Goal: Task Accomplishment & Management: Manage account settings

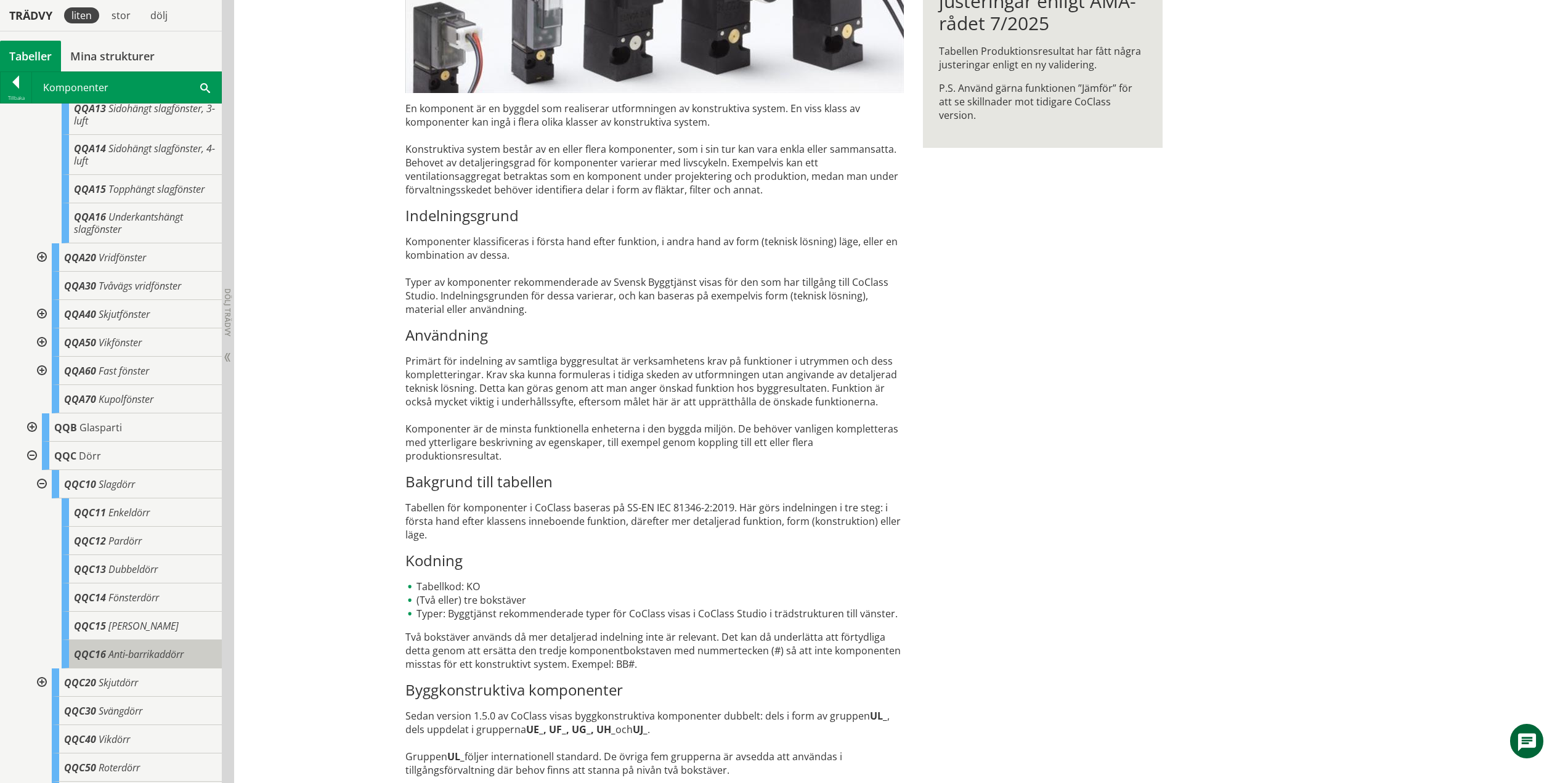
scroll to position [1392, 0]
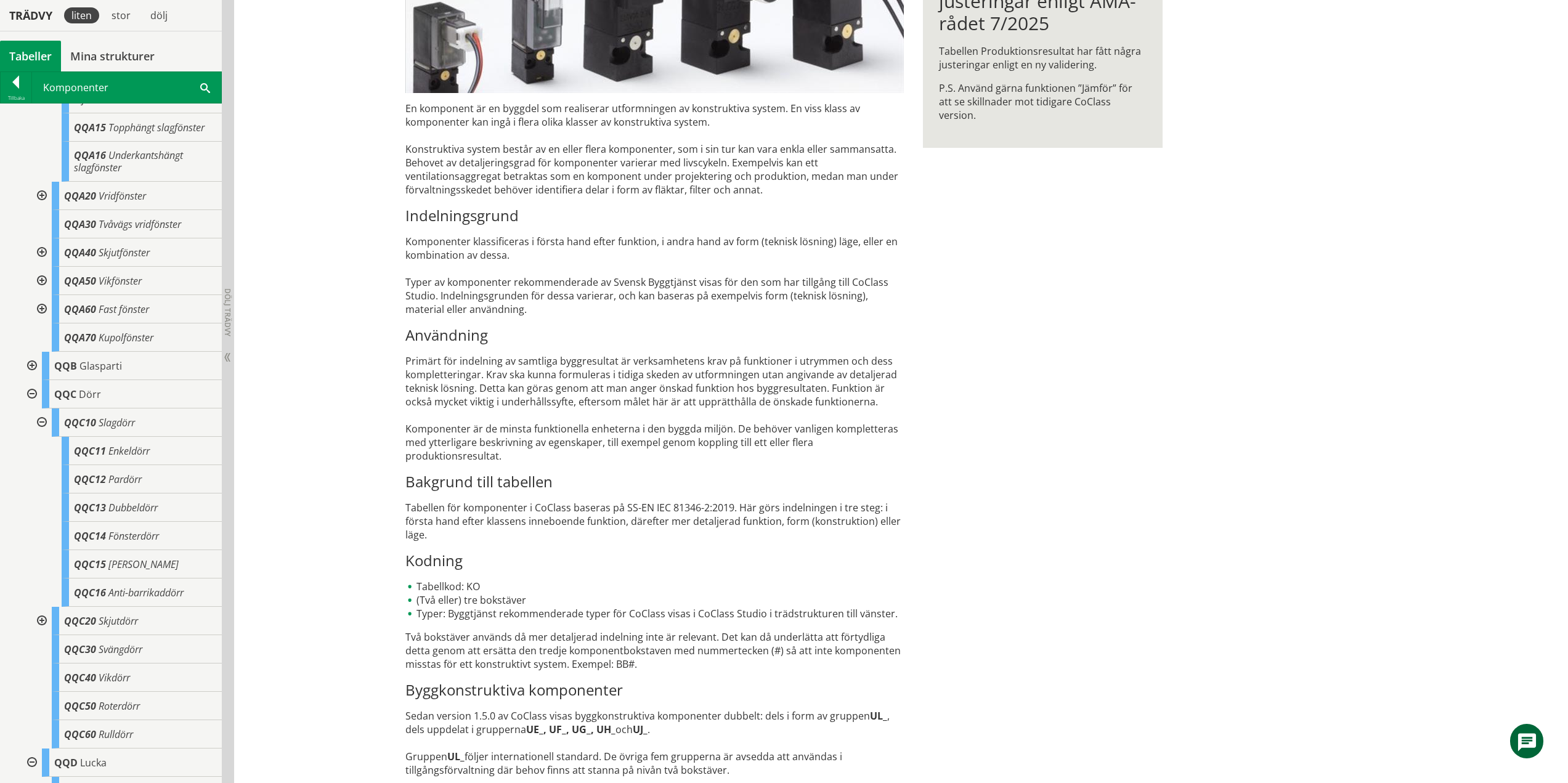
click at [44, 629] on div at bounding box center [41, 620] width 22 height 28
click at [44, 431] on div at bounding box center [41, 422] width 22 height 28
click at [47, 464] on div at bounding box center [41, 450] width 22 height 28
click at [34, 407] on div at bounding box center [31, 394] width 22 height 28
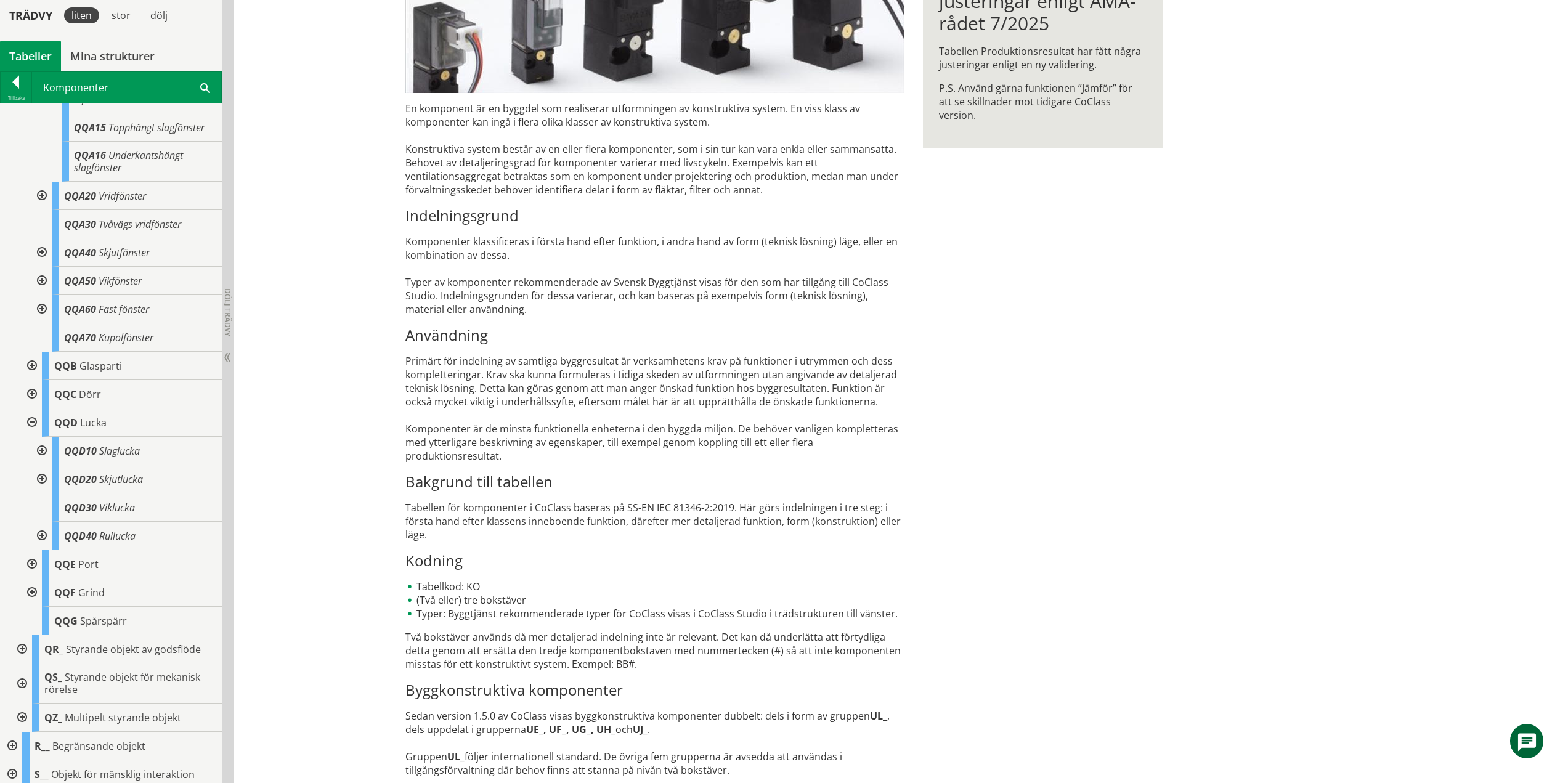
click at [43, 461] on div at bounding box center [41, 450] width 22 height 28
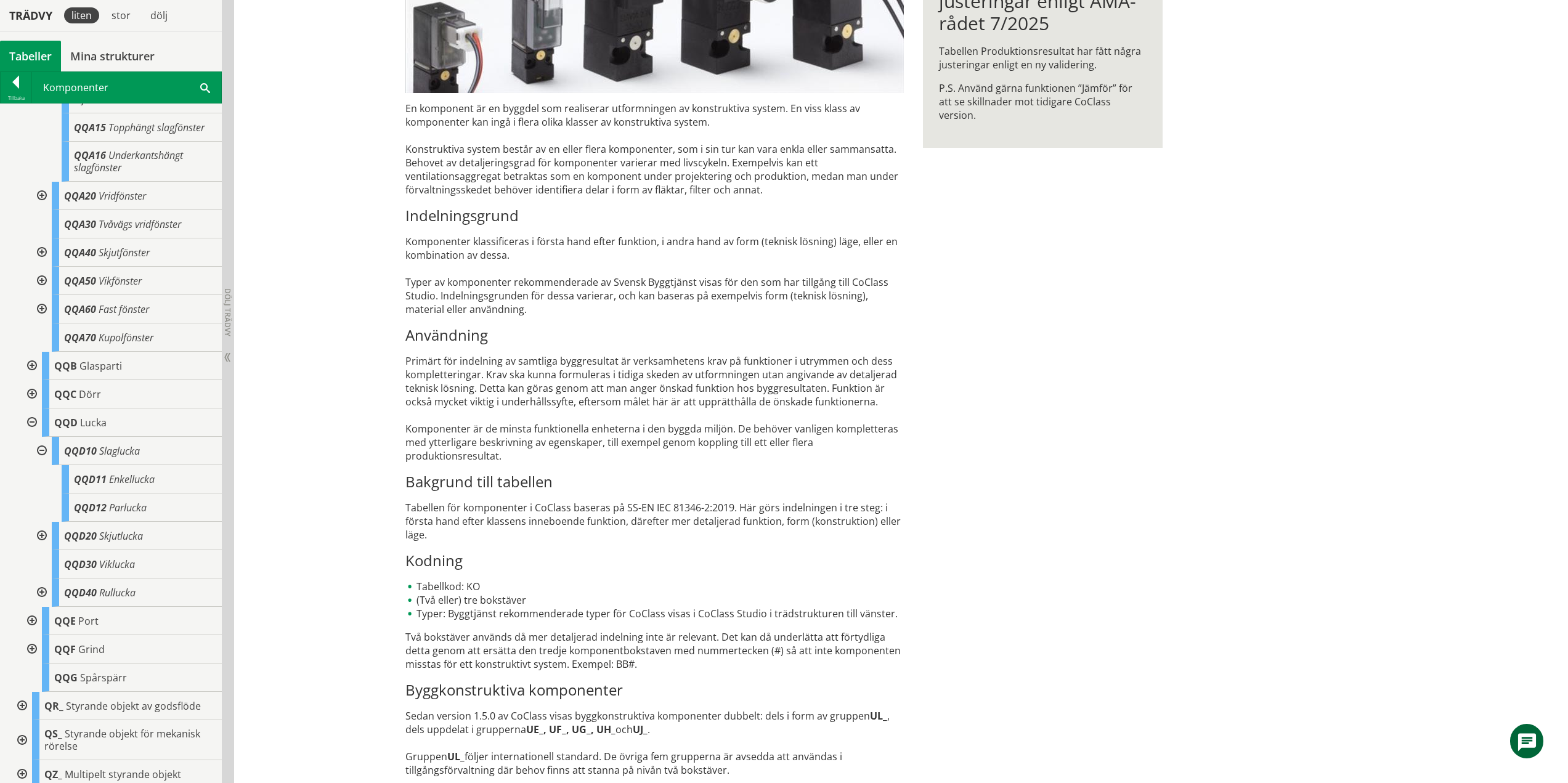
click at [42, 461] on div at bounding box center [41, 450] width 22 height 28
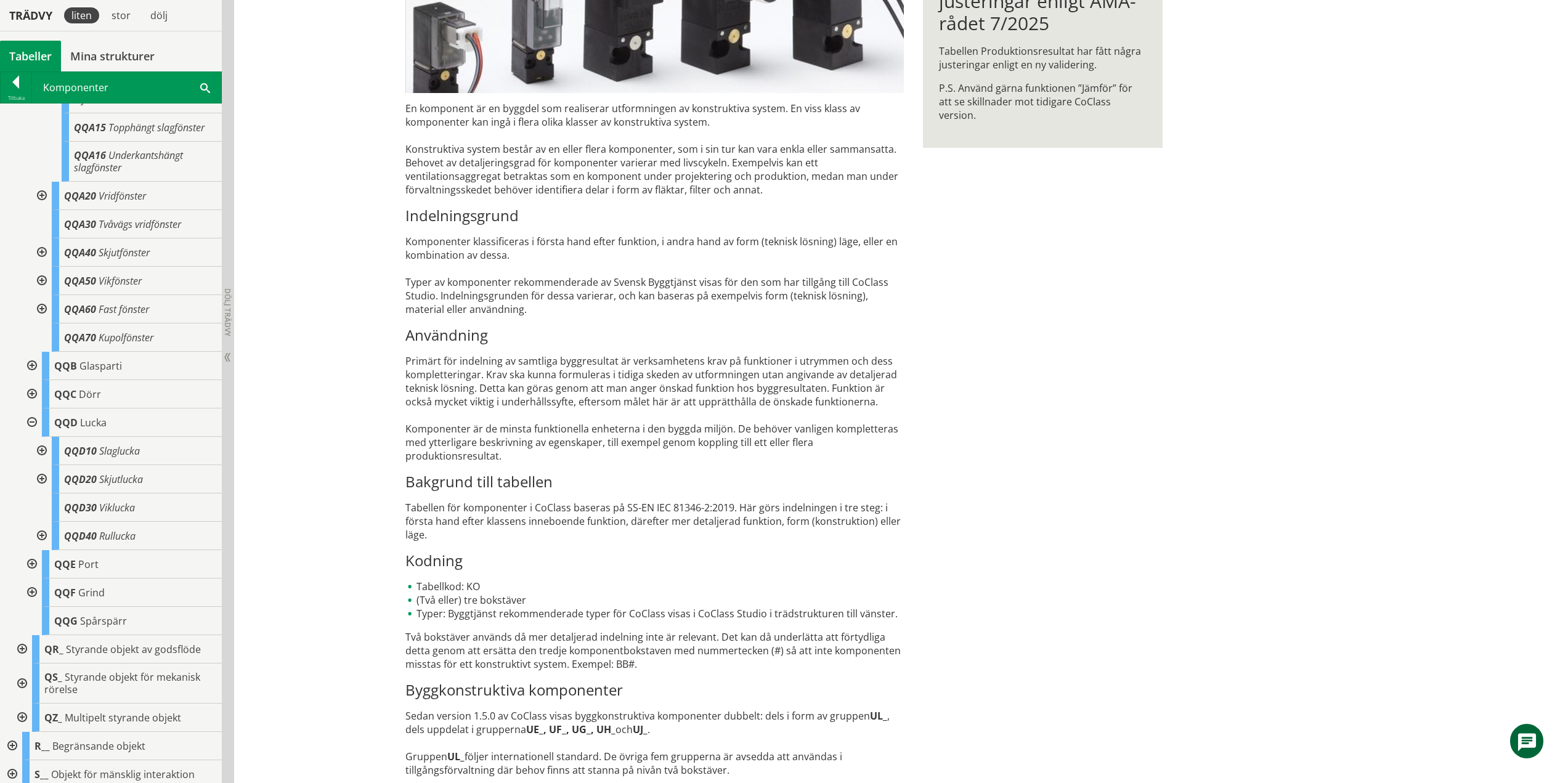
click at [39, 491] on div at bounding box center [41, 479] width 22 height 28
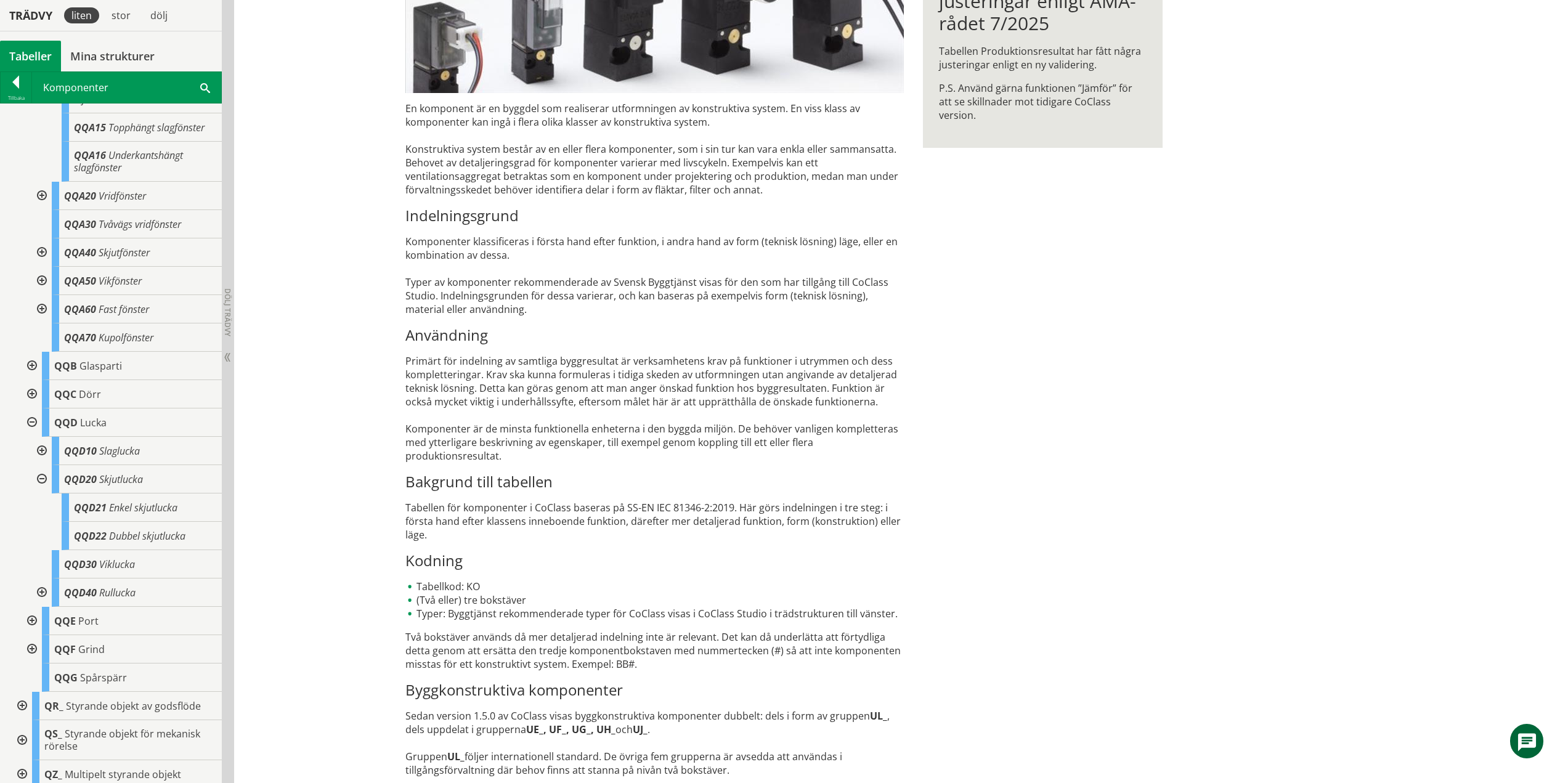
click at [42, 489] on div at bounding box center [41, 479] width 22 height 28
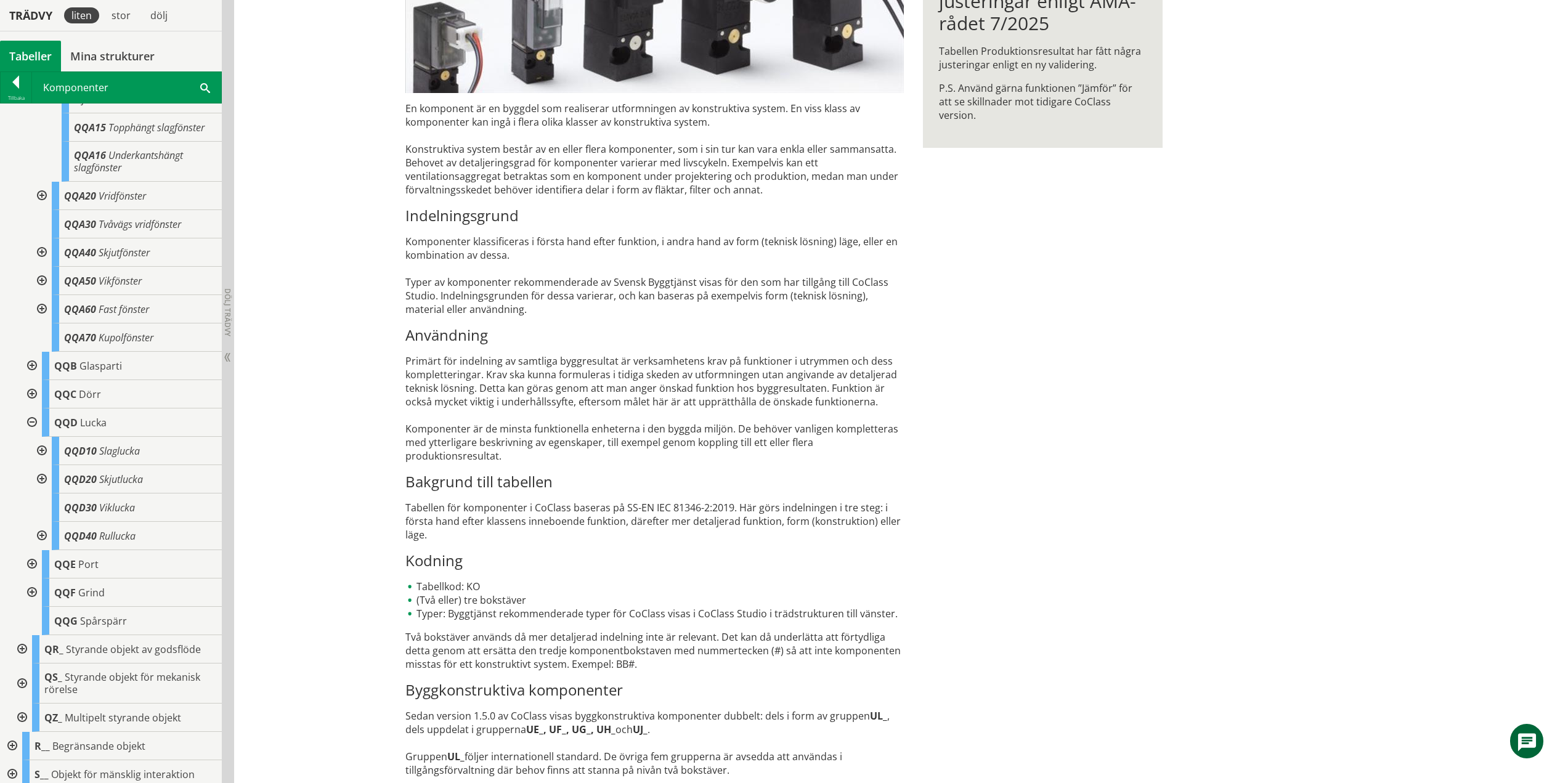
click at [43, 547] on div at bounding box center [41, 535] width 22 height 28
click at [40, 547] on div at bounding box center [41, 535] width 22 height 28
click at [31, 435] on div at bounding box center [31, 422] width 22 height 28
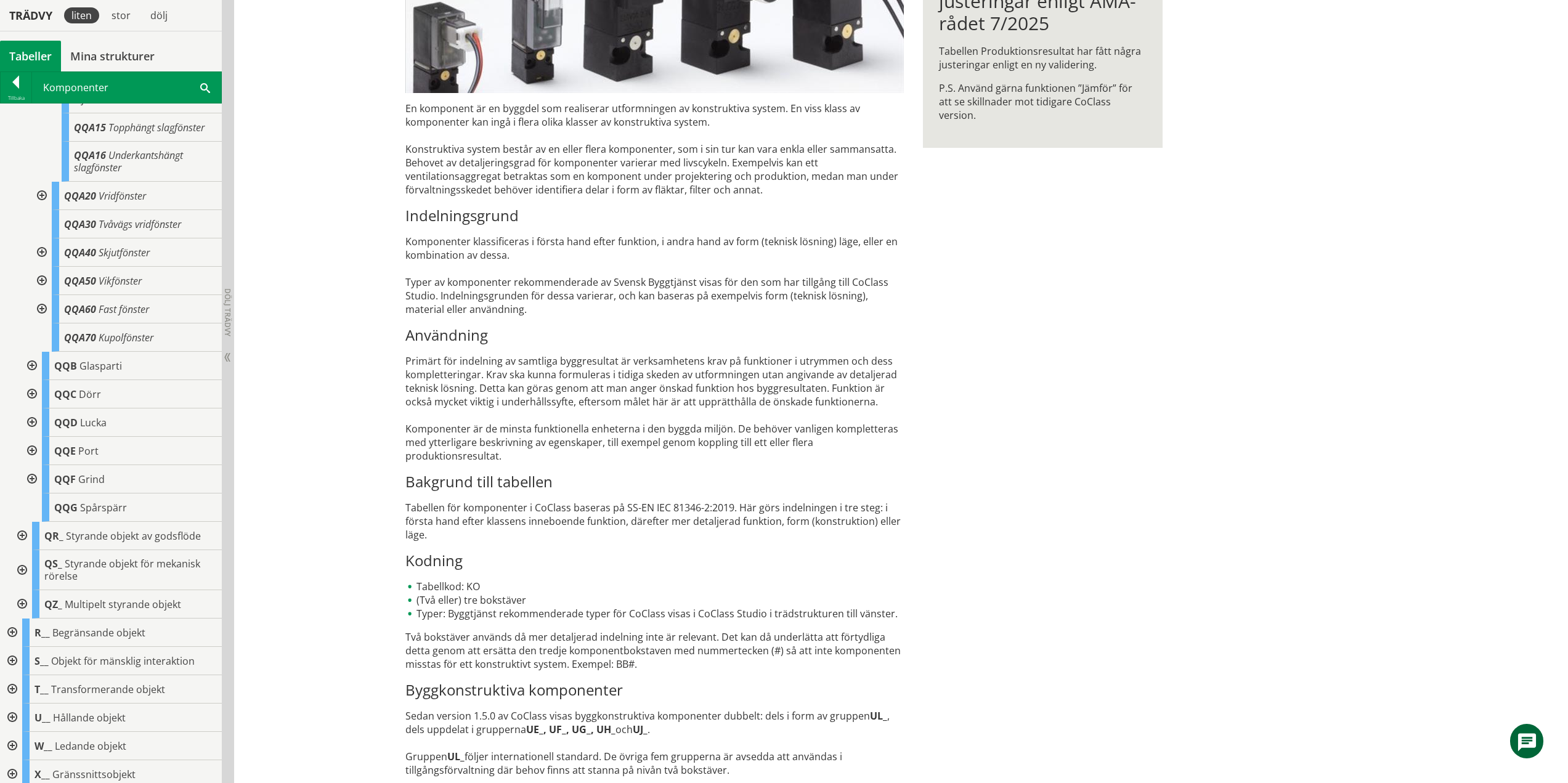
click at [36, 462] on div at bounding box center [31, 450] width 22 height 28
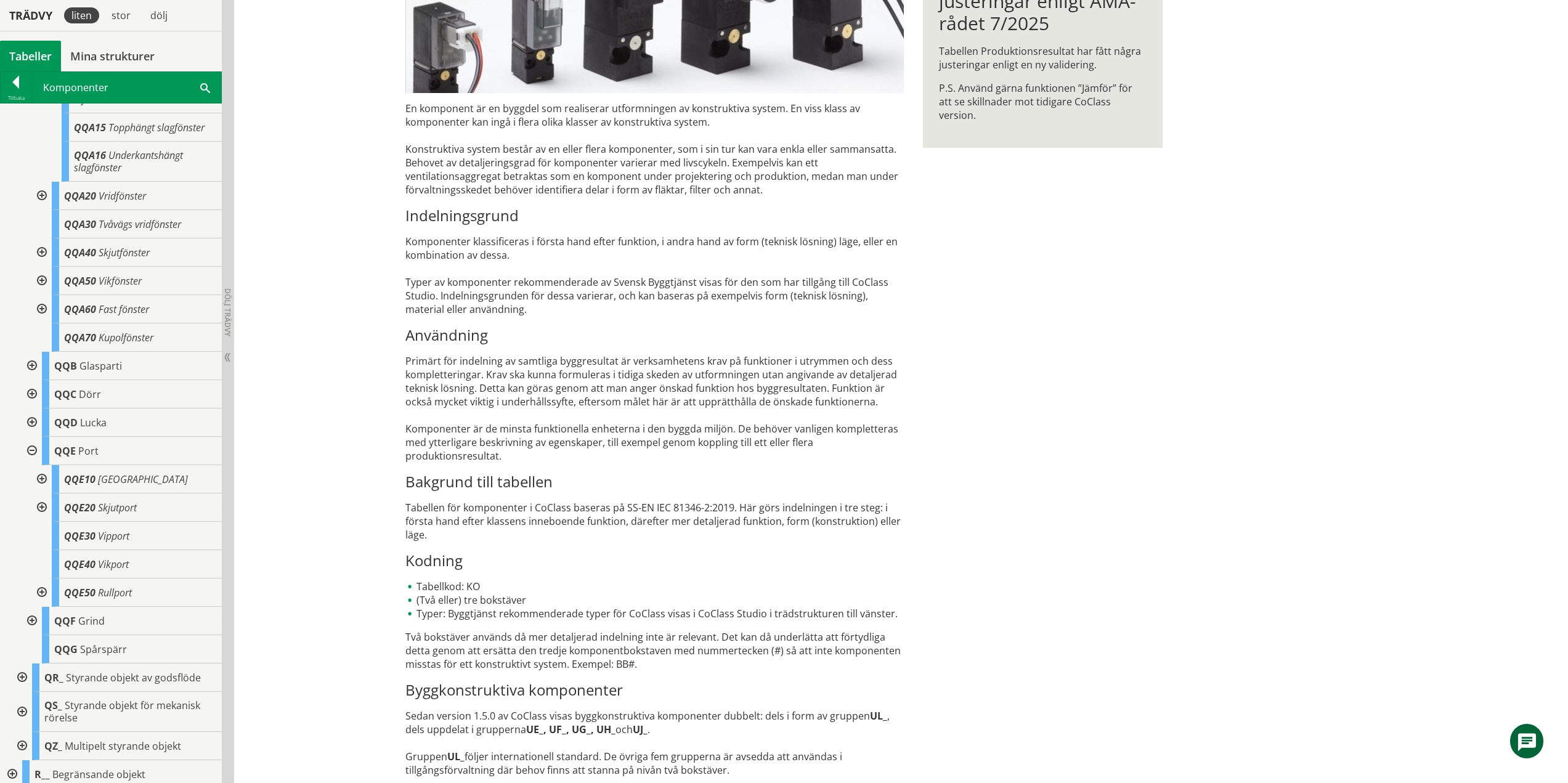
click at [40, 490] on div at bounding box center [41, 479] width 22 height 28
click at [45, 485] on div at bounding box center [41, 479] width 22 height 28
click at [43, 519] on div at bounding box center [41, 507] width 22 height 28
click at [43, 517] on div at bounding box center [41, 507] width 22 height 28
click at [47, 604] on div at bounding box center [41, 592] width 22 height 28
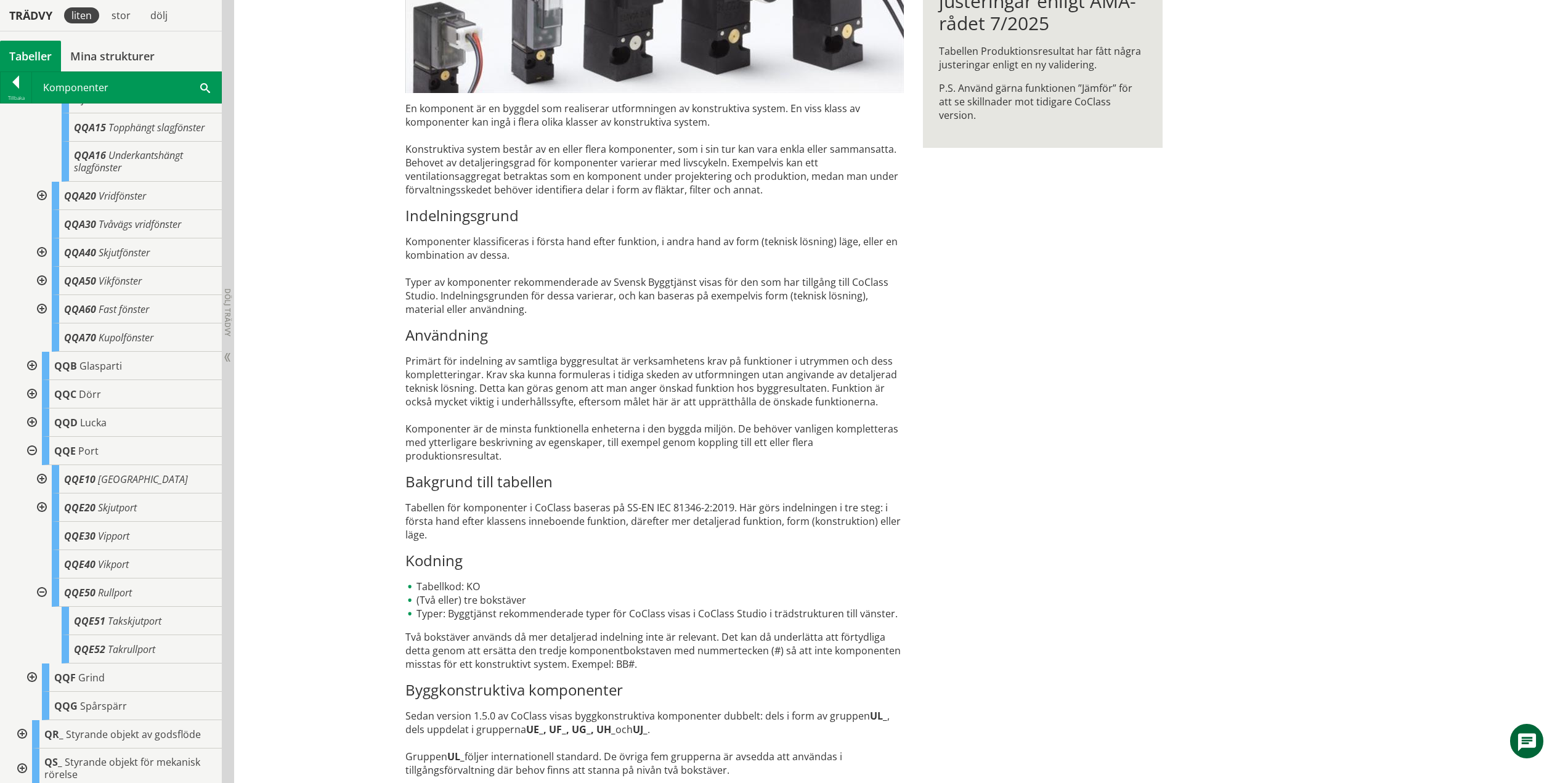
click at [43, 605] on div at bounding box center [41, 592] width 22 height 28
click at [32, 461] on div at bounding box center [31, 450] width 22 height 28
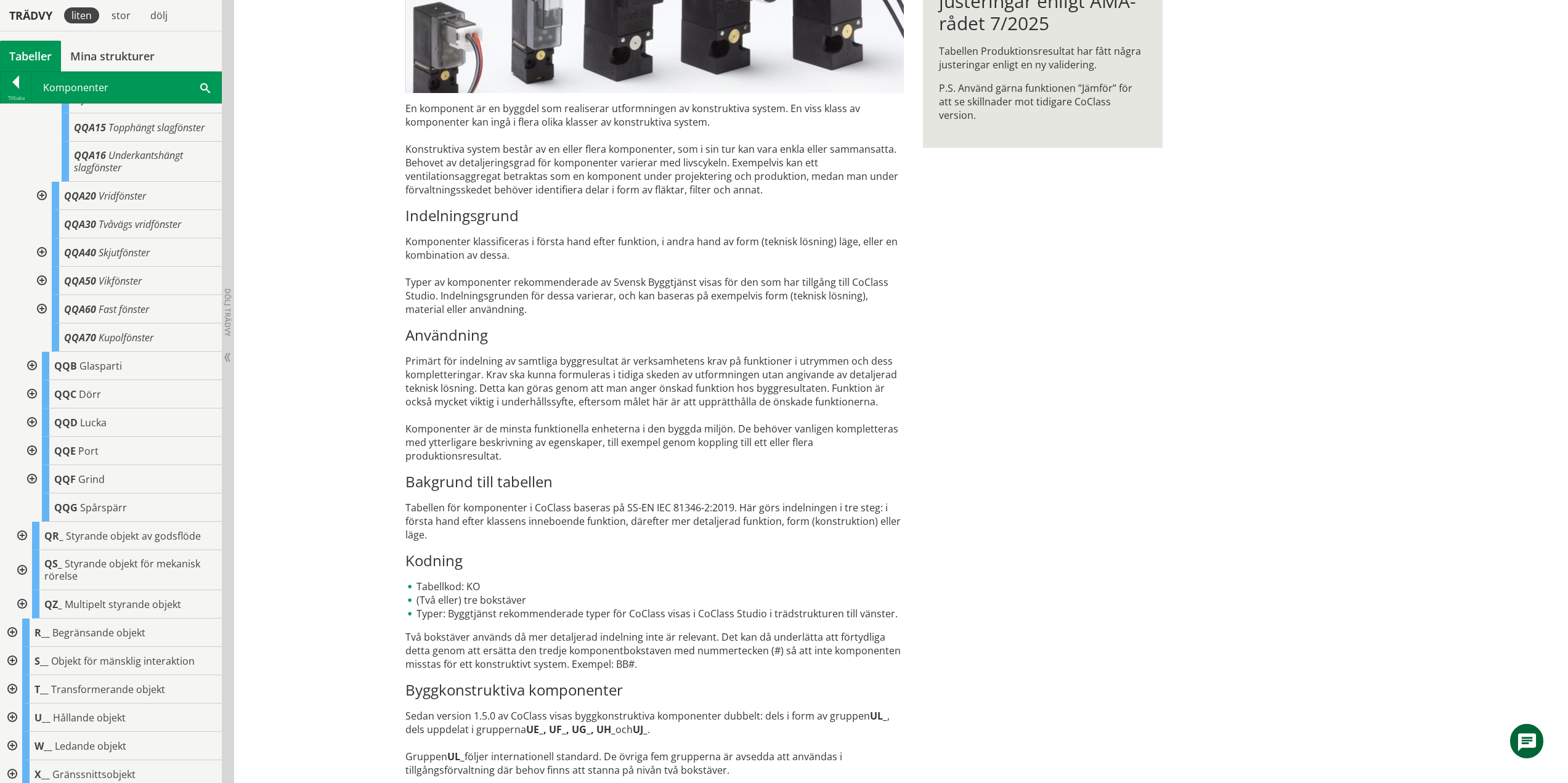
click at [33, 489] on div at bounding box center [31, 479] width 22 height 28
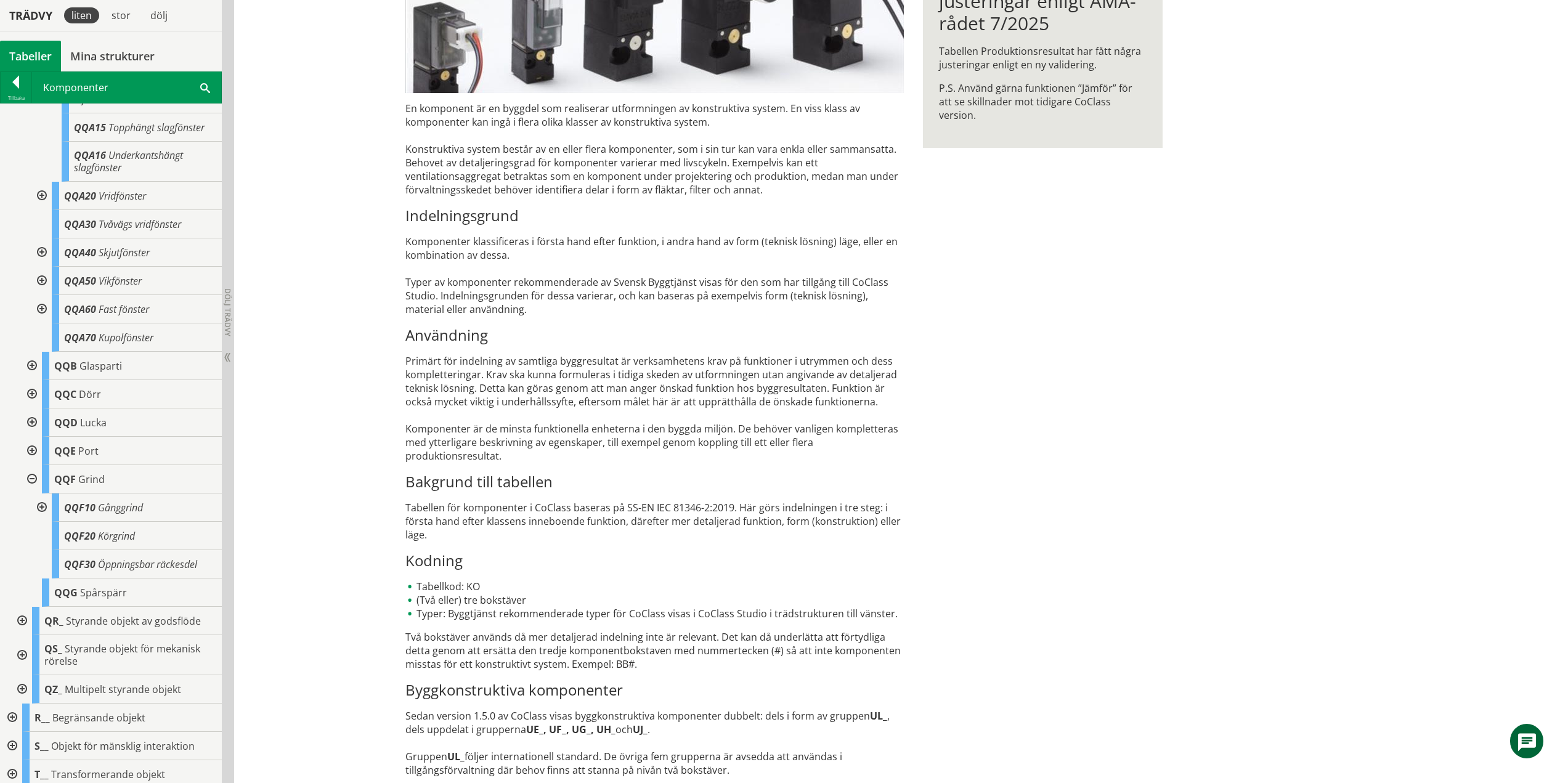
click at [47, 520] on div at bounding box center [41, 507] width 22 height 28
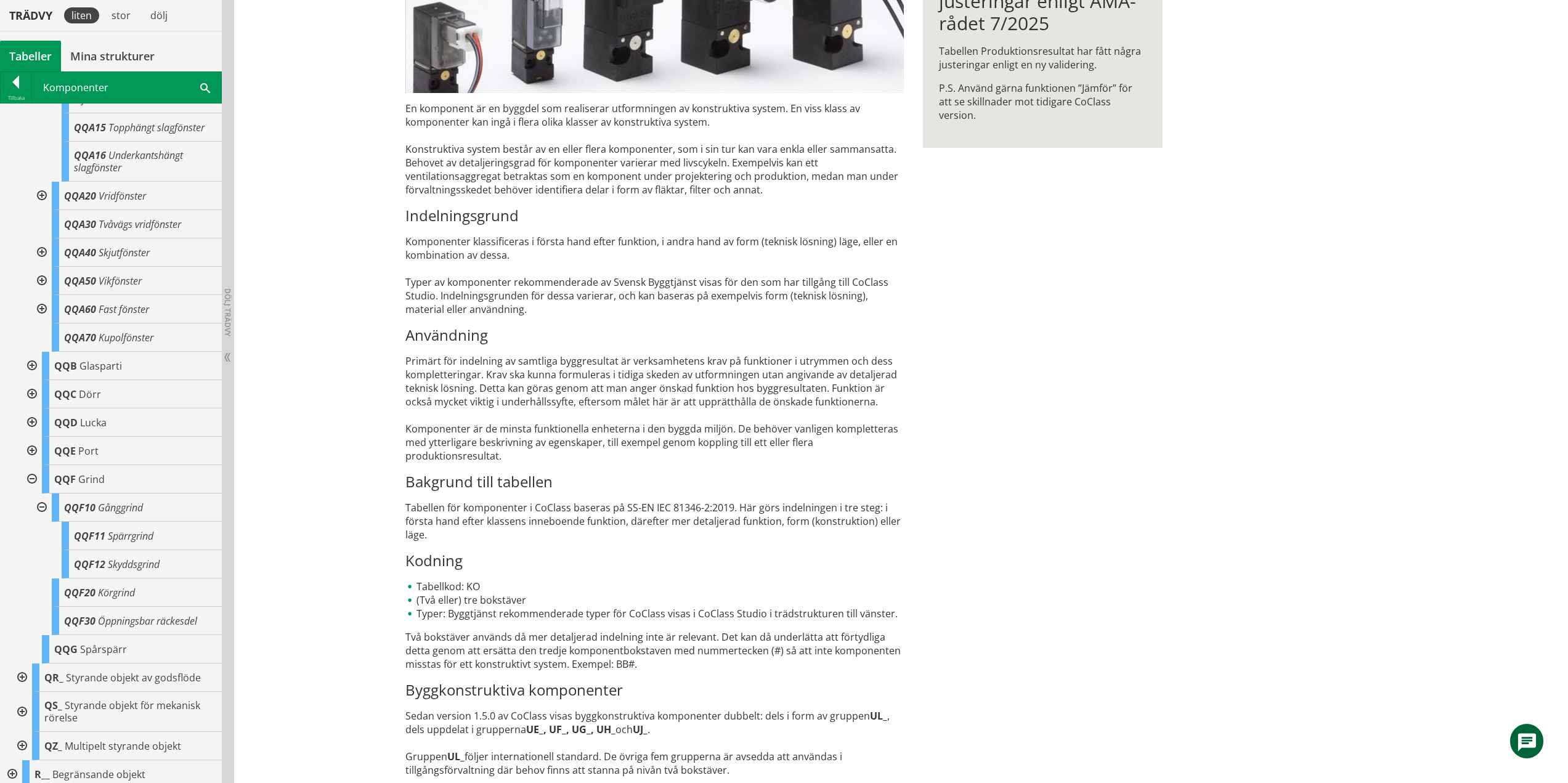
click at [45, 514] on div at bounding box center [41, 507] width 22 height 28
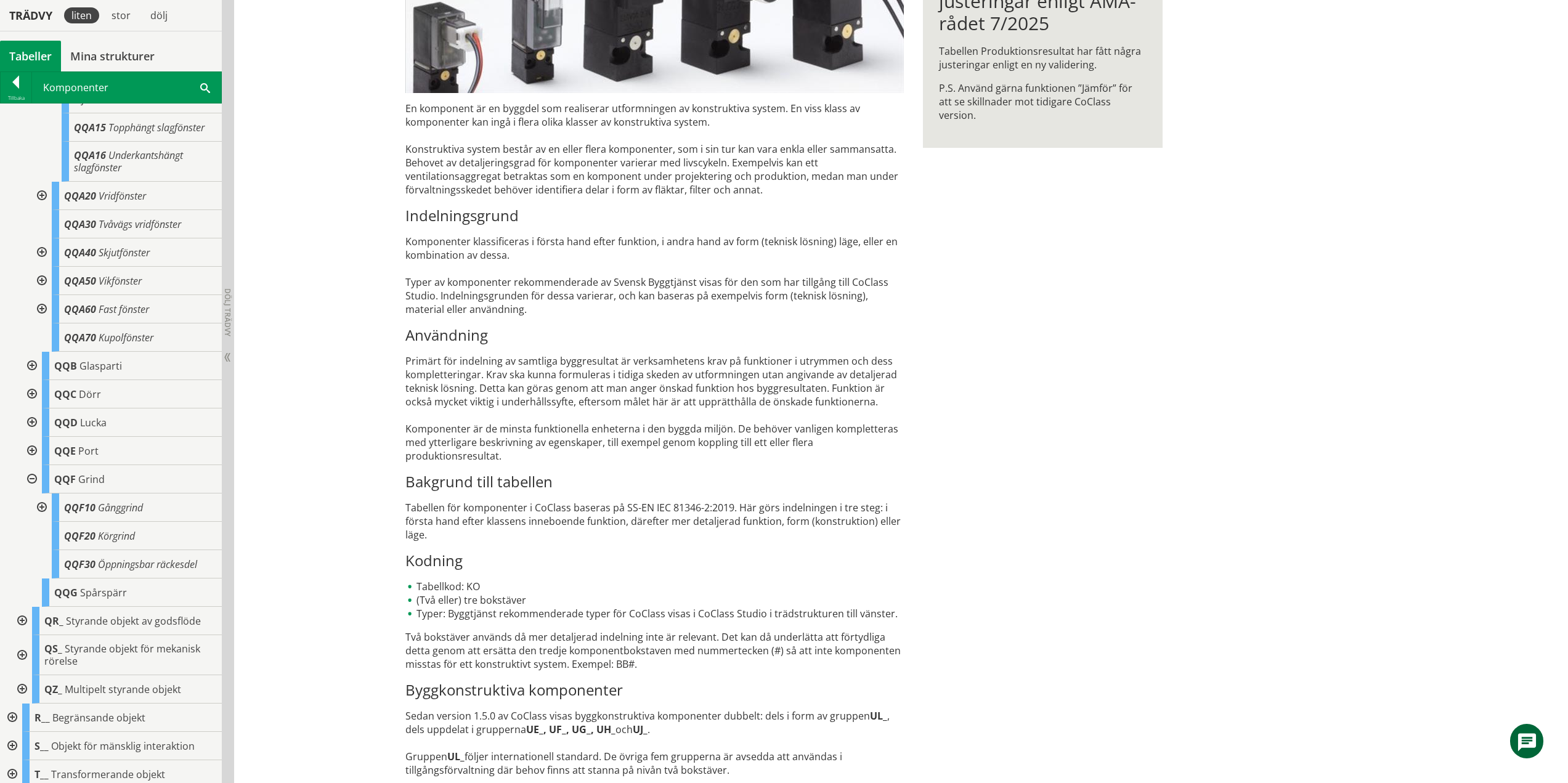
click at [35, 490] on div at bounding box center [31, 479] width 22 height 28
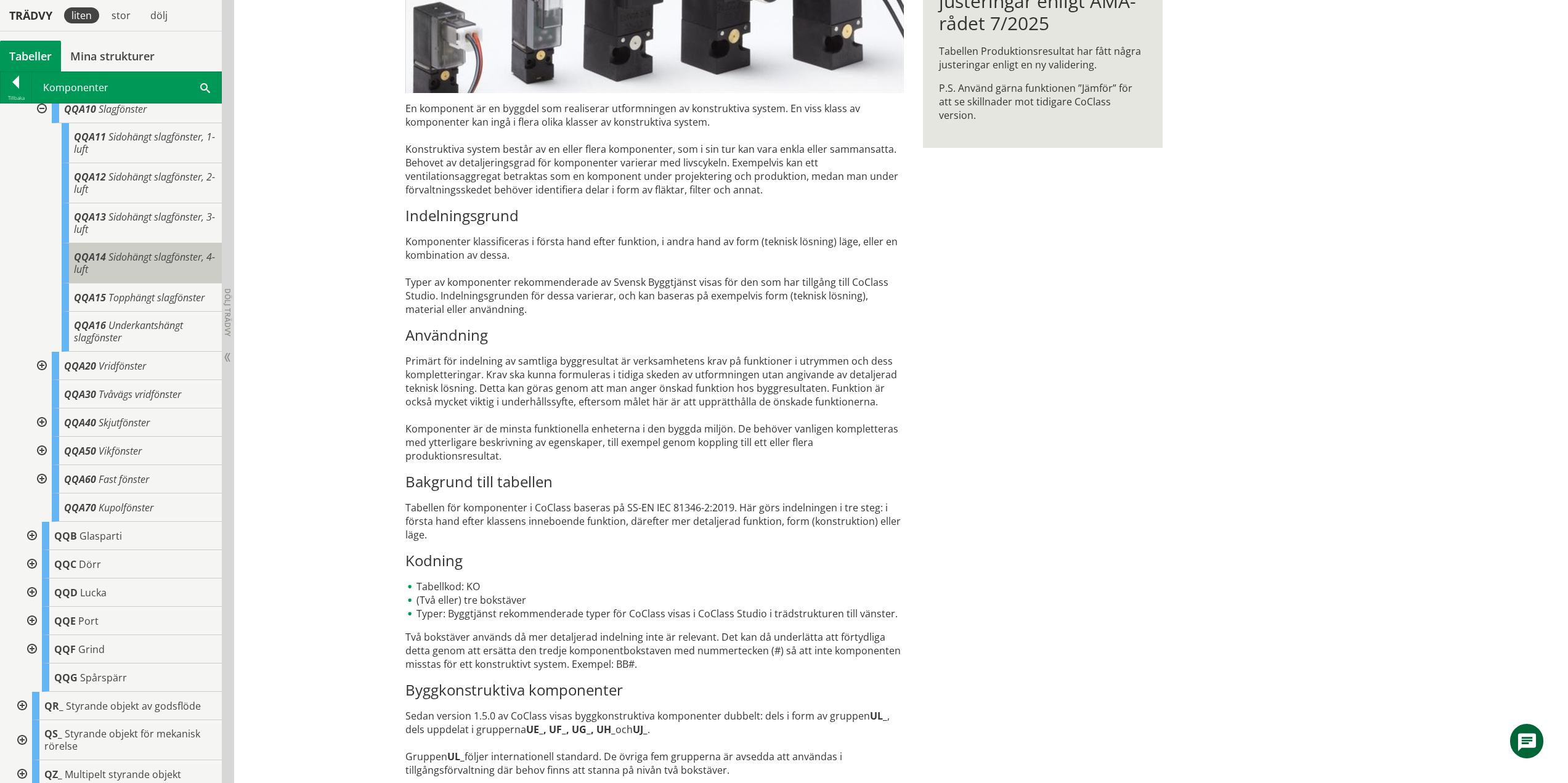
scroll to position [1085, 0]
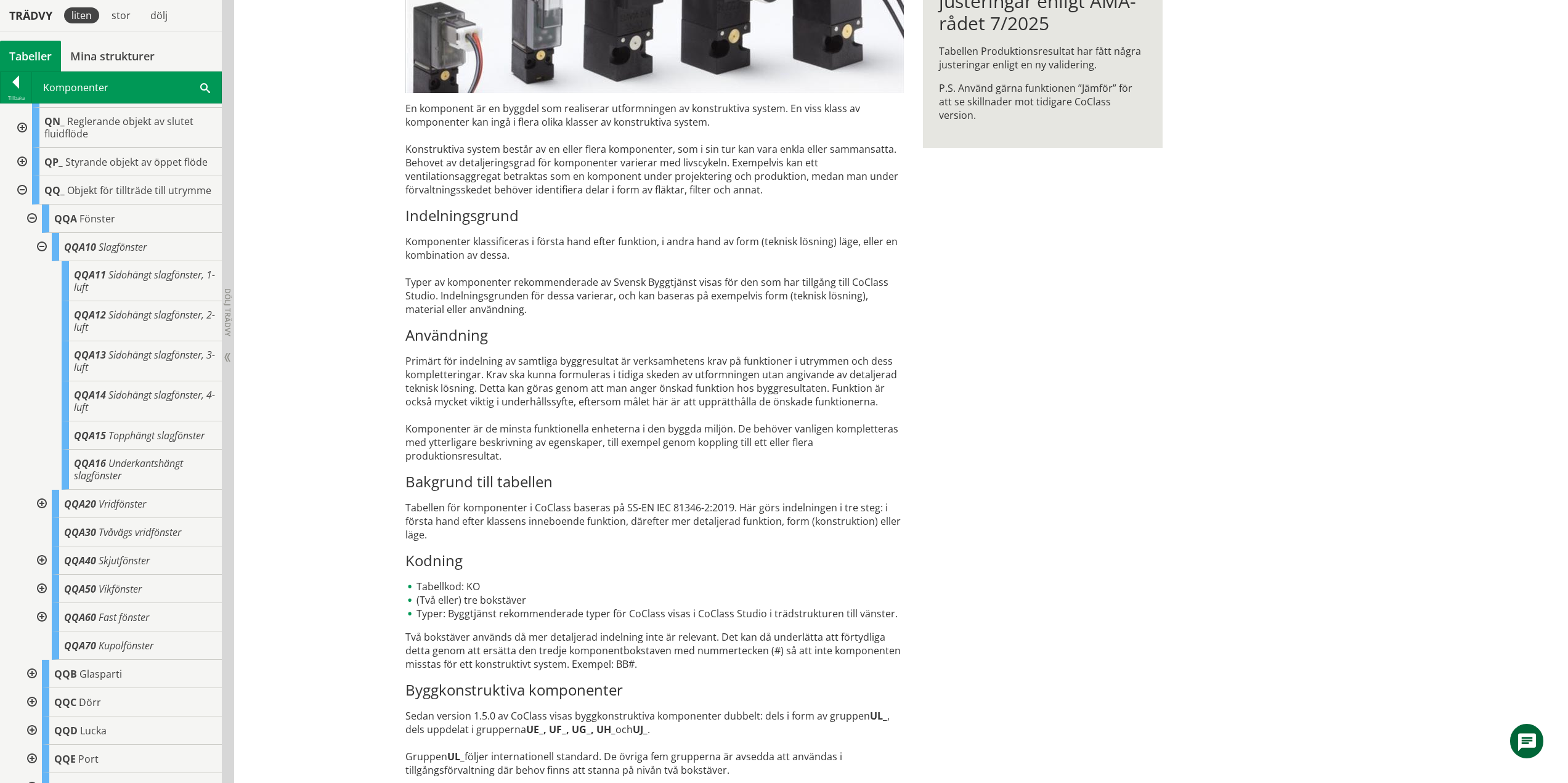
click at [41, 257] on div at bounding box center [41, 247] width 22 height 28
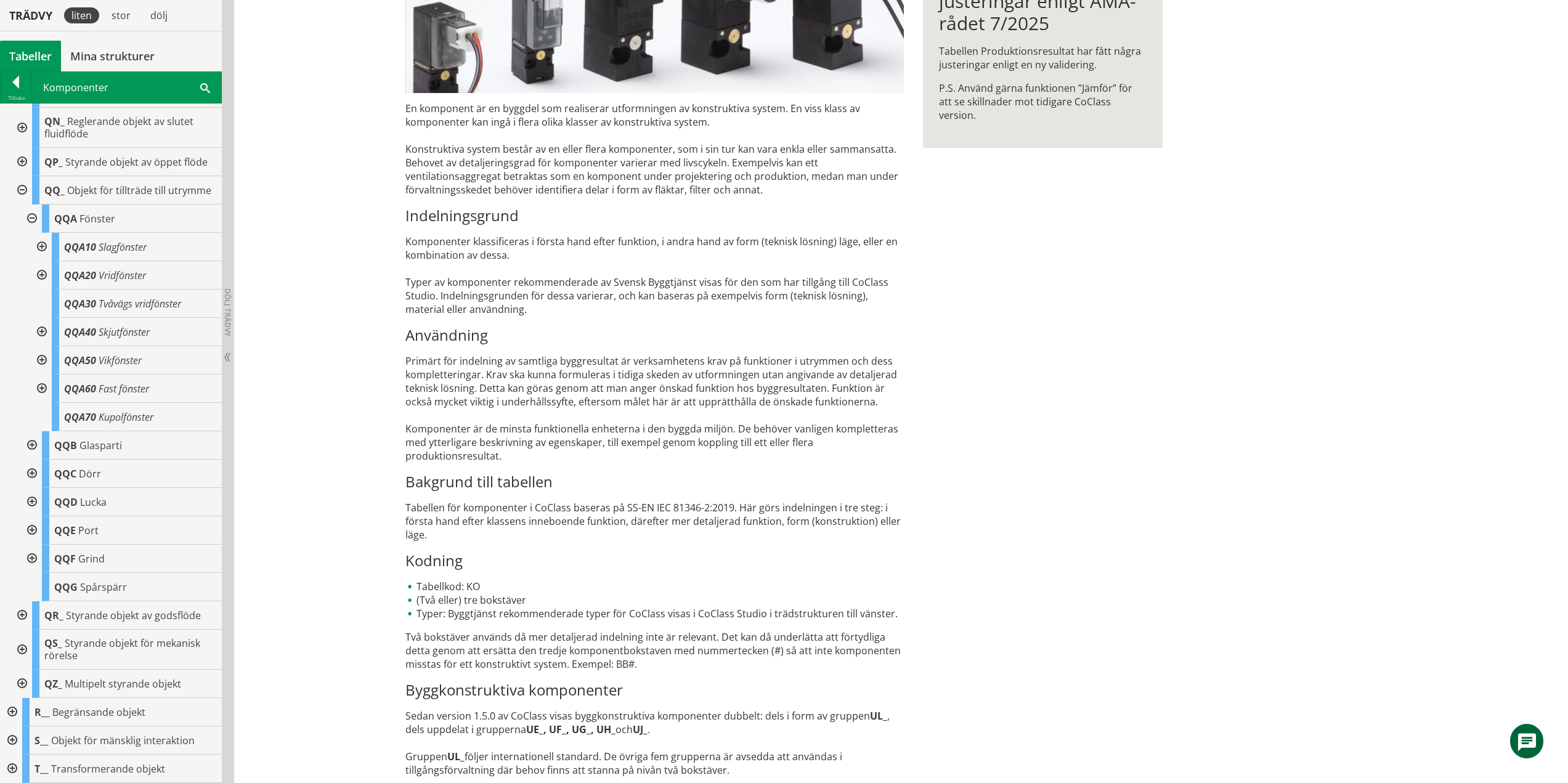
click at [33, 230] on div at bounding box center [31, 218] width 22 height 28
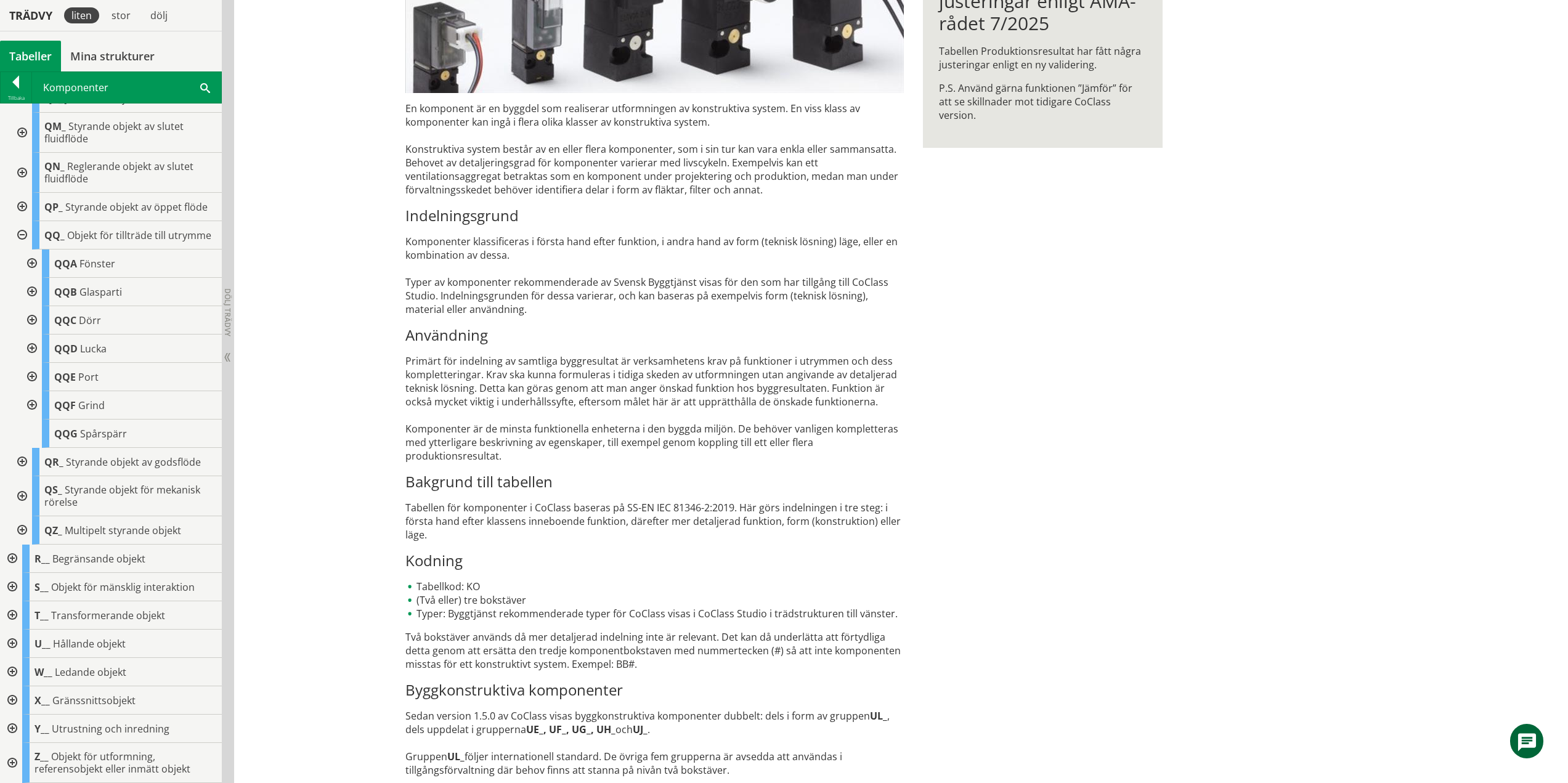
scroll to position [1051, 0]
click at [22, 230] on div at bounding box center [21, 235] width 22 height 28
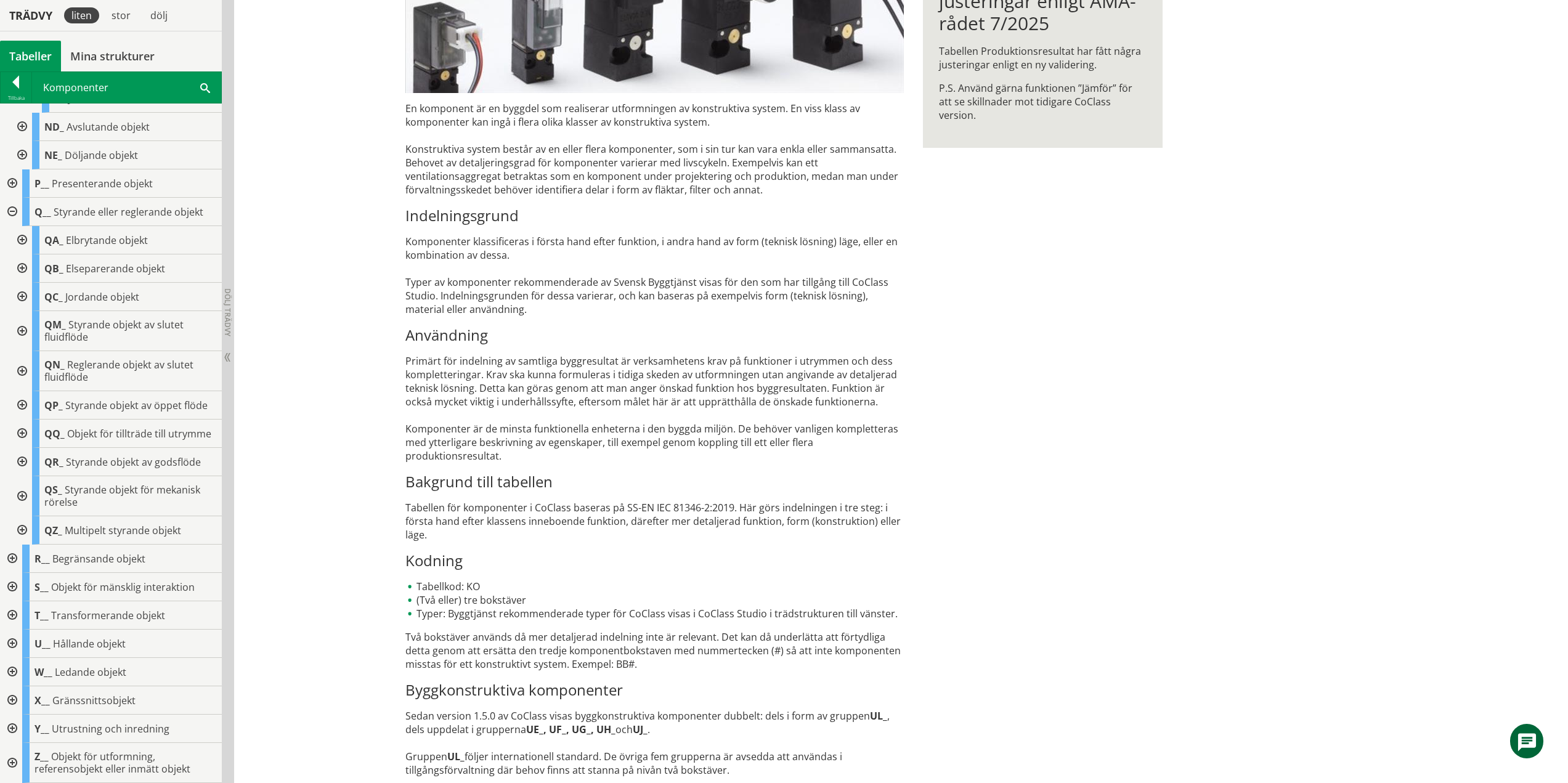
click at [25, 462] on div at bounding box center [21, 462] width 22 height 28
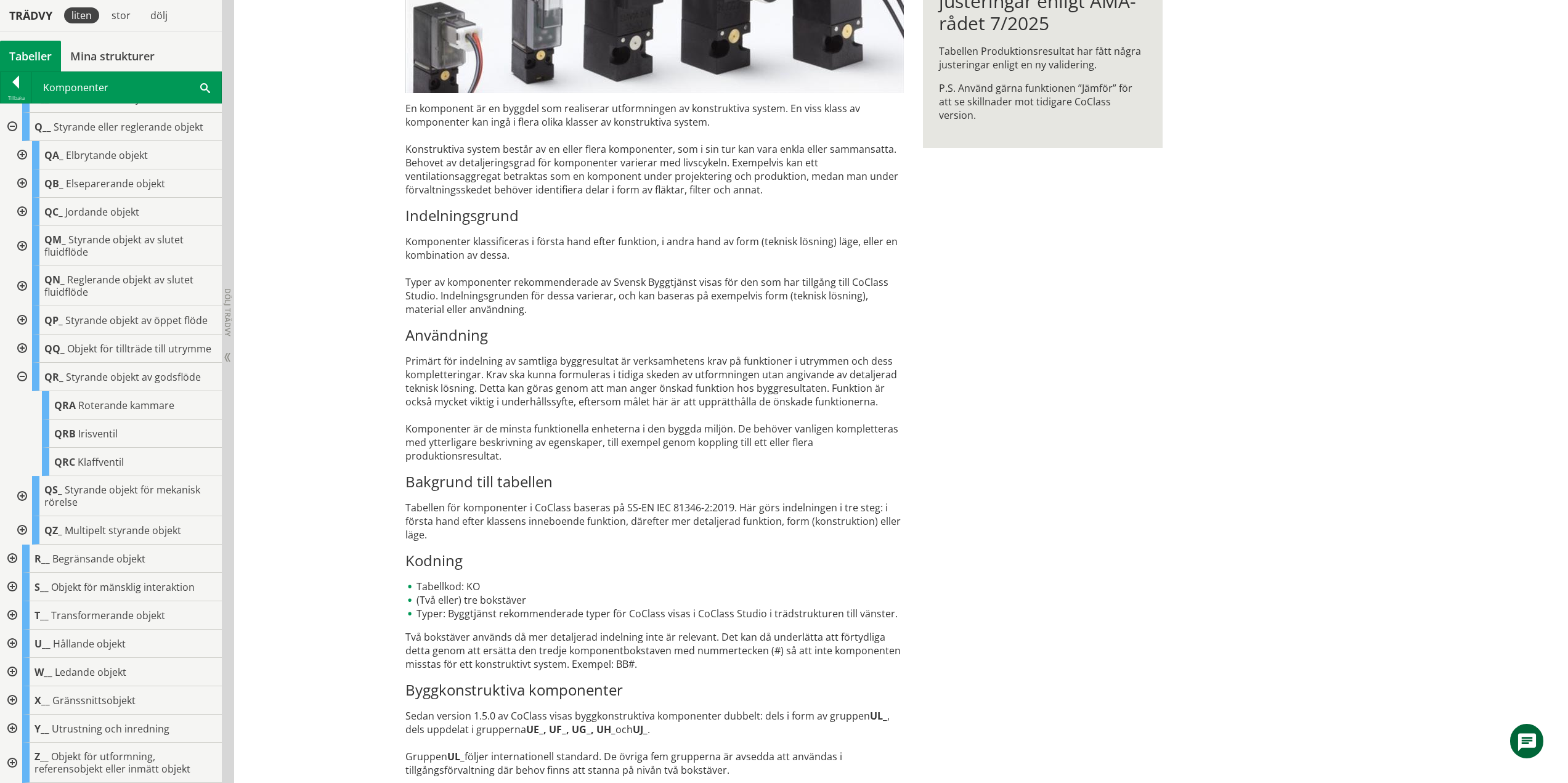
click at [24, 377] on div at bounding box center [21, 377] width 22 height 28
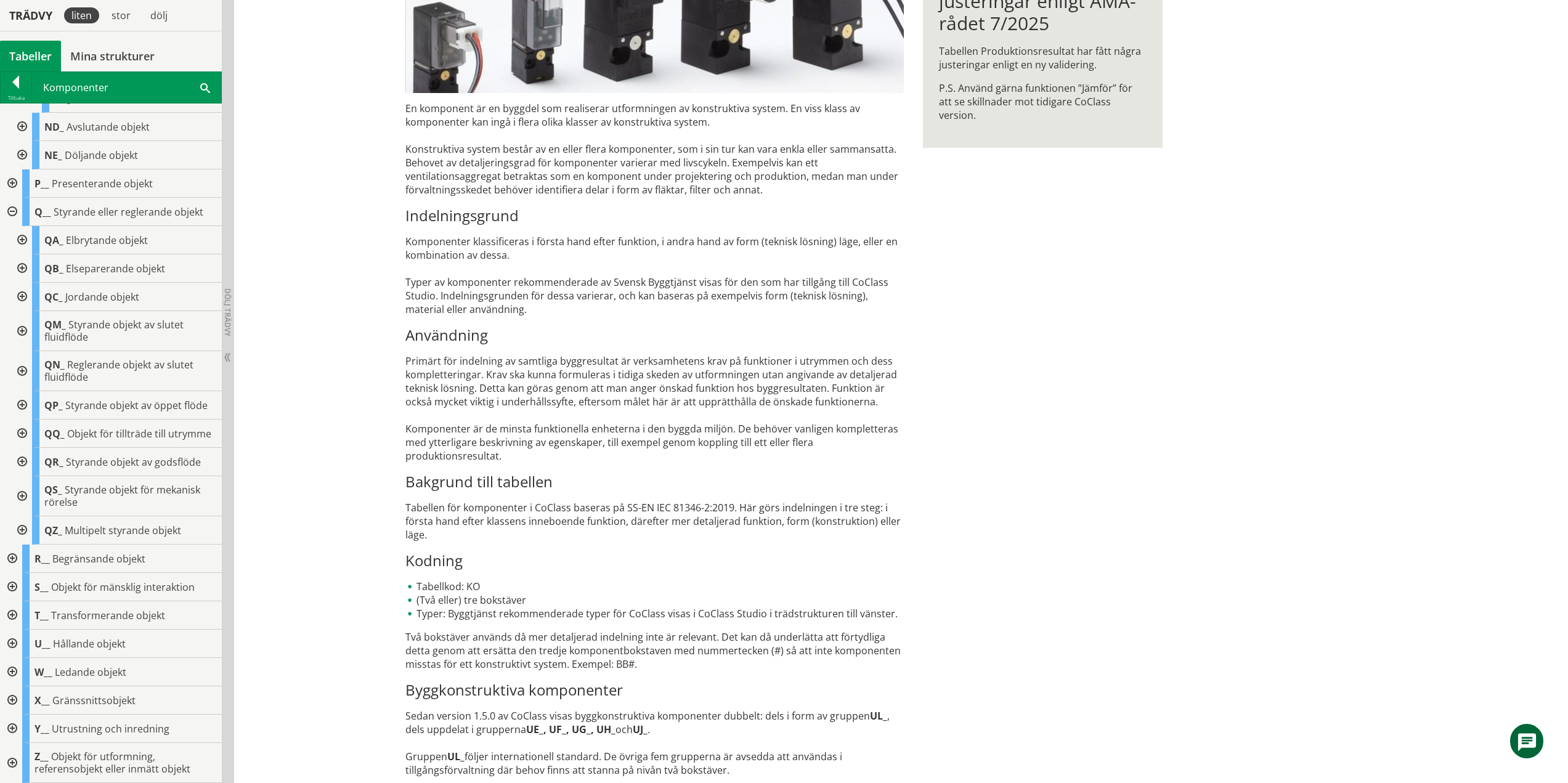
click at [24, 496] on div at bounding box center [21, 496] width 22 height 40
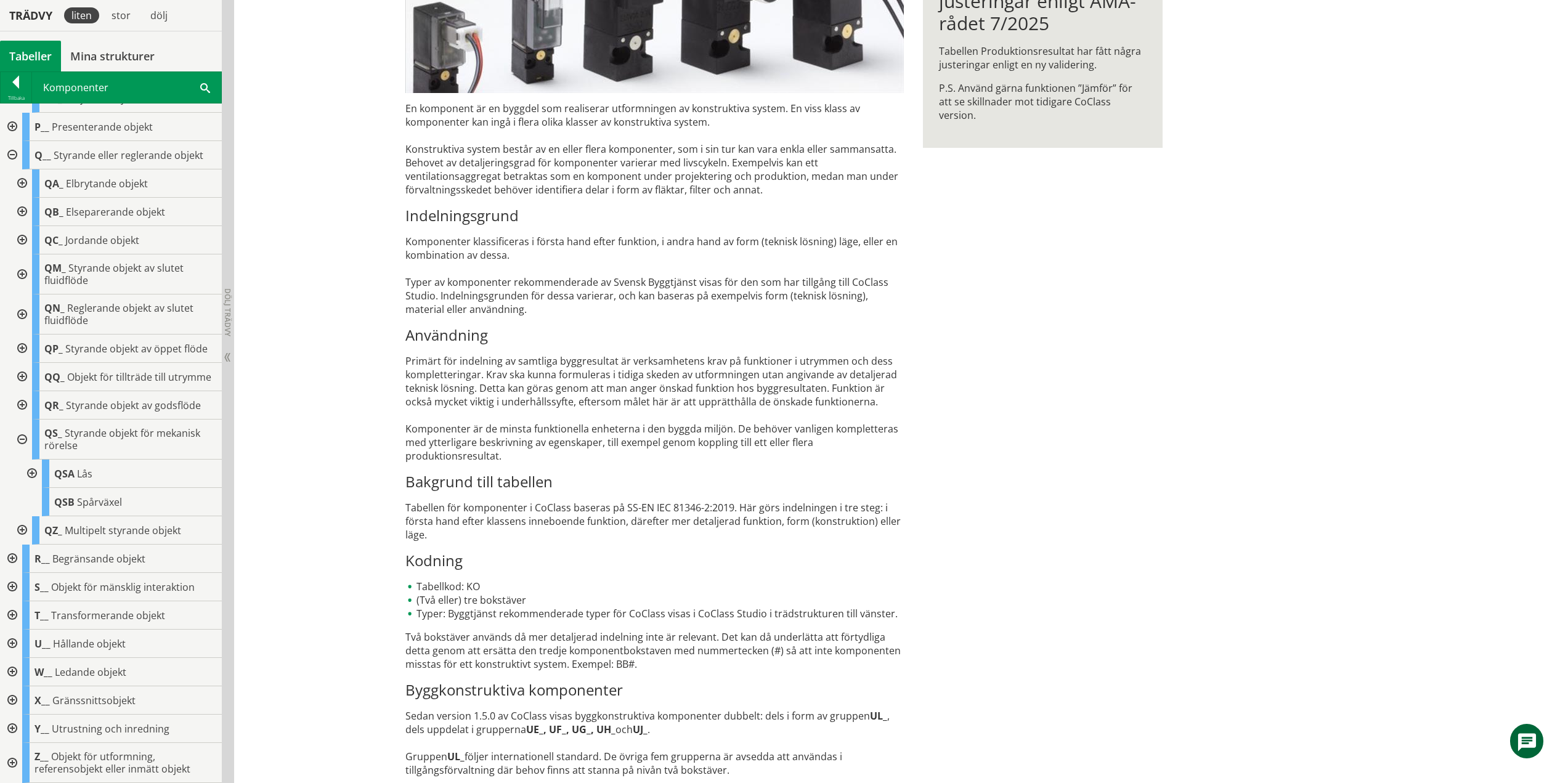
click at [36, 473] on div at bounding box center [31, 473] width 22 height 28
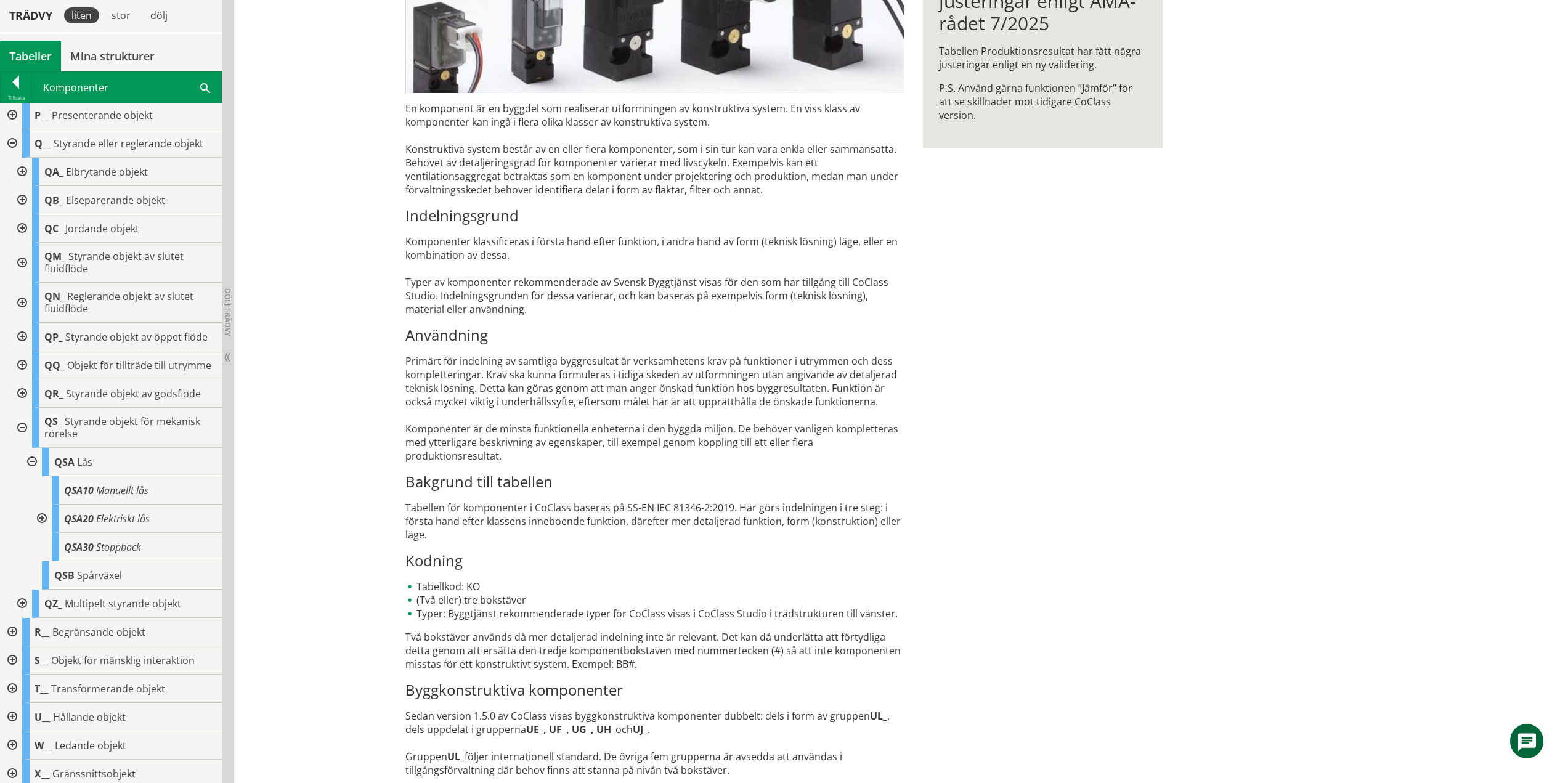
scroll to position [994, 0]
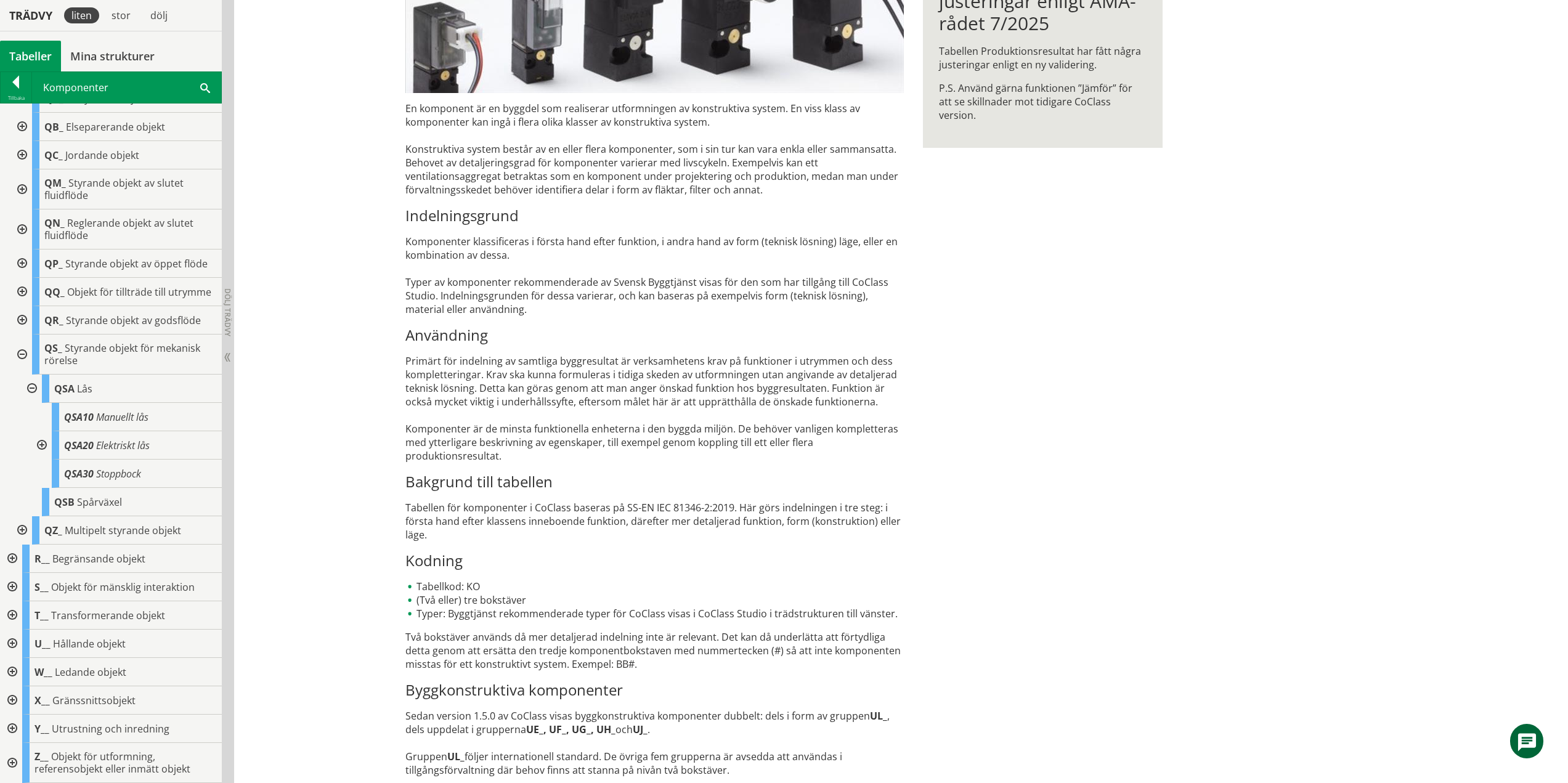
click at [45, 442] on div at bounding box center [41, 445] width 22 height 28
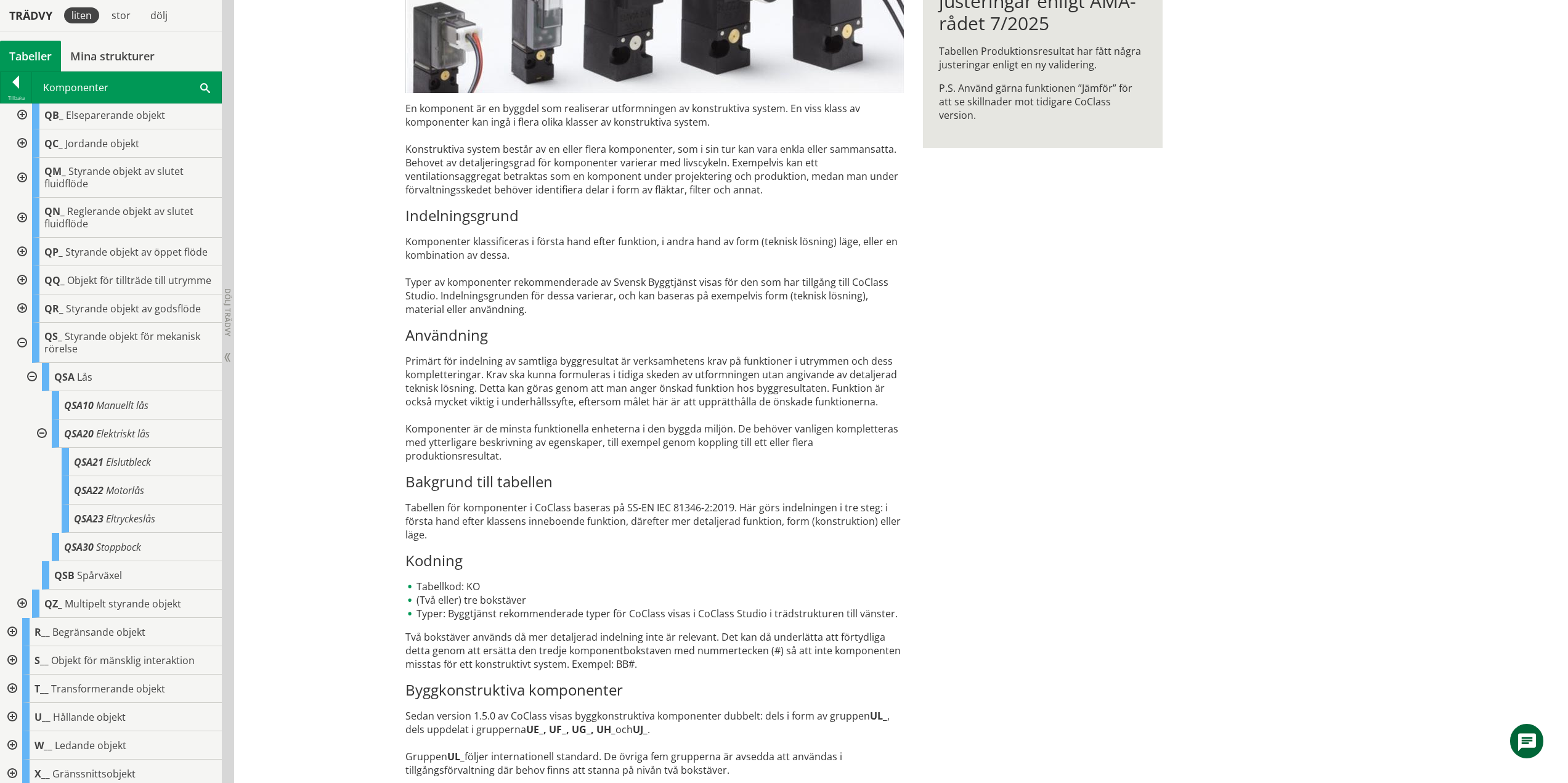
scroll to position [1079, 0]
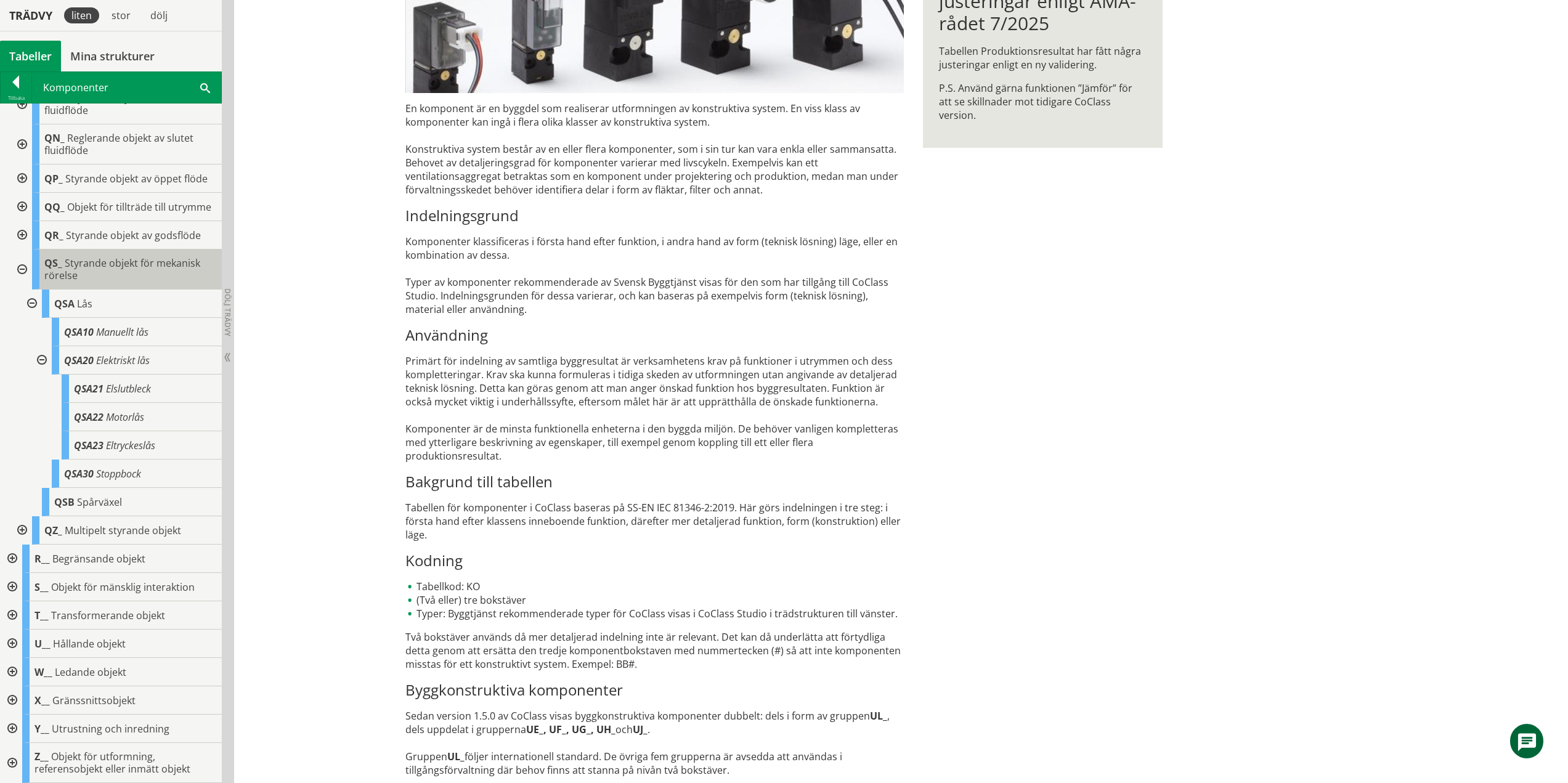
click at [42, 354] on div at bounding box center [41, 360] width 22 height 28
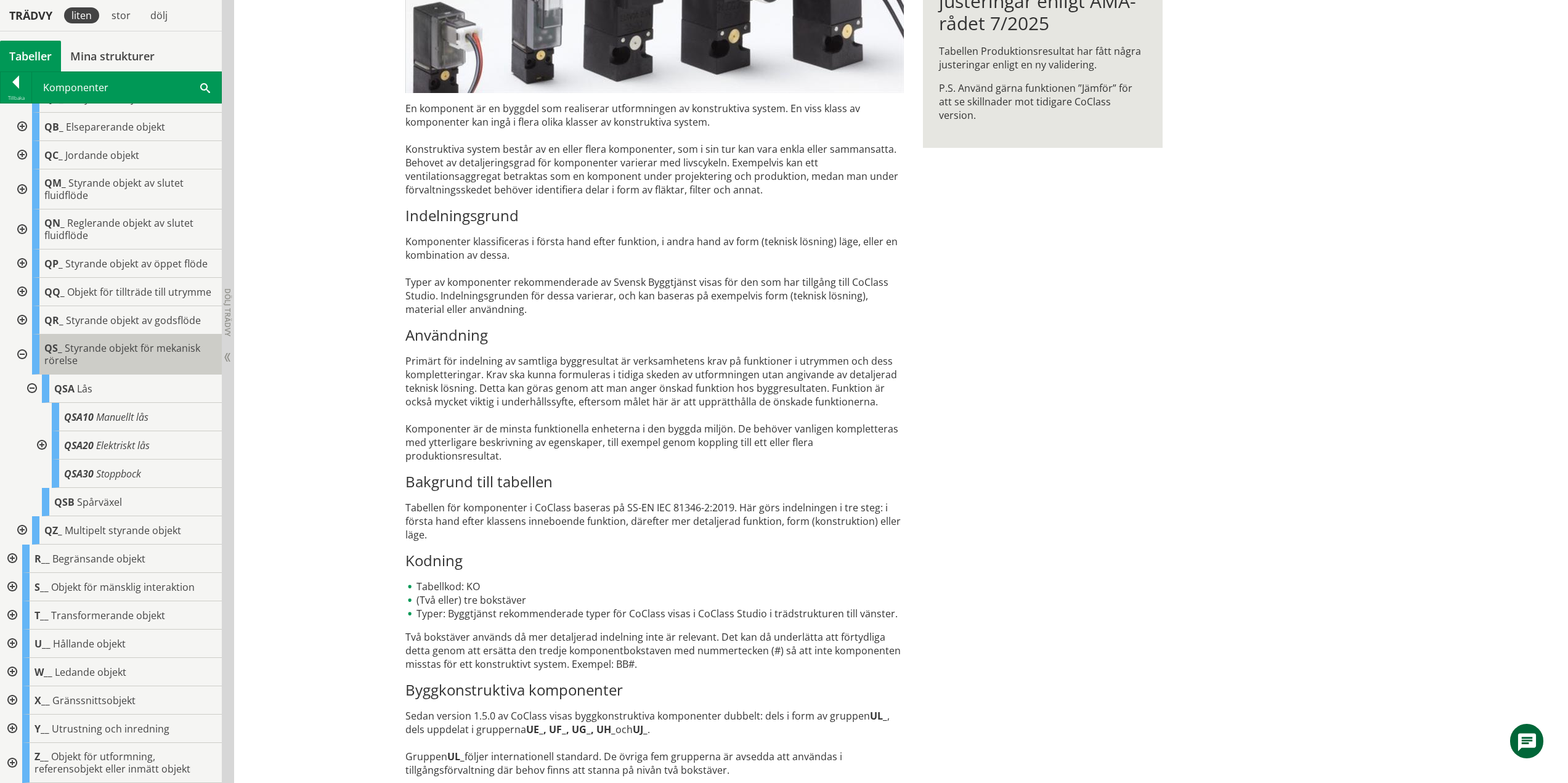
scroll to position [994, 0]
click at [30, 387] on div at bounding box center [31, 389] width 22 height 28
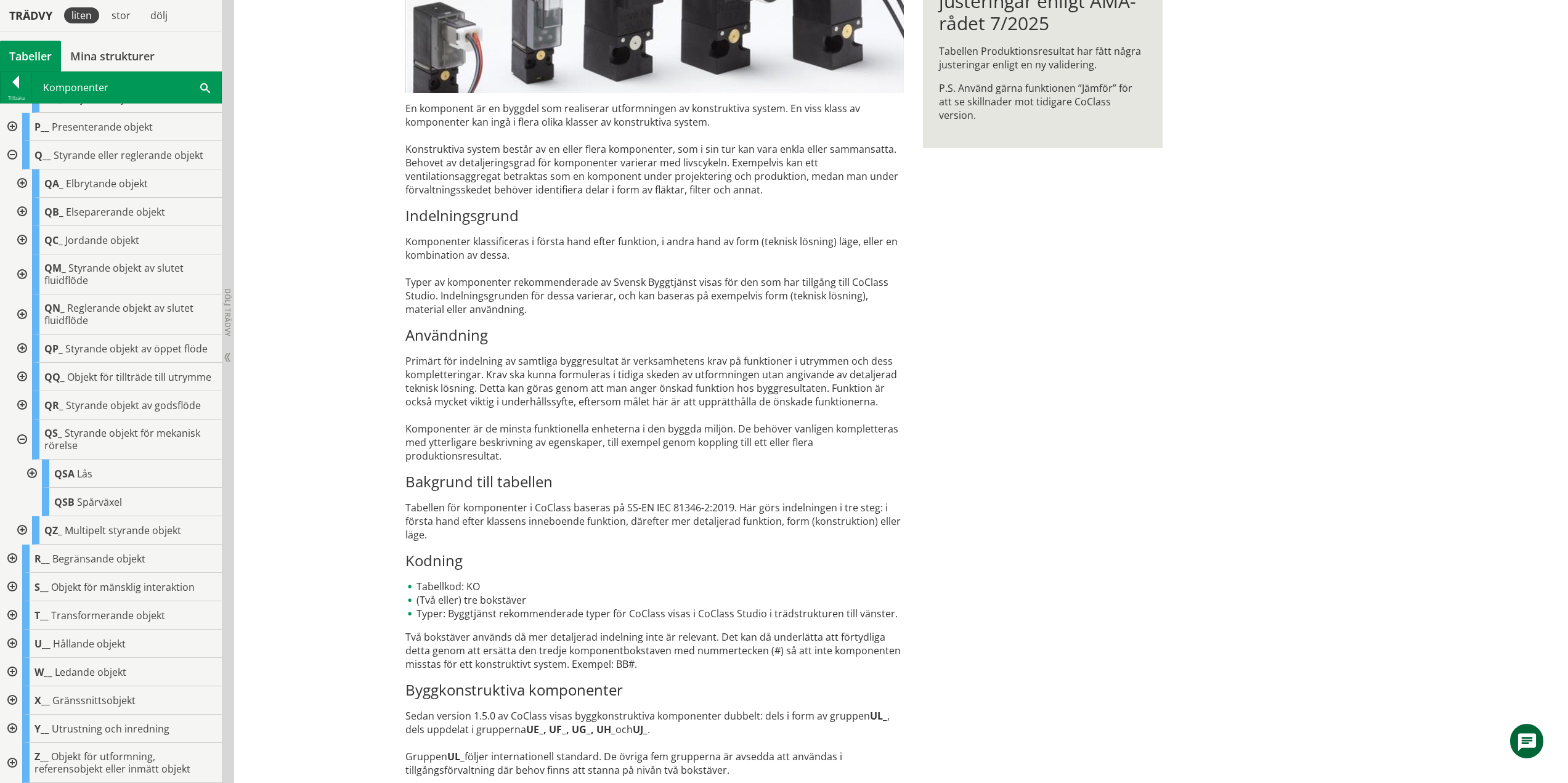
click at [21, 441] on div at bounding box center [21, 439] width 22 height 40
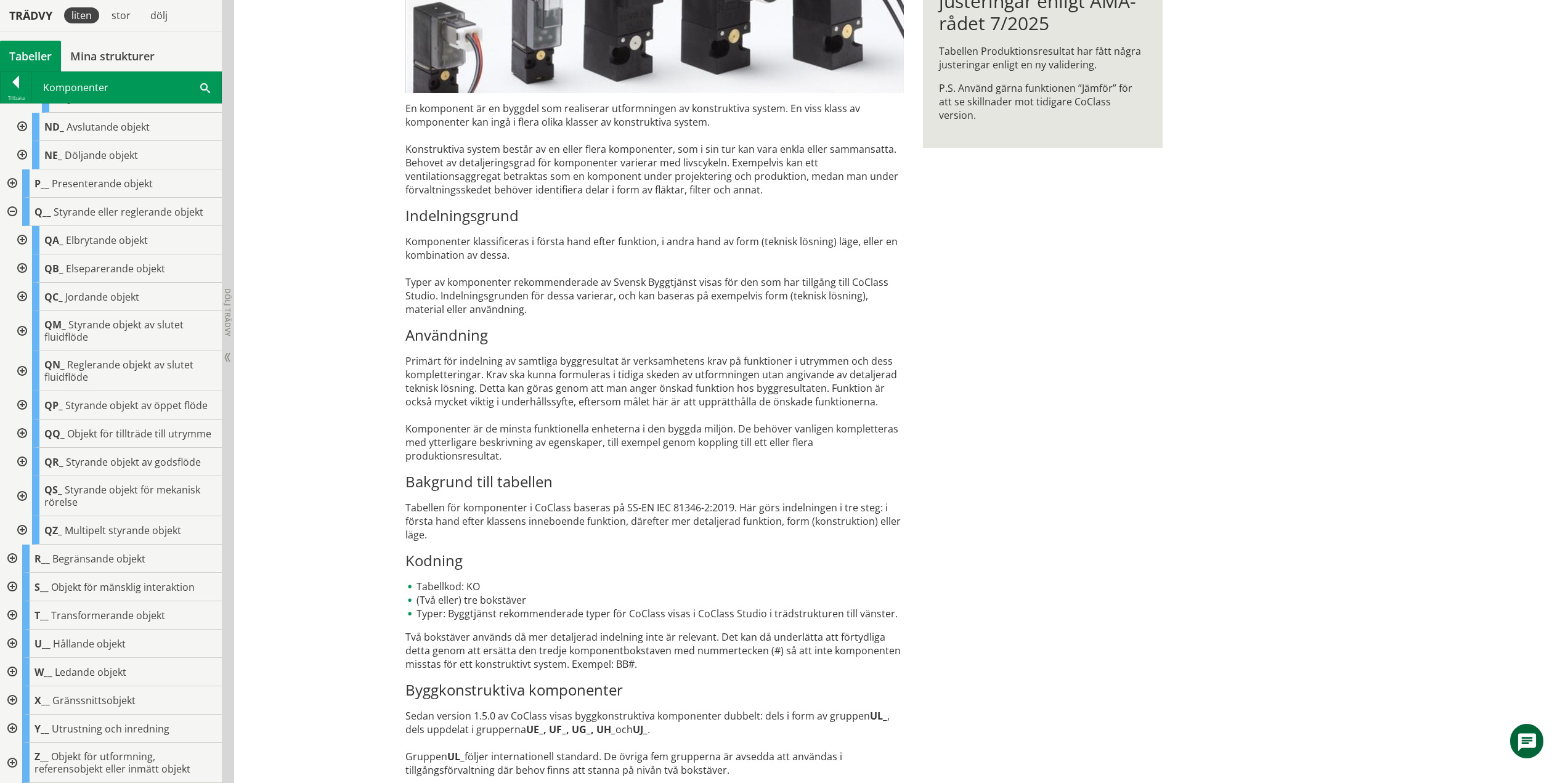
click at [21, 529] on div at bounding box center [21, 530] width 22 height 28
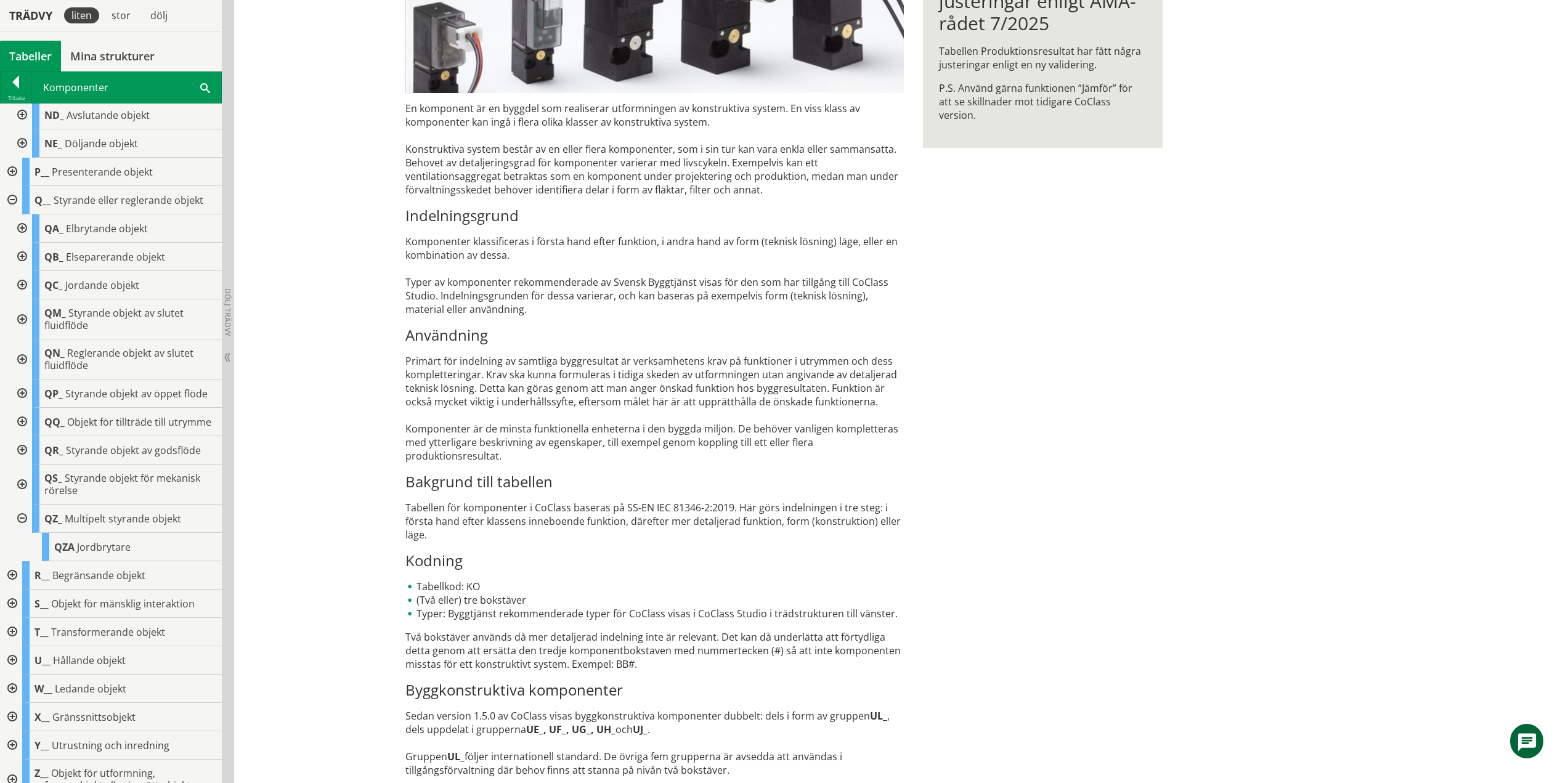
scroll to position [881, 0]
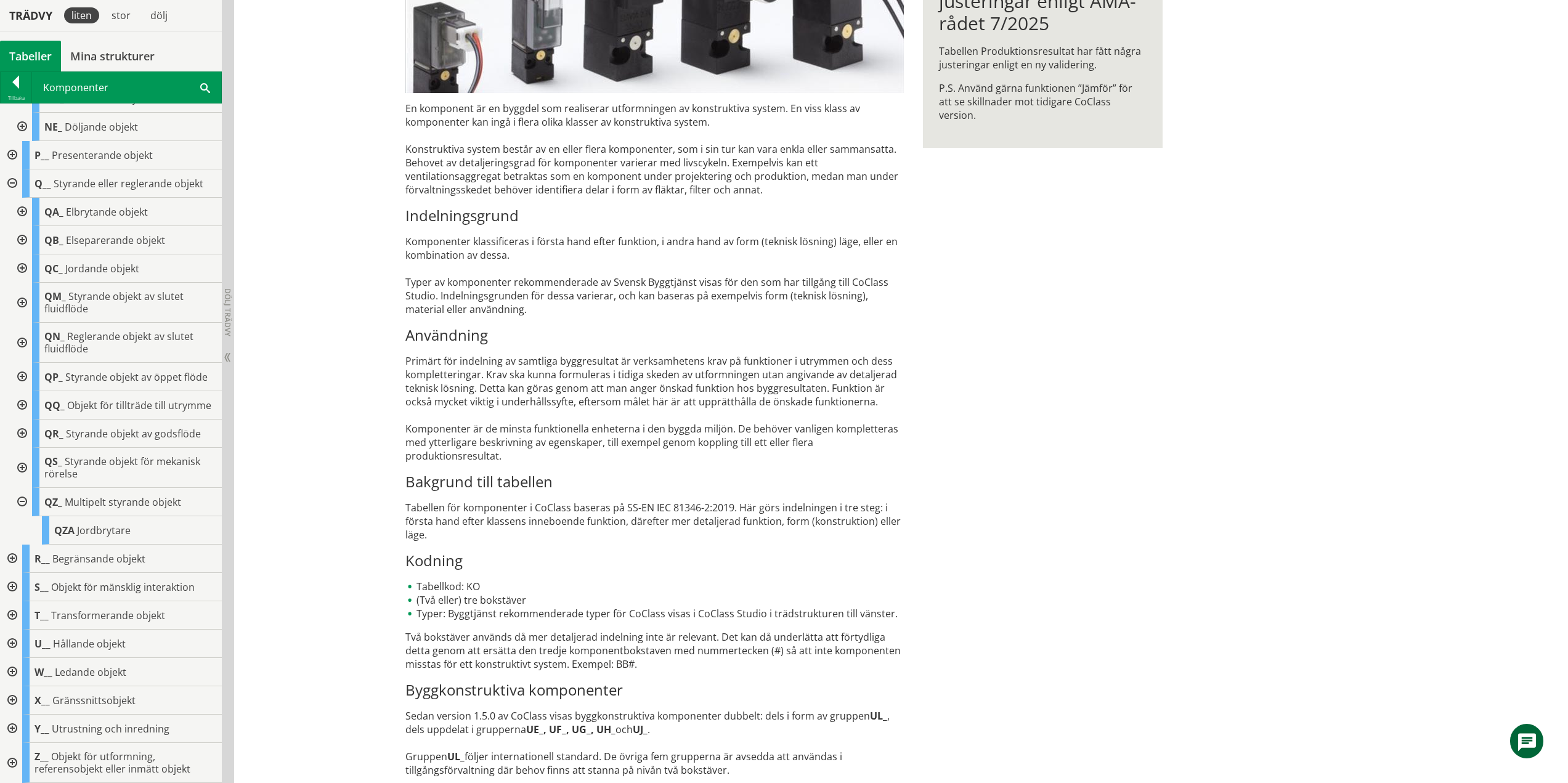
click at [26, 507] on div at bounding box center [21, 502] width 22 height 28
click at [11, 201] on div at bounding box center [11, 211] width 22 height 28
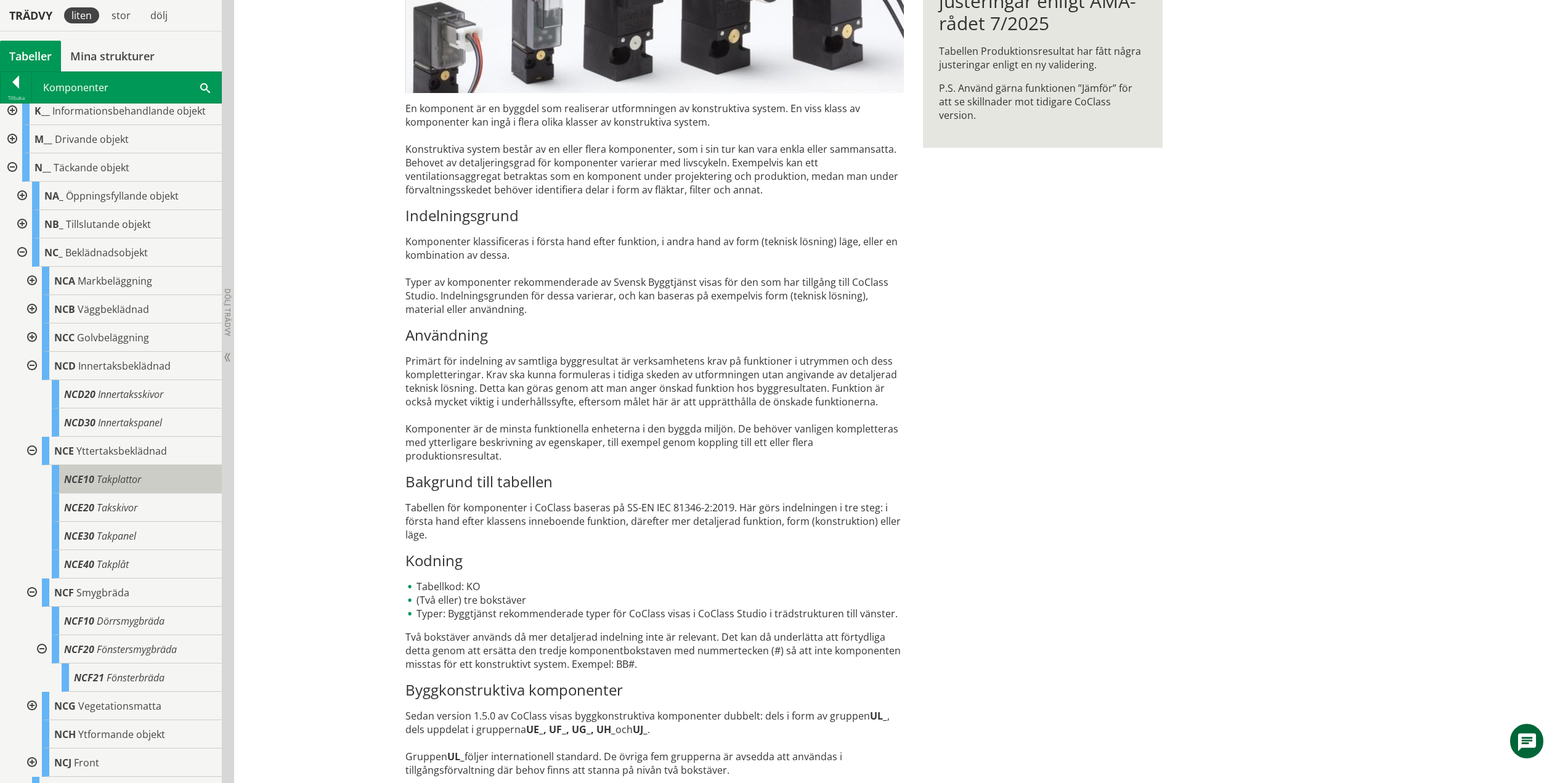
scroll to position [153, 0]
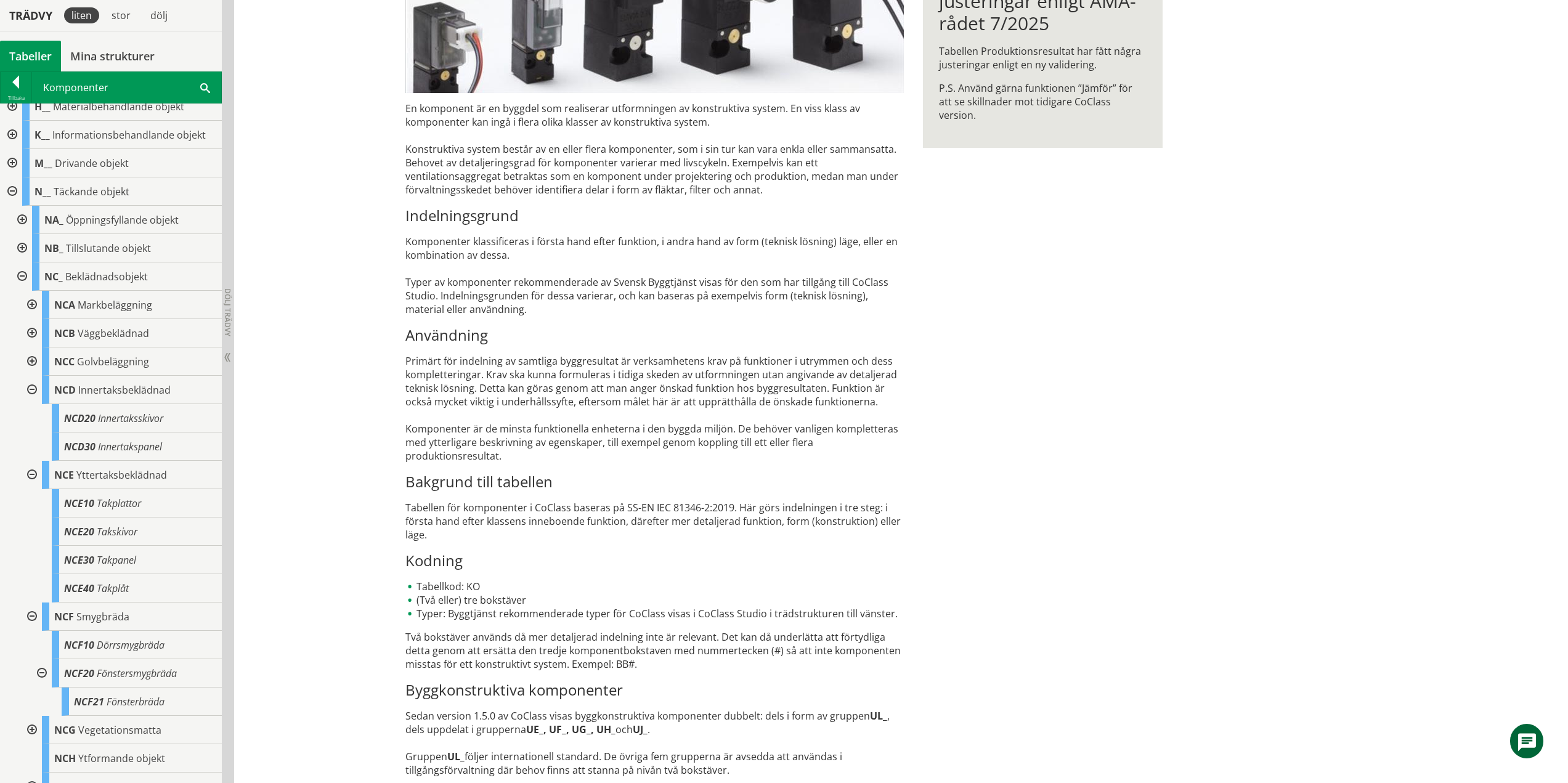
click at [13, 193] on div at bounding box center [11, 191] width 22 height 28
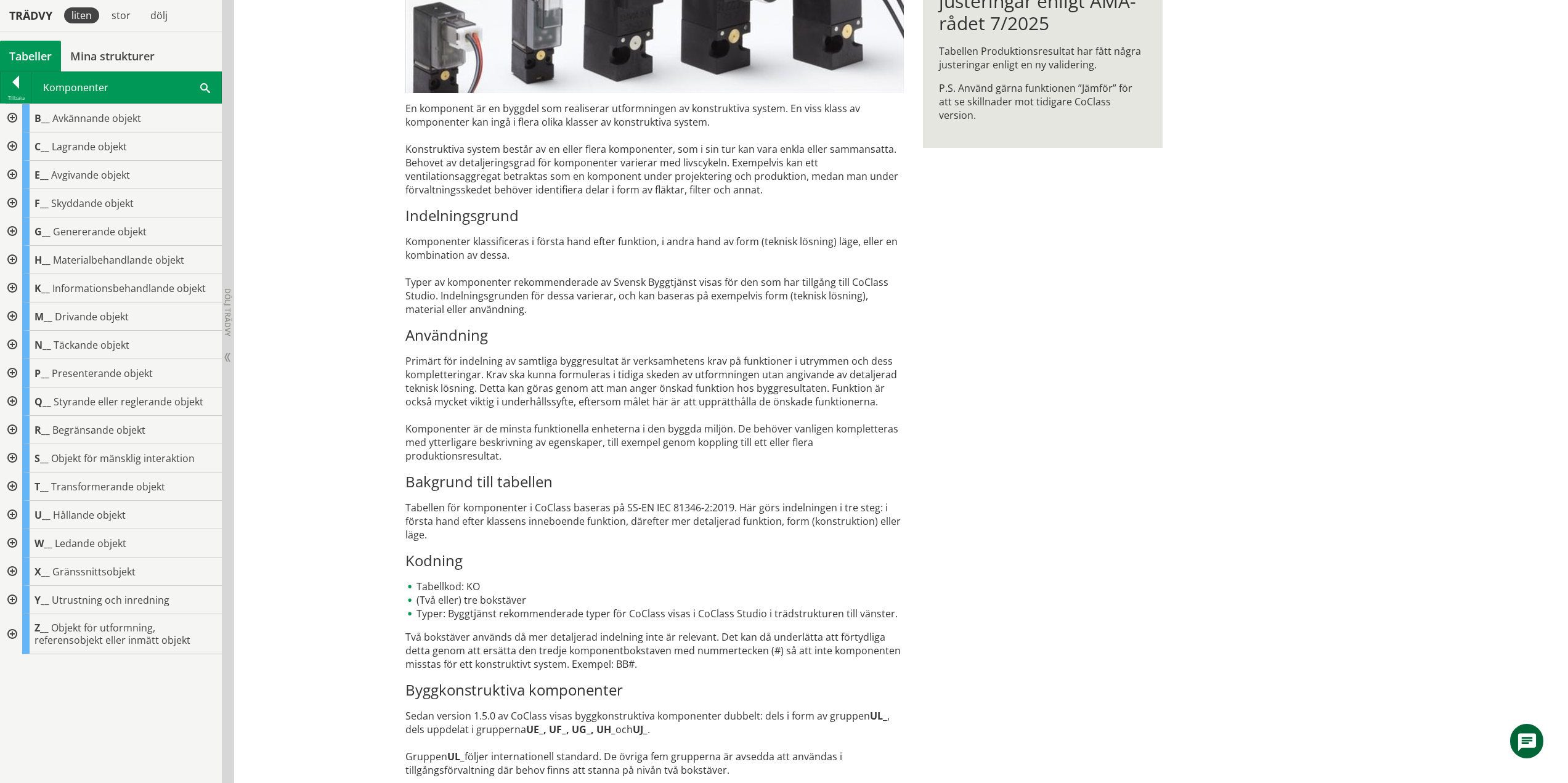
click at [13, 428] on div at bounding box center [11, 429] width 22 height 28
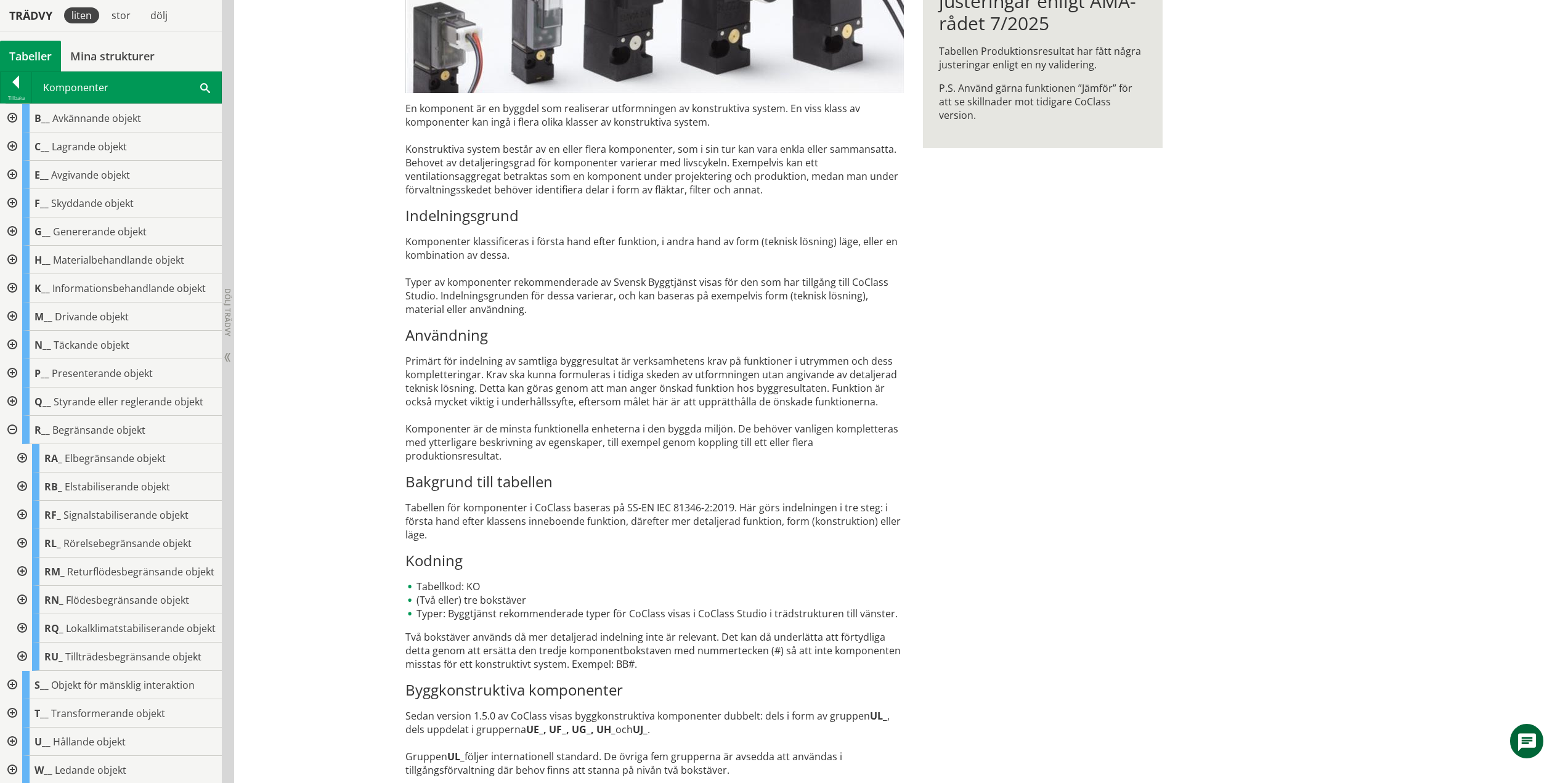
click at [24, 461] on div at bounding box center [21, 458] width 22 height 28
click at [21, 481] on div at bounding box center [21, 486] width 22 height 28
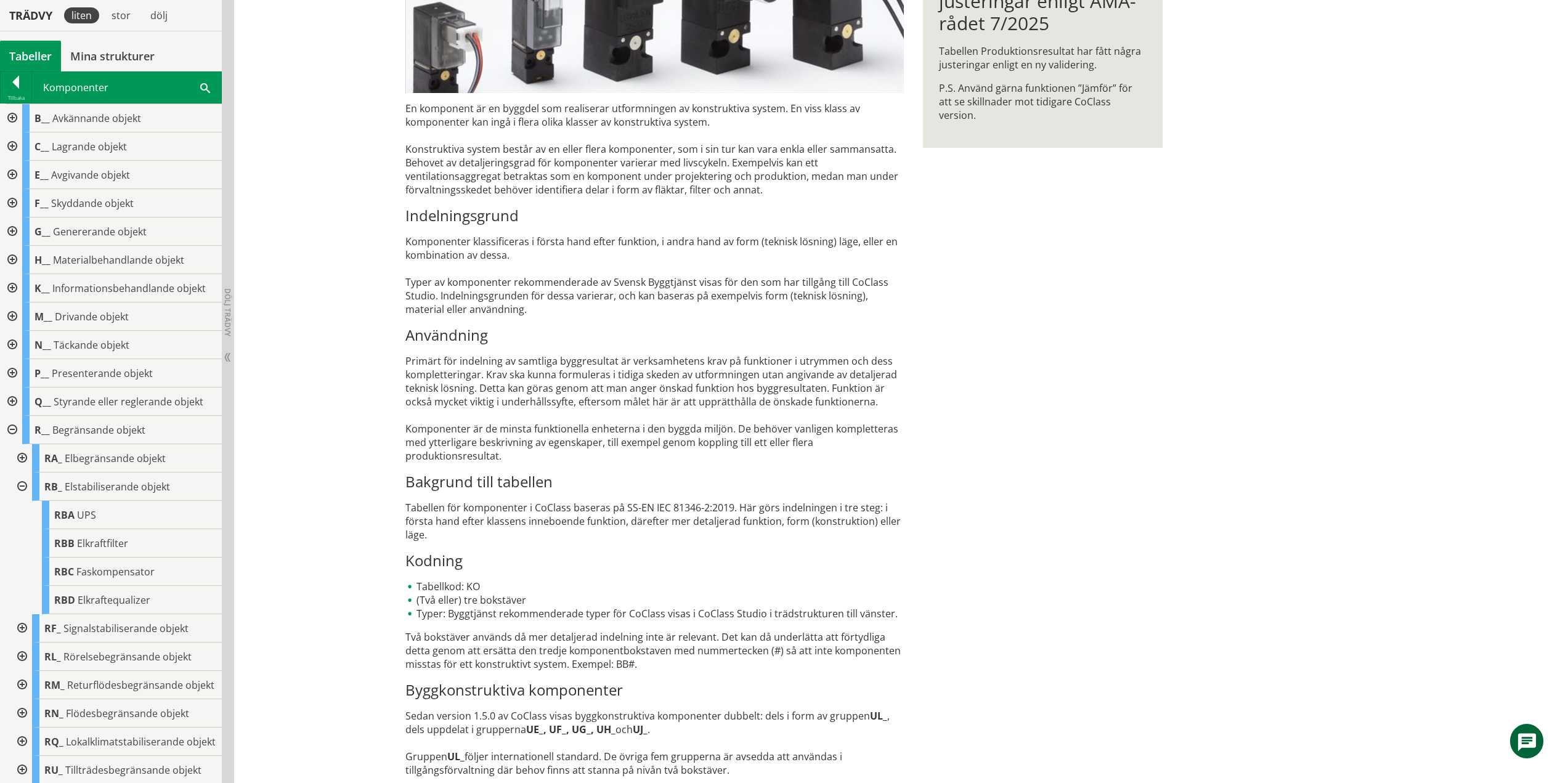
click at [21, 481] on div at bounding box center [21, 486] width 22 height 28
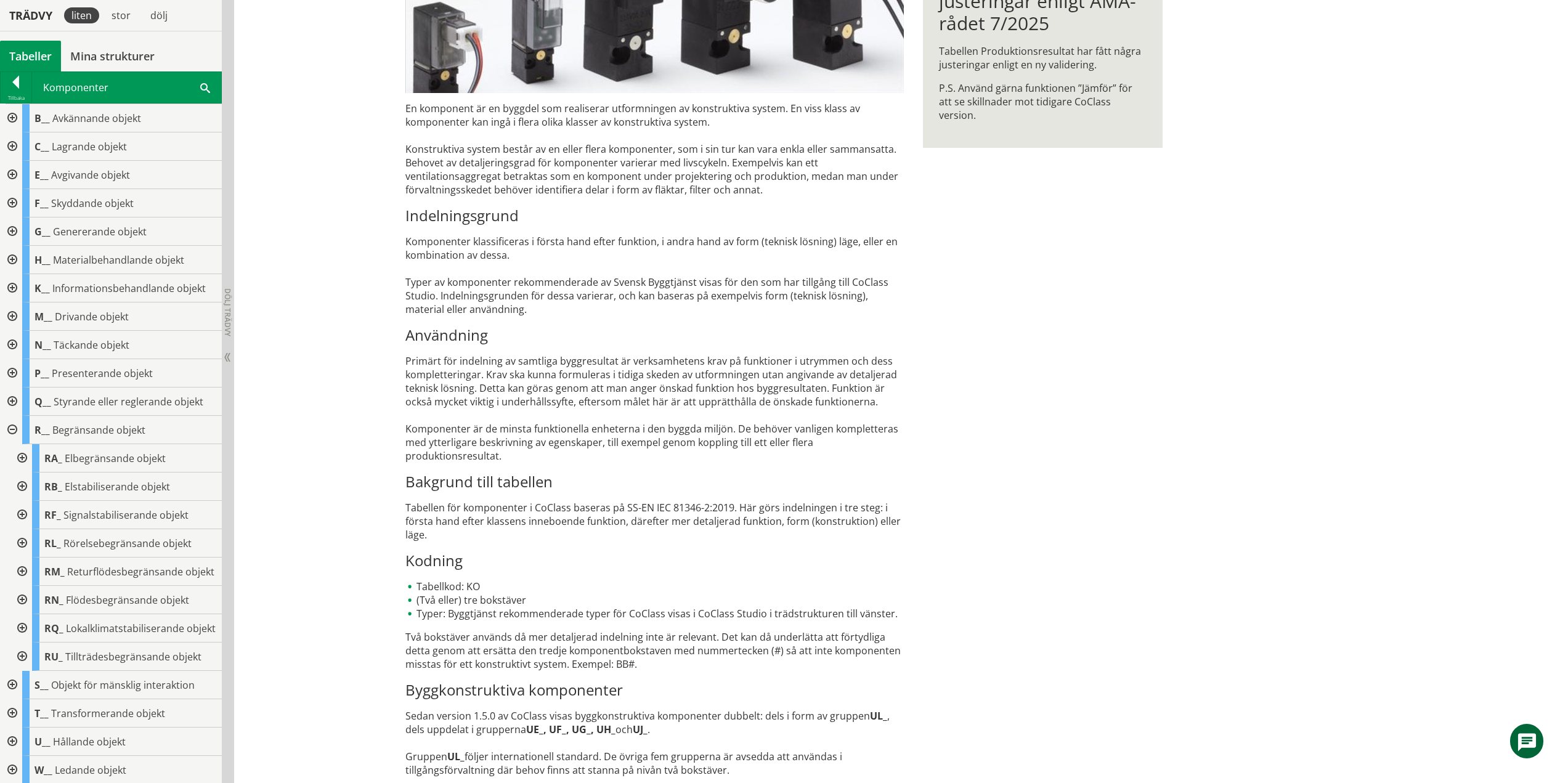
click at [20, 517] on div at bounding box center [21, 514] width 22 height 28
click at [19, 543] on div at bounding box center [21, 543] width 22 height 28
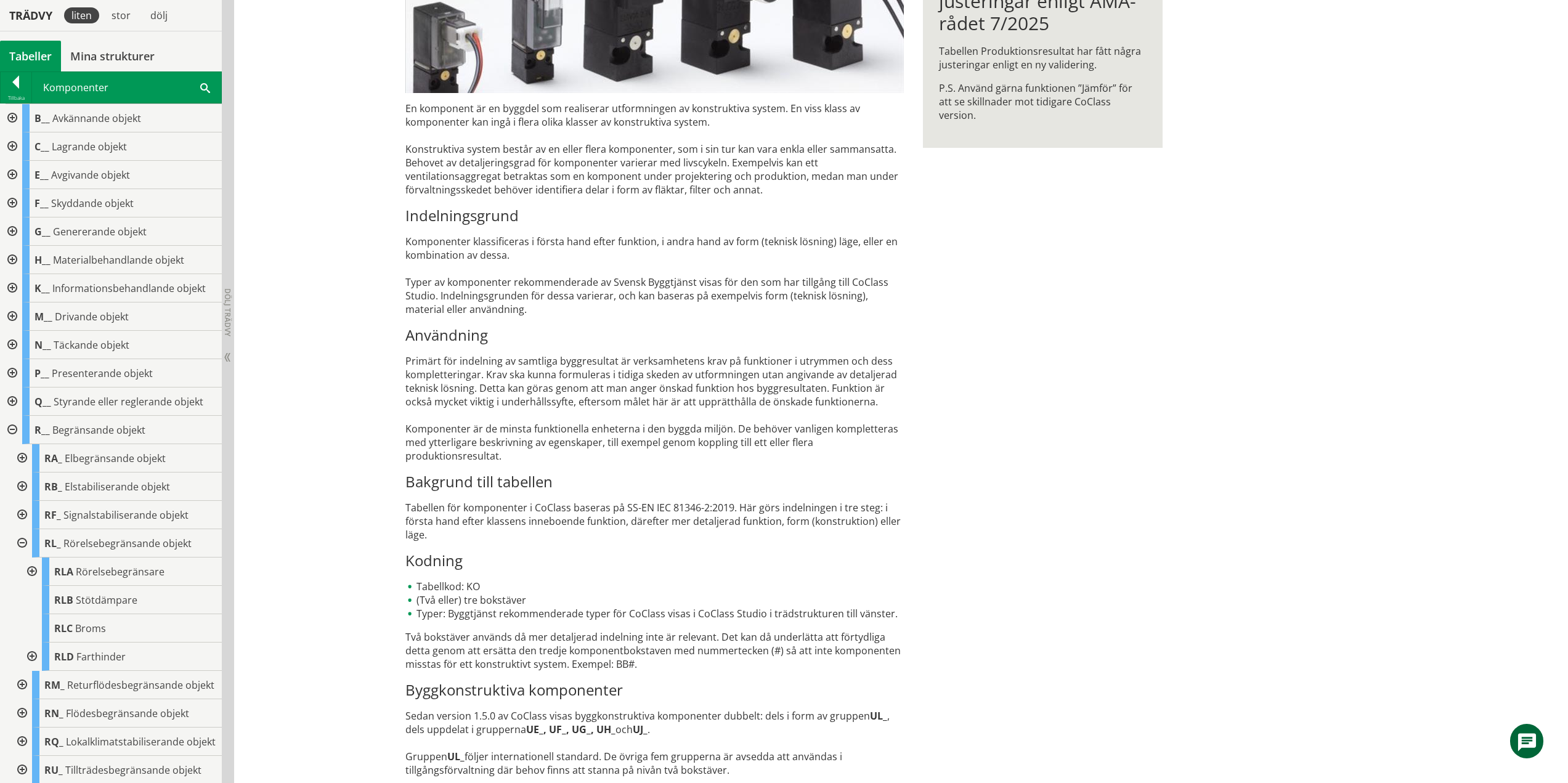
click at [31, 572] on div at bounding box center [31, 571] width 22 height 28
click at [40, 597] on div at bounding box center [41, 599] width 22 height 28
click at [43, 598] on div at bounding box center [41, 599] width 22 height 28
click at [45, 631] on div at bounding box center [41, 628] width 22 height 28
drag, startPoint x: 48, startPoint y: 634, endPoint x: 42, endPoint y: 622, distance: 13.4
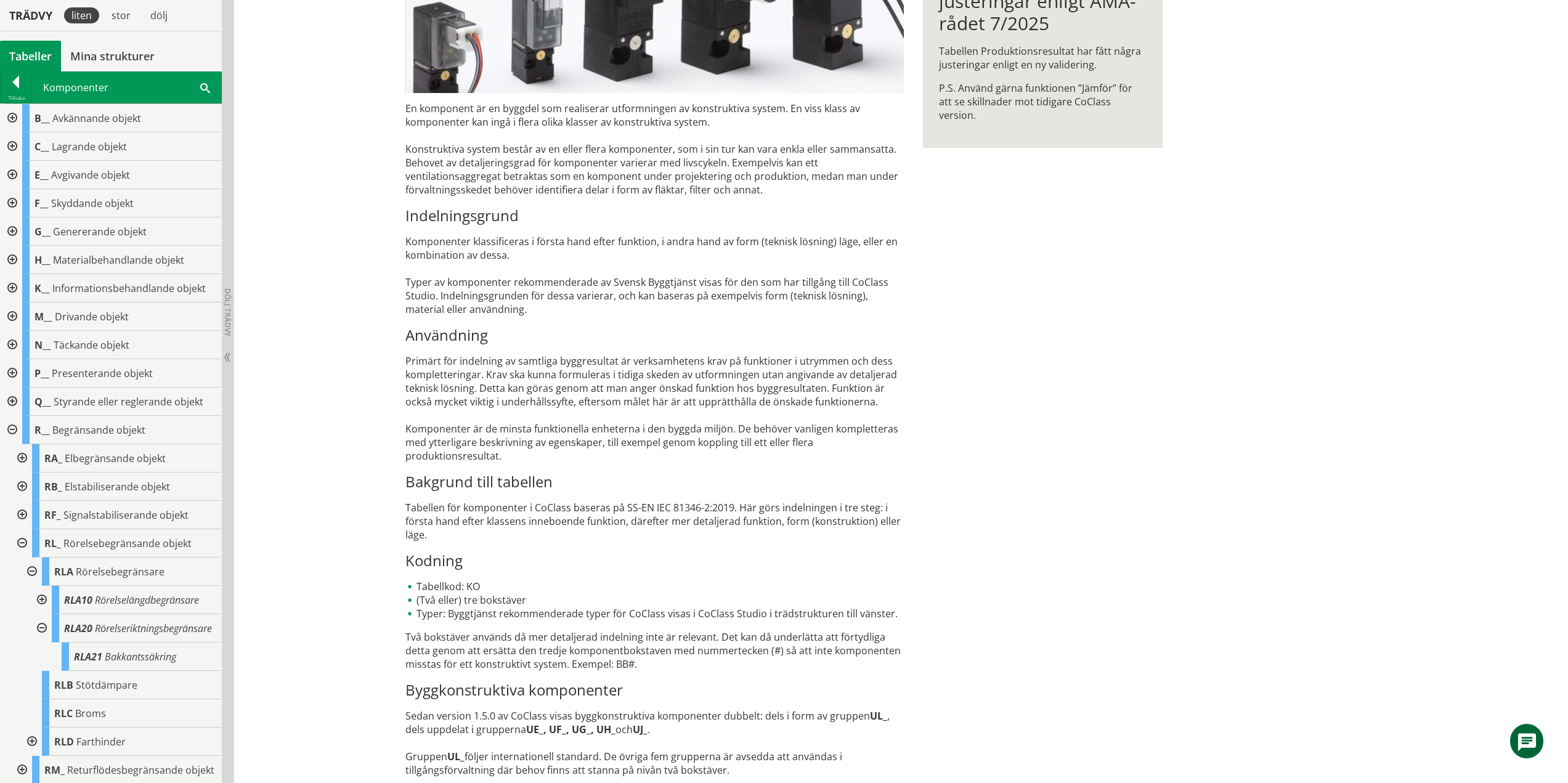
click at [46, 634] on div at bounding box center [41, 628] width 22 height 28
click at [34, 567] on div at bounding box center [31, 571] width 22 height 28
click at [33, 653] on div at bounding box center [31, 656] width 22 height 28
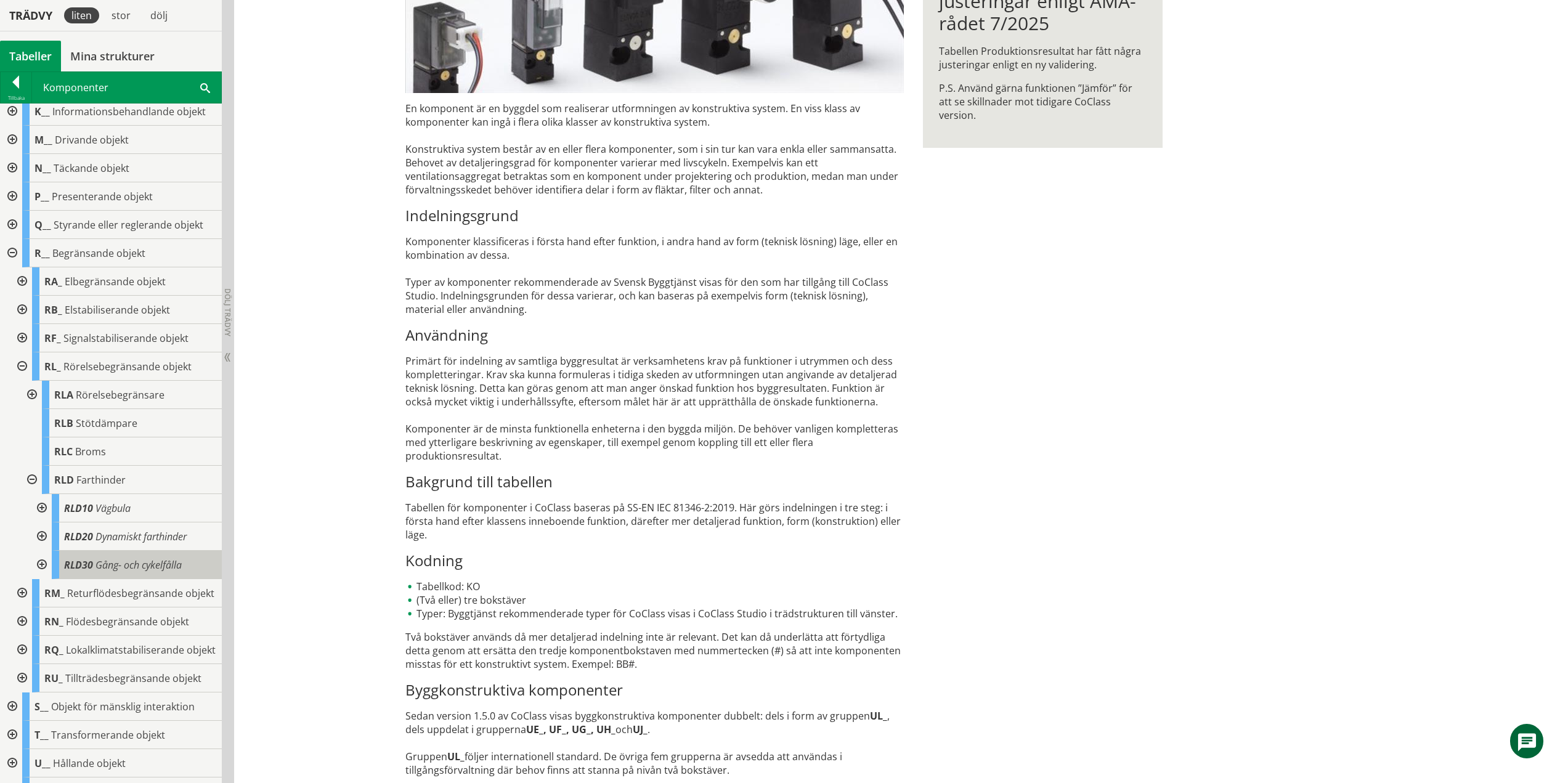
scroll to position [185, 0]
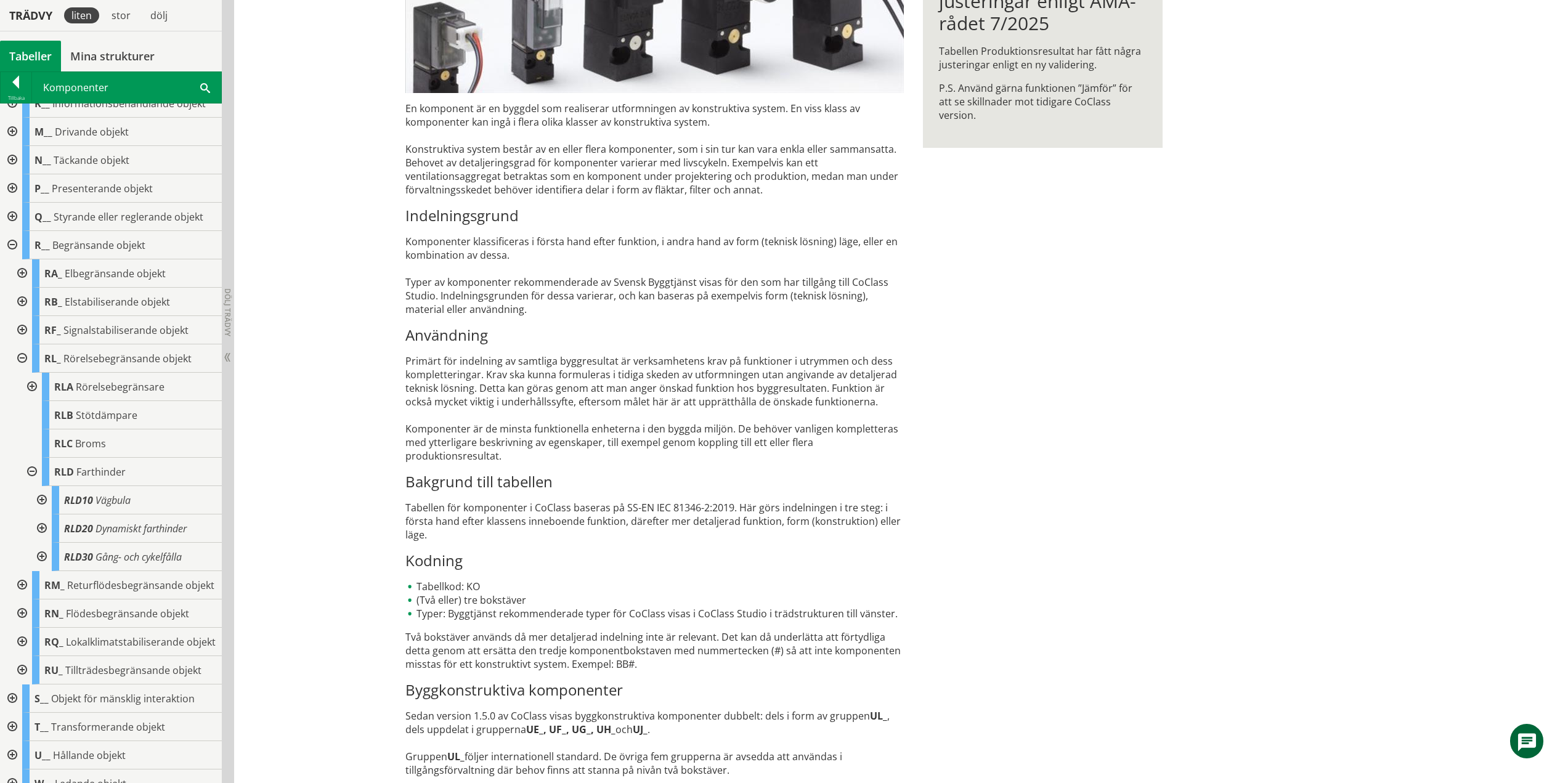
drag, startPoint x: 43, startPoint y: 497, endPoint x: 28, endPoint y: 502, distance: 15.8
click at [43, 497] on div at bounding box center [41, 500] width 22 height 28
click at [43, 609] on div at bounding box center [41, 613] width 22 height 28
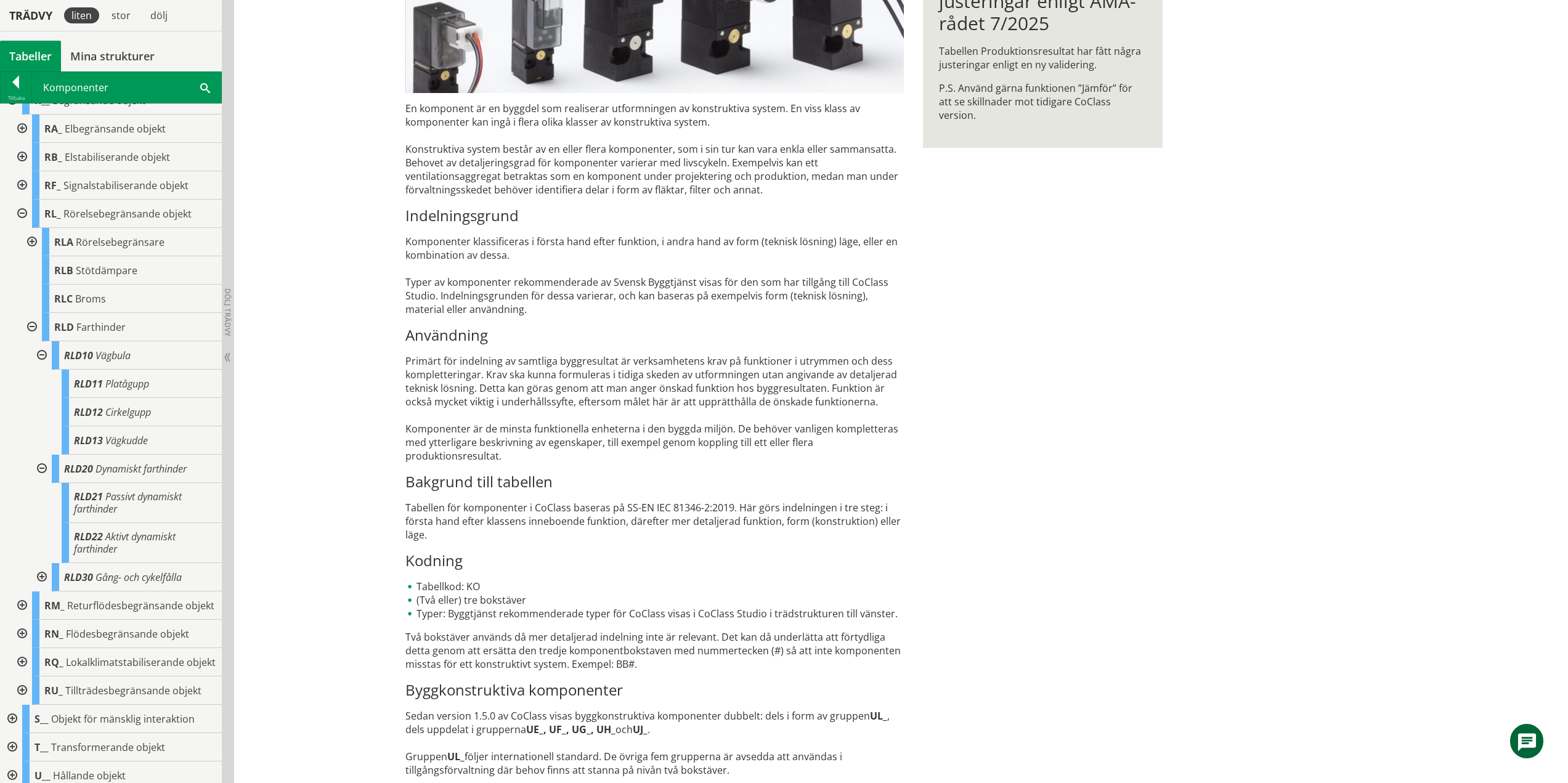
scroll to position [369, 0]
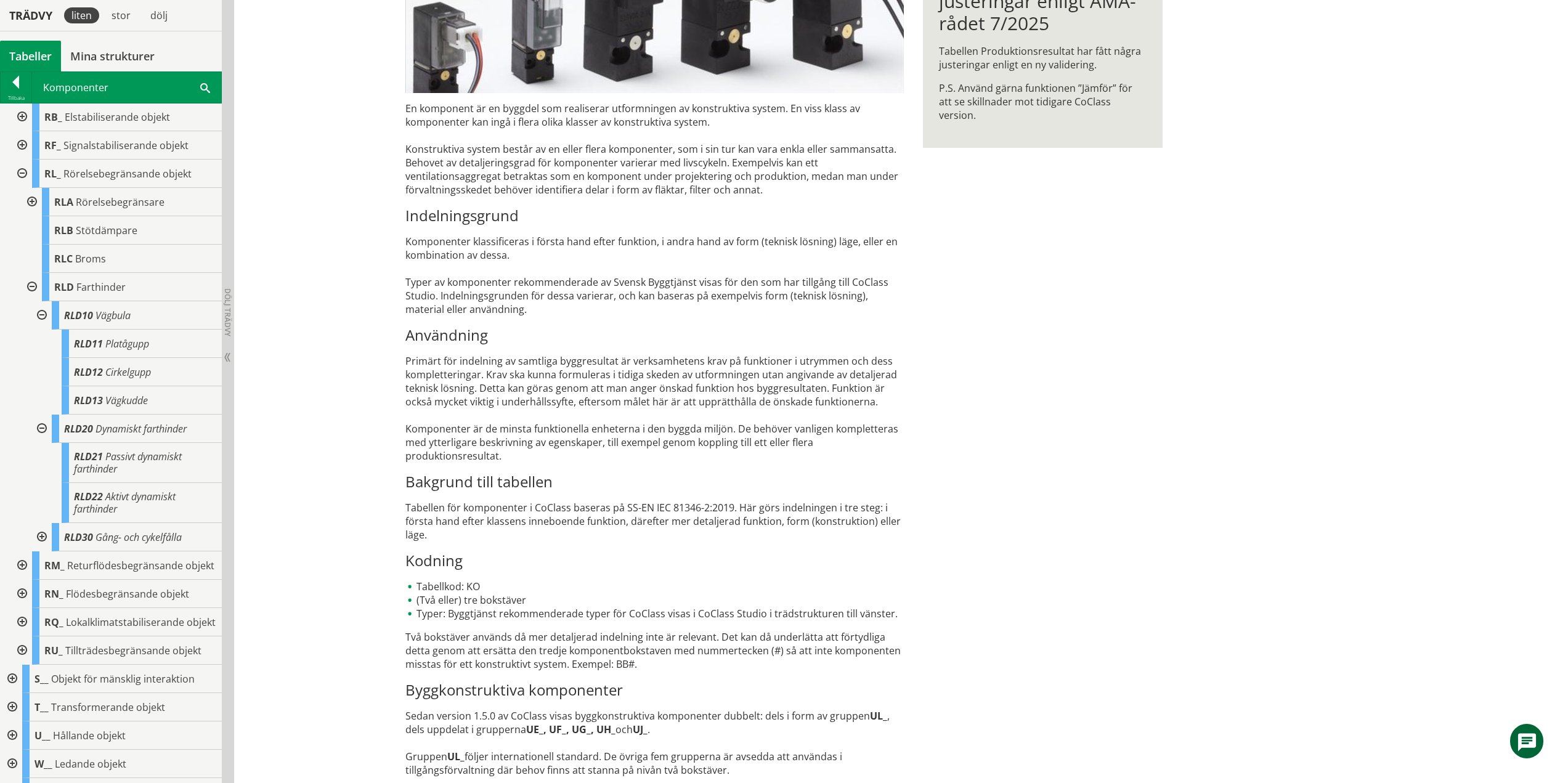
click at [42, 538] on div at bounding box center [41, 537] width 22 height 28
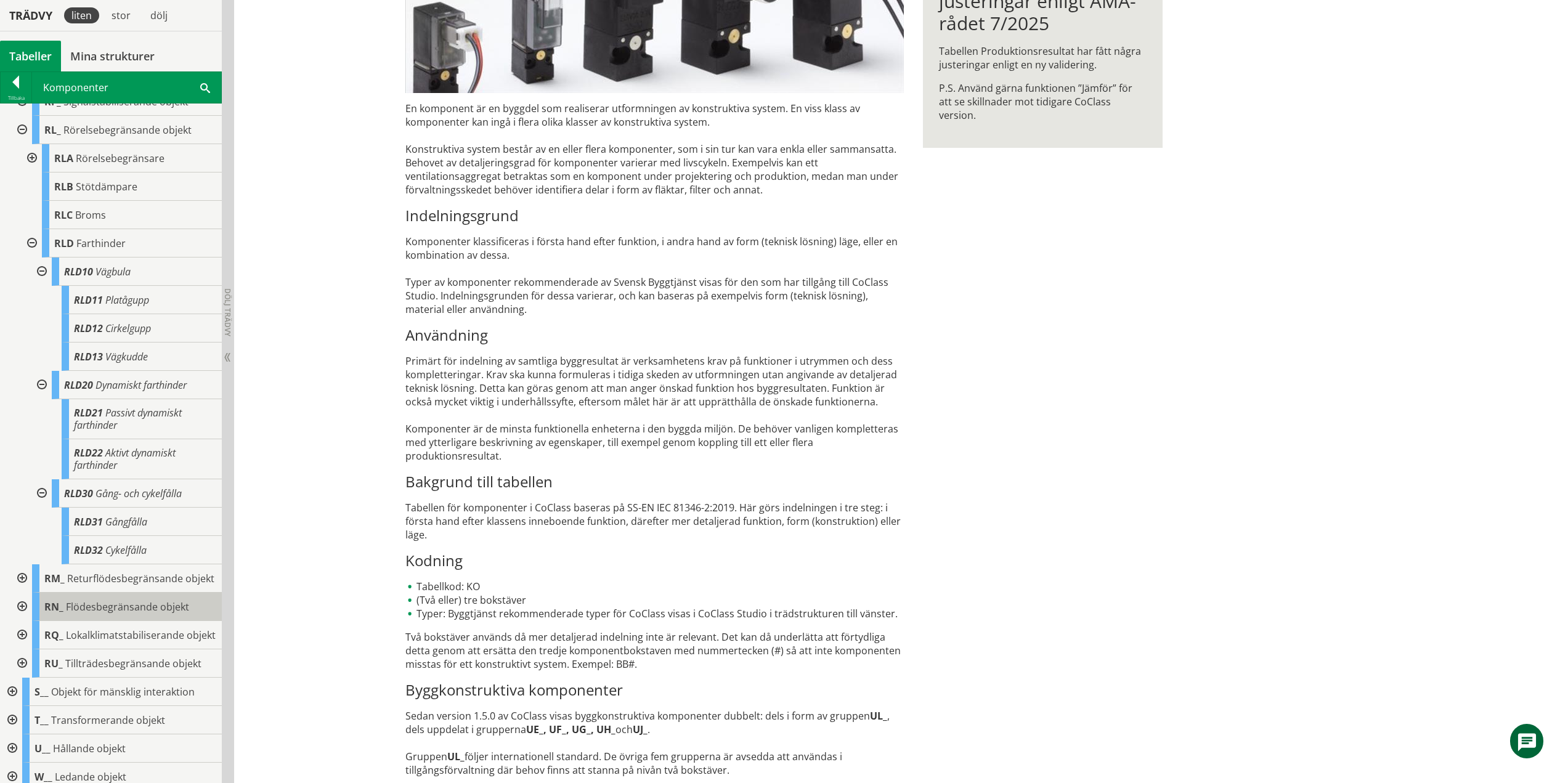
scroll to position [541, 0]
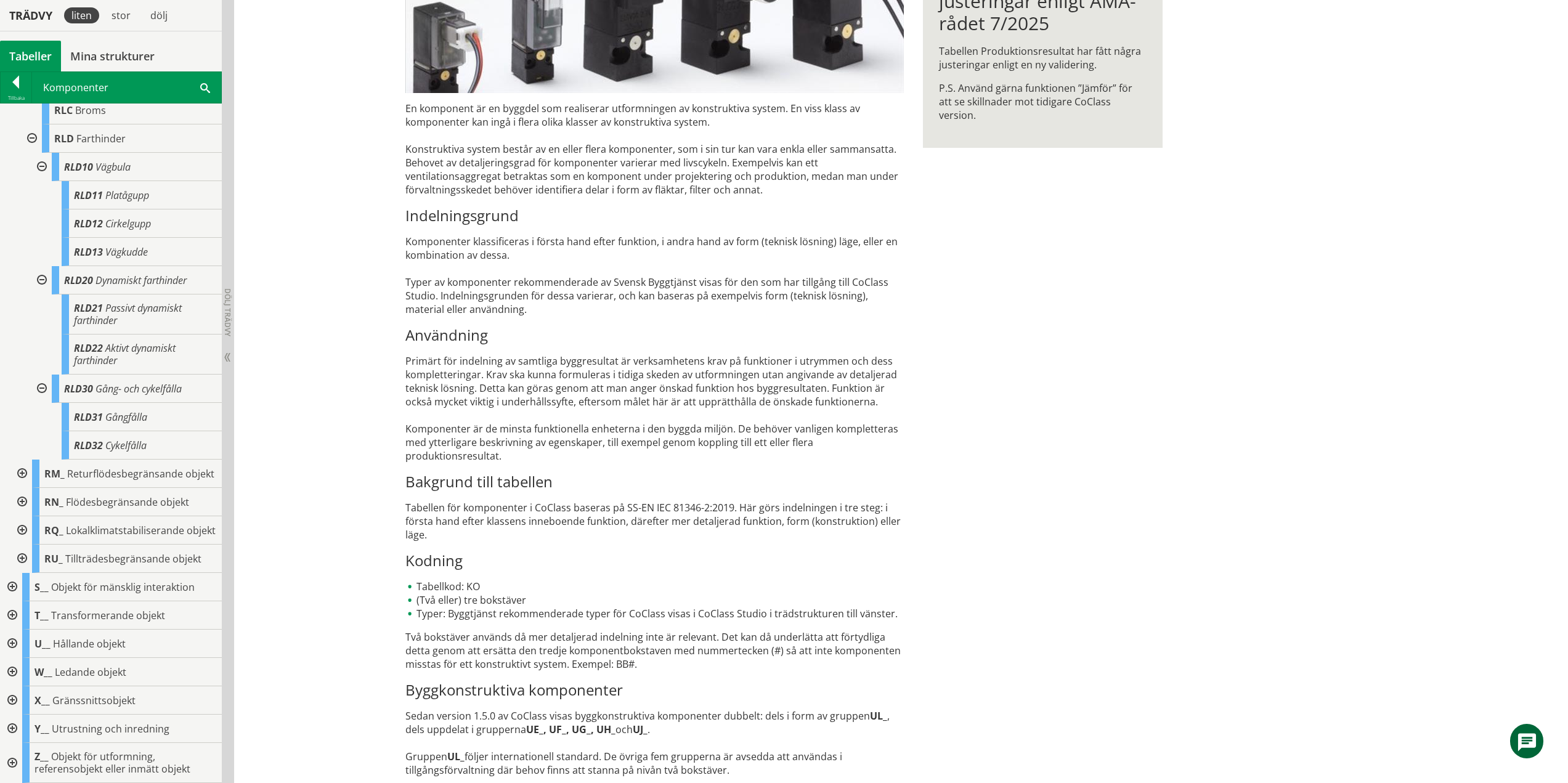
click at [21, 460] on div at bounding box center [21, 473] width 22 height 28
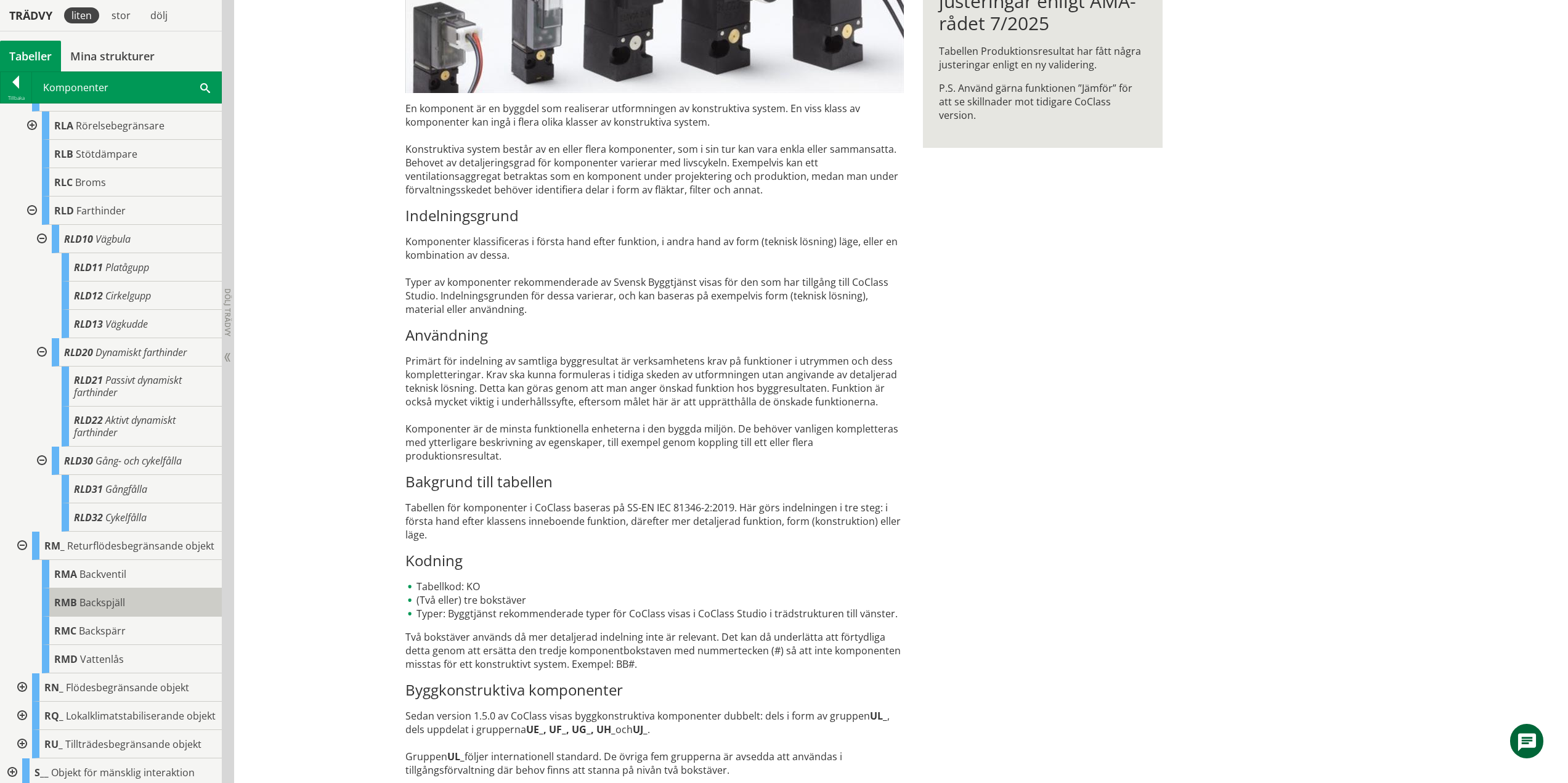
scroll to position [295, 0]
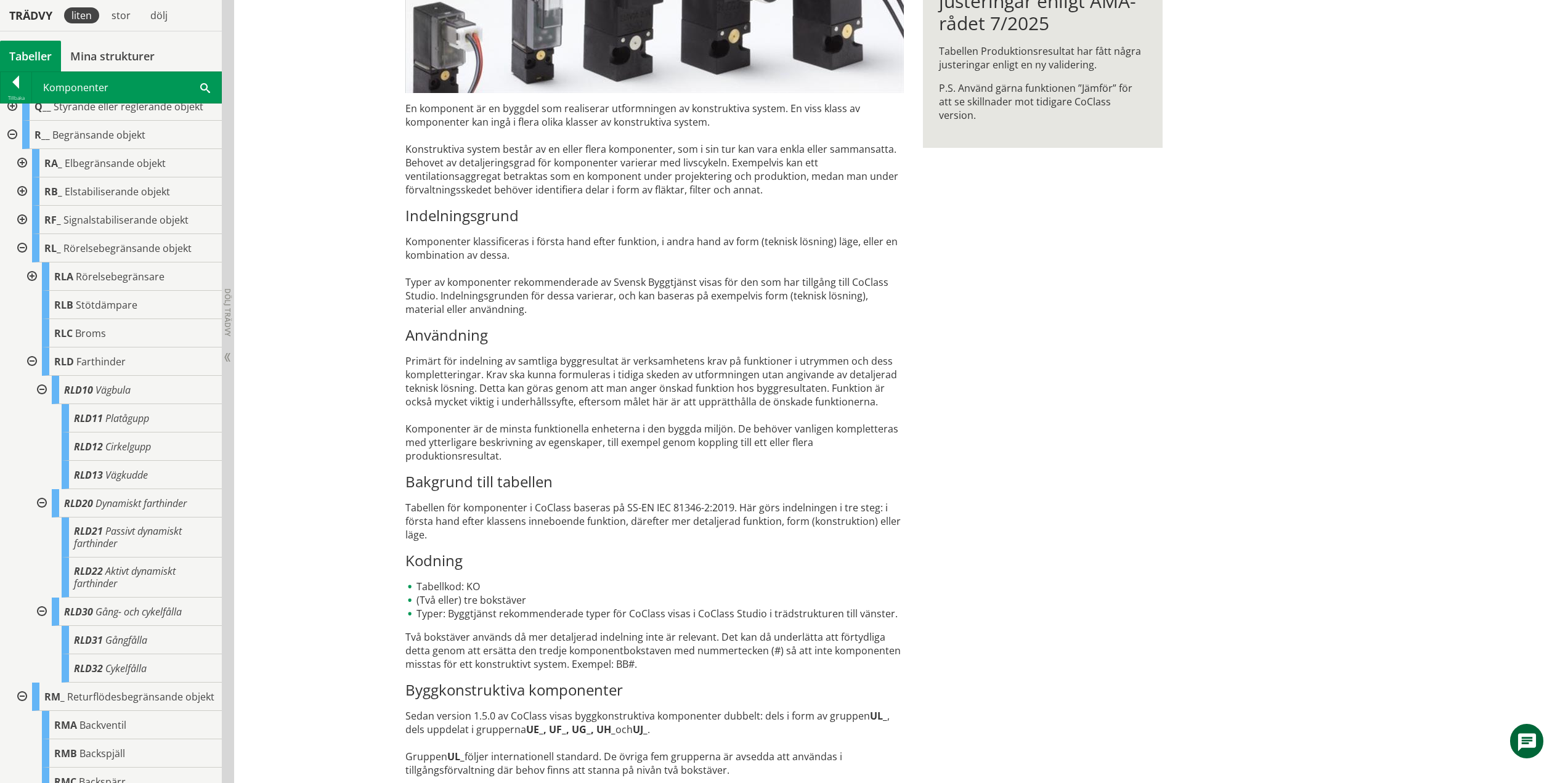
click at [41, 612] on div at bounding box center [41, 611] width 22 height 28
click at [42, 505] on div at bounding box center [41, 503] width 22 height 28
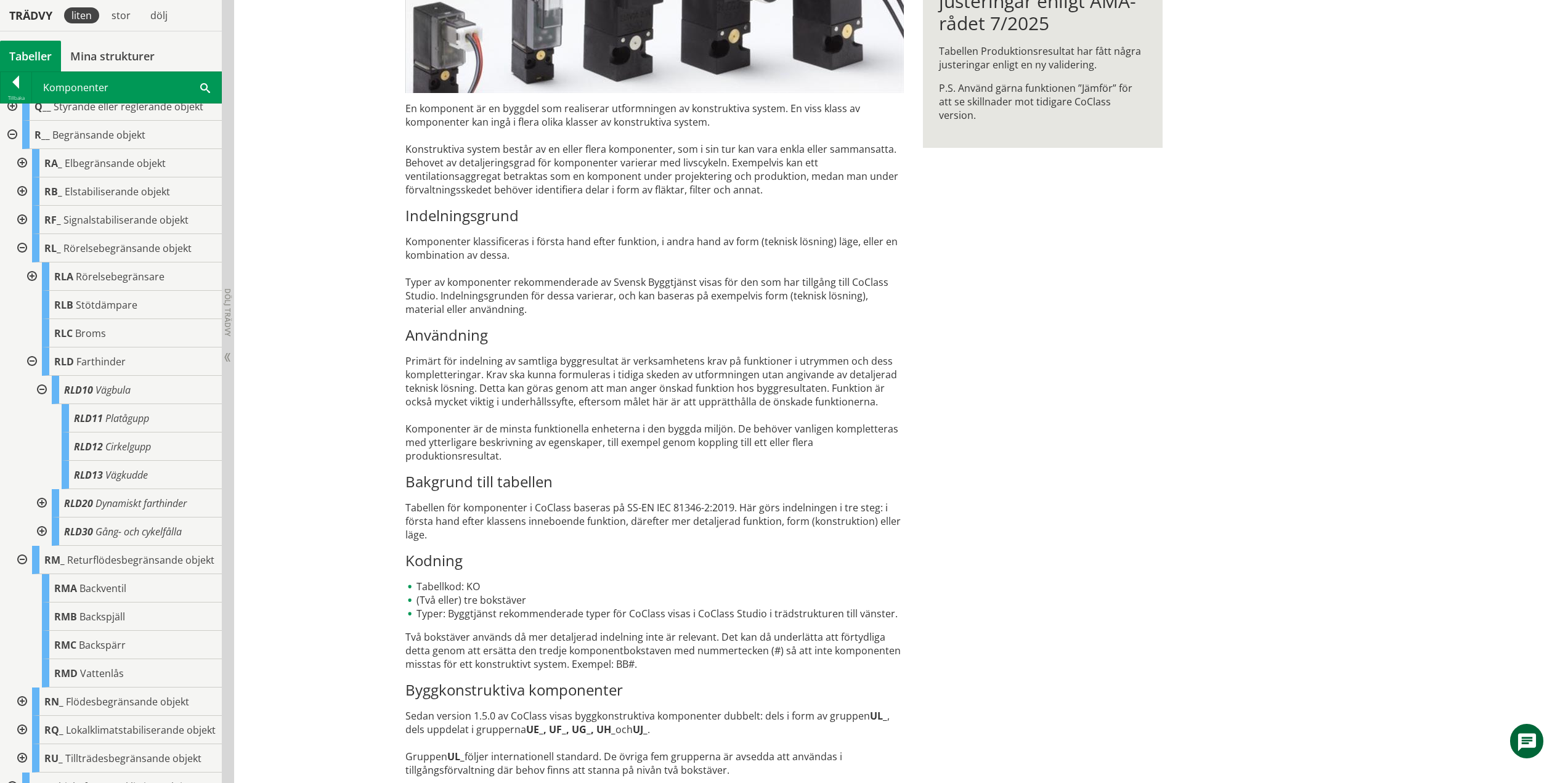
click at [42, 387] on div at bounding box center [41, 389] width 22 height 28
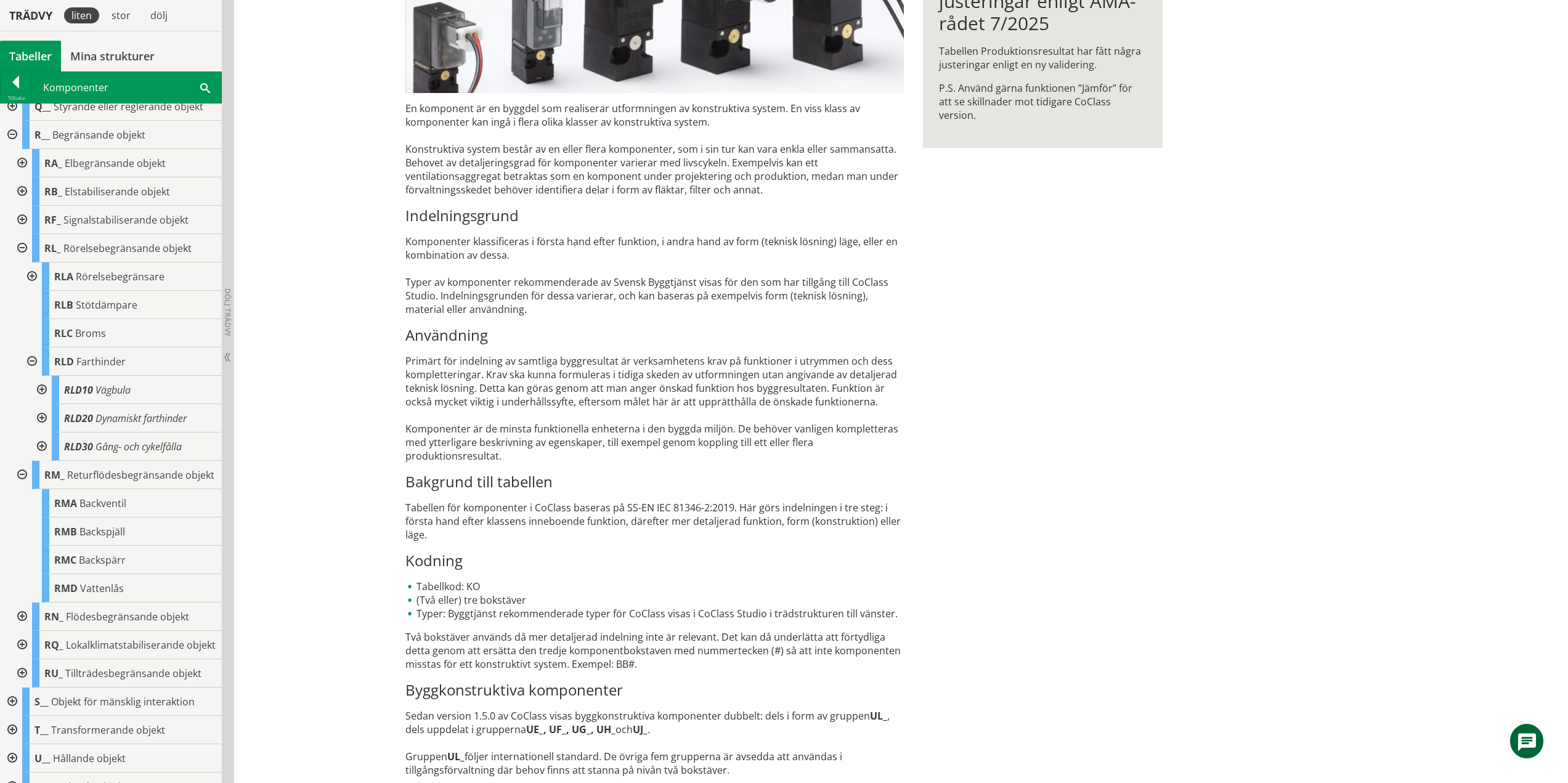
click at [36, 362] on div at bounding box center [31, 361] width 22 height 28
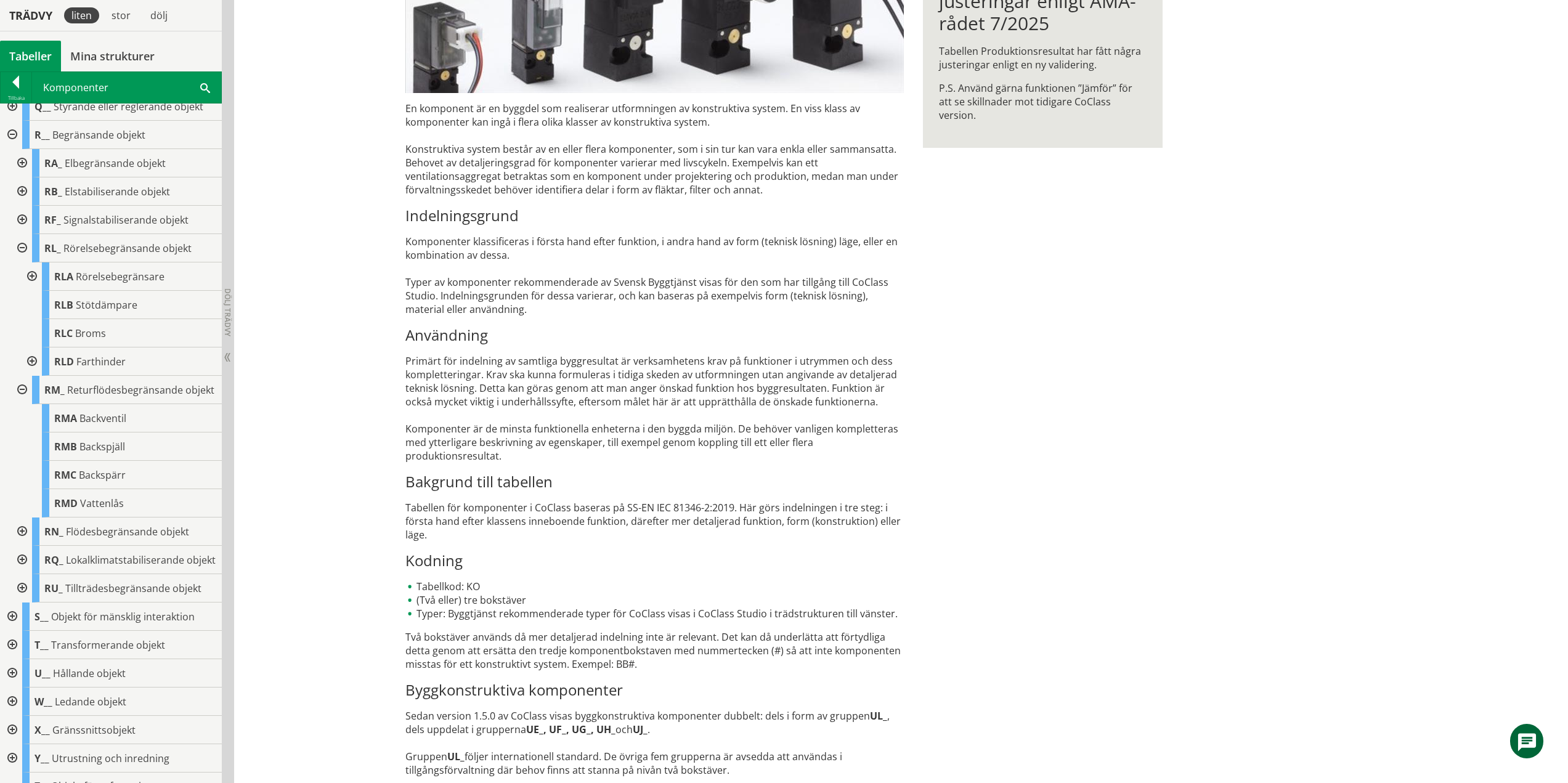
click at [21, 392] on div at bounding box center [21, 389] width 22 height 28
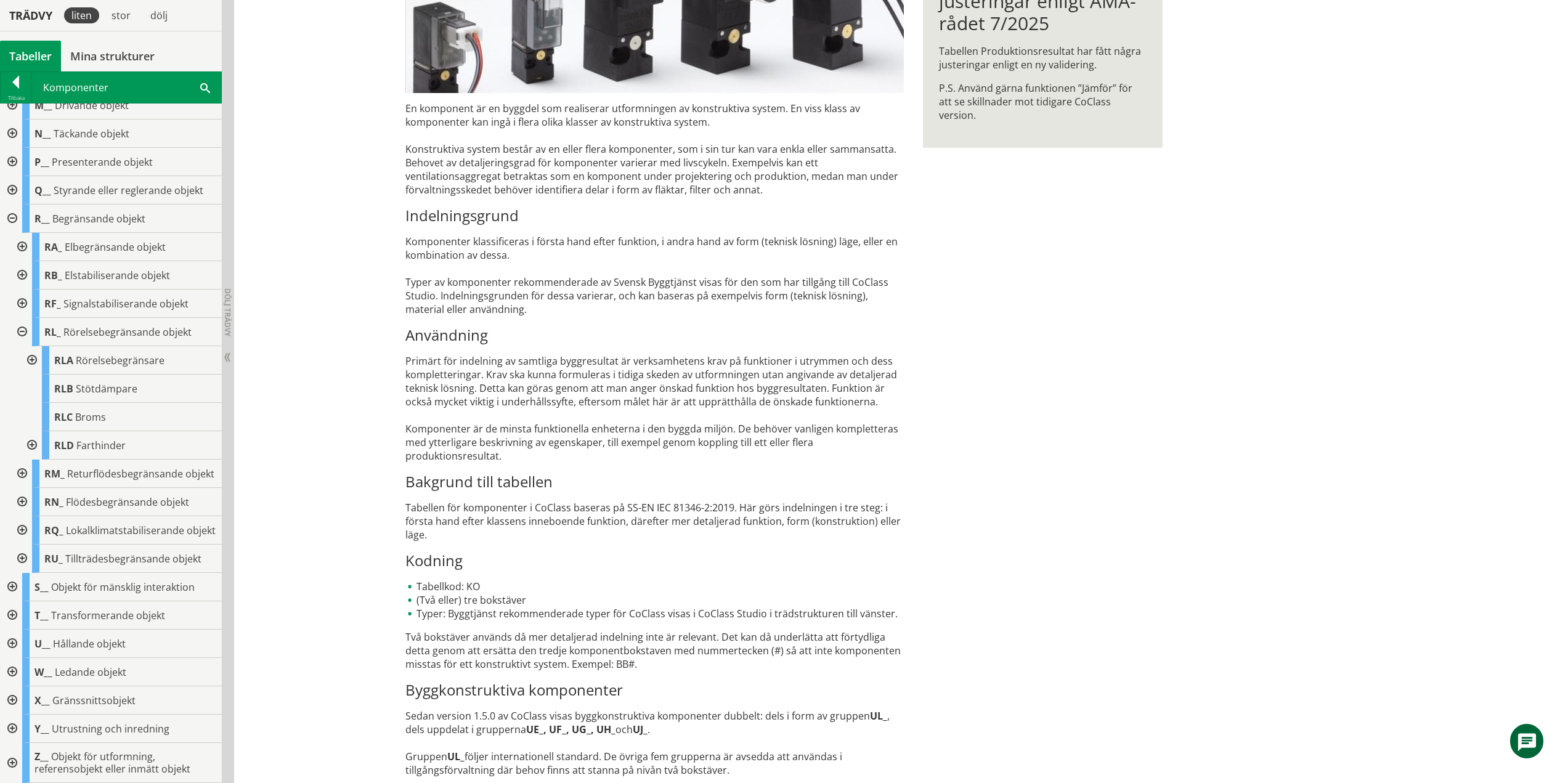
click at [22, 490] on div at bounding box center [21, 502] width 22 height 28
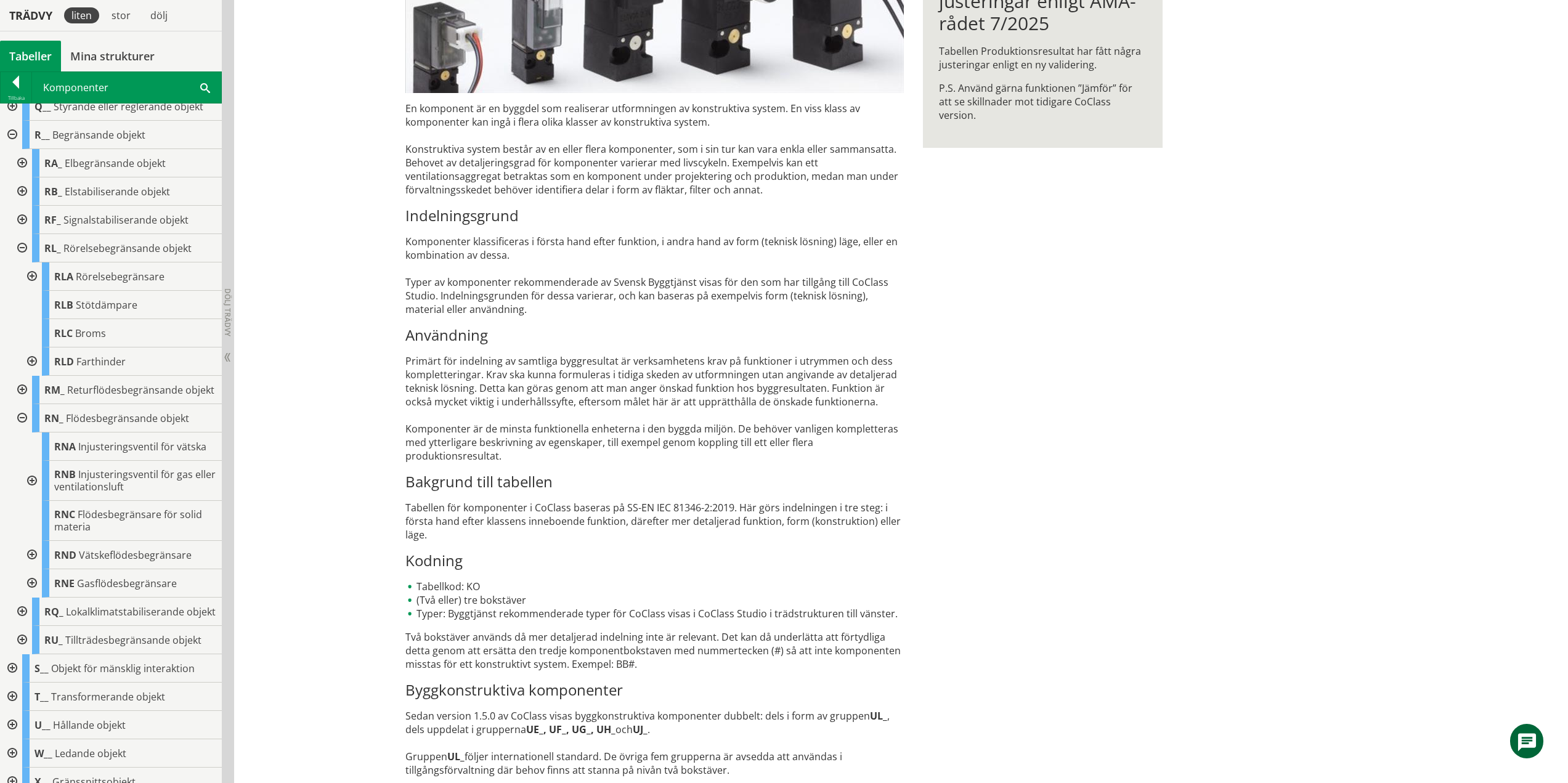
click at [33, 491] on div at bounding box center [31, 481] width 22 height 40
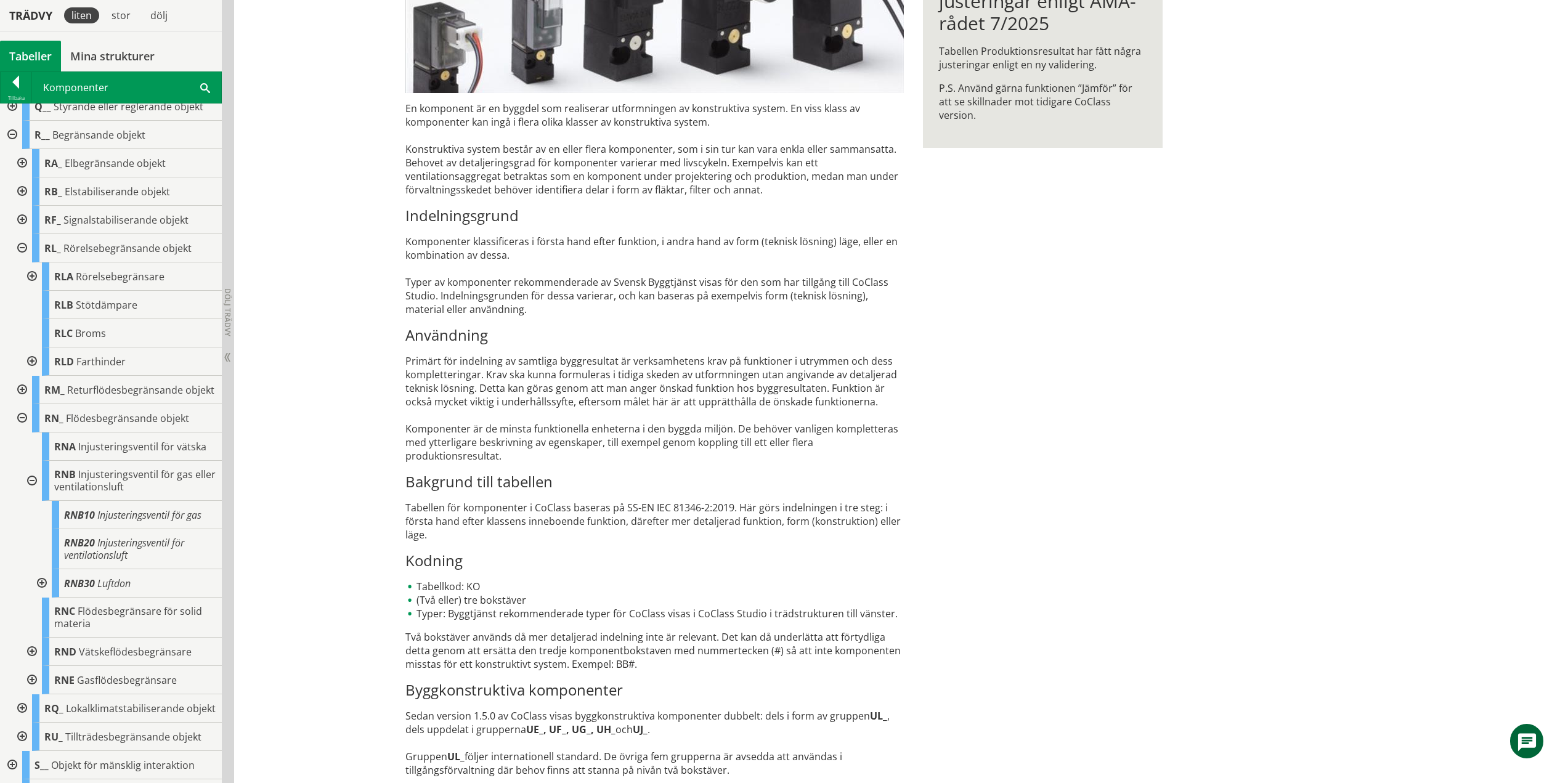
drag, startPoint x: 41, startPoint y: 593, endPoint x: 33, endPoint y: 597, distance: 8.9
click at [41, 593] on div at bounding box center [41, 583] width 22 height 28
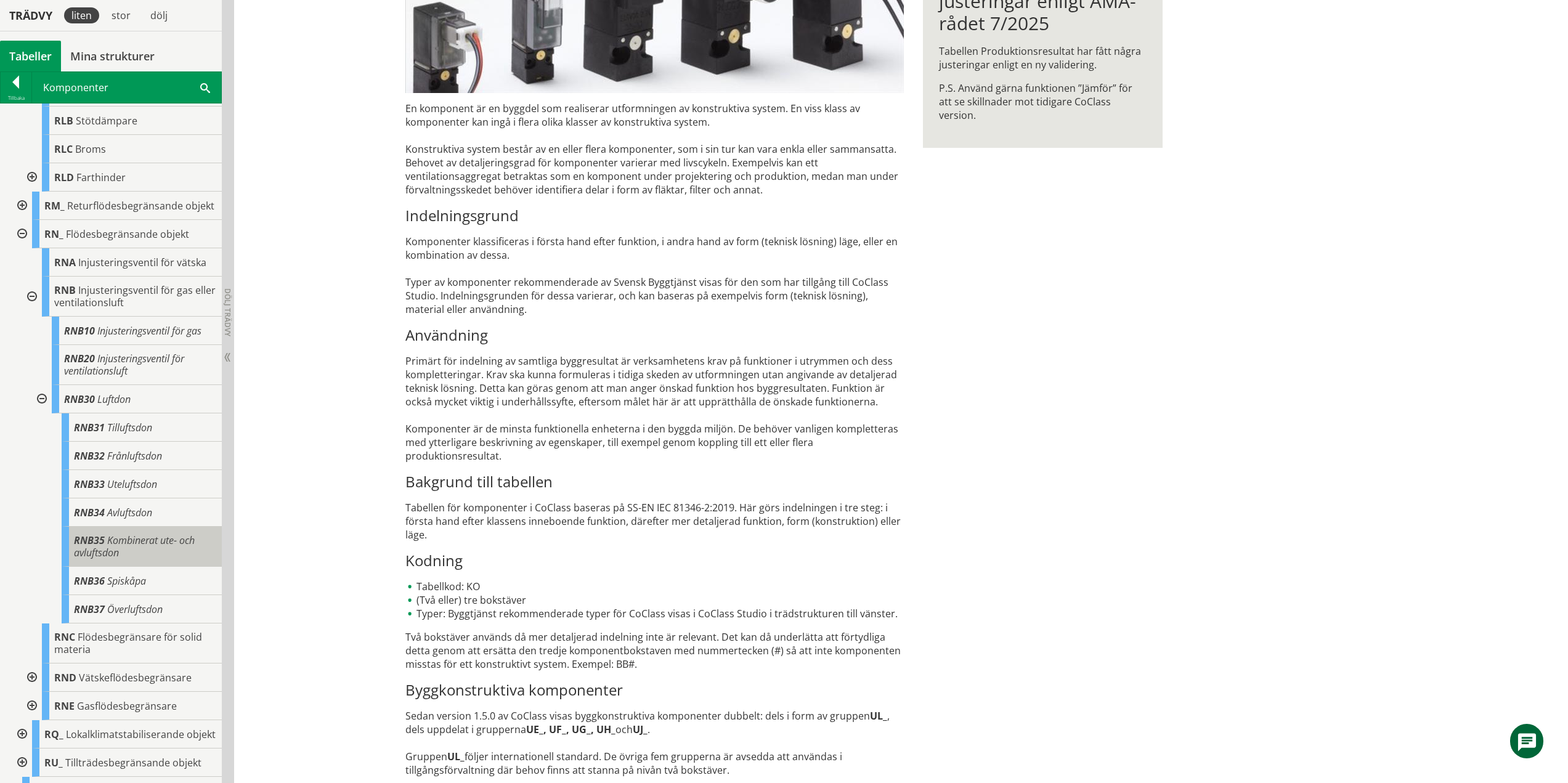
scroll to position [480, 0]
click at [44, 406] on div at bounding box center [41, 398] width 22 height 28
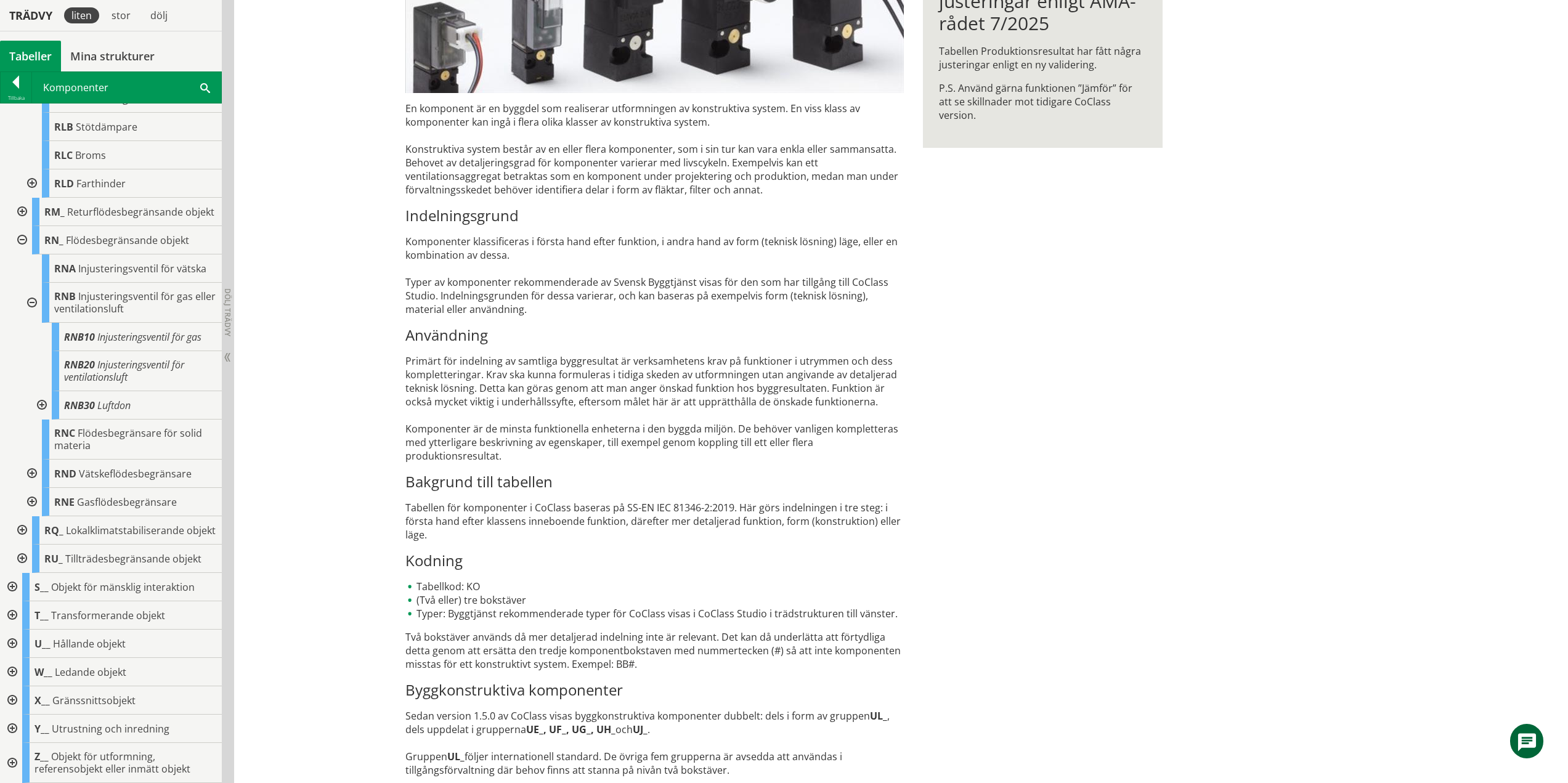
click at [30, 308] on div at bounding box center [31, 302] width 22 height 40
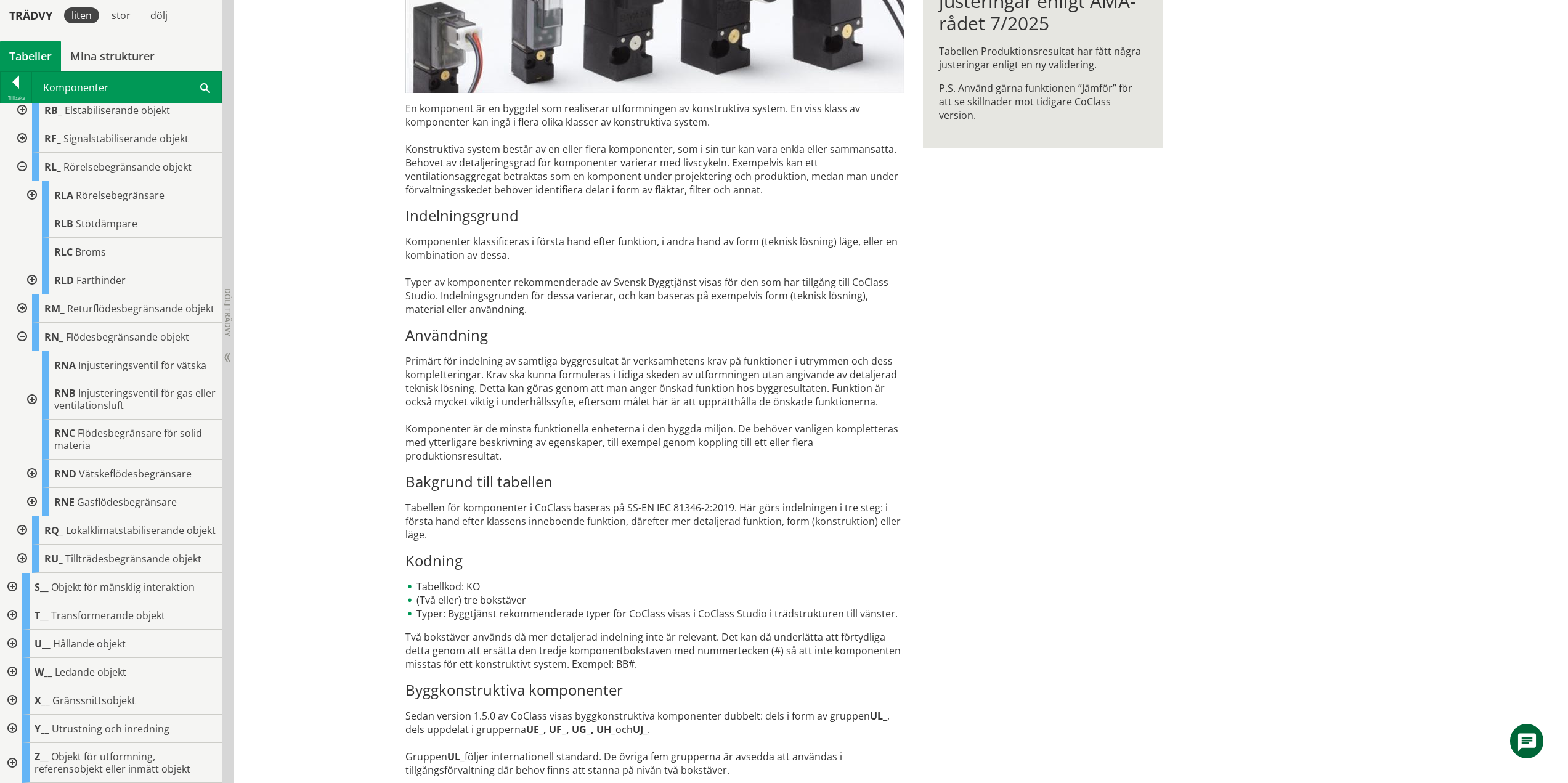
scroll to position [400, 0]
click at [34, 462] on div at bounding box center [31, 473] width 22 height 28
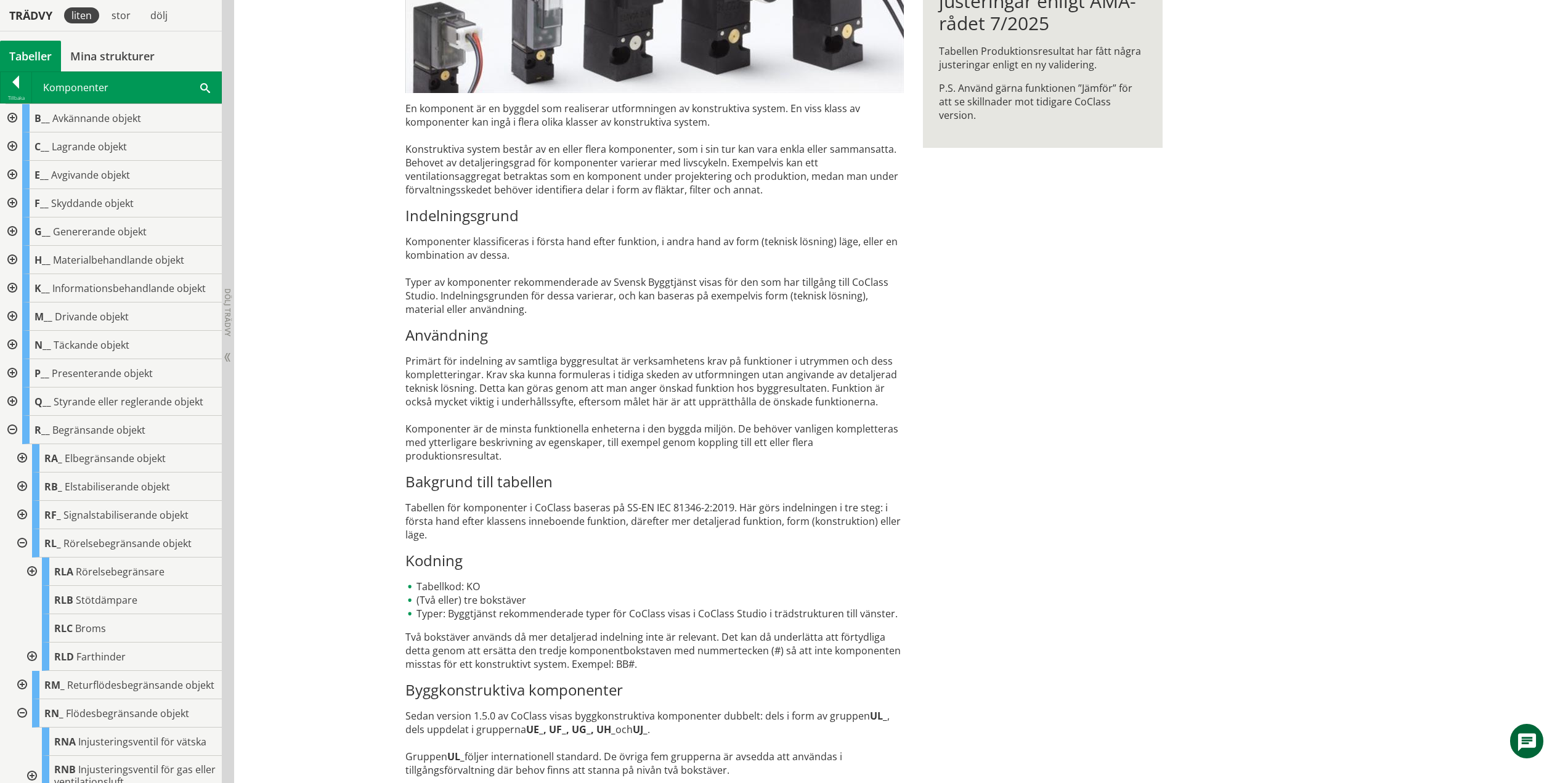
scroll to position [456, 0]
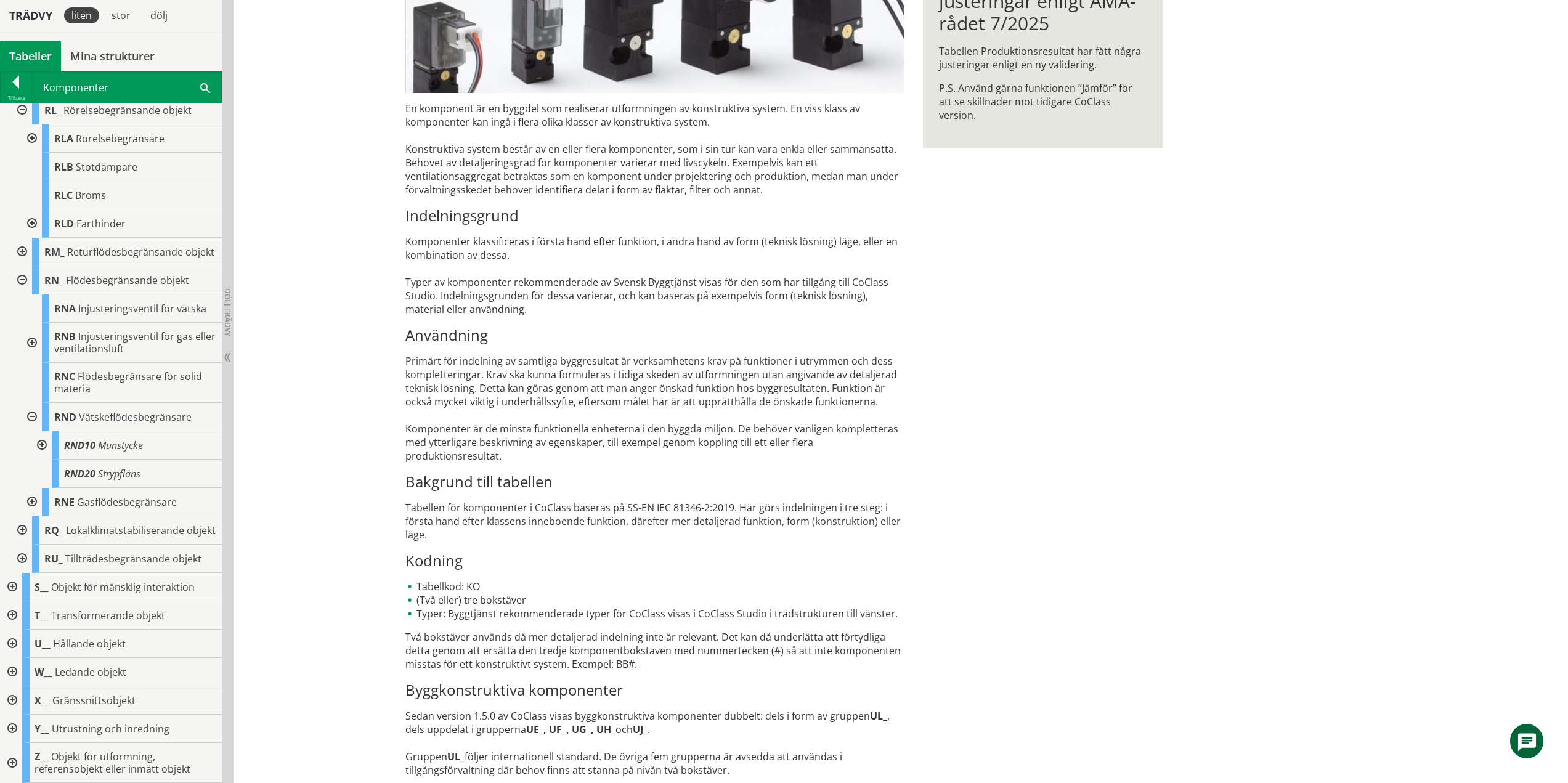
click at [38, 433] on div at bounding box center [41, 445] width 22 height 28
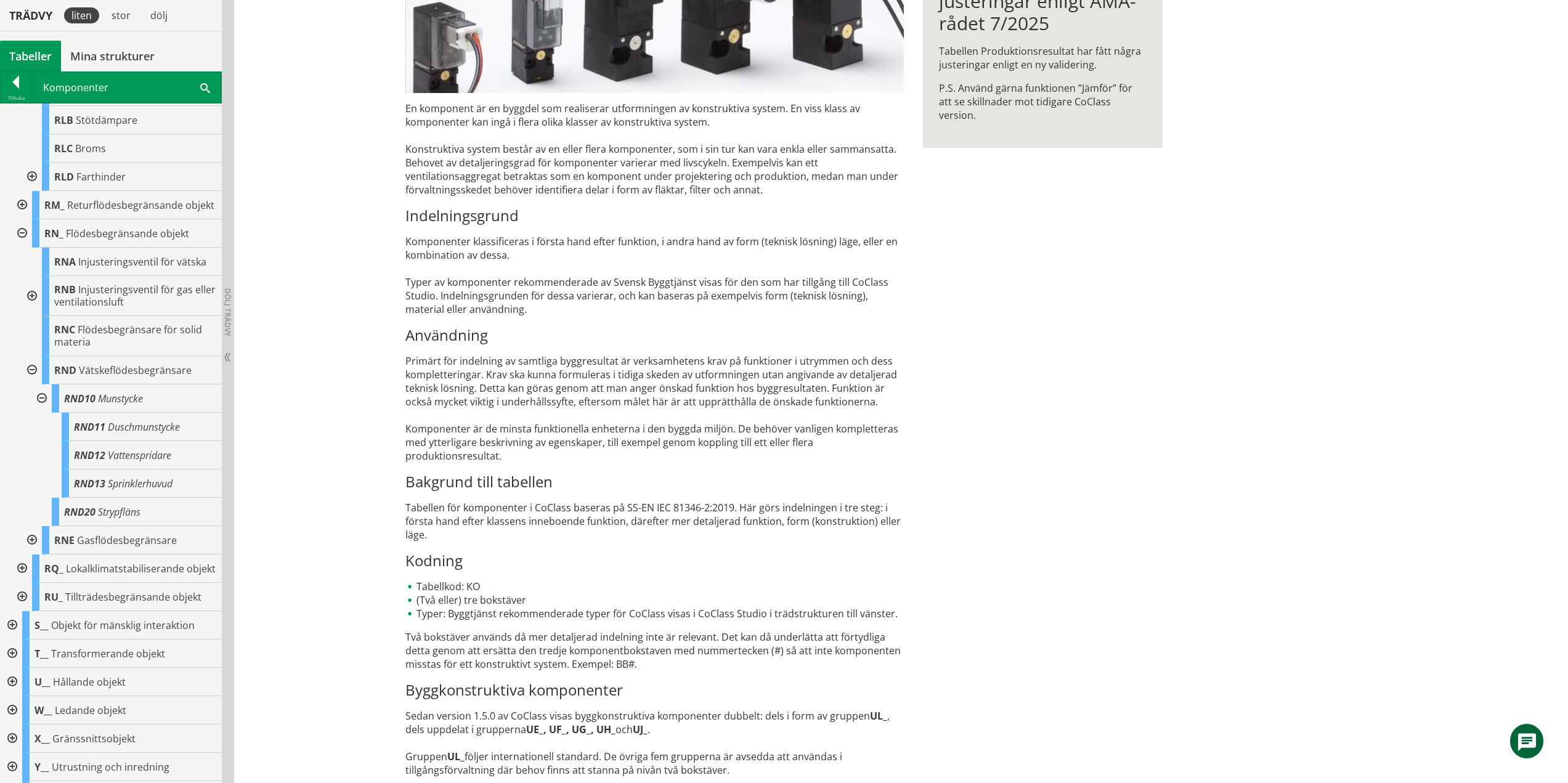
click at [43, 410] on div at bounding box center [41, 398] width 22 height 28
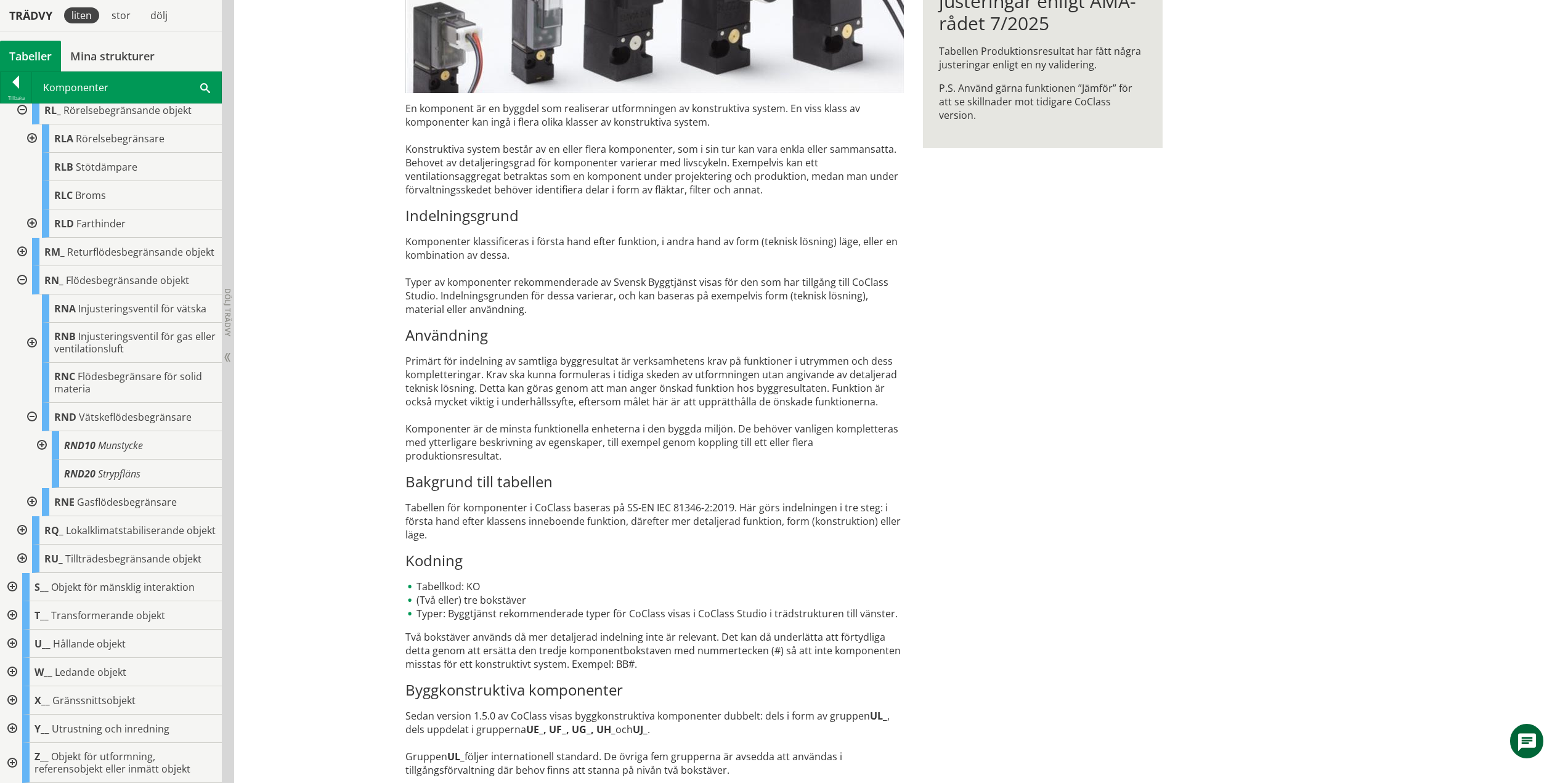
scroll to position [456, 0]
click at [42, 431] on div at bounding box center [41, 445] width 22 height 28
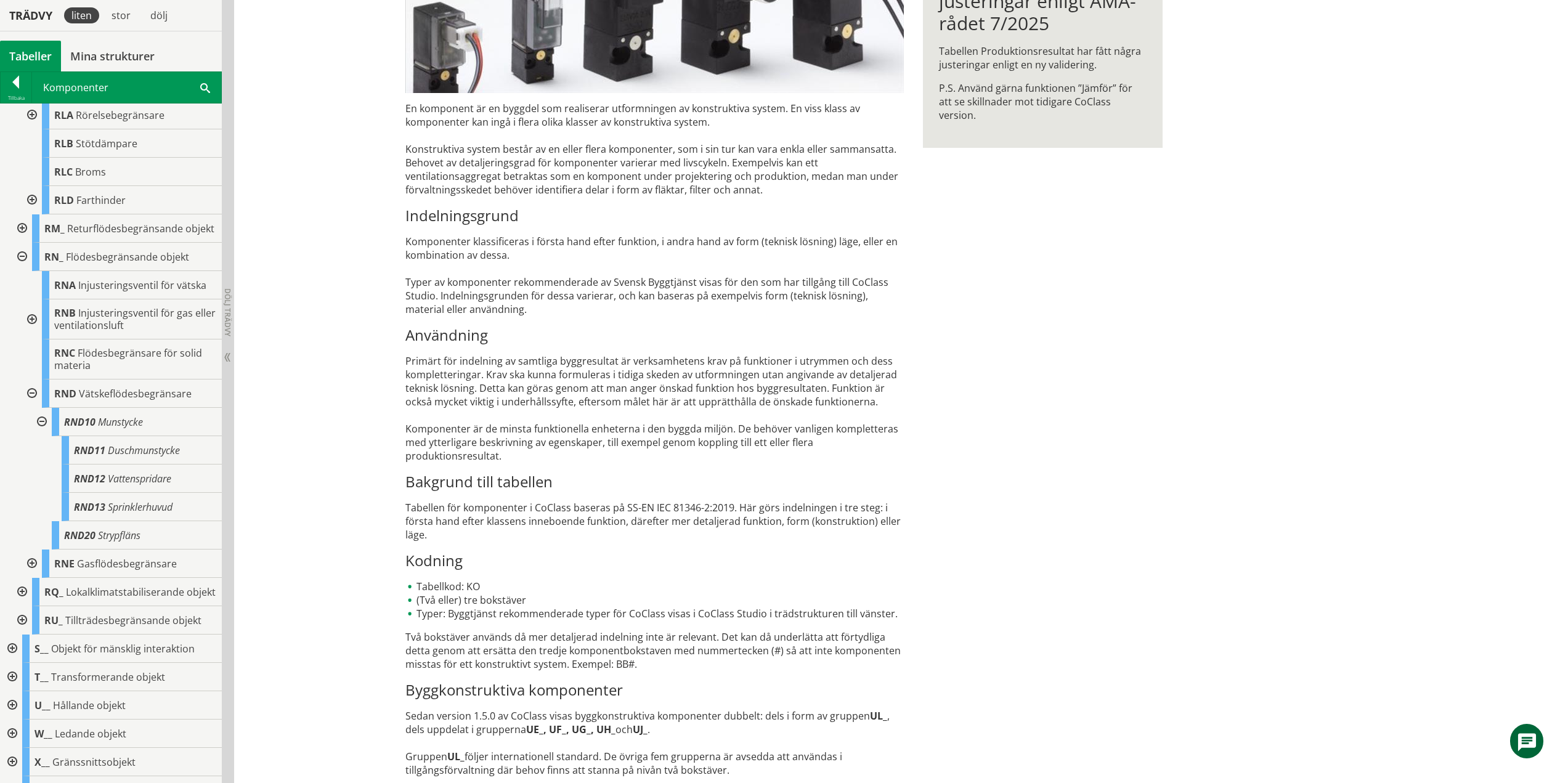
scroll to position [480, 0]
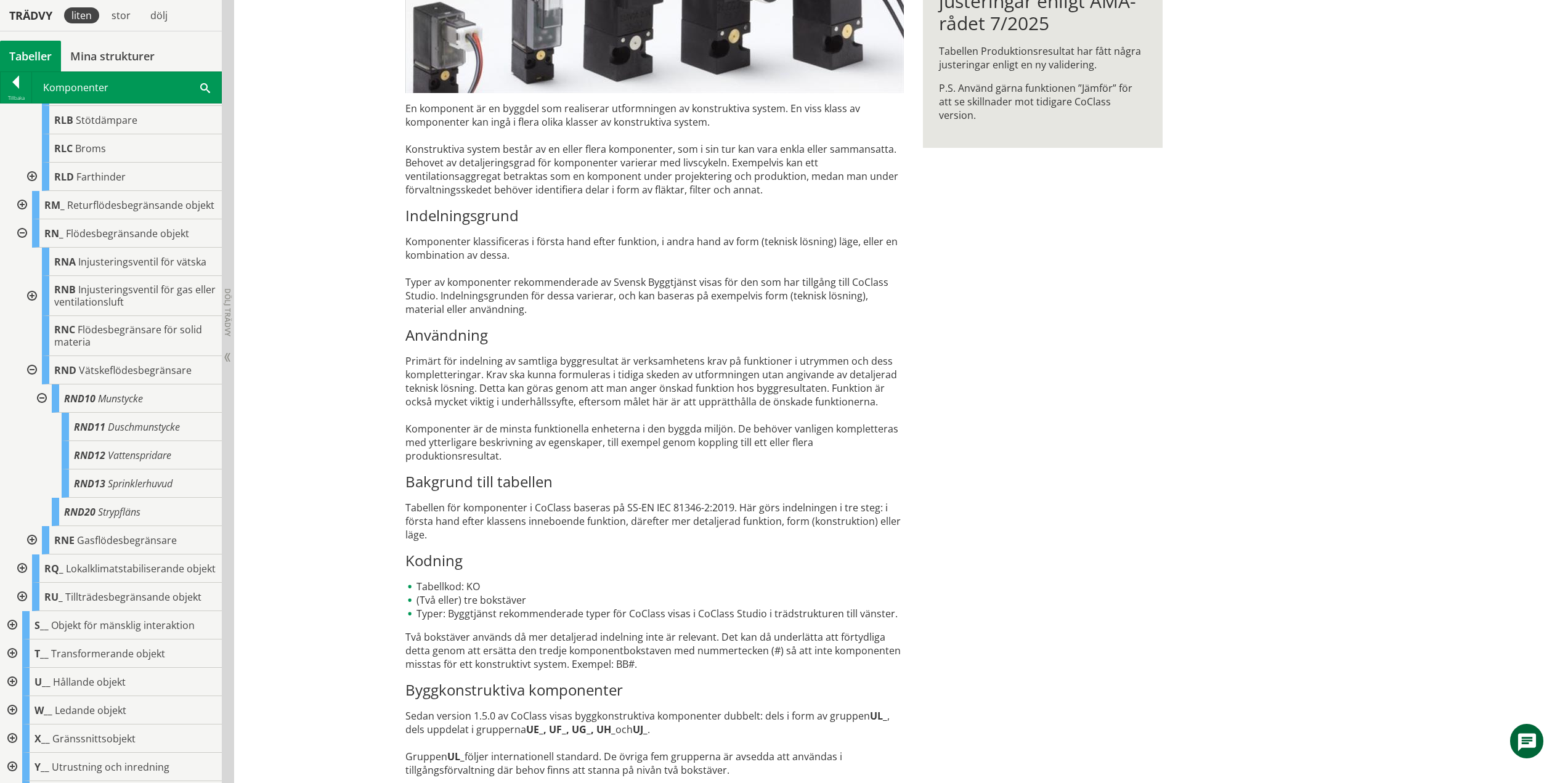
click at [42, 409] on div at bounding box center [41, 398] width 22 height 28
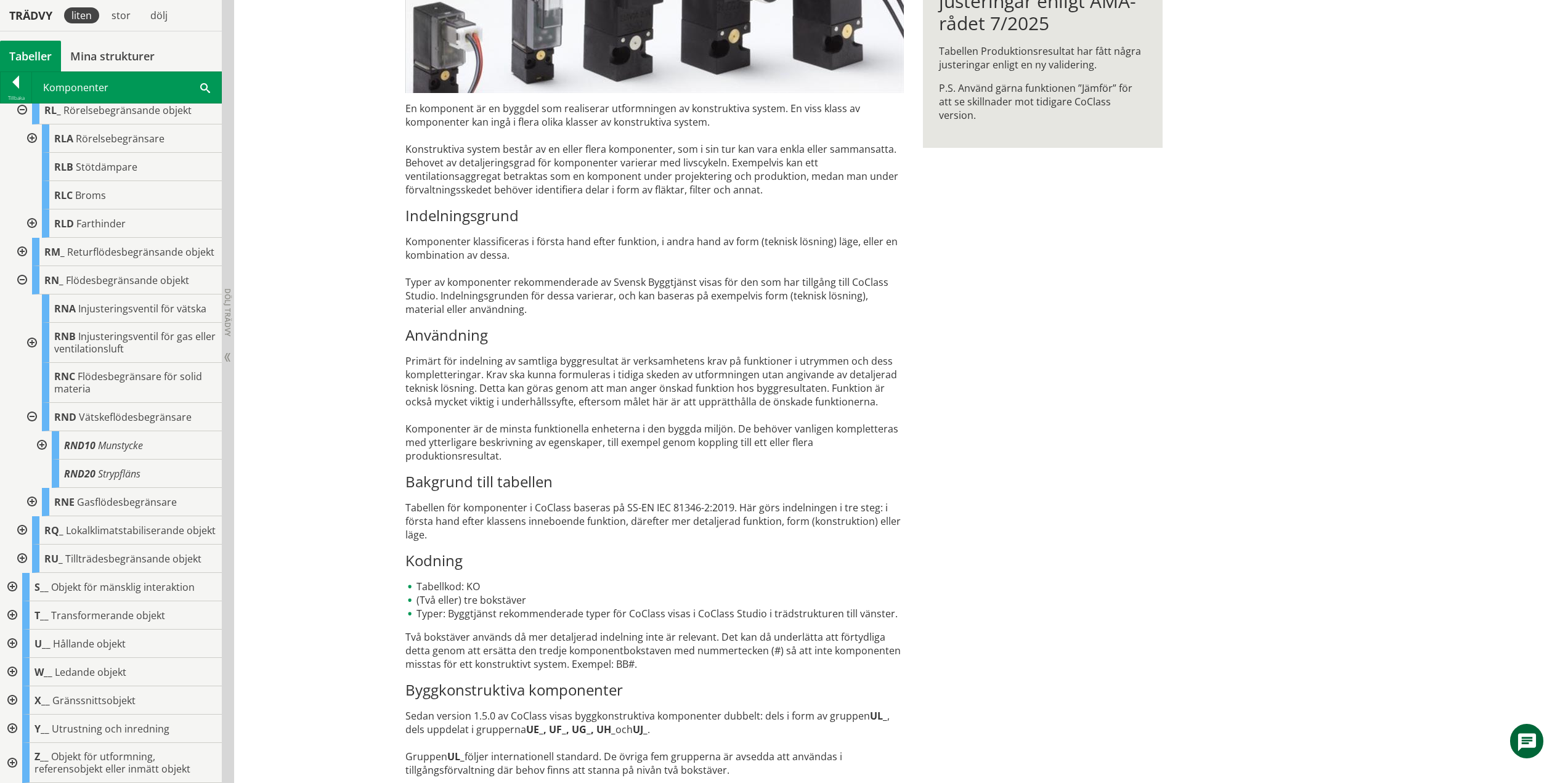
click at [31, 404] on div at bounding box center [31, 417] width 22 height 28
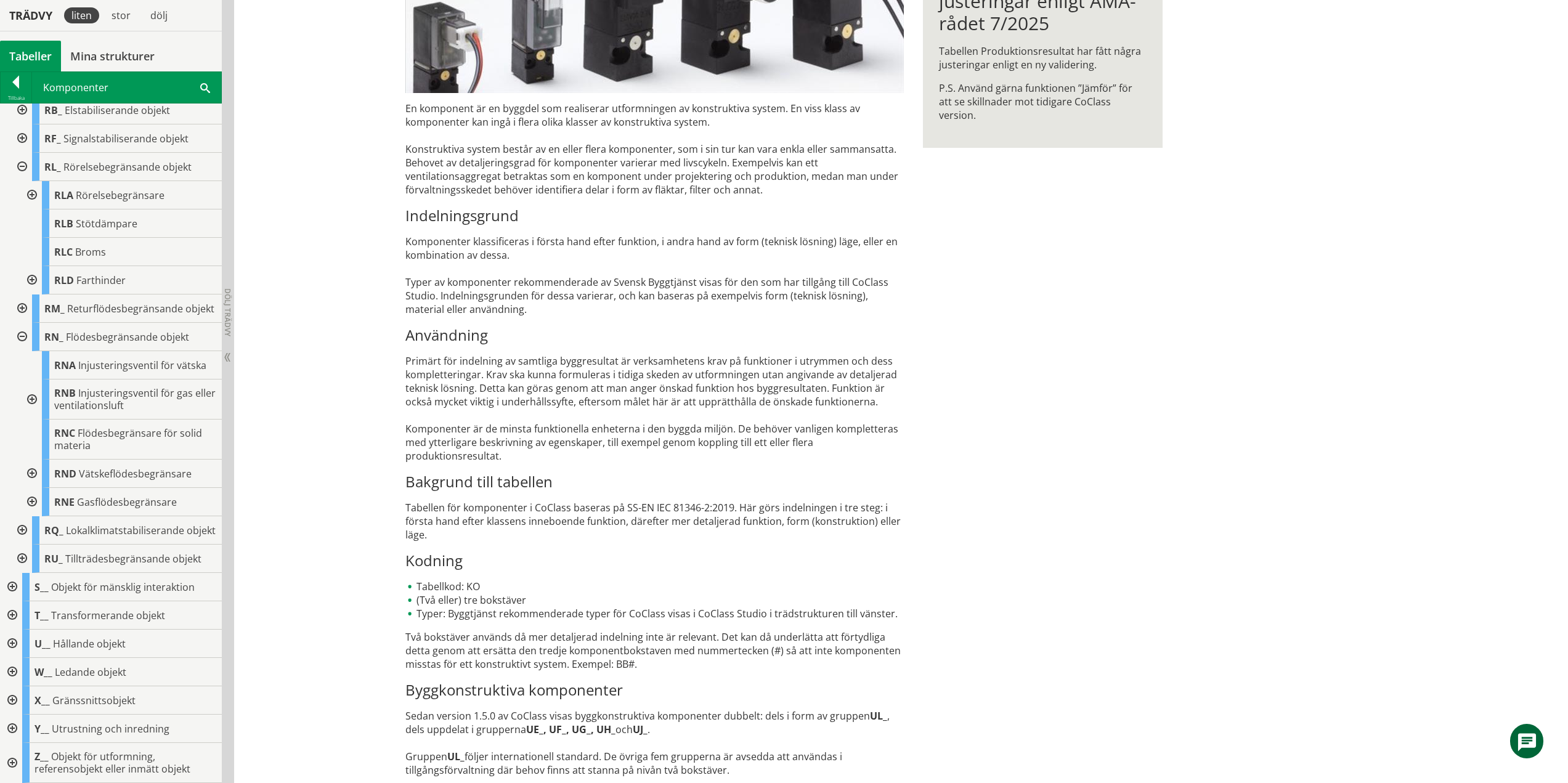
click at [32, 491] on div at bounding box center [31, 502] width 22 height 28
click at [28, 462] on div at bounding box center [31, 473] width 22 height 28
click at [23, 325] on div at bounding box center [21, 337] width 22 height 28
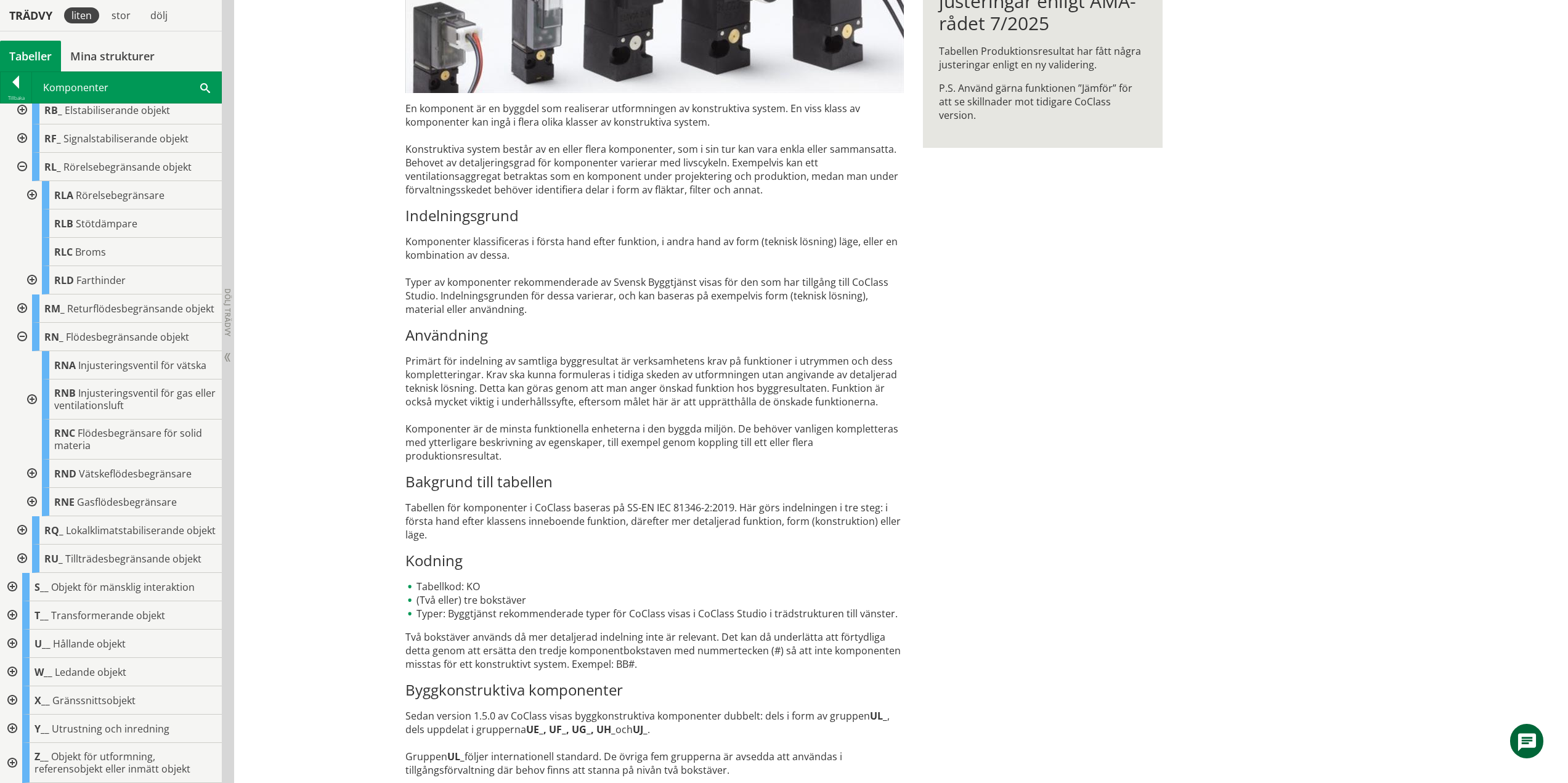
scroll to position [234, 0]
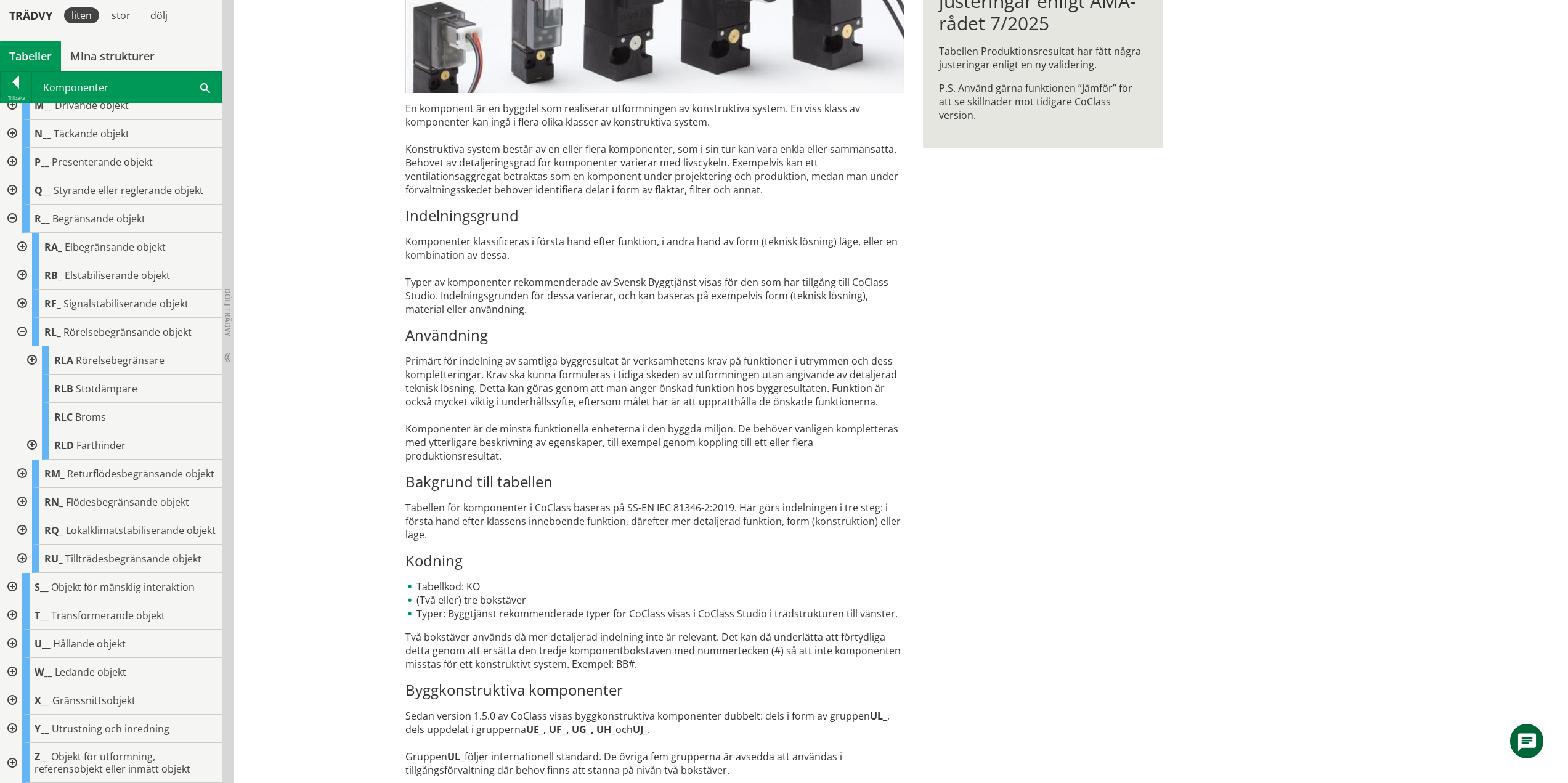
click at [22, 522] on div at bounding box center [21, 530] width 22 height 28
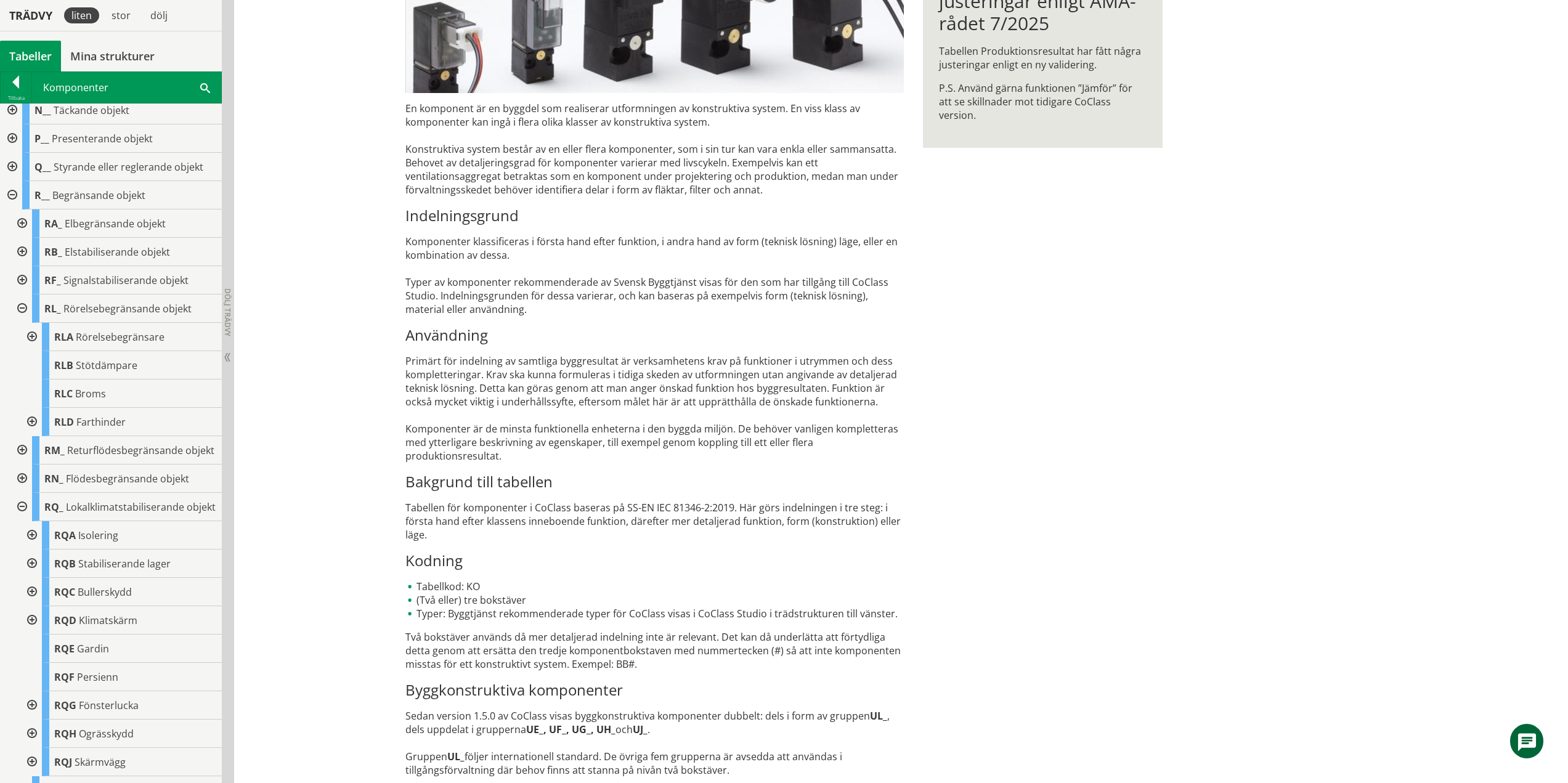
scroll to position [480, 0]
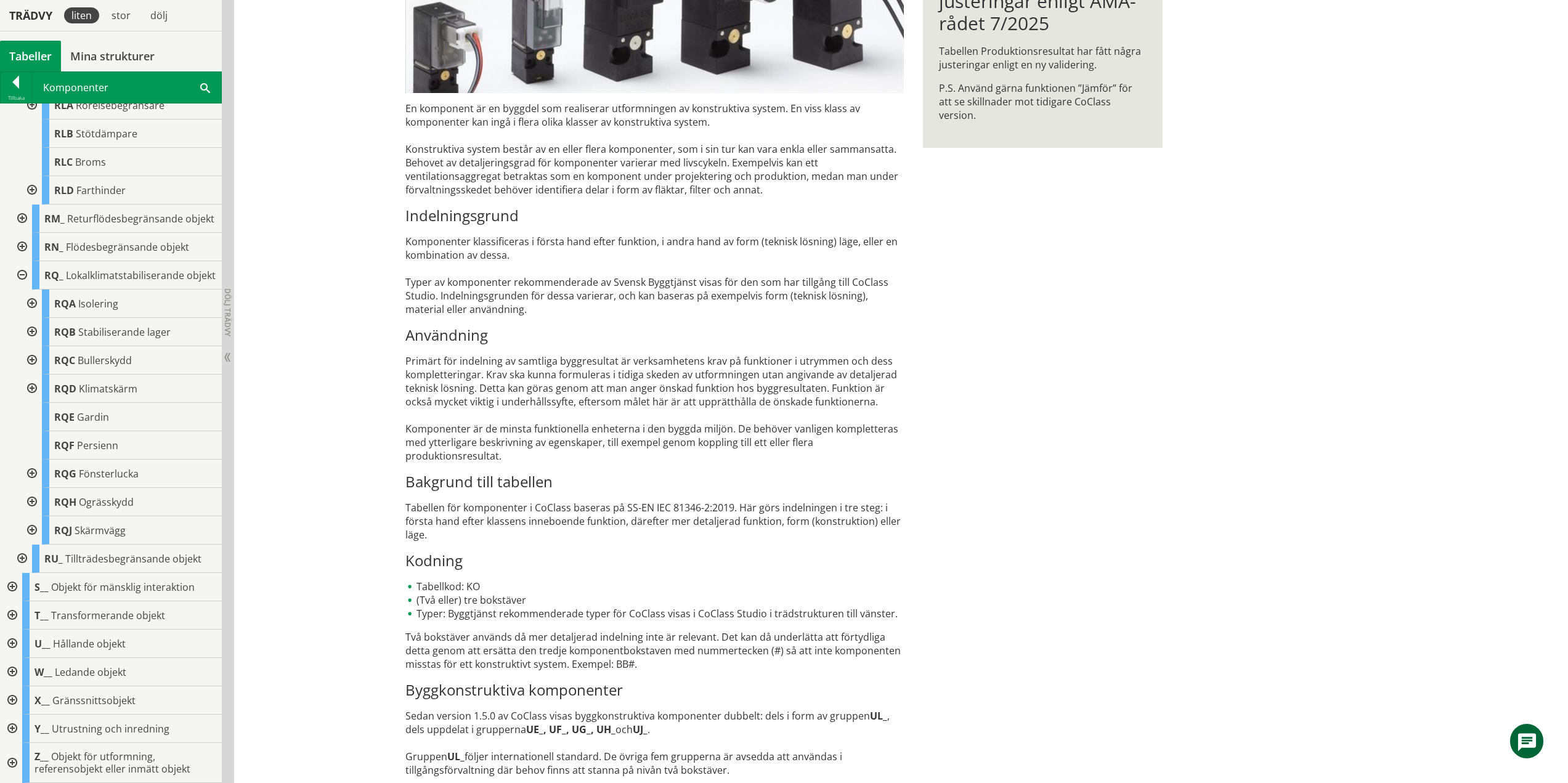
click at [34, 314] on div at bounding box center [31, 304] width 22 height 28
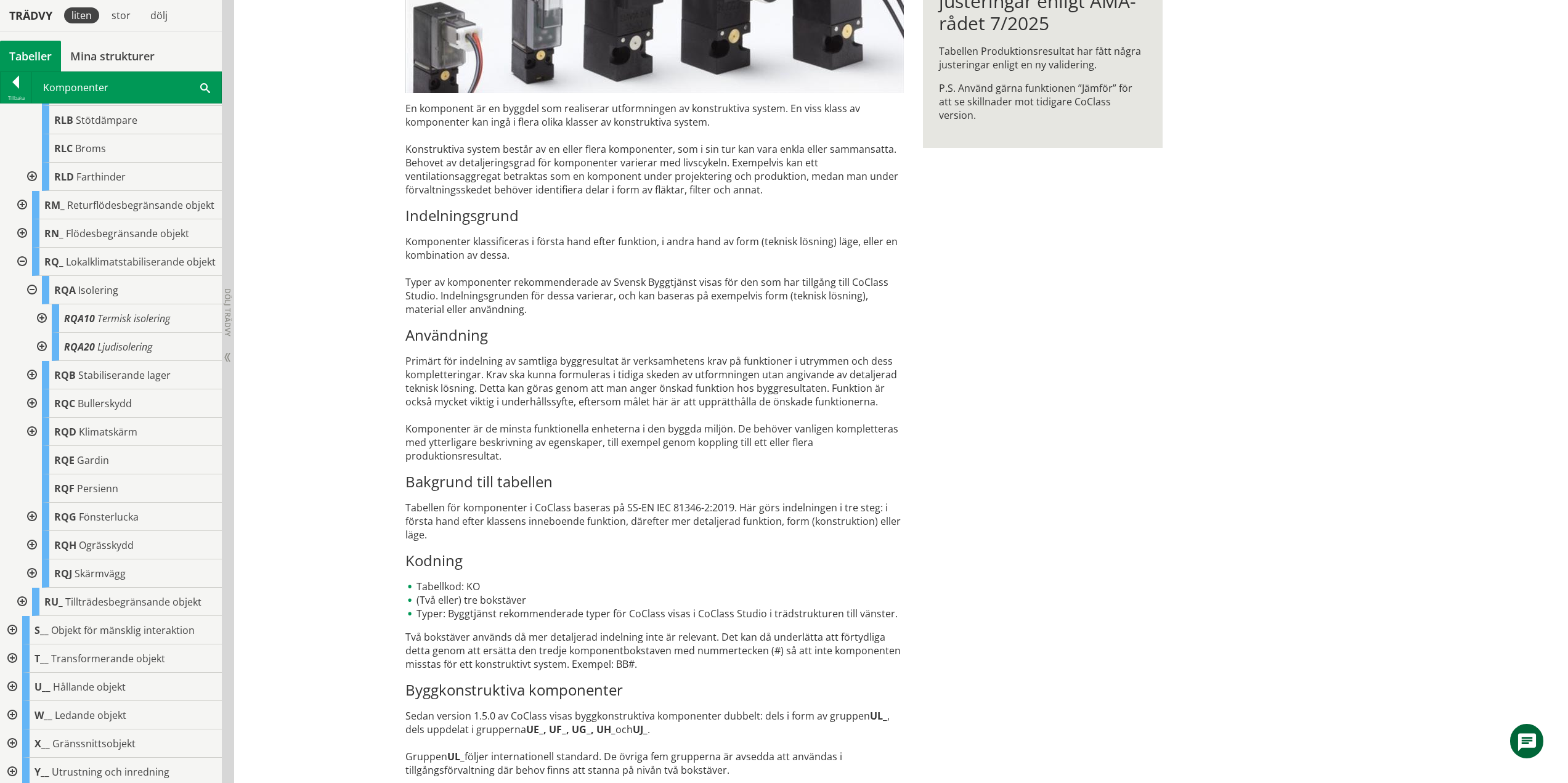
click at [42, 333] on div at bounding box center [41, 318] width 22 height 28
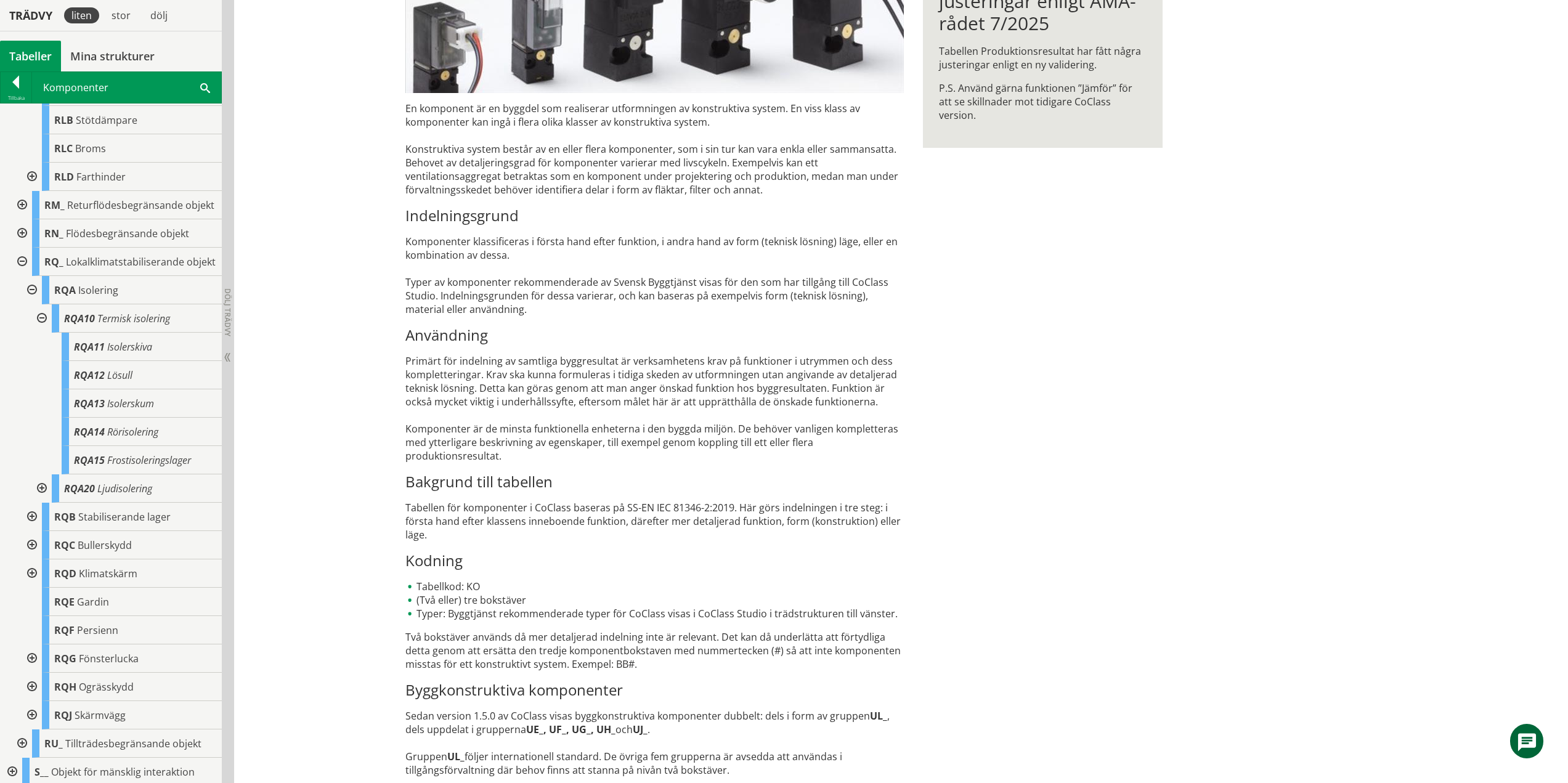
click at [42, 333] on div at bounding box center [41, 318] width 22 height 28
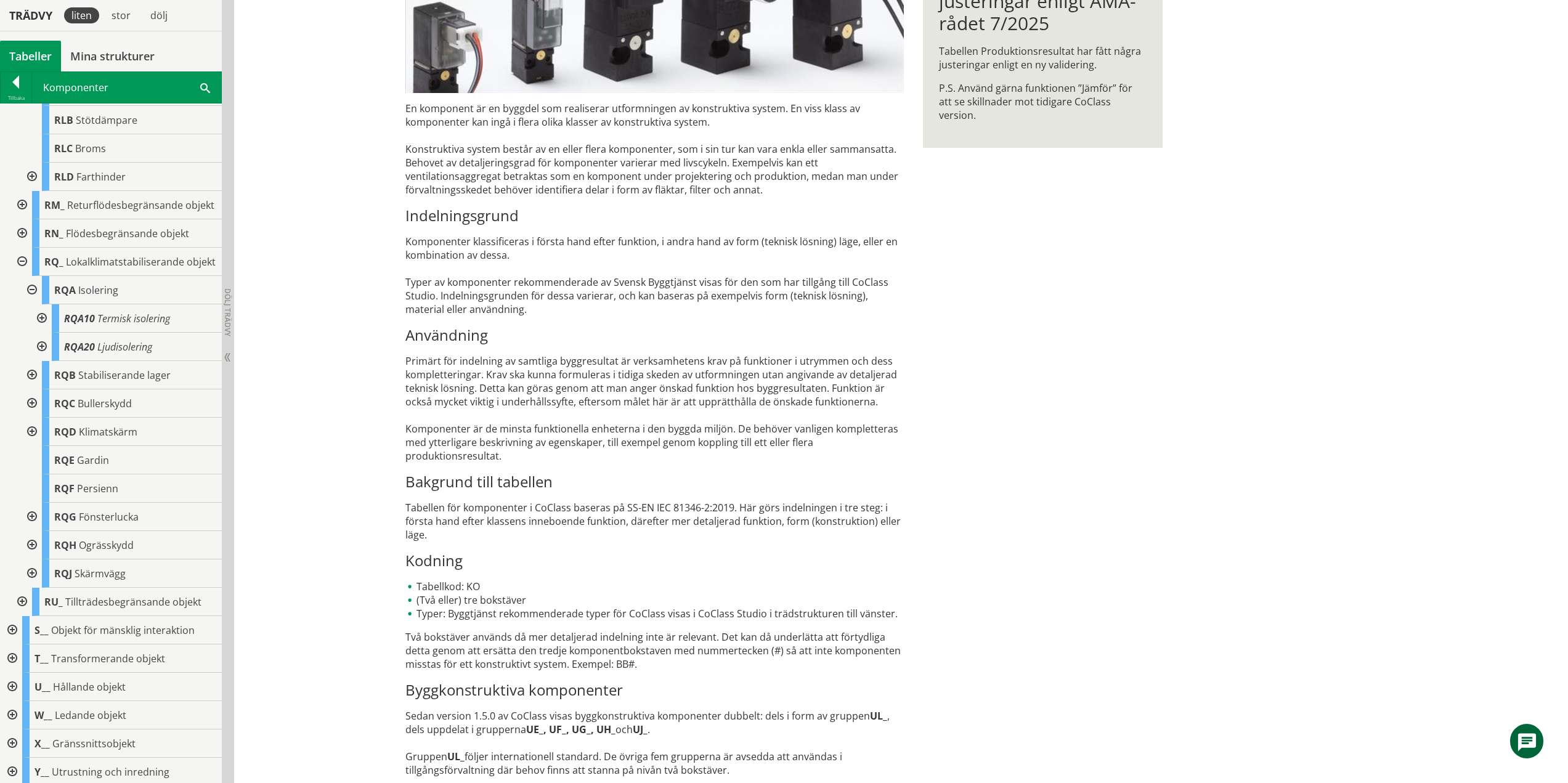
click at [41, 361] on div at bounding box center [41, 346] width 22 height 28
click at [40, 361] on div at bounding box center [41, 346] width 22 height 28
click at [28, 304] on div at bounding box center [31, 290] width 22 height 28
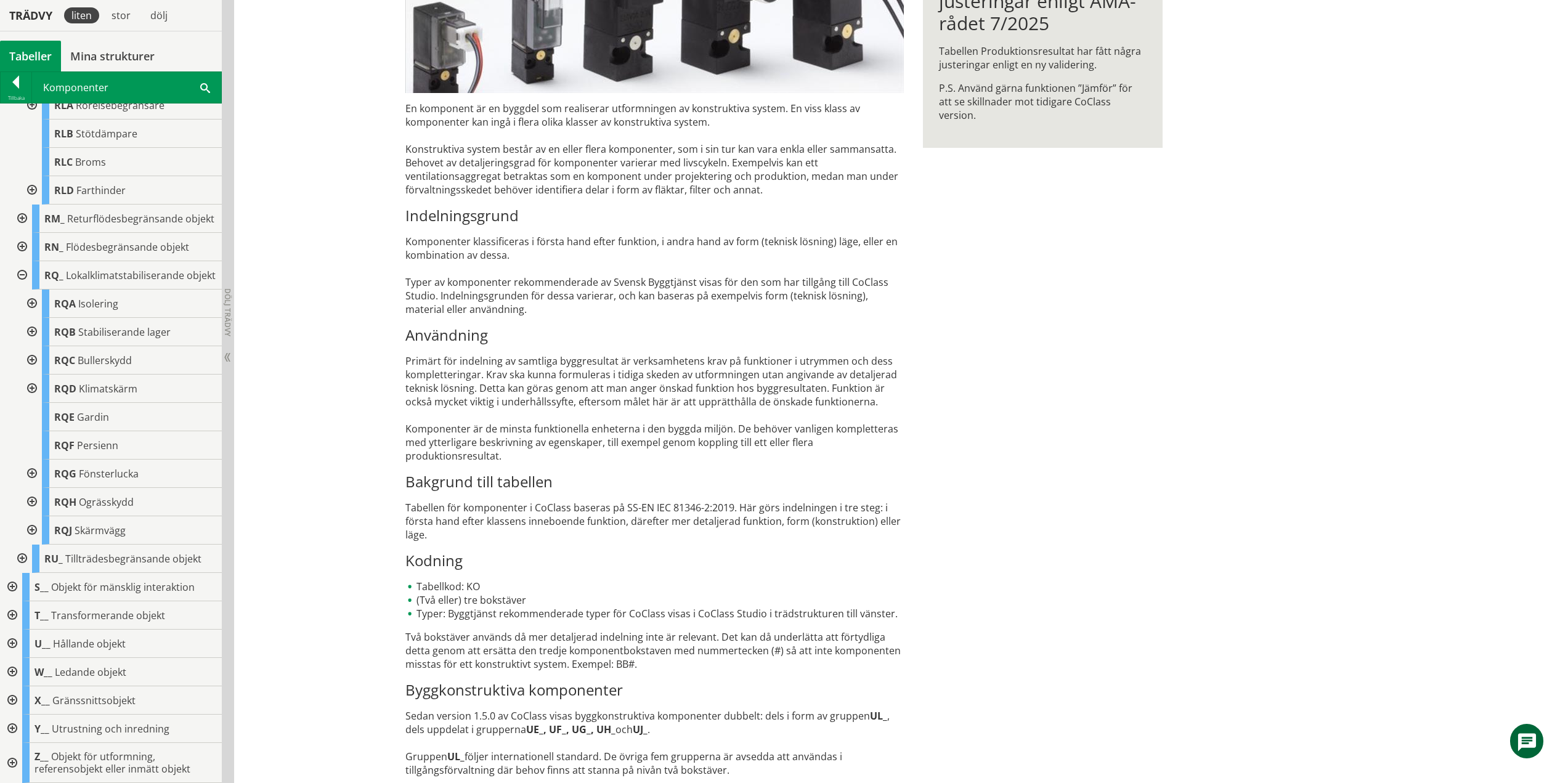
click at [34, 339] on div at bounding box center [31, 332] width 22 height 28
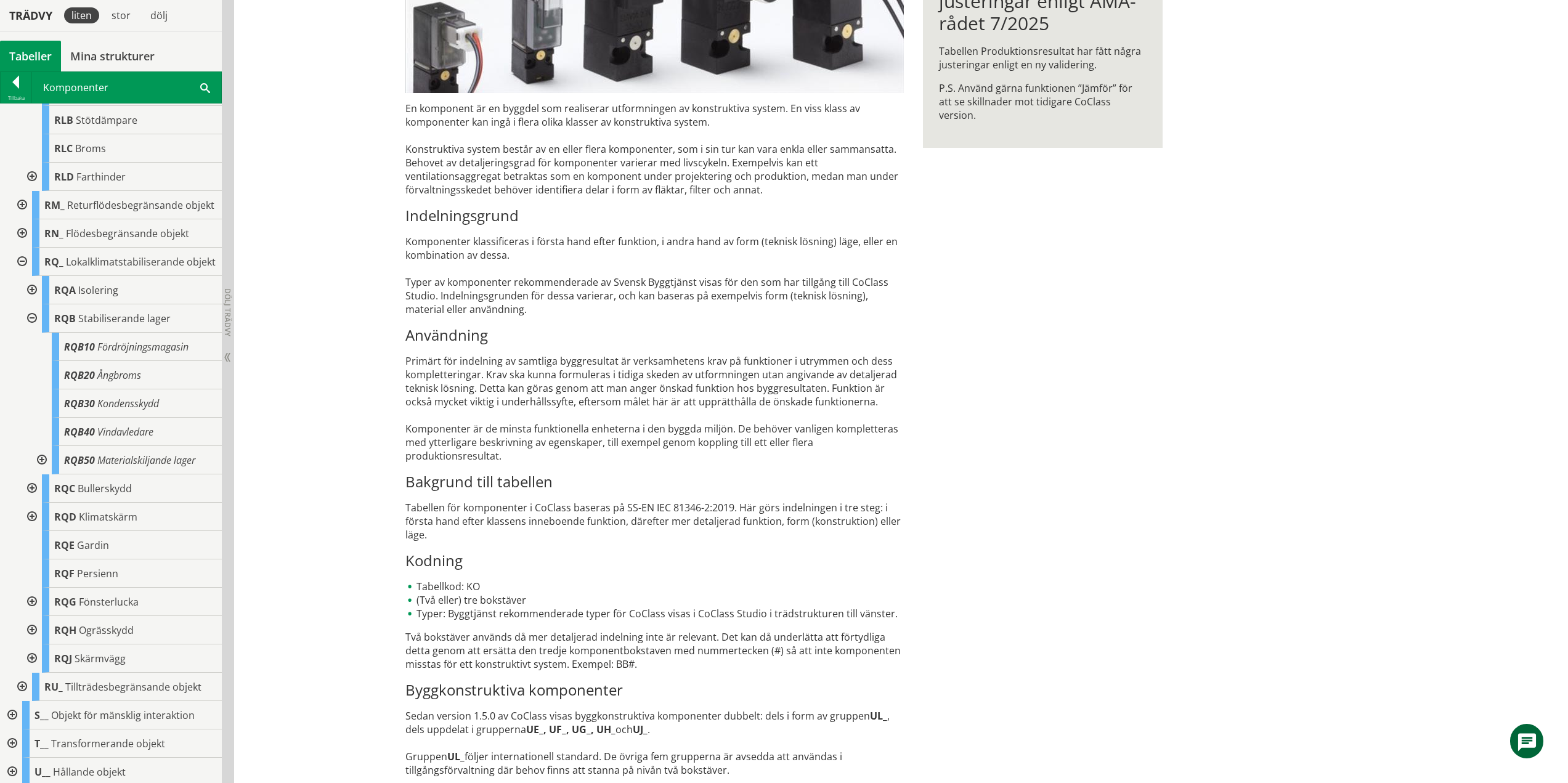
click at [40, 474] on div at bounding box center [41, 460] width 22 height 28
click at [44, 474] on div at bounding box center [41, 460] width 22 height 28
click at [32, 333] on div at bounding box center [31, 318] width 22 height 28
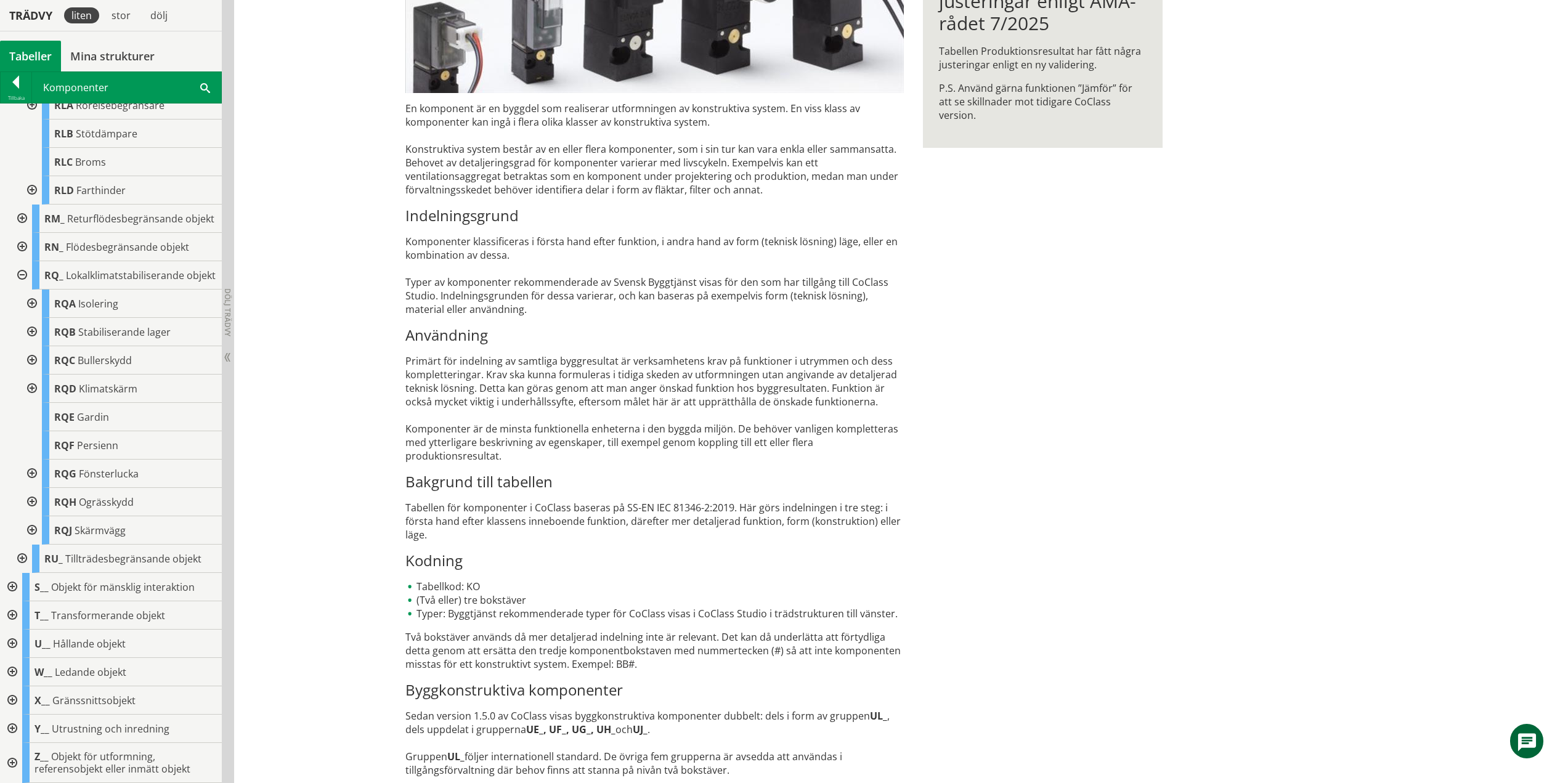
click at [34, 366] on div at bounding box center [31, 360] width 22 height 28
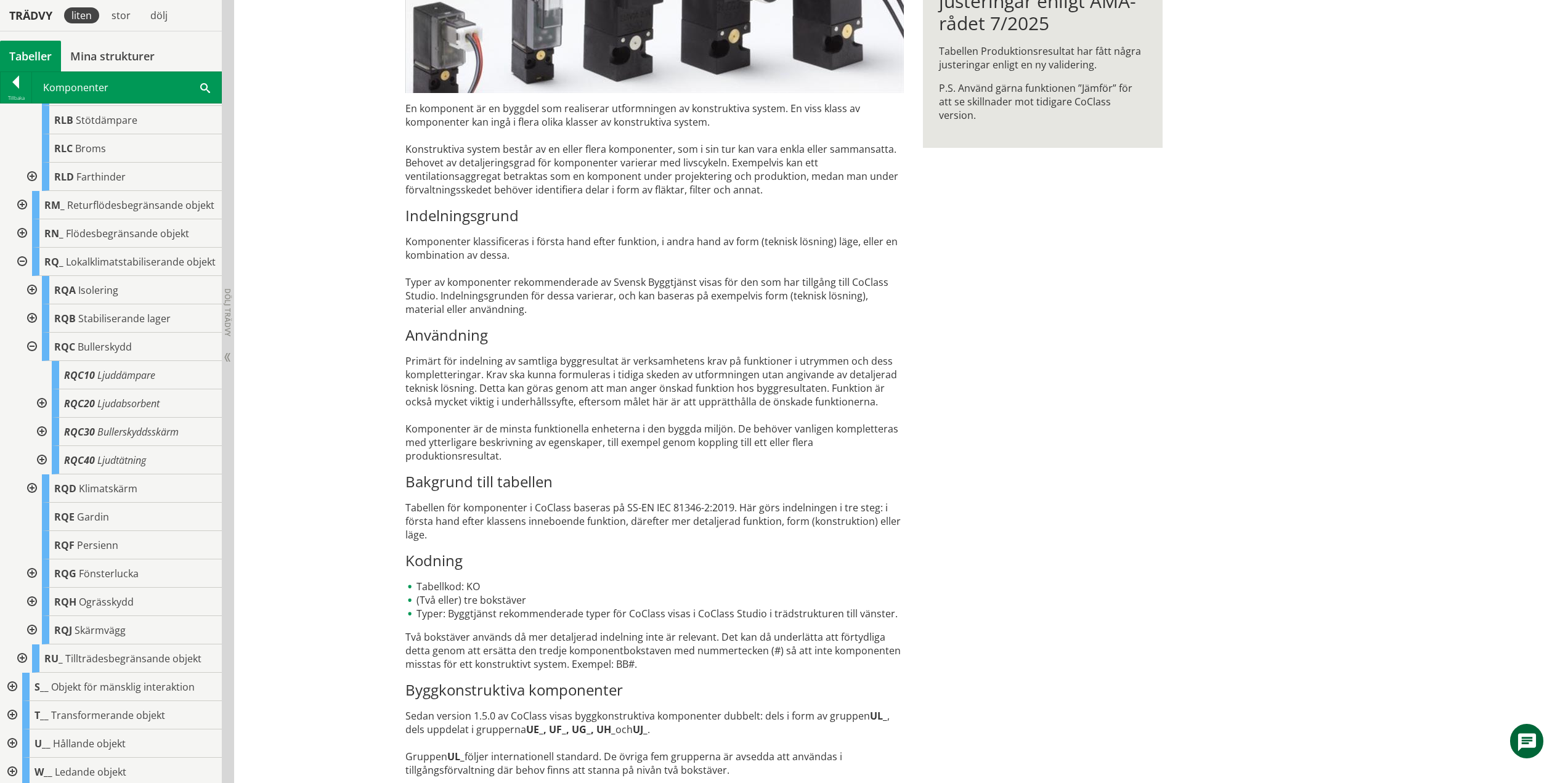
click at [42, 418] on div at bounding box center [41, 403] width 22 height 28
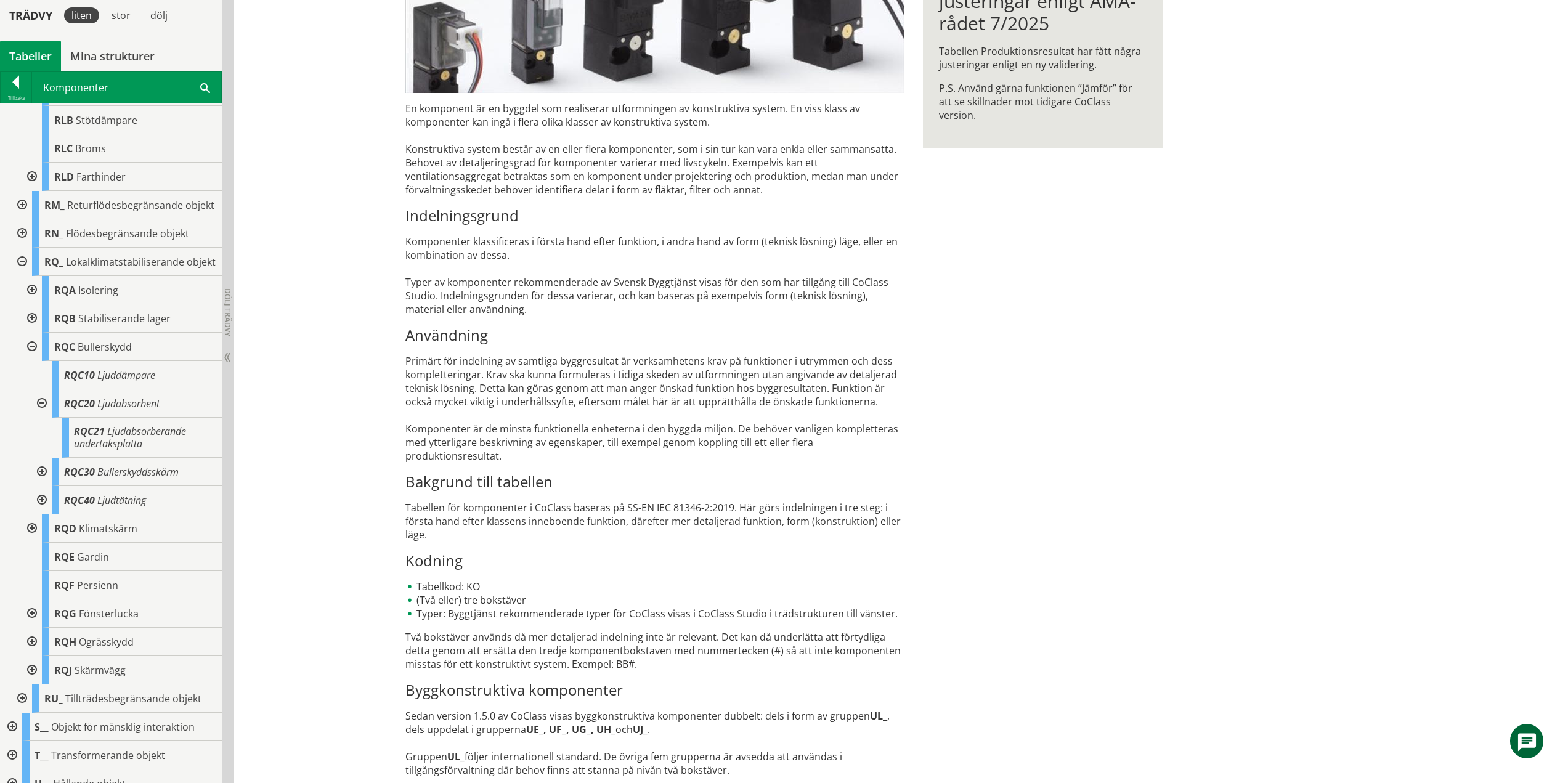
click at [42, 418] on div at bounding box center [41, 403] width 22 height 28
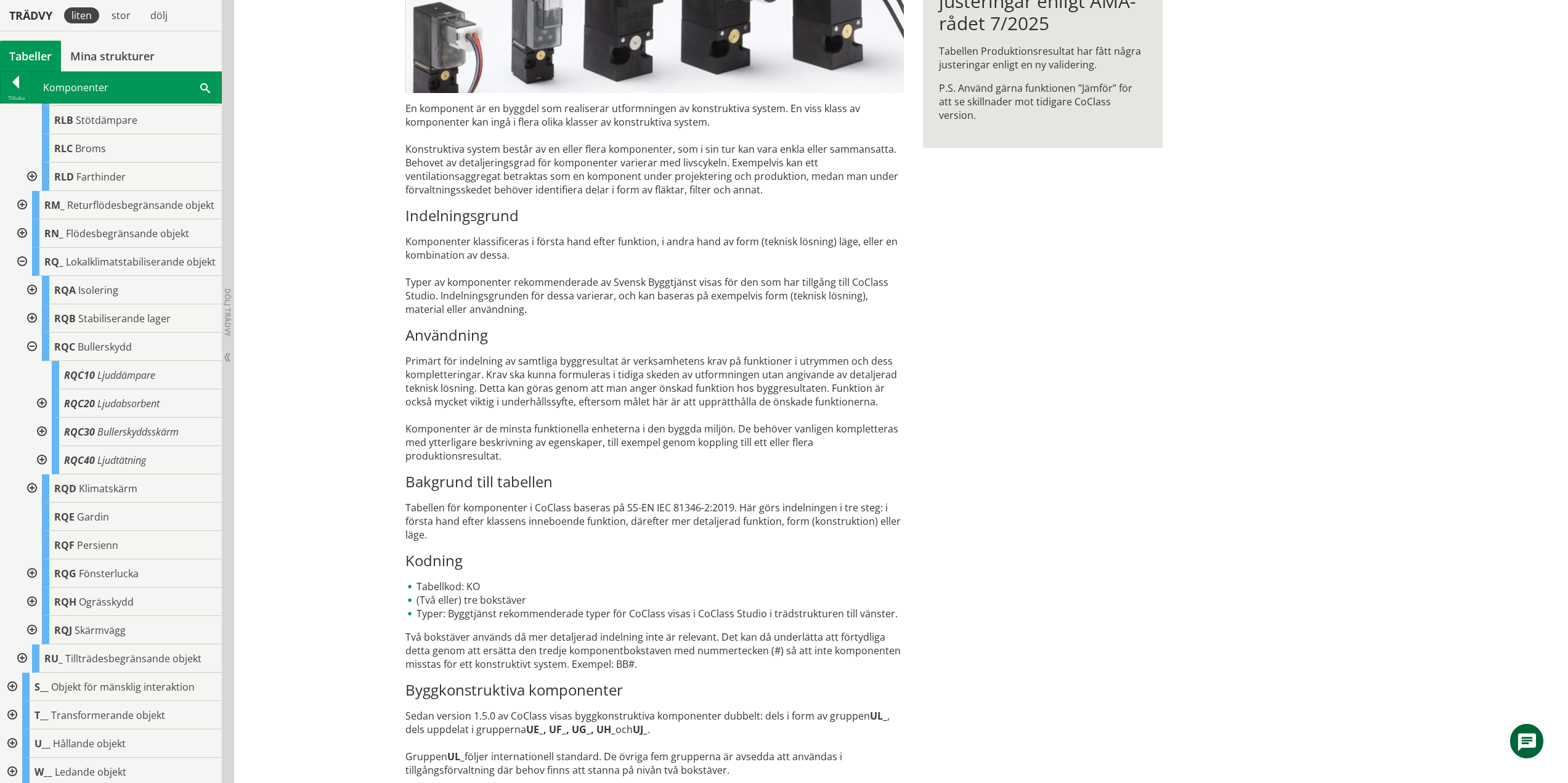
click at [43, 446] on div at bounding box center [41, 431] width 22 height 28
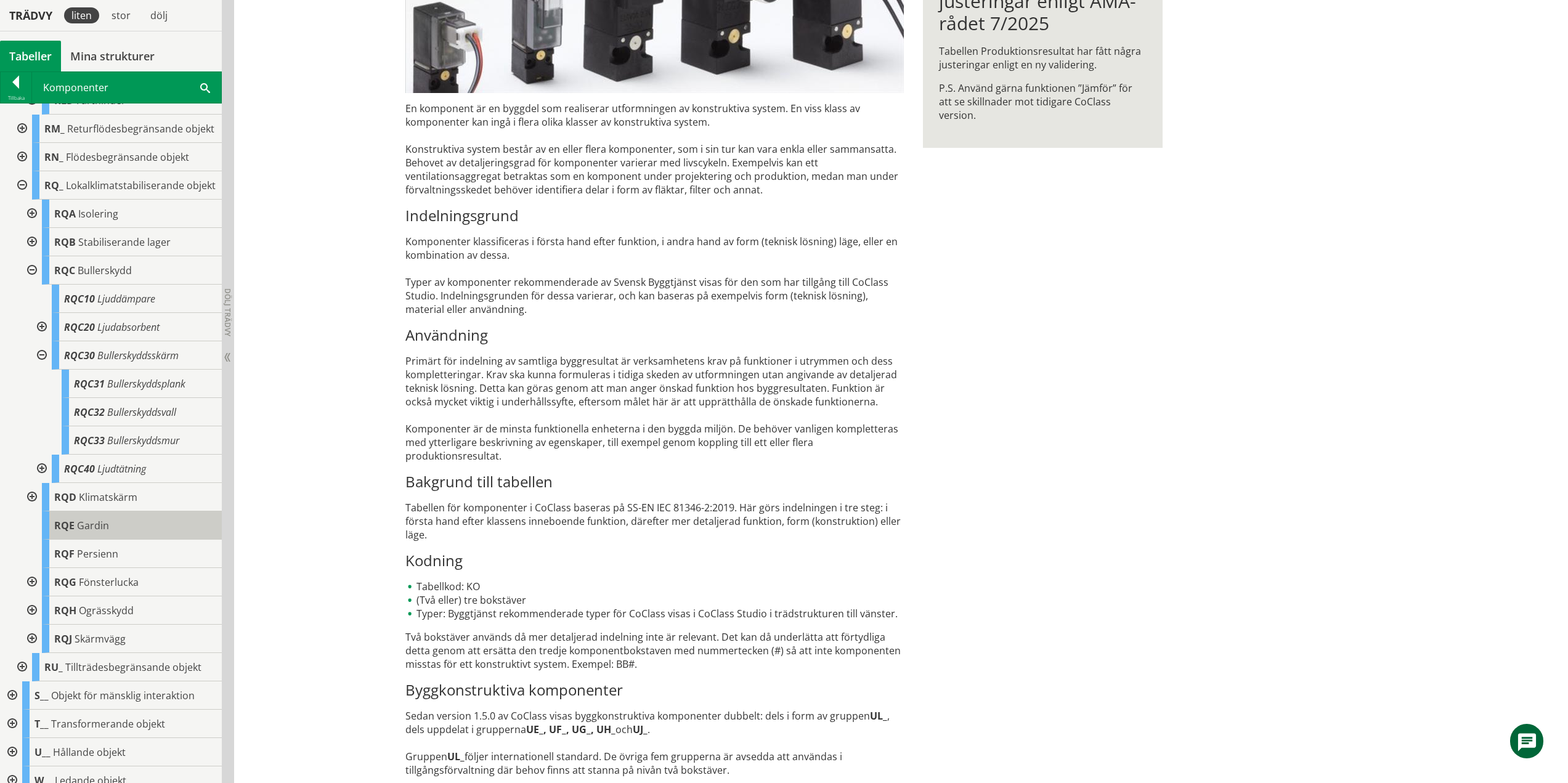
scroll to position [688, 0]
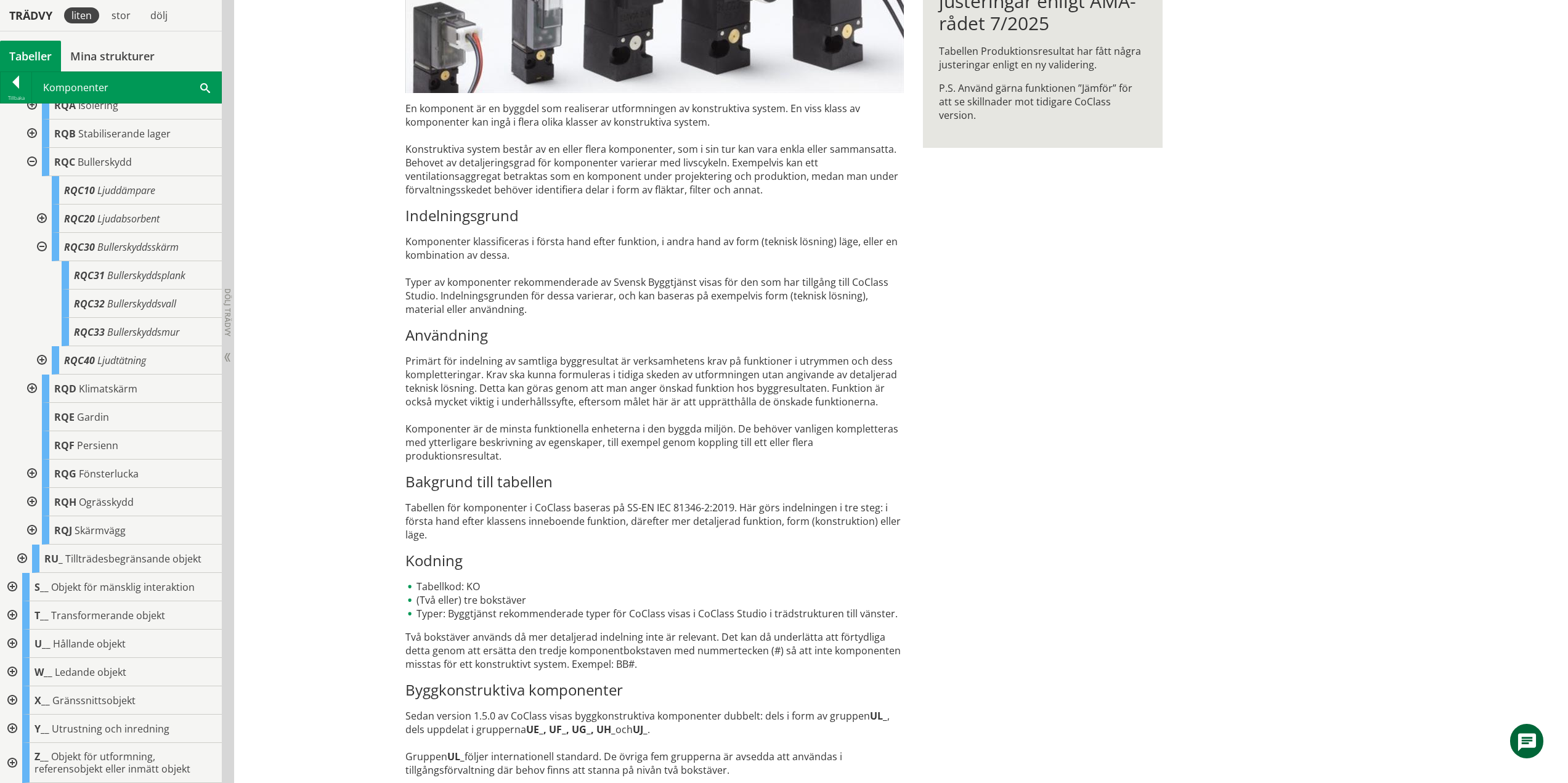
click at [42, 244] on div at bounding box center [41, 247] width 22 height 28
click at [44, 358] on div at bounding box center [41, 360] width 22 height 28
click at [42, 335] on div at bounding box center [41, 332] width 22 height 28
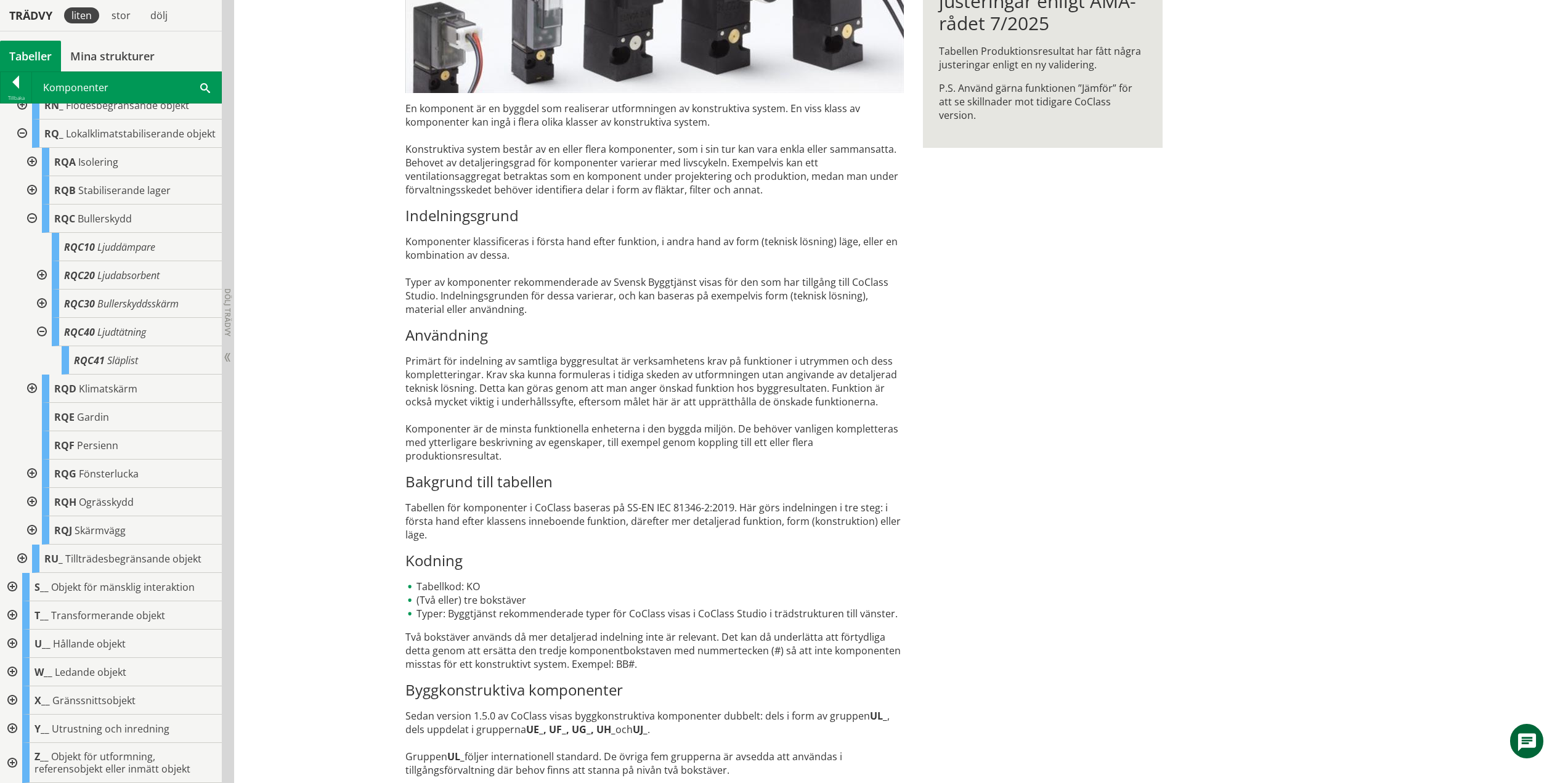
scroll to position [603, 0]
click at [34, 246] on div at bounding box center [31, 247] width 22 height 28
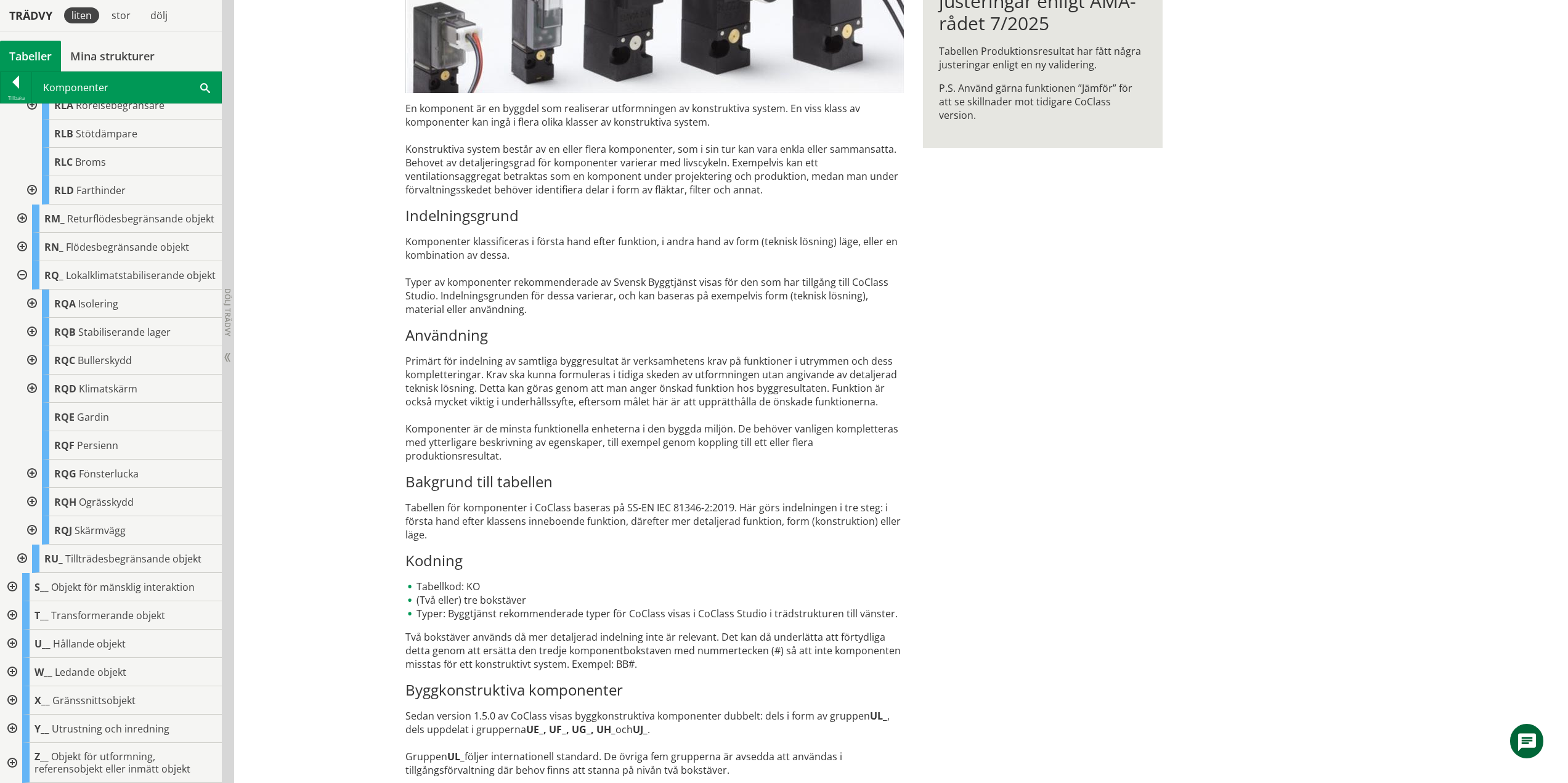
click at [29, 392] on div at bounding box center [31, 389] width 22 height 28
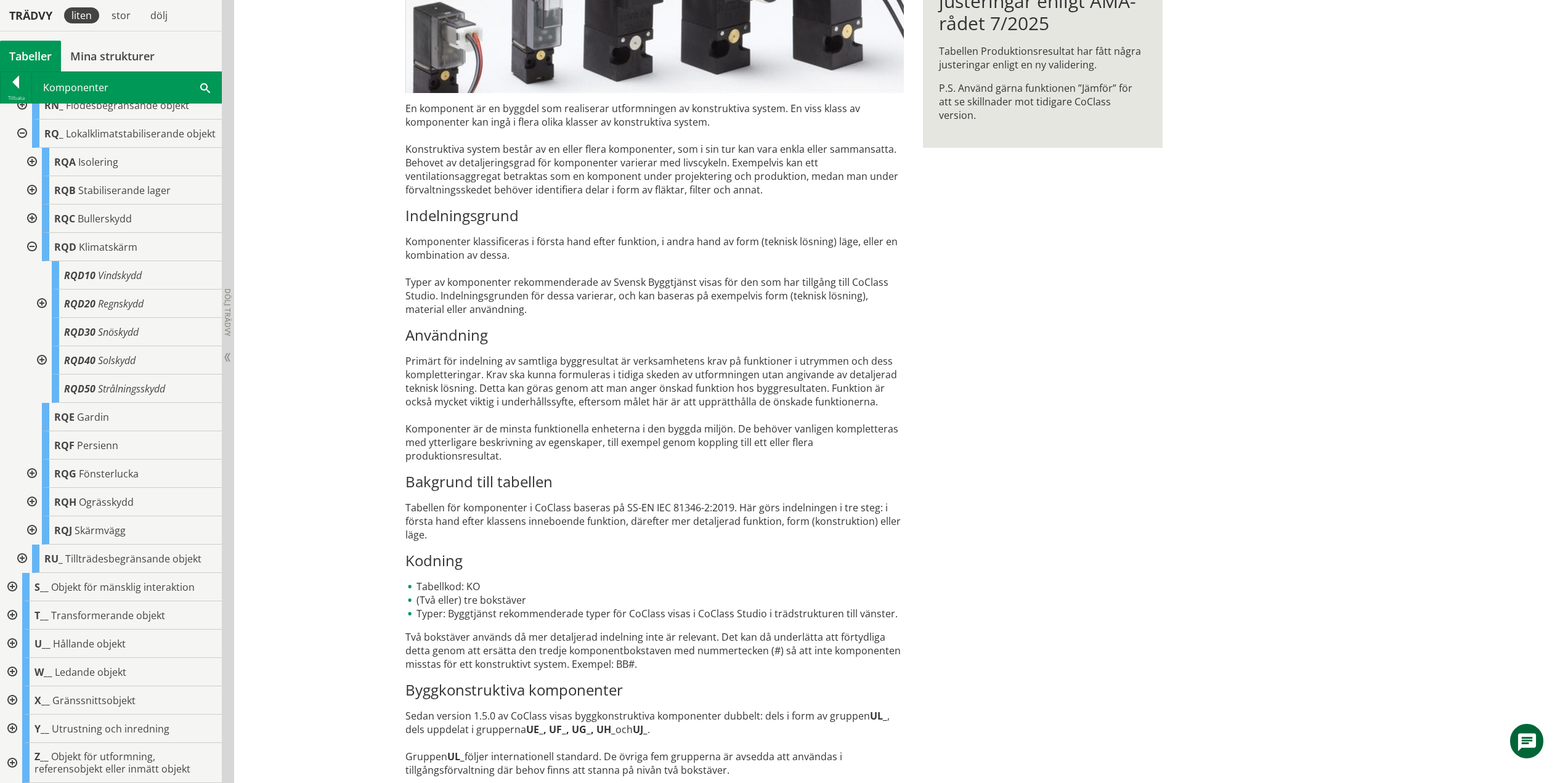
drag, startPoint x: 41, startPoint y: 302, endPoint x: 42, endPoint y: 311, distance: 9.1
click at [41, 302] on div at bounding box center [41, 304] width 22 height 28
click at [45, 359] on div at bounding box center [41, 360] width 22 height 28
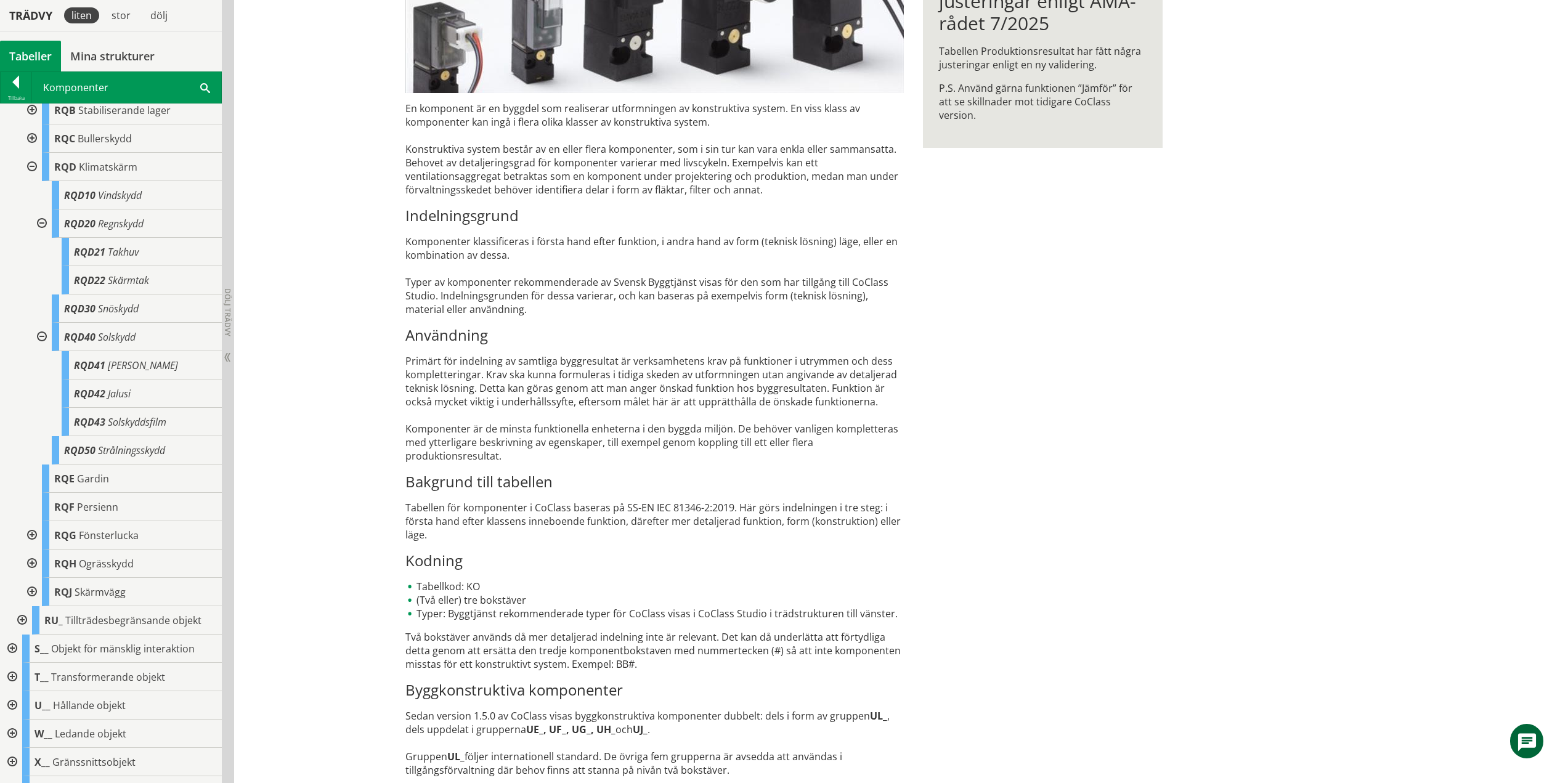
click at [41, 351] on div at bounding box center [41, 337] width 22 height 28
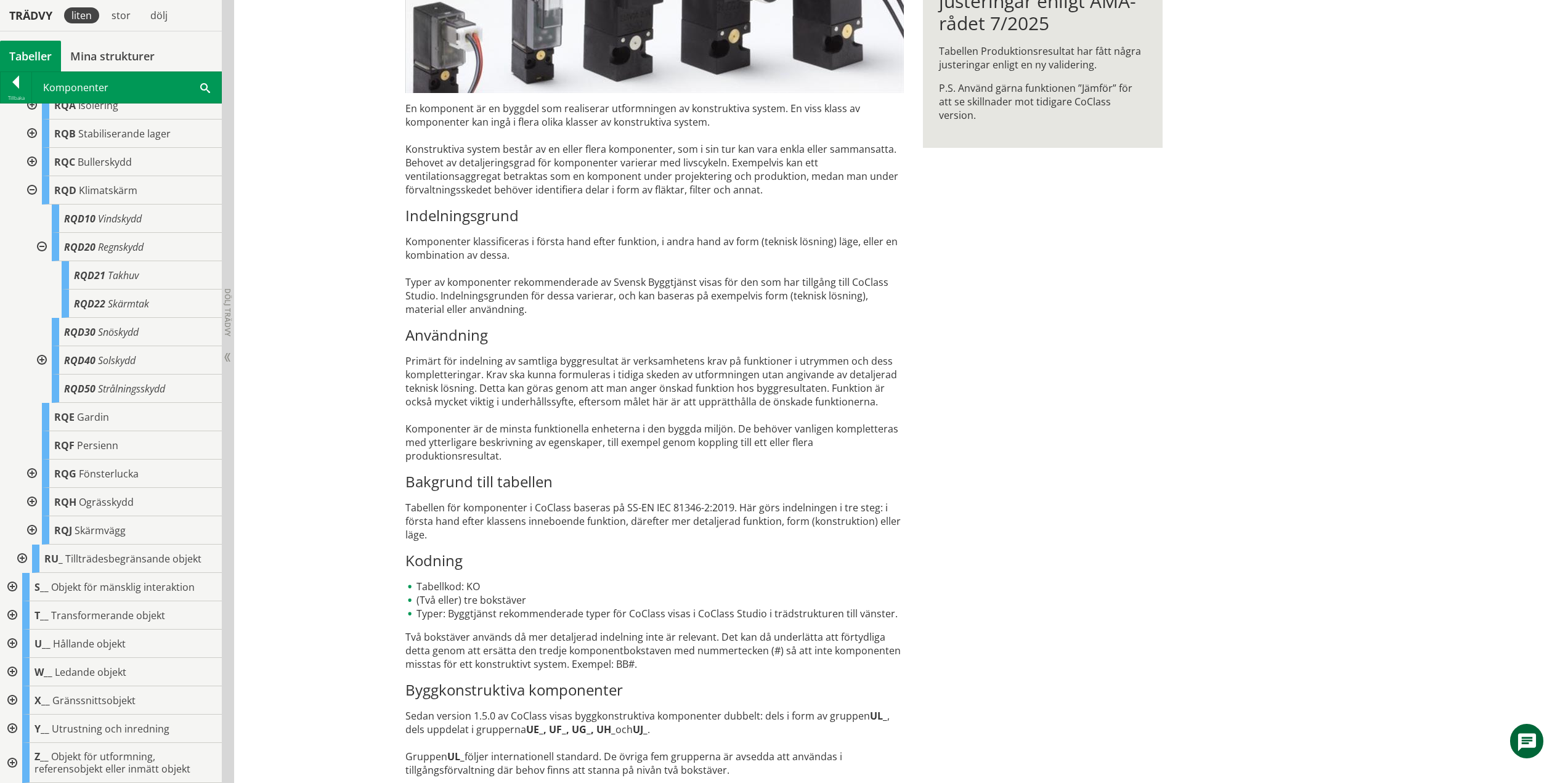
click at [43, 245] on div at bounding box center [41, 247] width 22 height 28
click at [32, 246] on div at bounding box center [31, 247] width 22 height 28
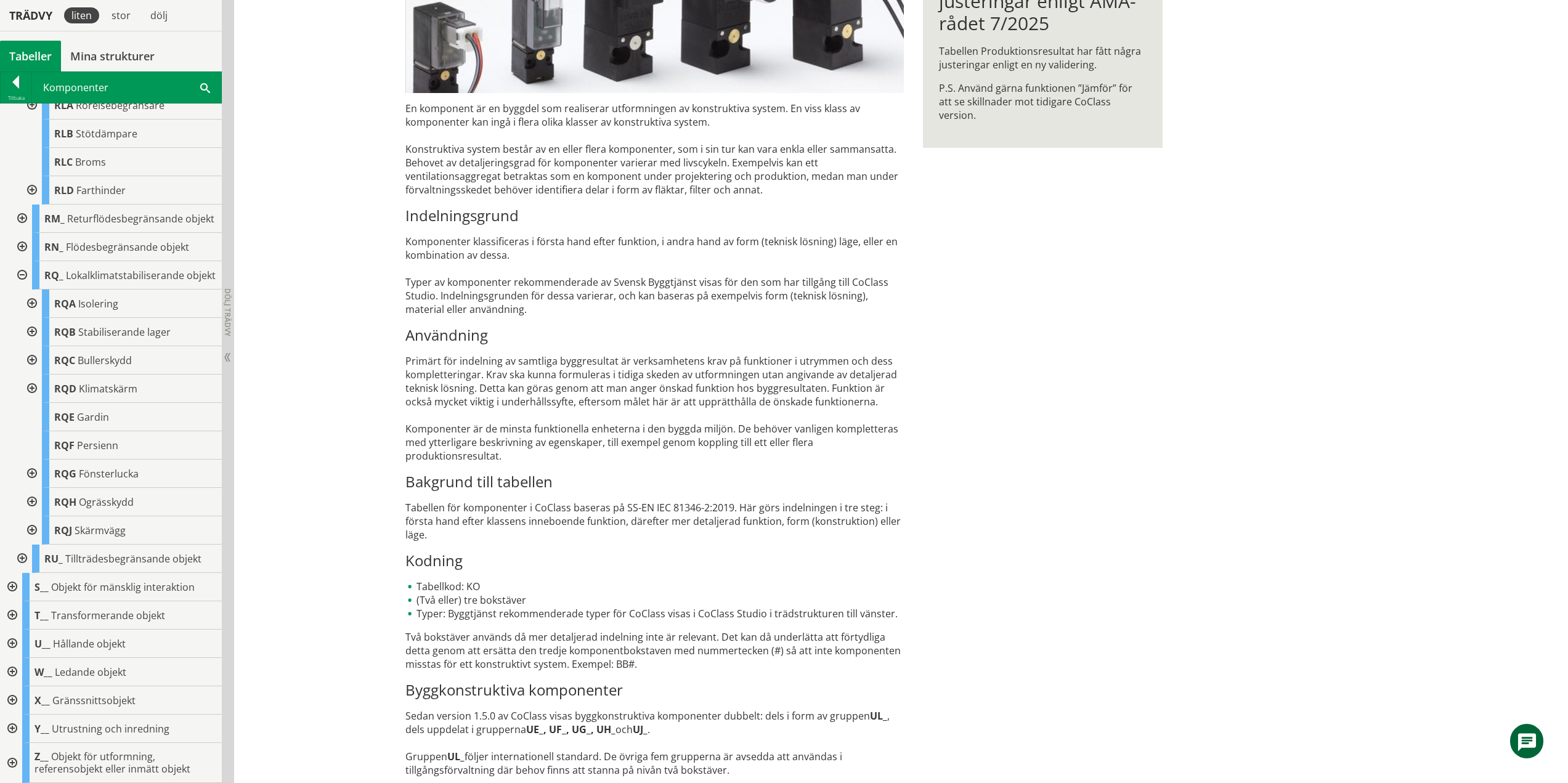
click at [34, 468] on div at bounding box center [31, 473] width 22 height 28
click at [33, 445] on div at bounding box center [31, 445] width 22 height 28
click at [31, 502] on div at bounding box center [31, 502] width 22 height 28
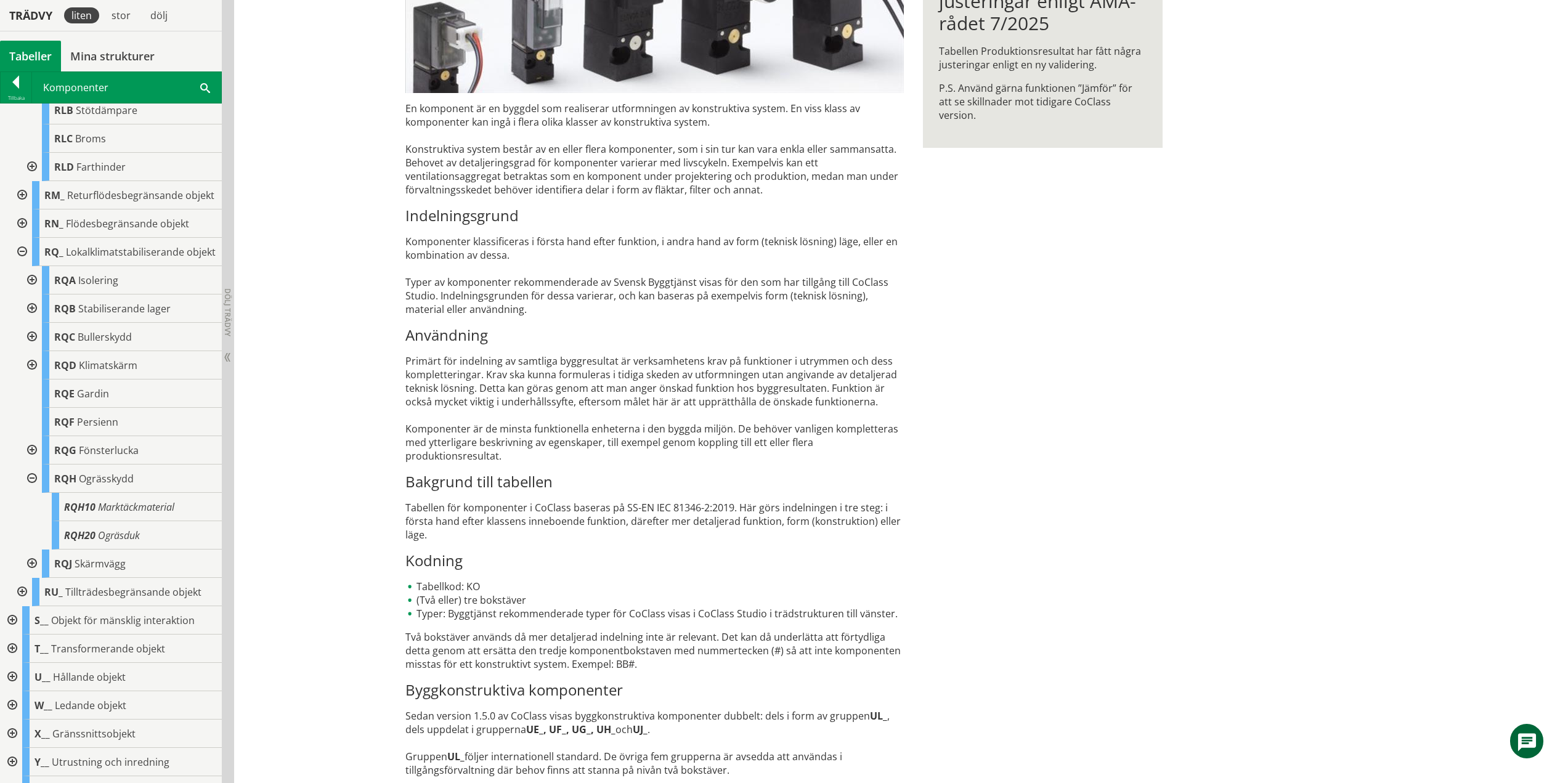
scroll to position [547, 0]
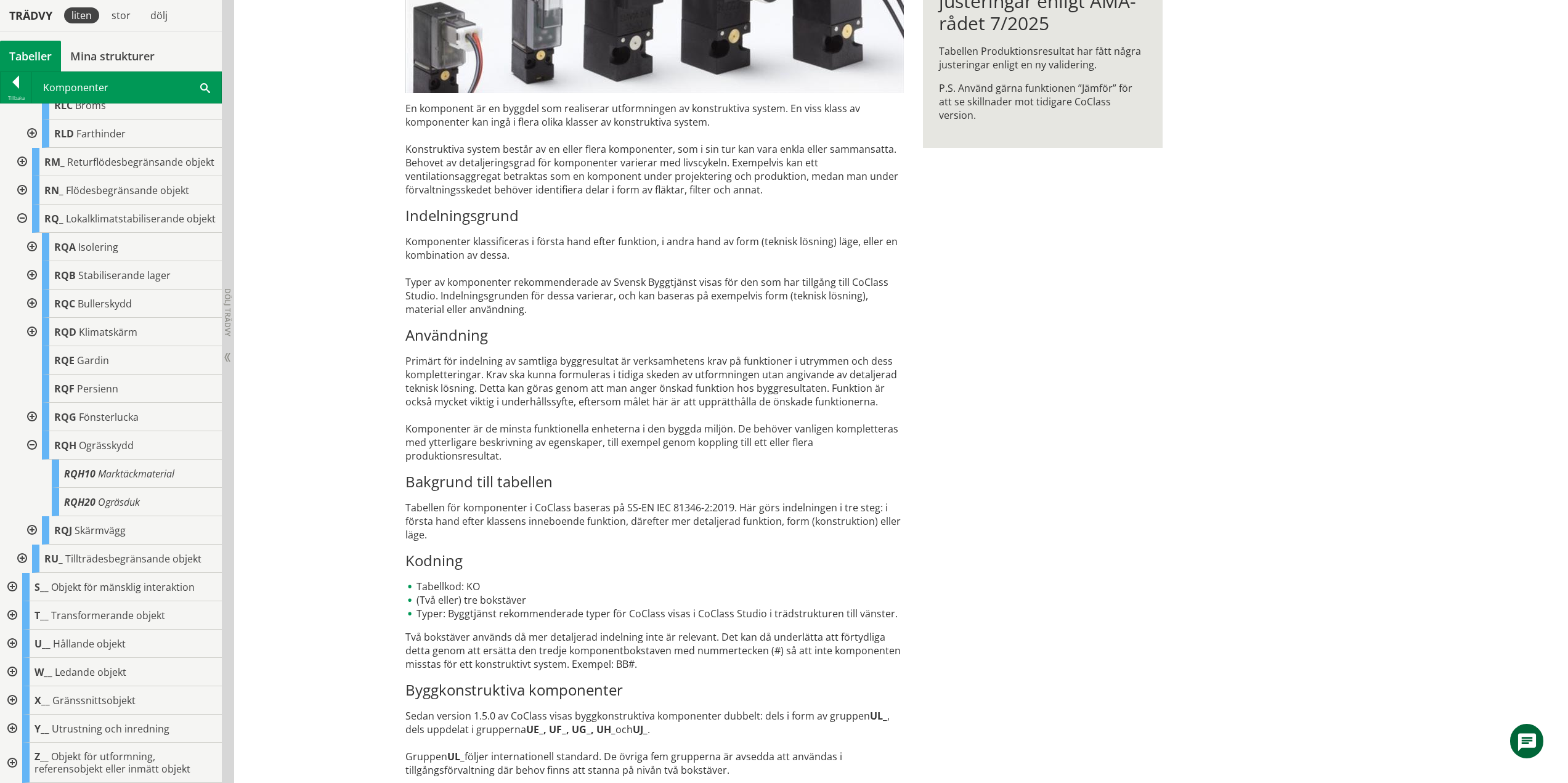
click at [34, 442] on div at bounding box center [31, 445] width 22 height 28
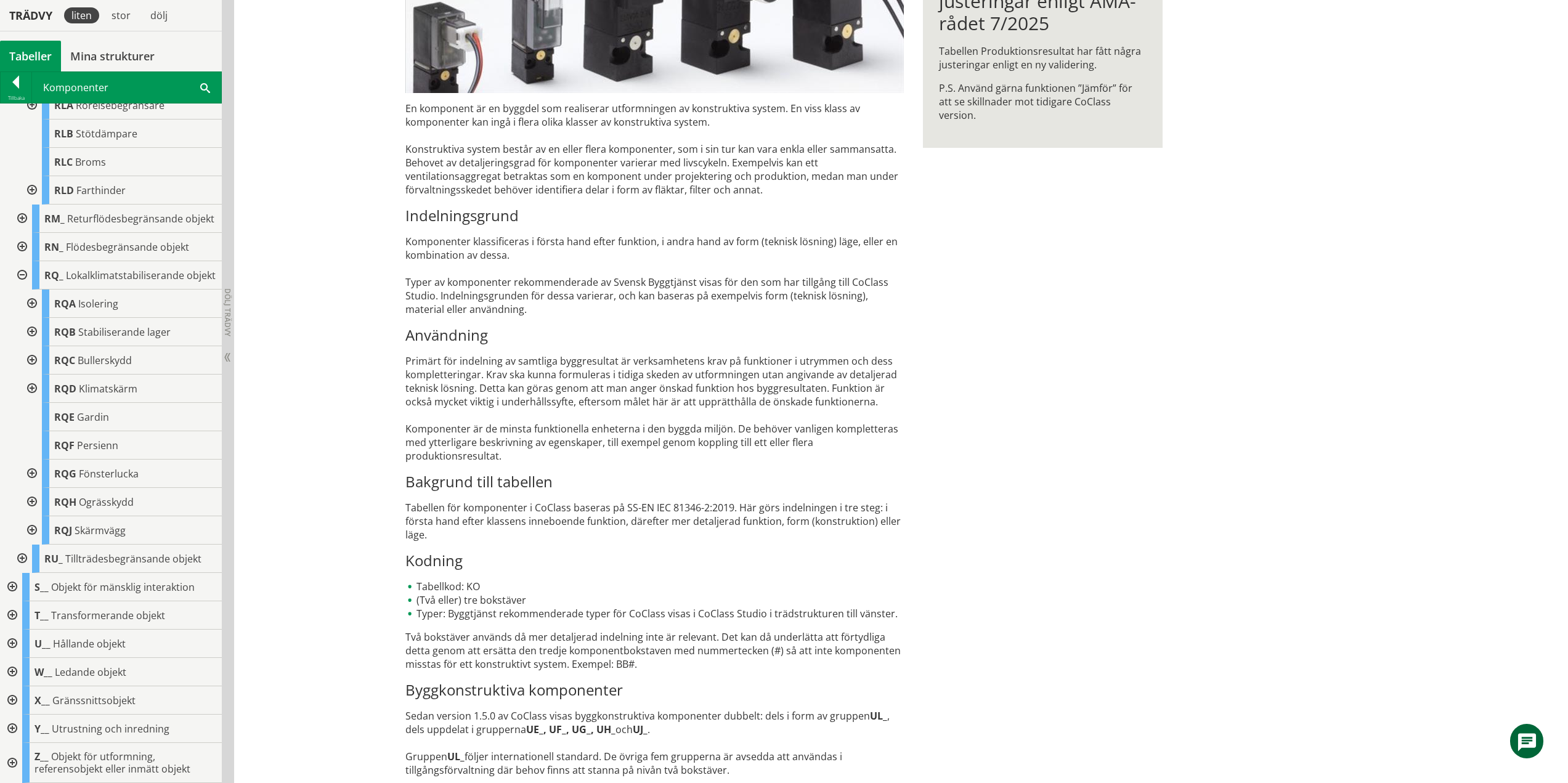
scroll to position [489, 0]
click at [29, 528] on div at bounding box center [31, 530] width 22 height 28
click at [30, 500] on div at bounding box center [31, 502] width 22 height 28
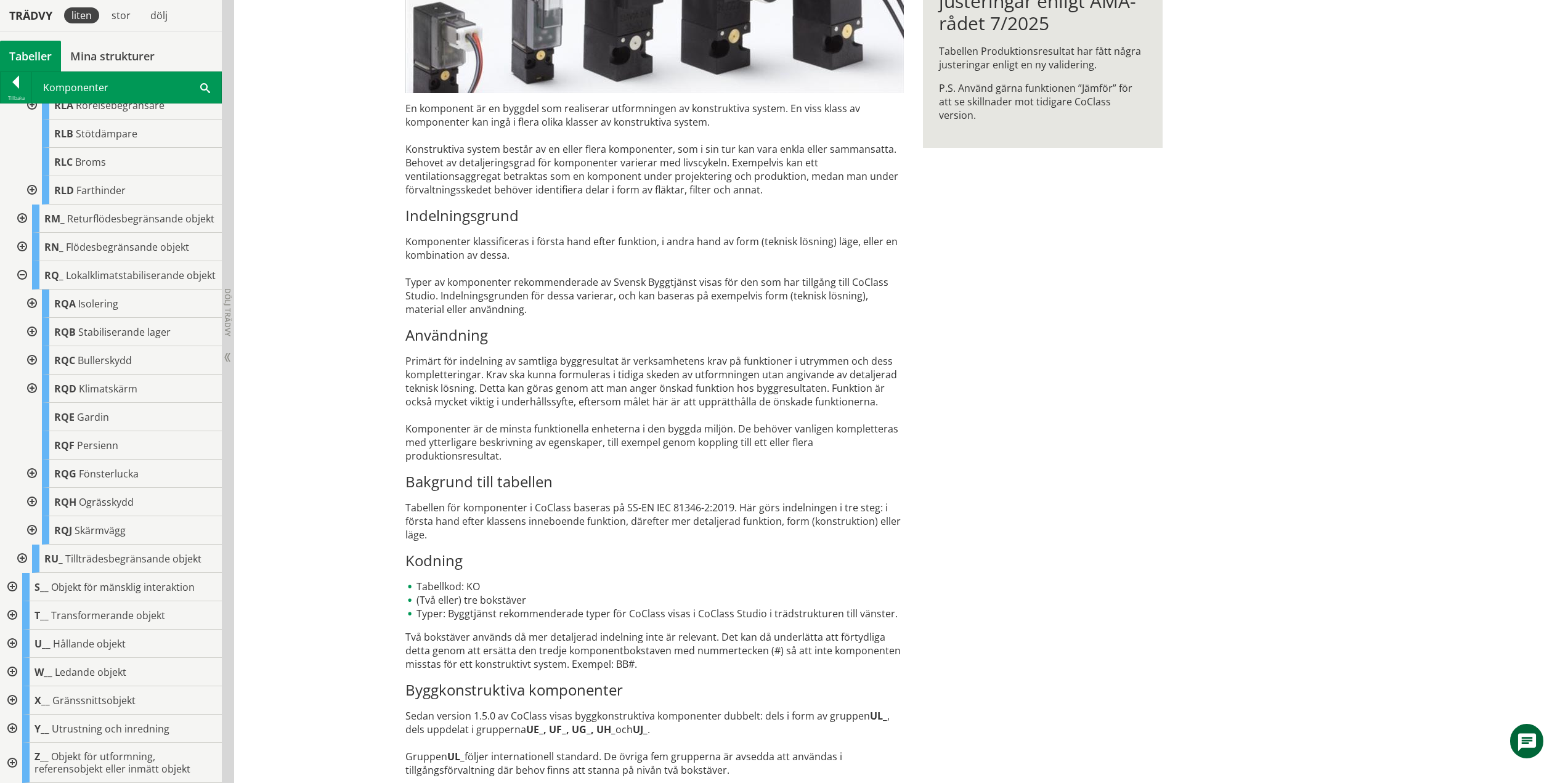
click at [24, 268] on div at bounding box center [21, 275] width 22 height 28
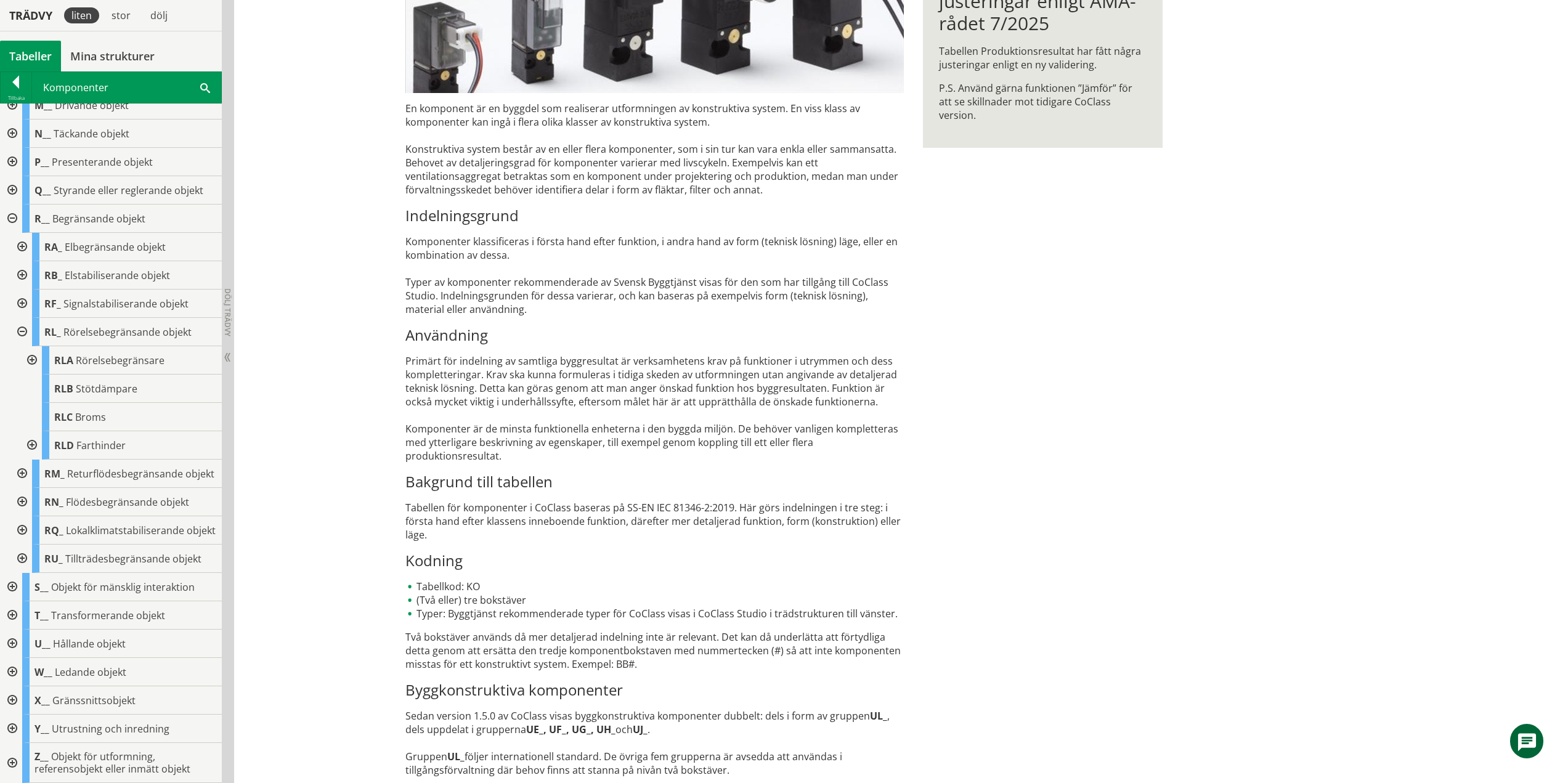
click at [22, 556] on div at bounding box center [21, 558] width 22 height 28
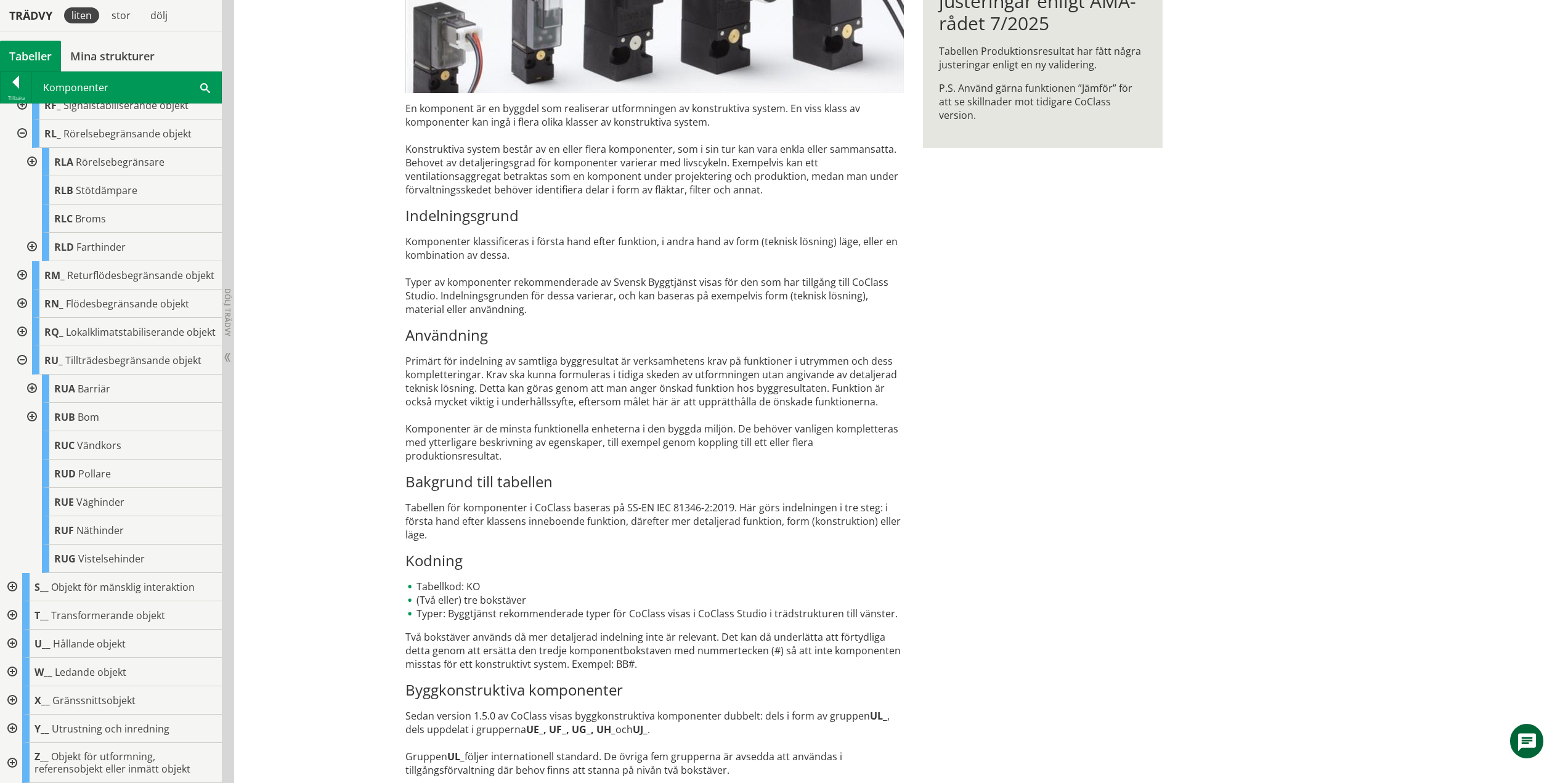
drag, startPoint x: 32, startPoint y: 386, endPoint x: 28, endPoint y: 394, distance: 8.9
click at [32, 386] on div at bounding box center [31, 389] width 22 height 28
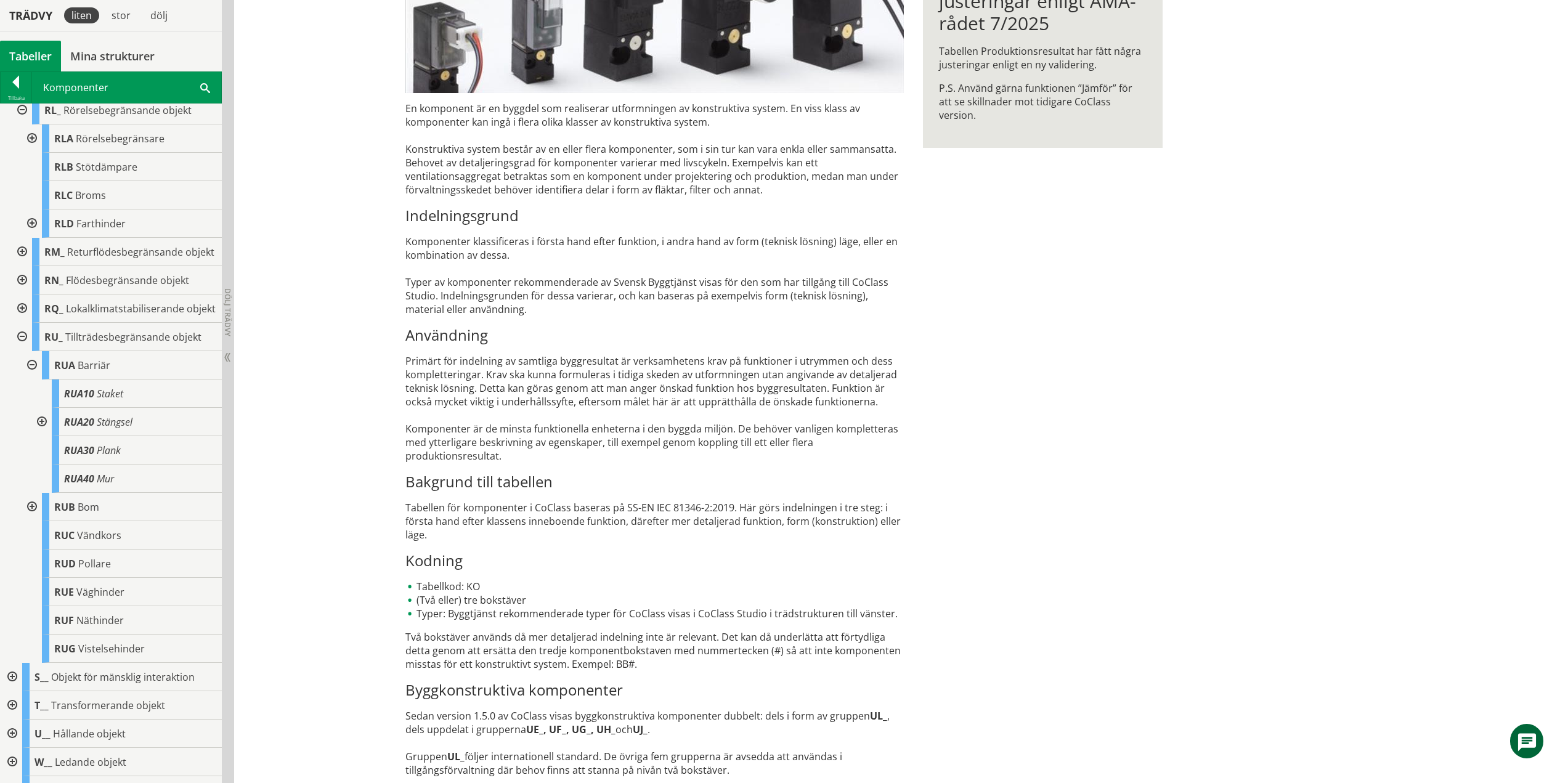
scroll to position [489, 0]
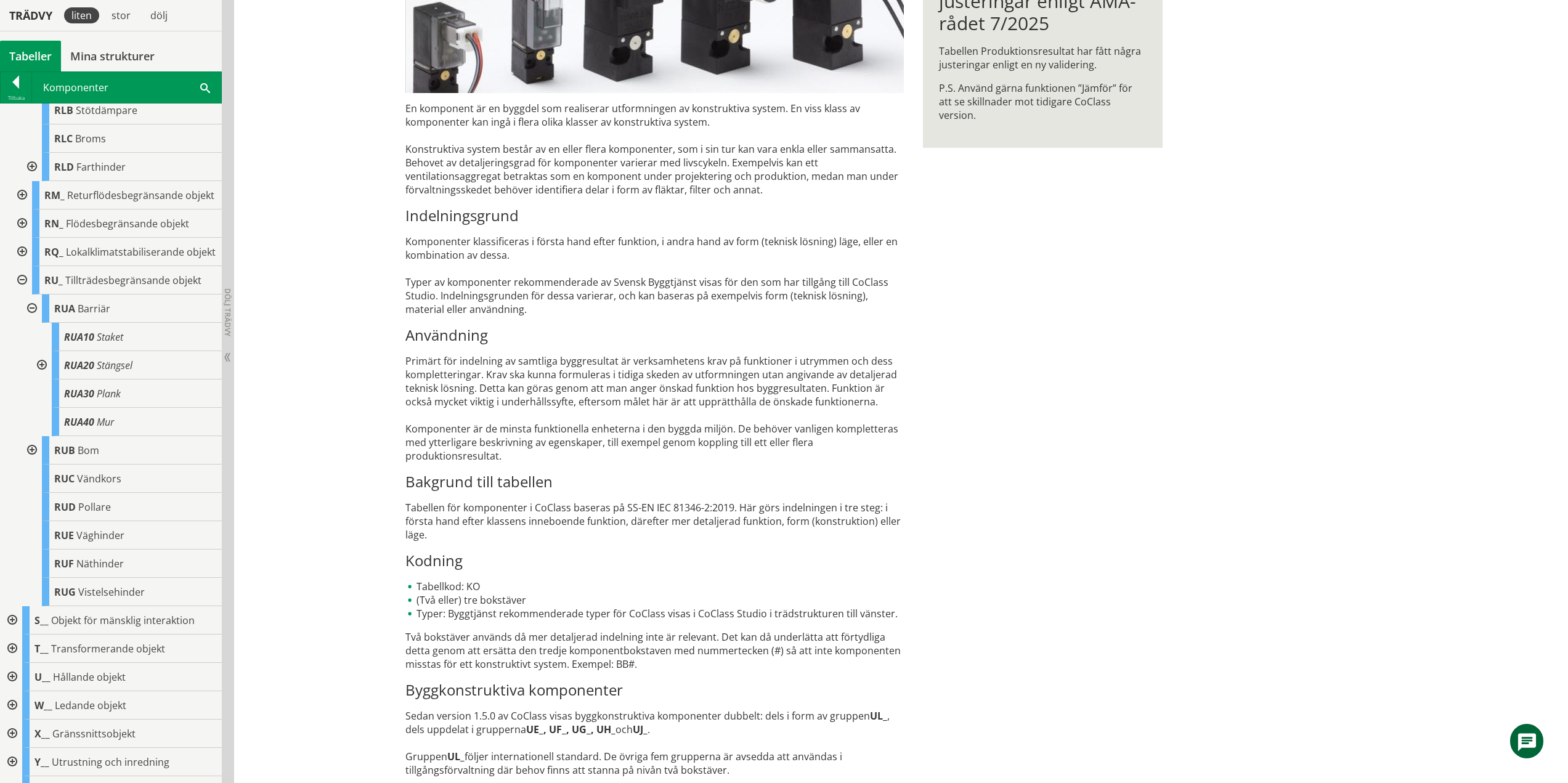
click at [47, 379] on div at bounding box center [41, 365] width 22 height 28
click at [40, 379] on div at bounding box center [41, 365] width 22 height 28
click at [30, 323] on div at bounding box center [31, 308] width 22 height 28
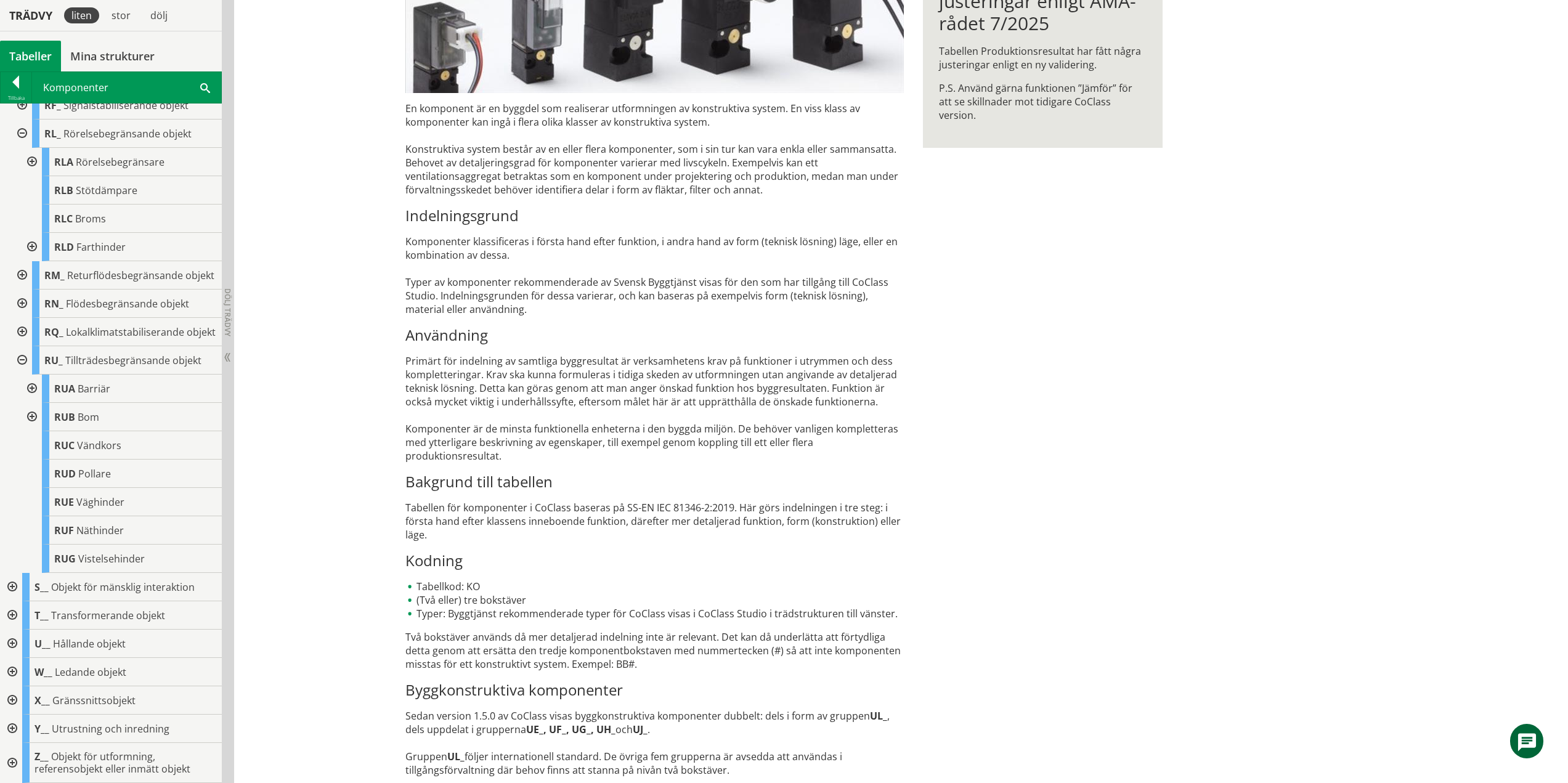
click at [32, 414] on div at bounding box center [31, 417] width 22 height 28
click at [37, 414] on div at bounding box center [41, 417] width 22 height 28
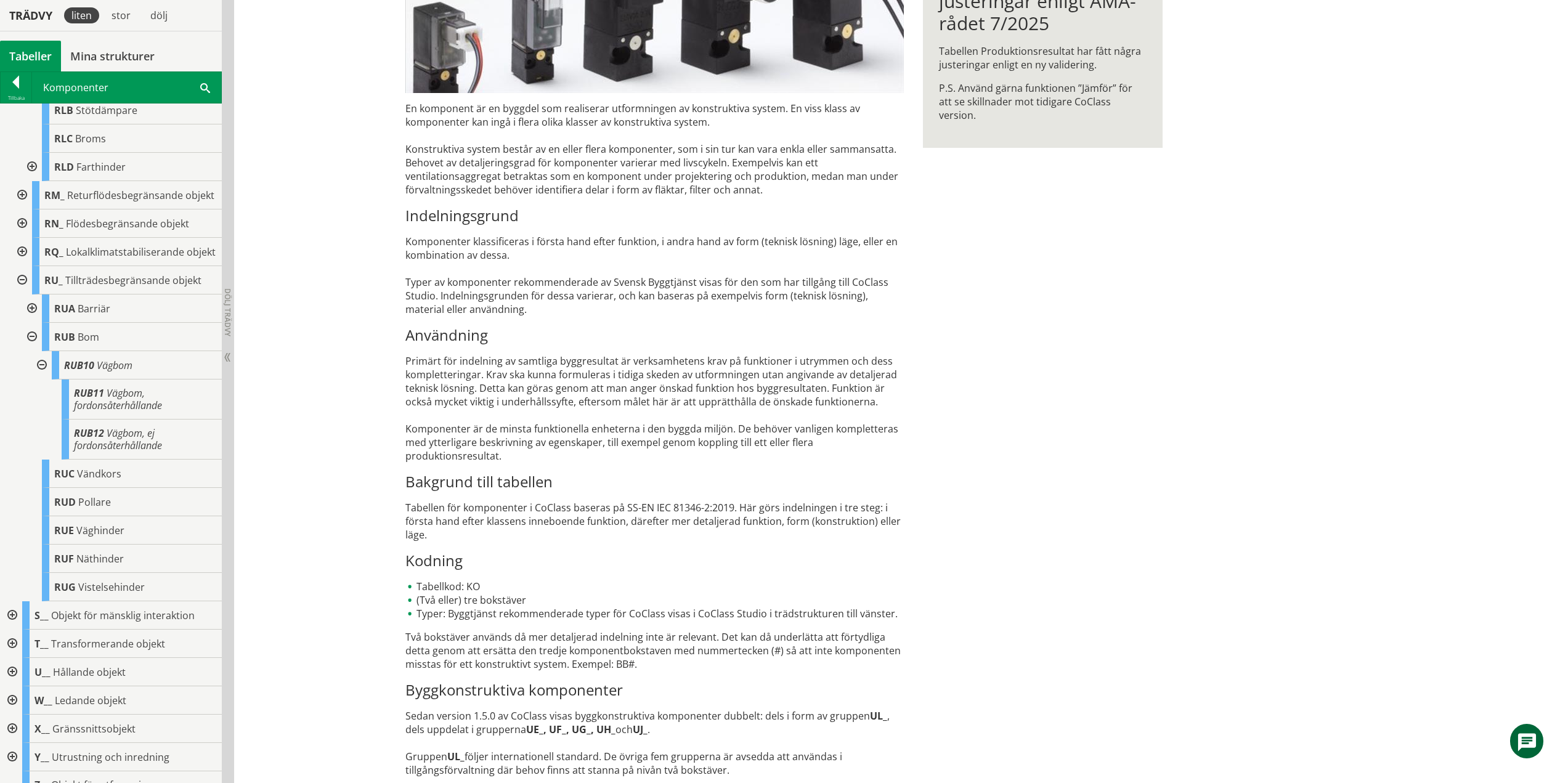
click at [43, 379] on div at bounding box center [41, 365] width 22 height 28
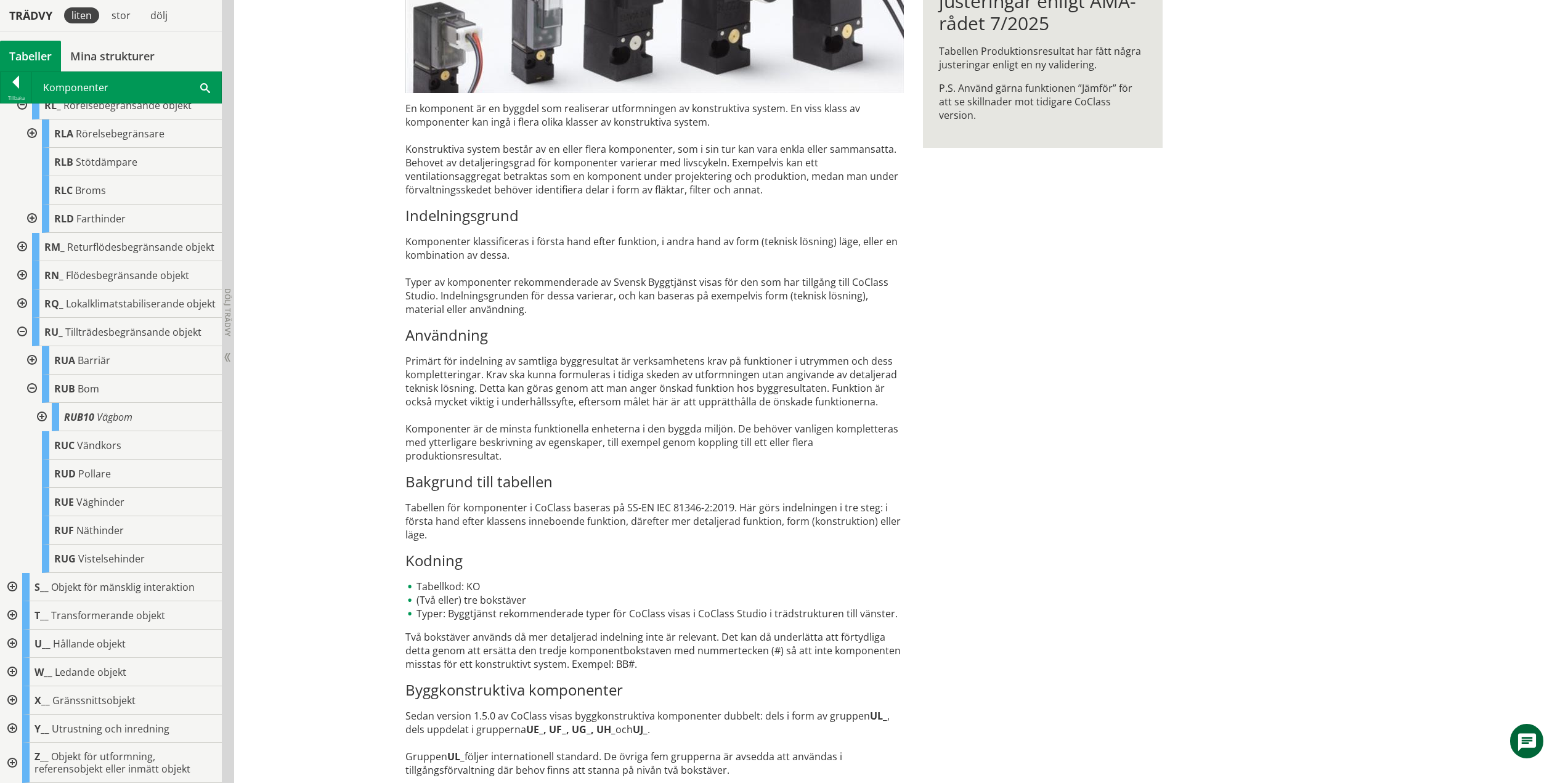
click at [30, 387] on div at bounding box center [31, 389] width 22 height 28
click at [24, 360] on div at bounding box center [21, 360] width 22 height 28
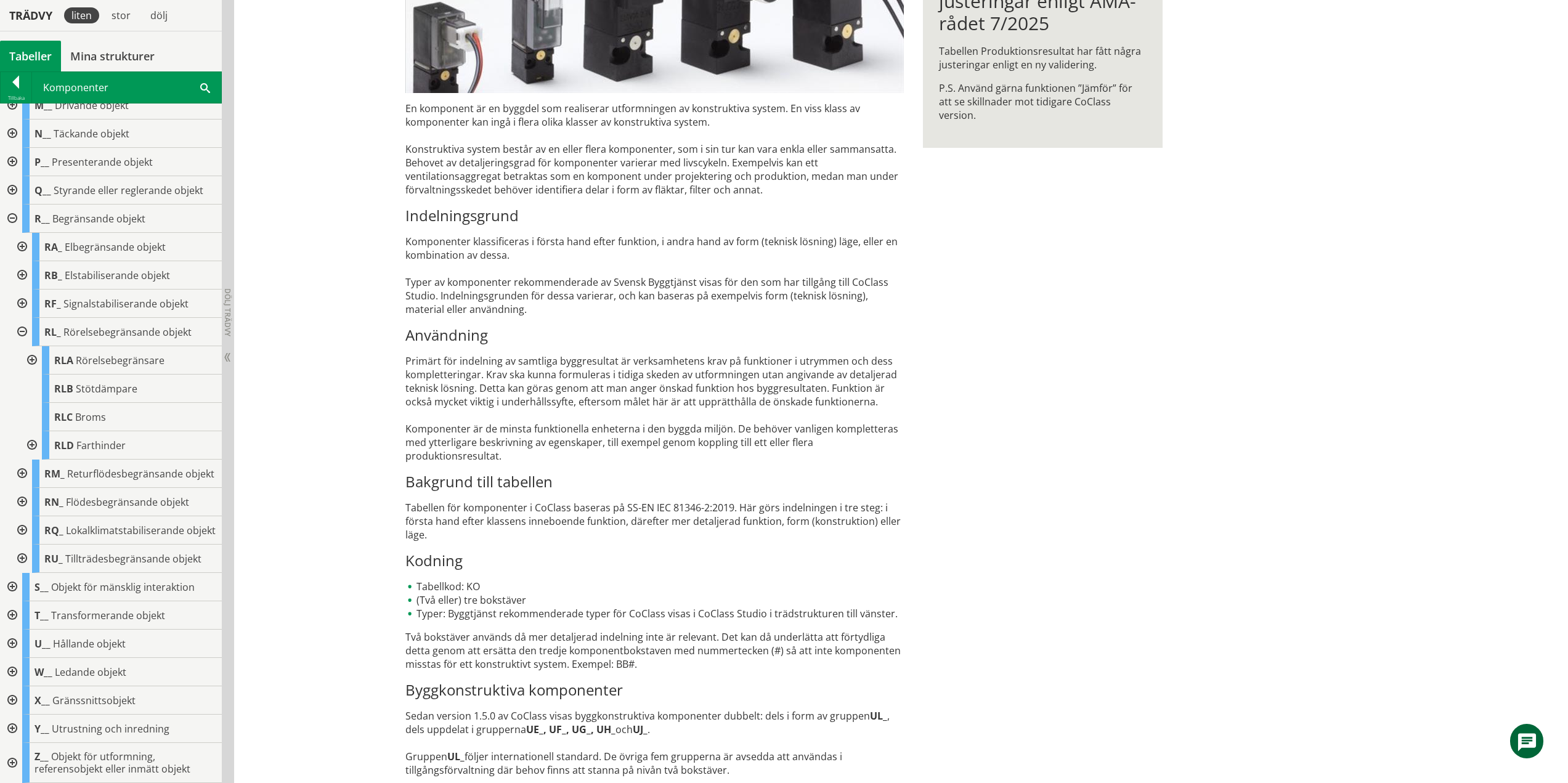
click at [22, 318] on div at bounding box center [21, 332] width 22 height 28
click at [11, 318] on div at bounding box center [11, 332] width 22 height 28
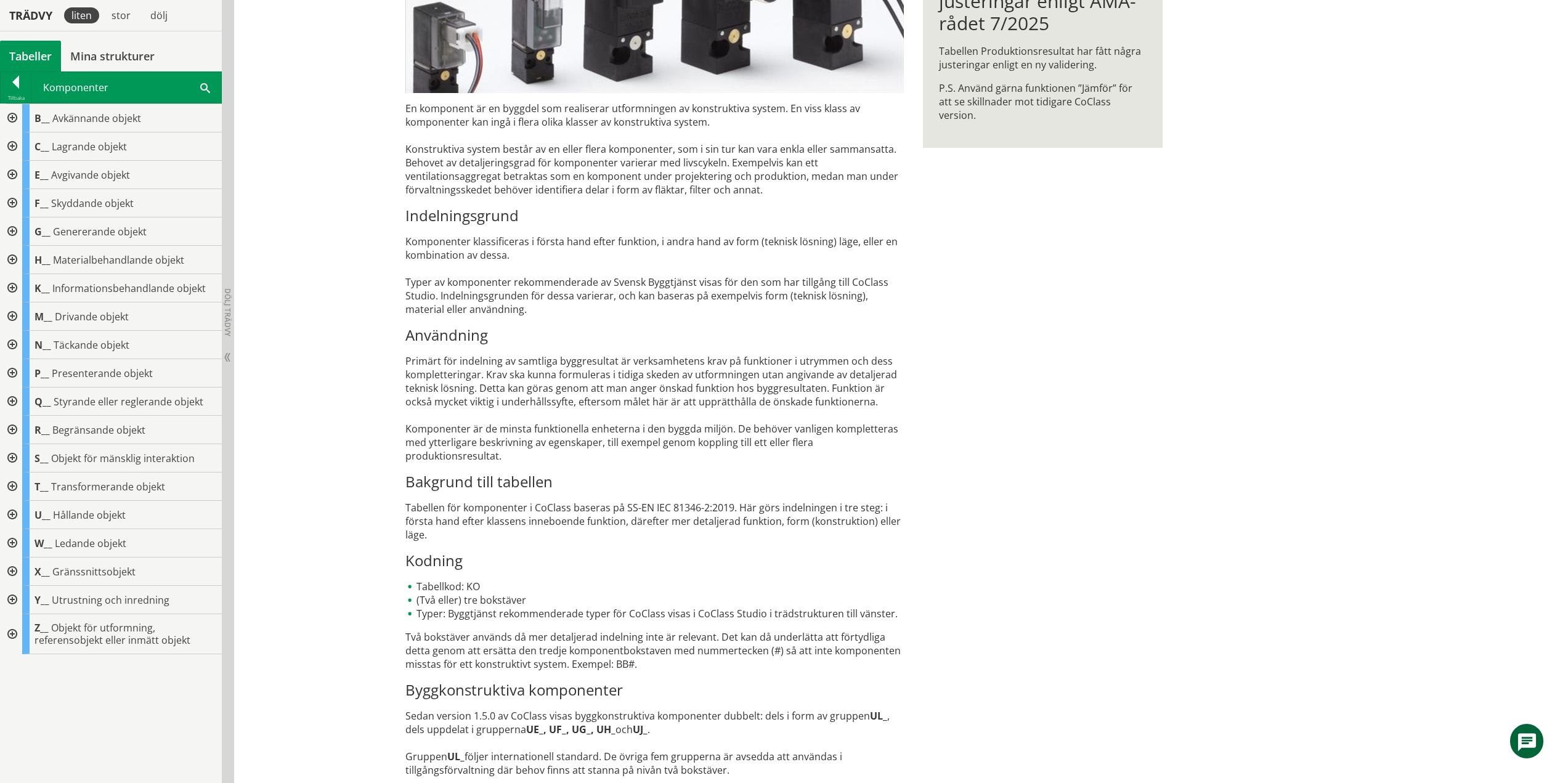
click at [9, 458] on div at bounding box center [11, 458] width 22 height 28
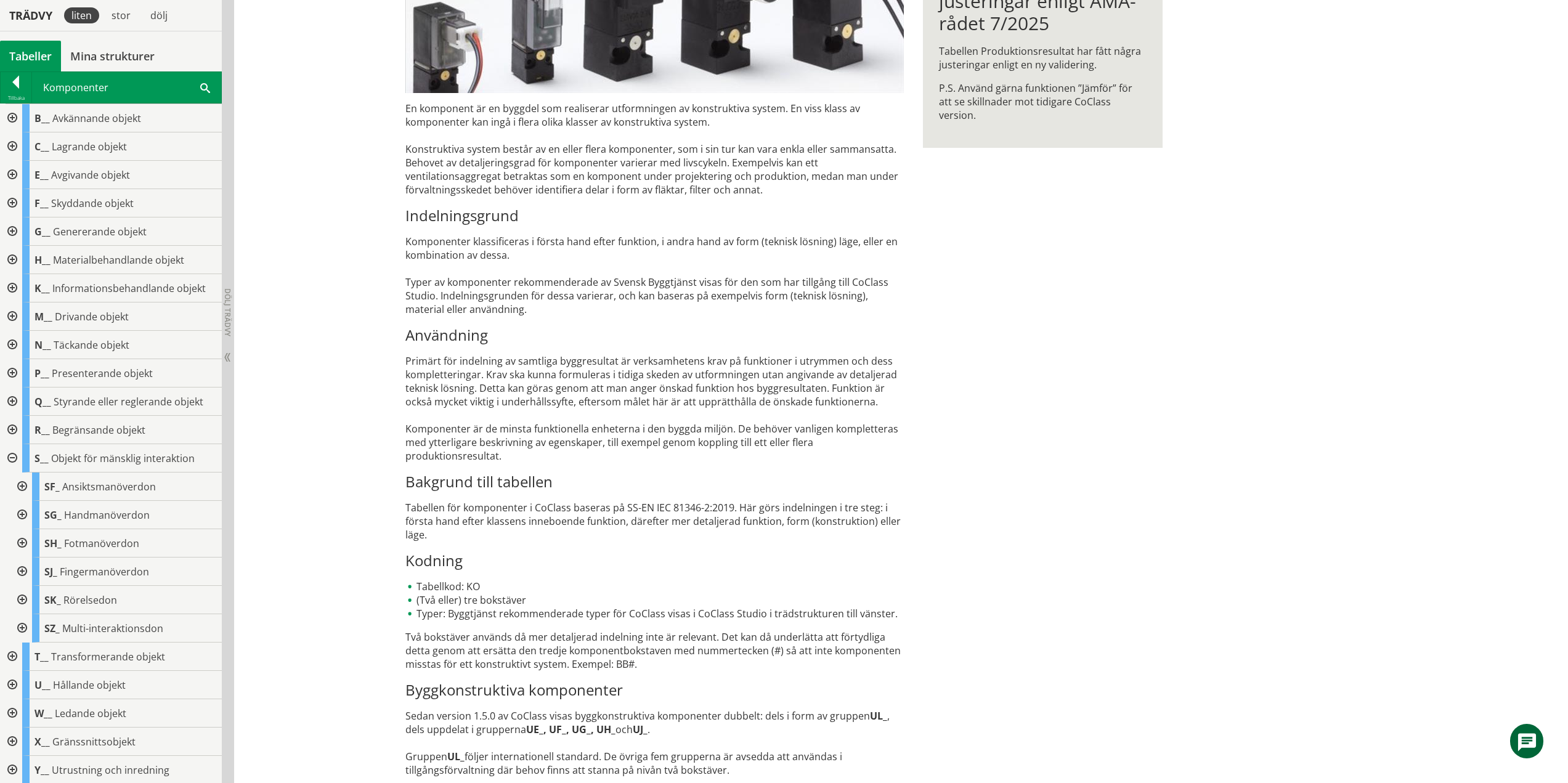
click at [14, 429] on div at bounding box center [11, 429] width 22 height 28
click at [14, 433] on div at bounding box center [11, 429] width 22 height 28
click at [22, 483] on div at bounding box center [21, 486] width 22 height 28
click at [24, 483] on div at bounding box center [21, 486] width 22 height 28
click at [26, 511] on div at bounding box center [21, 514] width 22 height 28
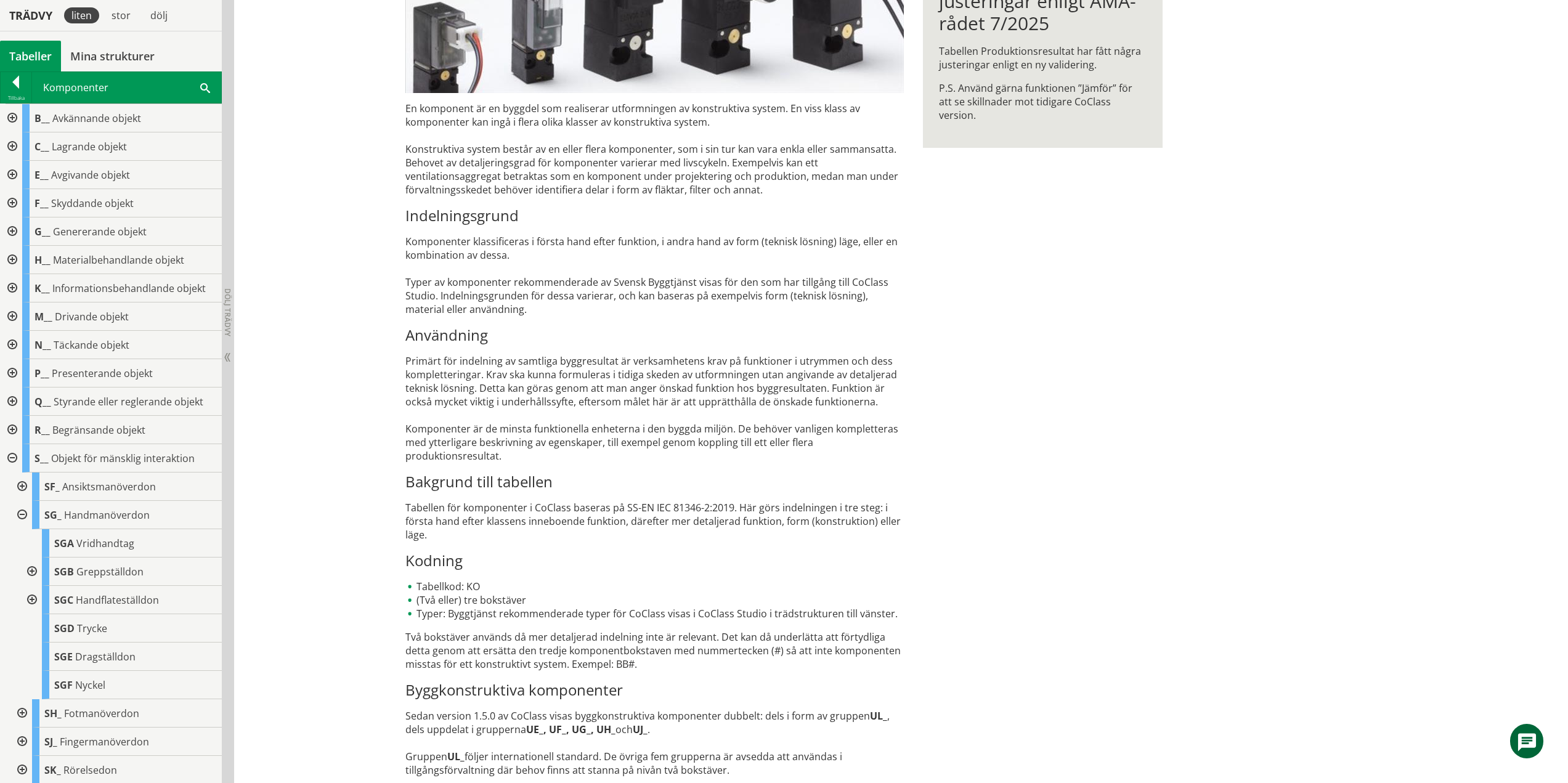
click at [32, 571] on div at bounding box center [31, 571] width 22 height 28
click at [36, 568] on div at bounding box center [31, 571] width 22 height 28
click at [33, 600] on div at bounding box center [31, 599] width 22 height 28
click at [34, 599] on div at bounding box center [31, 599] width 22 height 28
click at [23, 515] on div at bounding box center [21, 514] width 22 height 28
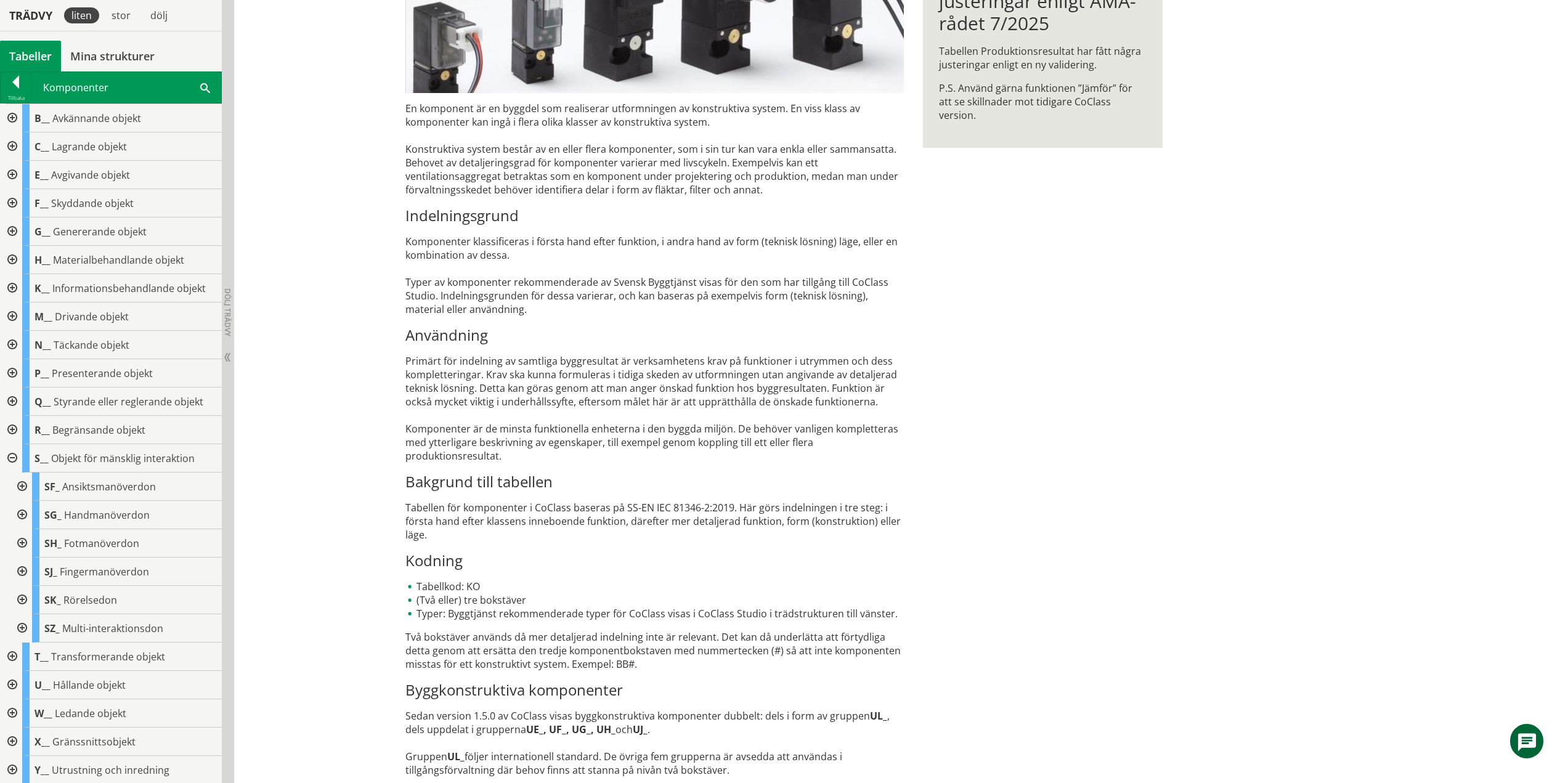
click at [24, 545] on div at bounding box center [21, 543] width 22 height 28
click at [22, 543] on div at bounding box center [21, 543] width 22 height 28
click at [24, 570] on div at bounding box center [21, 571] width 22 height 28
click at [34, 626] on div at bounding box center [31, 628] width 22 height 28
click at [31, 628] on div at bounding box center [31, 628] width 22 height 28
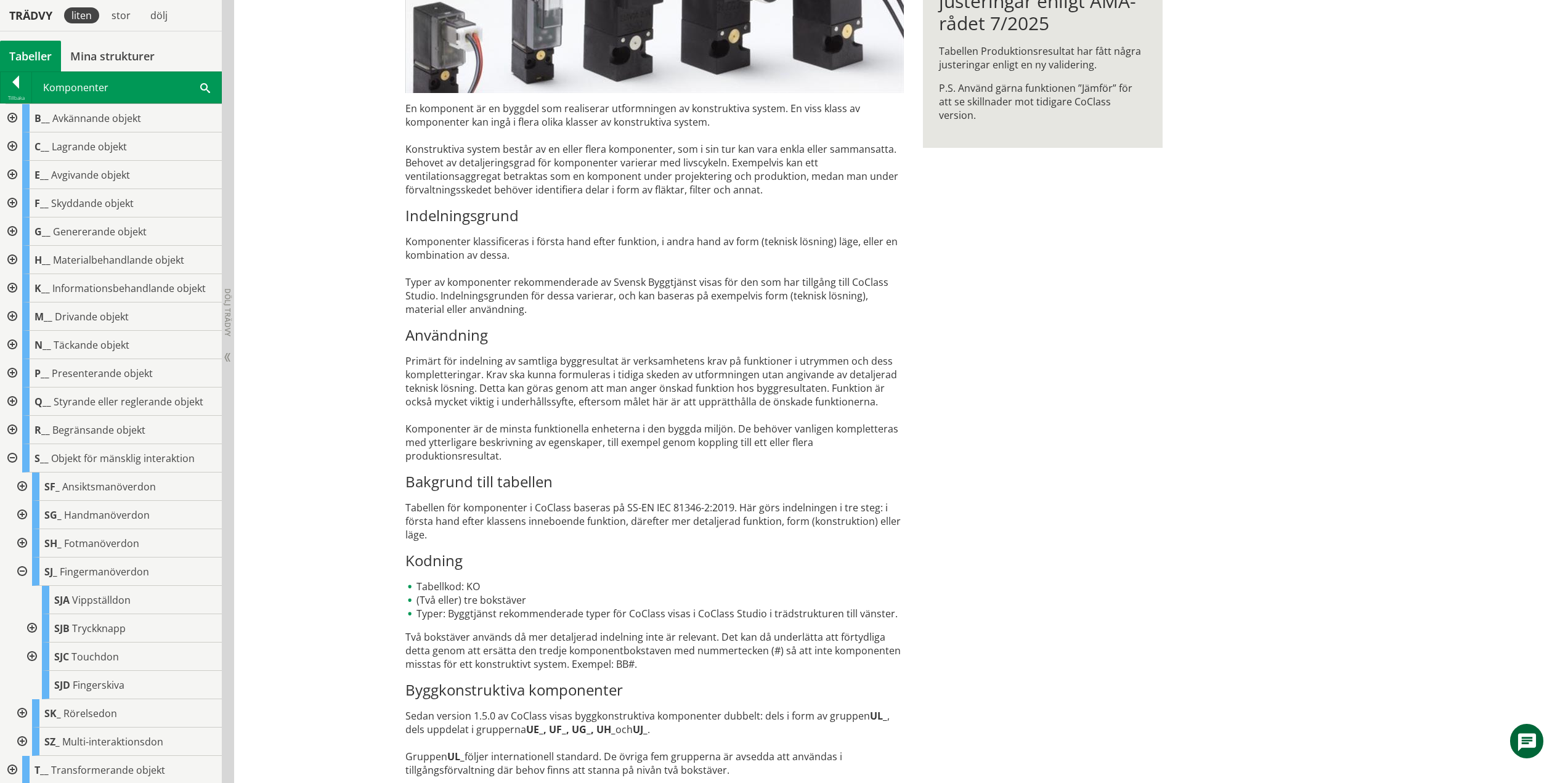
click at [32, 657] on div at bounding box center [31, 656] width 22 height 28
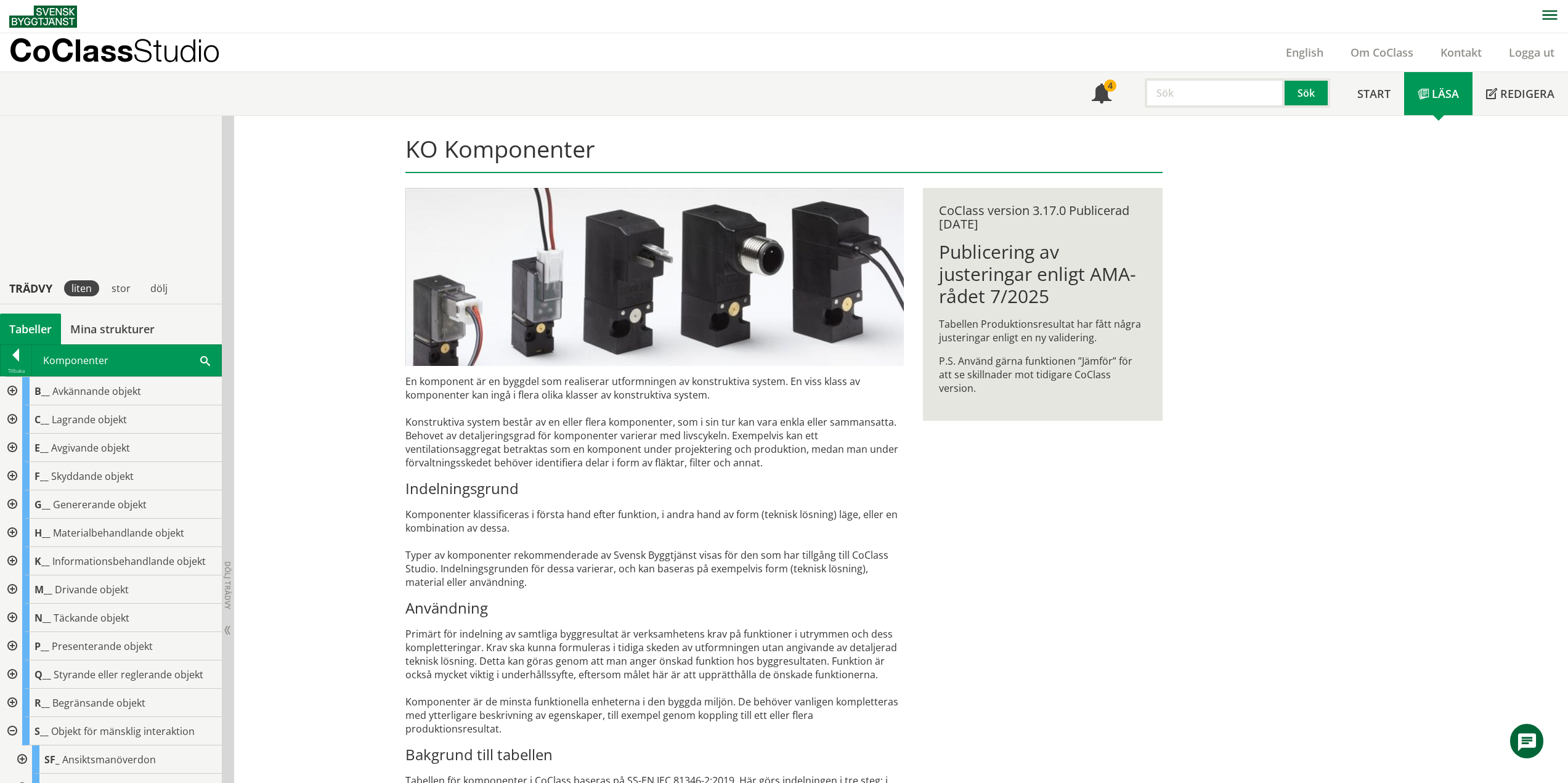
scroll to position [273, 0]
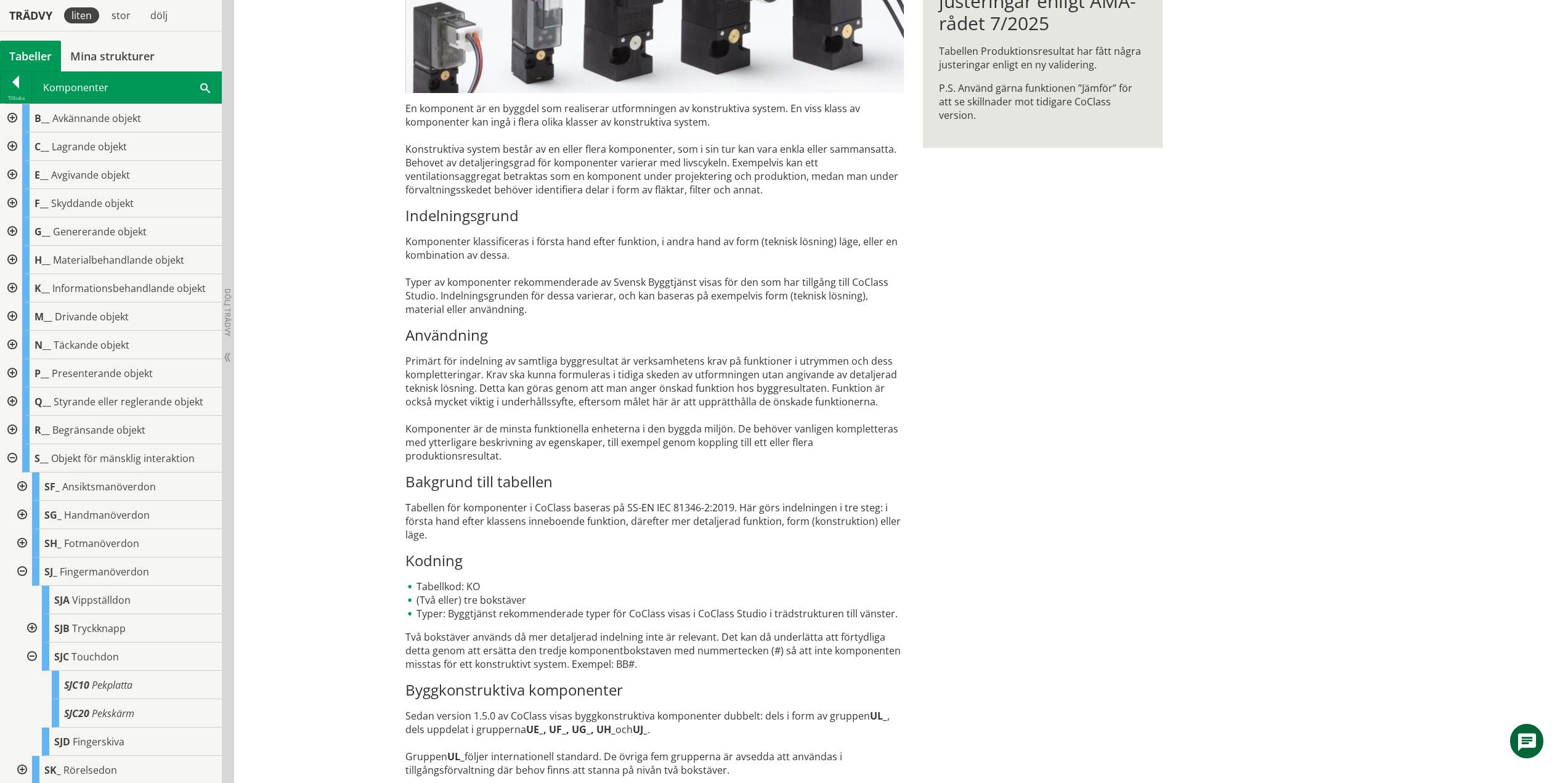
click at [32, 653] on div at bounding box center [31, 656] width 22 height 28
click at [24, 571] on div at bounding box center [21, 571] width 22 height 28
click at [25, 598] on div at bounding box center [21, 599] width 22 height 28
click at [22, 601] on div at bounding box center [21, 599] width 22 height 28
click at [25, 628] on div at bounding box center [21, 628] width 22 height 28
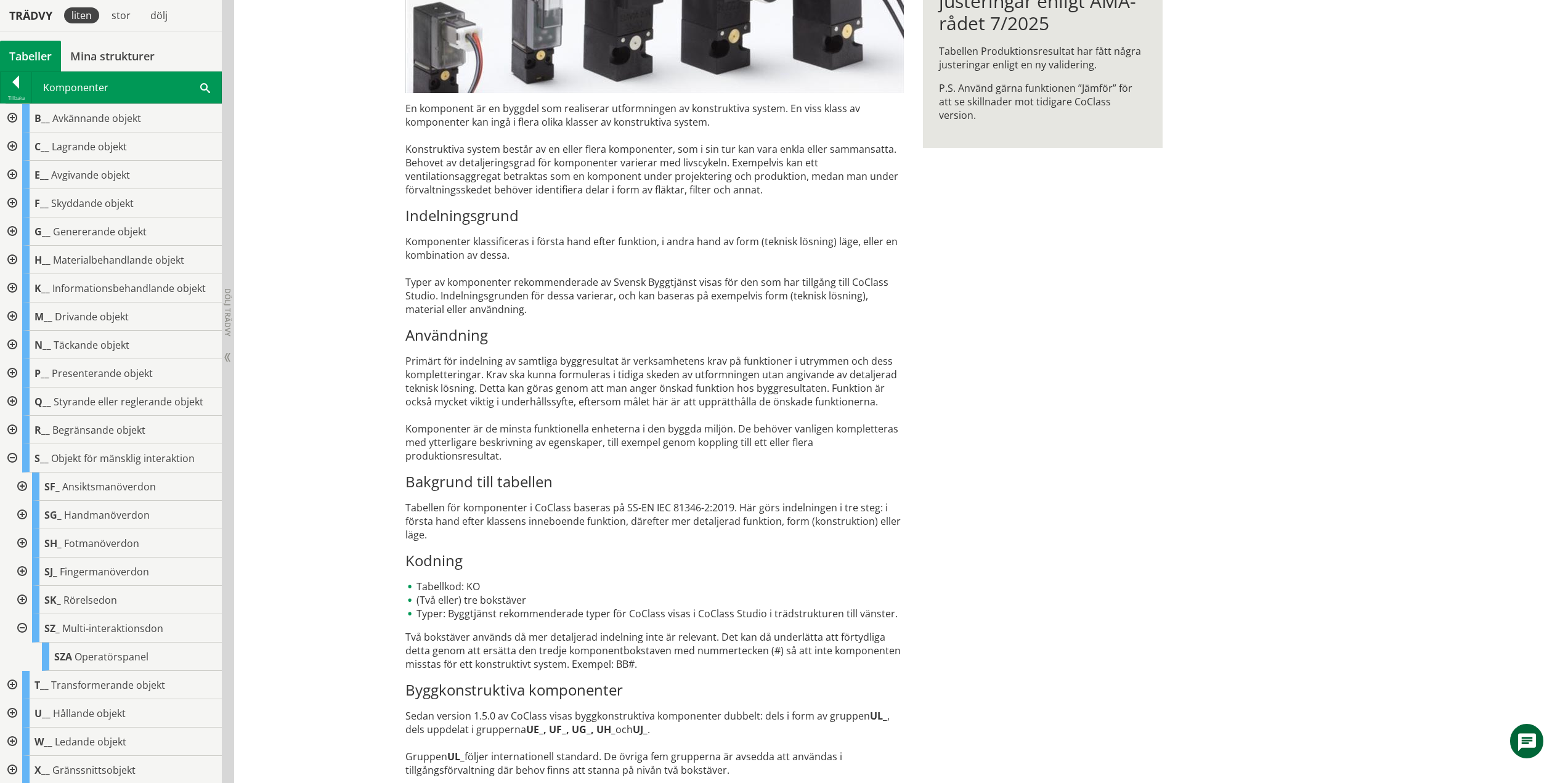
click at [24, 628] on div at bounding box center [21, 628] width 22 height 28
click at [14, 459] on div at bounding box center [11, 458] width 22 height 28
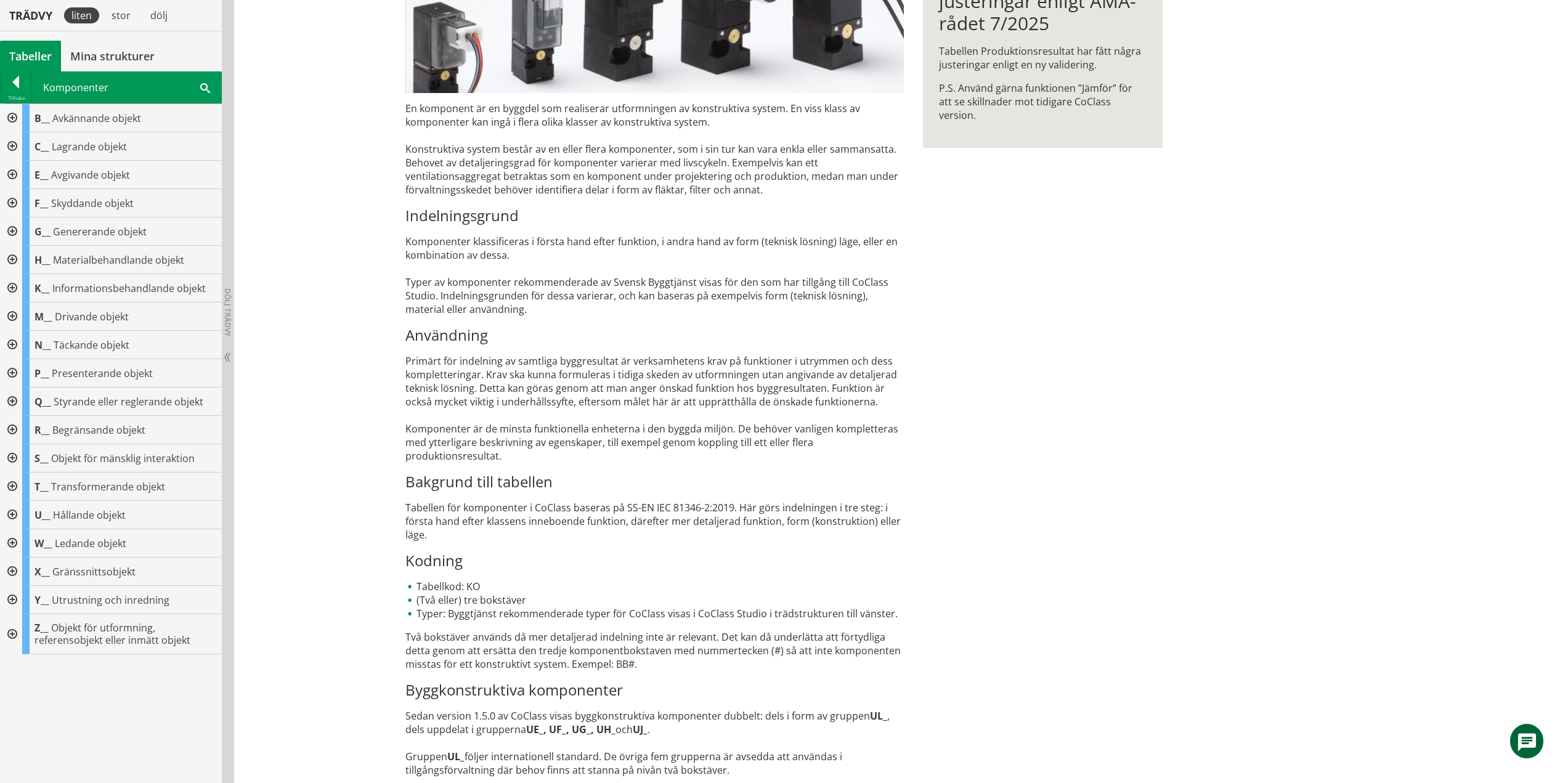
click at [14, 487] on div at bounding box center [11, 486] width 22 height 28
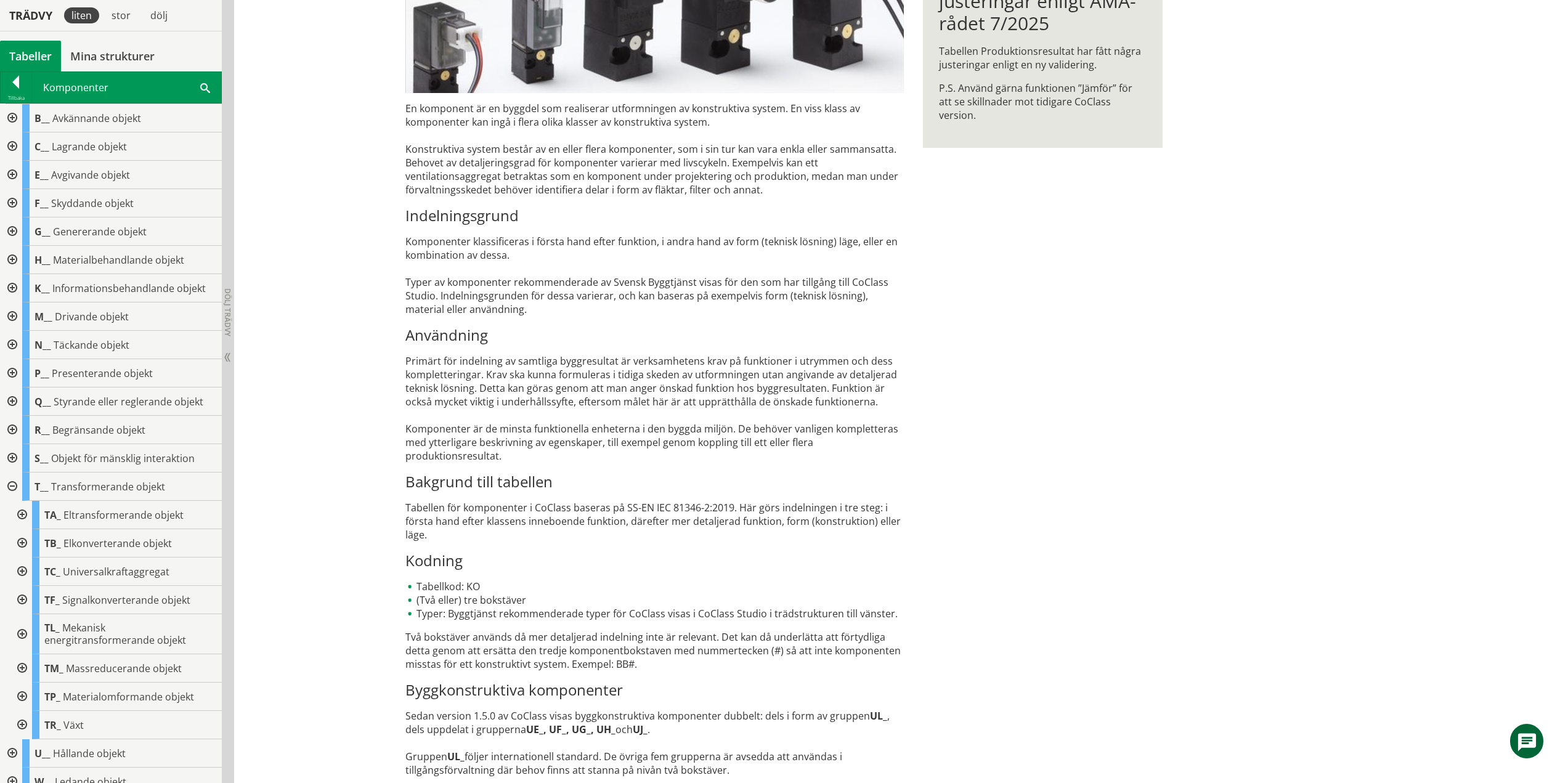
click at [20, 517] on div at bounding box center [21, 514] width 22 height 28
click at [25, 514] on div at bounding box center [21, 514] width 22 height 28
click at [22, 545] on div at bounding box center [21, 543] width 22 height 28
click at [22, 570] on div at bounding box center [21, 571] width 22 height 28
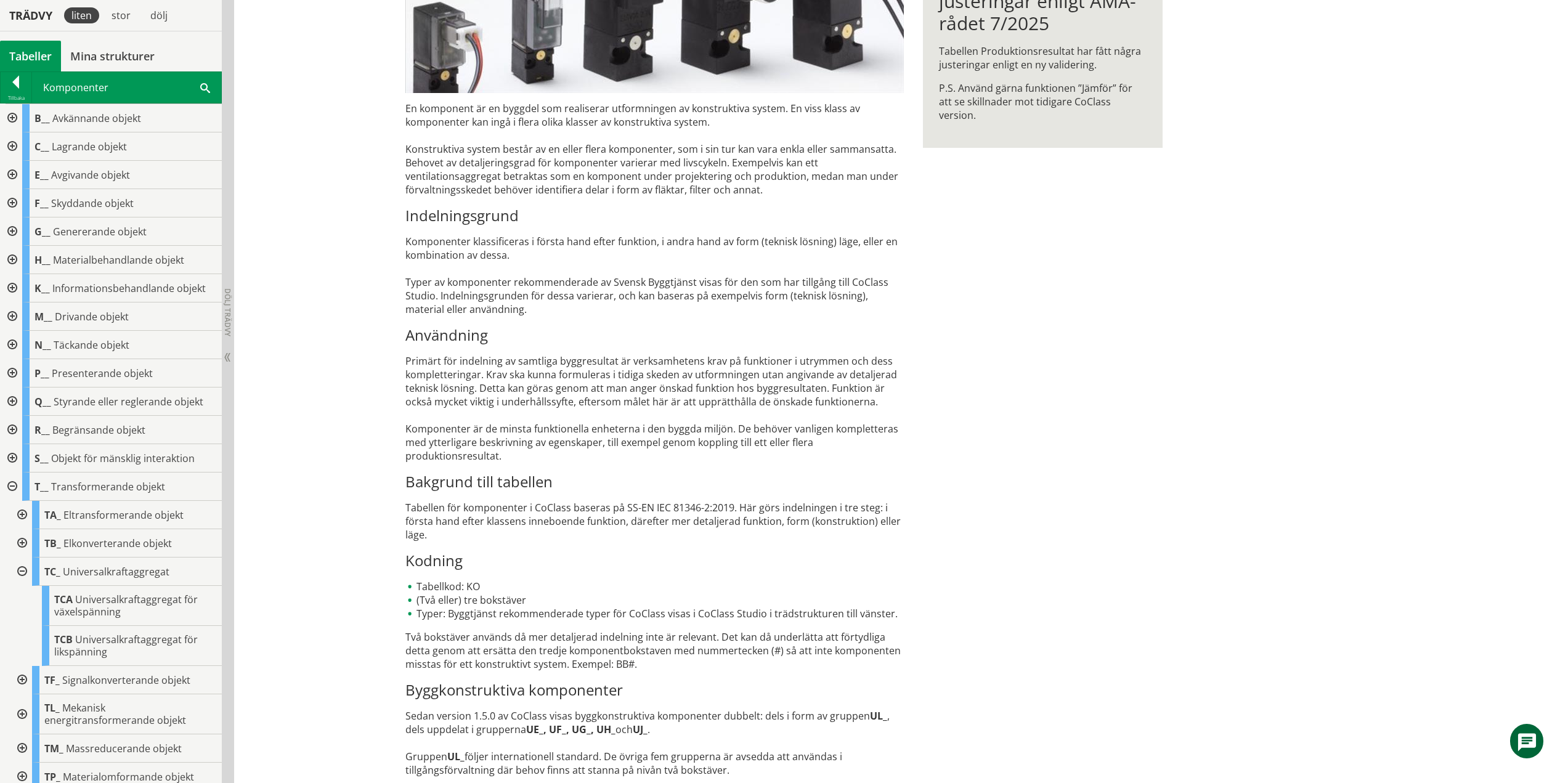
click at [22, 570] on div at bounding box center [21, 571] width 22 height 28
click at [19, 598] on div at bounding box center [21, 599] width 22 height 28
click at [30, 657] on div at bounding box center [31, 656] width 22 height 28
click at [29, 651] on div at bounding box center [31, 656] width 22 height 28
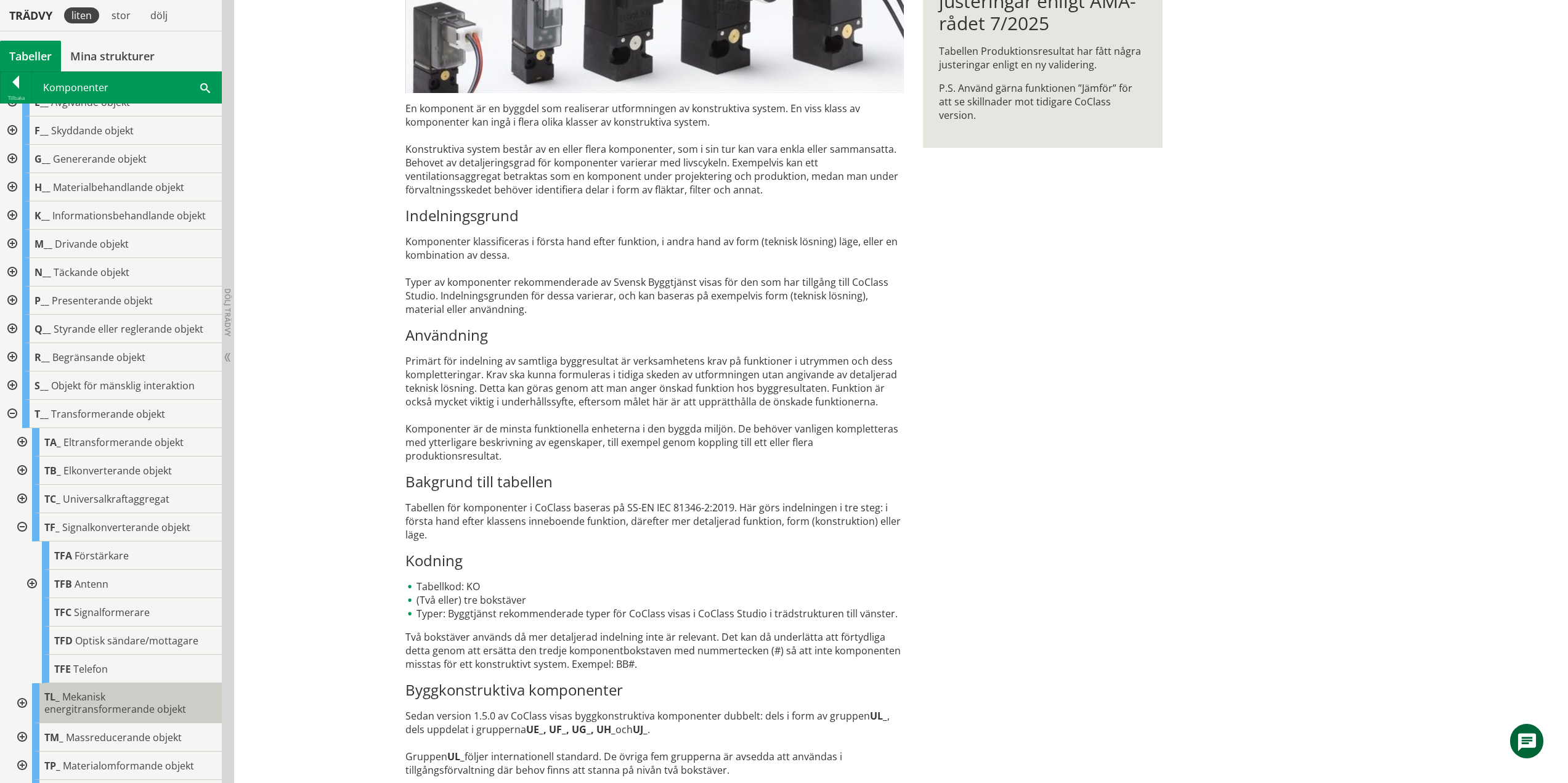
scroll to position [123, 0]
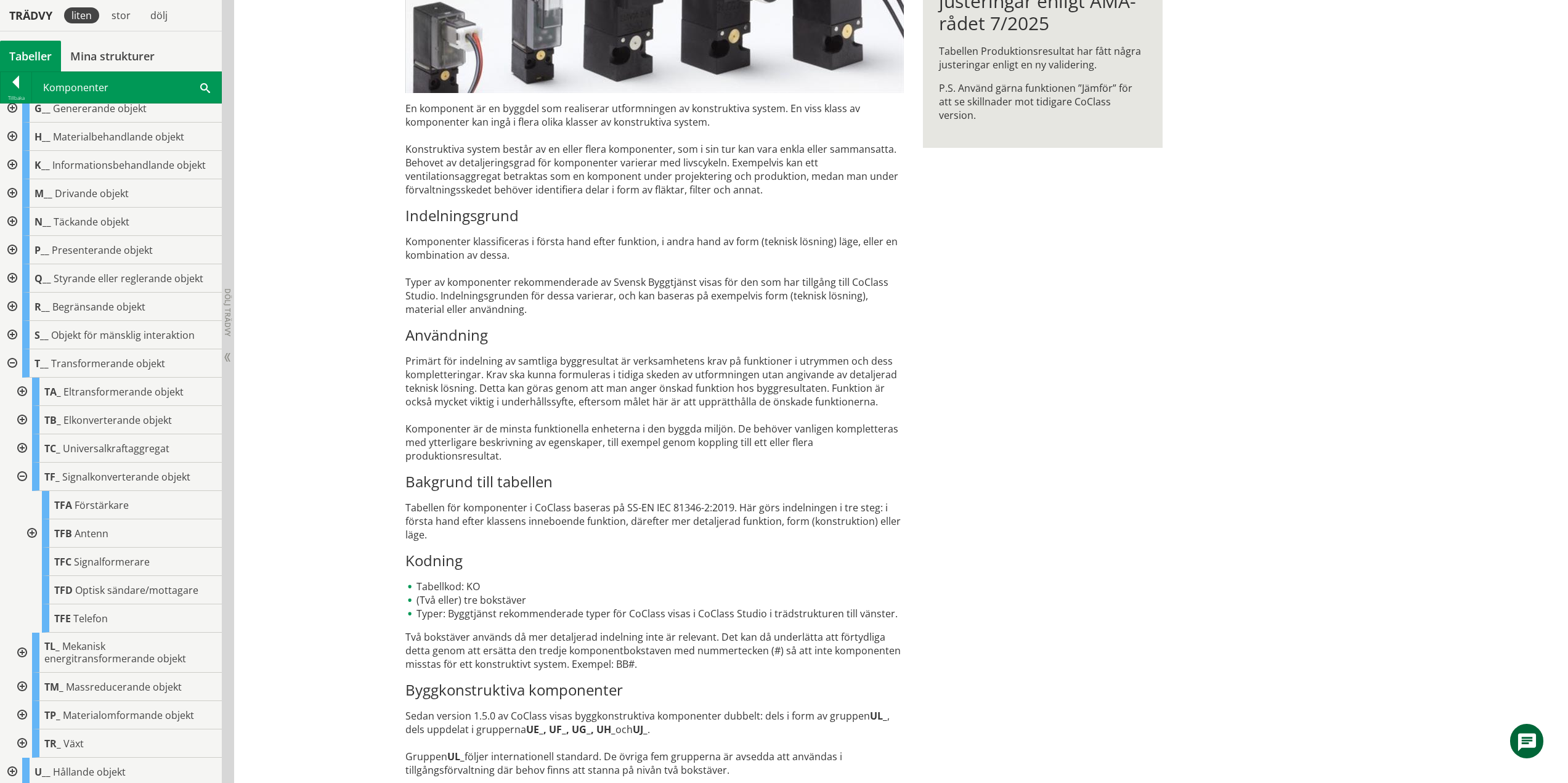
click at [24, 477] on div at bounding box center [21, 476] width 22 height 28
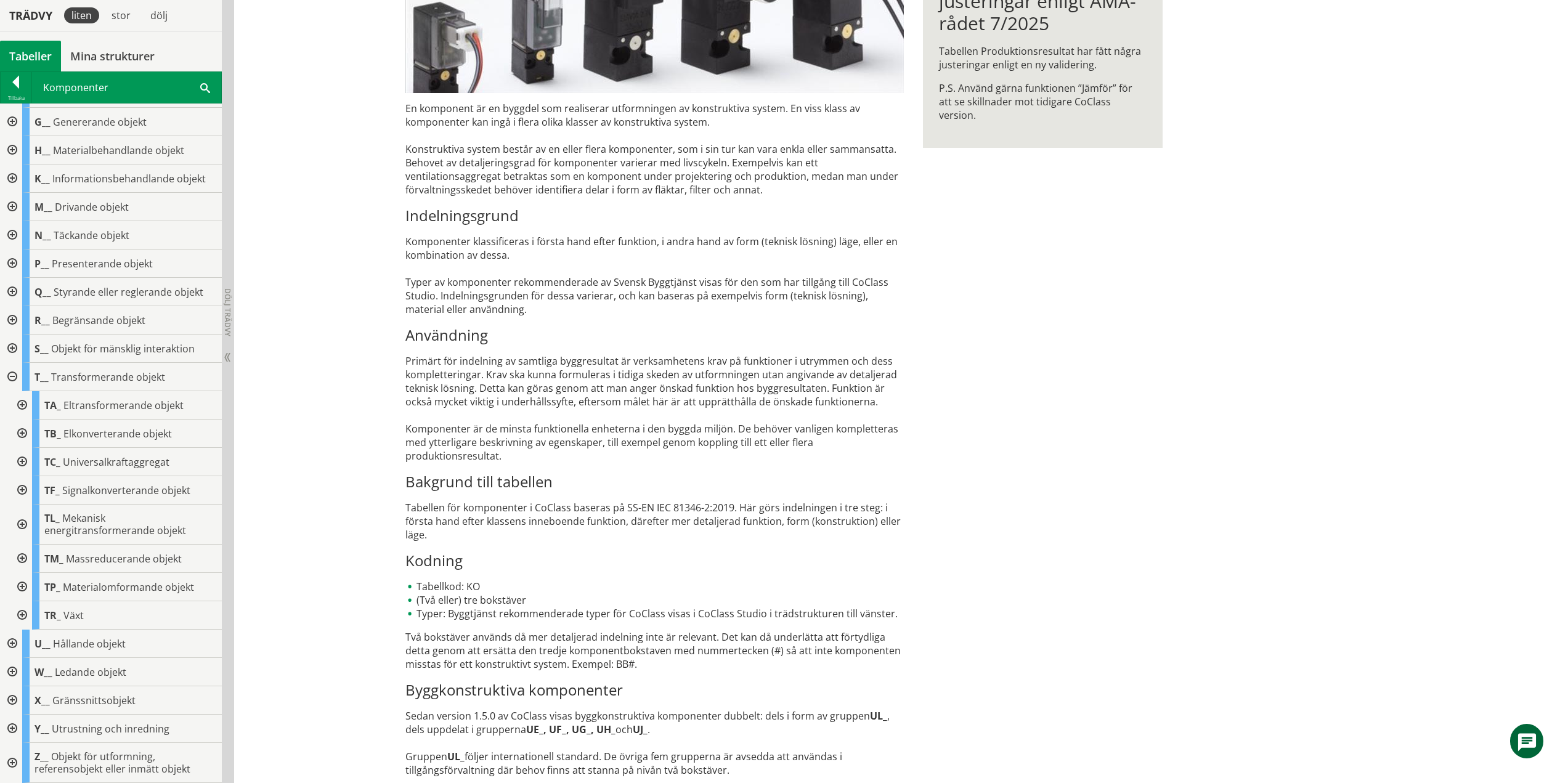
click at [22, 520] on div at bounding box center [21, 524] width 22 height 40
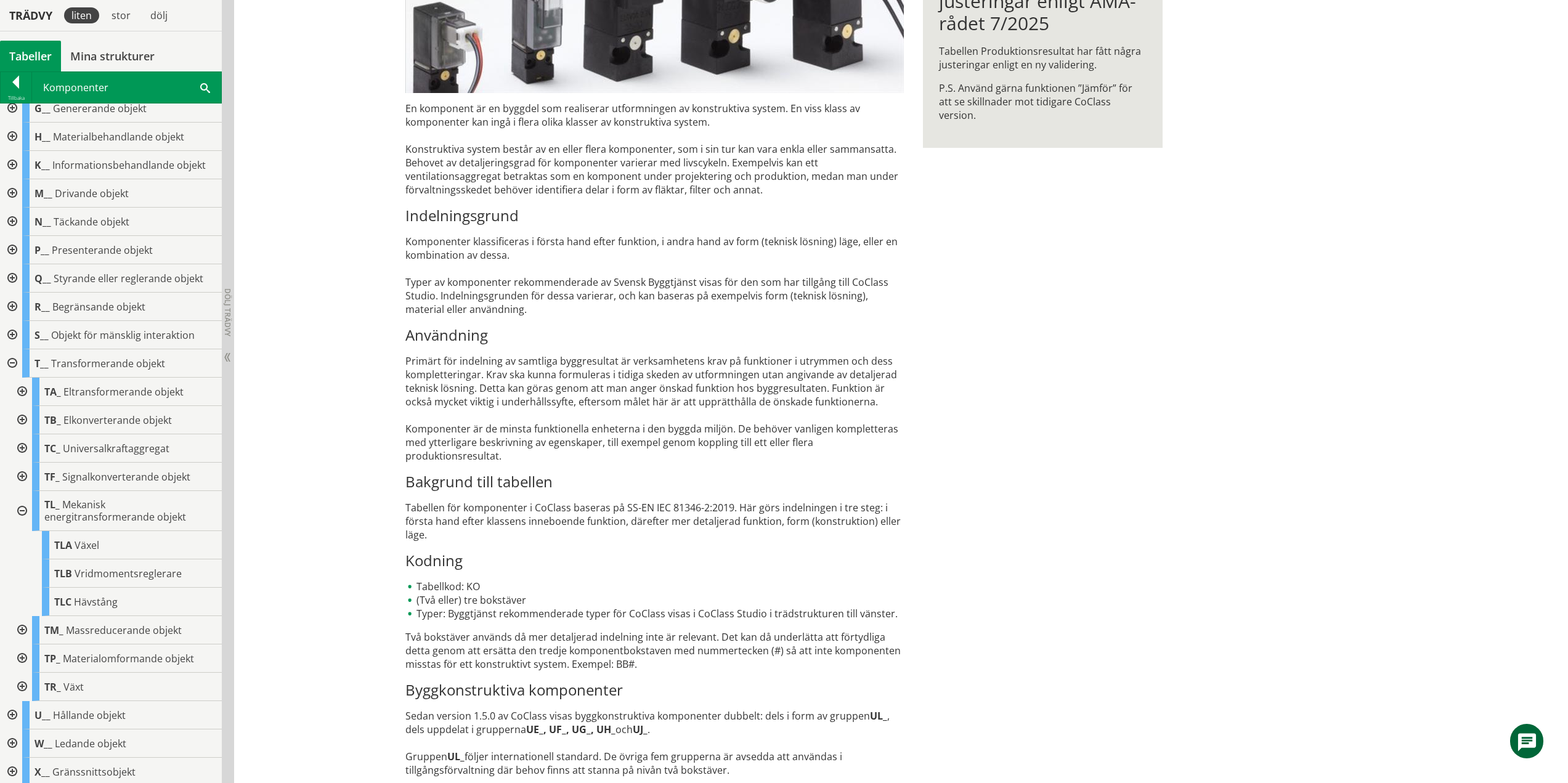
click at [20, 510] on div at bounding box center [21, 510] width 22 height 40
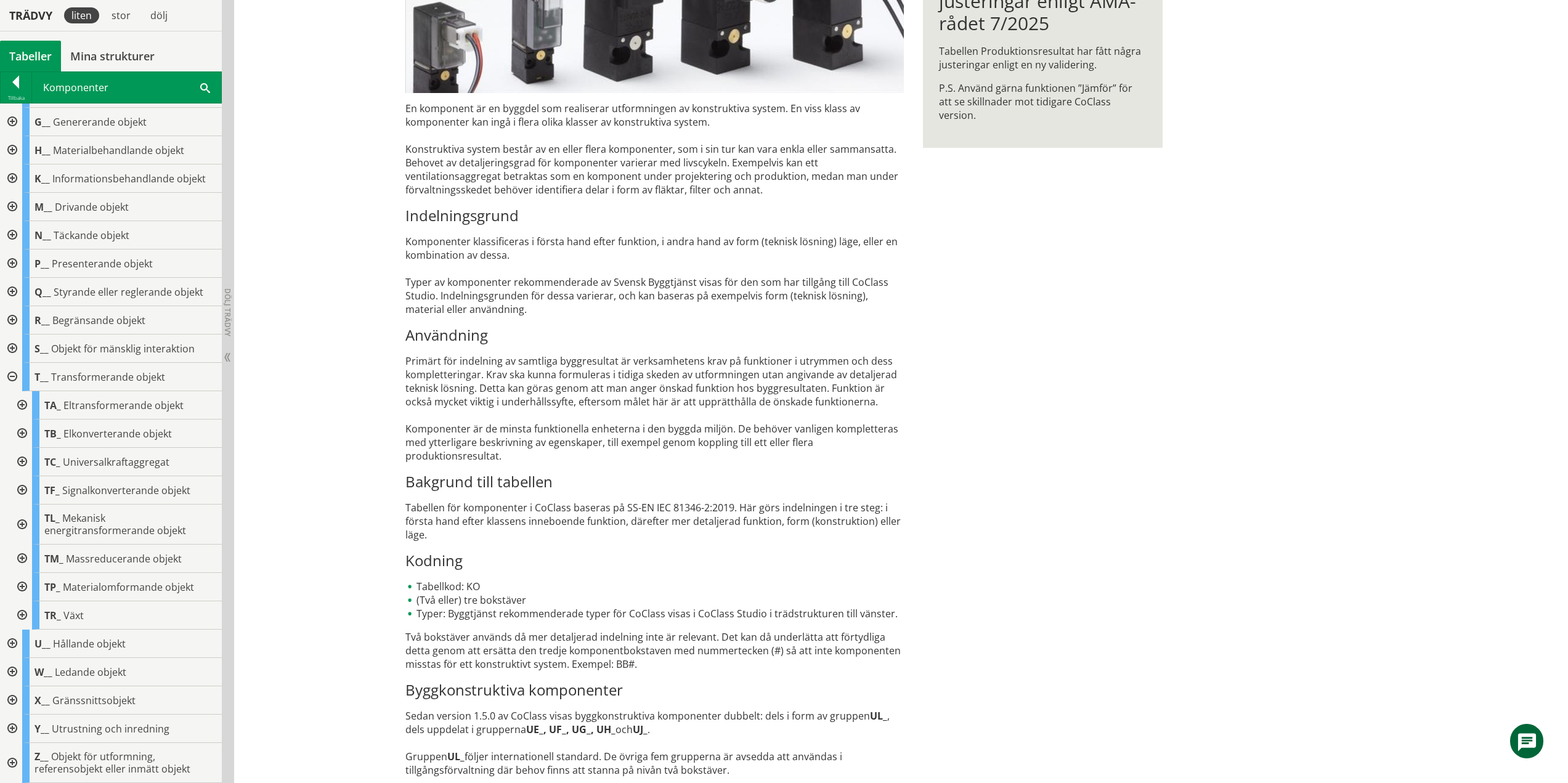
click at [22, 560] on div at bounding box center [21, 558] width 22 height 28
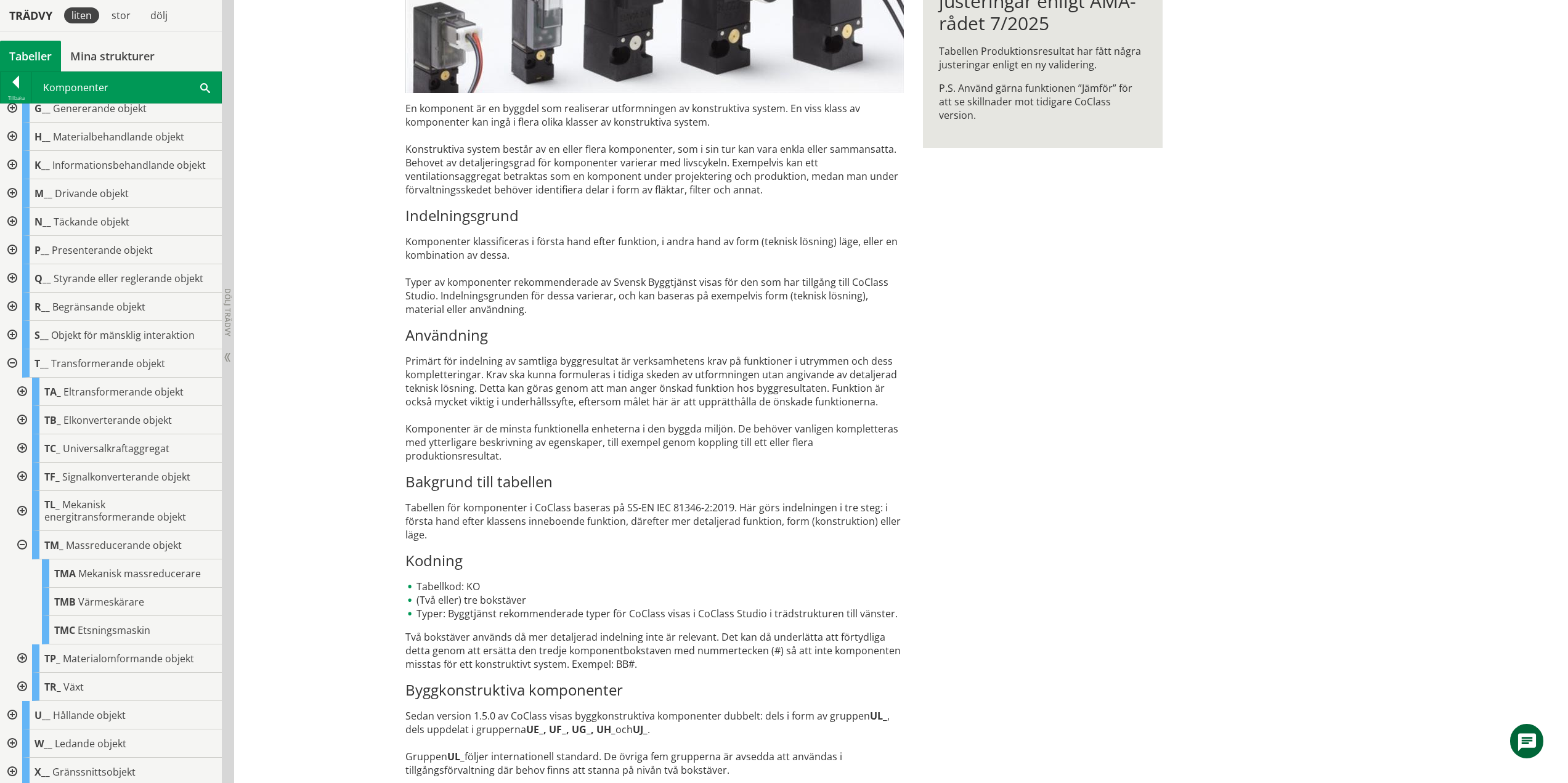
click at [24, 543] on div at bounding box center [21, 545] width 22 height 28
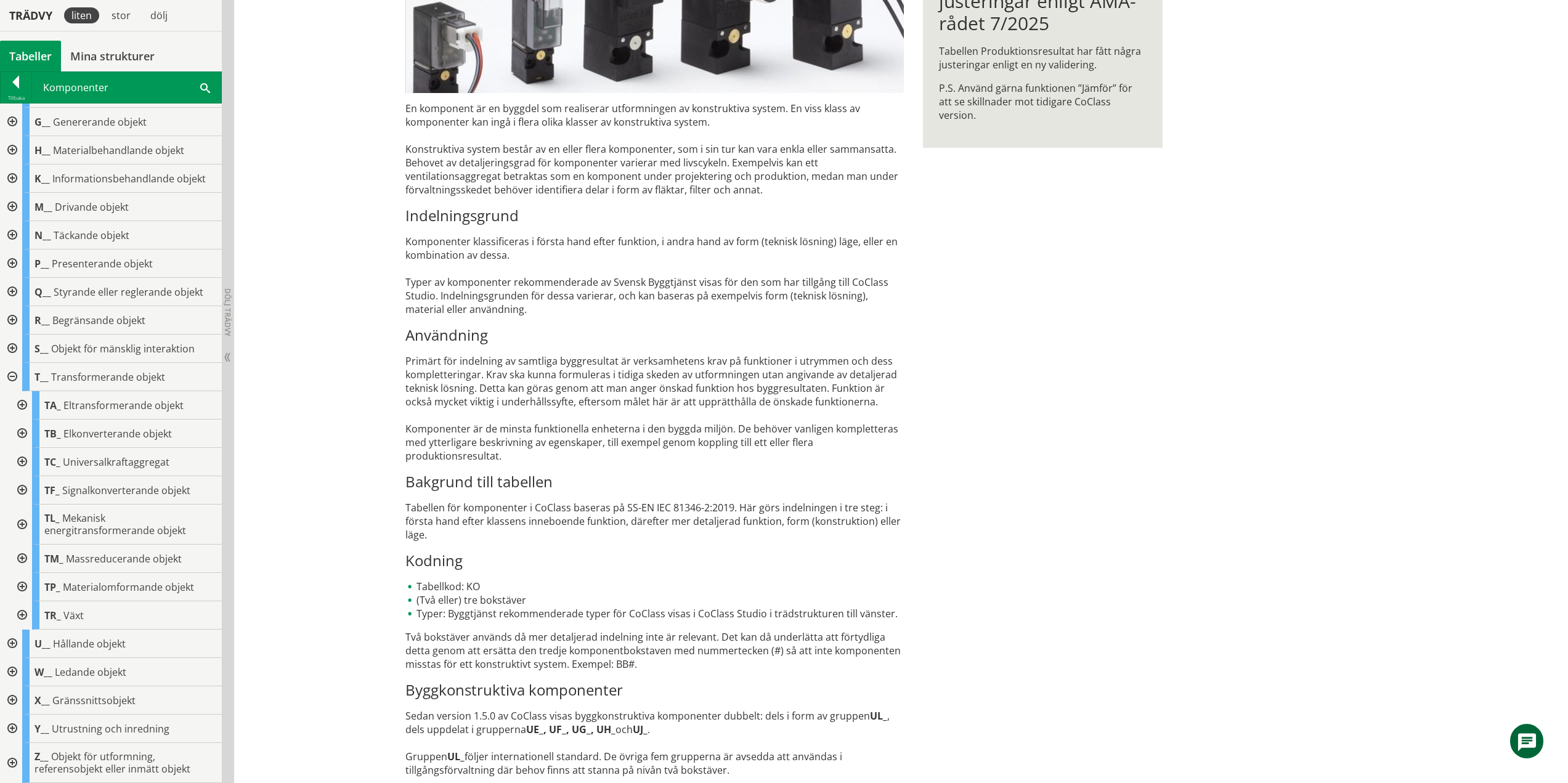
click at [22, 587] on div at bounding box center [21, 587] width 22 height 28
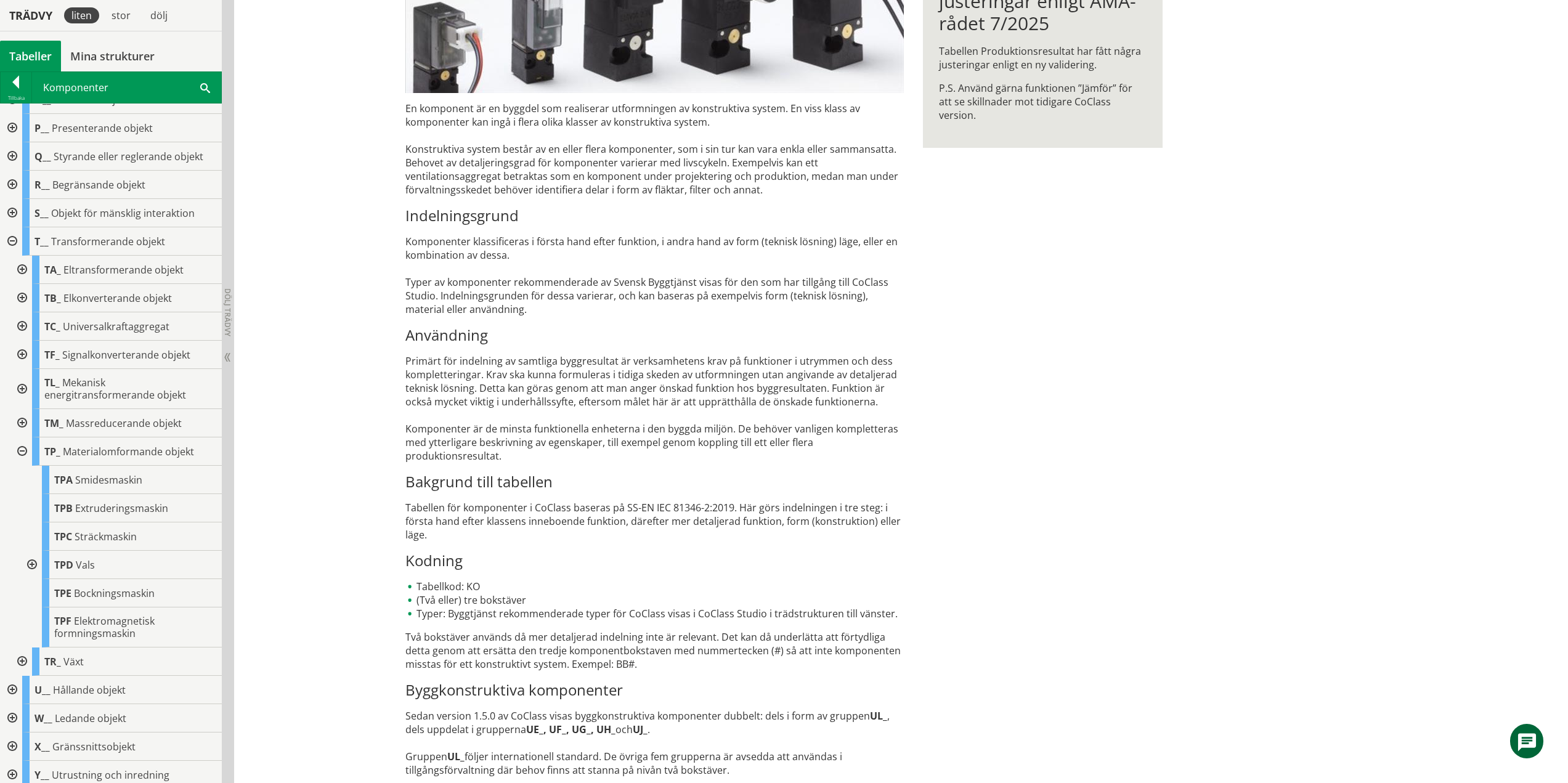
scroll to position [246, 0]
click at [34, 562] on div at bounding box center [31, 563] width 22 height 28
click at [42, 589] on div at bounding box center [41, 591] width 22 height 28
click at [42, 590] on div at bounding box center [41, 591] width 22 height 28
click at [30, 566] on div at bounding box center [31, 563] width 22 height 28
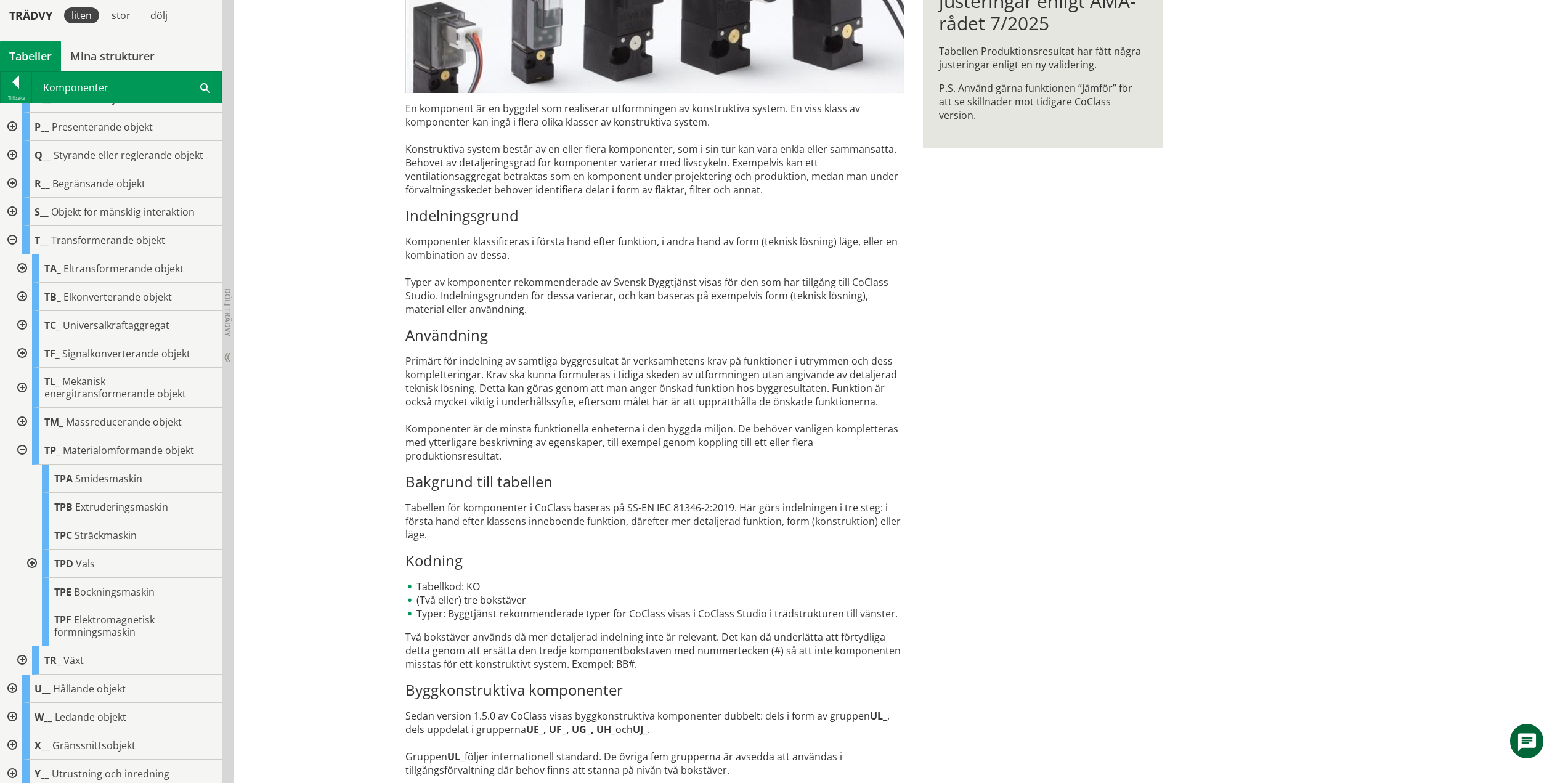
click at [23, 448] on div at bounding box center [21, 450] width 22 height 28
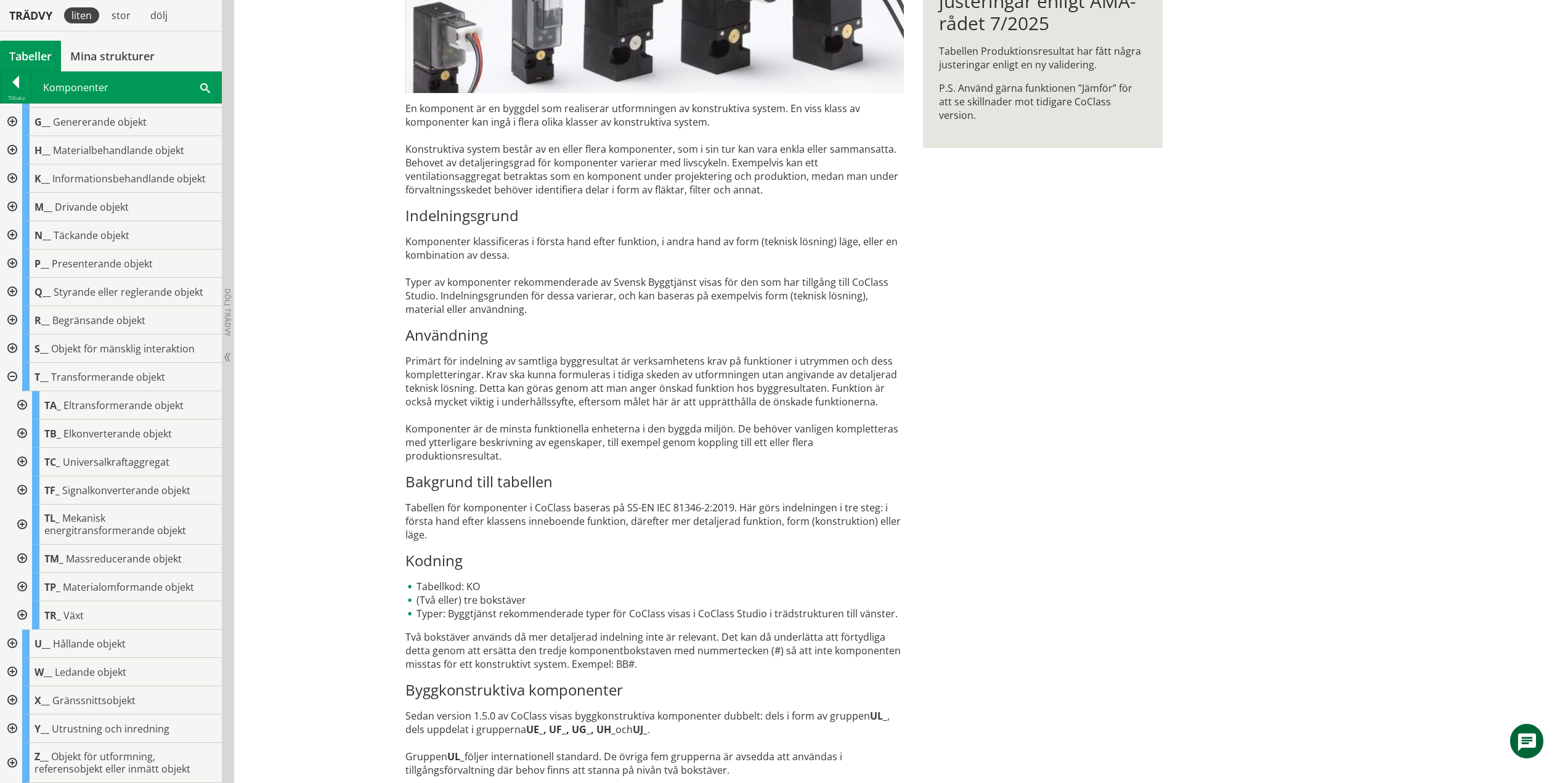
click at [21, 614] on div at bounding box center [21, 615] width 22 height 28
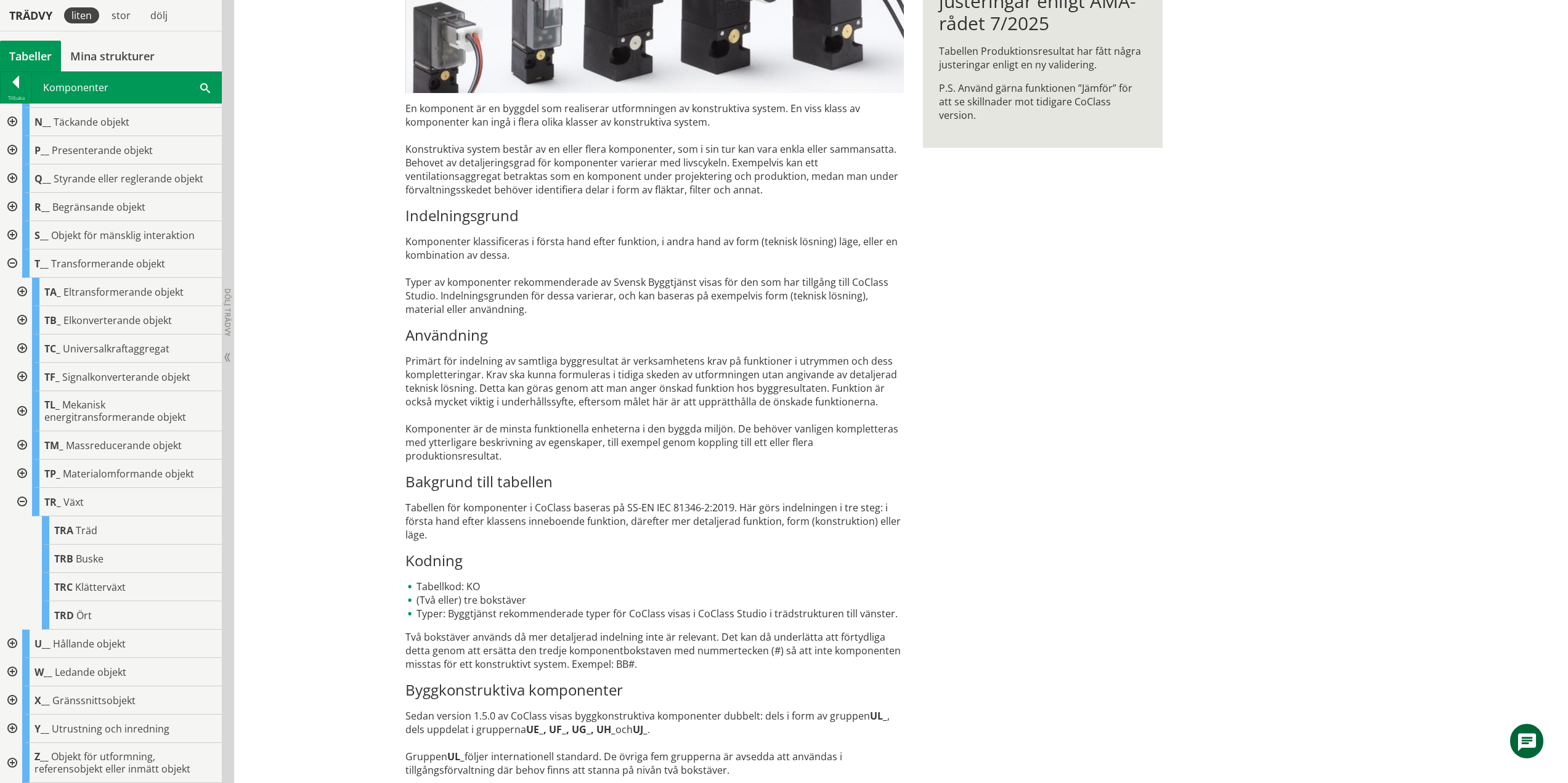
click at [22, 501] on div at bounding box center [21, 502] width 22 height 28
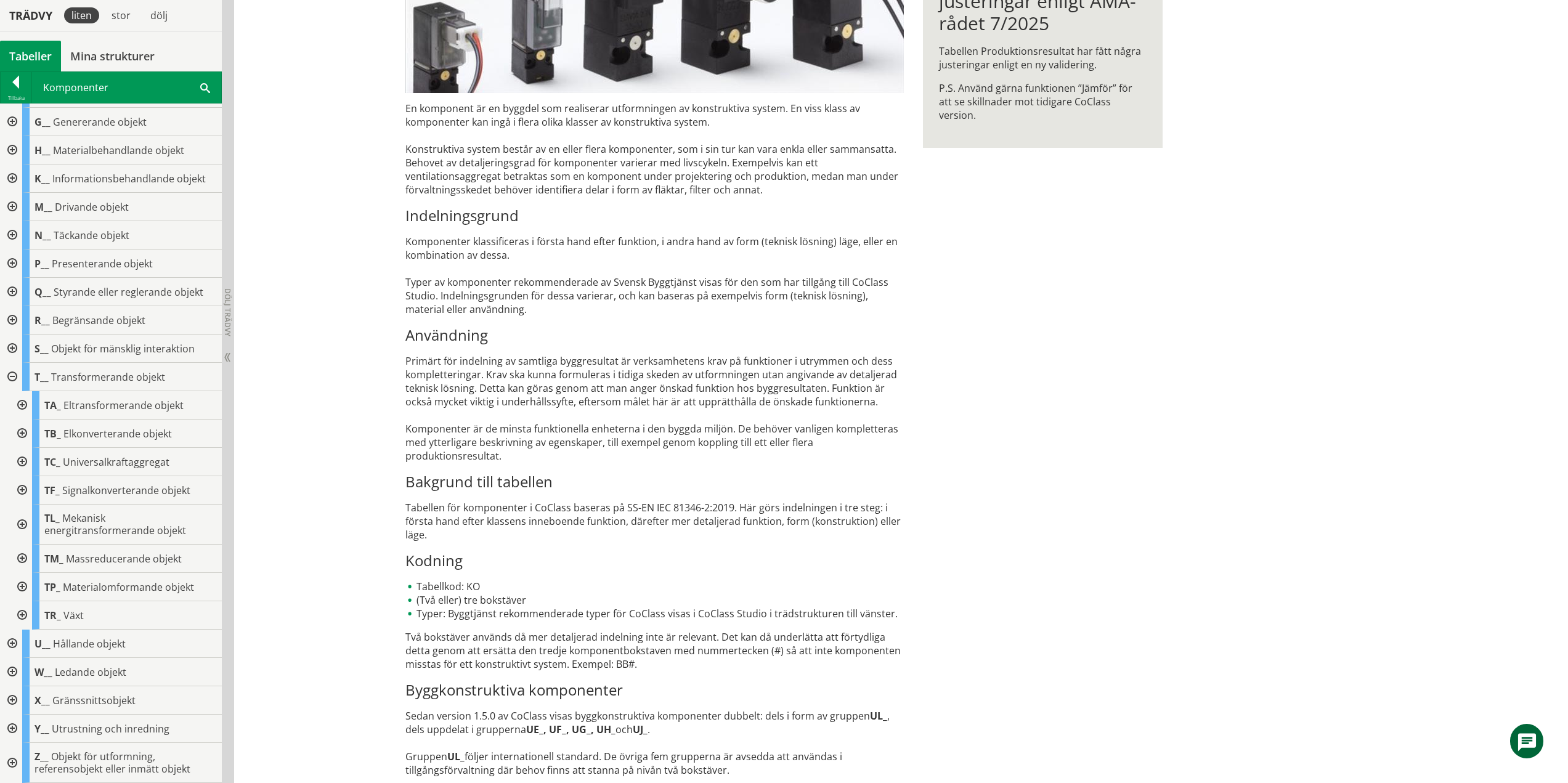
scroll to position [109, 0]
click at [15, 377] on div at bounding box center [11, 377] width 22 height 28
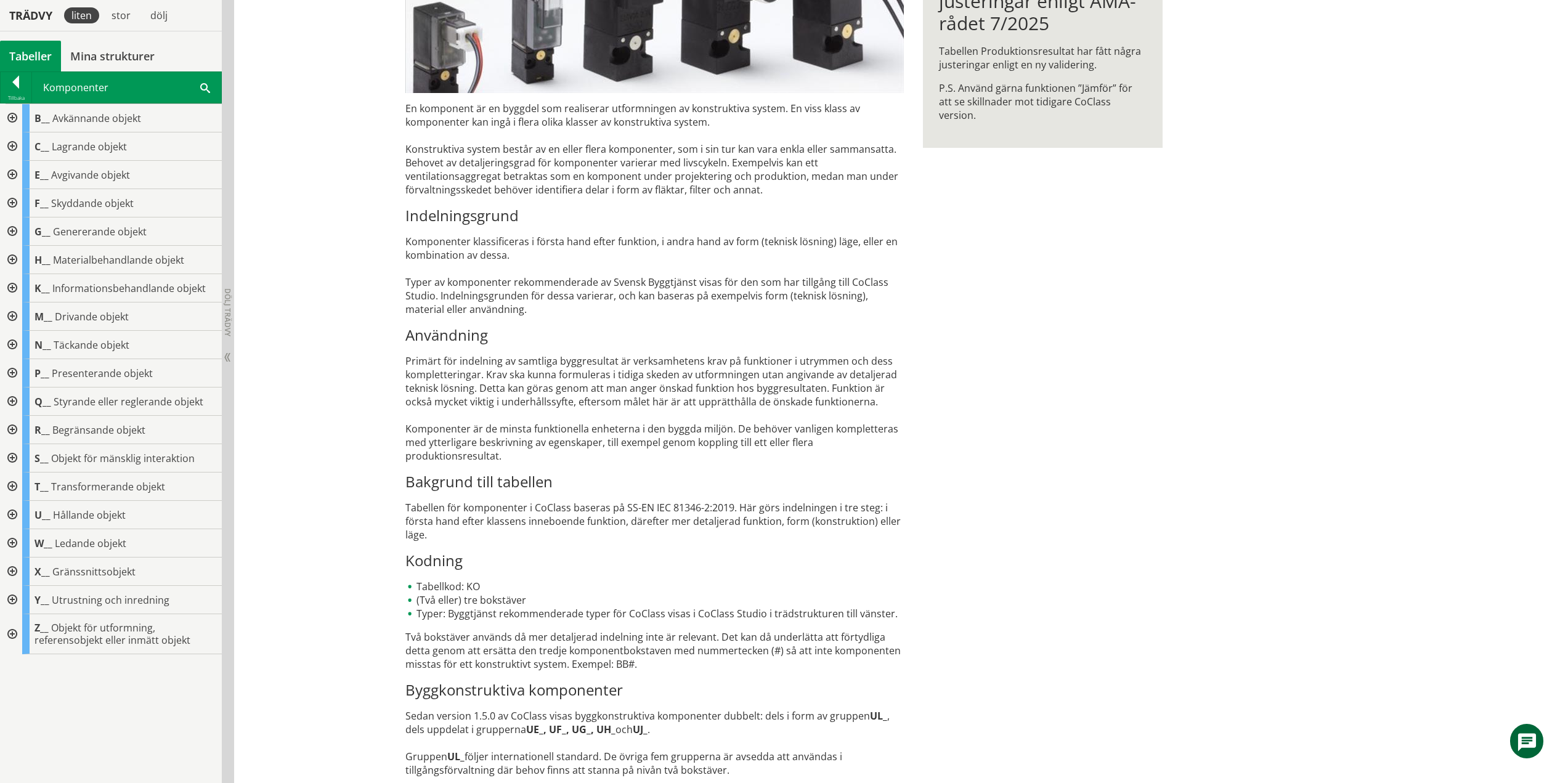
scroll to position [0, 0]
click at [15, 514] on div at bounding box center [11, 514] width 22 height 28
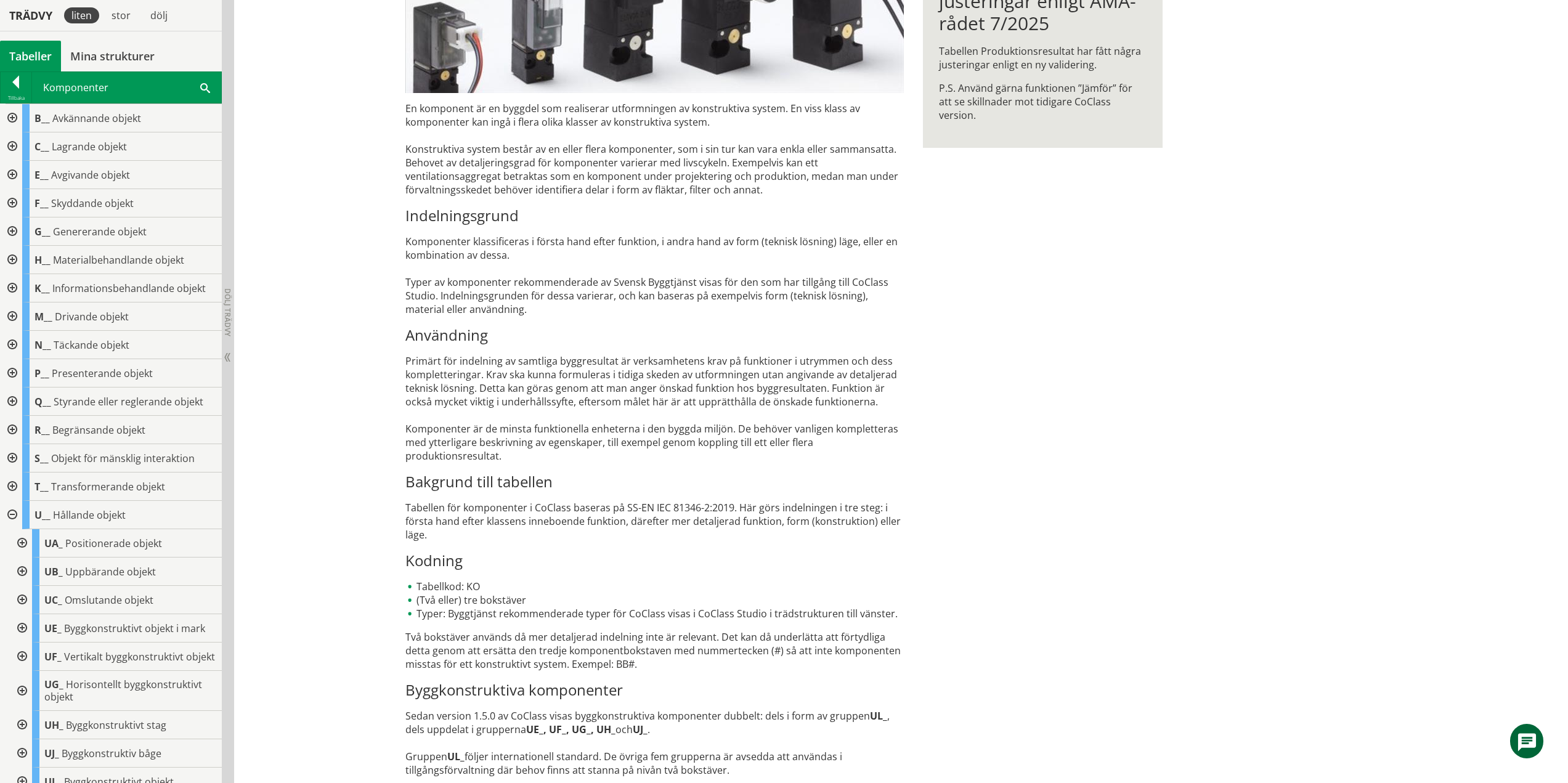
click at [24, 542] on div at bounding box center [21, 543] width 22 height 28
click at [30, 629] on div at bounding box center [31, 628] width 22 height 28
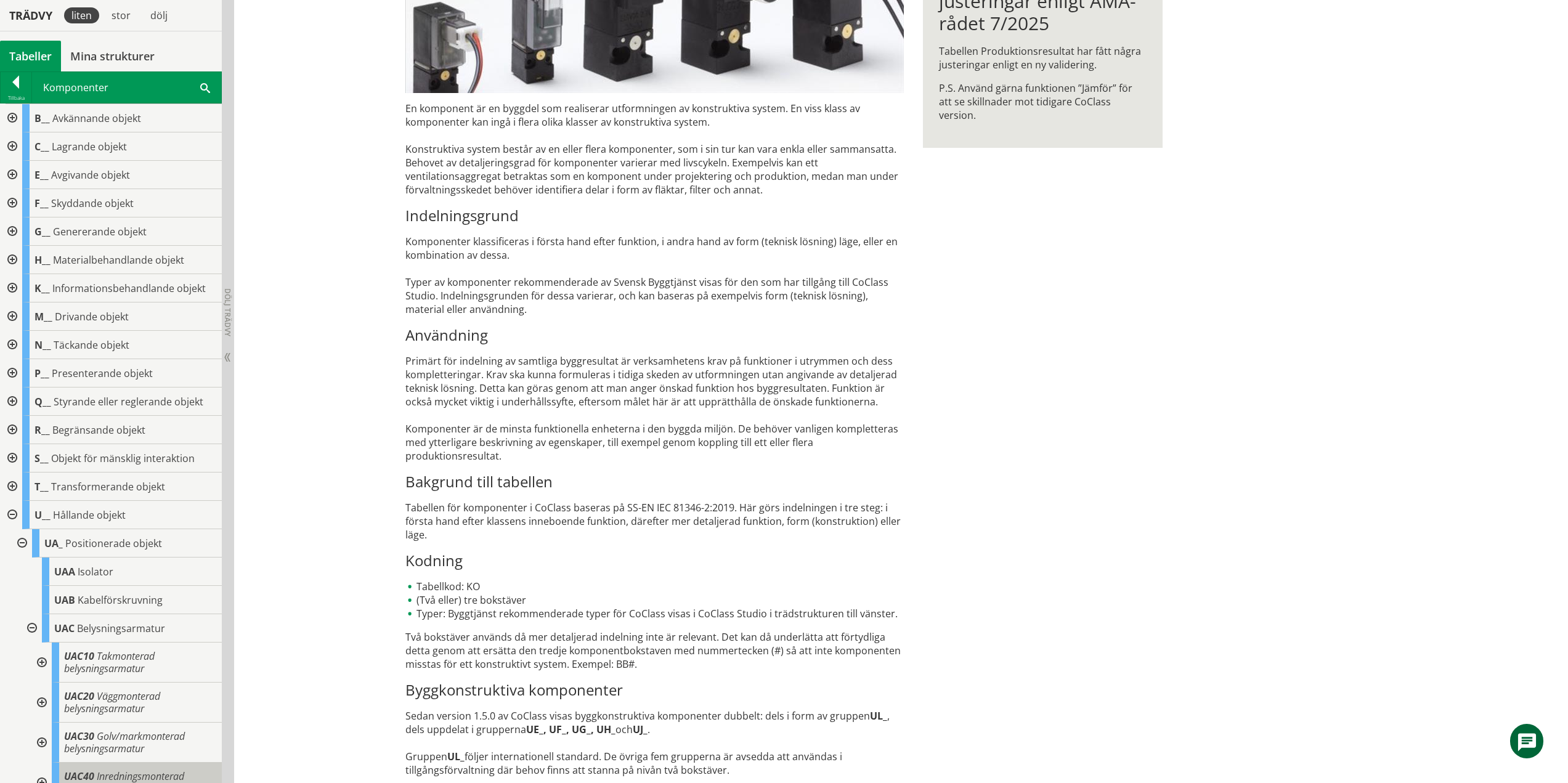
scroll to position [246, 0]
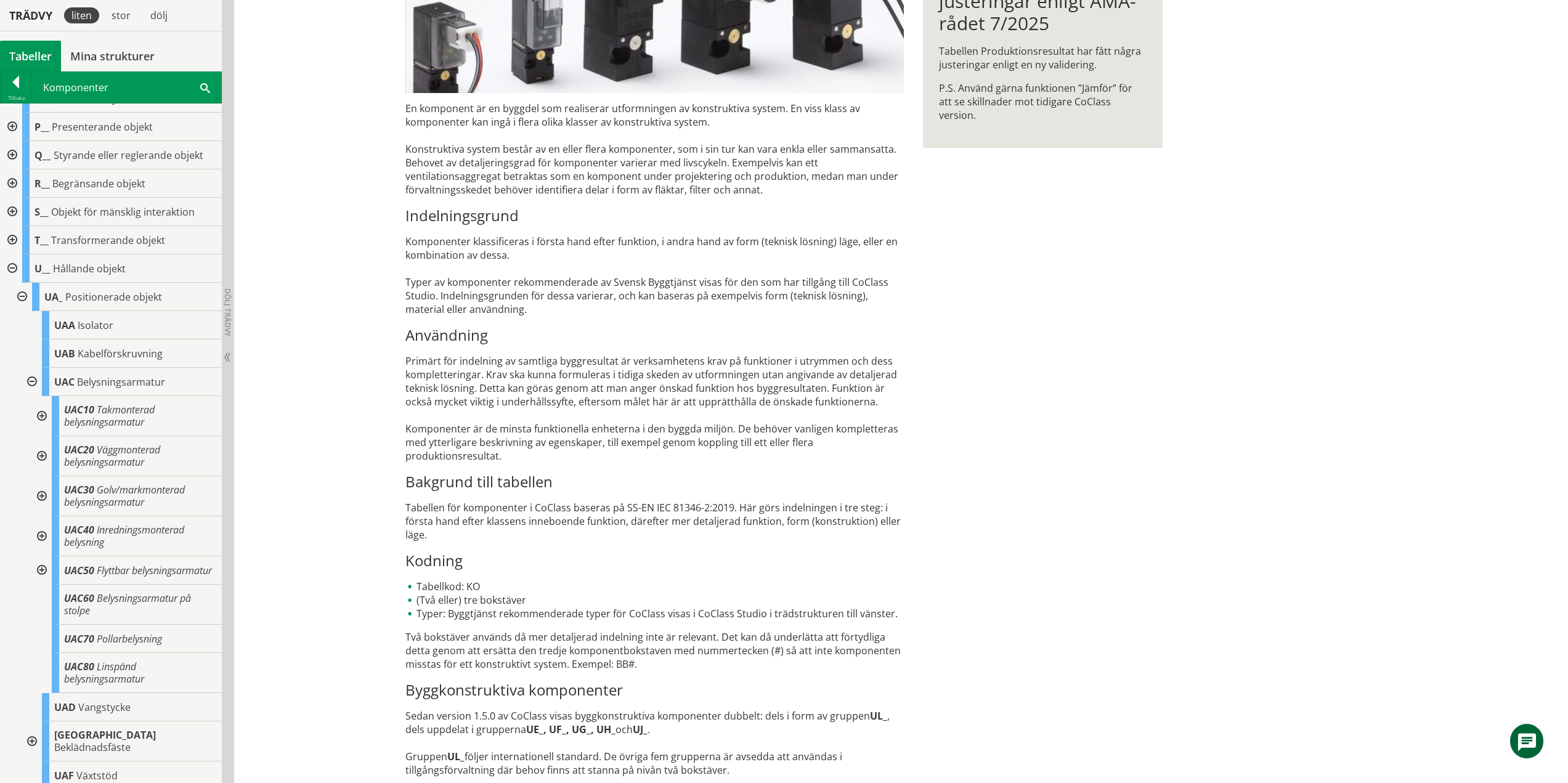
click at [43, 414] on div at bounding box center [41, 416] width 22 height 40
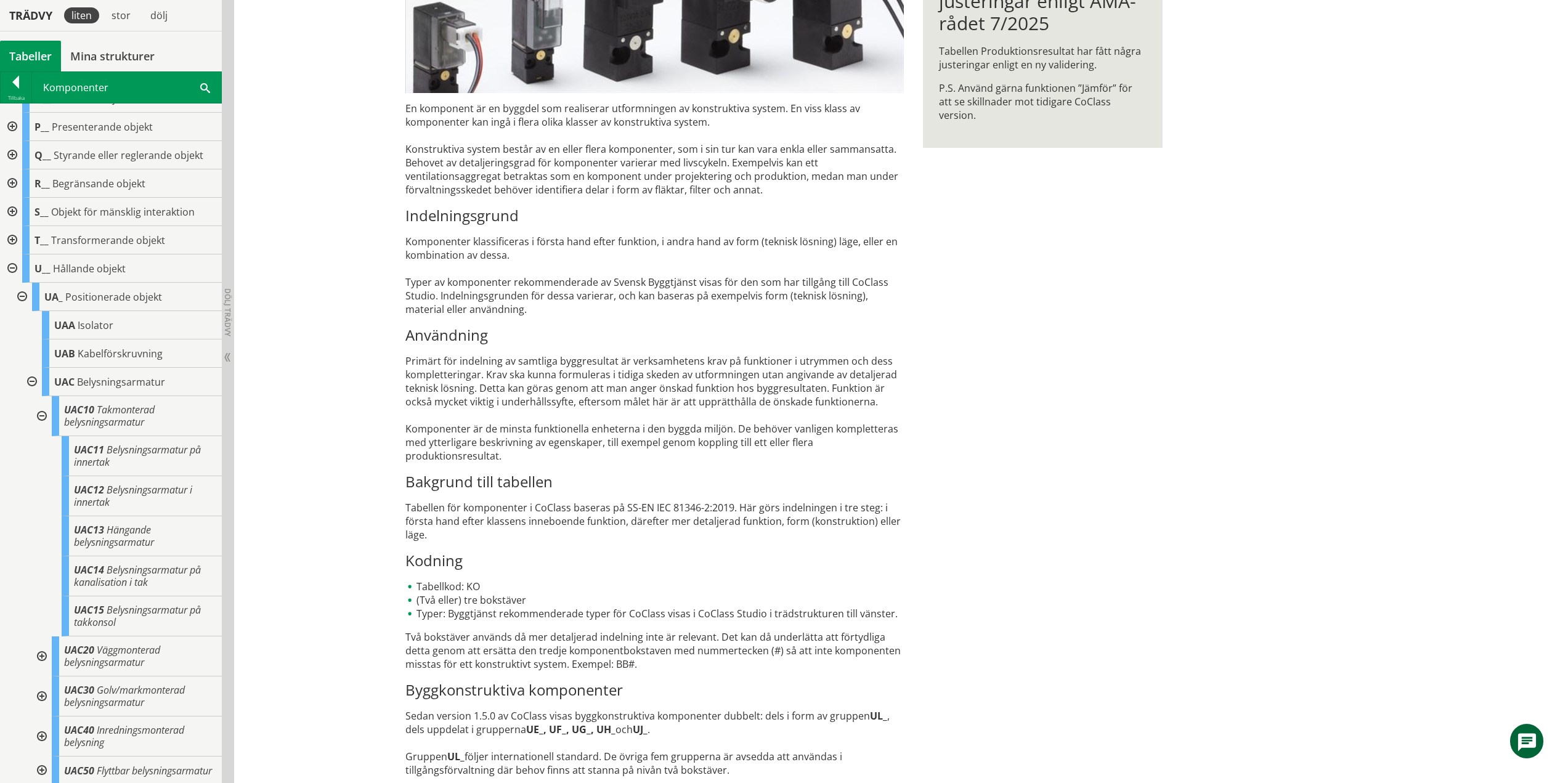
click at [43, 418] on div at bounding box center [41, 416] width 22 height 40
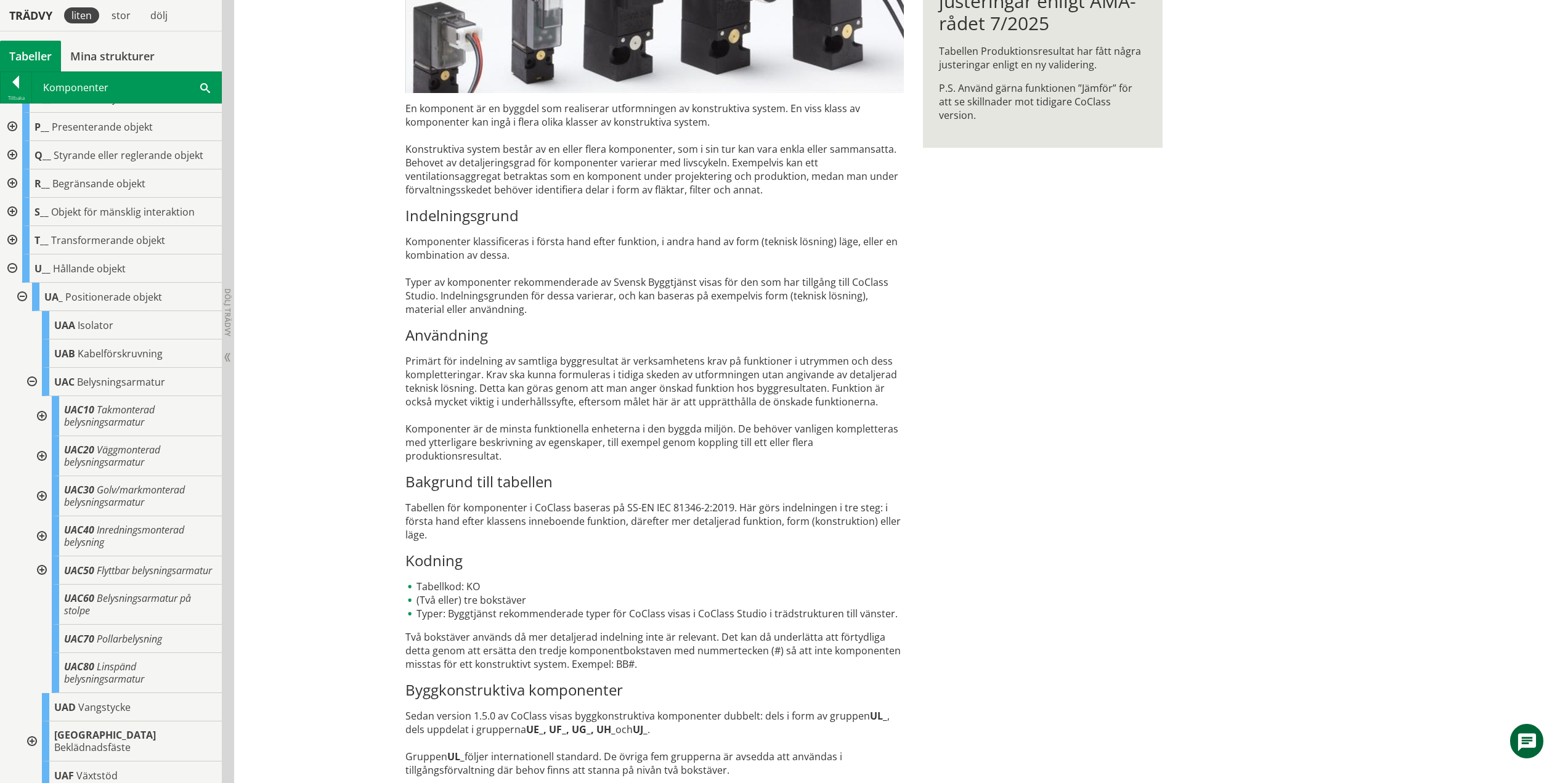
click at [43, 453] on div at bounding box center [41, 456] width 22 height 40
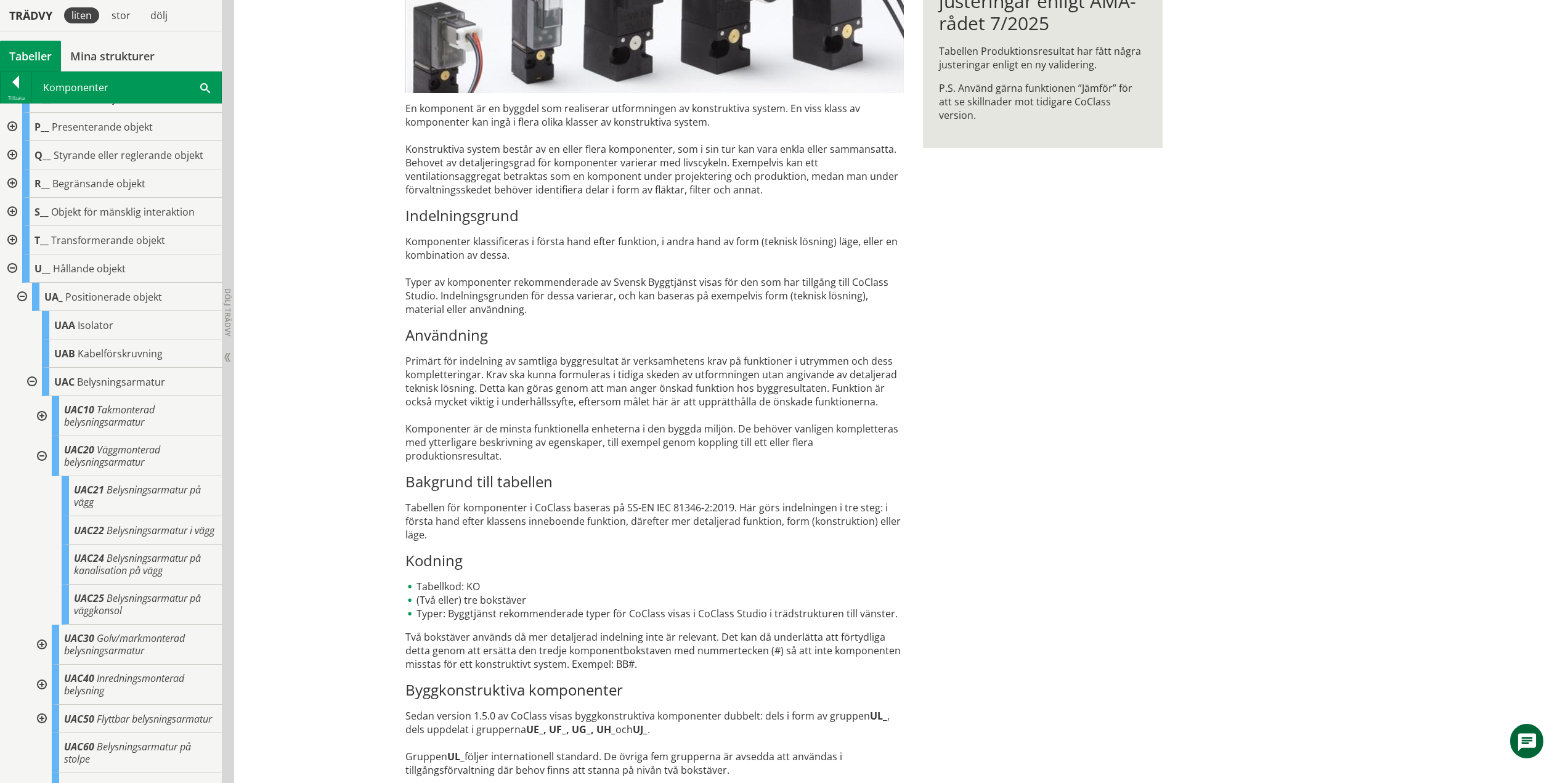
click at [42, 456] on div at bounding box center [41, 456] width 22 height 40
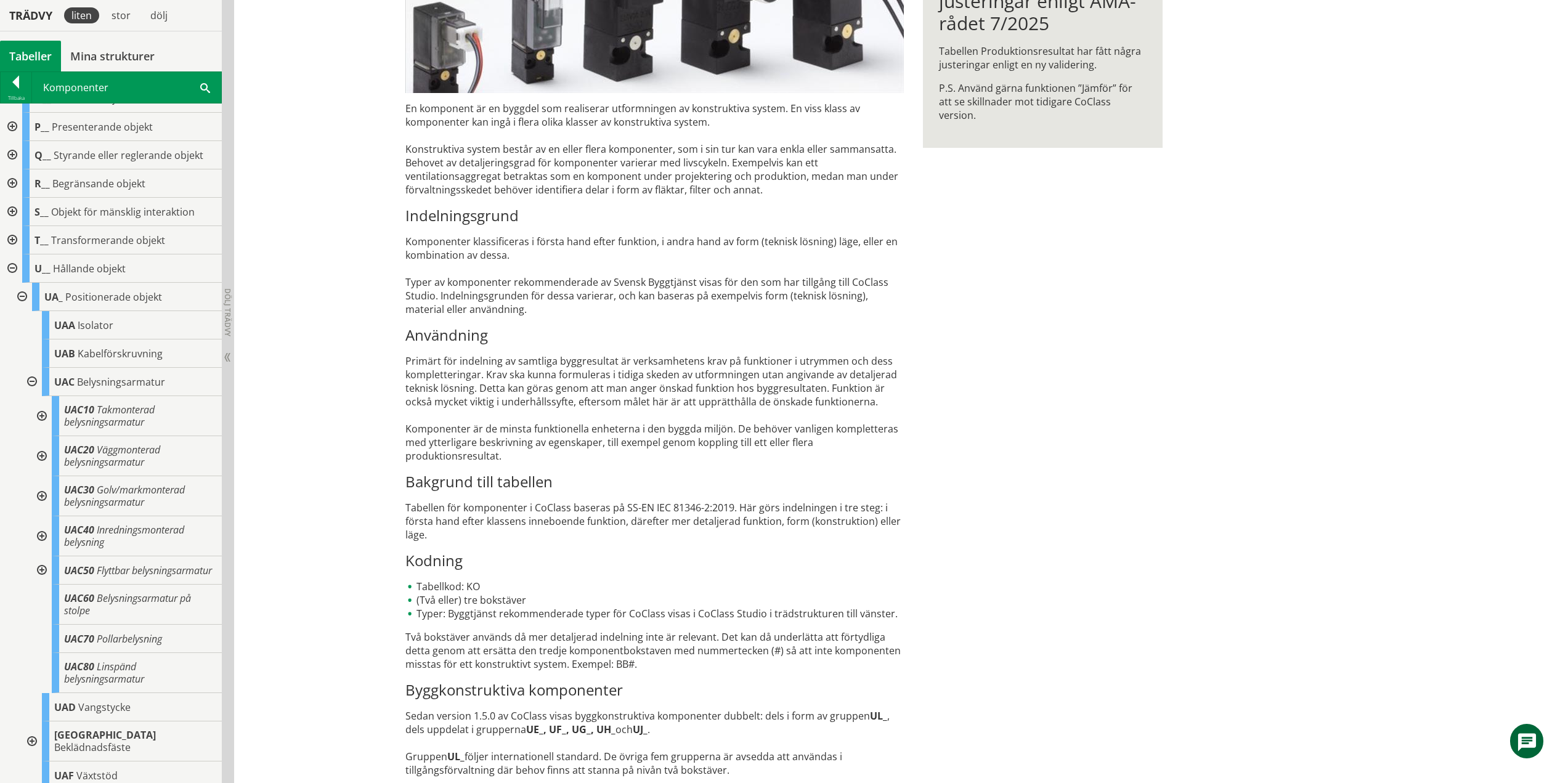
click at [43, 498] on div at bounding box center [41, 496] width 22 height 40
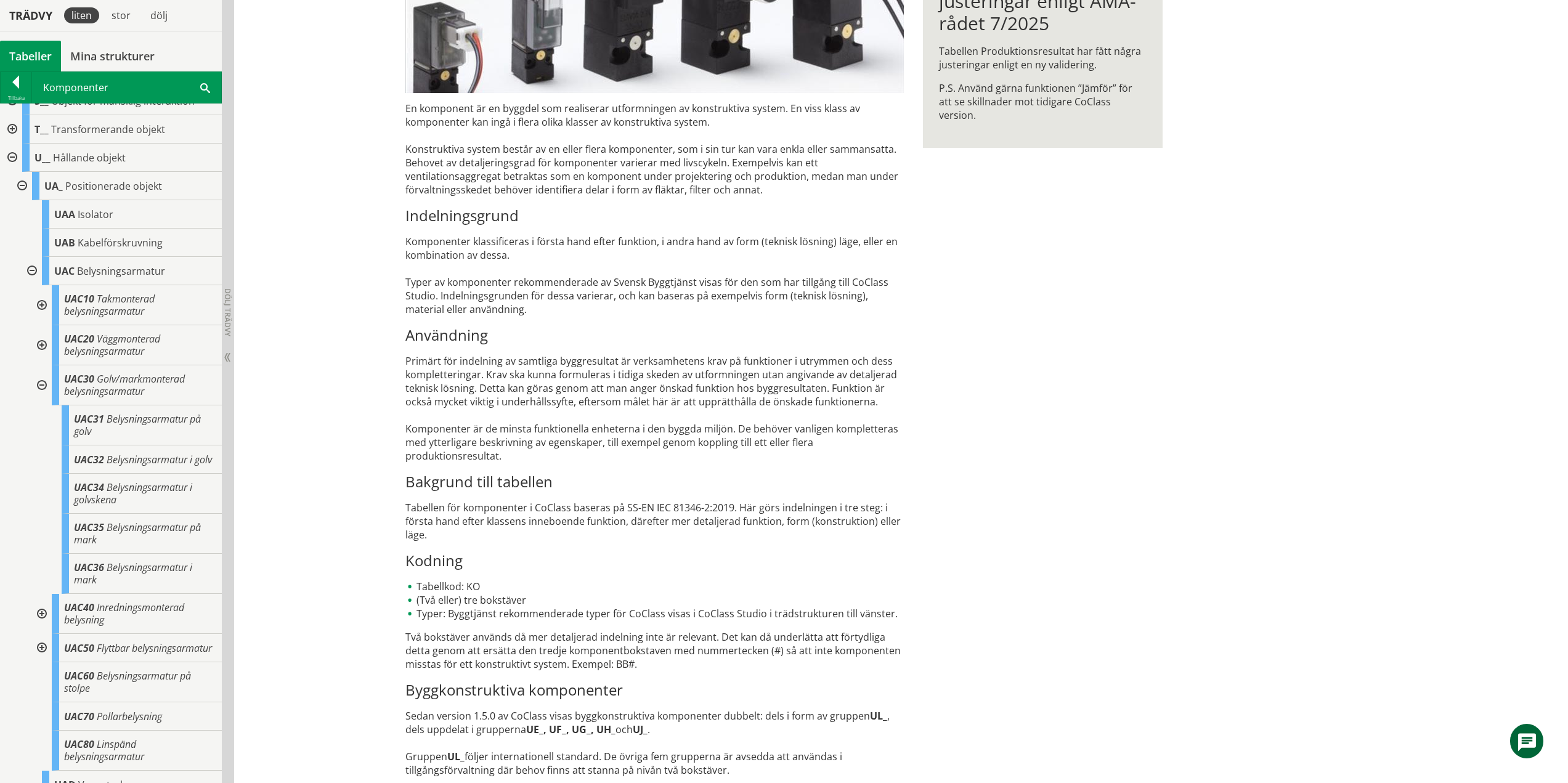
scroll to position [431, 0]
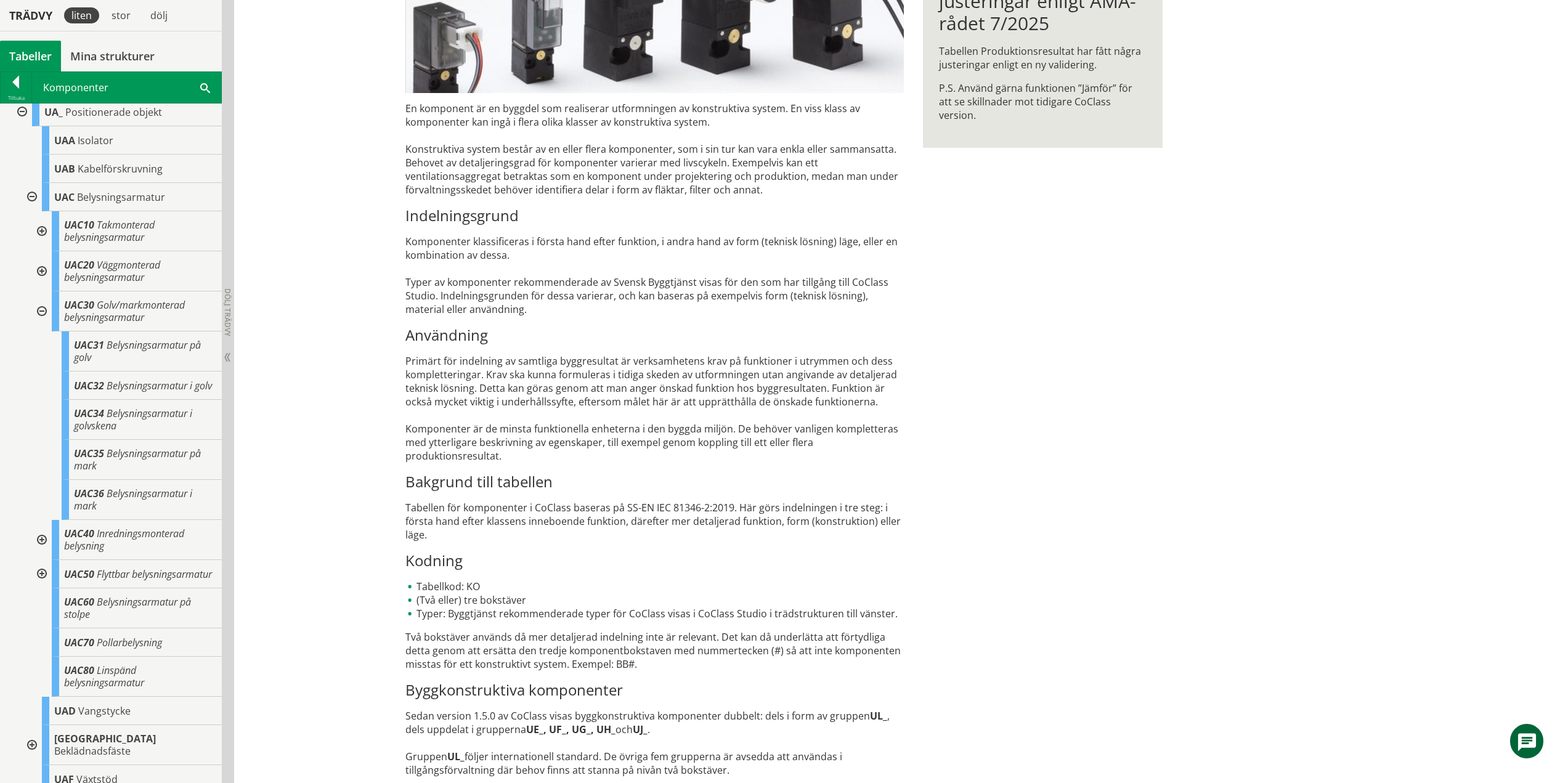
drag, startPoint x: 38, startPoint y: 309, endPoint x: 38, endPoint y: 317, distance: 8.0
click at [38, 309] on div at bounding box center [41, 311] width 22 height 40
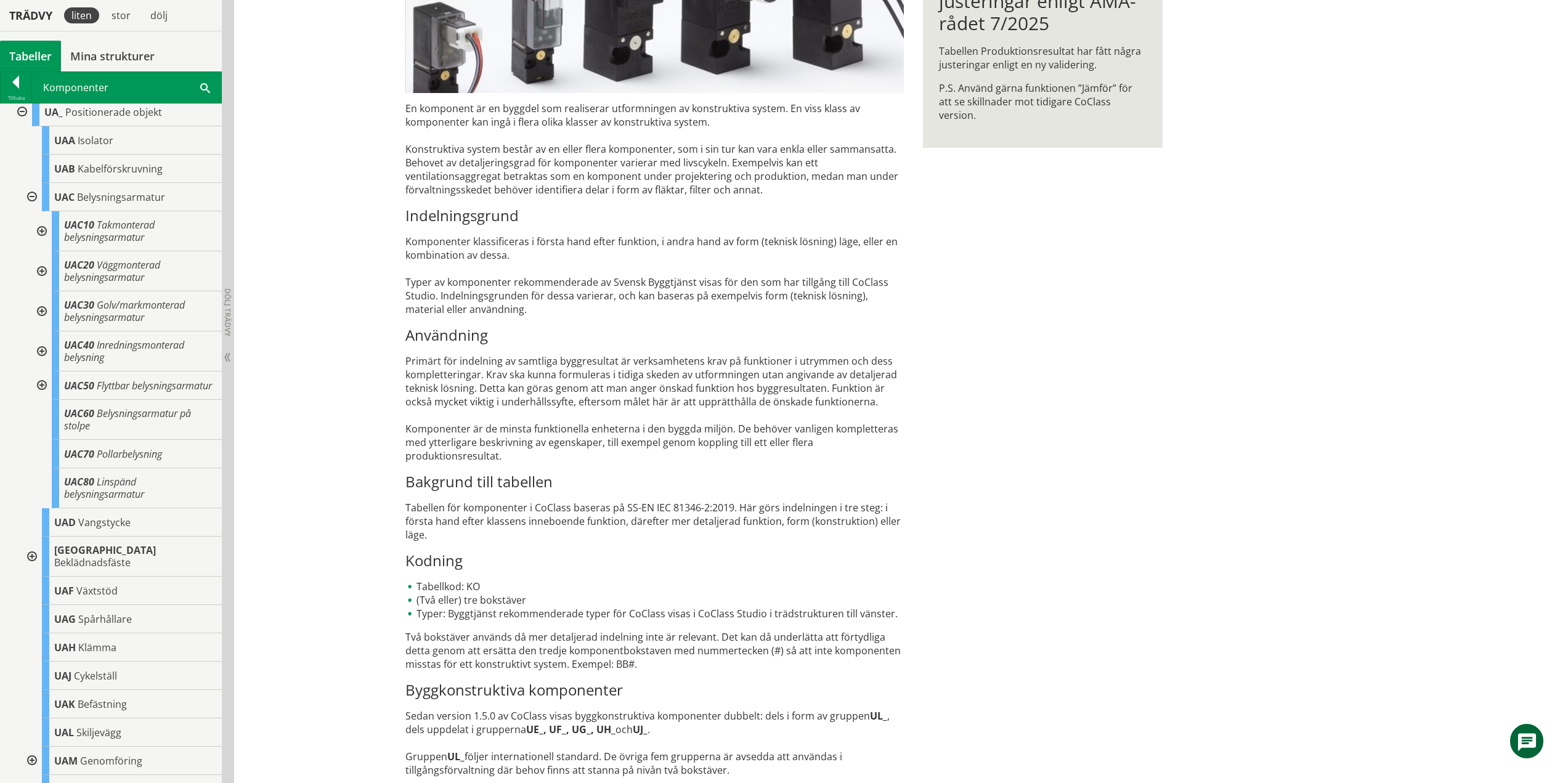
click at [40, 348] on div at bounding box center [41, 351] width 22 height 40
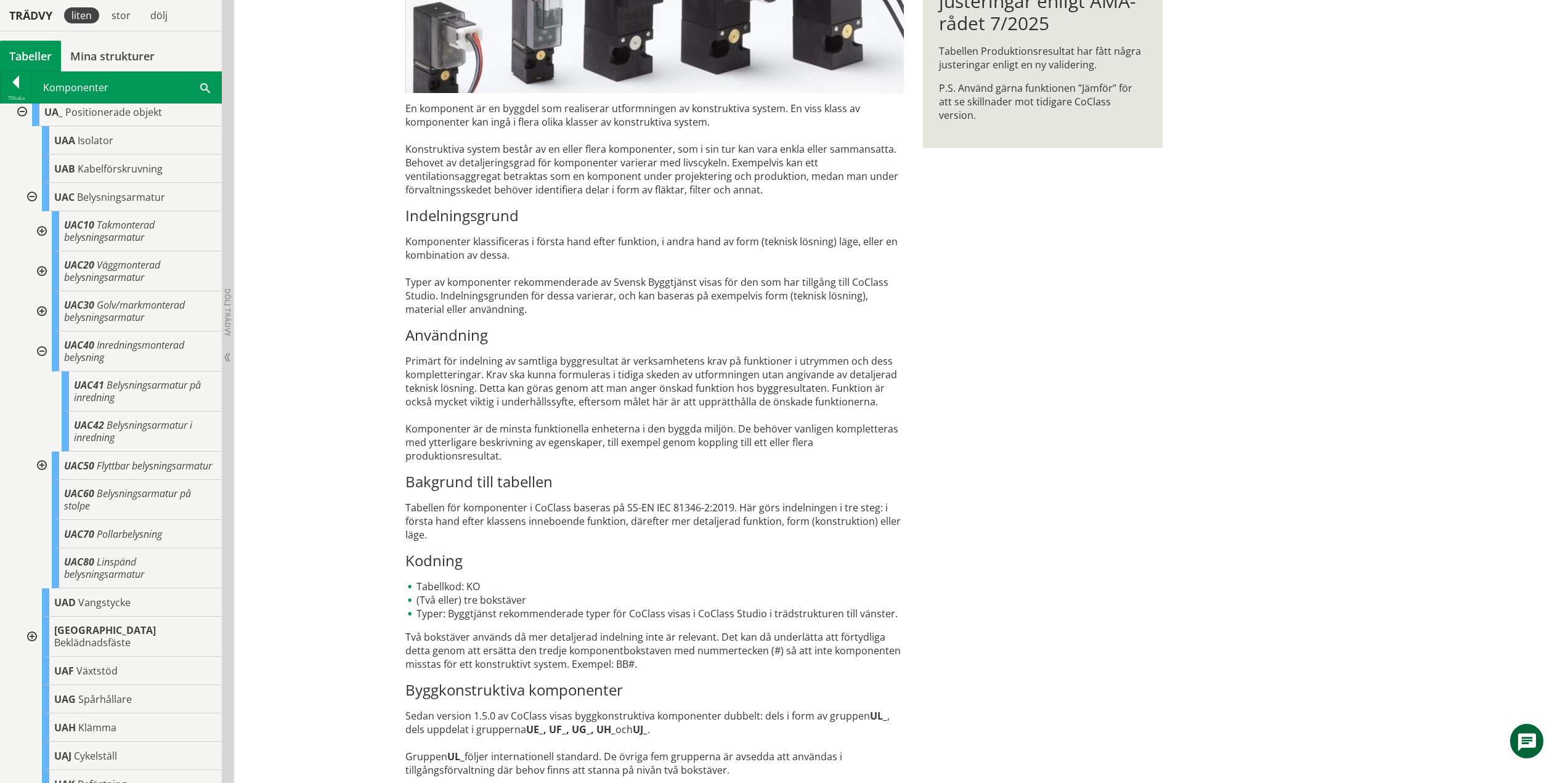
click at [40, 352] on div at bounding box center [41, 351] width 22 height 40
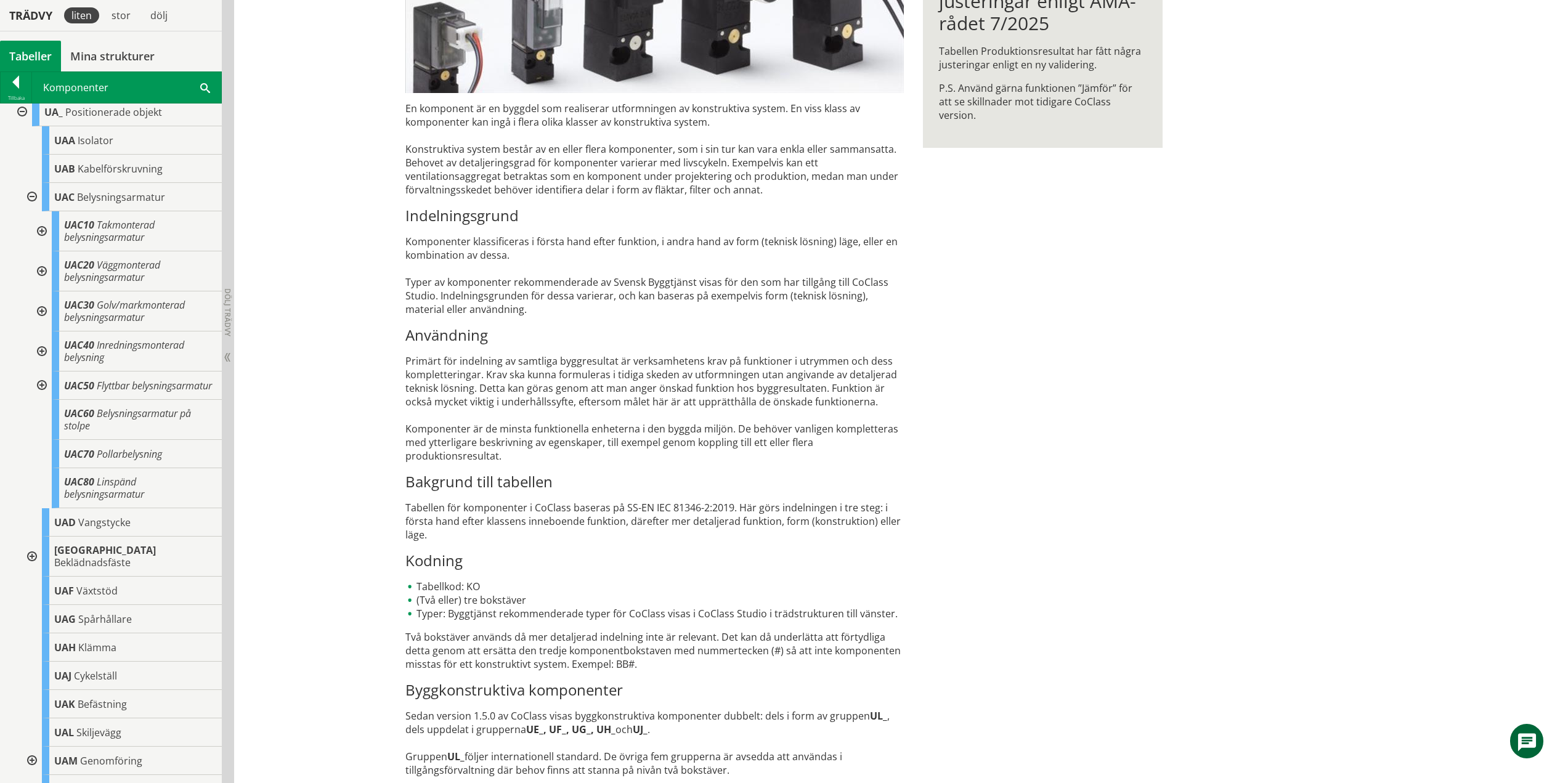
click at [42, 393] on div at bounding box center [41, 385] width 22 height 28
click at [42, 389] on div at bounding box center [41, 385] width 22 height 28
click at [33, 198] on div at bounding box center [31, 197] width 22 height 28
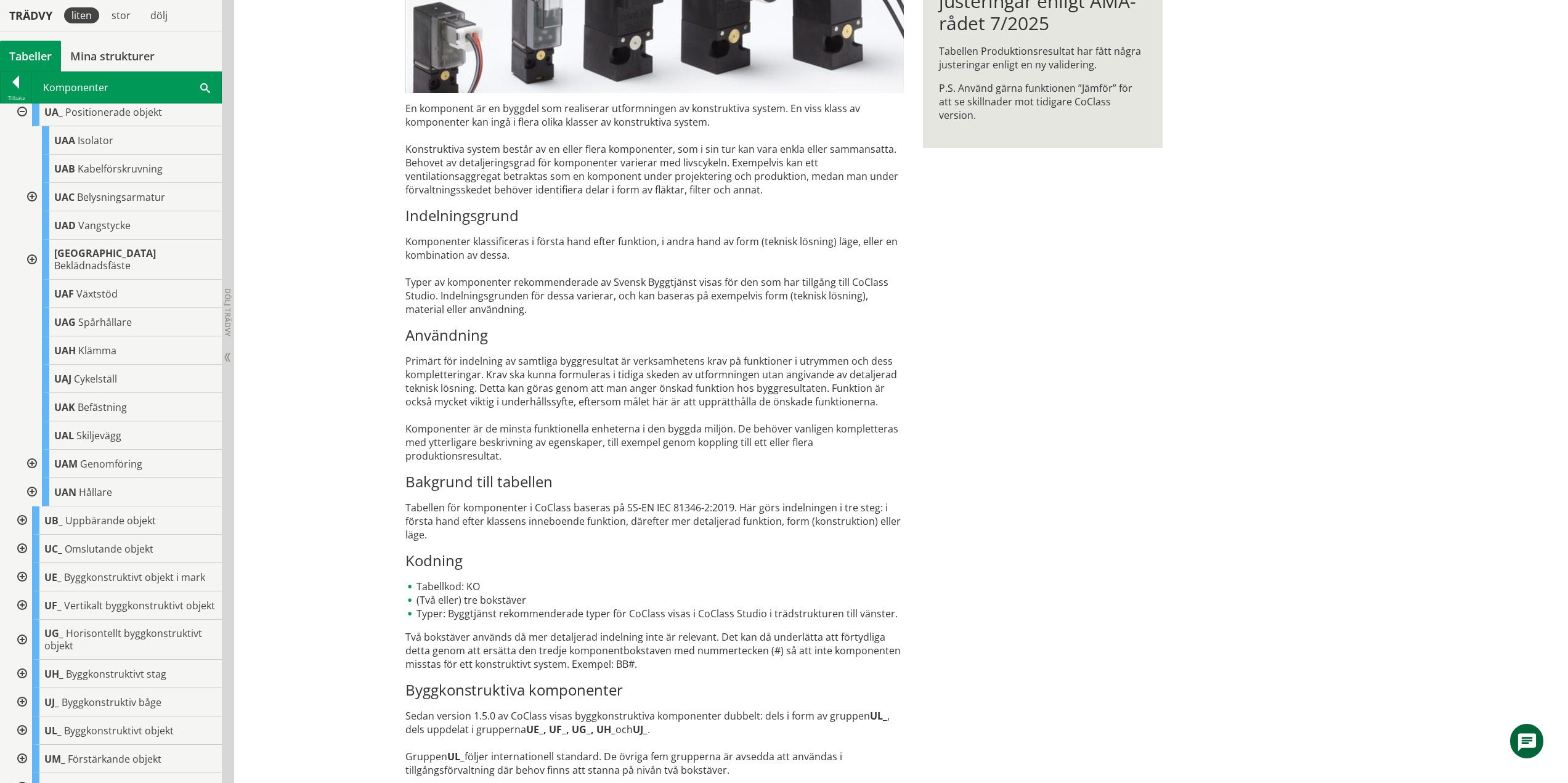
click at [32, 252] on div at bounding box center [31, 259] width 22 height 40
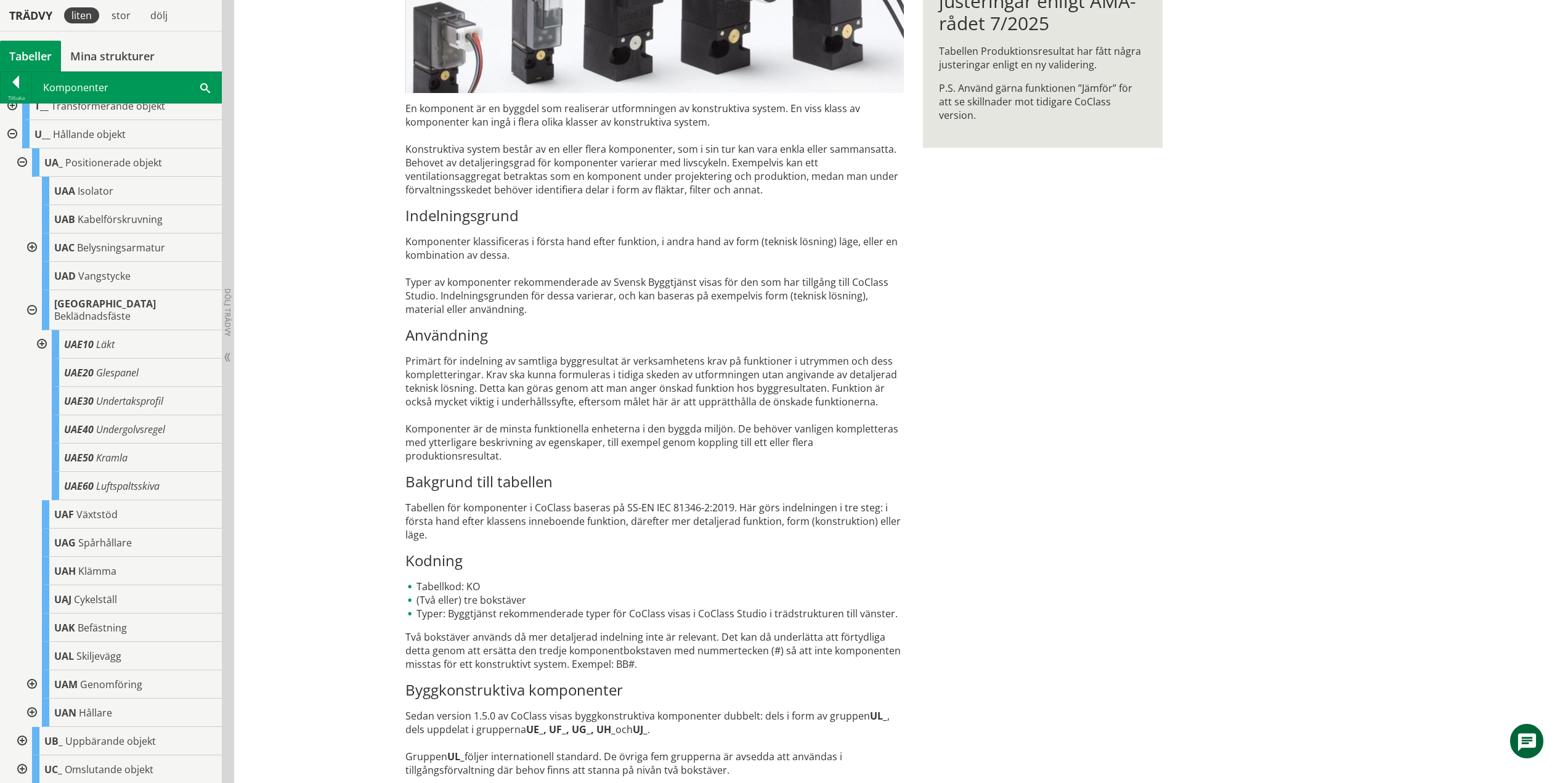
scroll to position [365, 0]
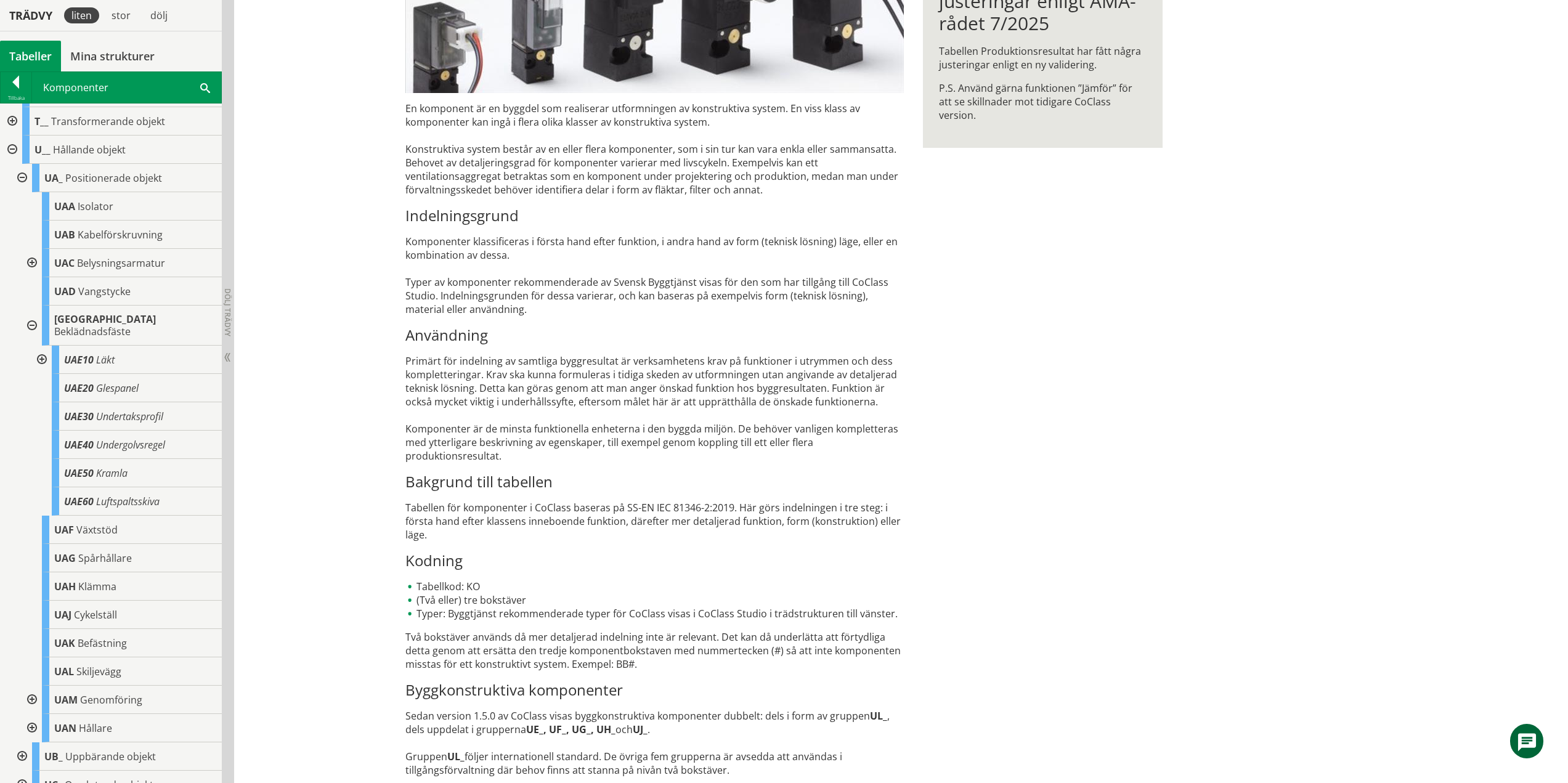
click at [45, 348] on div at bounding box center [41, 360] width 22 height 28
click at [43, 346] on div at bounding box center [41, 360] width 22 height 28
click at [28, 319] on div at bounding box center [31, 325] width 22 height 40
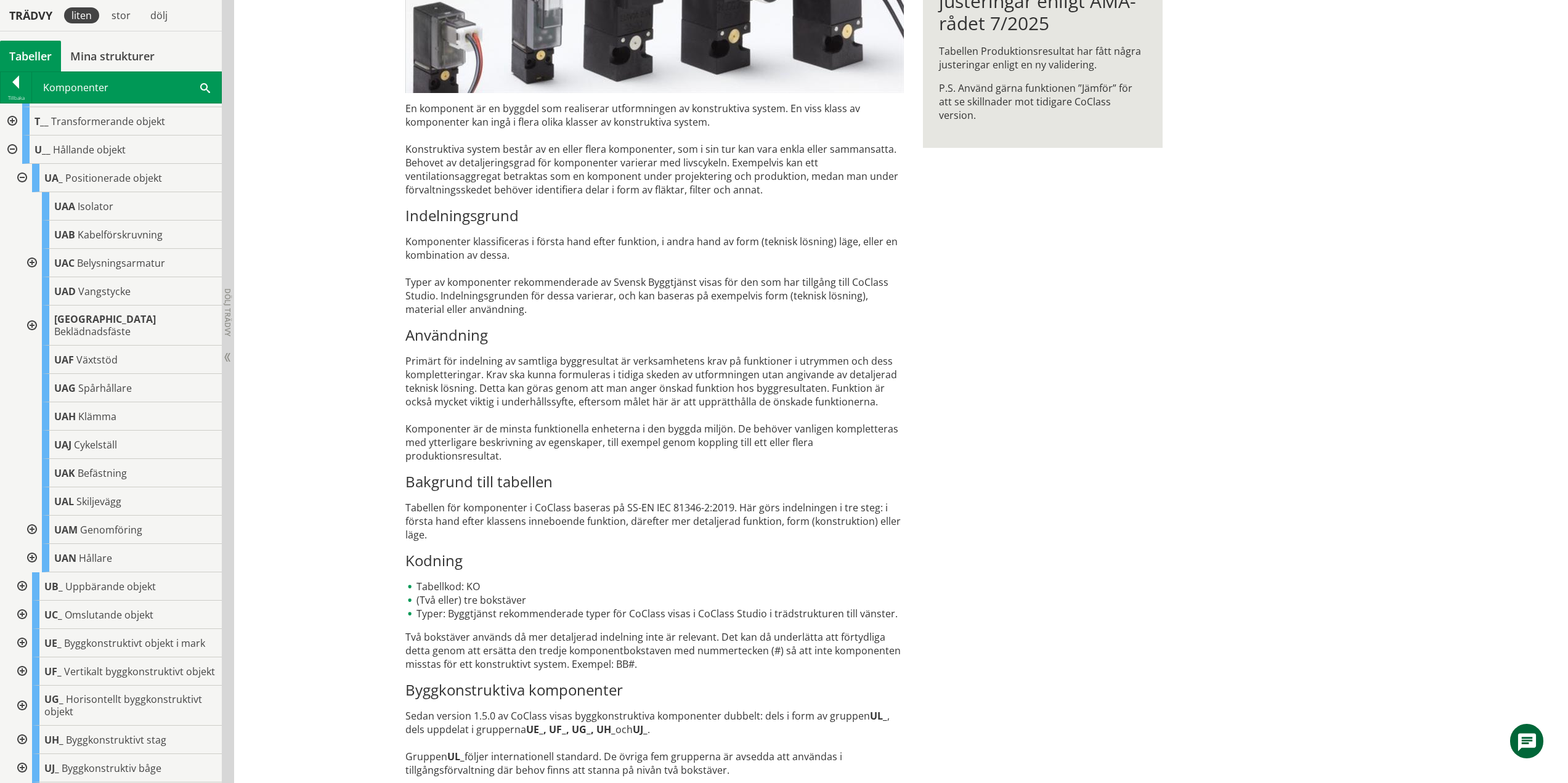
click at [34, 516] on div at bounding box center [31, 529] width 22 height 28
click at [29, 516] on div at bounding box center [31, 529] width 22 height 28
click at [34, 544] on div at bounding box center [31, 558] width 22 height 28
click at [45, 575] on div at bounding box center [41, 586] width 22 height 28
click at [43, 573] on div at bounding box center [41, 586] width 22 height 28
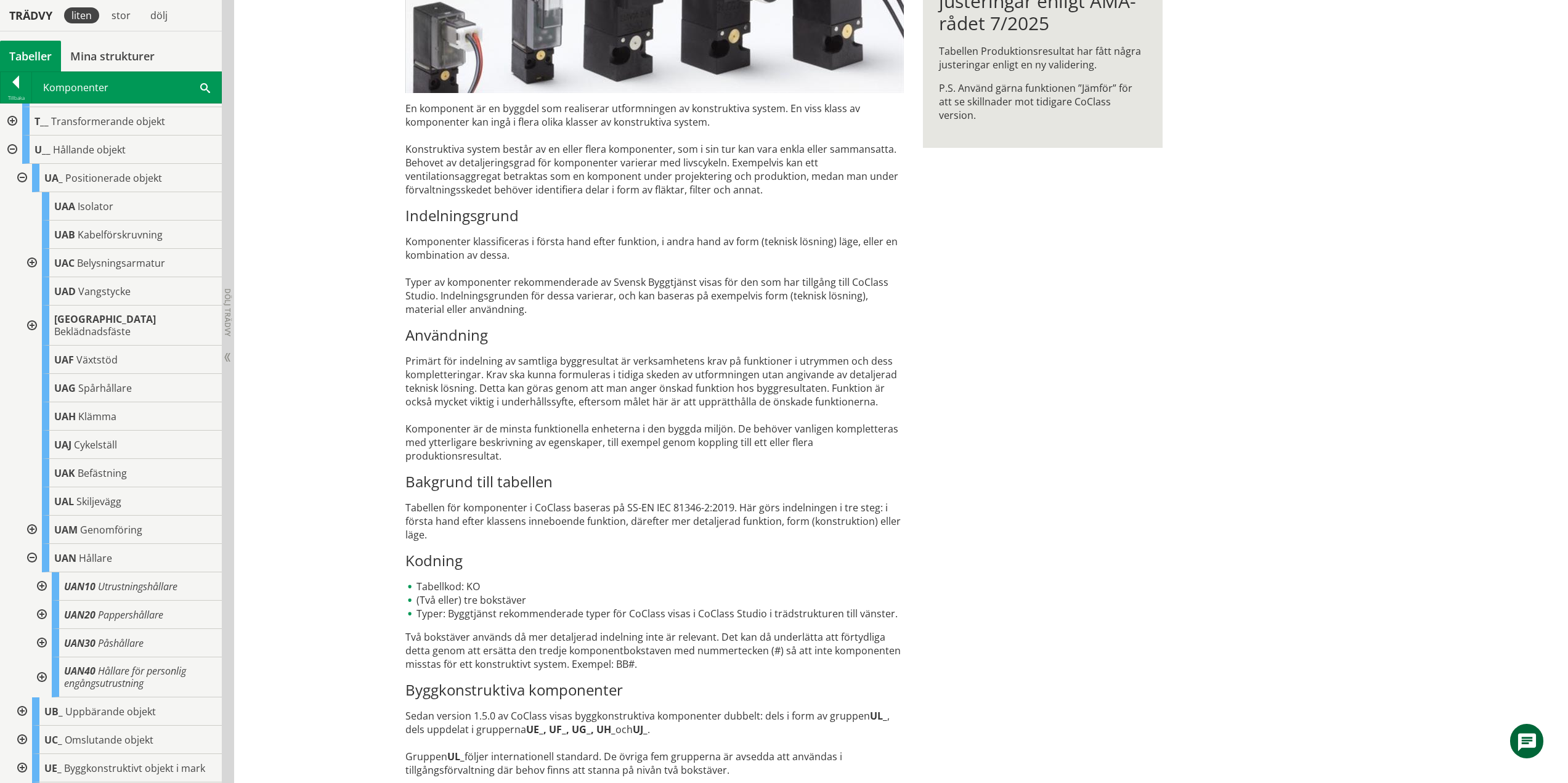
click at [44, 601] on div at bounding box center [41, 614] width 22 height 28
click at [41, 603] on div at bounding box center [41, 614] width 22 height 28
click at [44, 630] on div at bounding box center [41, 643] width 22 height 28
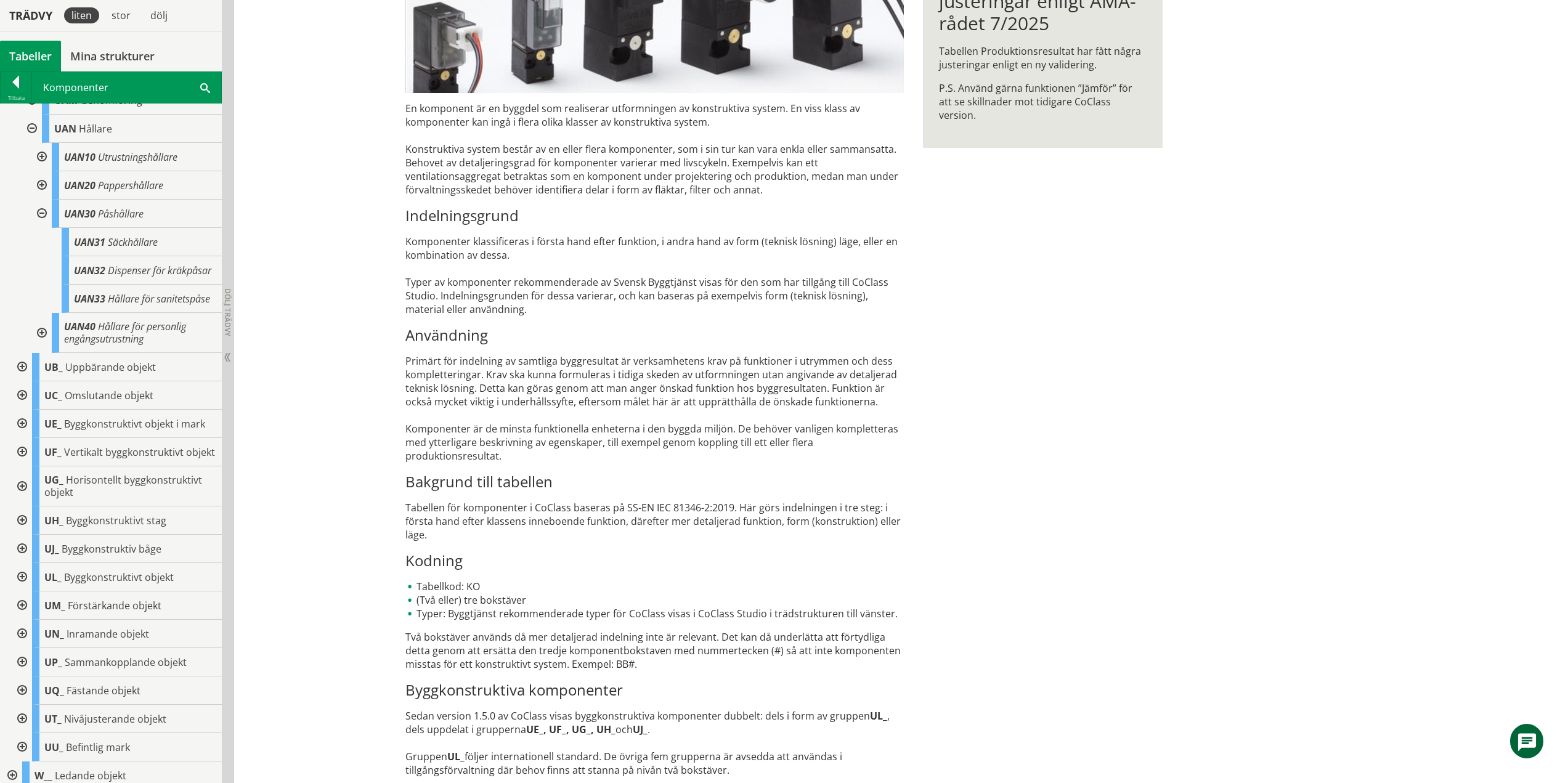
scroll to position [675, 0]
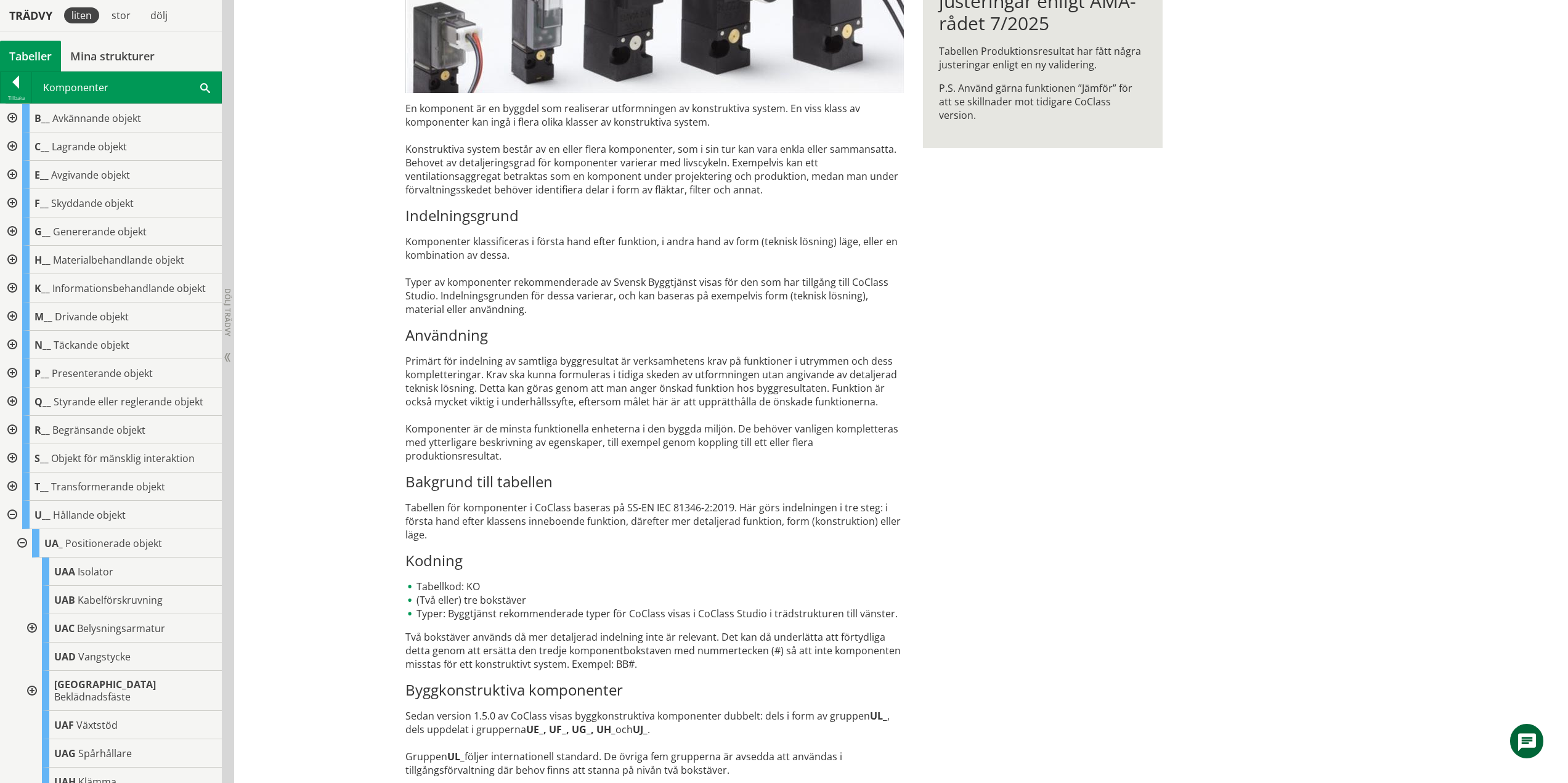
scroll to position [675, 0]
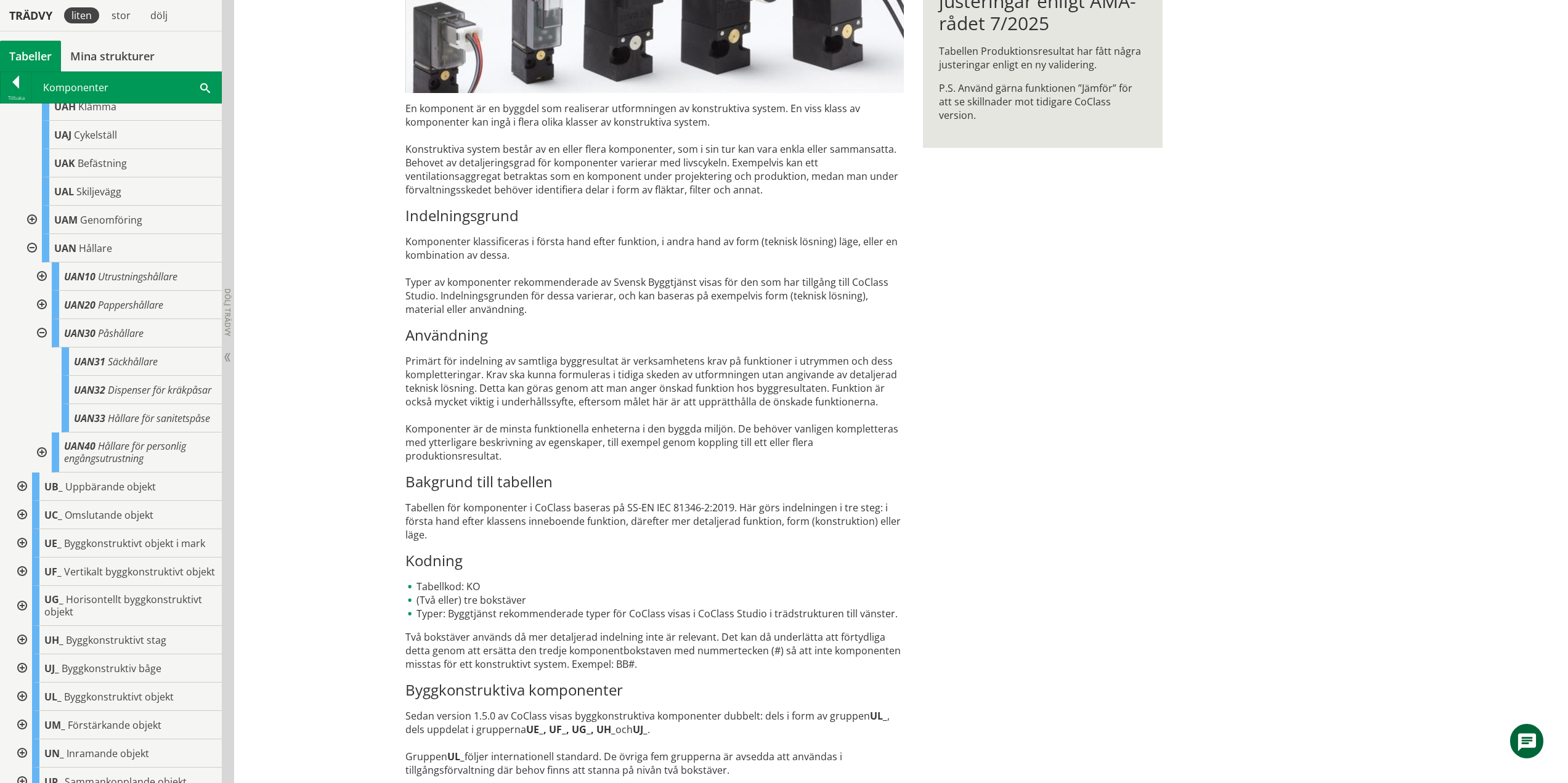
click at [42, 321] on div at bounding box center [41, 333] width 22 height 28
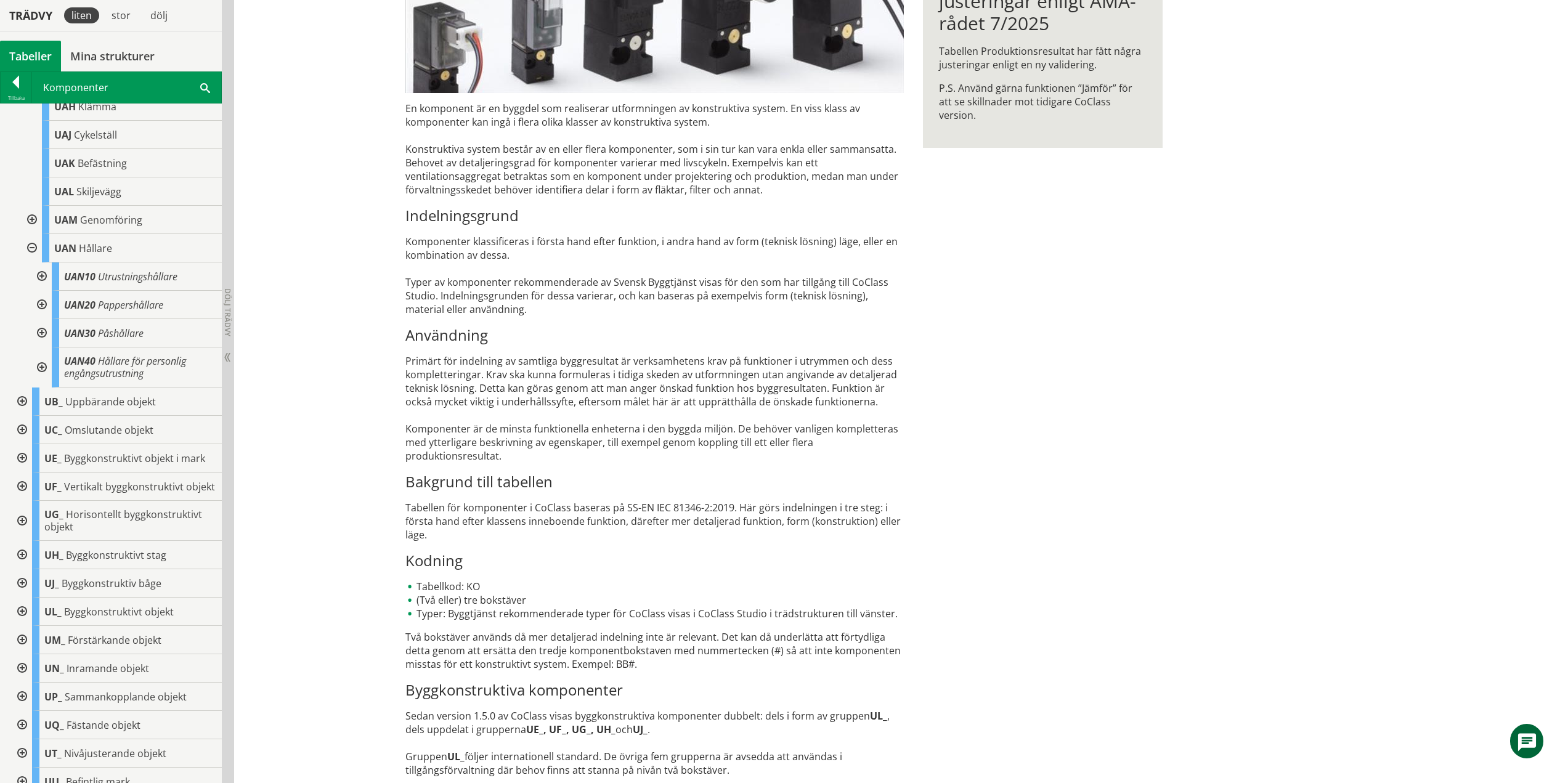
click at [44, 356] on div at bounding box center [41, 367] width 22 height 40
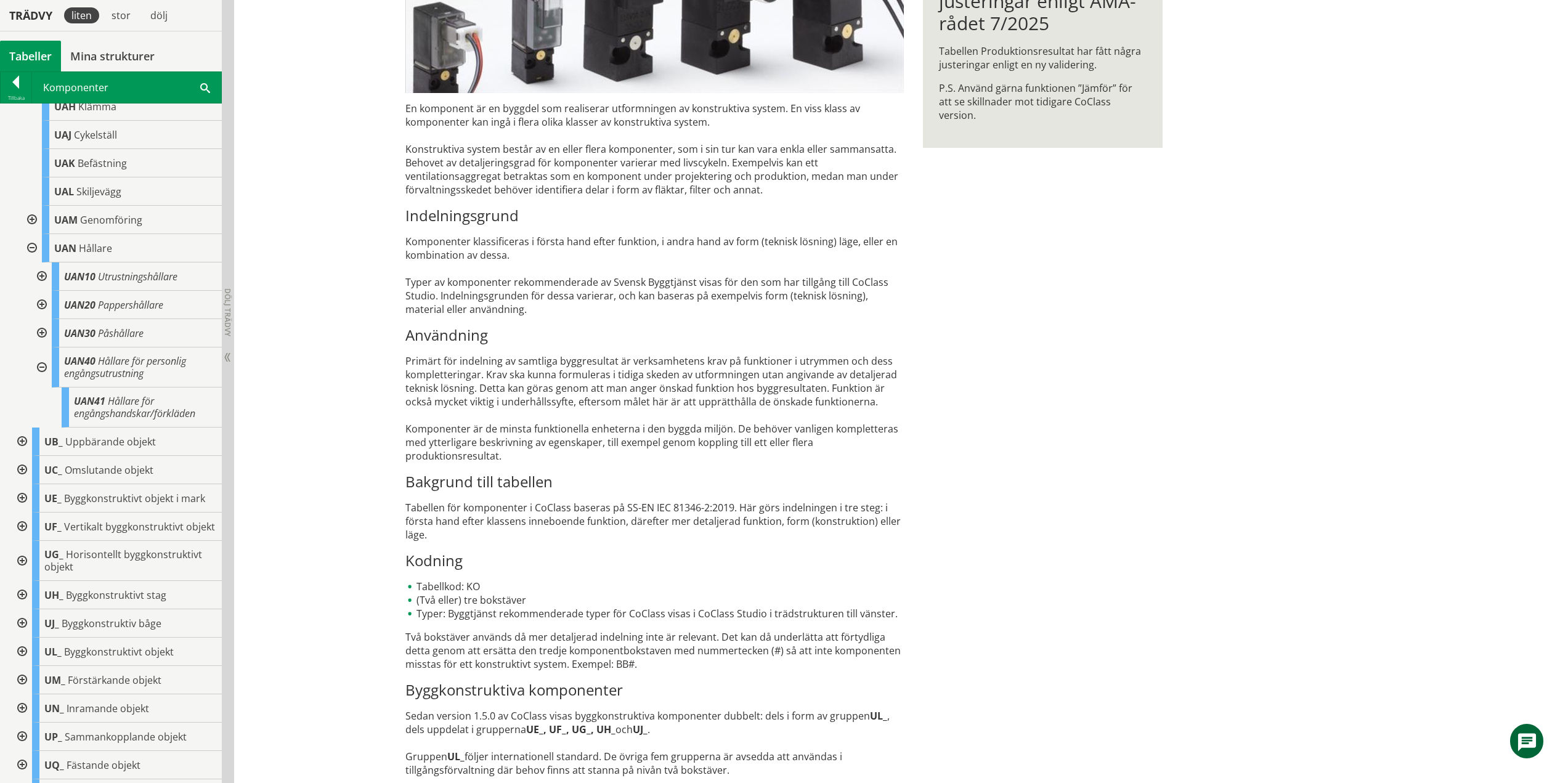
click at [38, 356] on div at bounding box center [41, 367] width 22 height 40
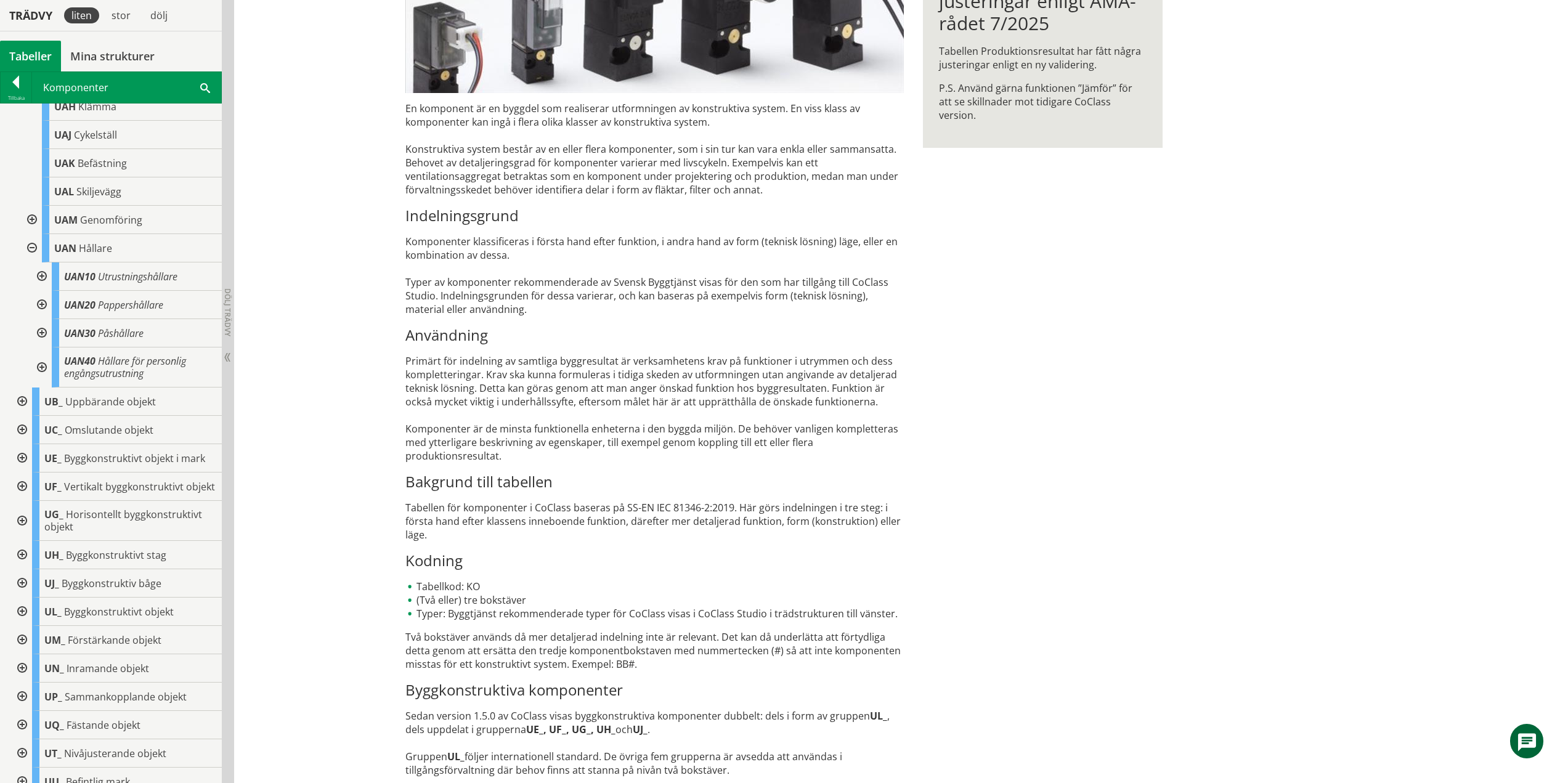
click at [34, 234] on div at bounding box center [31, 248] width 22 height 28
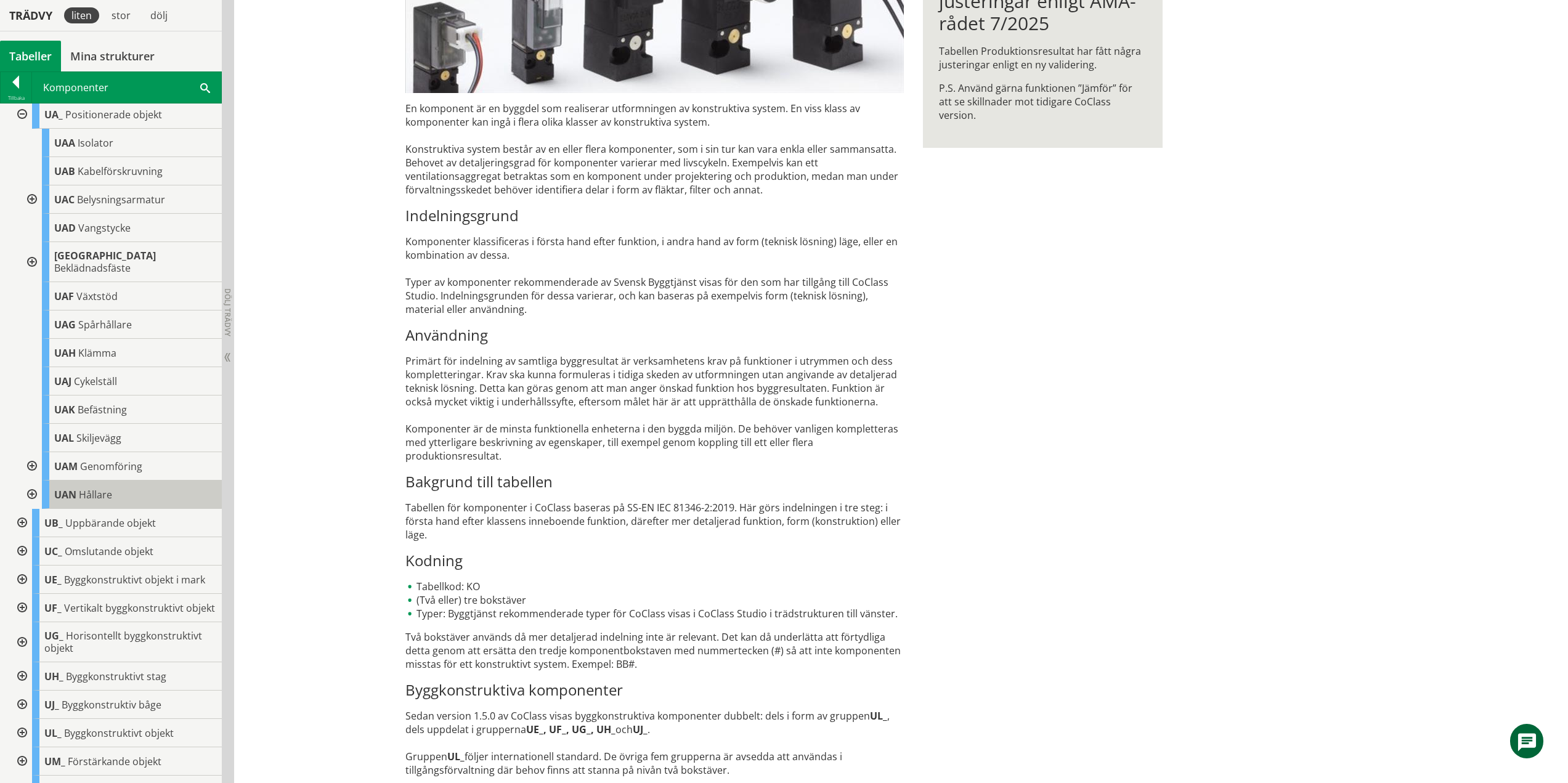
scroll to position [367, 0]
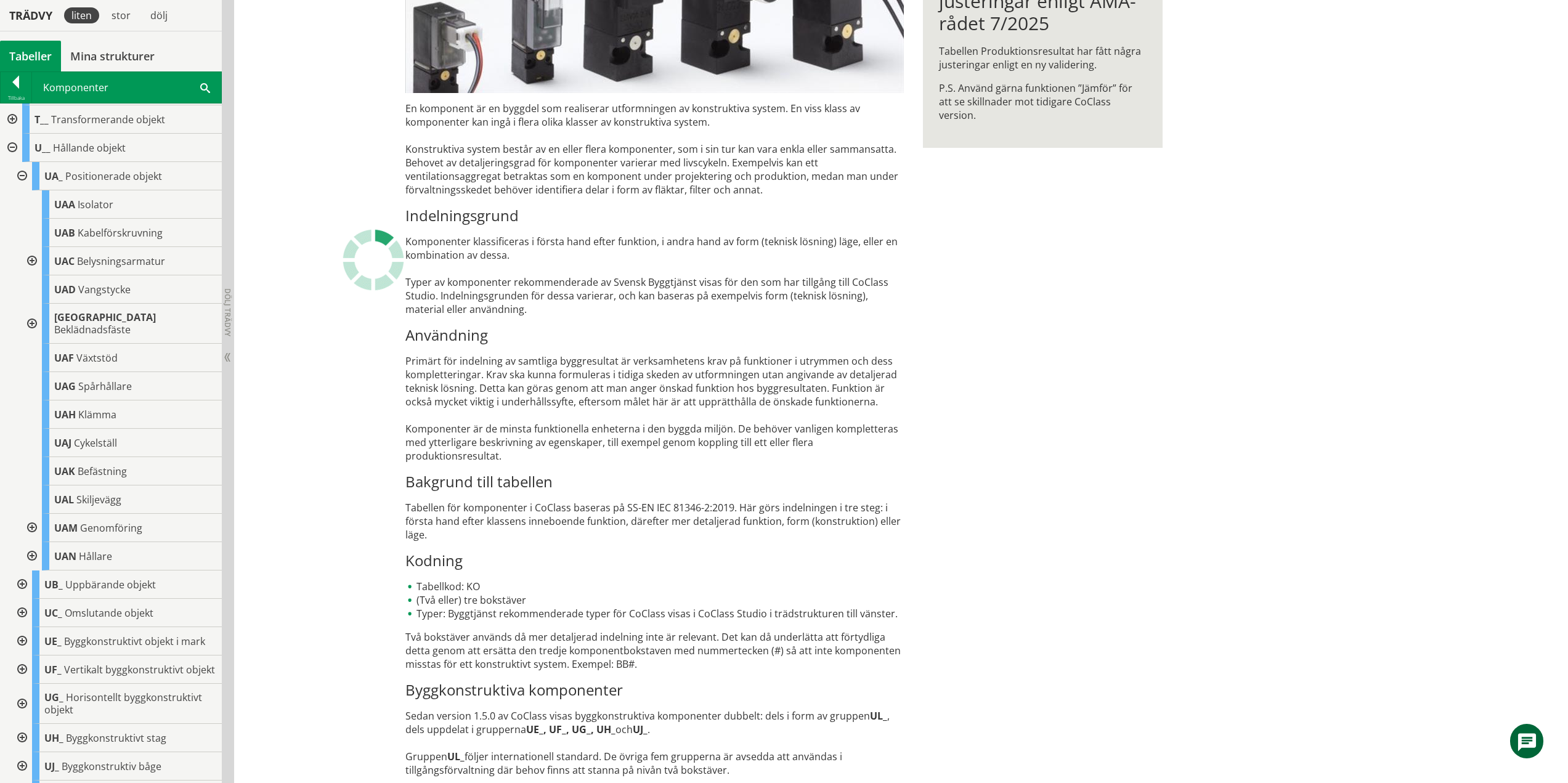
click at [21, 174] on div at bounding box center [21, 176] width 22 height 28
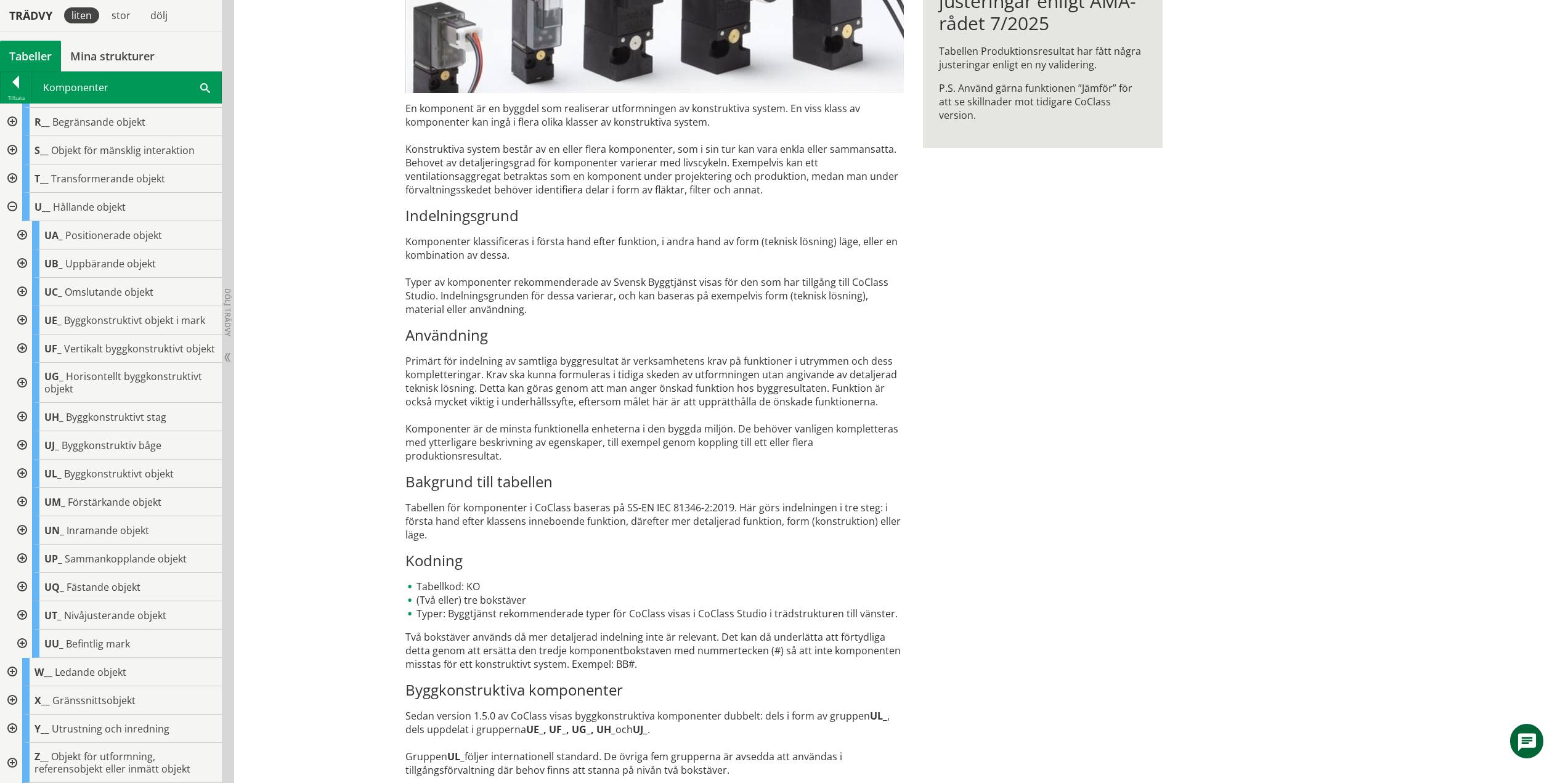
click at [22, 223] on div at bounding box center [21, 235] width 22 height 28
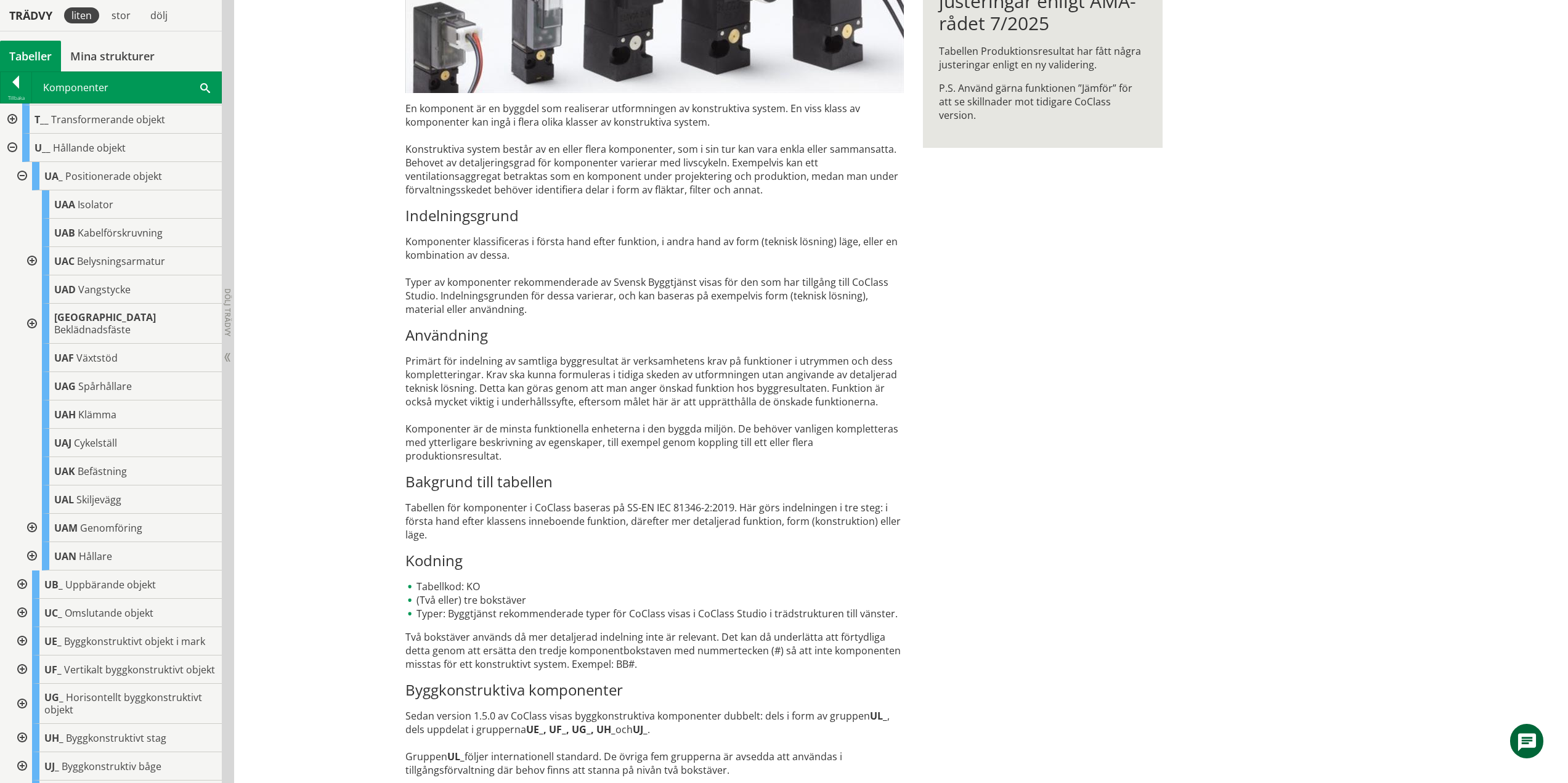
click at [26, 176] on div at bounding box center [21, 176] width 22 height 28
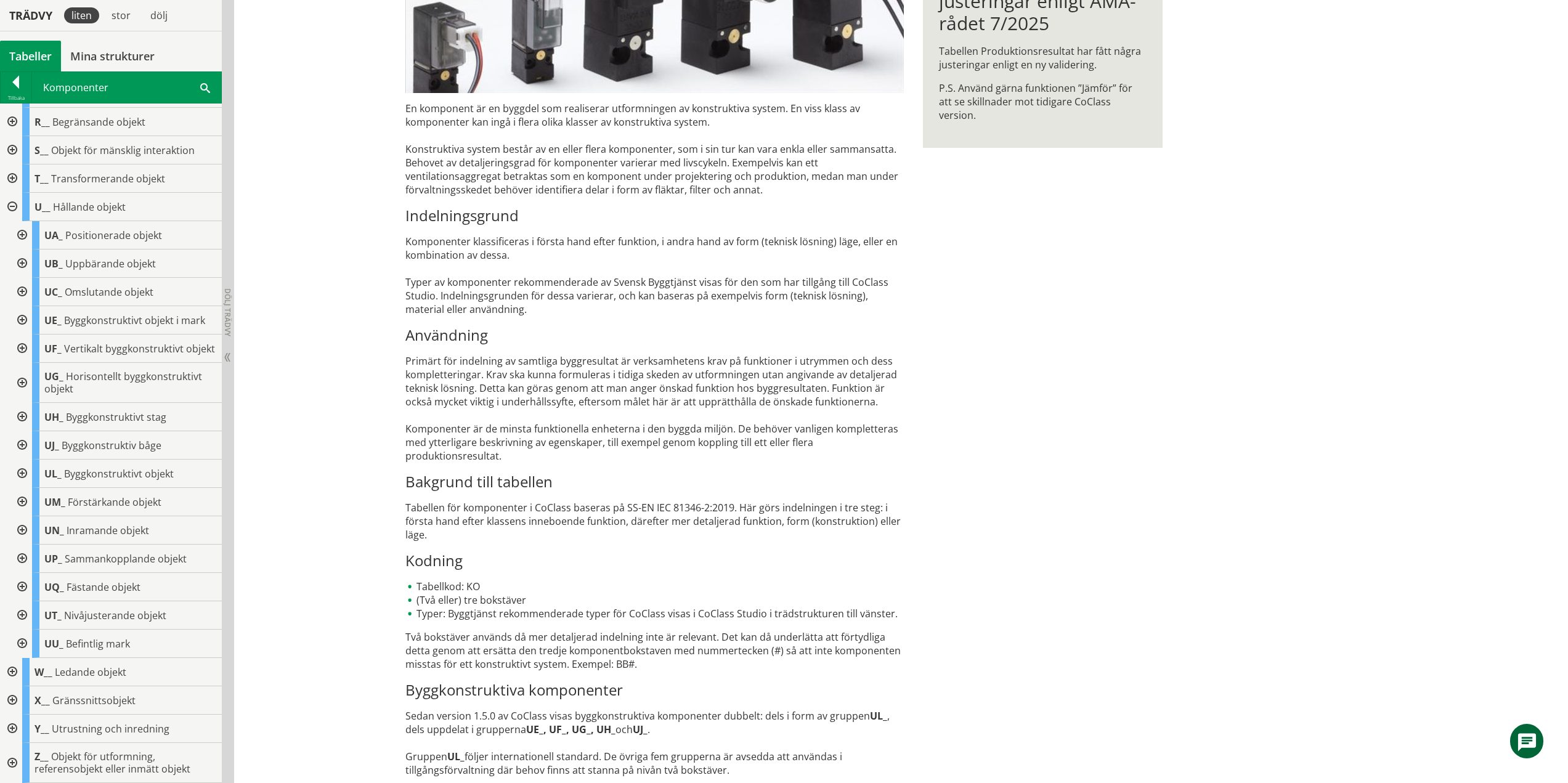
scroll to position [319, 0]
click at [20, 250] on div at bounding box center [21, 263] width 22 height 28
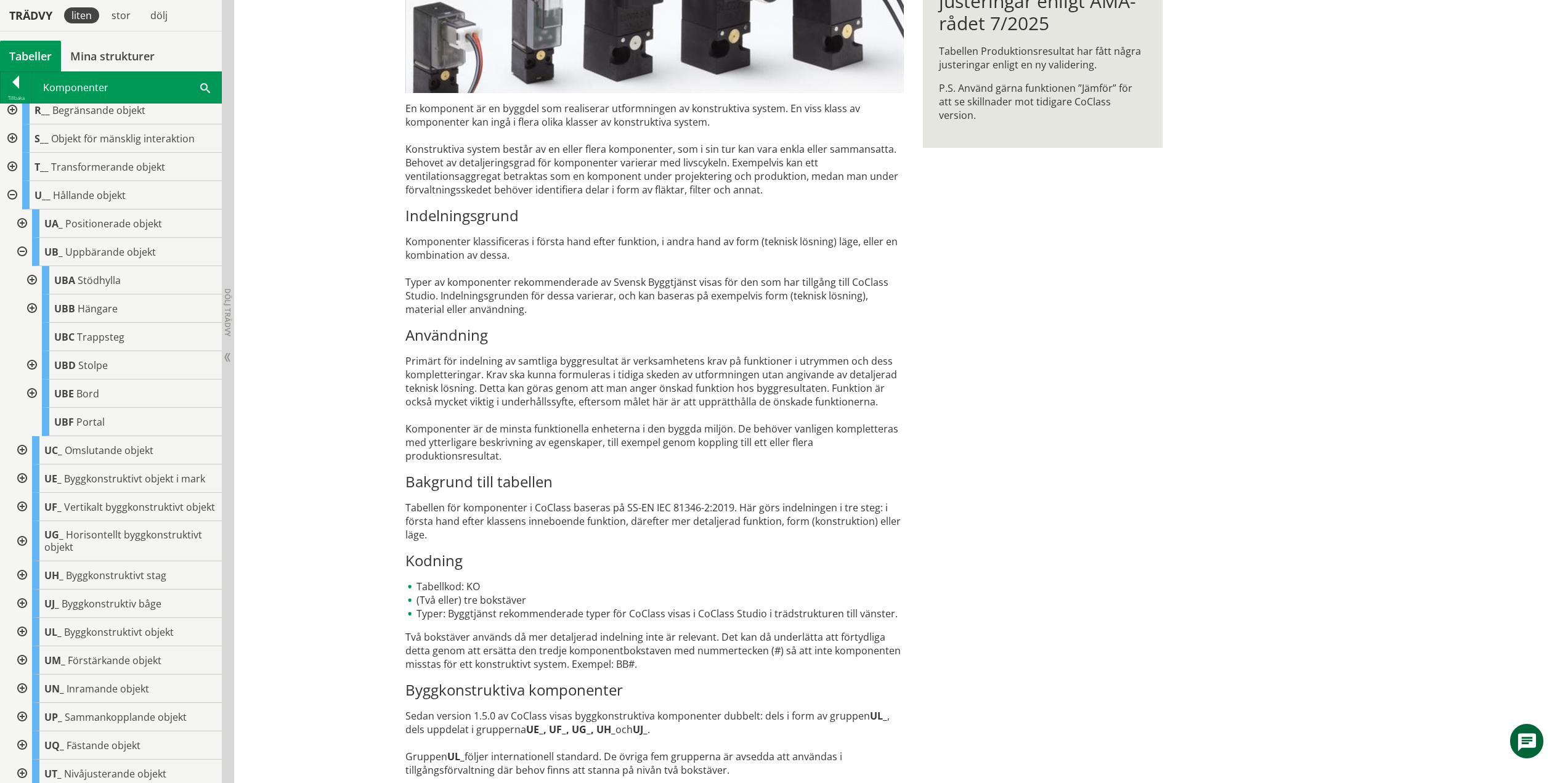
scroll to position [367, 0]
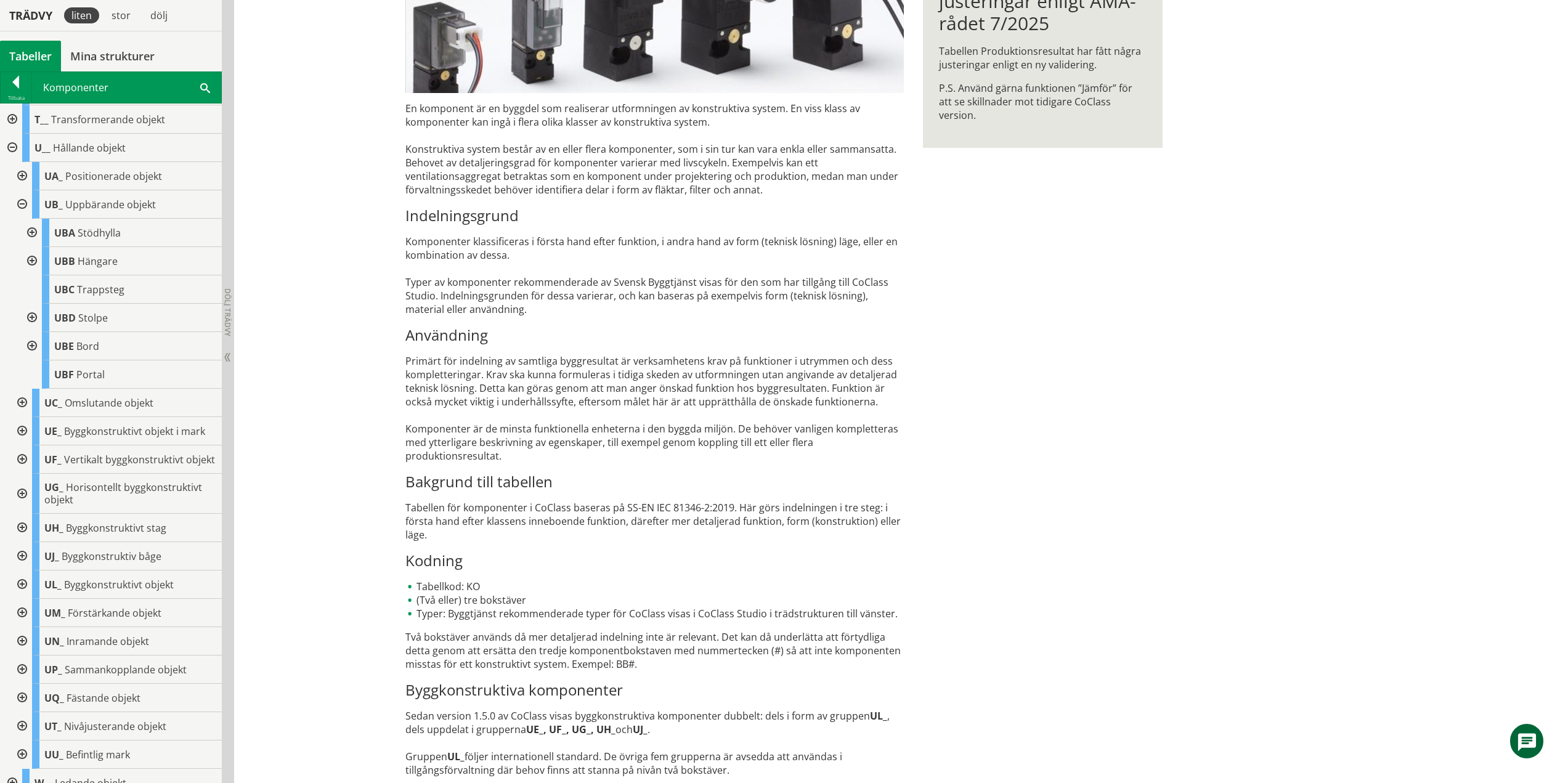
drag, startPoint x: 30, startPoint y: 231, endPoint x: 25, endPoint y: 242, distance: 12.1
click at [30, 231] on div at bounding box center [31, 232] width 22 height 28
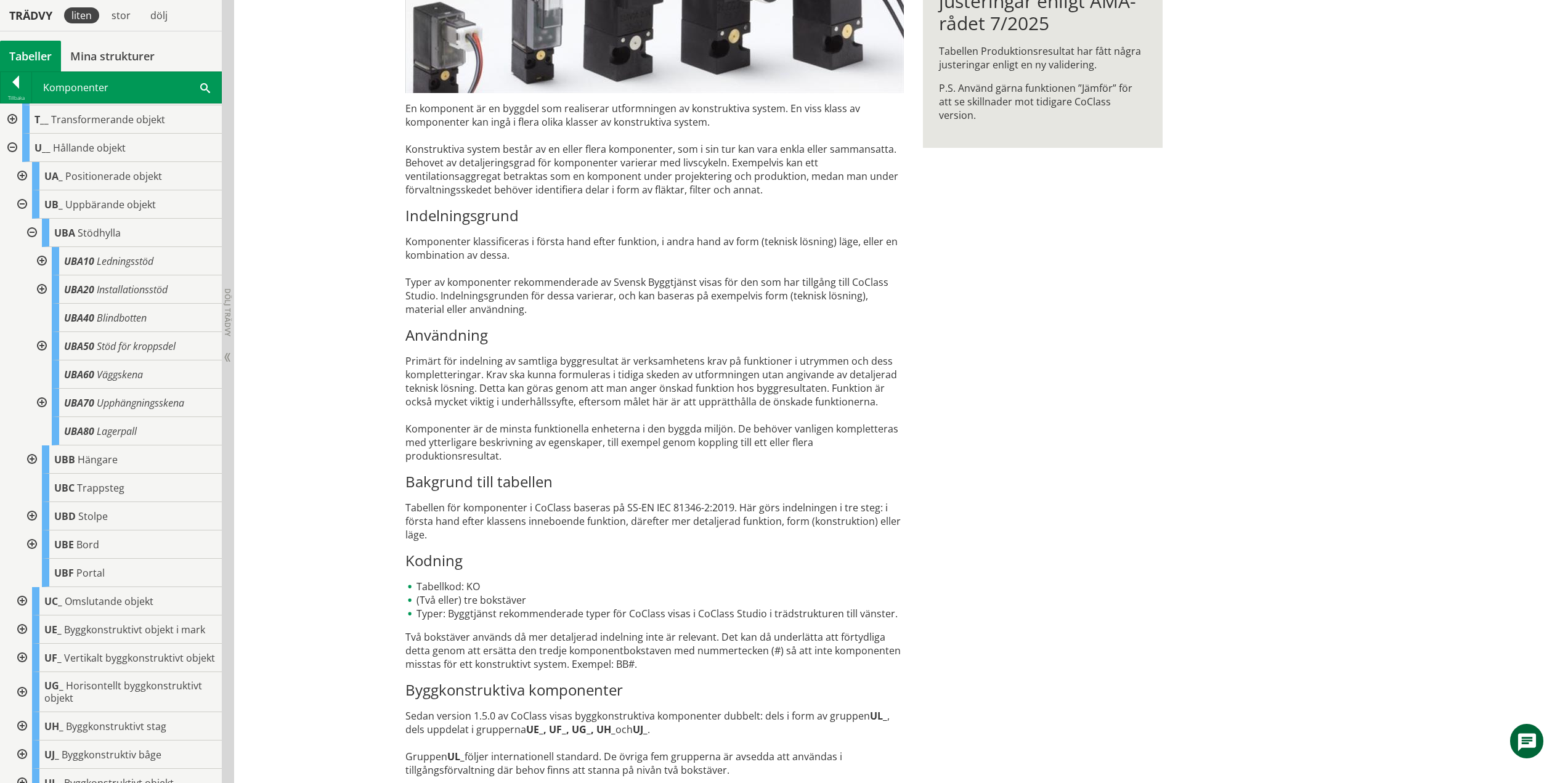
drag, startPoint x: 45, startPoint y: 261, endPoint x: 39, endPoint y: 266, distance: 7.8
click at [45, 261] on div at bounding box center [41, 261] width 22 height 28
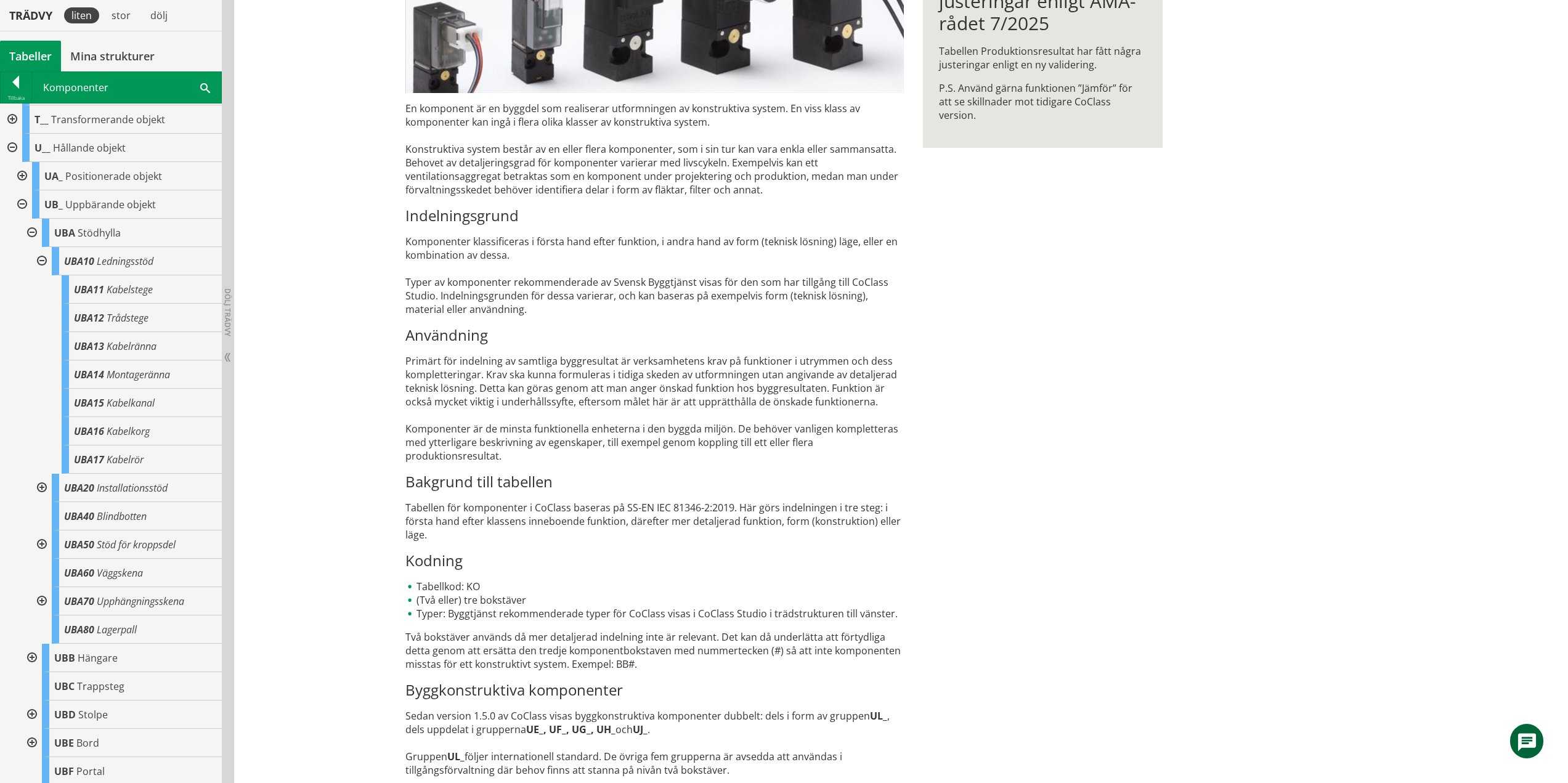
click at [43, 260] on div at bounding box center [41, 261] width 22 height 28
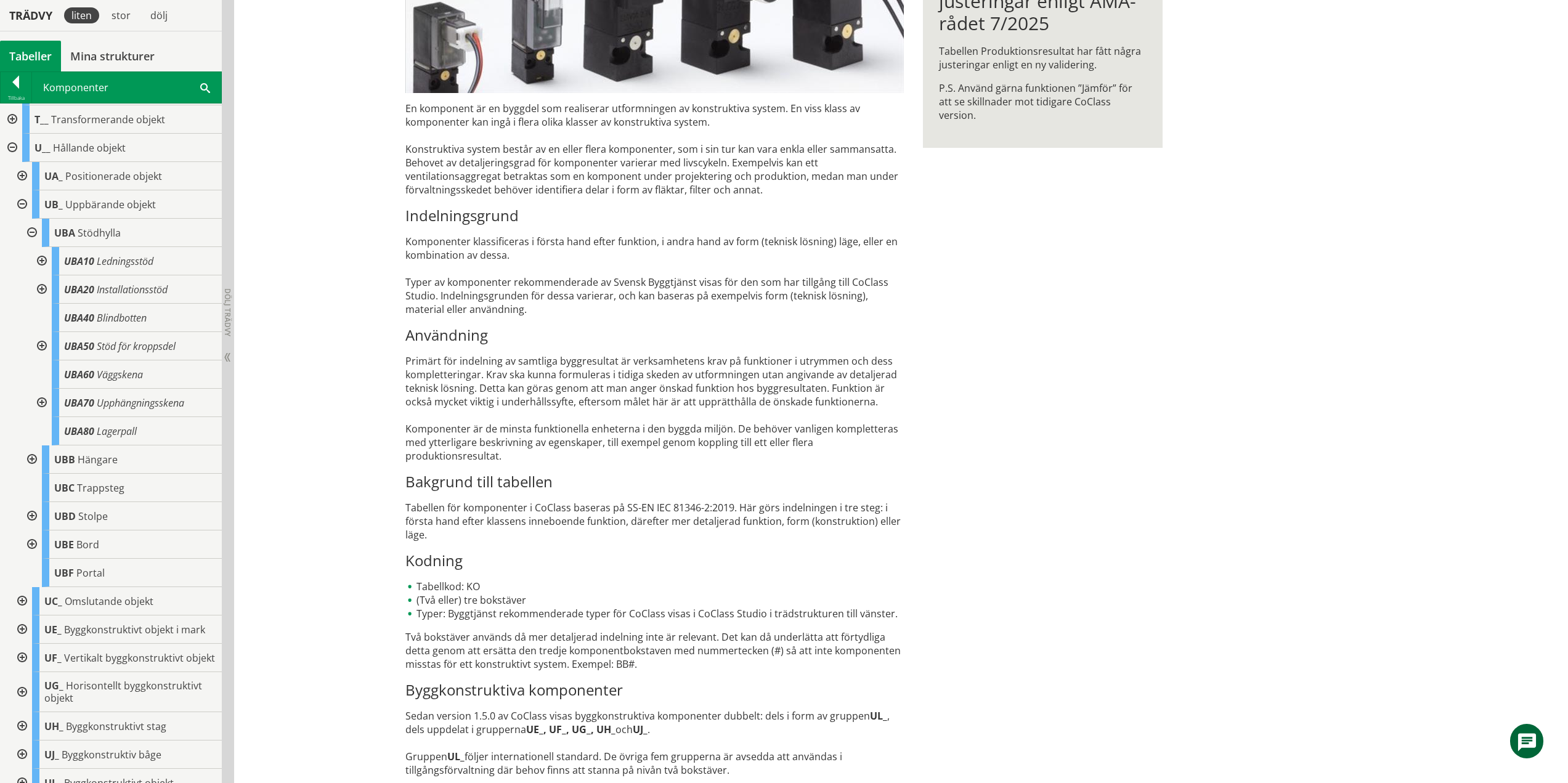
click at [40, 288] on div at bounding box center [41, 289] width 22 height 28
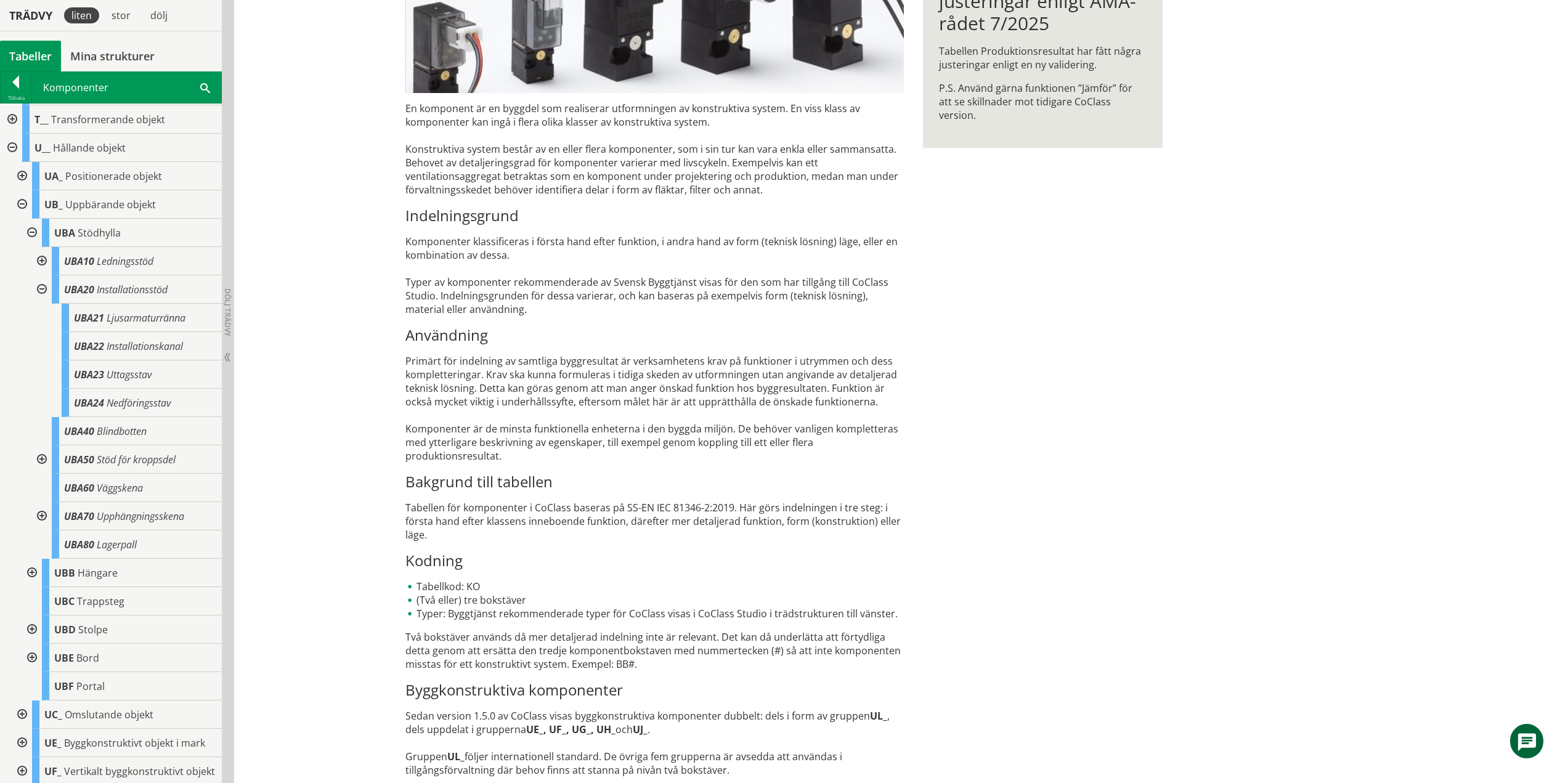
click at [44, 288] on div at bounding box center [41, 289] width 22 height 28
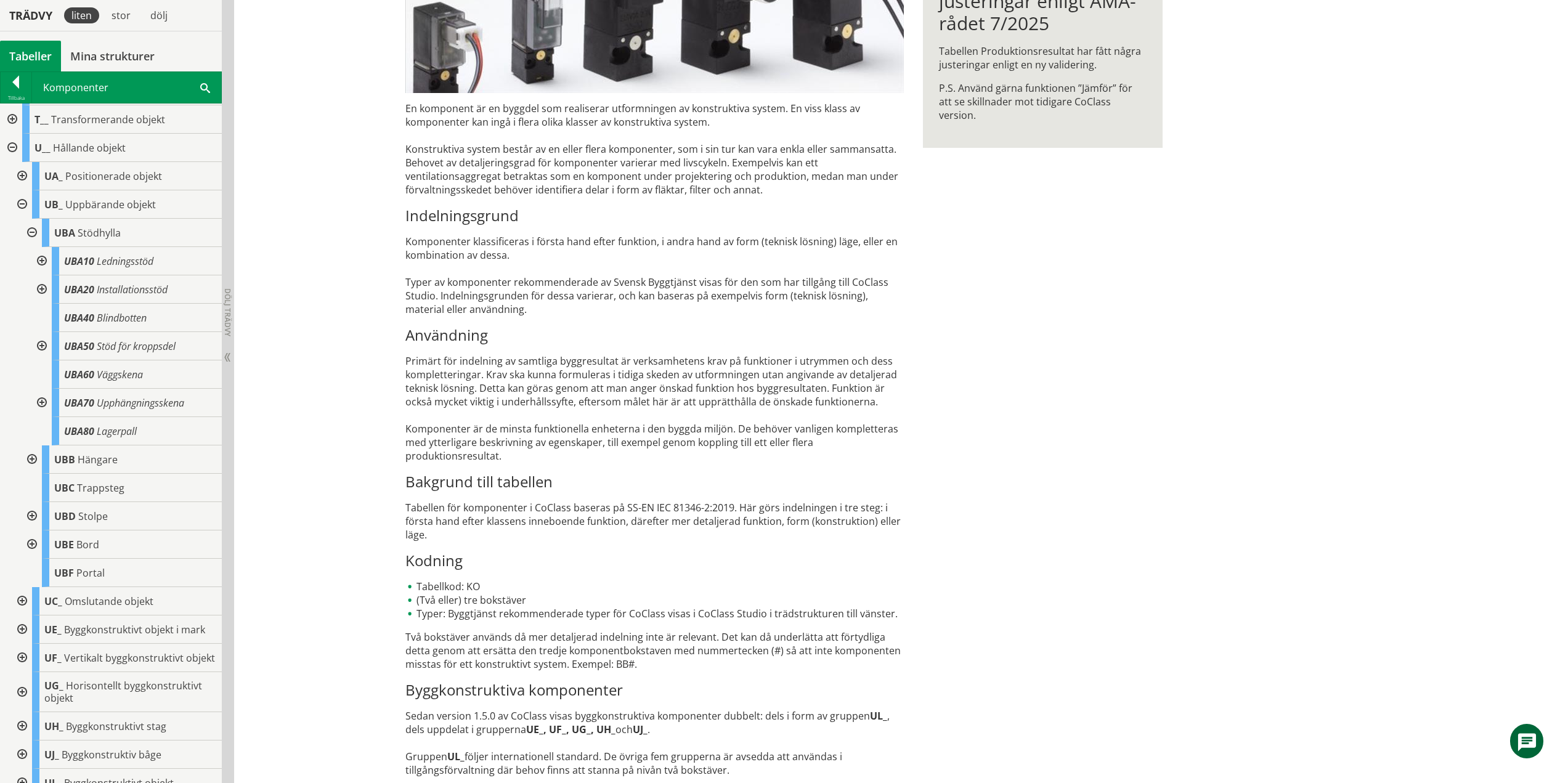
click at [41, 345] on div at bounding box center [41, 346] width 22 height 28
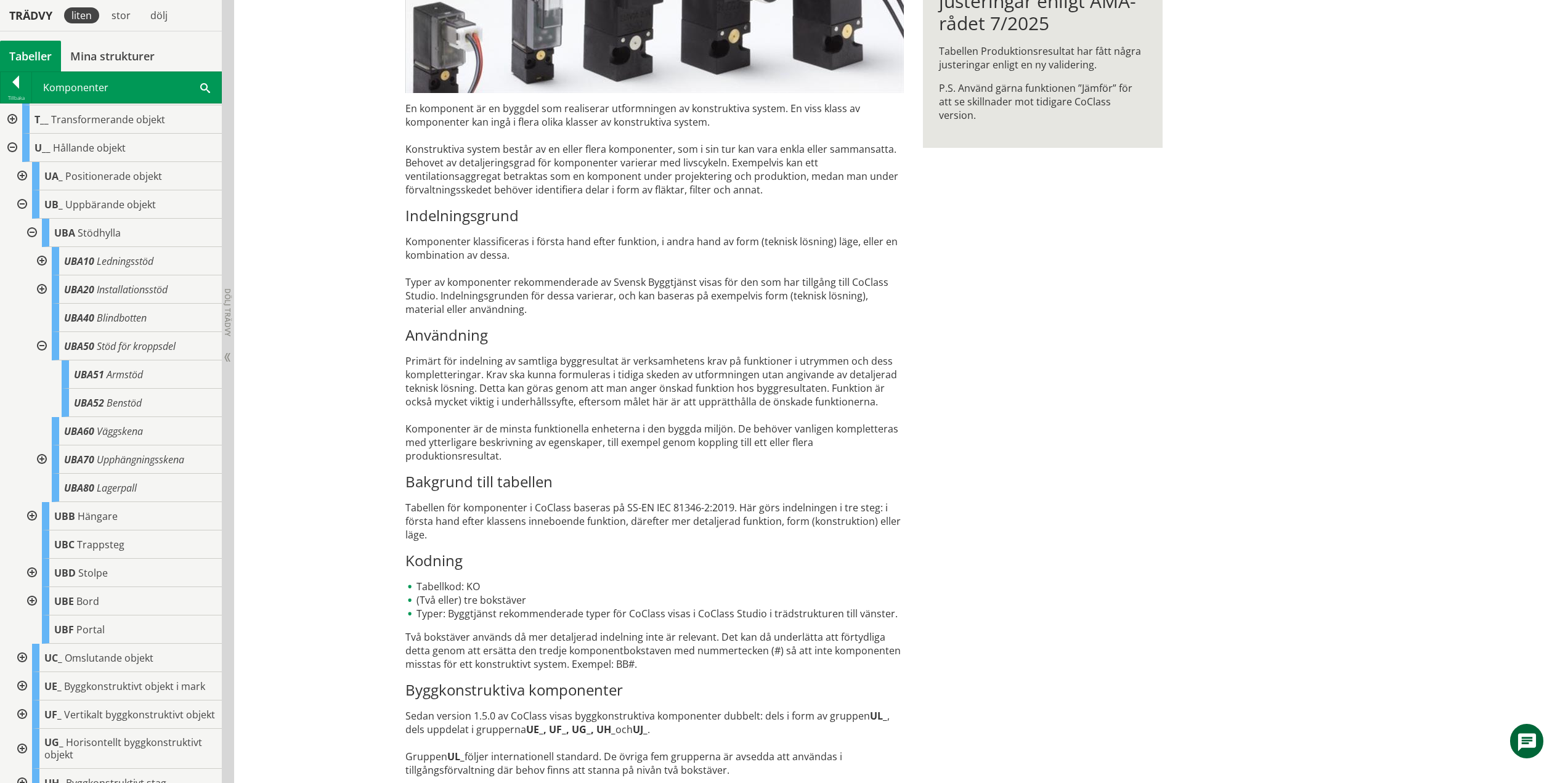
click at [43, 347] on div at bounding box center [41, 346] width 22 height 28
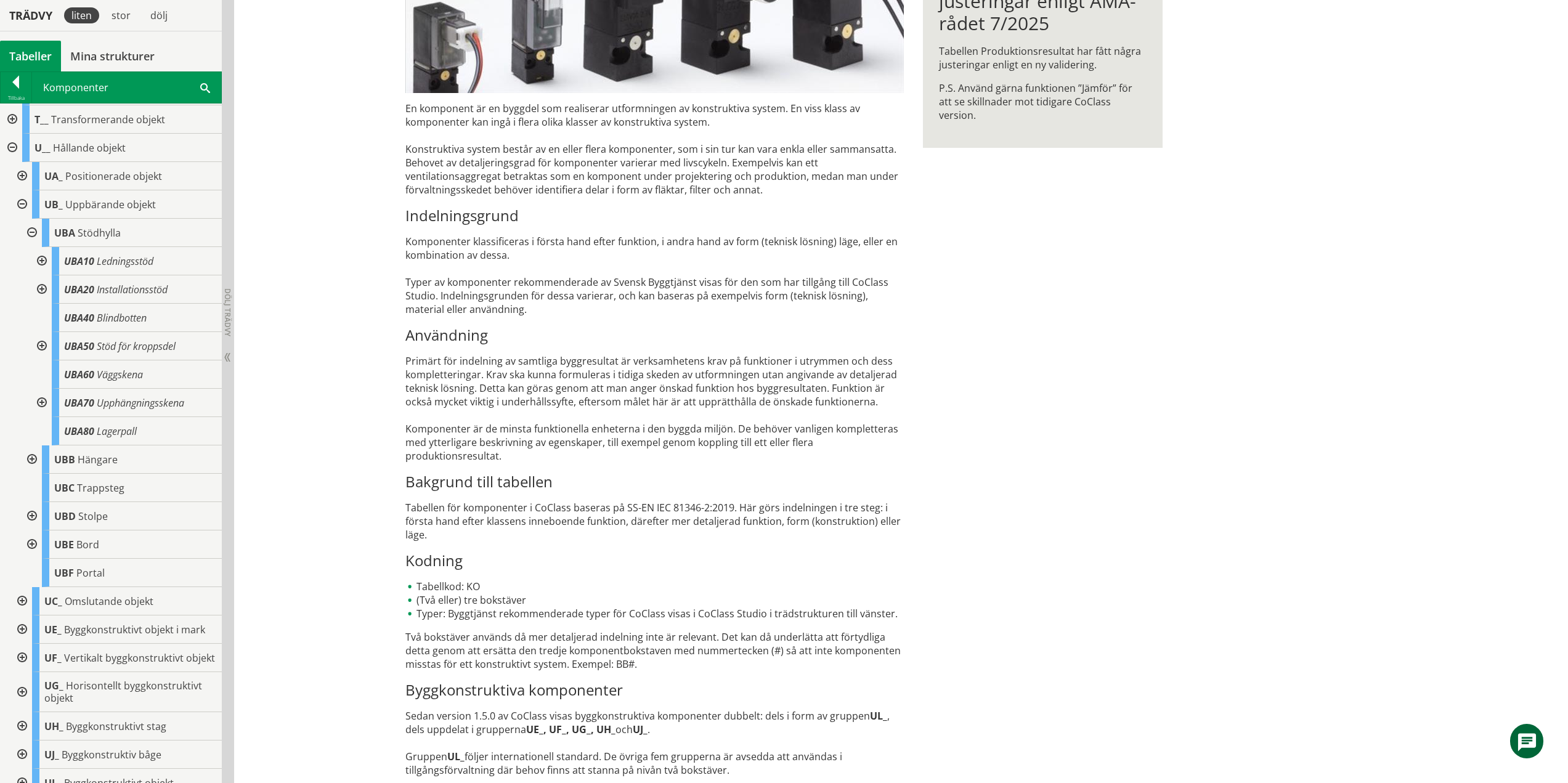
click at [39, 402] on div at bounding box center [41, 402] width 22 height 28
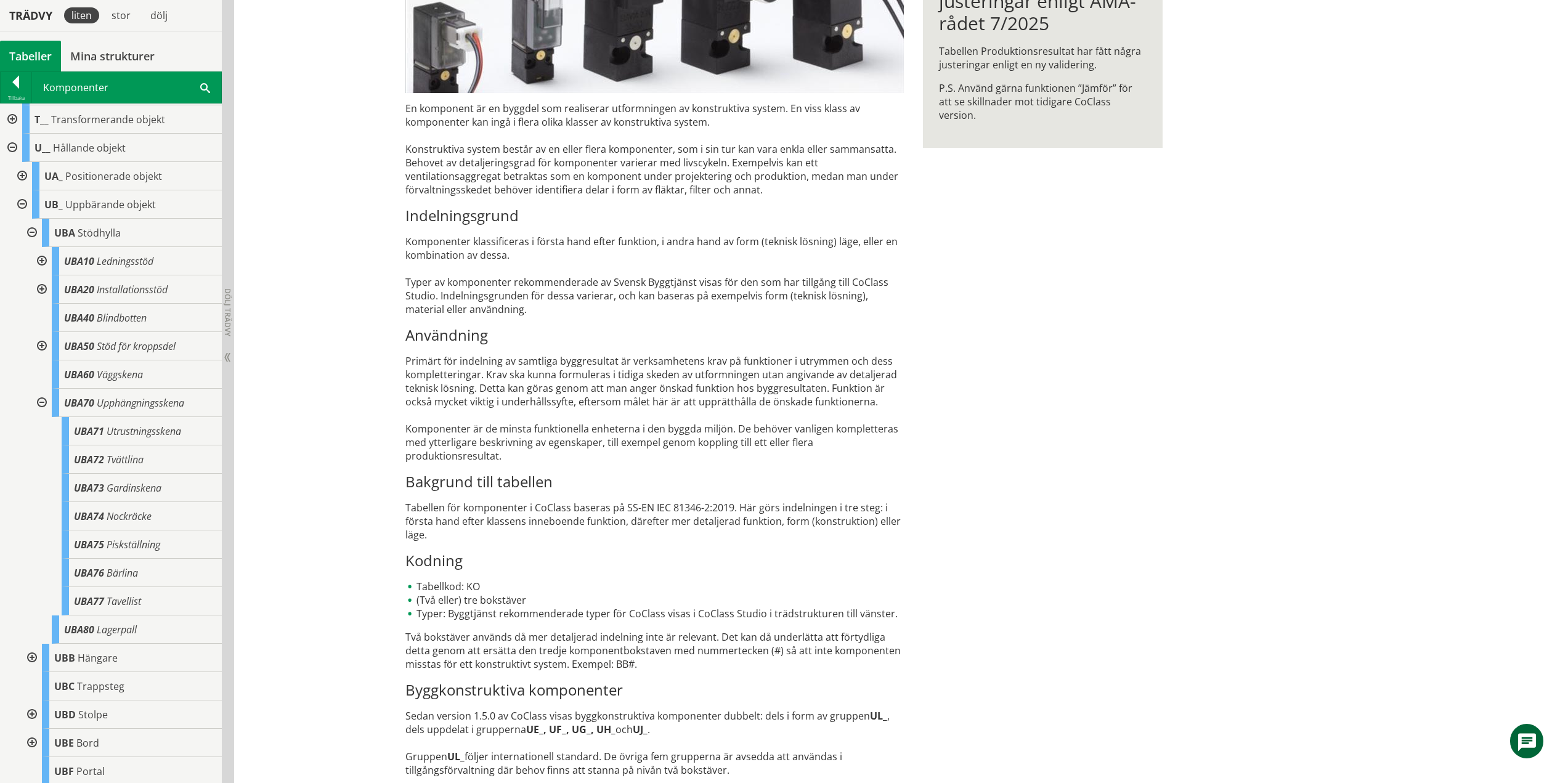
click at [38, 400] on div at bounding box center [41, 402] width 22 height 28
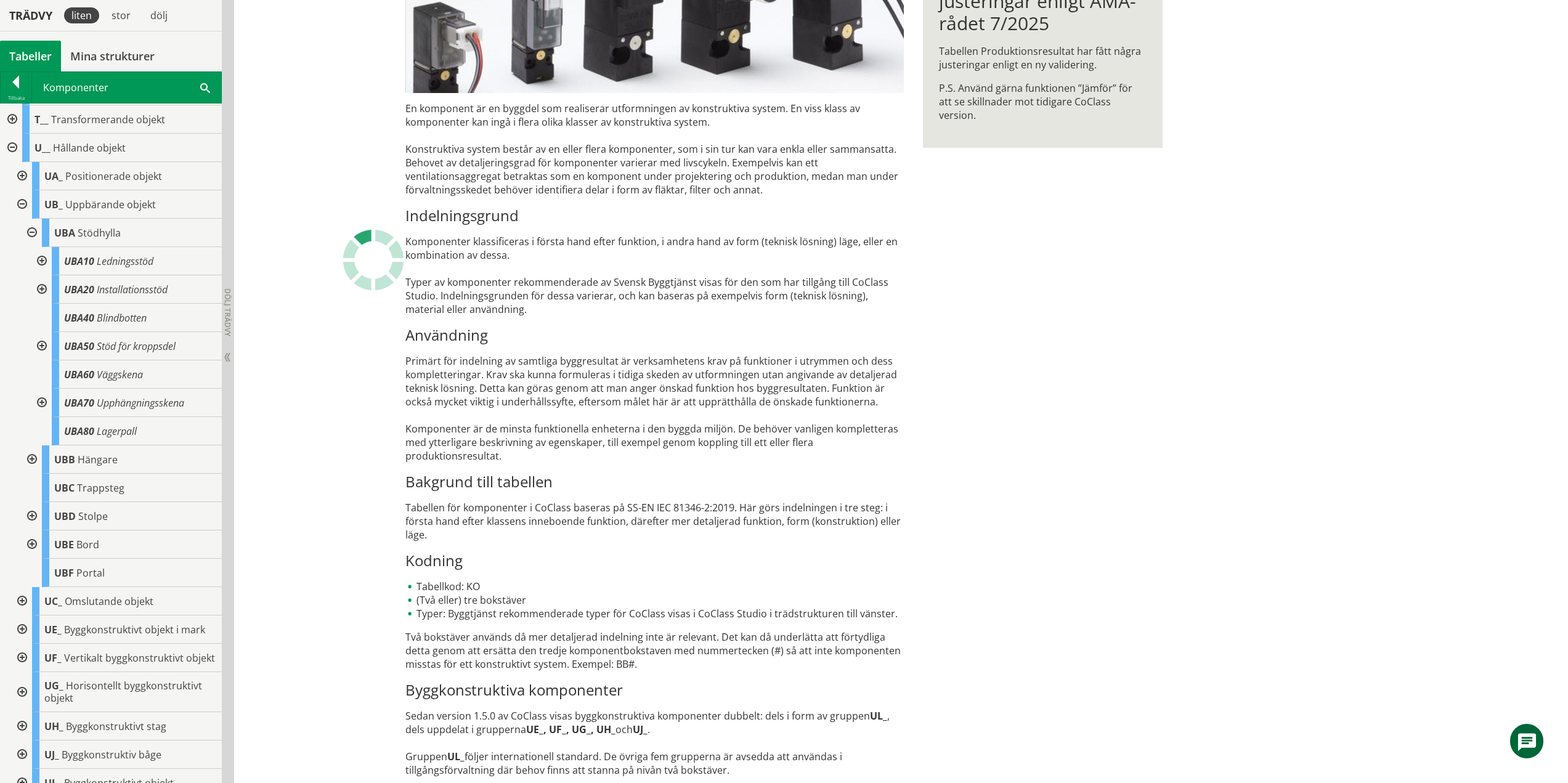
click at [34, 232] on div at bounding box center [31, 232] width 22 height 28
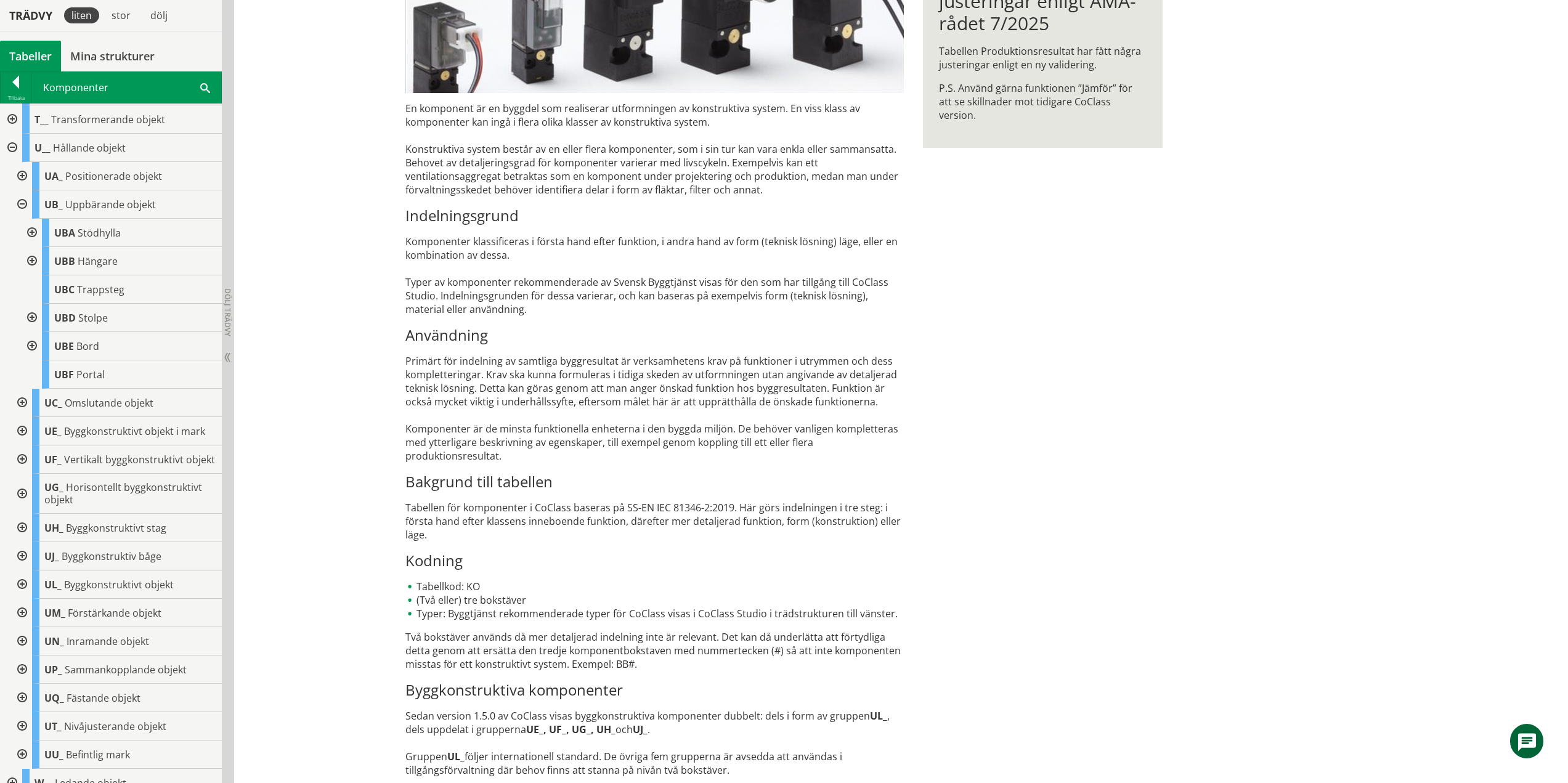
click at [26, 252] on div at bounding box center [31, 261] width 22 height 28
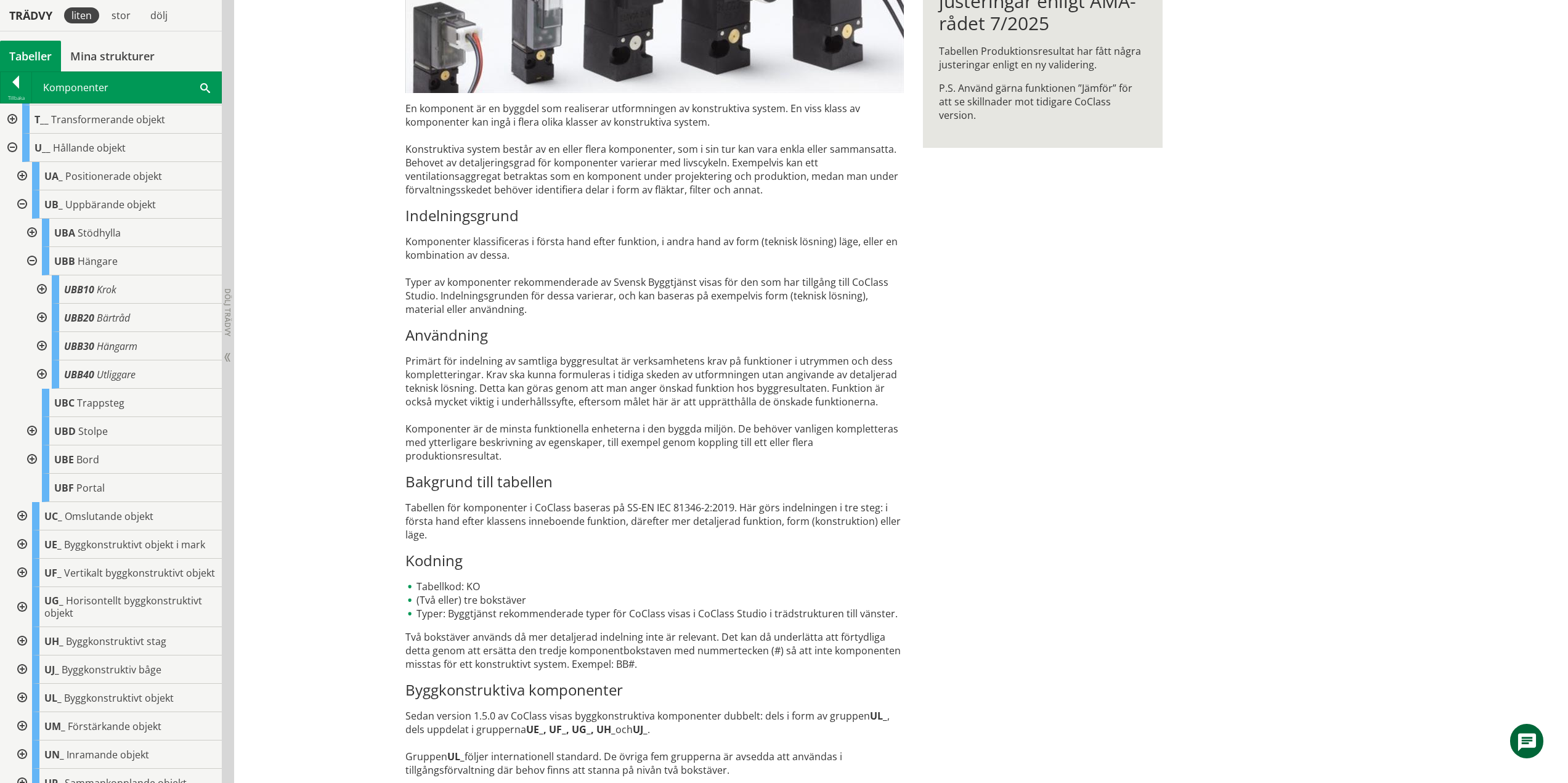
drag, startPoint x: 43, startPoint y: 287, endPoint x: 14, endPoint y: 308, distance: 35.8
click at [43, 287] on div at bounding box center [41, 289] width 22 height 28
click at [42, 288] on div at bounding box center [41, 289] width 22 height 28
click at [40, 315] on div at bounding box center [41, 317] width 22 height 28
click at [43, 318] on div at bounding box center [41, 317] width 22 height 28
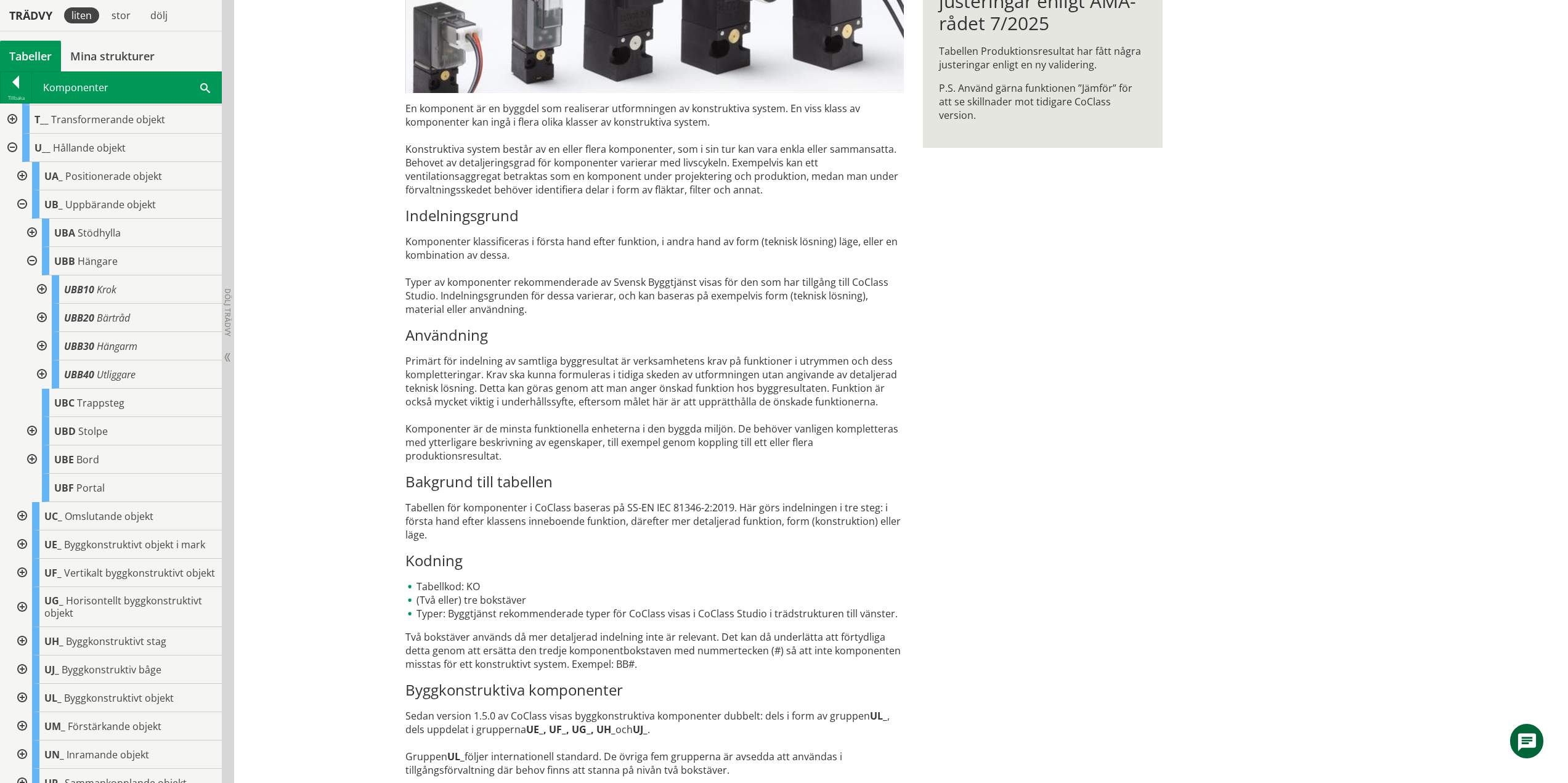
click at [42, 344] on div at bounding box center [41, 346] width 22 height 28
click at [40, 344] on div at bounding box center [41, 346] width 22 height 28
click at [41, 371] on div at bounding box center [41, 374] width 22 height 28
click at [40, 374] on div at bounding box center [41, 374] width 22 height 28
click at [34, 260] on div at bounding box center [31, 261] width 22 height 28
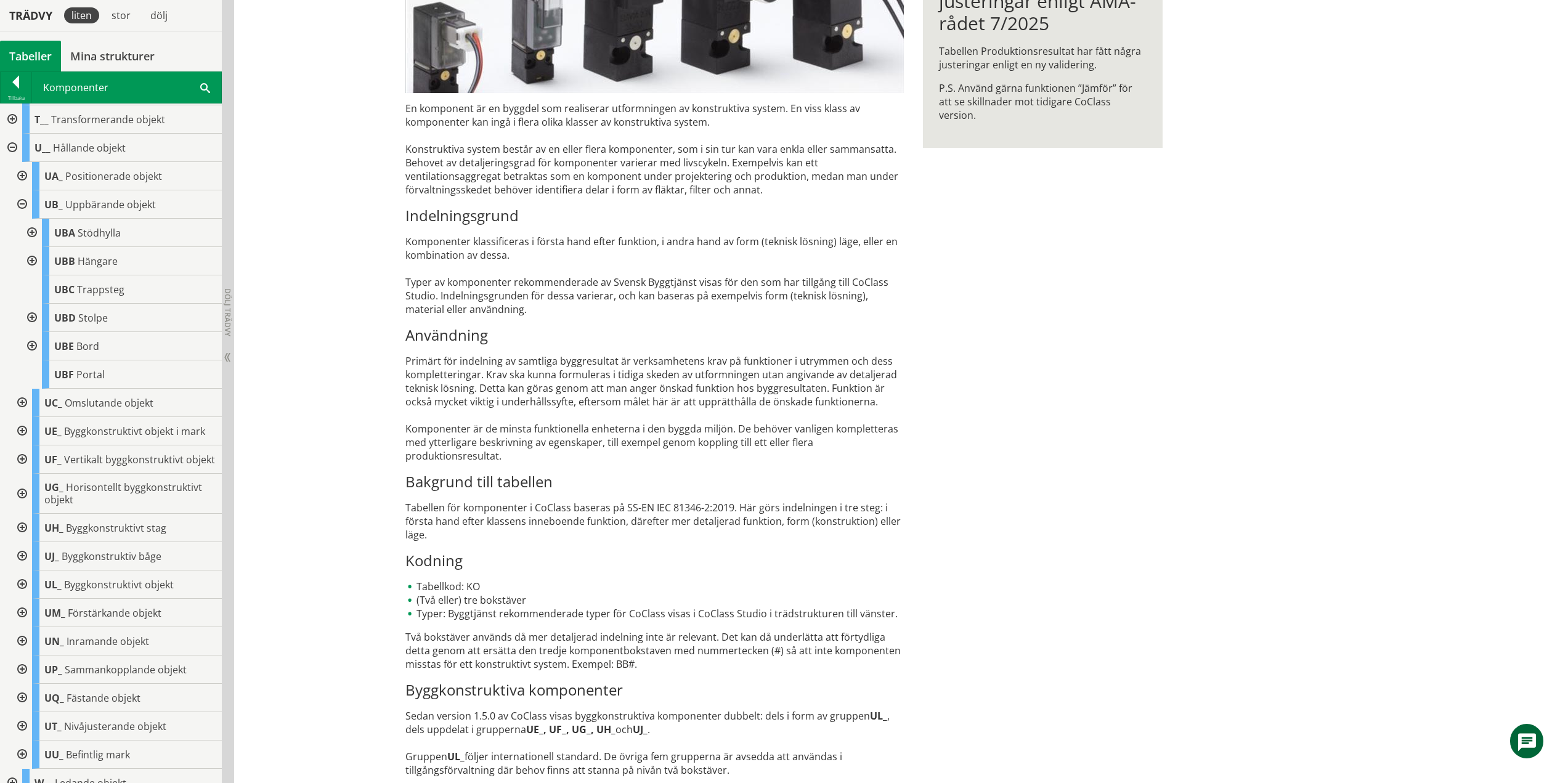
click at [33, 317] on div at bounding box center [31, 317] width 22 height 28
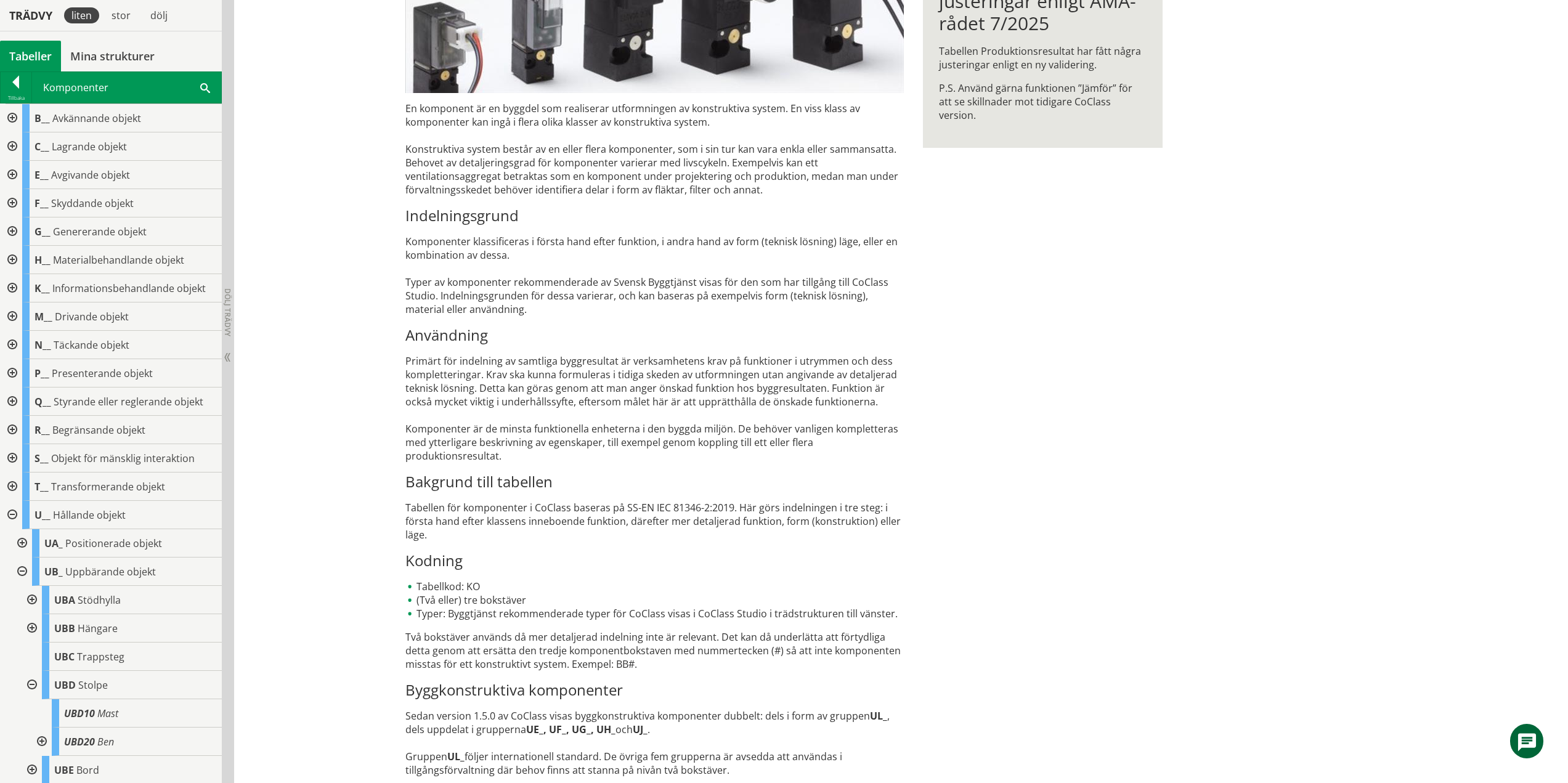
scroll to position [367, 0]
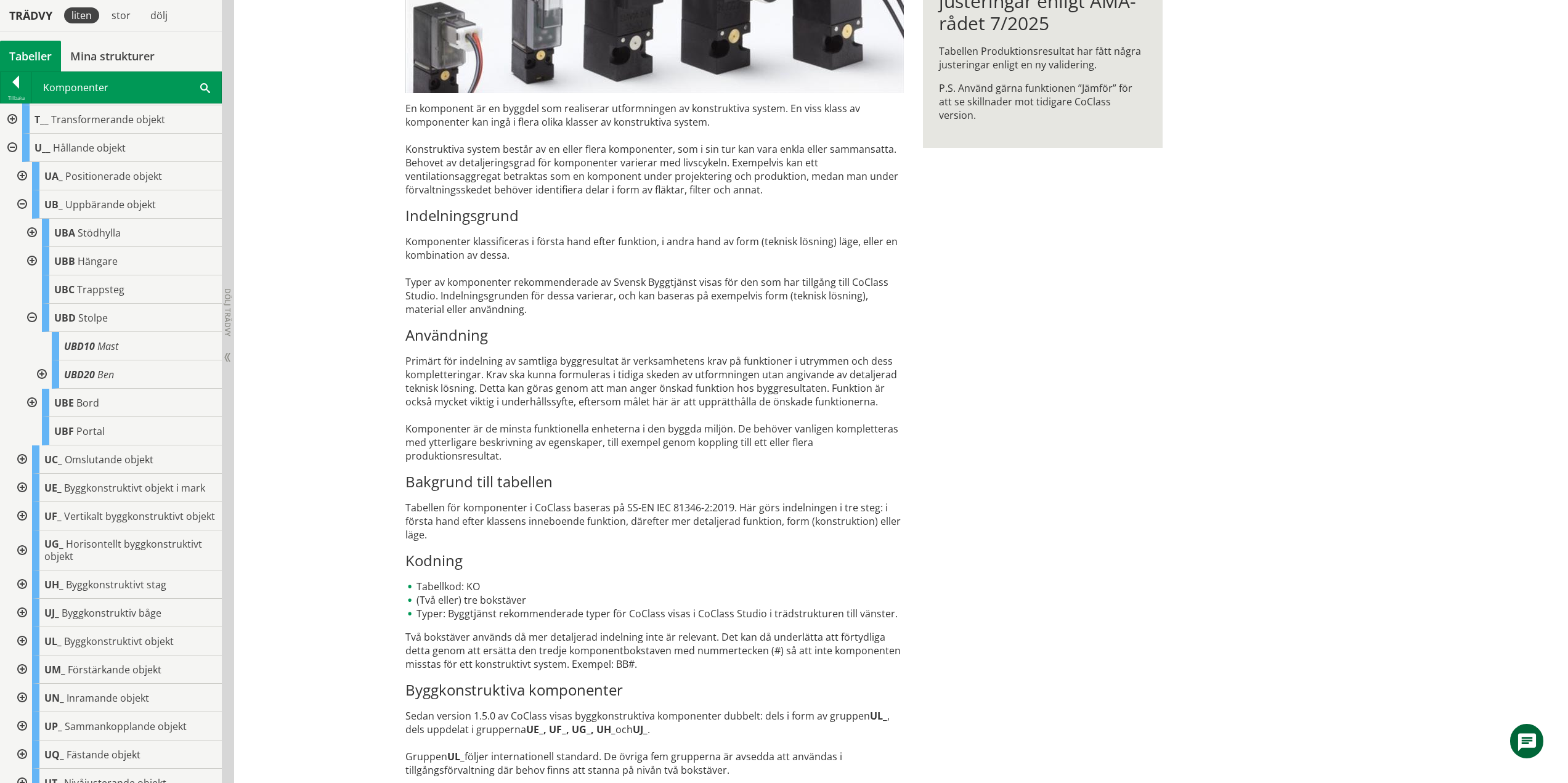
click at [34, 315] on div at bounding box center [31, 317] width 22 height 28
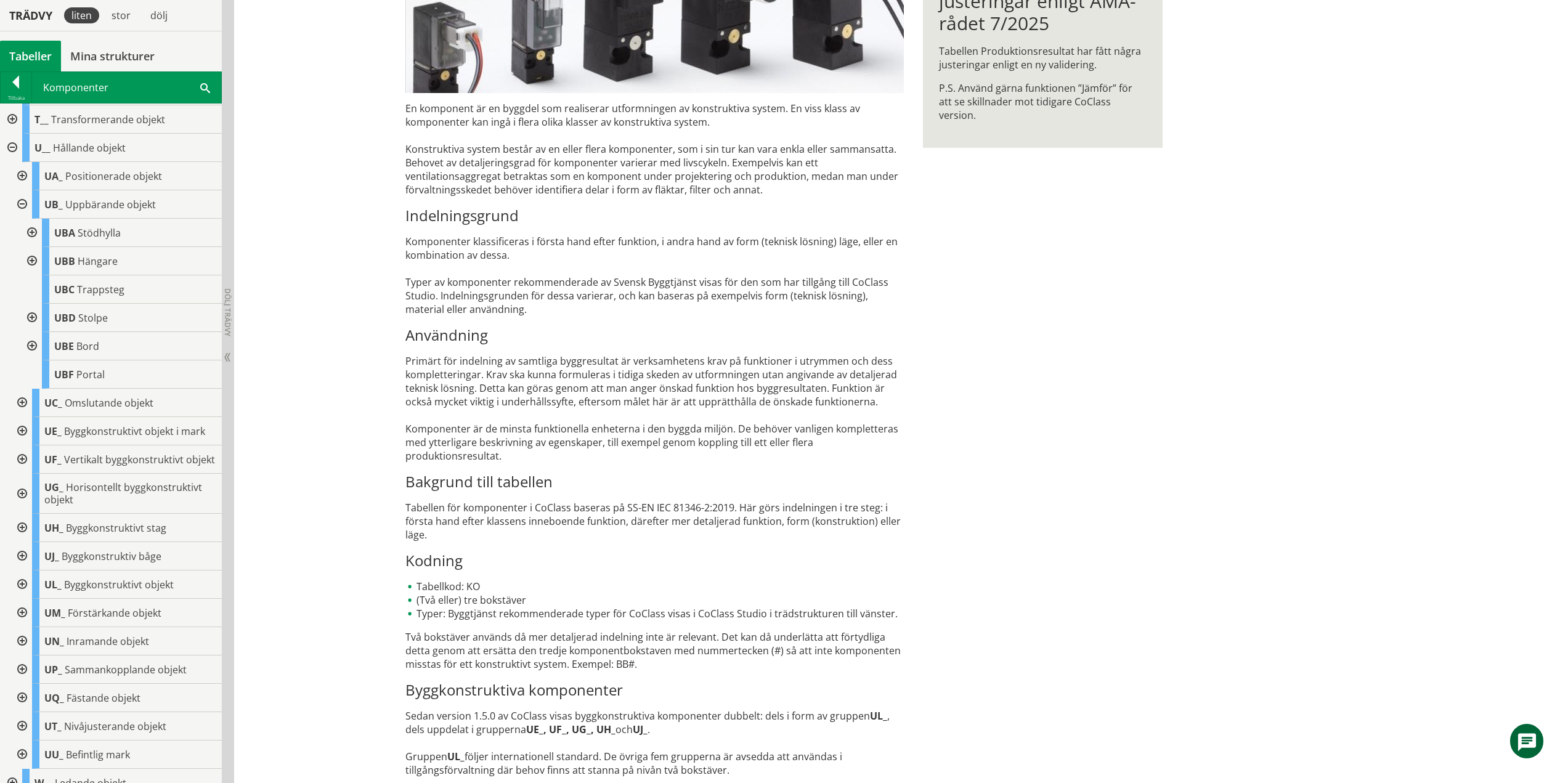
click at [32, 345] on div at bounding box center [31, 346] width 22 height 28
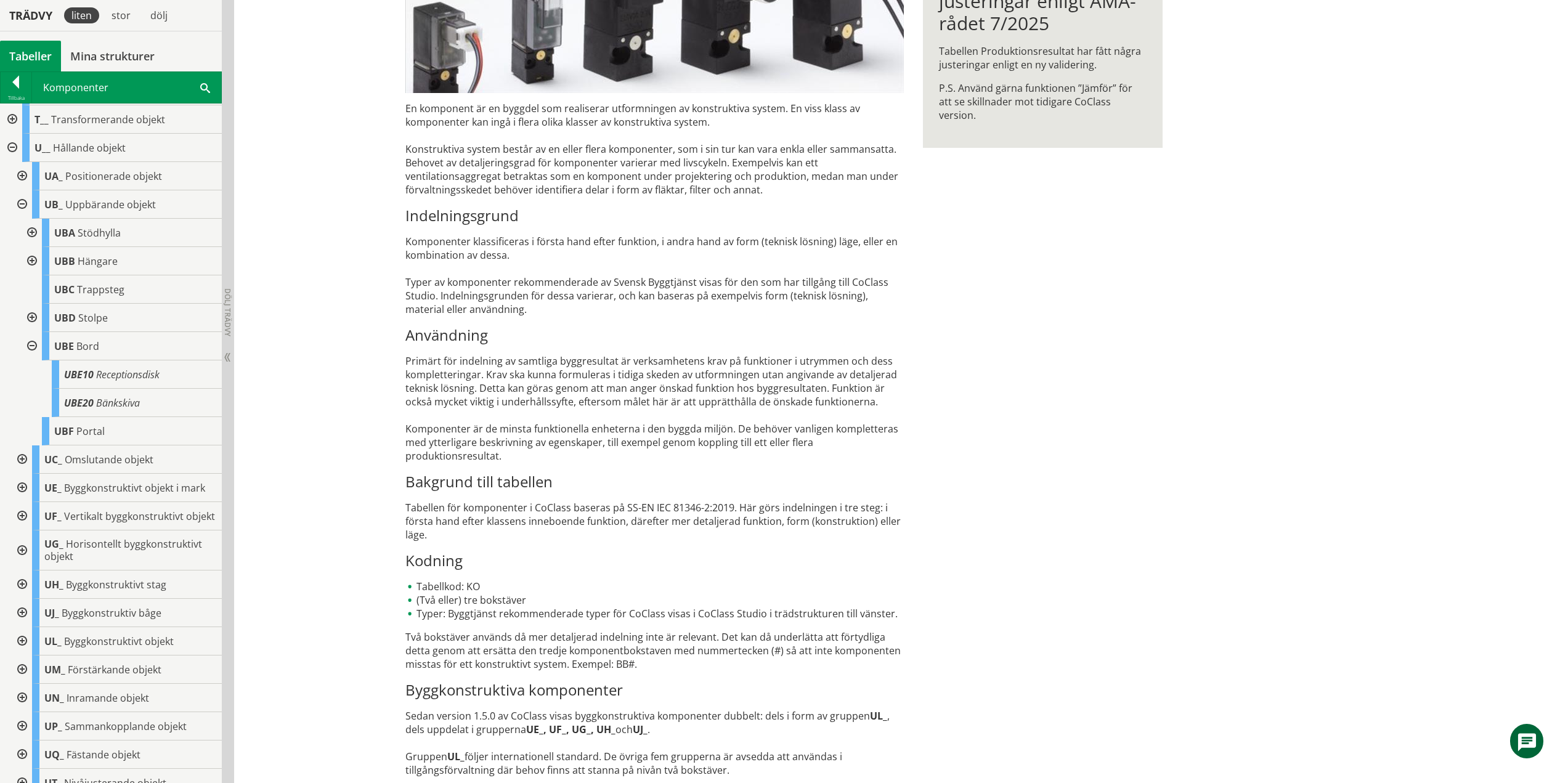
click at [28, 345] on div at bounding box center [31, 346] width 22 height 28
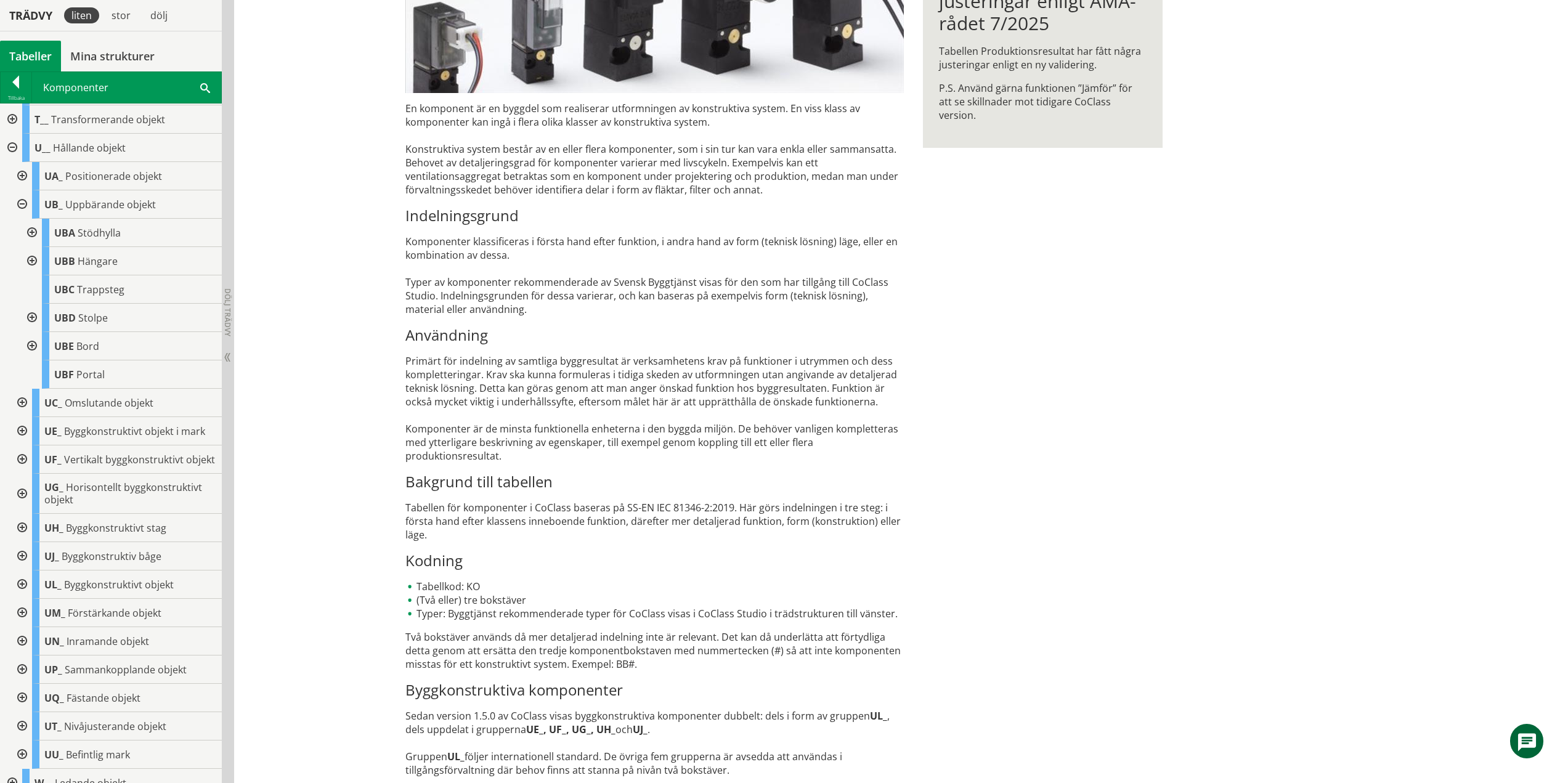
click at [21, 202] on div at bounding box center [21, 204] width 22 height 28
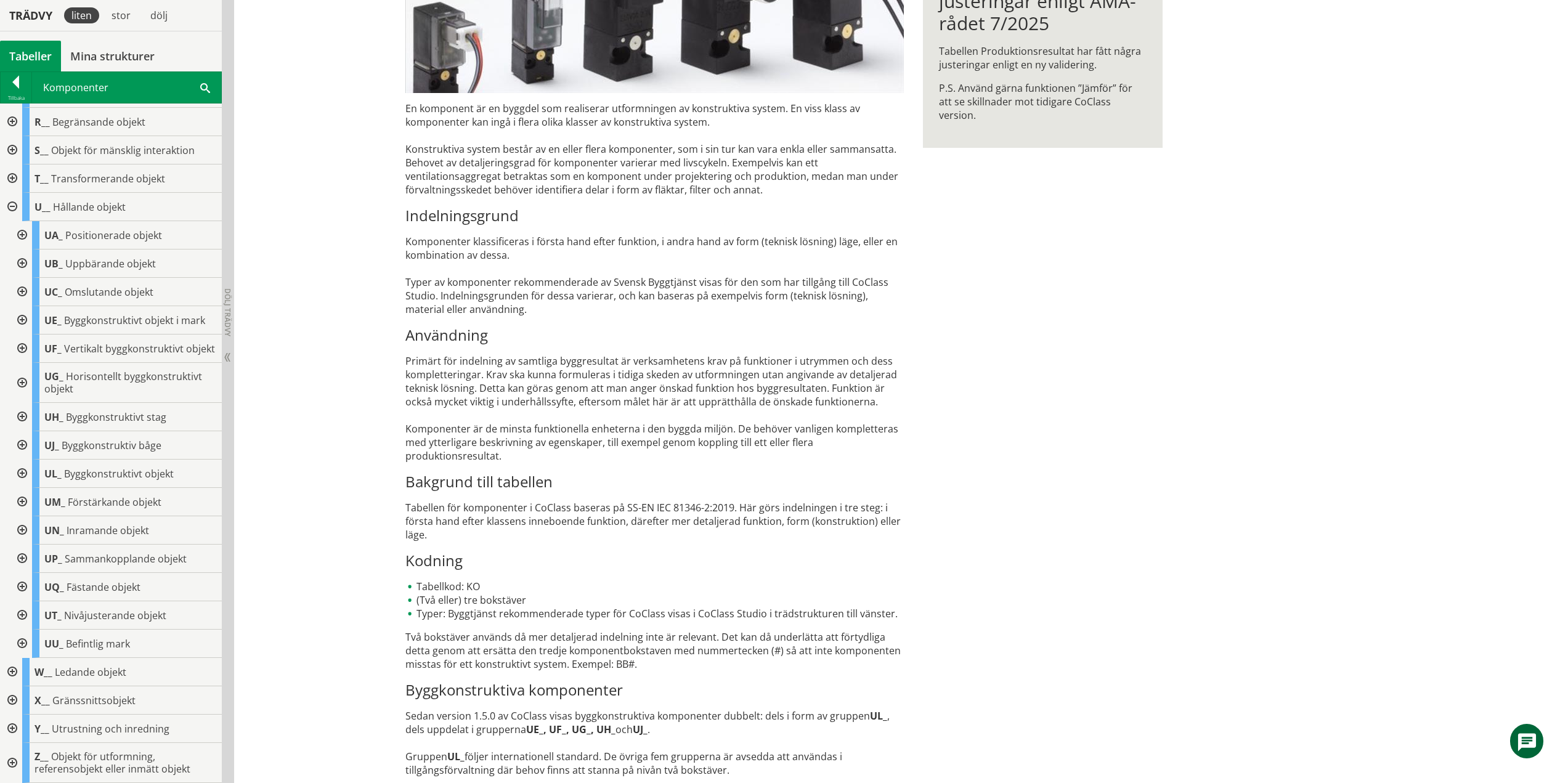
click at [25, 278] on div at bounding box center [21, 292] width 22 height 28
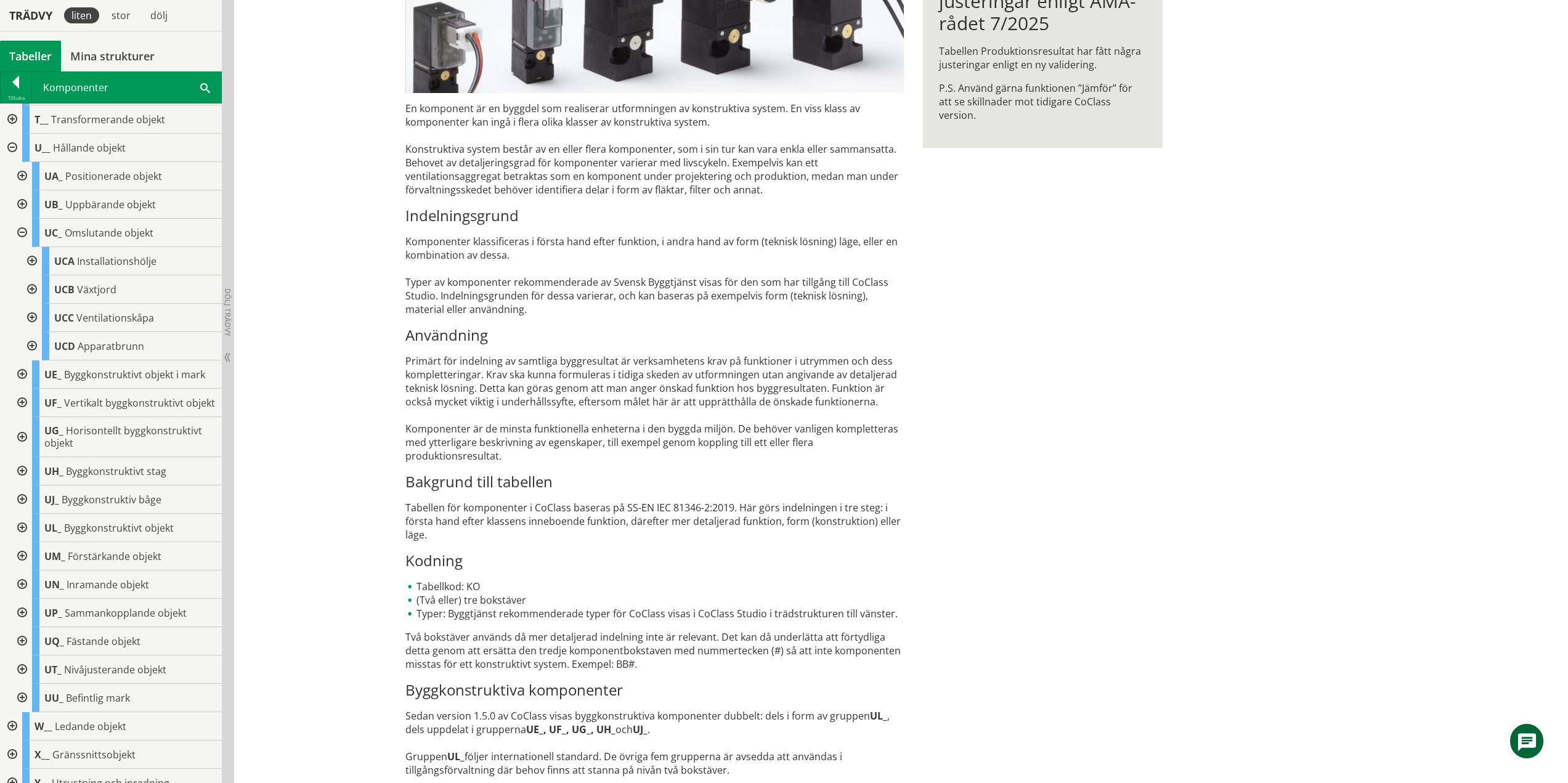
click at [34, 254] on div at bounding box center [31, 261] width 22 height 28
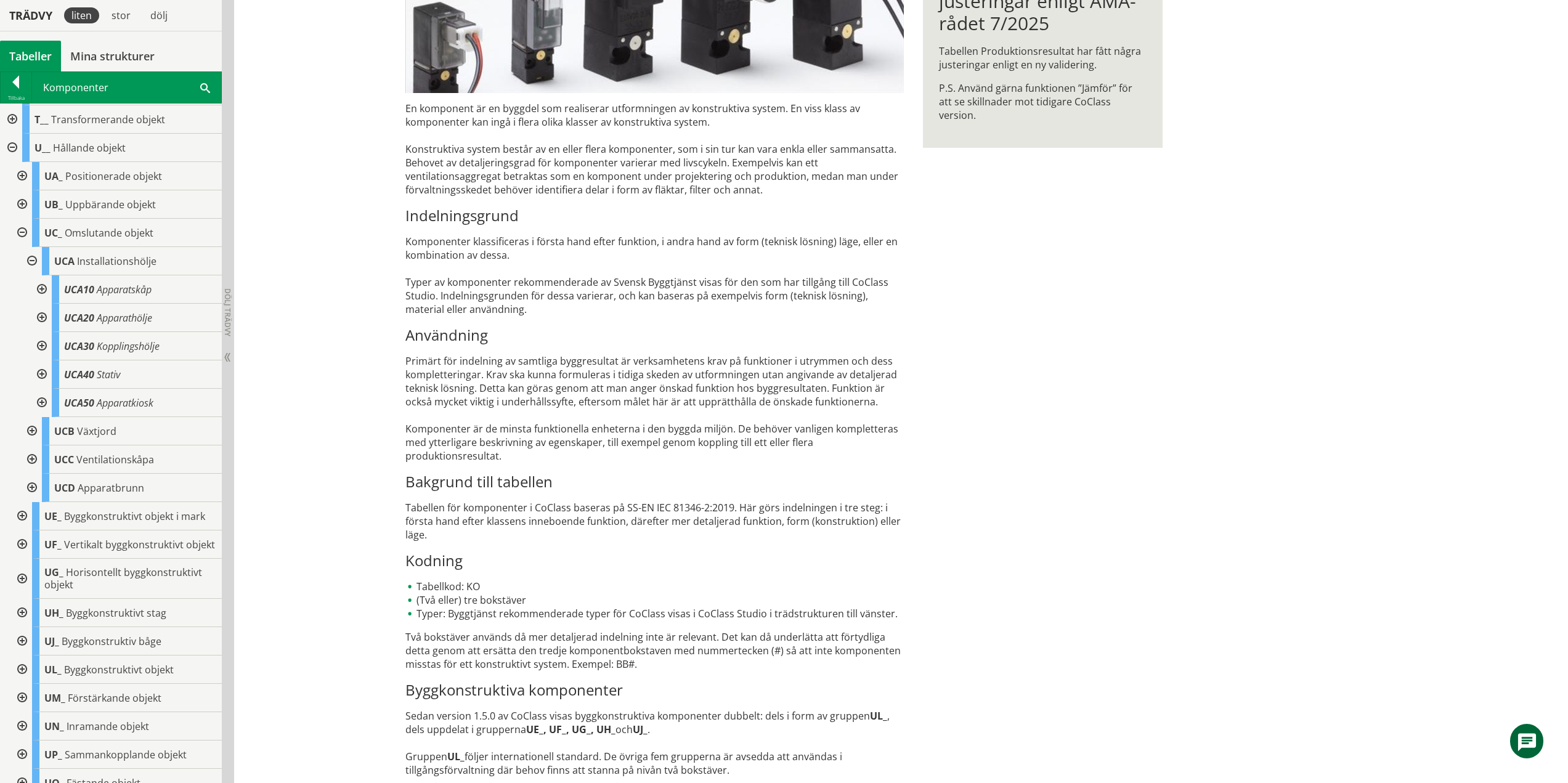
click at [39, 315] on div at bounding box center [41, 317] width 22 height 28
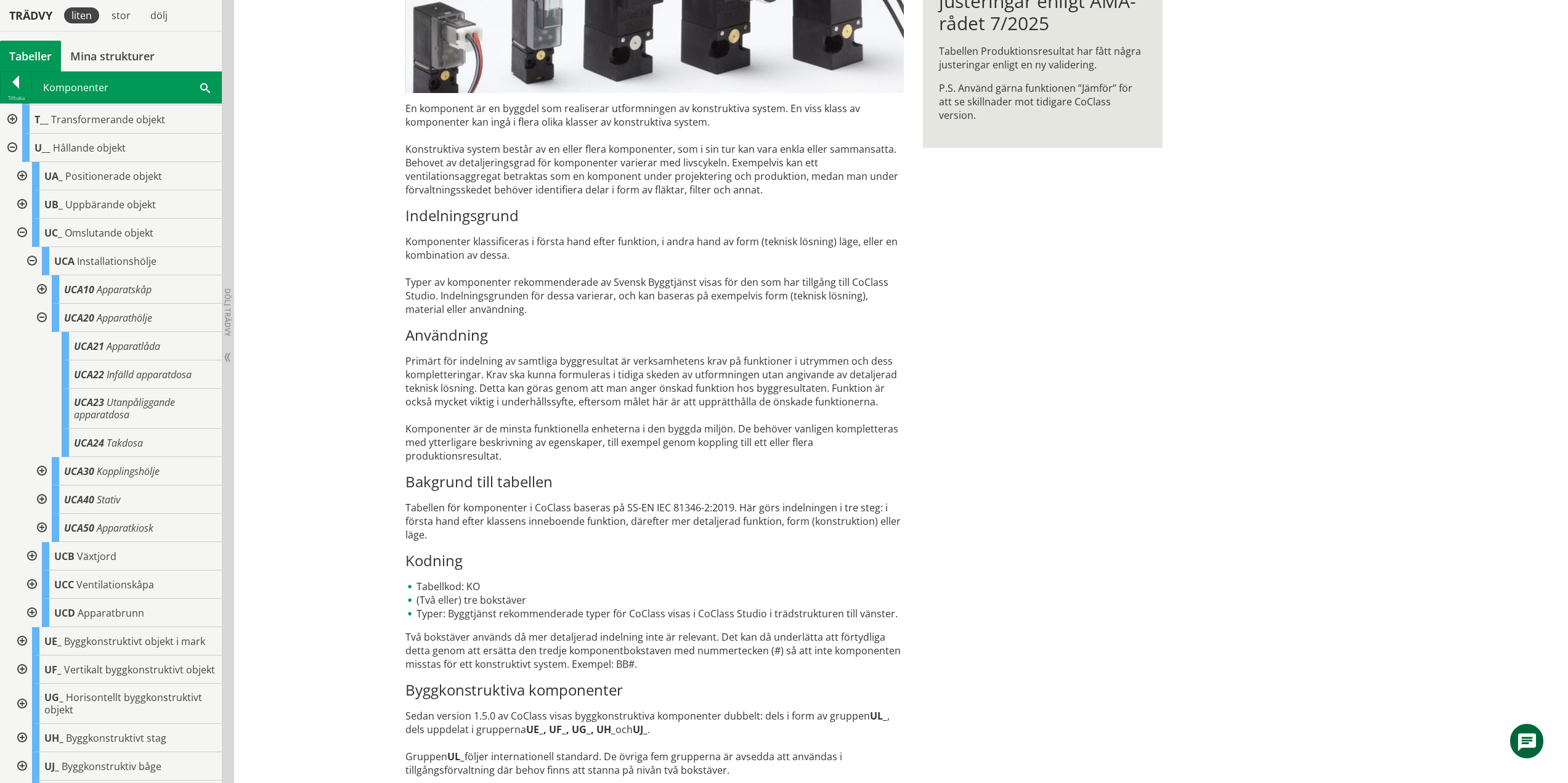
click at [36, 317] on div at bounding box center [41, 317] width 22 height 28
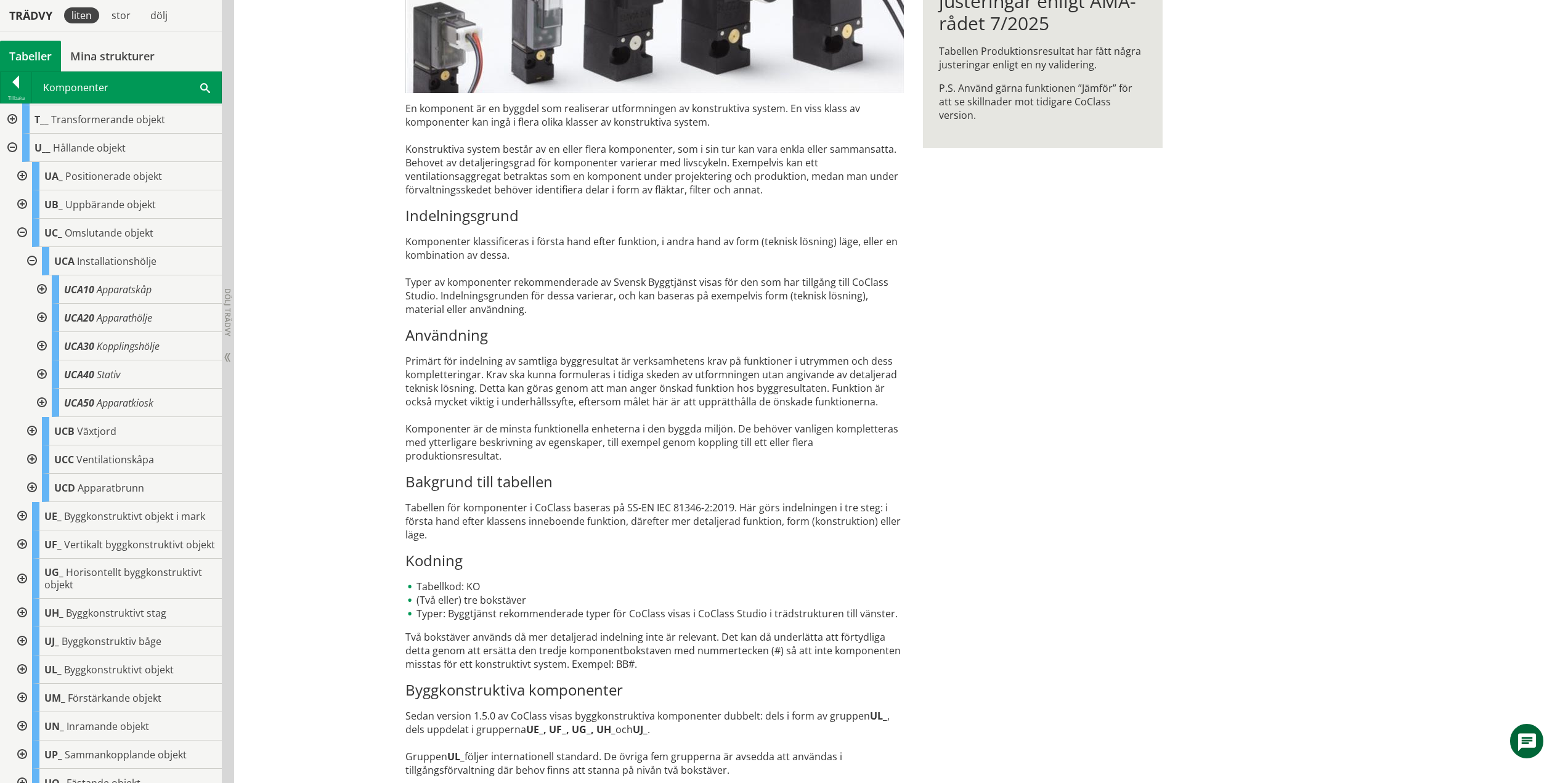
click at [43, 288] on div at bounding box center [41, 289] width 22 height 28
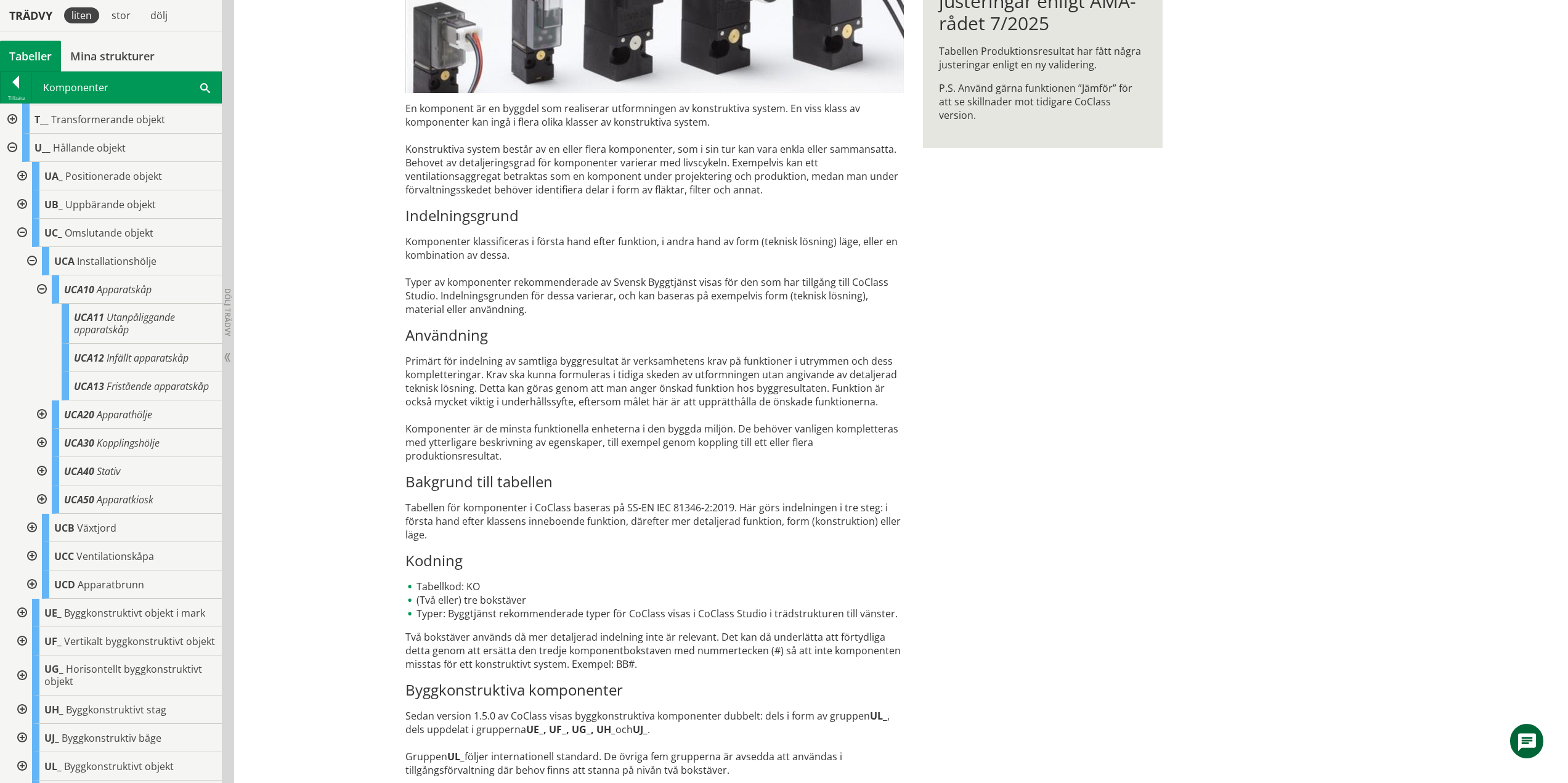
click at [45, 288] on div at bounding box center [41, 289] width 22 height 28
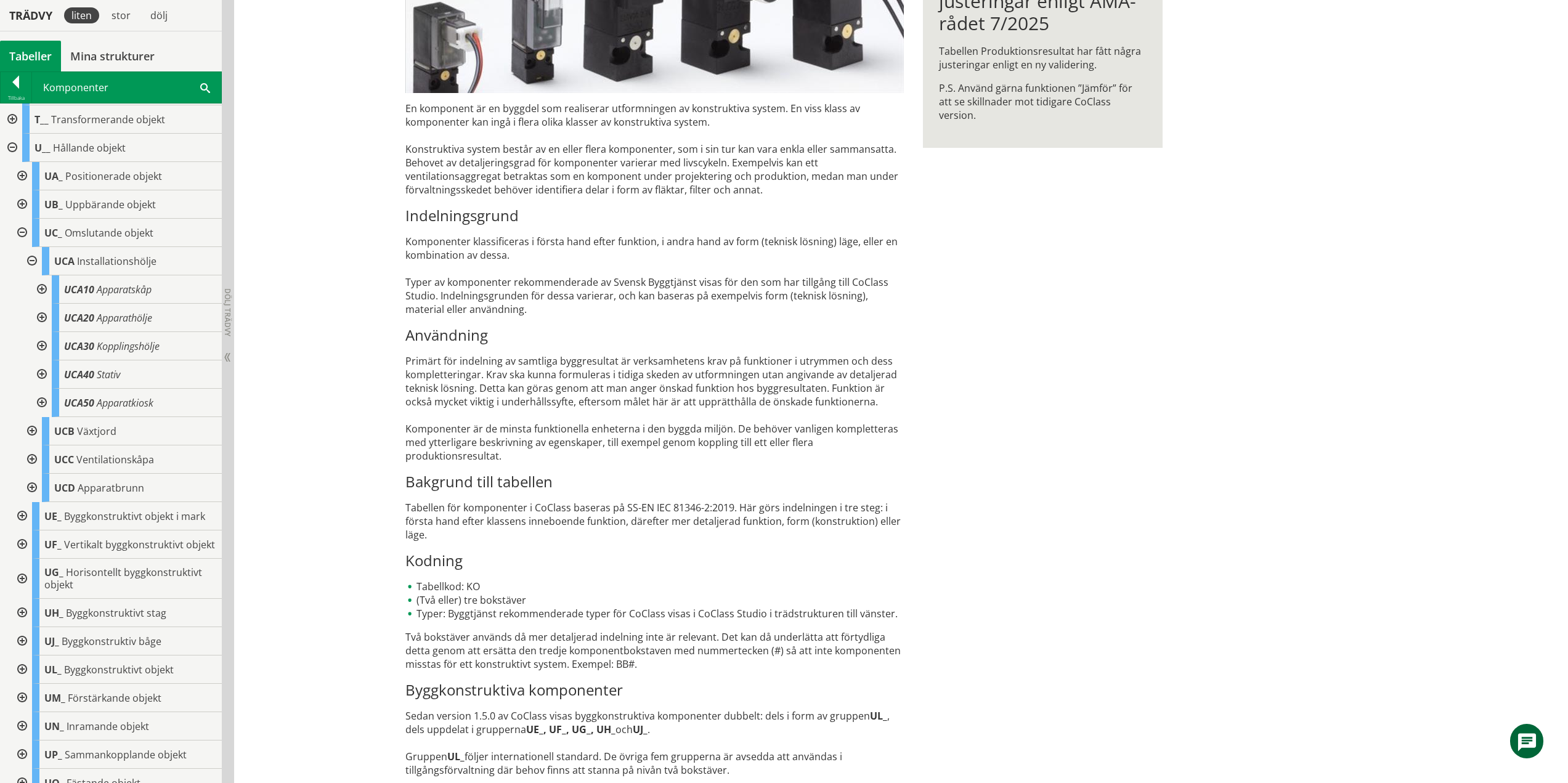
click at [40, 317] on div at bounding box center [41, 317] width 22 height 28
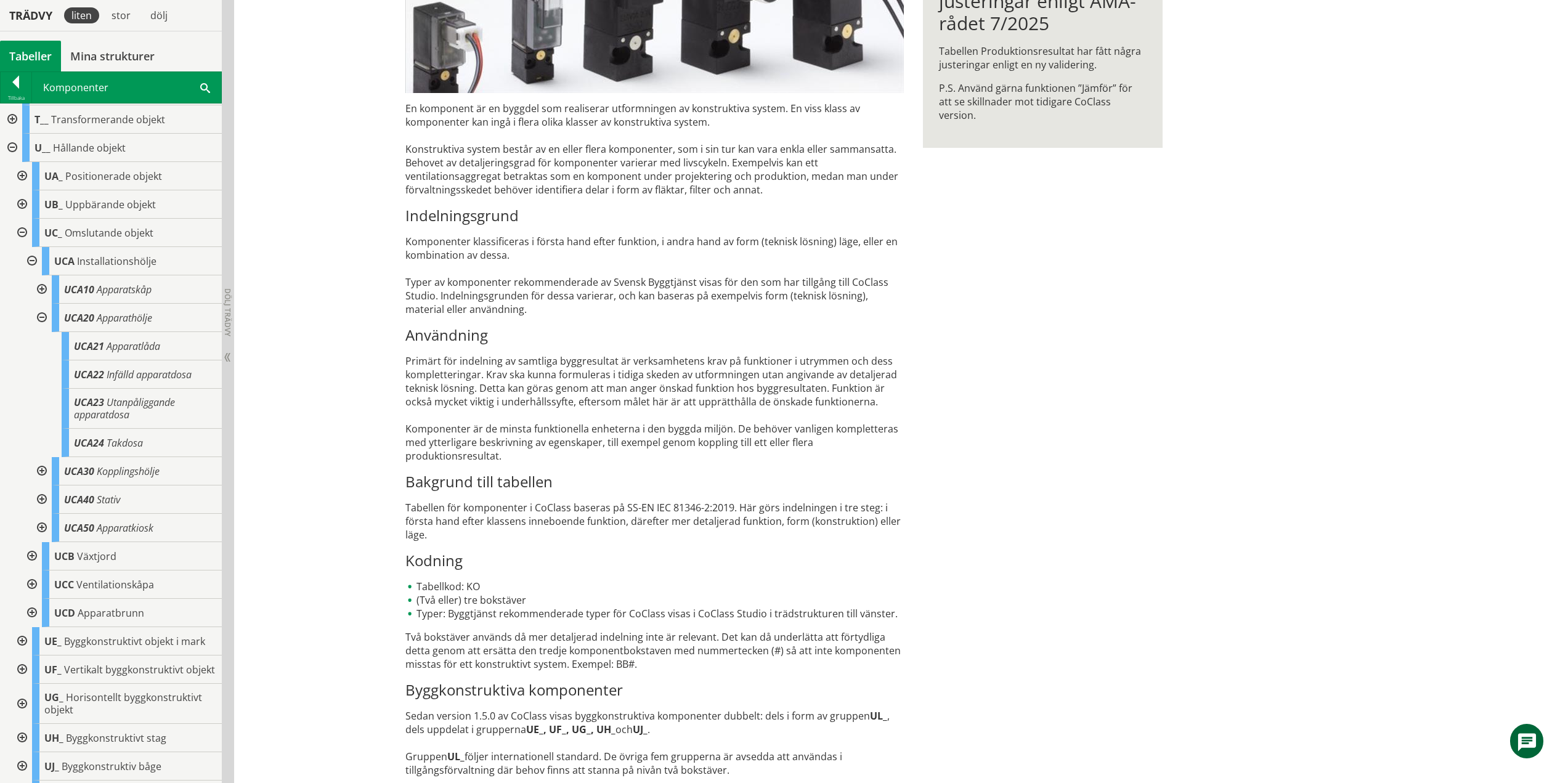
click at [40, 315] on div at bounding box center [41, 317] width 22 height 28
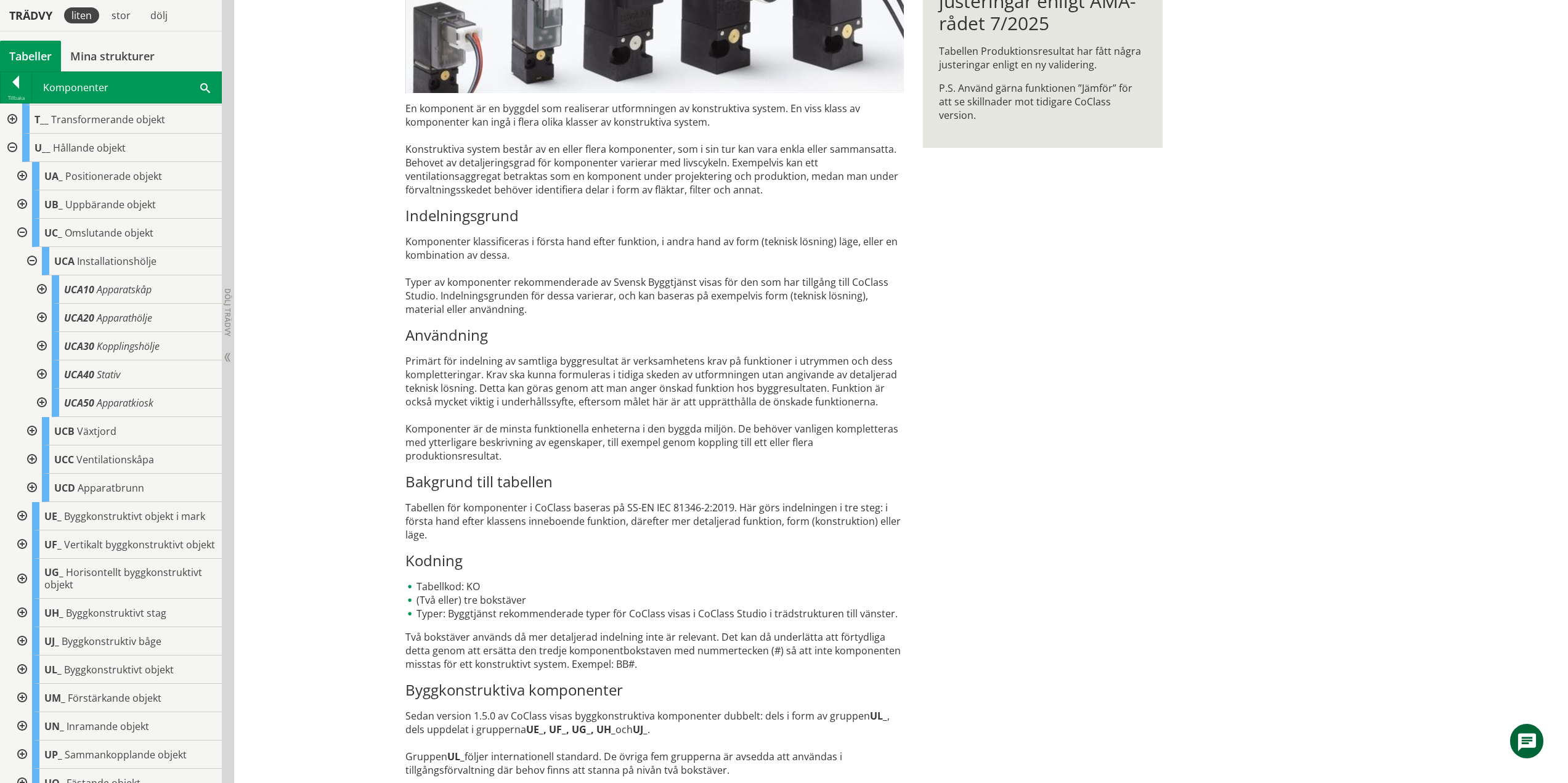
click at [43, 345] on div at bounding box center [41, 346] width 22 height 28
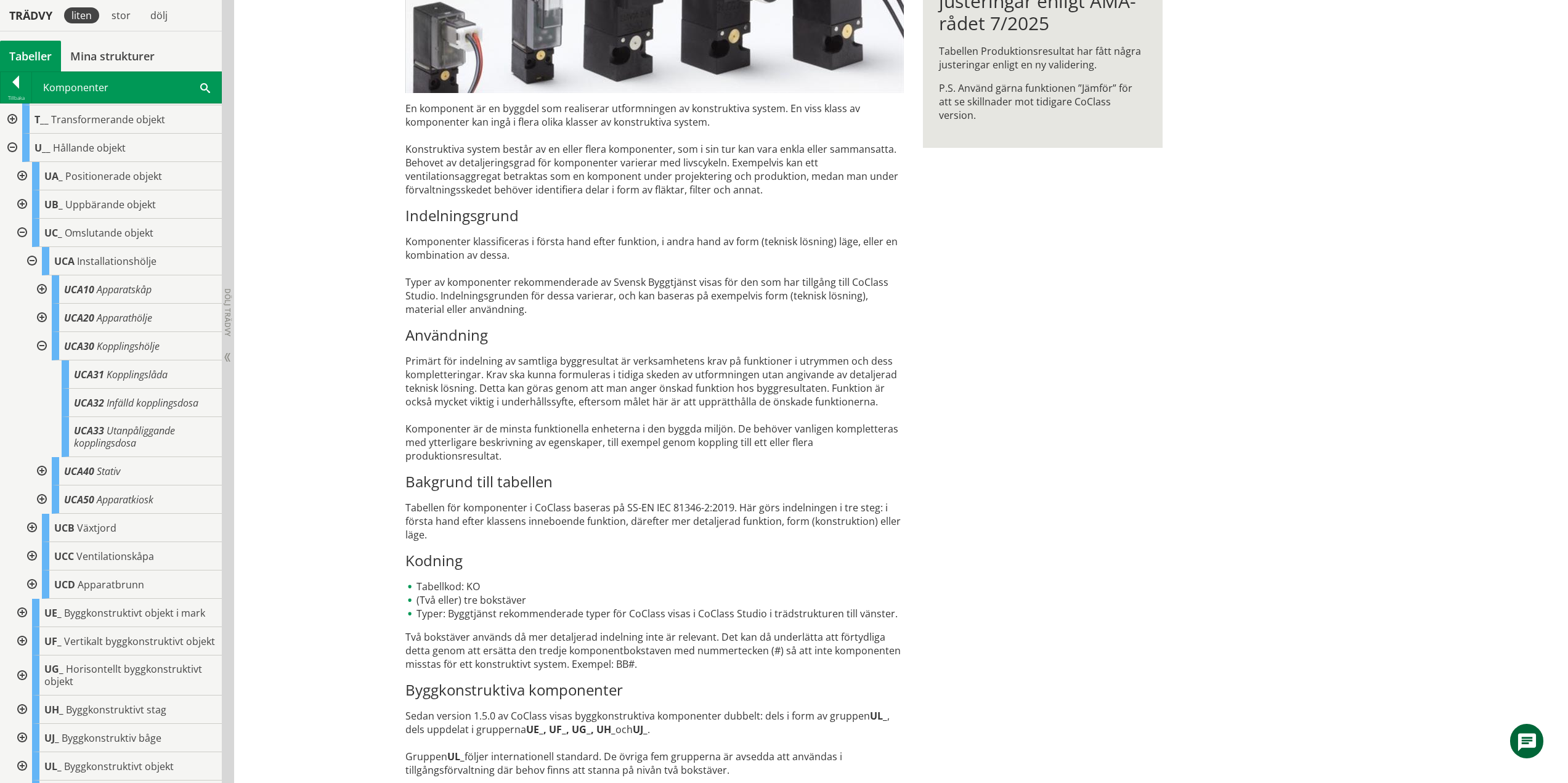
click at [42, 342] on div at bounding box center [41, 346] width 22 height 28
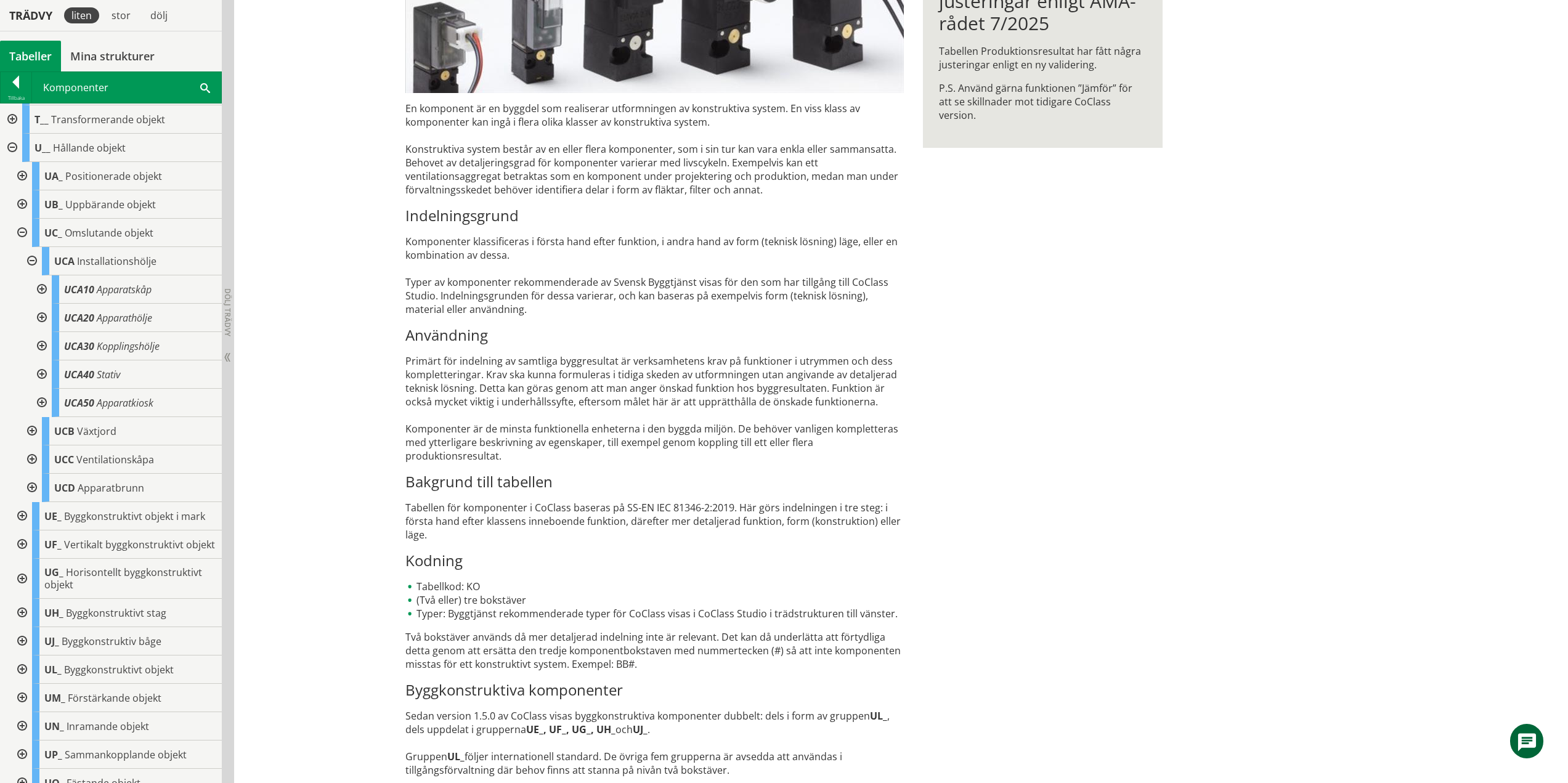
click at [43, 373] on div at bounding box center [41, 374] width 22 height 28
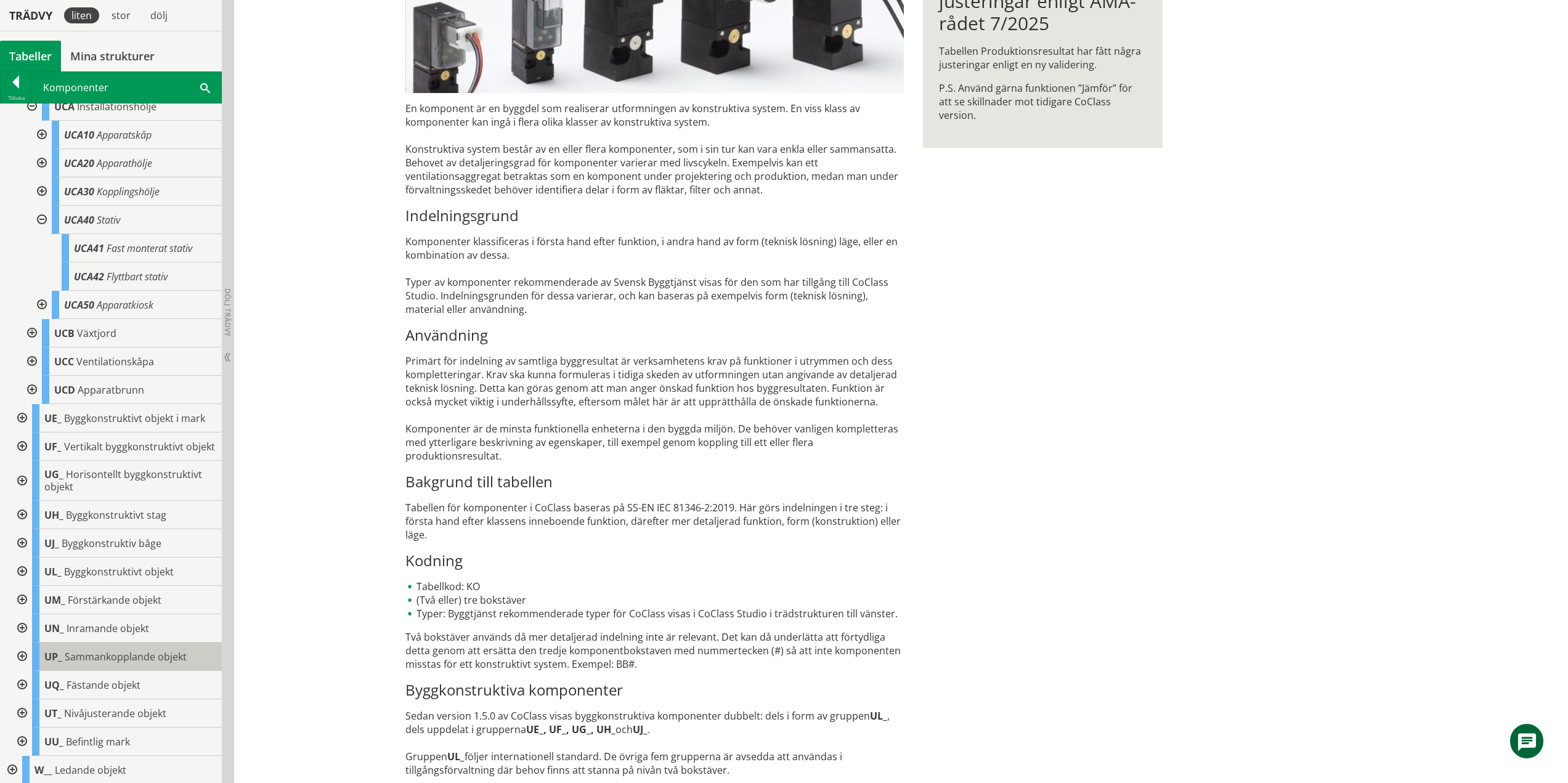
scroll to position [323, 0]
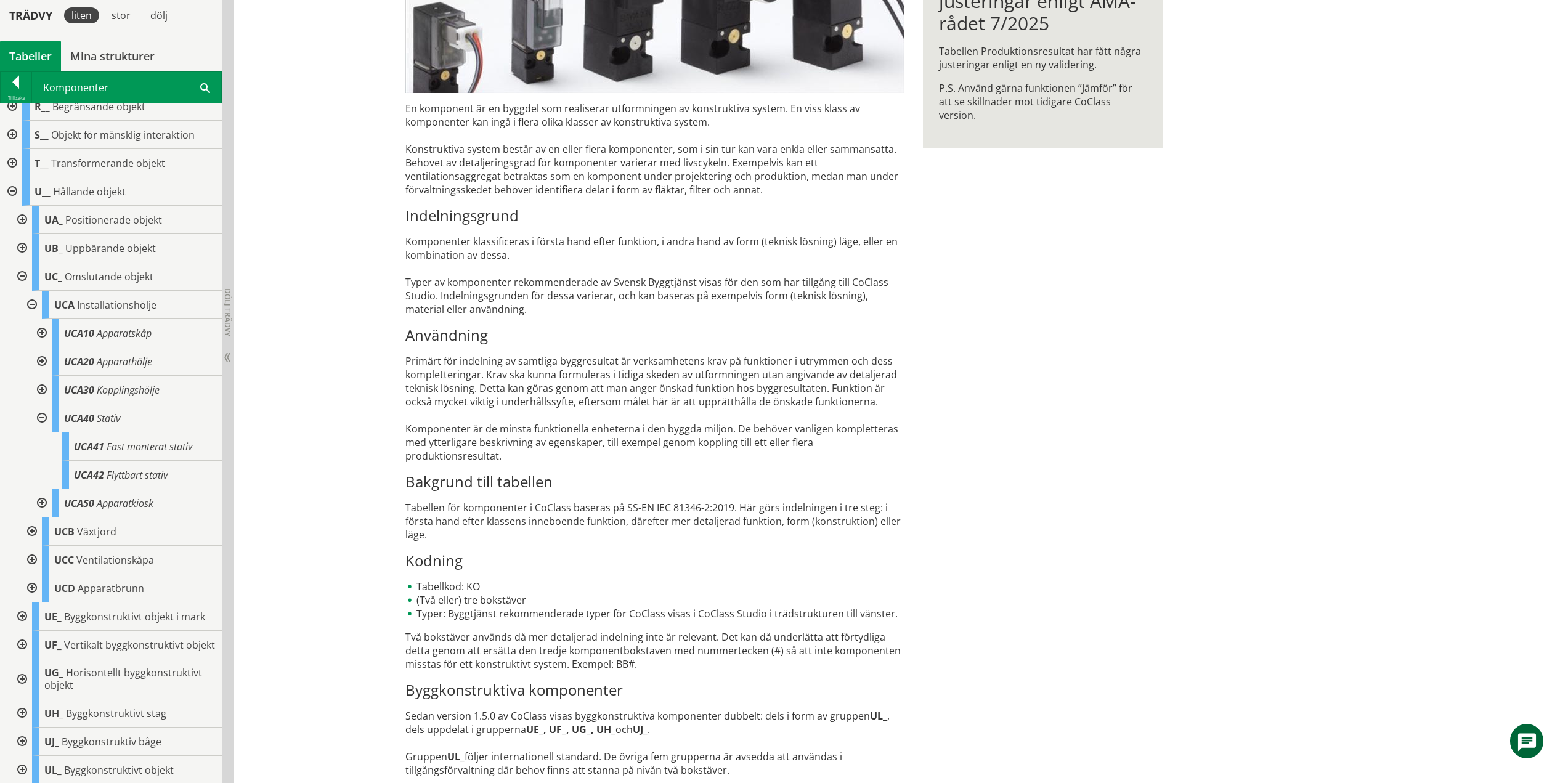
click at [43, 414] on div at bounding box center [41, 418] width 22 height 28
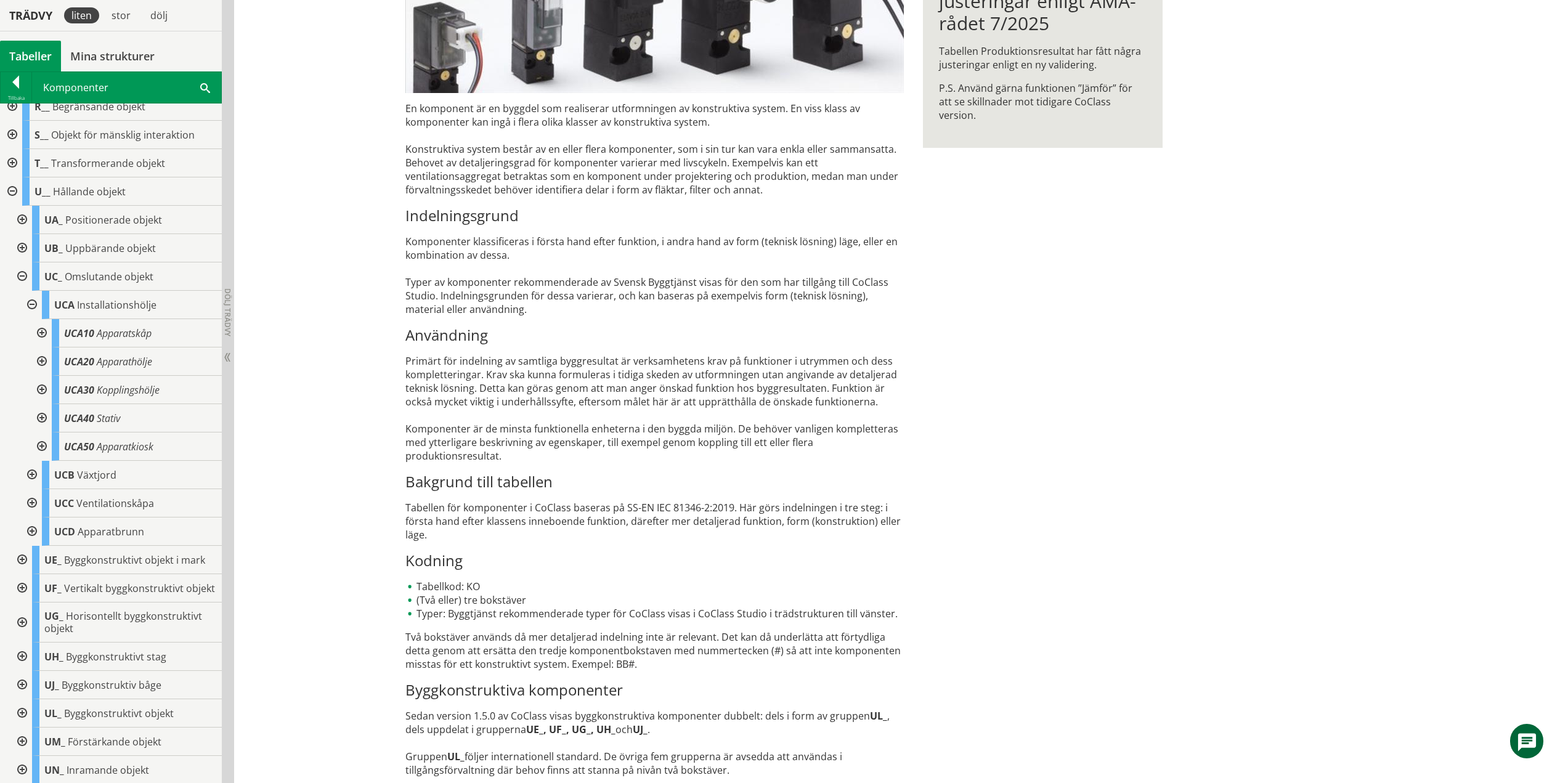
click at [42, 442] on div at bounding box center [41, 446] width 22 height 28
click at [43, 443] on div at bounding box center [41, 446] width 22 height 28
click at [30, 305] on div at bounding box center [31, 304] width 22 height 28
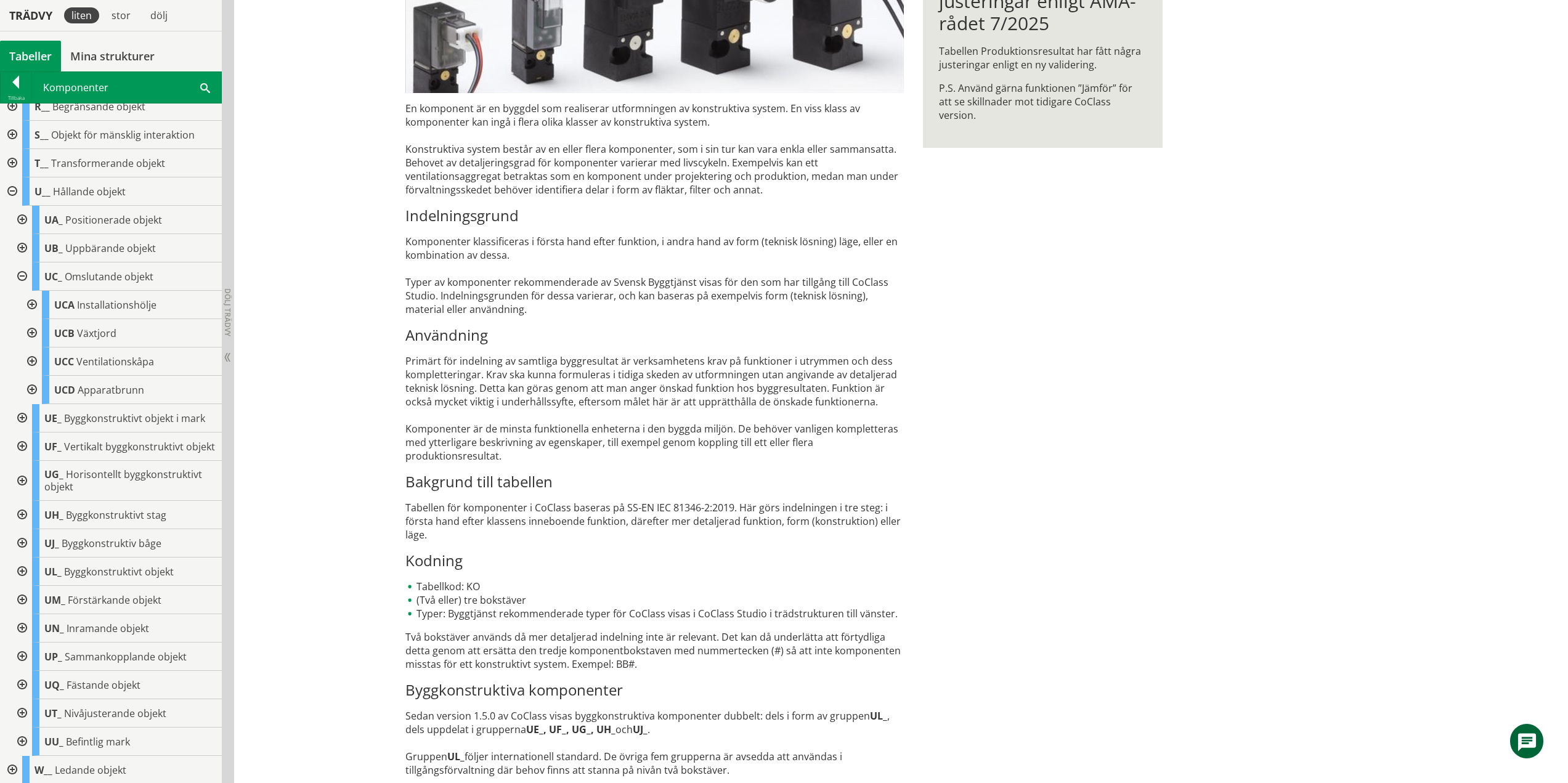
click at [34, 332] on div at bounding box center [31, 333] width 22 height 28
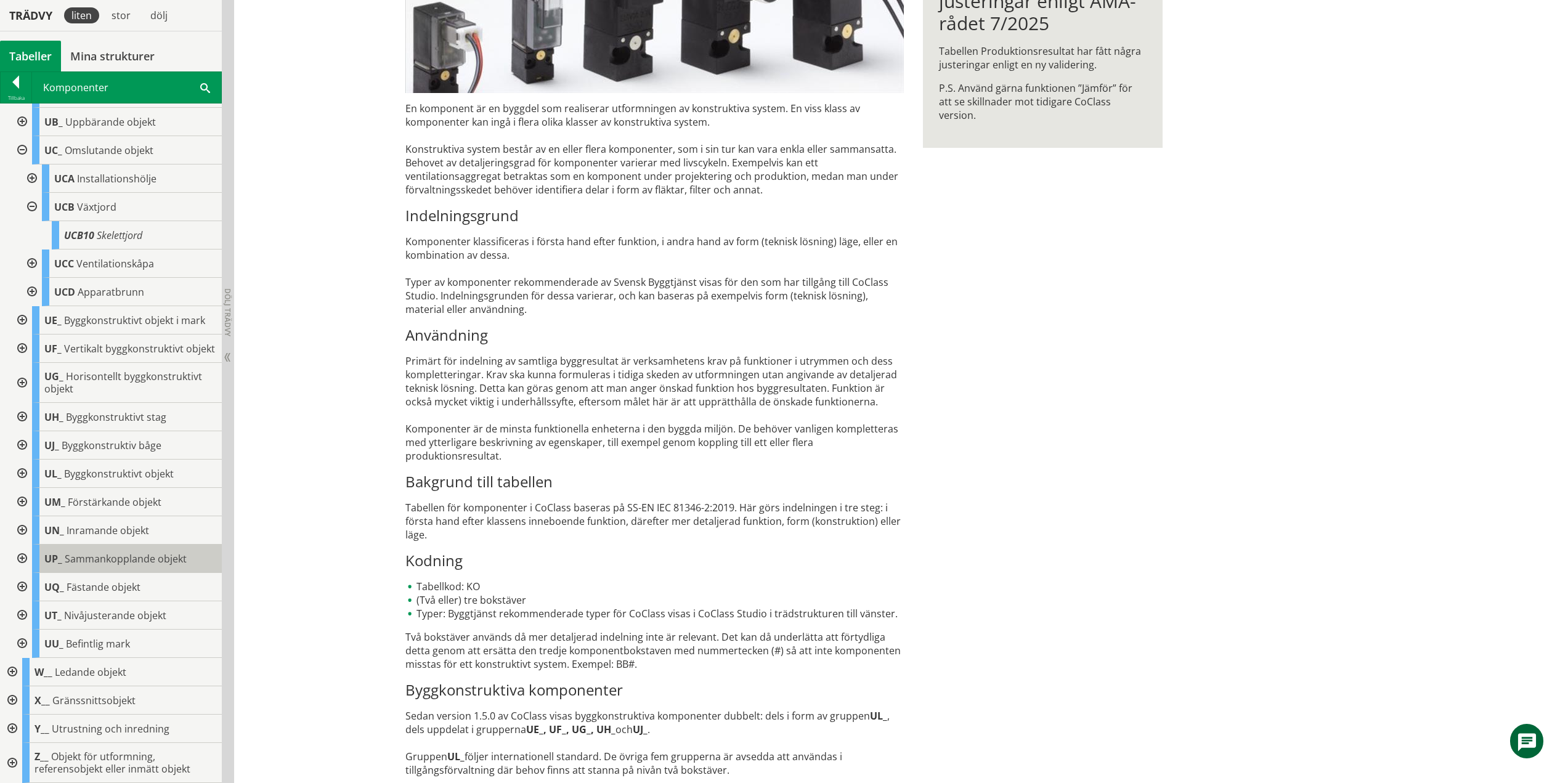
scroll to position [461, 0]
click at [28, 196] on div at bounding box center [31, 207] width 22 height 28
click at [32, 252] on div at bounding box center [31, 263] width 22 height 28
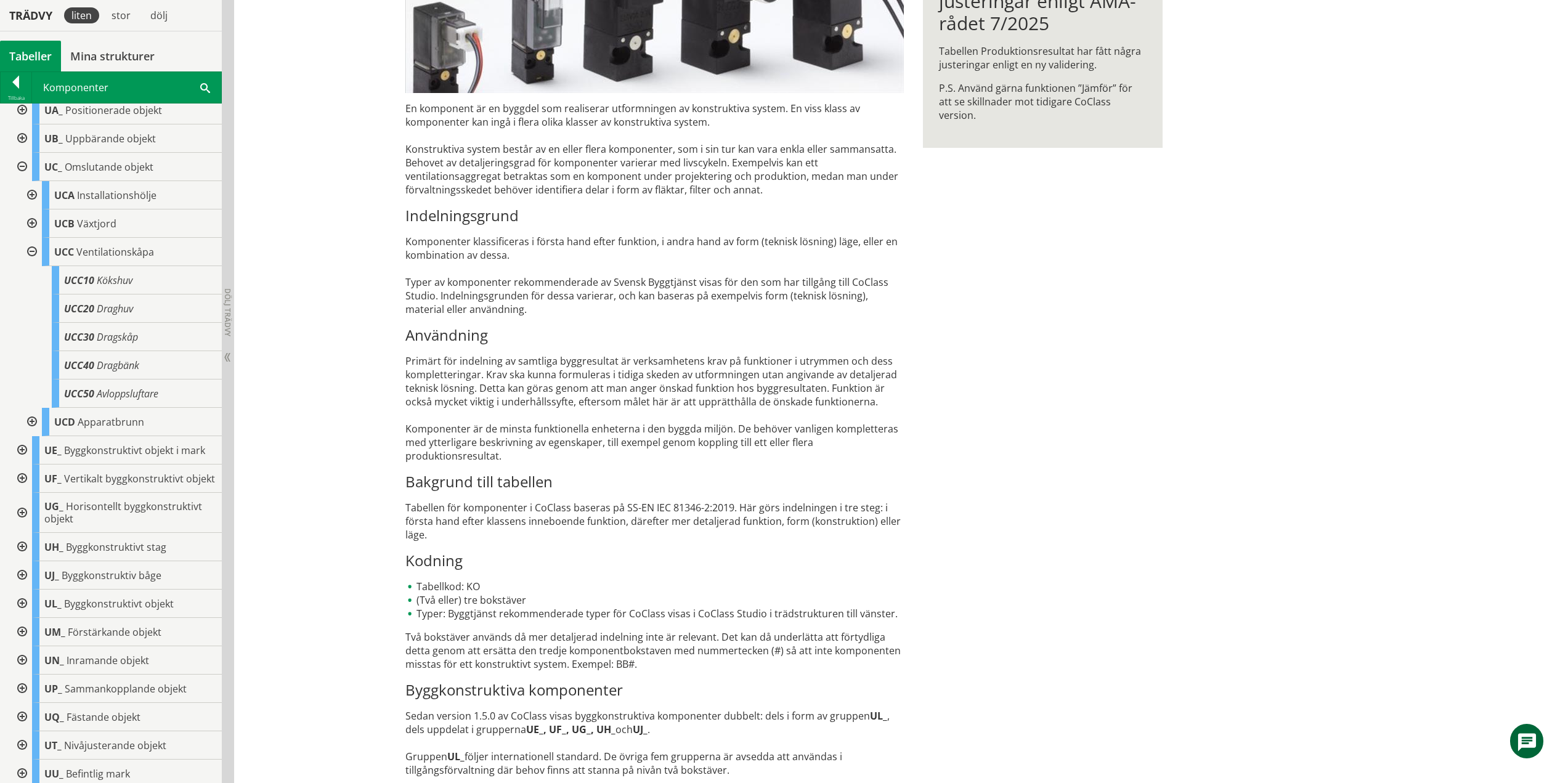
scroll to position [461, 0]
drag, startPoint x: 28, startPoint y: 221, endPoint x: 30, endPoint y: 227, distance: 6.3
click at [28, 221] on div at bounding box center [31, 223] width 22 height 28
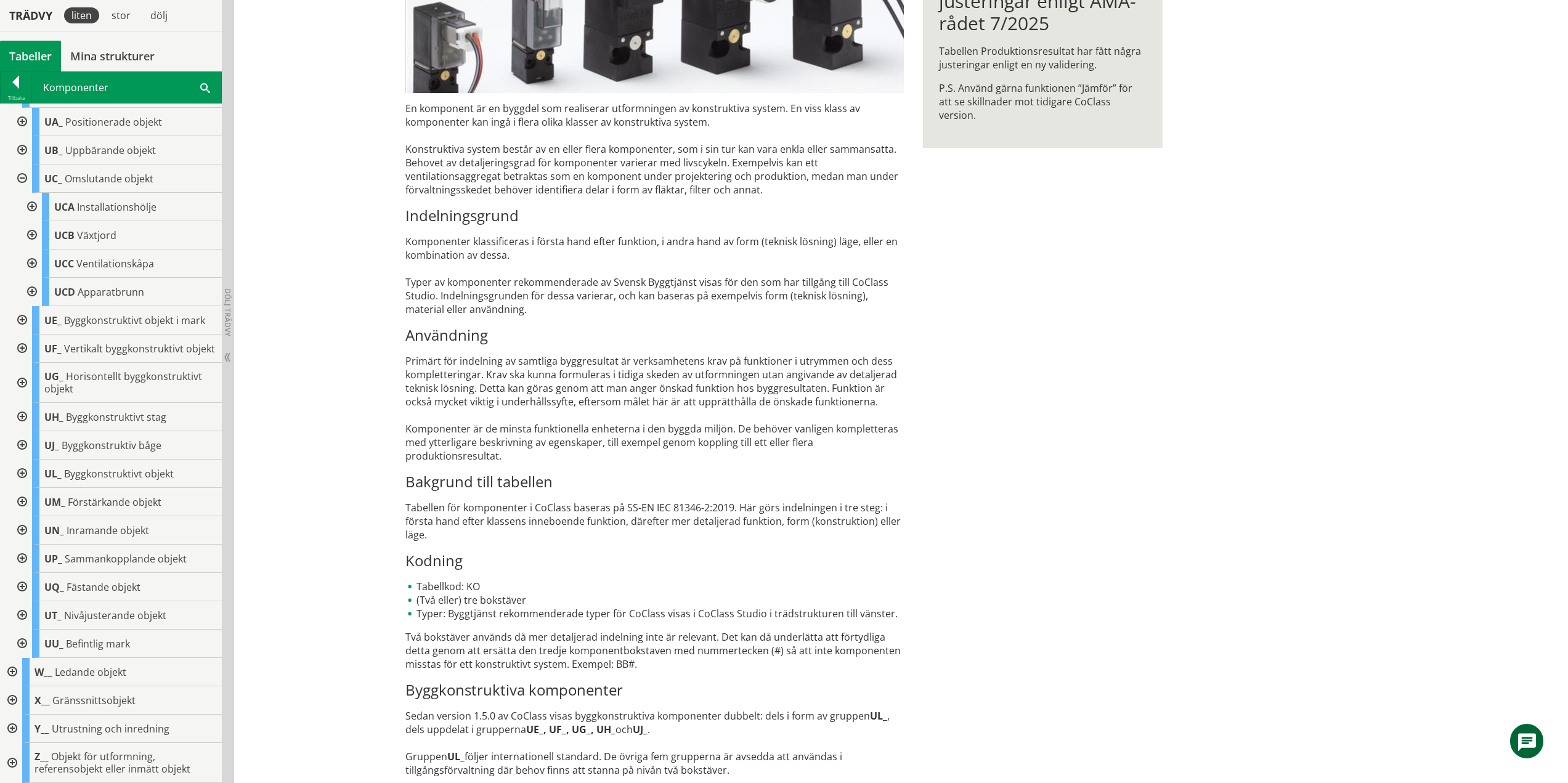
click at [35, 278] on div at bounding box center [31, 292] width 22 height 28
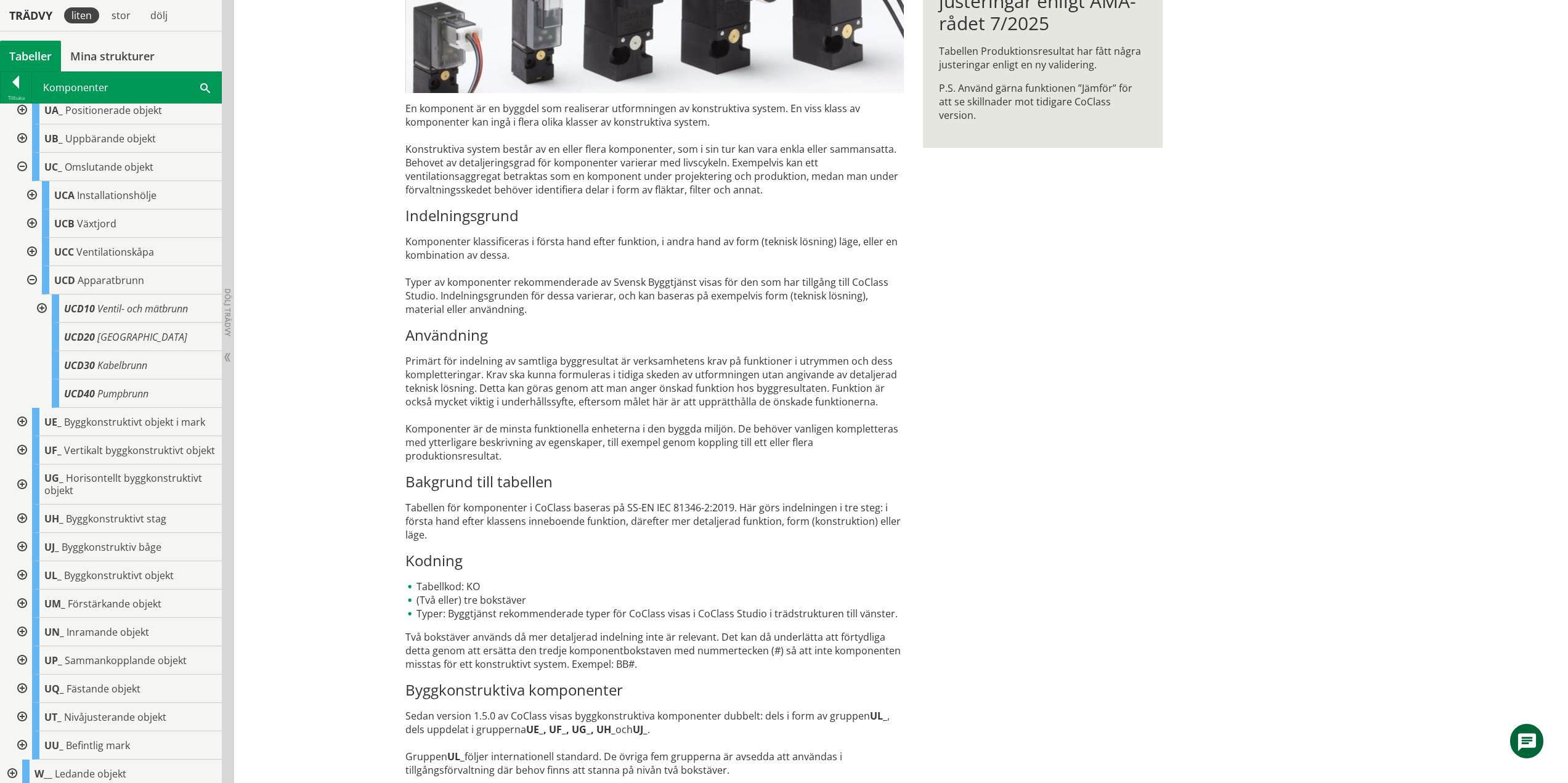
scroll to position [461, 0]
click at [45, 276] on div at bounding box center [41, 280] width 22 height 28
click at [38, 279] on div at bounding box center [41, 280] width 22 height 28
click at [32, 250] on div at bounding box center [31, 252] width 22 height 28
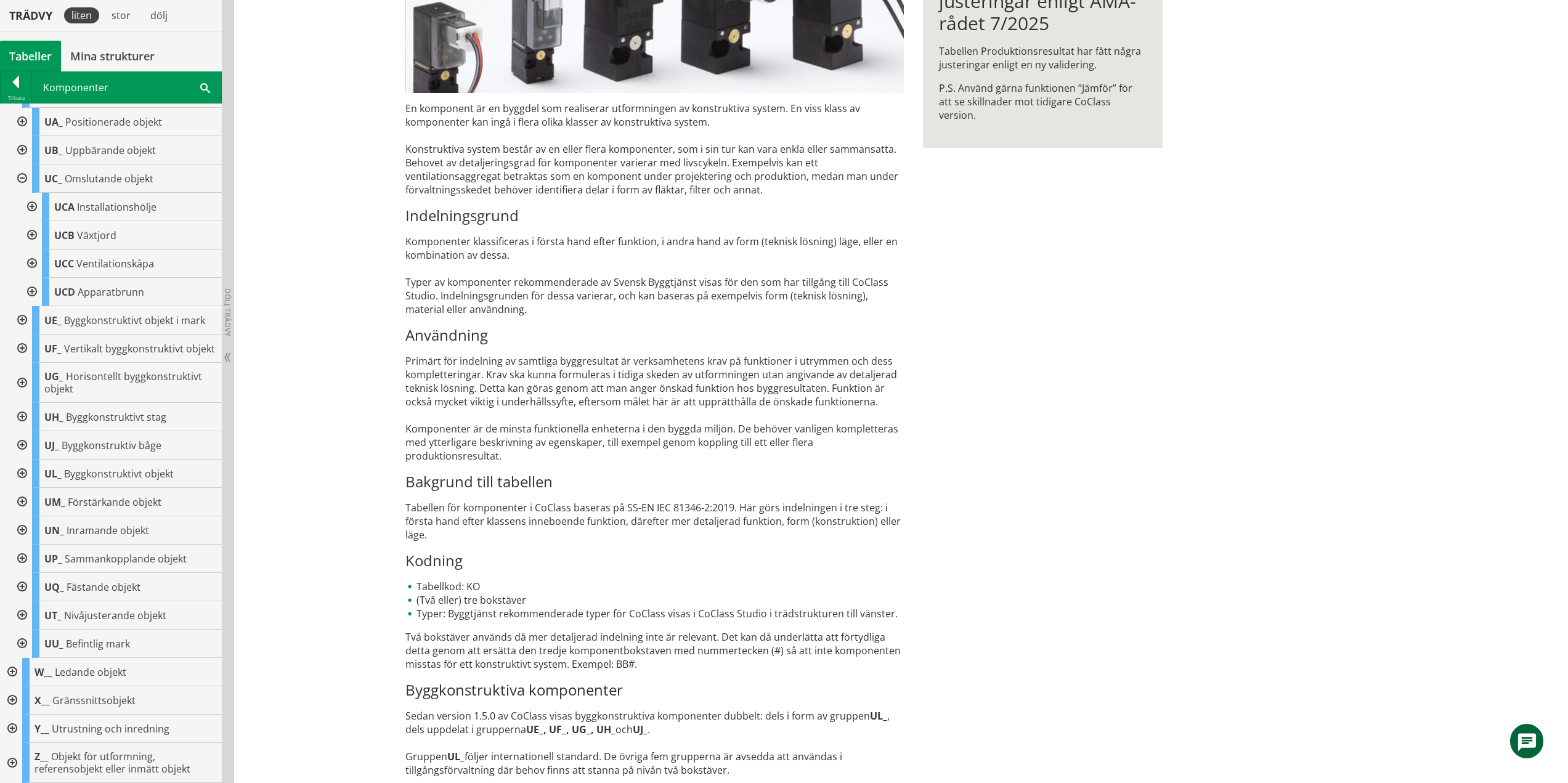
click at [25, 167] on div at bounding box center [21, 178] width 22 height 28
click at [21, 306] on div at bounding box center [21, 320] width 22 height 28
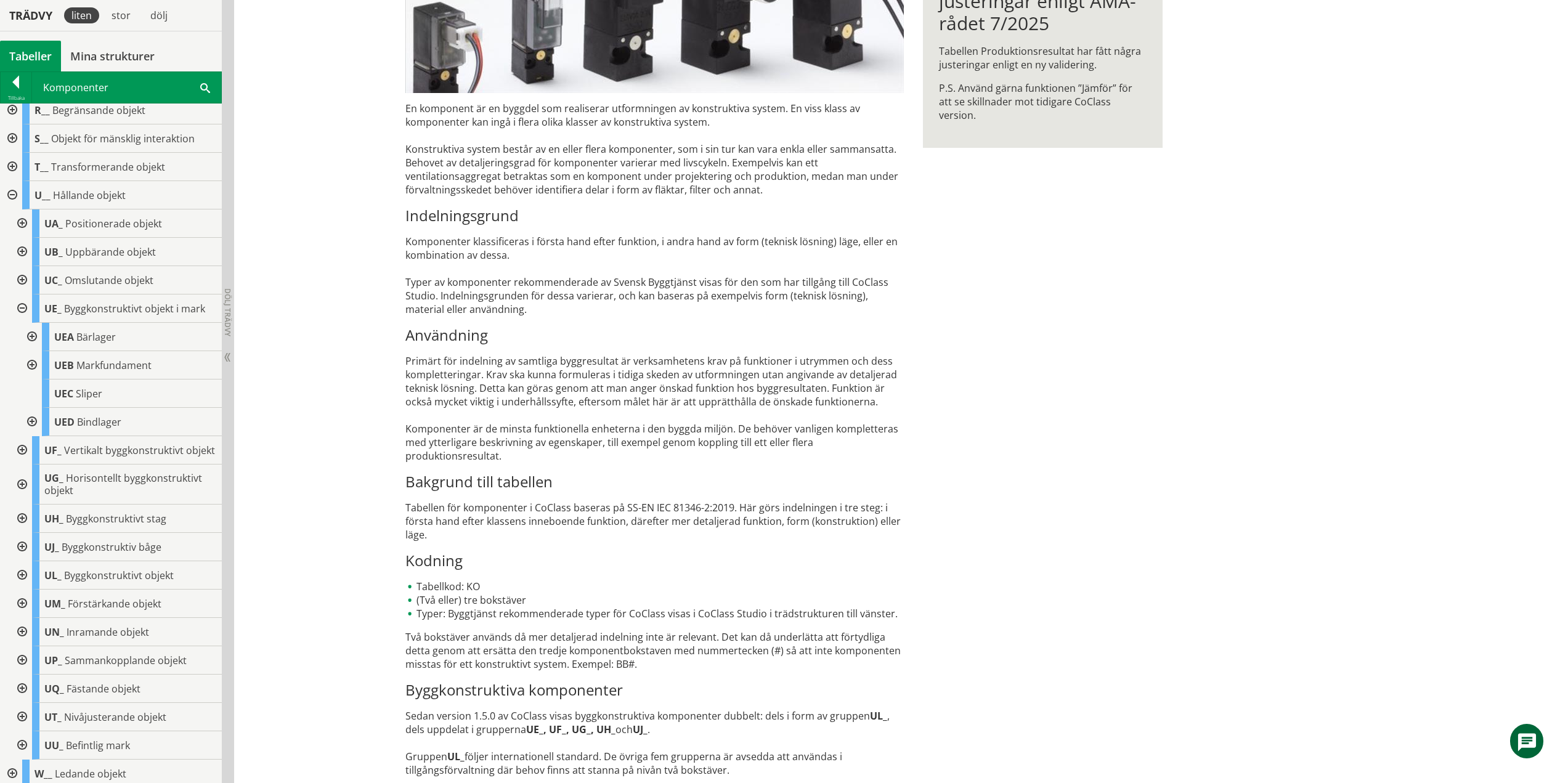
scroll to position [433, 0]
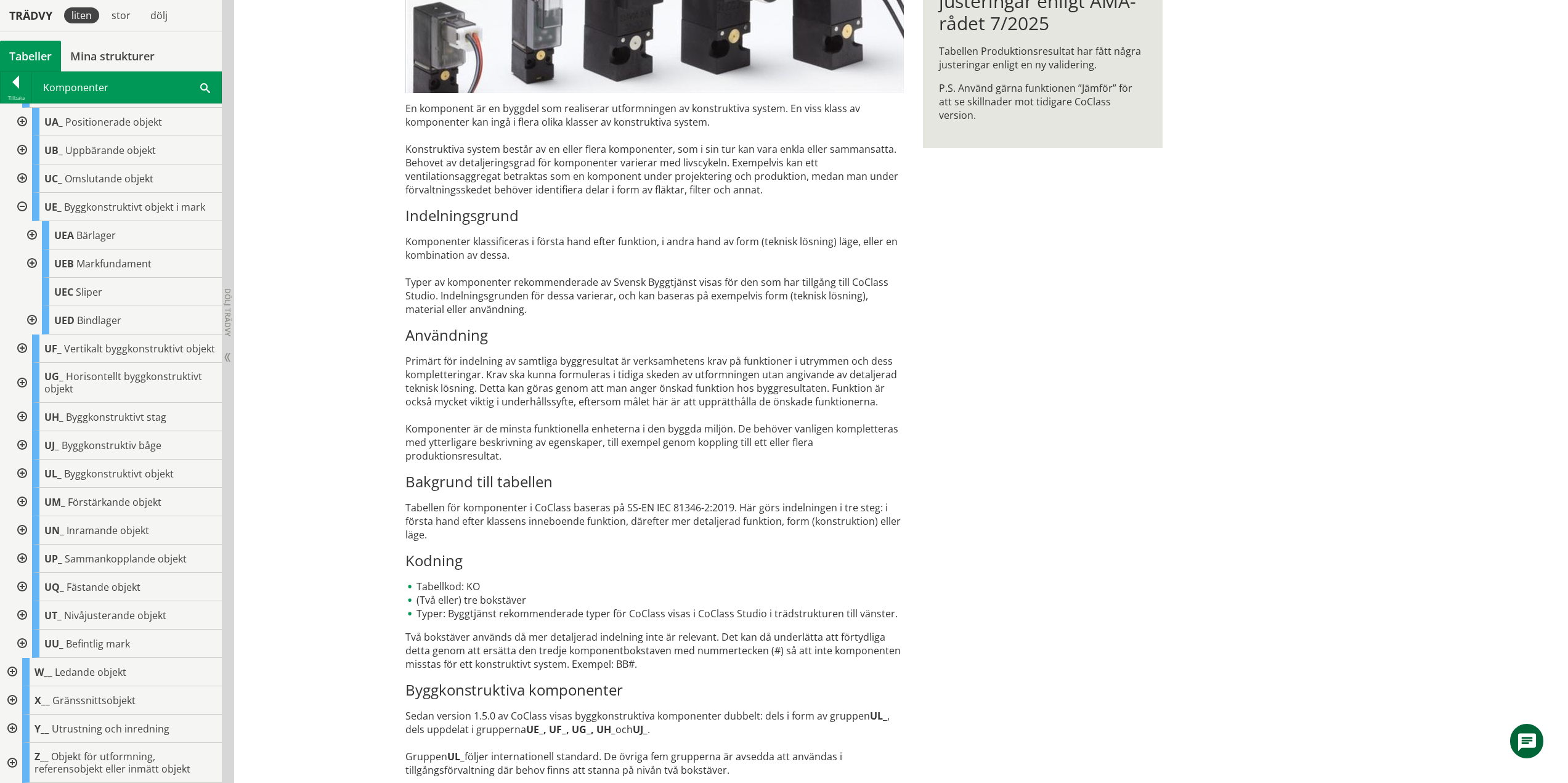
click at [31, 223] on div at bounding box center [31, 235] width 22 height 28
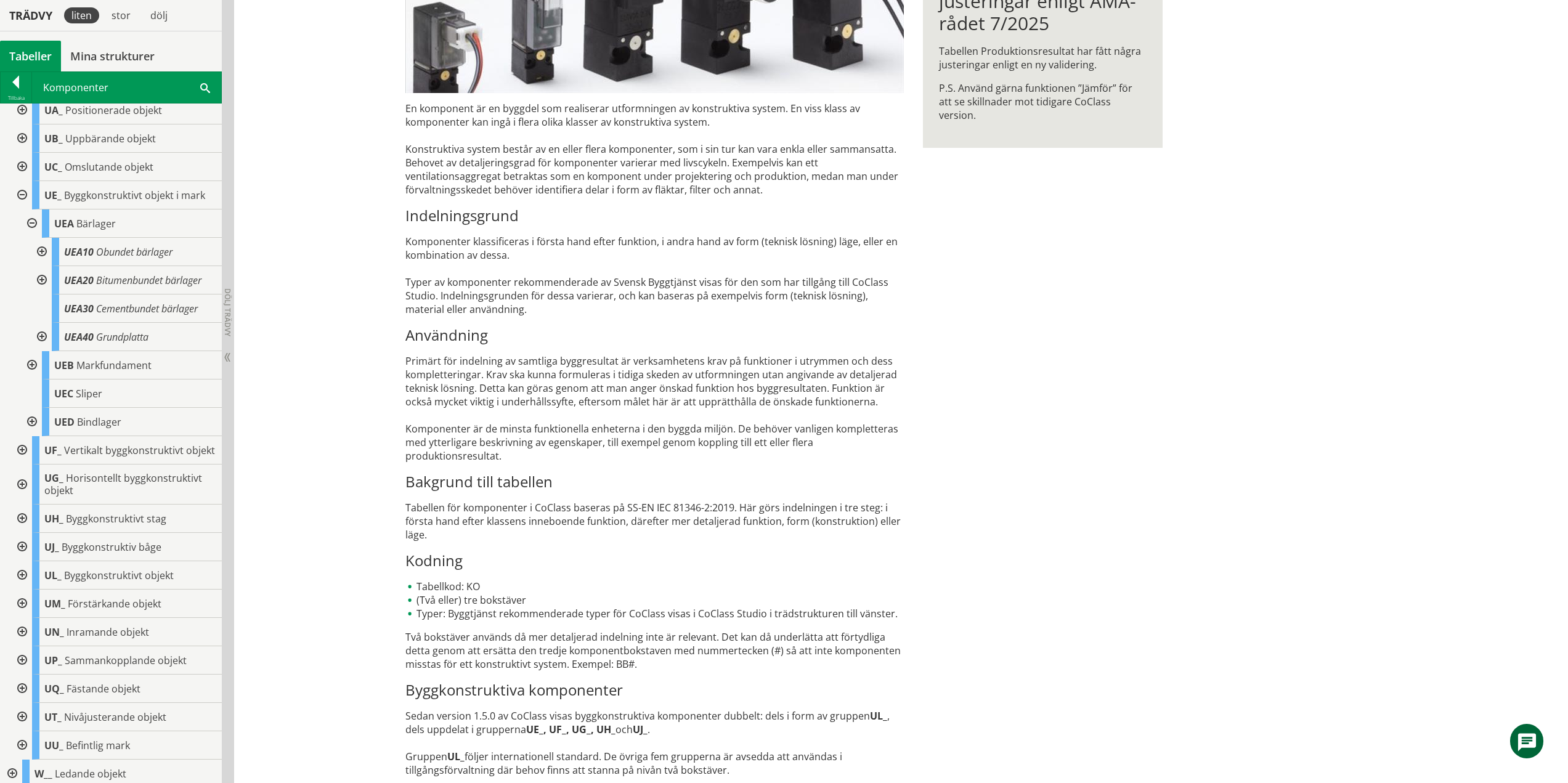
scroll to position [461, 0]
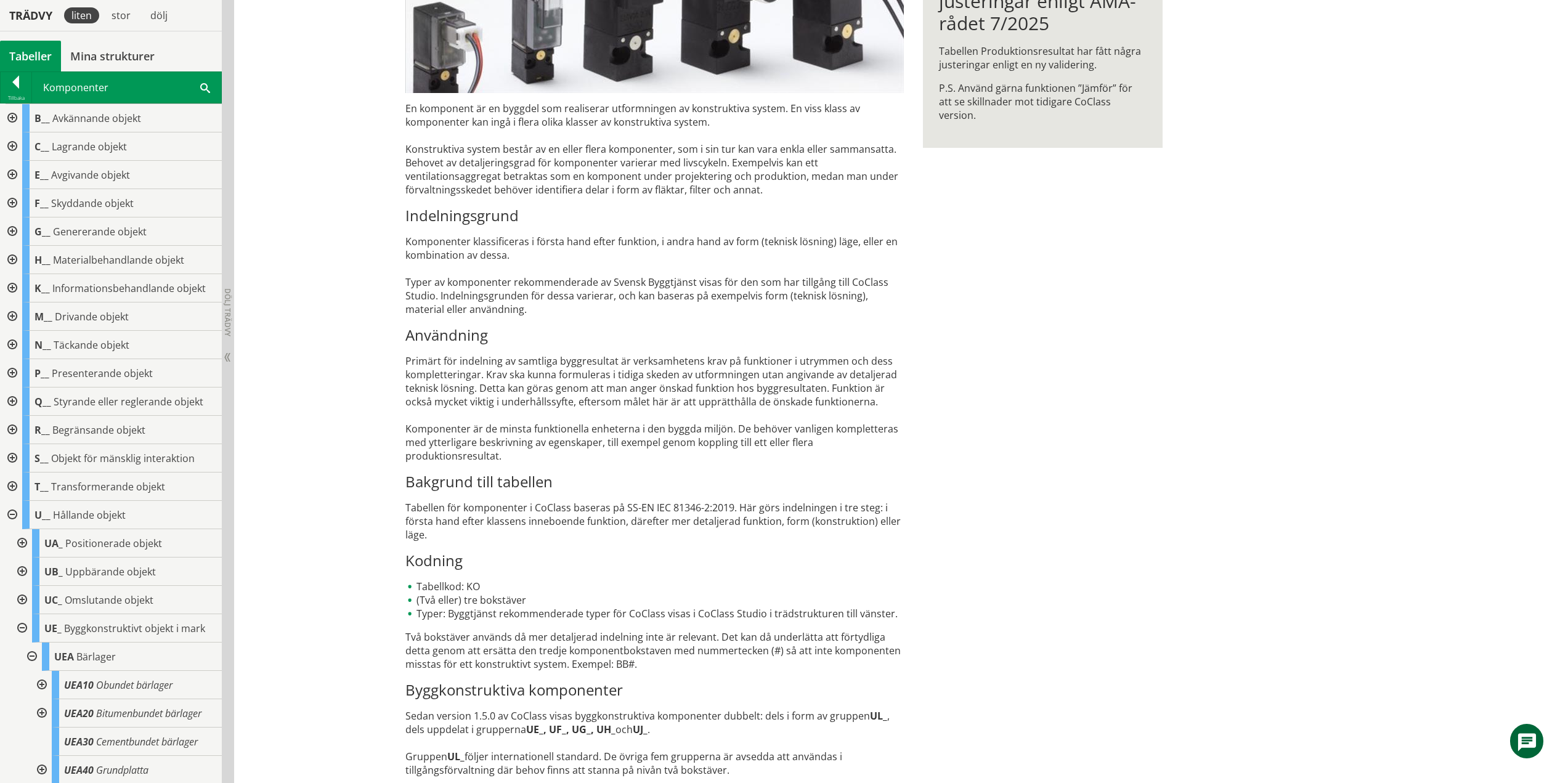
scroll to position [461, 0]
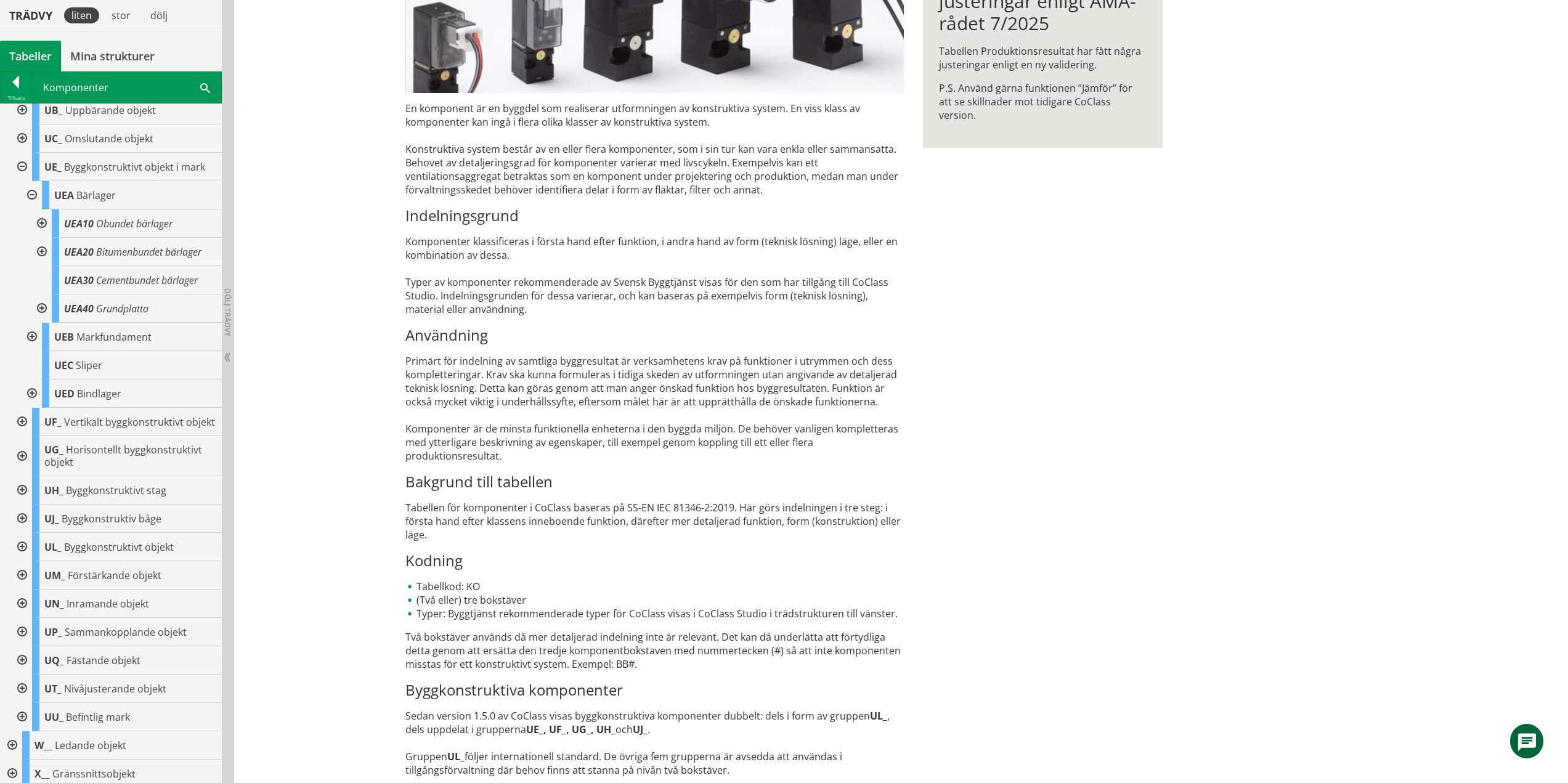
click at [43, 221] on div at bounding box center [41, 223] width 22 height 28
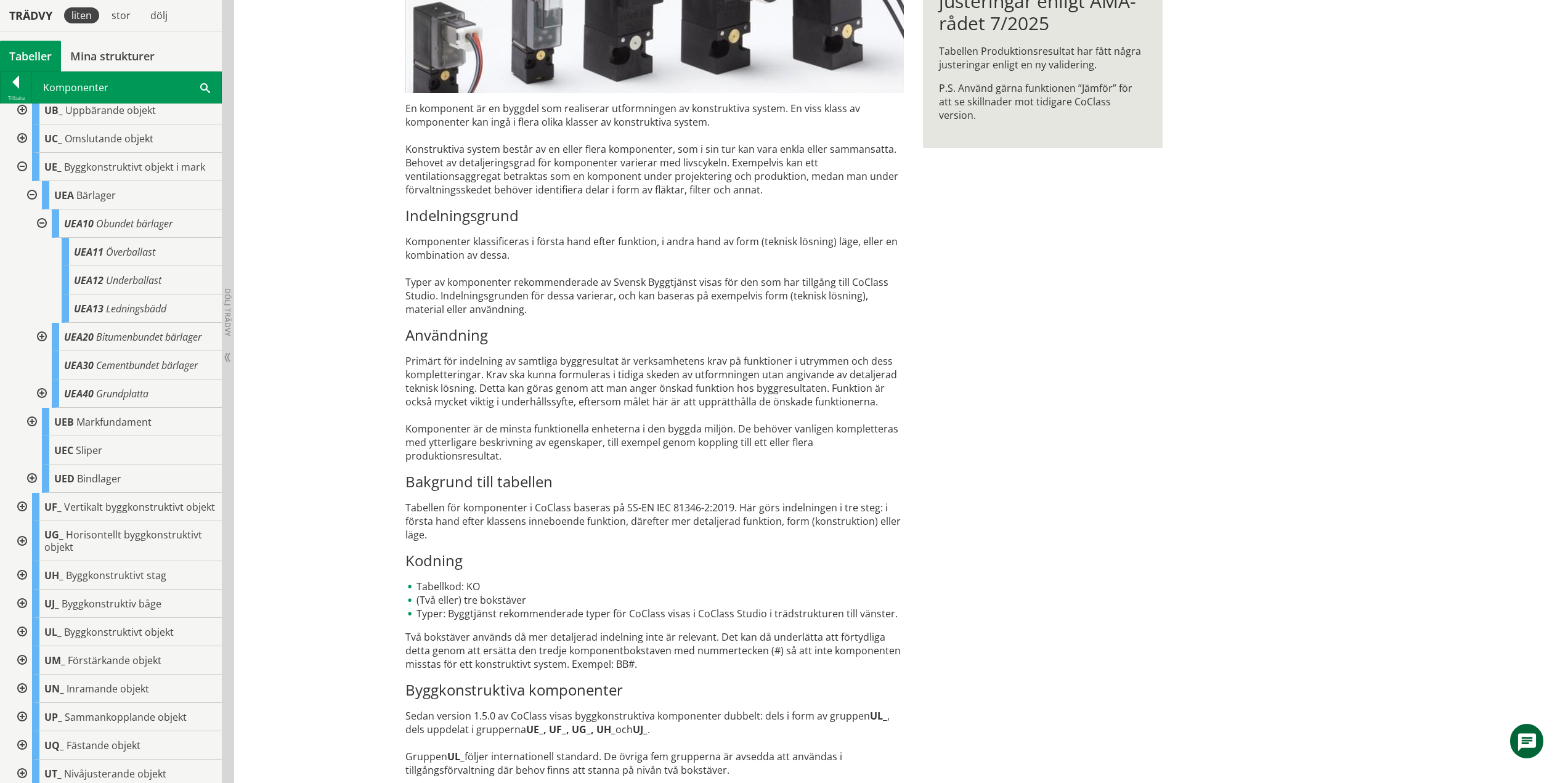
drag, startPoint x: 42, startPoint y: 223, endPoint x: 42, endPoint y: 237, distance: 14.0
click at [42, 223] on div at bounding box center [41, 223] width 22 height 28
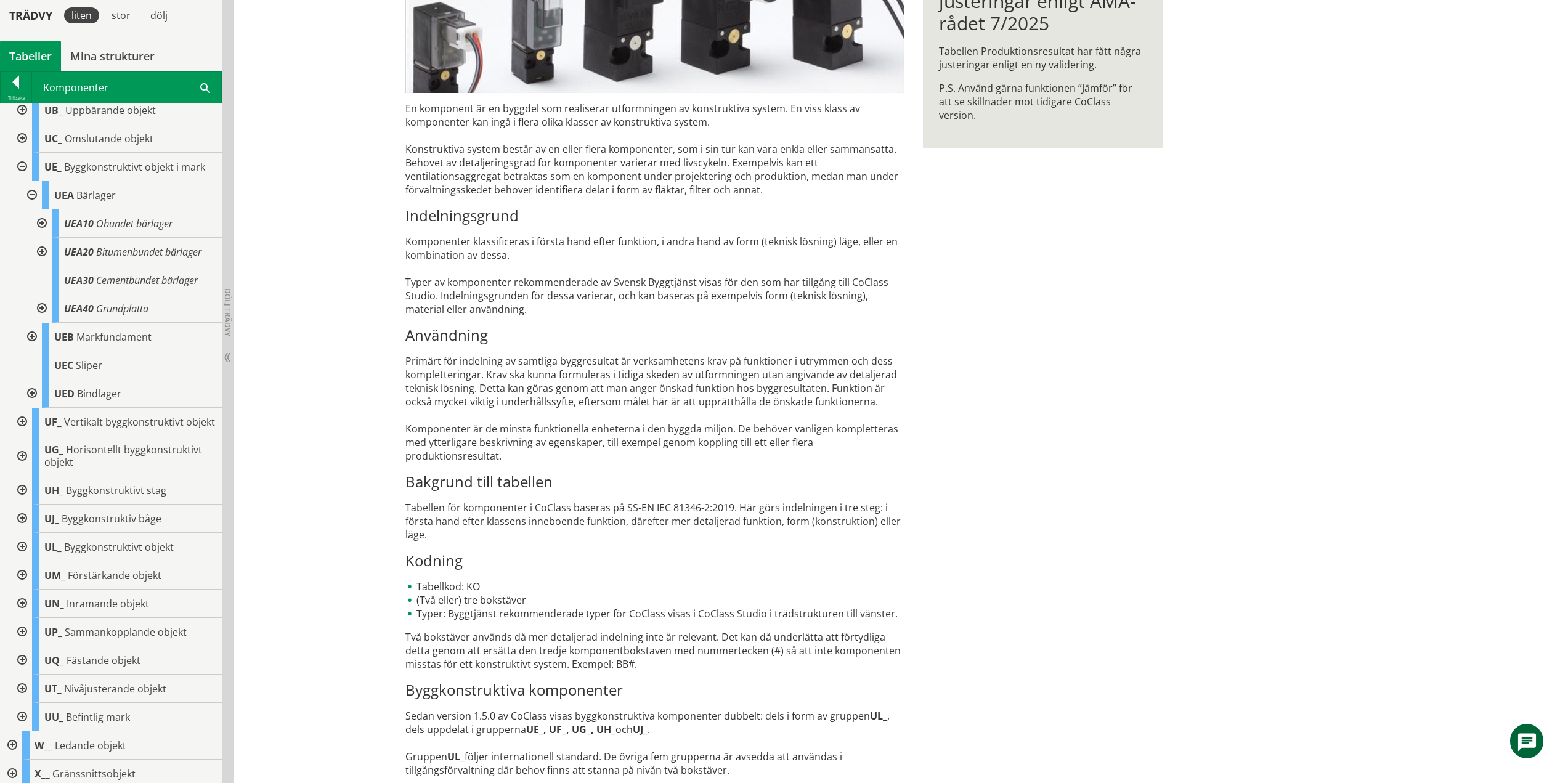
click at [44, 252] on div at bounding box center [41, 252] width 22 height 28
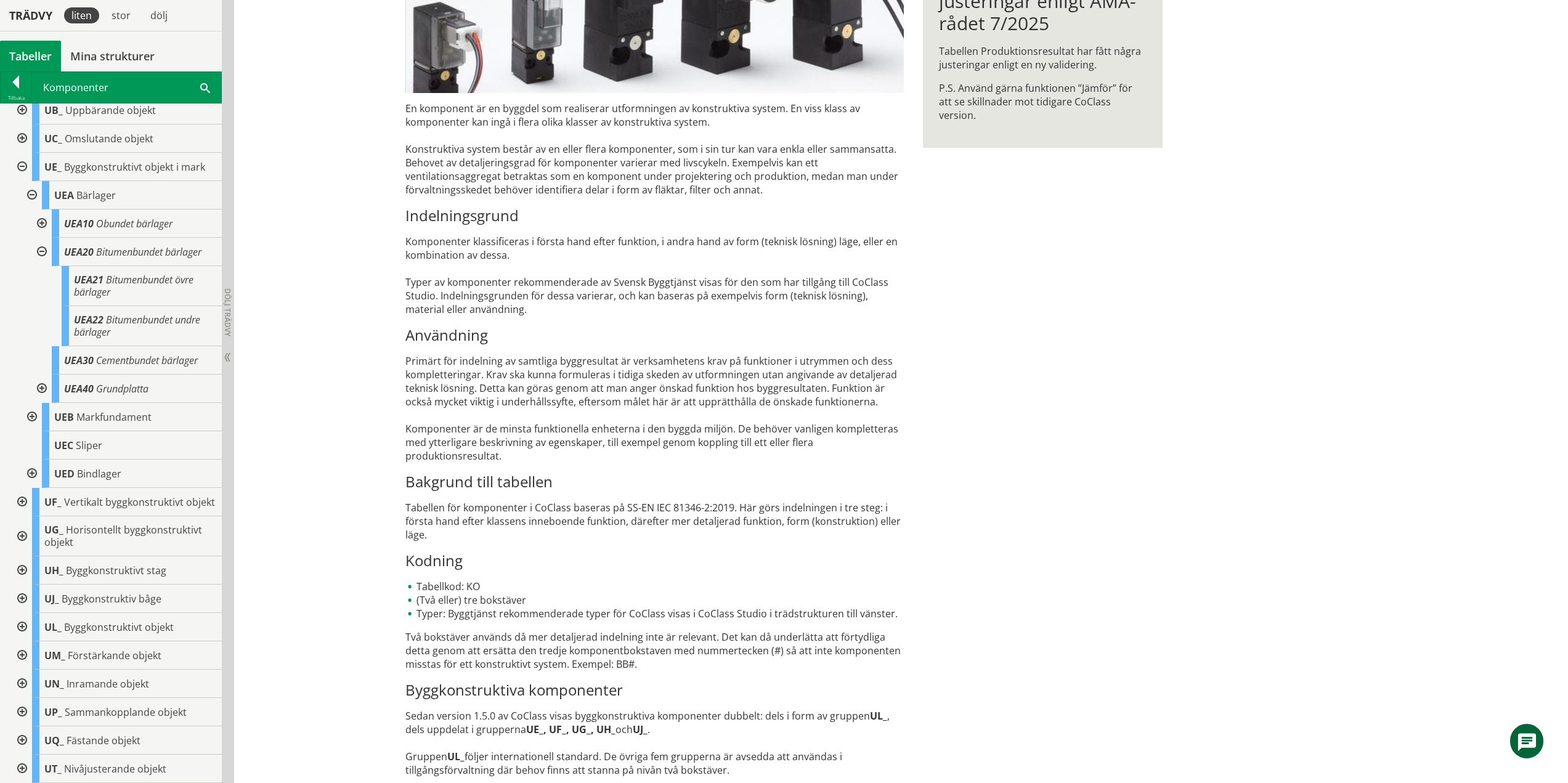
drag, startPoint x: 39, startPoint y: 251, endPoint x: 49, endPoint y: 259, distance: 12.8
click at [39, 251] on div at bounding box center [41, 252] width 22 height 28
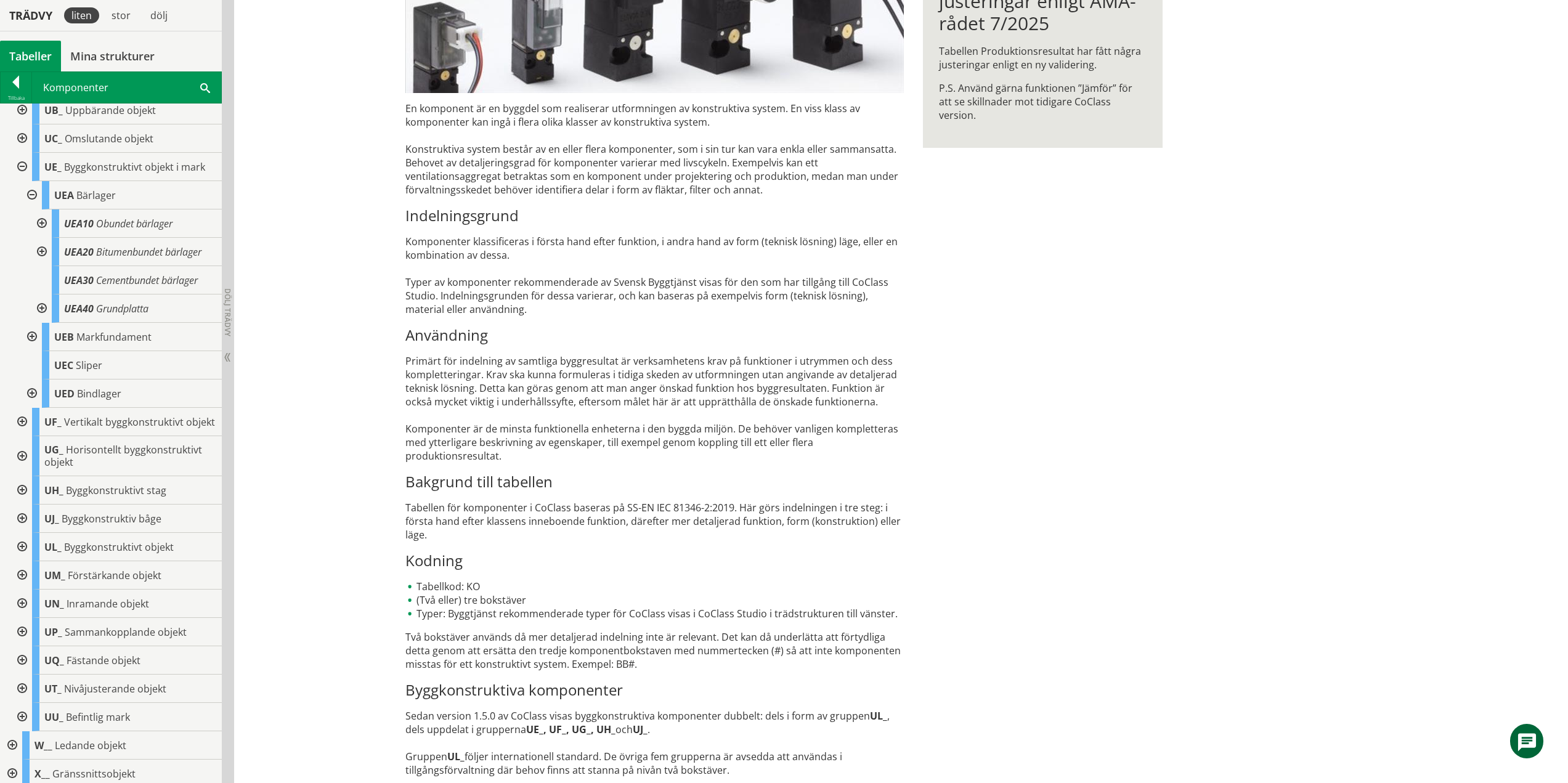
click at [47, 307] on div at bounding box center [41, 308] width 22 height 28
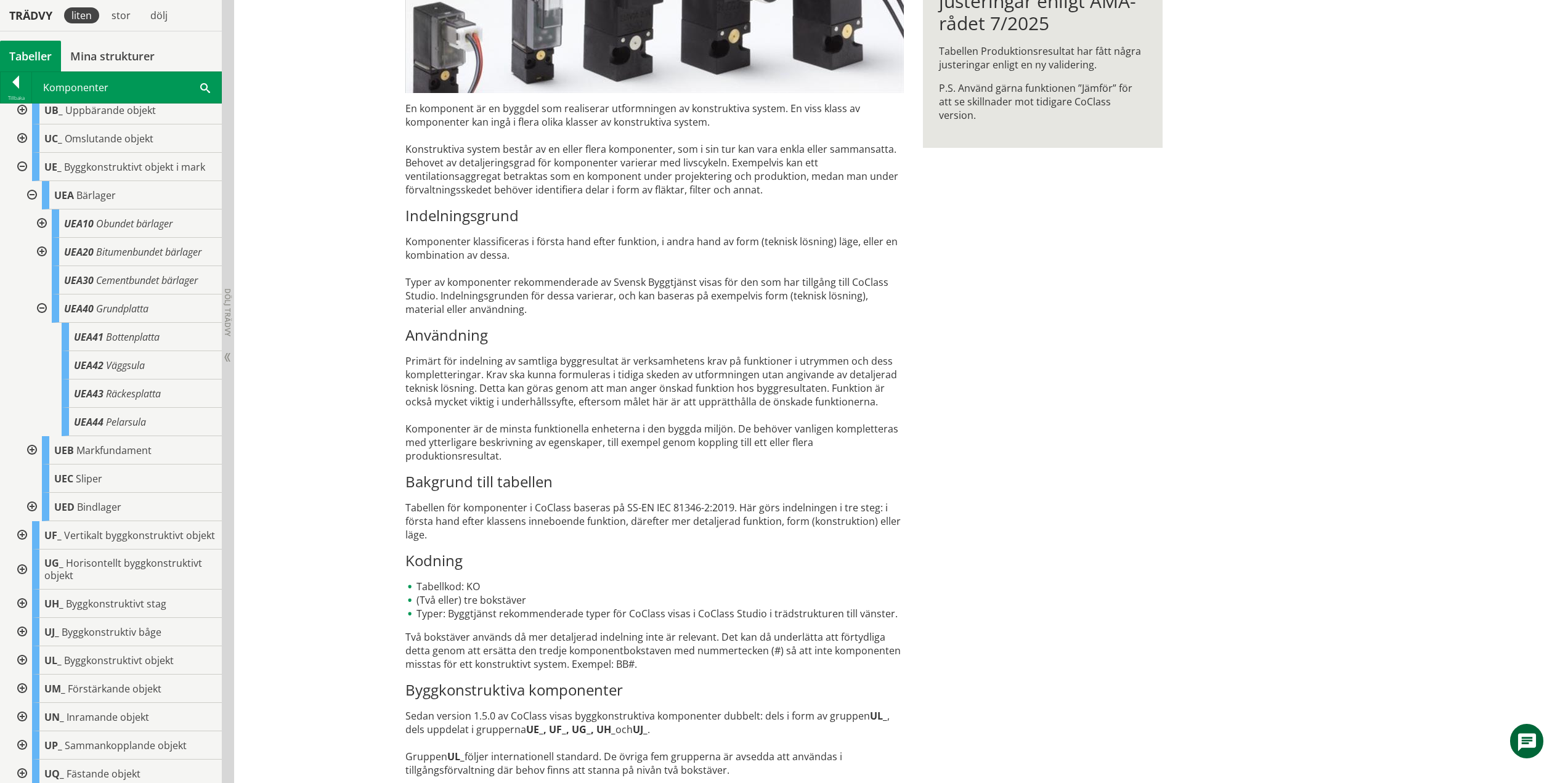
click at [45, 302] on div at bounding box center [41, 308] width 22 height 28
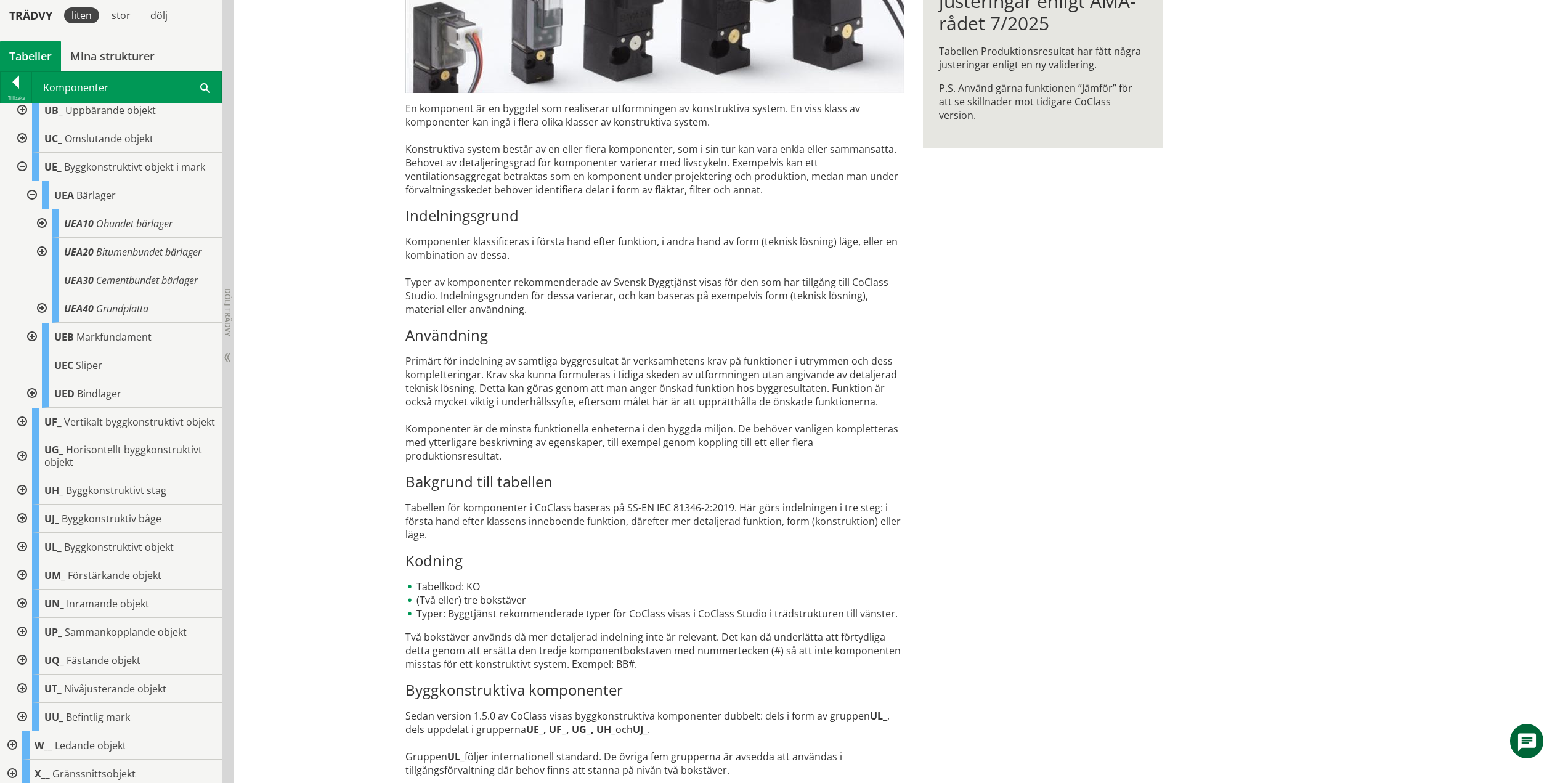
click at [44, 310] on div at bounding box center [41, 308] width 22 height 28
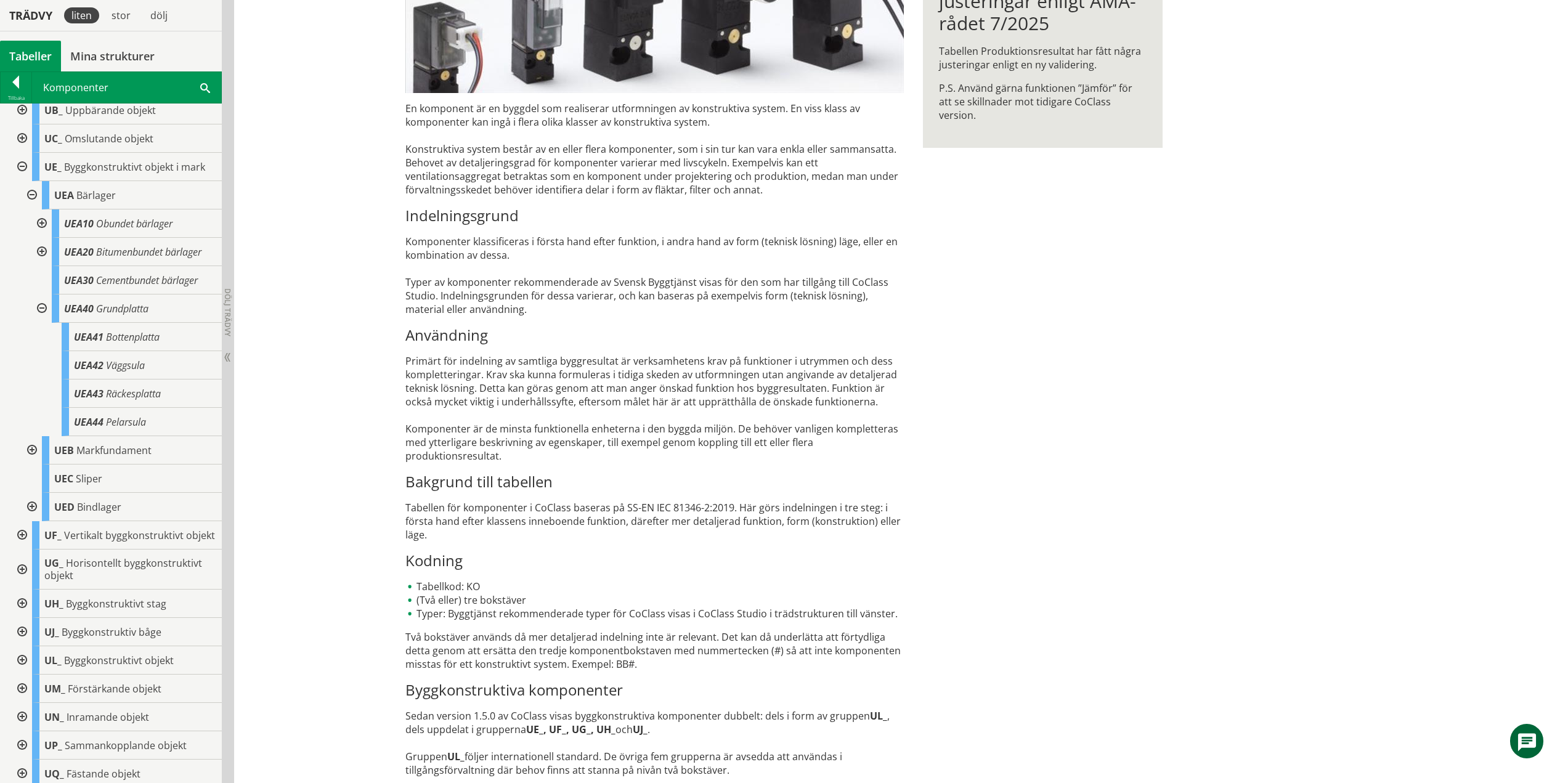
click at [44, 310] on div at bounding box center [41, 308] width 22 height 28
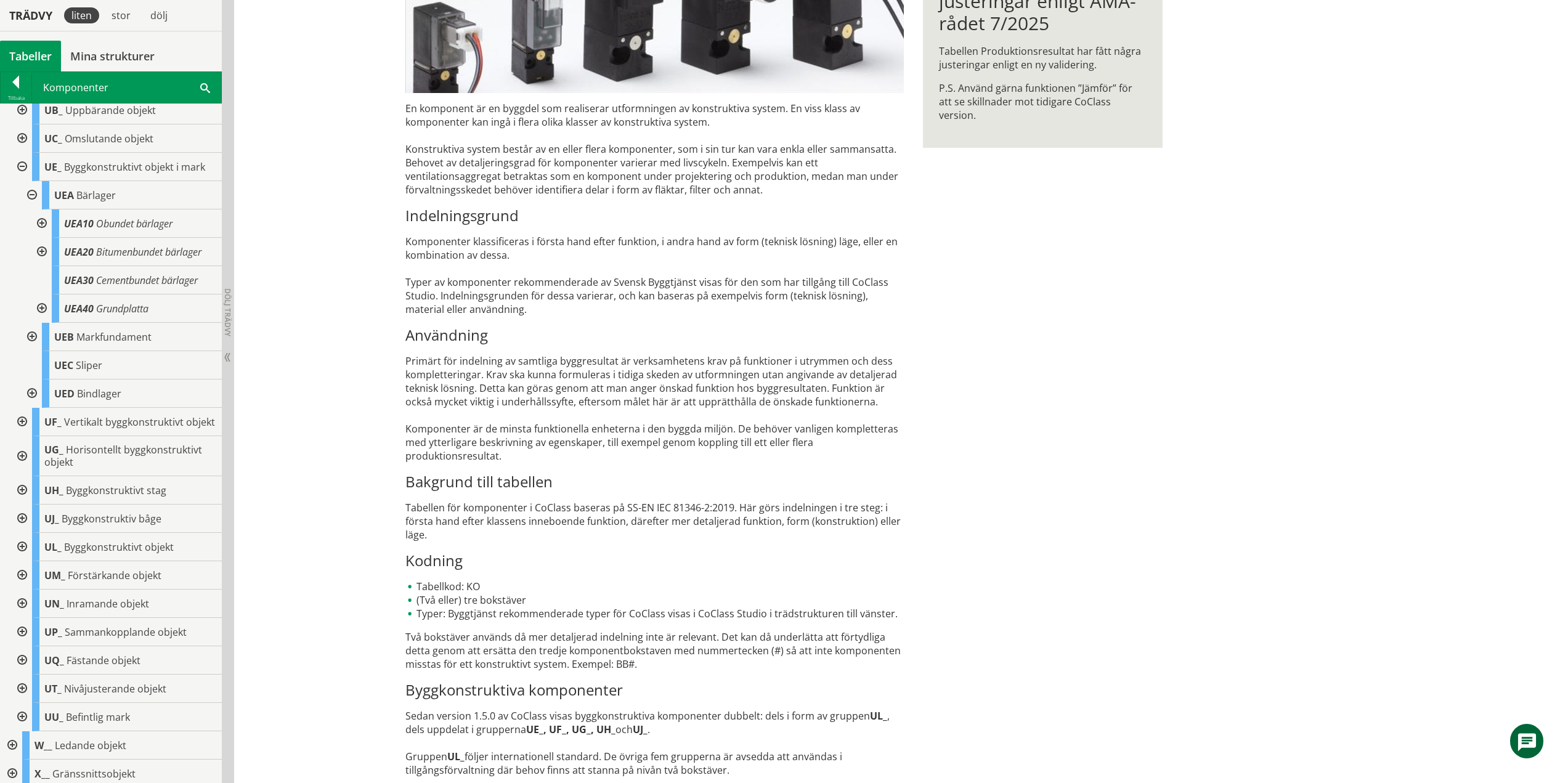
click at [30, 190] on div at bounding box center [31, 195] width 22 height 28
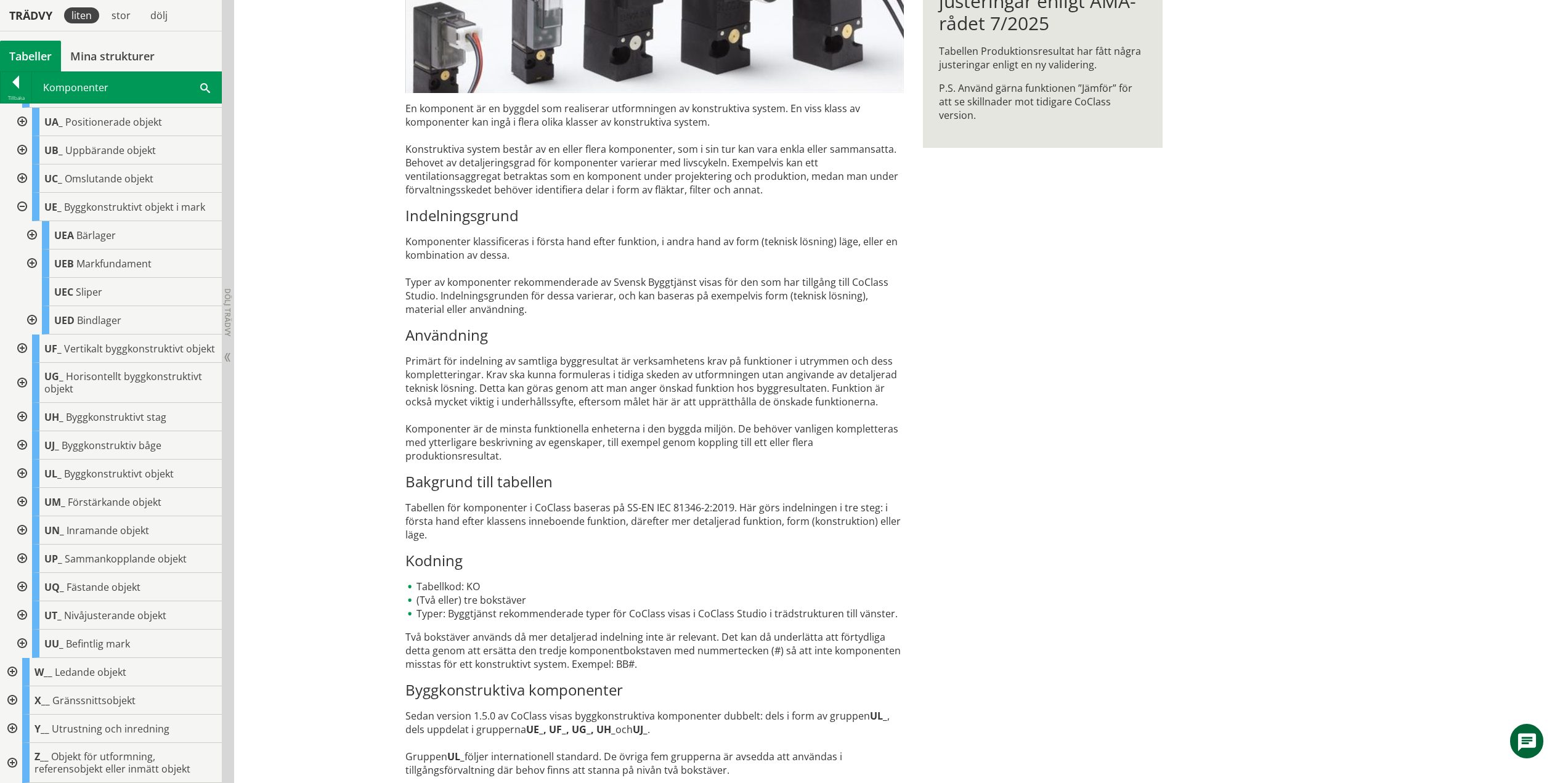
click at [32, 252] on div at bounding box center [31, 263] width 22 height 28
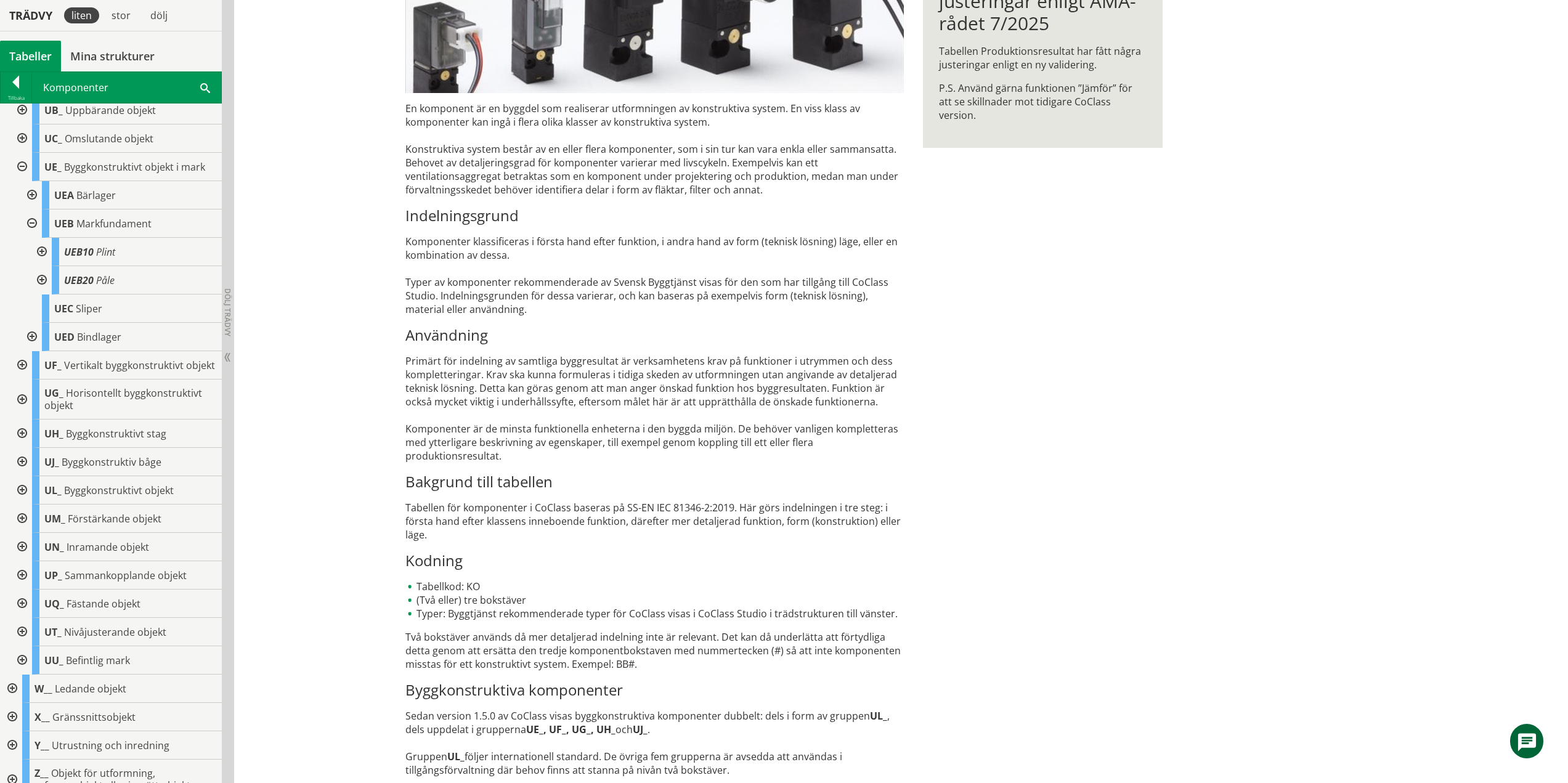
click at [38, 248] on div at bounding box center [41, 252] width 22 height 28
click at [43, 250] on div at bounding box center [41, 252] width 22 height 28
click at [43, 279] on div at bounding box center [41, 280] width 22 height 28
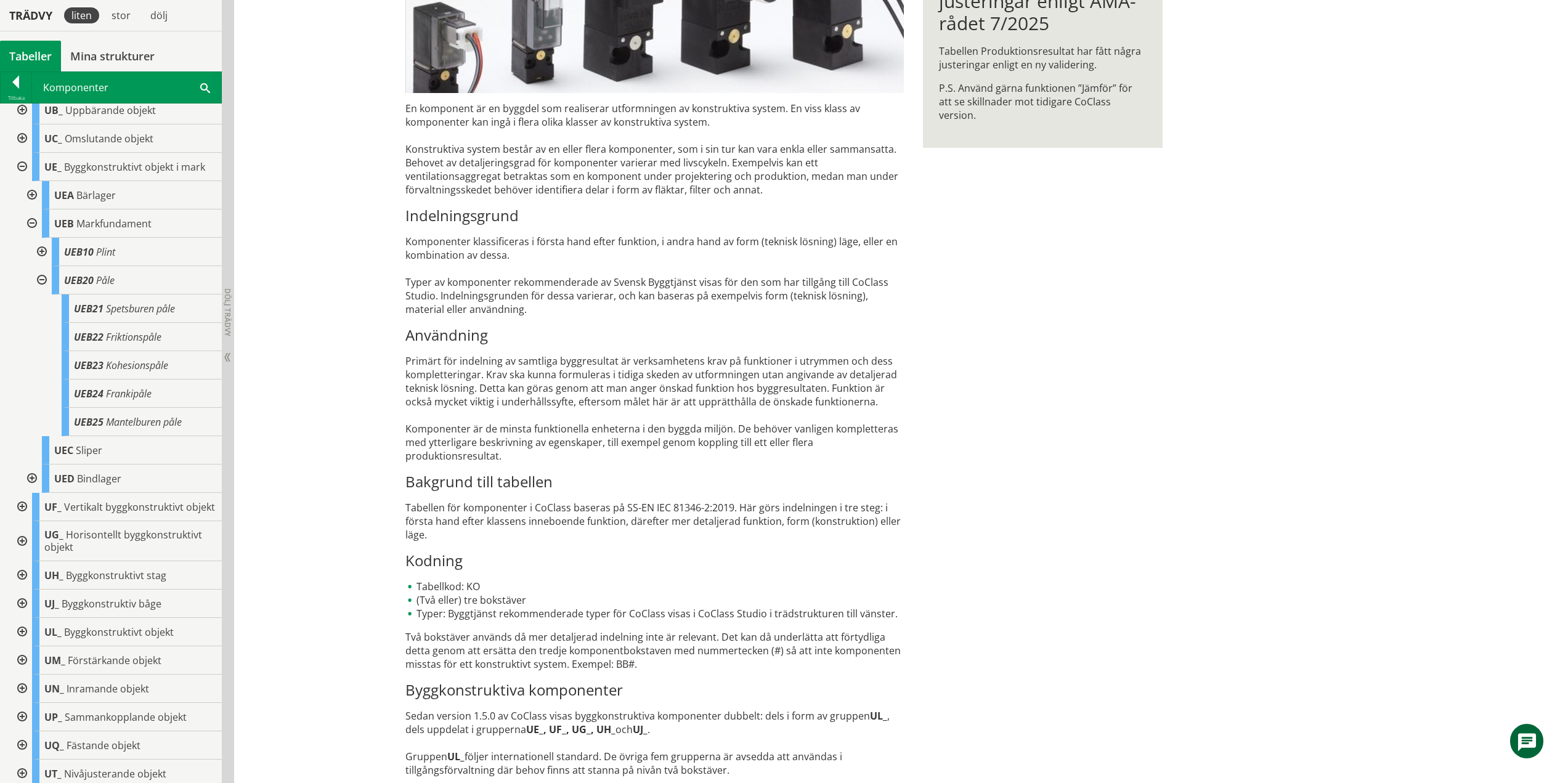
click at [43, 280] on div at bounding box center [41, 280] width 22 height 28
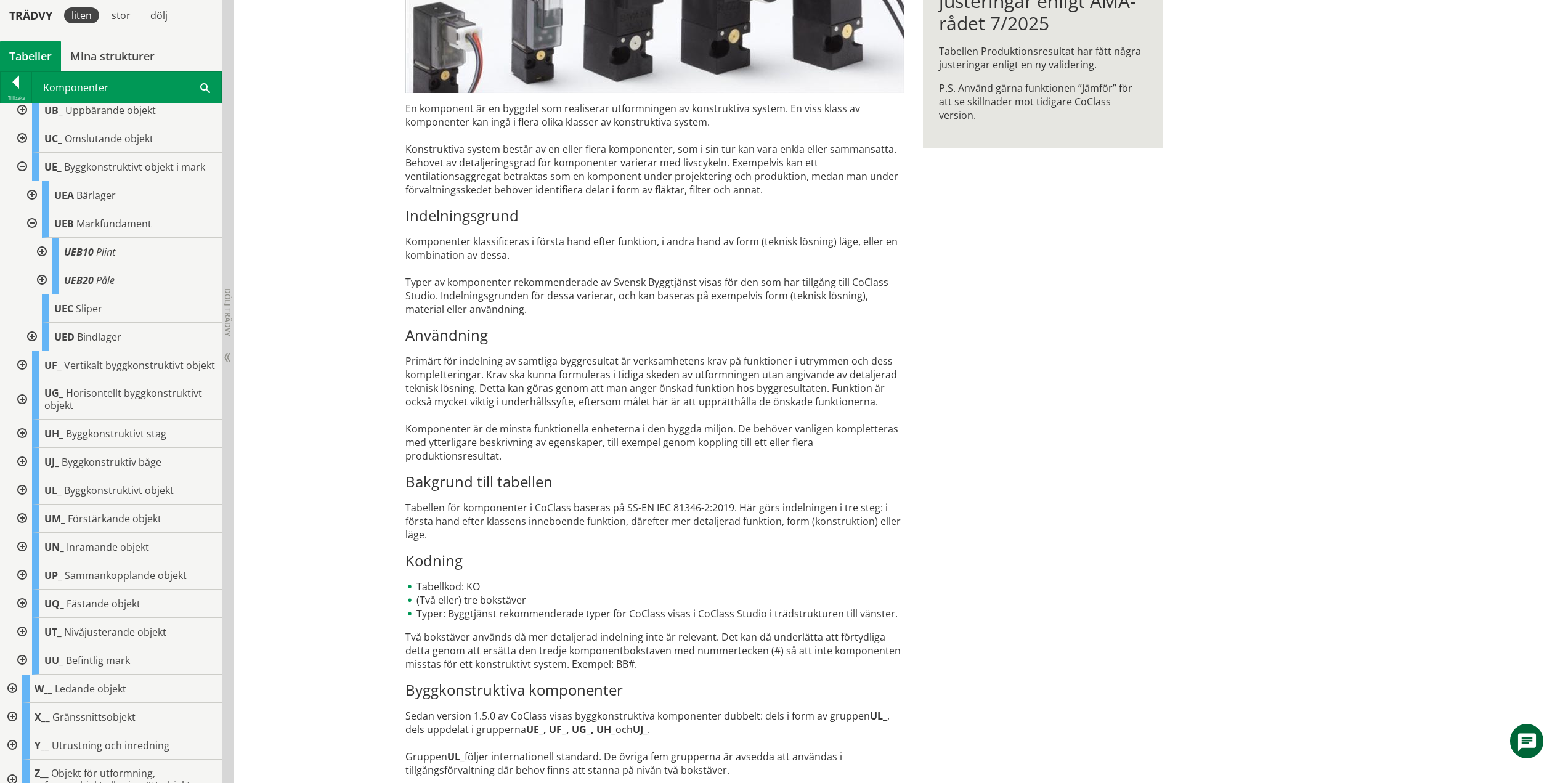
click at [34, 335] on div at bounding box center [31, 337] width 22 height 28
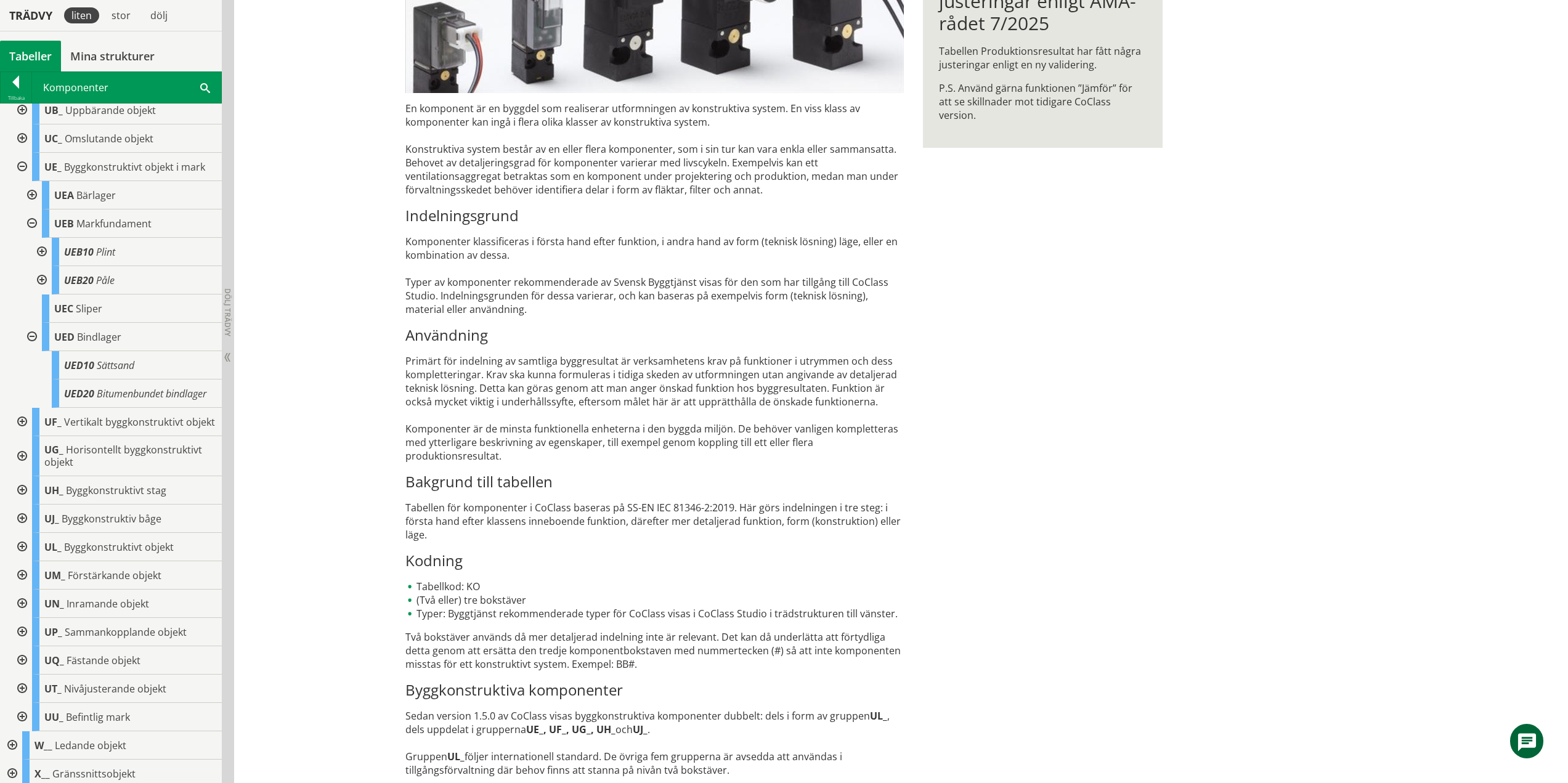
click at [33, 223] on div at bounding box center [31, 223] width 22 height 28
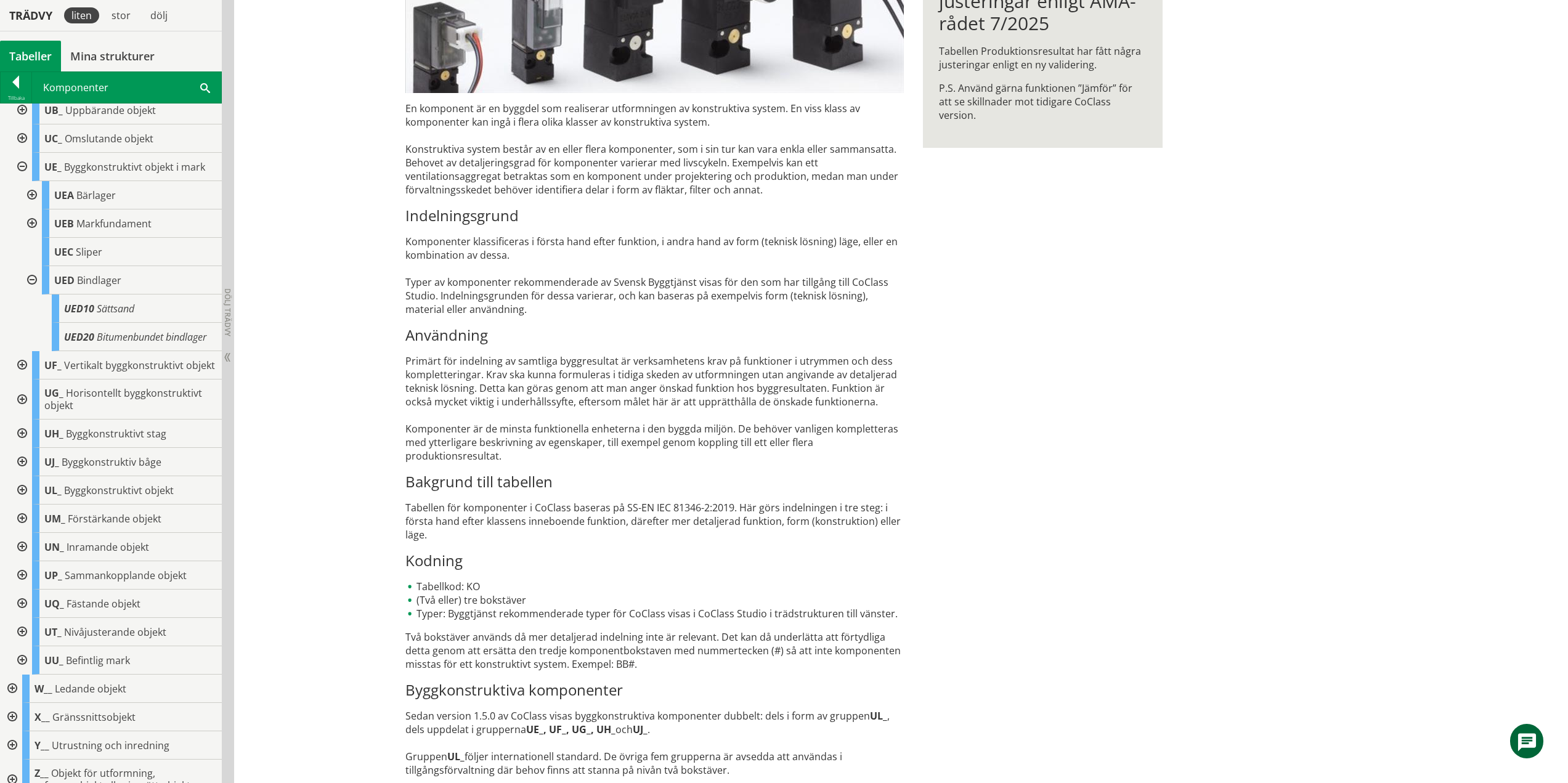
click at [34, 277] on div at bounding box center [31, 280] width 22 height 28
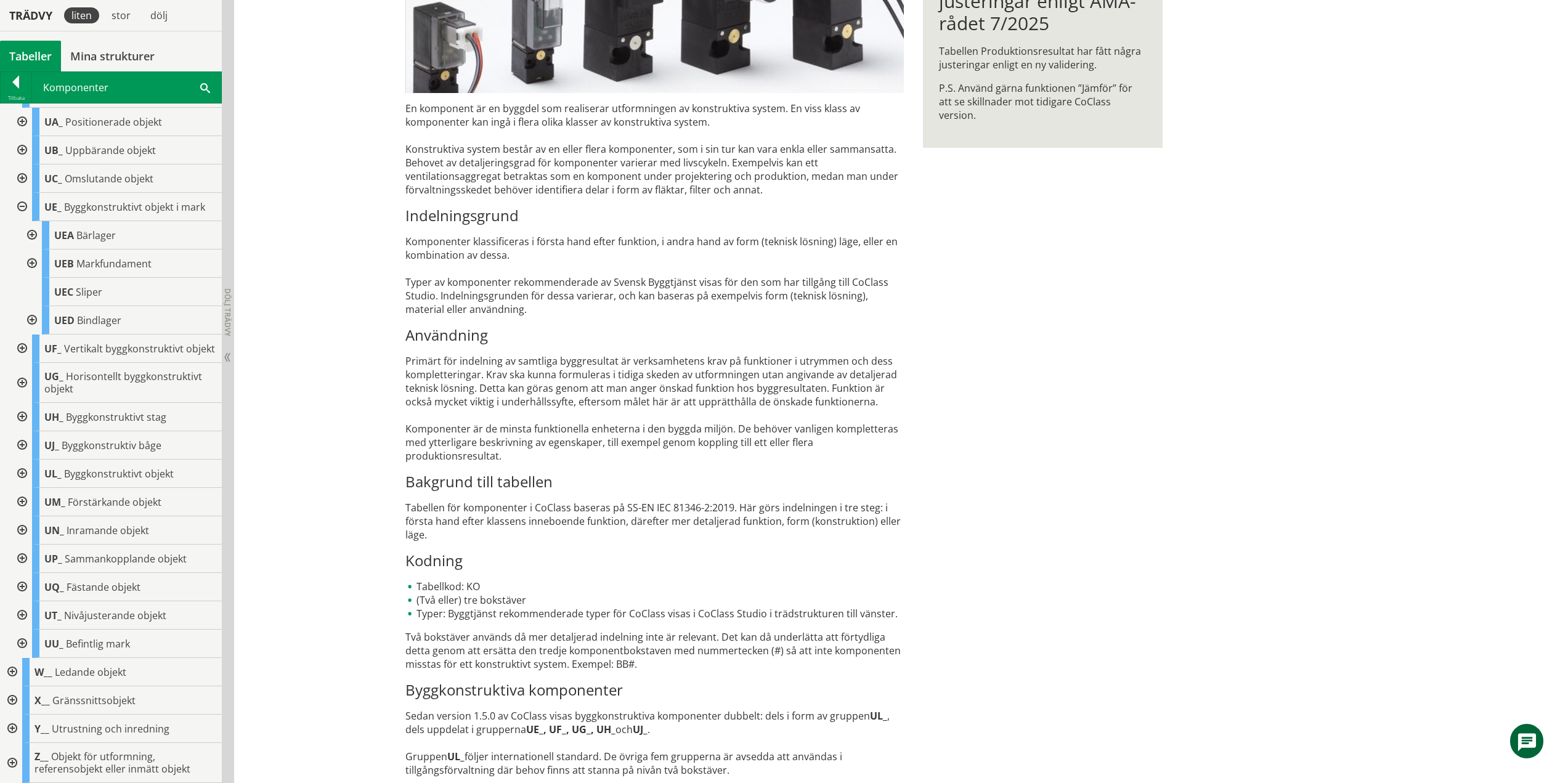
scroll to position [433, 0]
click at [22, 193] on div at bounding box center [21, 207] width 22 height 28
click at [24, 342] on div at bounding box center [21, 348] width 22 height 28
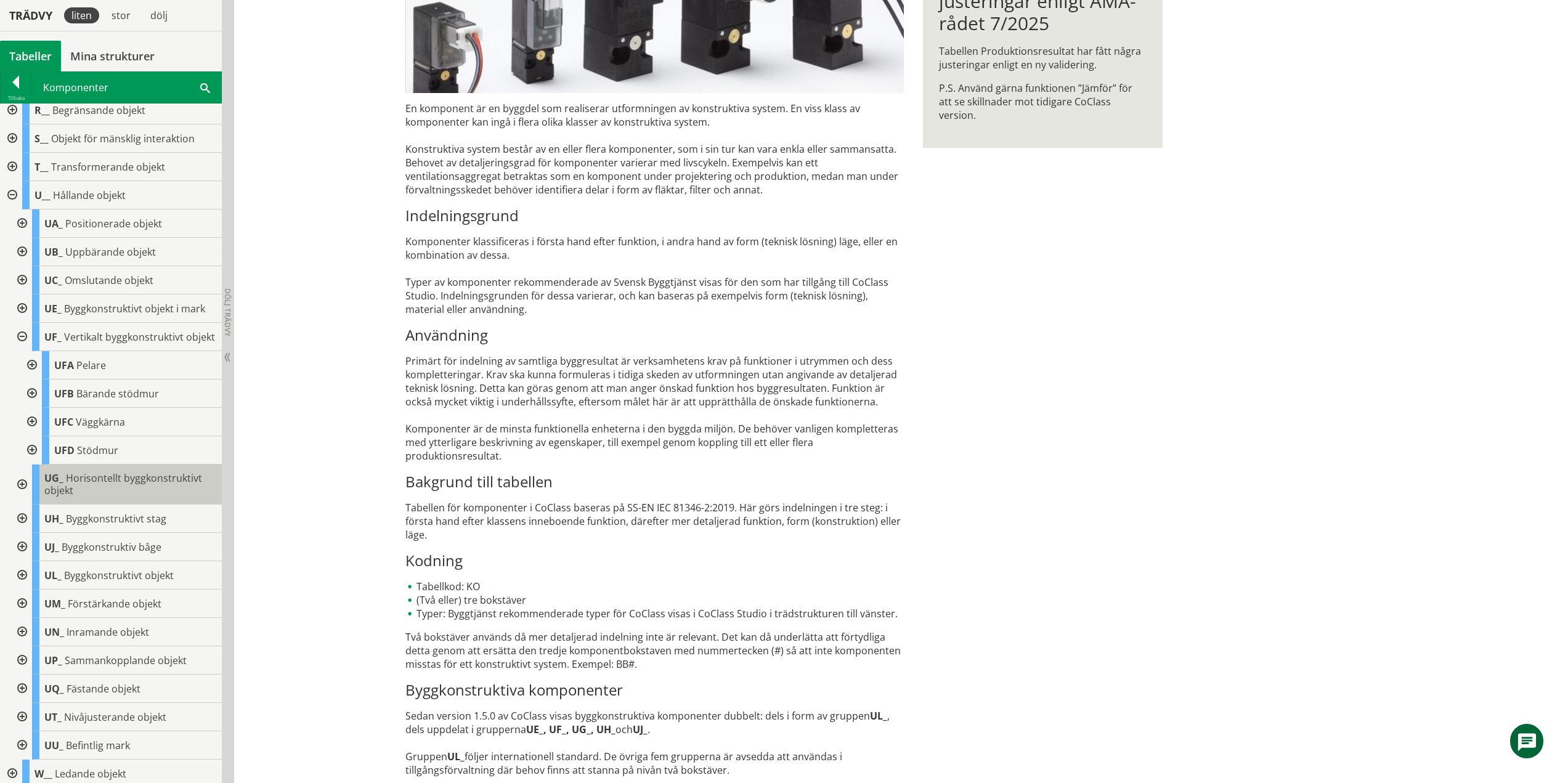
scroll to position [433, 0]
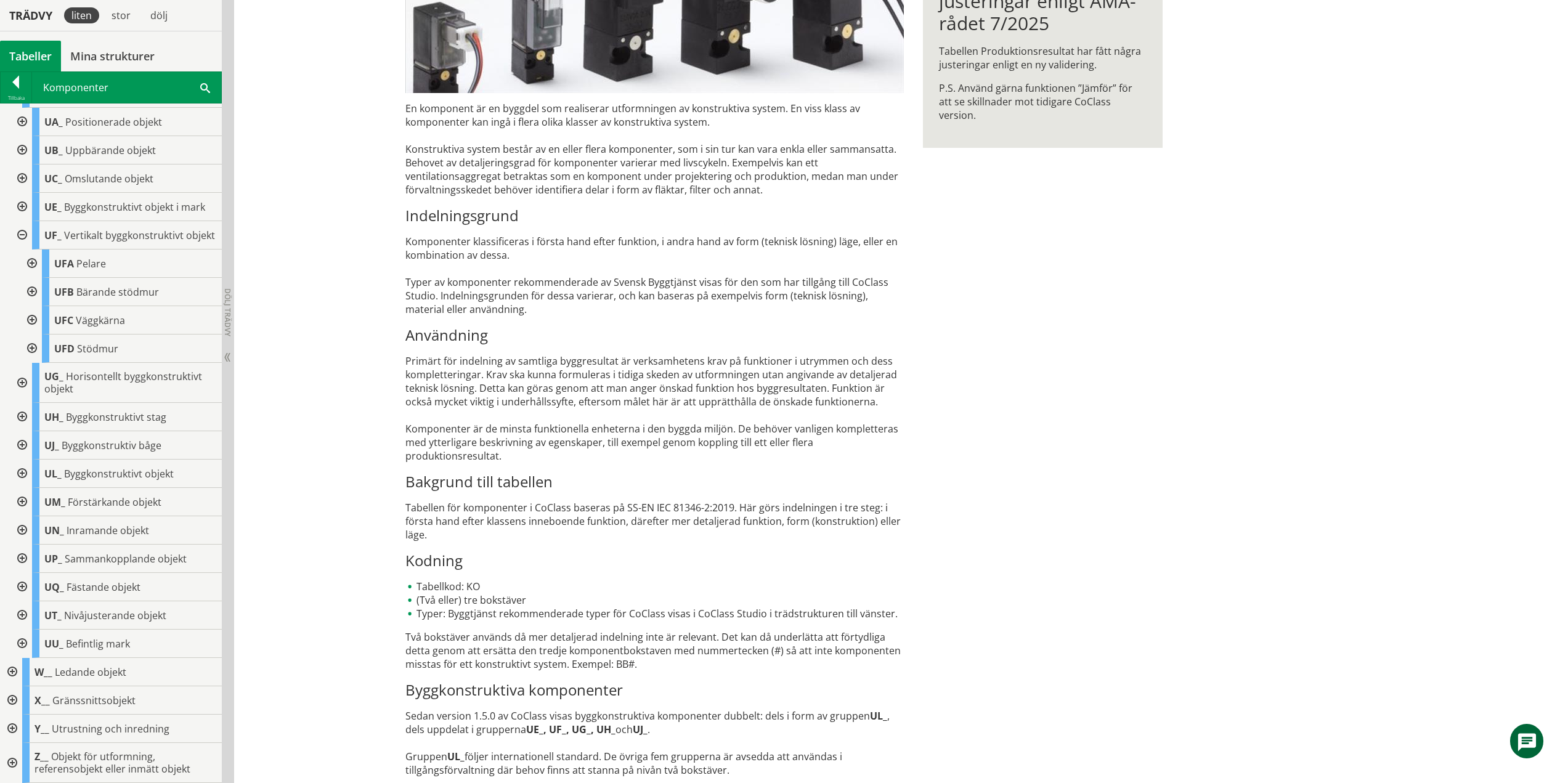
click at [32, 261] on div at bounding box center [31, 263] width 22 height 28
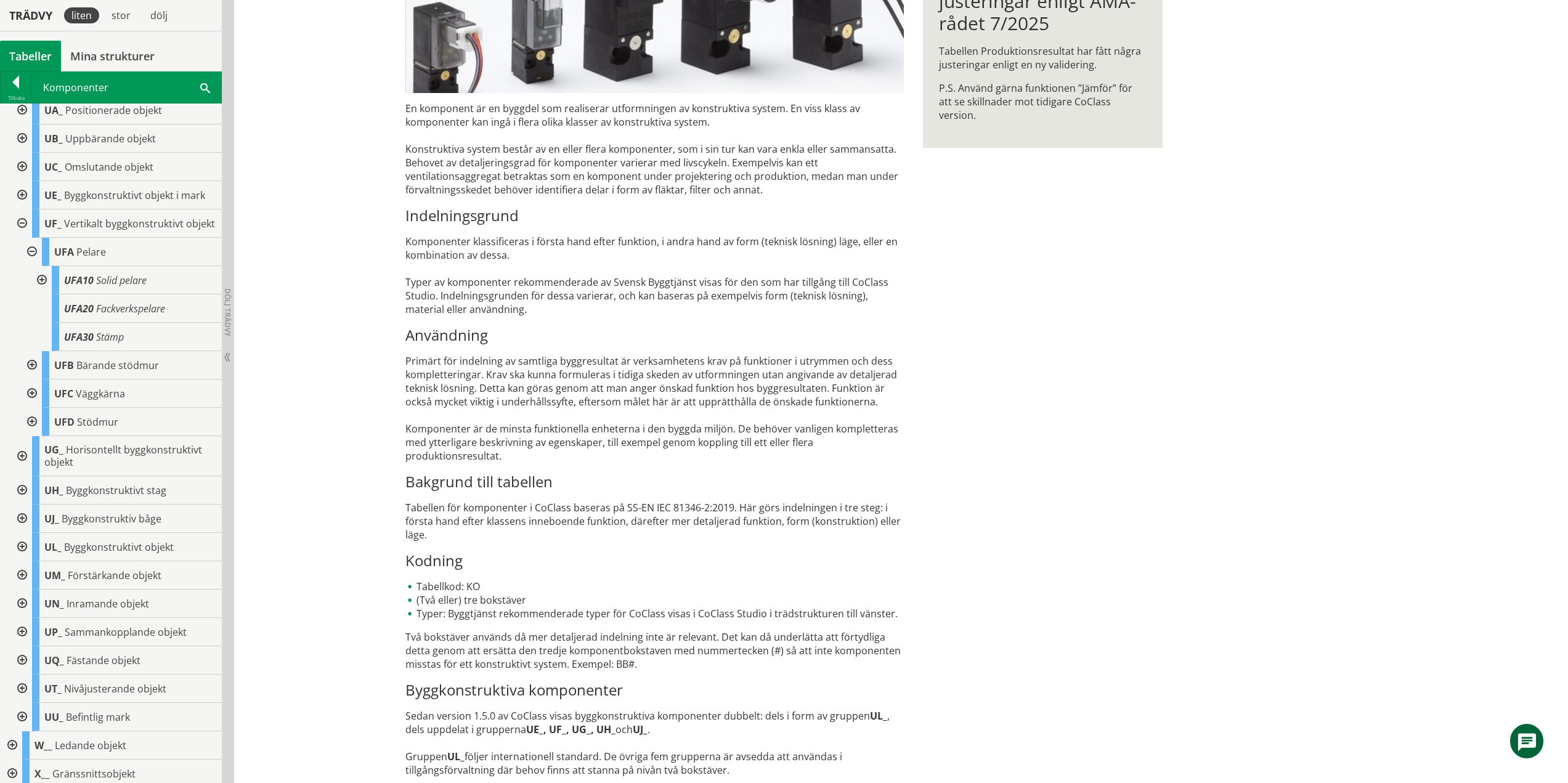
scroll to position [461, 0]
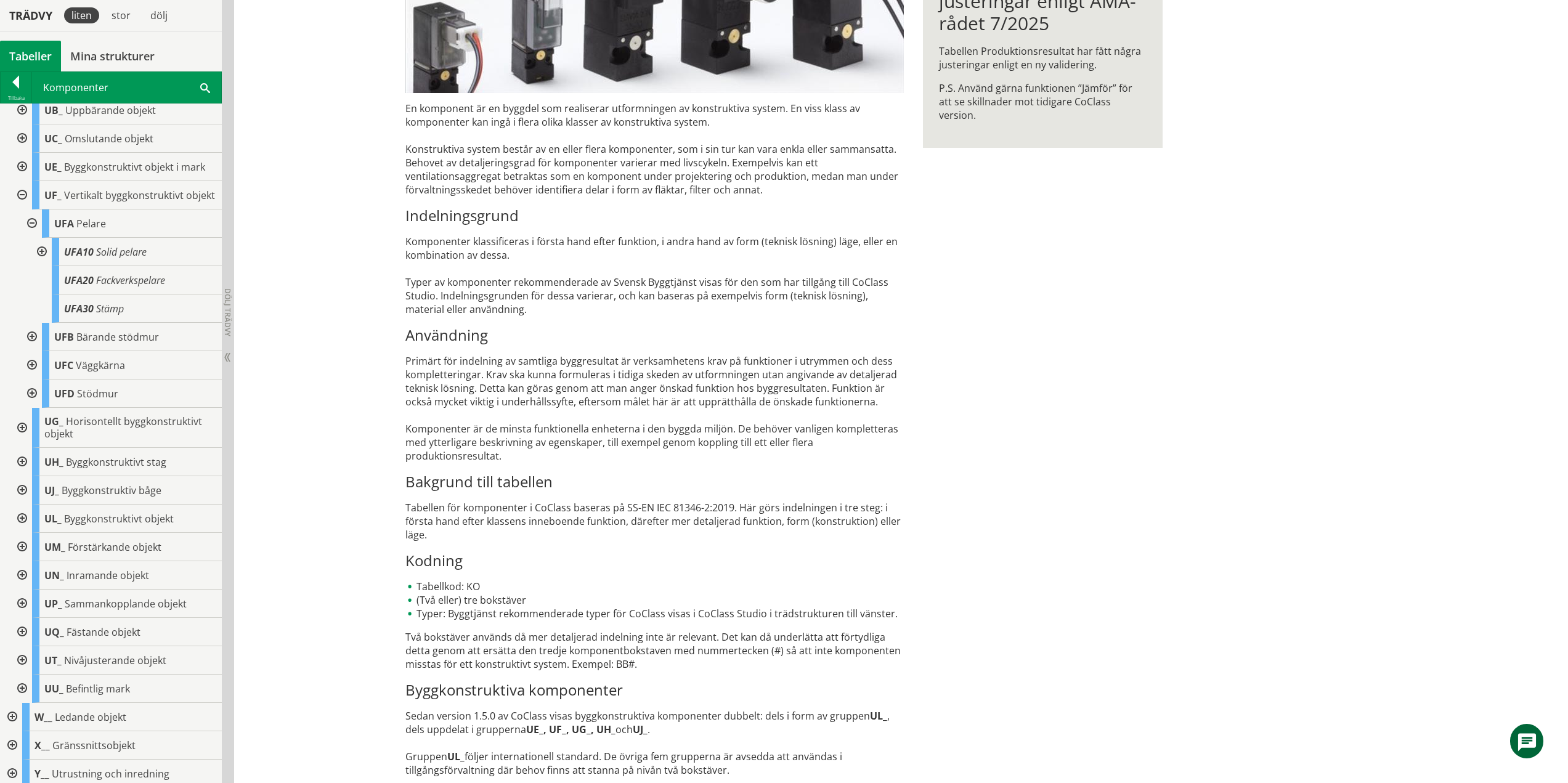
click at [42, 264] on div at bounding box center [41, 252] width 22 height 28
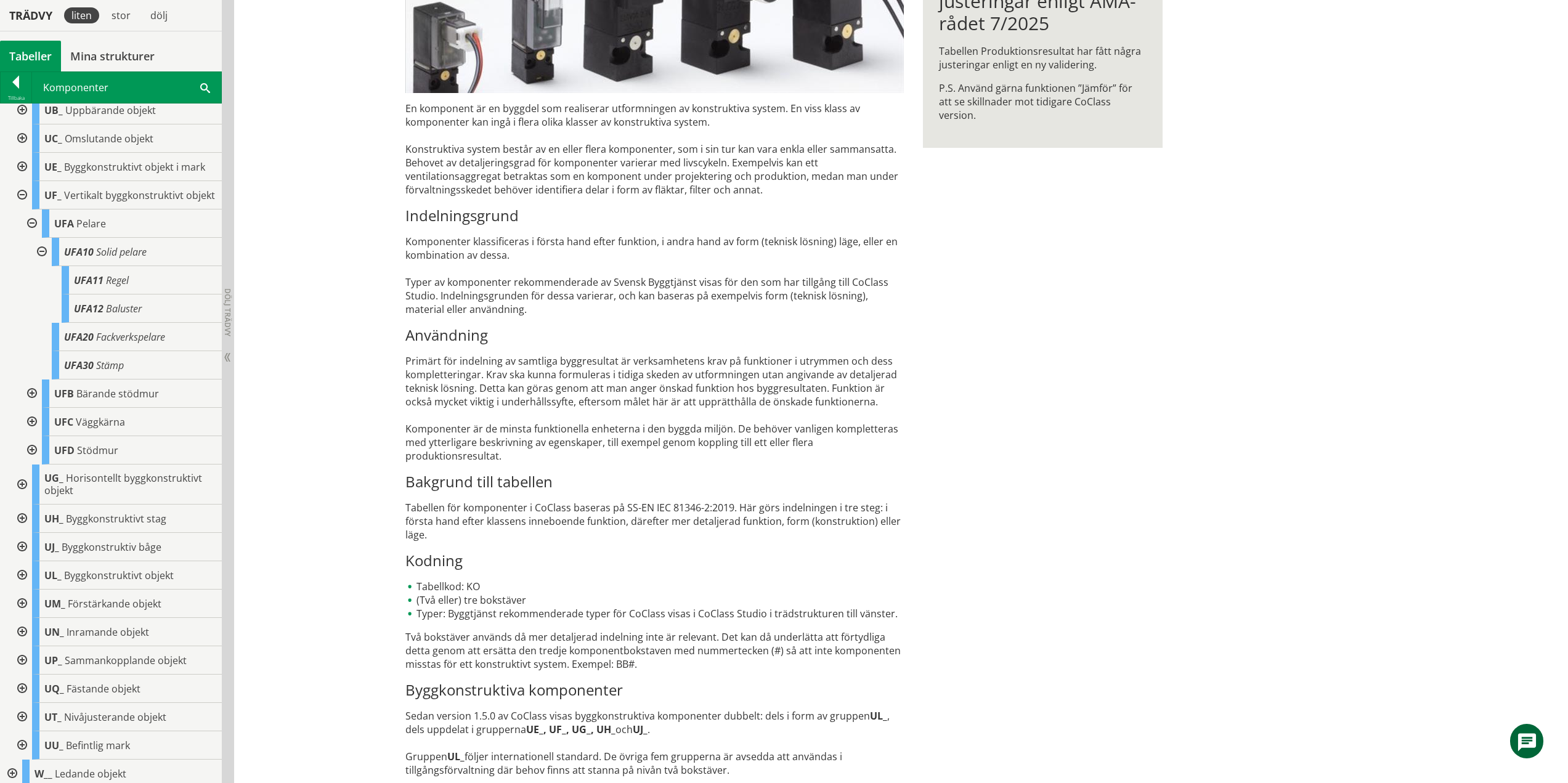
click at [43, 263] on div at bounding box center [41, 252] width 22 height 28
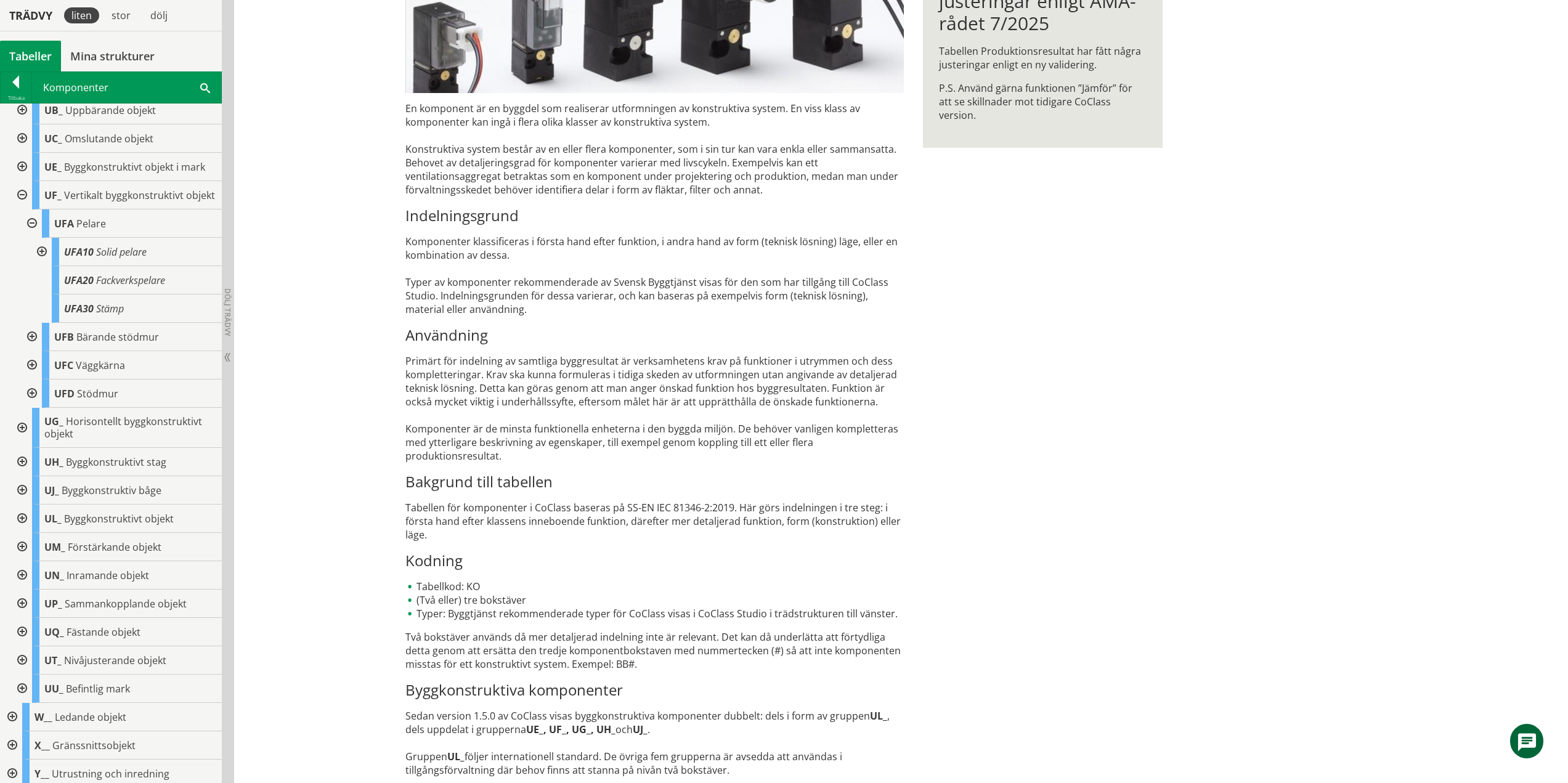
click at [34, 232] on div at bounding box center [31, 223] width 22 height 28
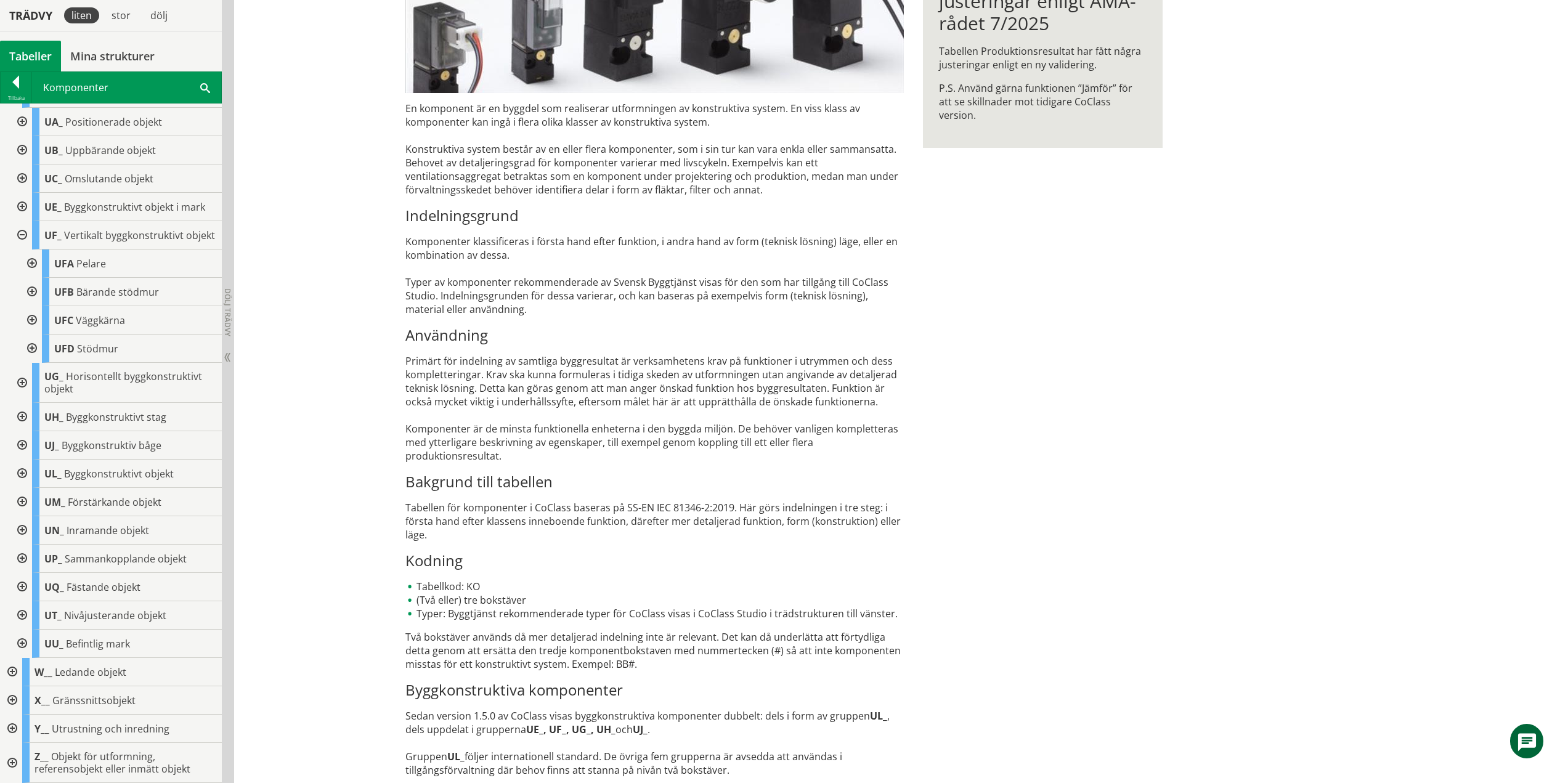
click at [34, 290] on div at bounding box center [31, 292] width 22 height 28
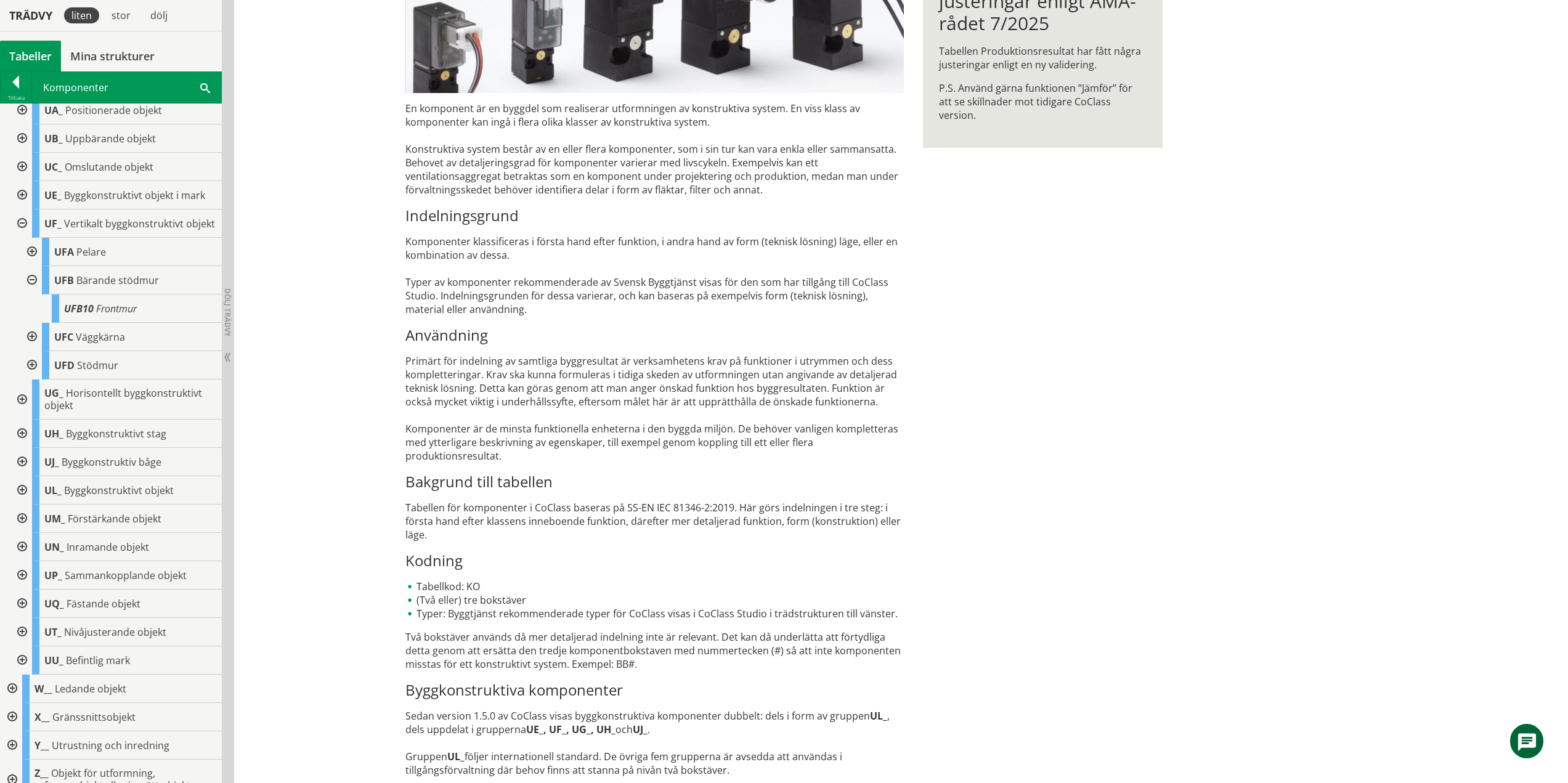
scroll to position [461, 0]
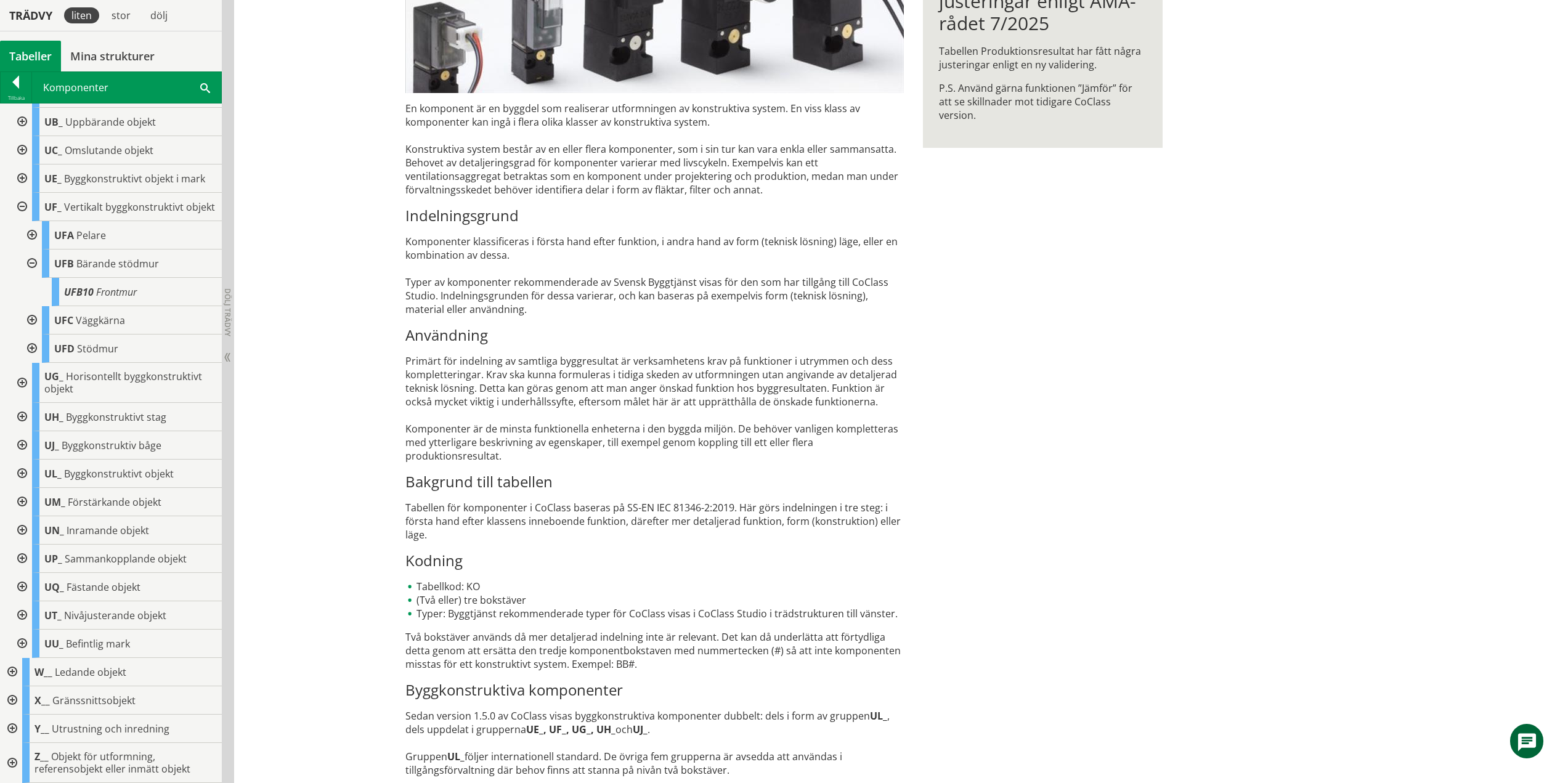
click at [34, 265] on div at bounding box center [31, 263] width 22 height 28
click at [34, 319] on div at bounding box center [31, 320] width 22 height 28
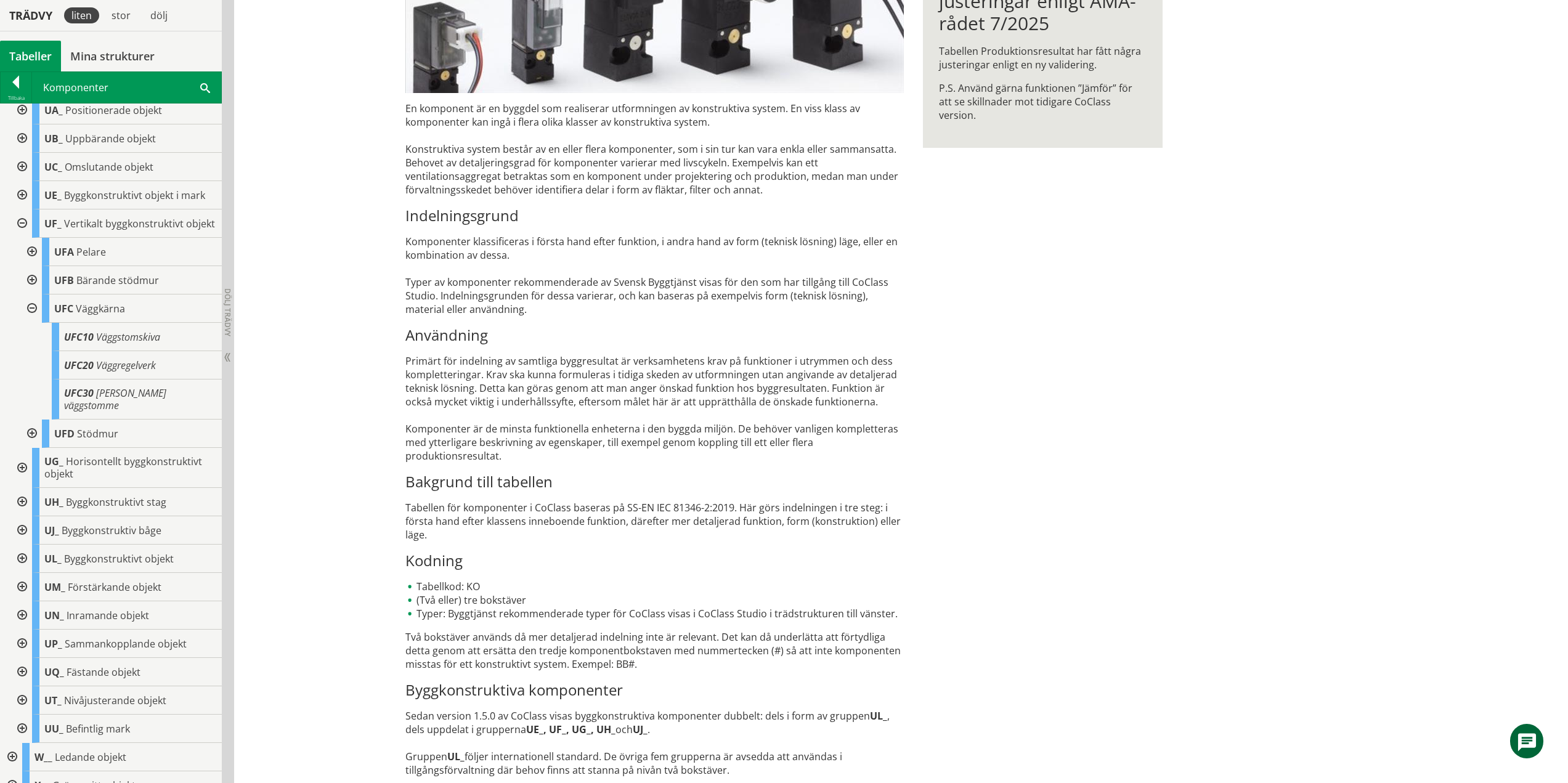
scroll to position [461, 0]
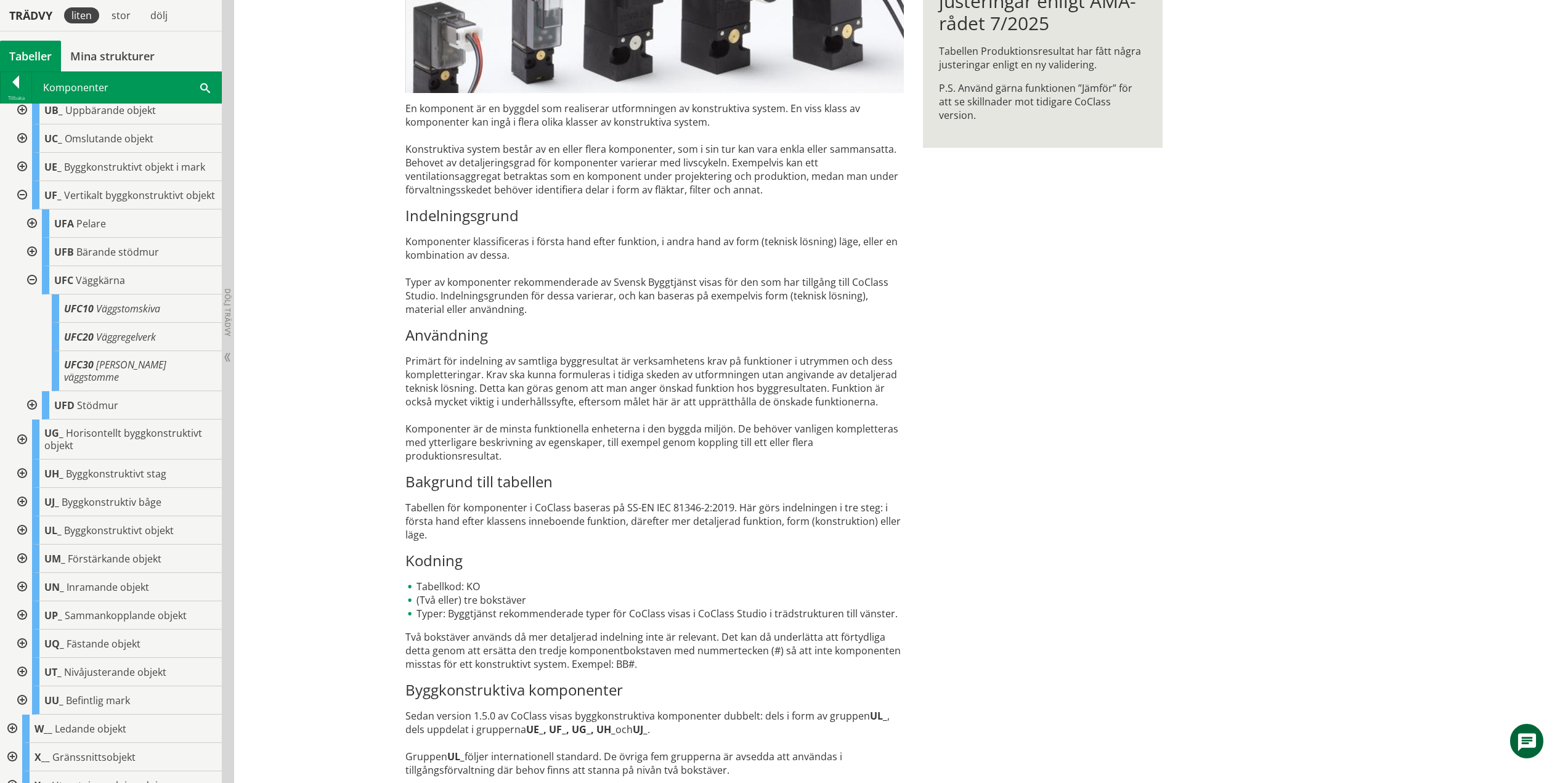
drag, startPoint x: 31, startPoint y: 290, endPoint x: 34, endPoint y: 300, distance: 10.4
click at [31, 290] on div at bounding box center [31, 280] width 22 height 28
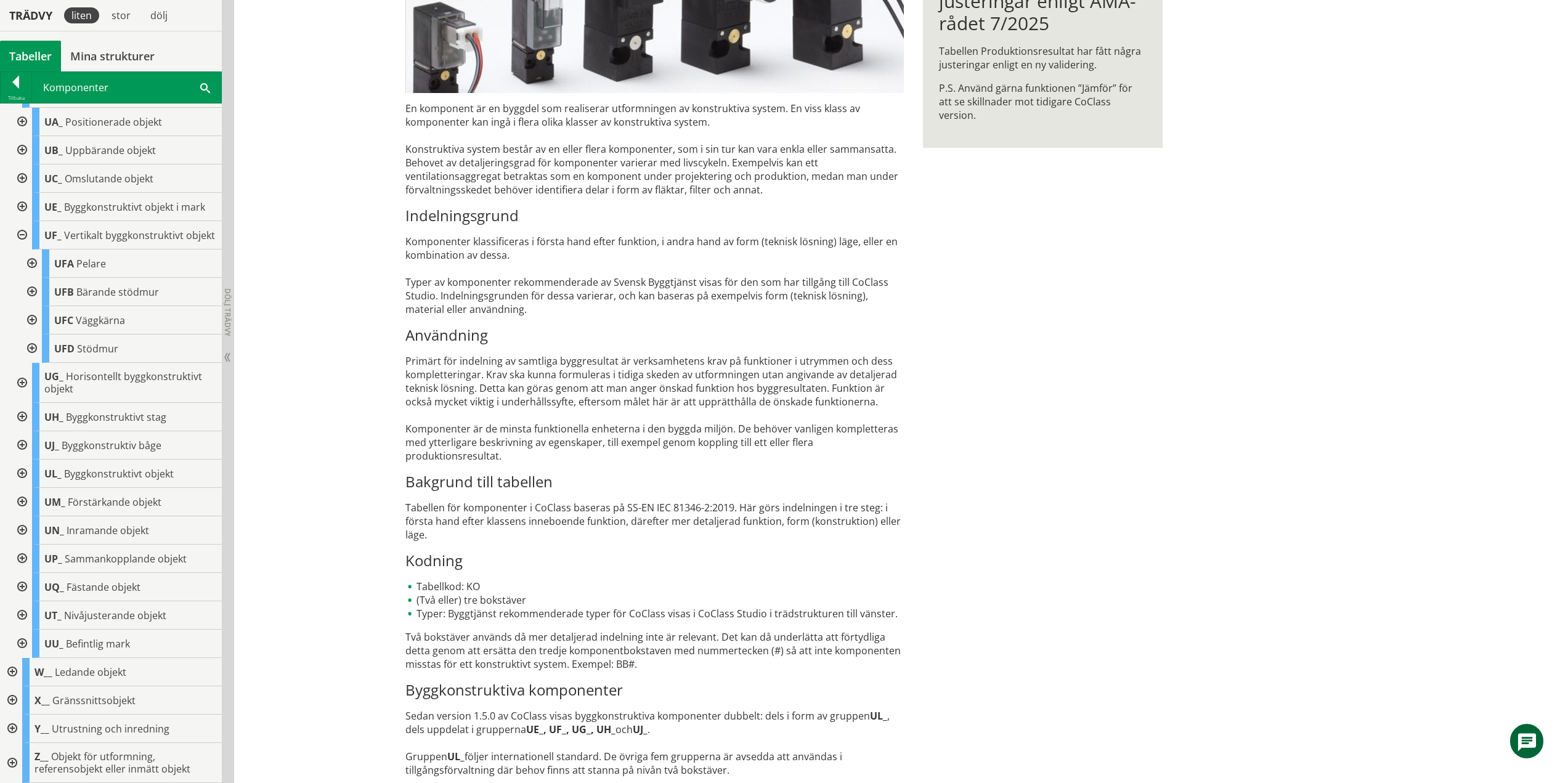
click at [30, 347] on div at bounding box center [31, 348] width 22 height 28
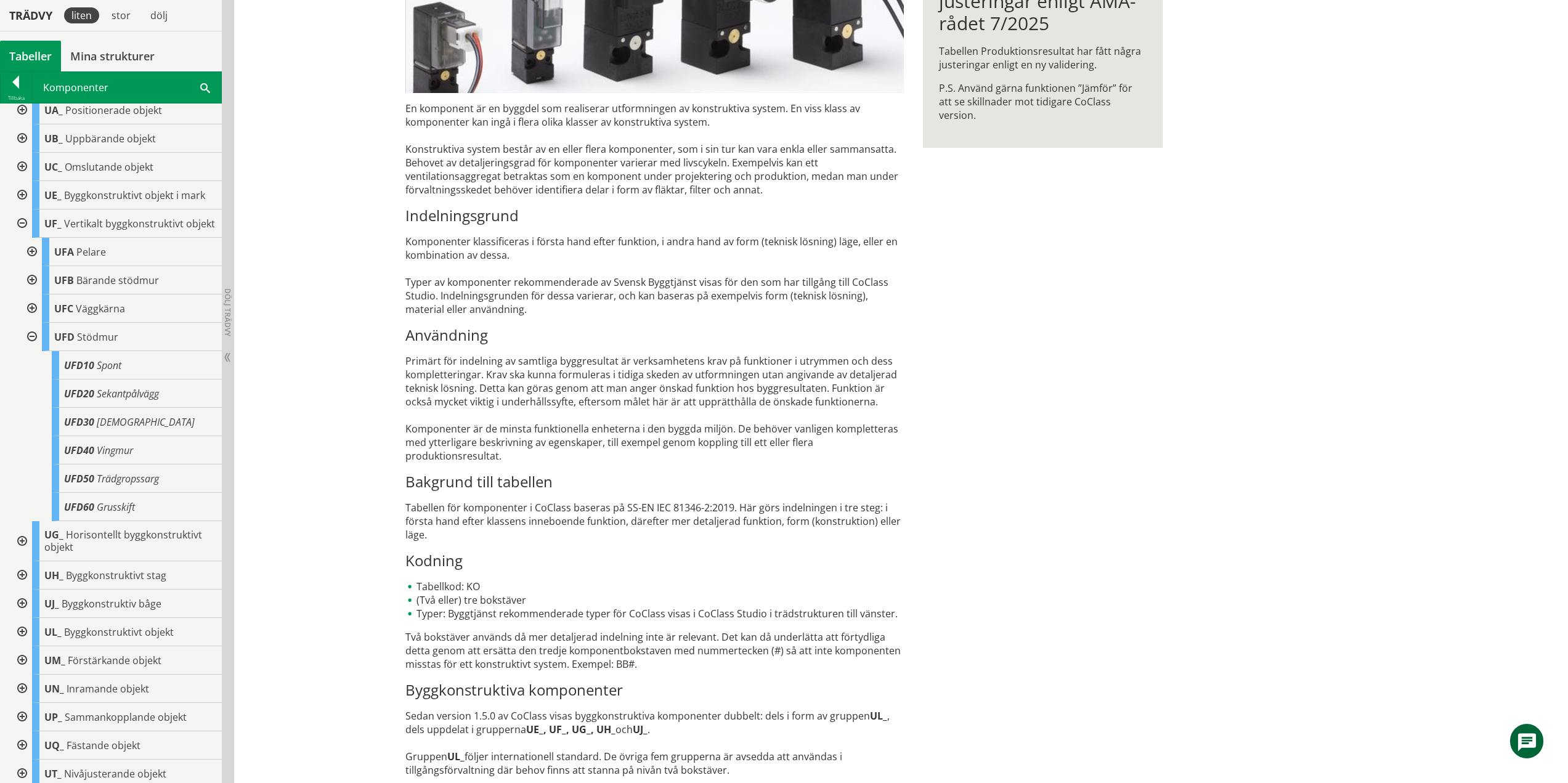
scroll to position [461, 0]
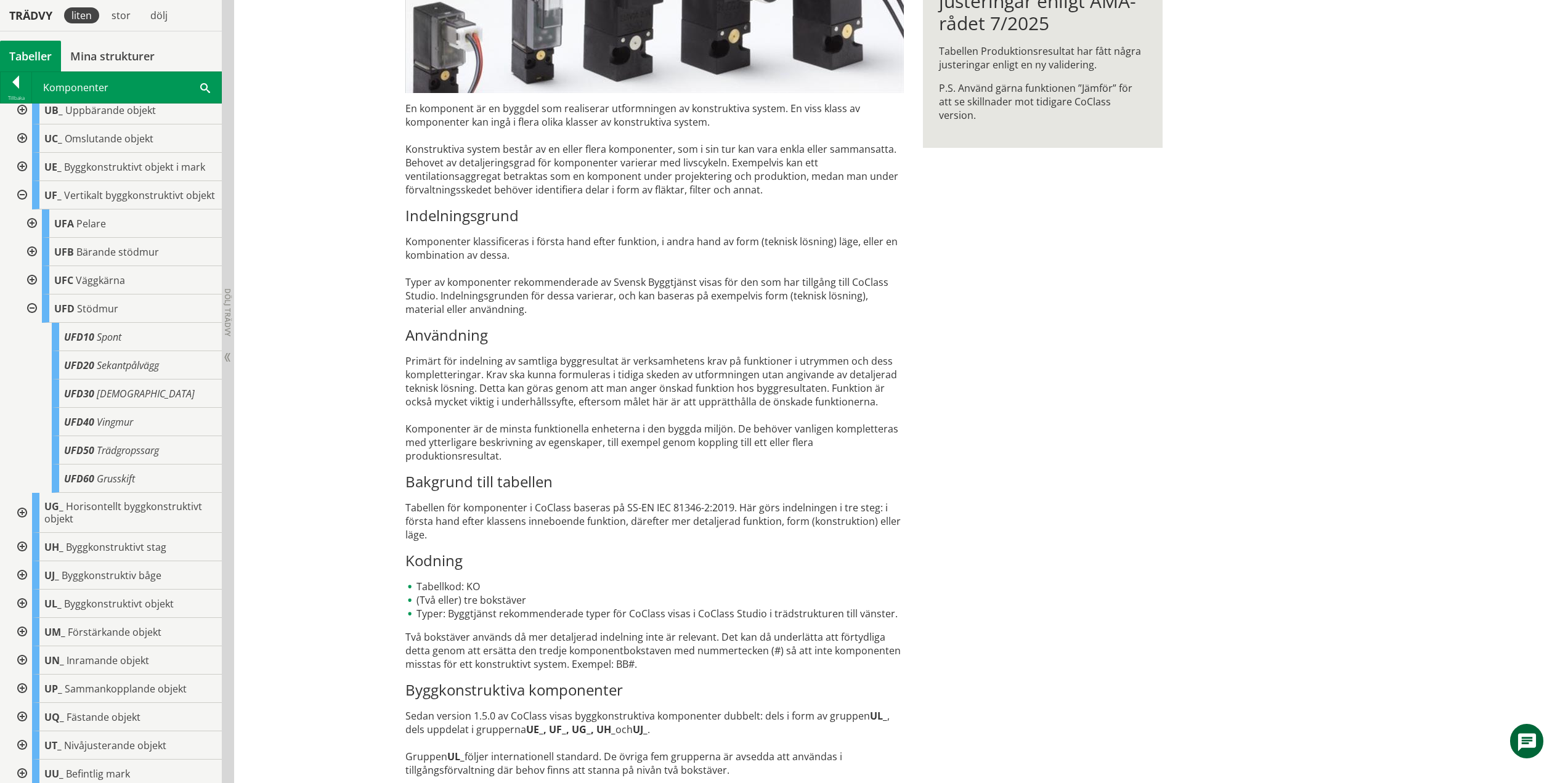
click at [32, 319] on div at bounding box center [31, 308] width 22 height 28
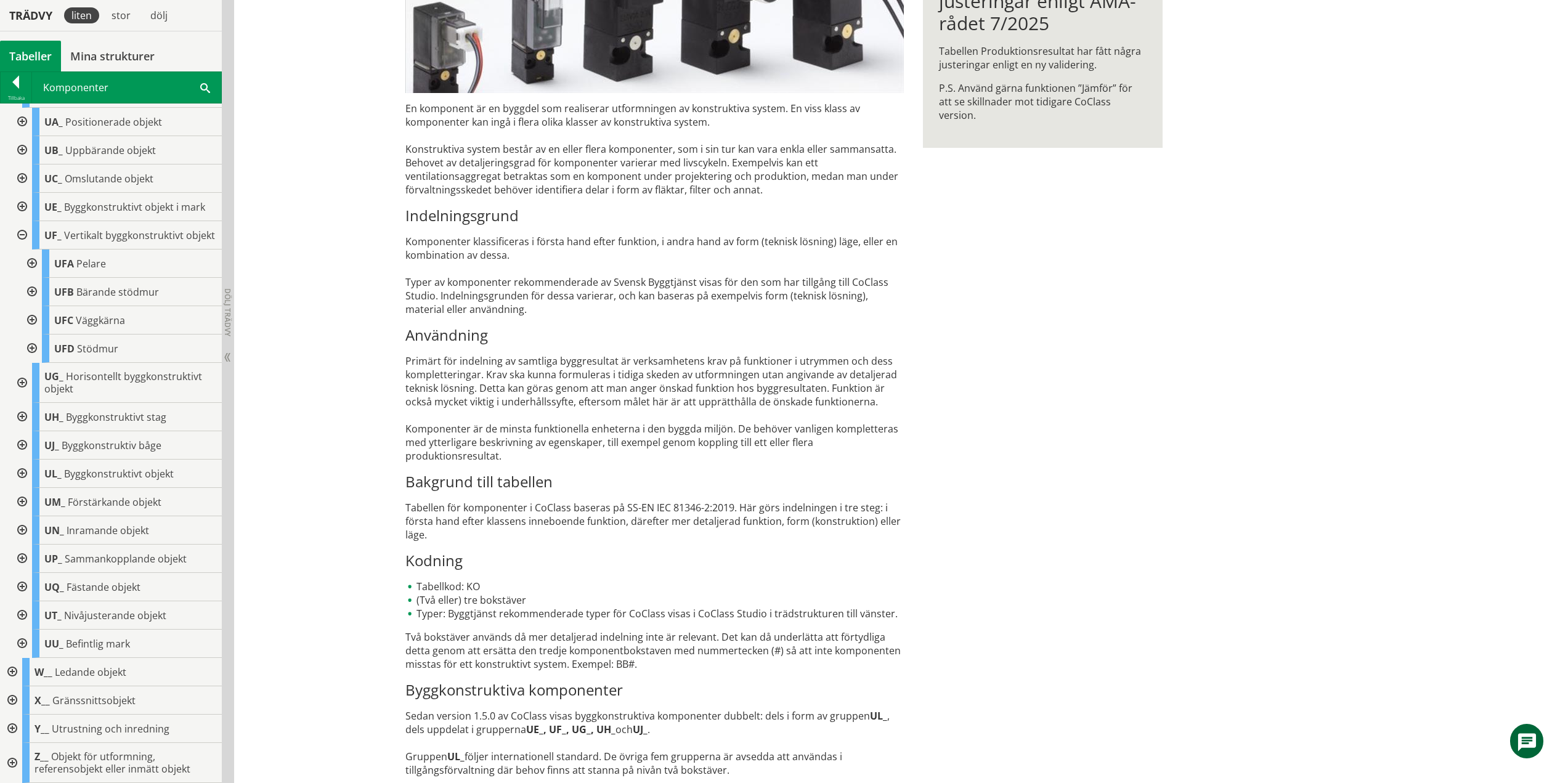
click at [23, 231] on div at bounding box center [21, 235] width 22 height 28
click at [19, 385] on div at bounding box center [21, 383] width 22 height 40
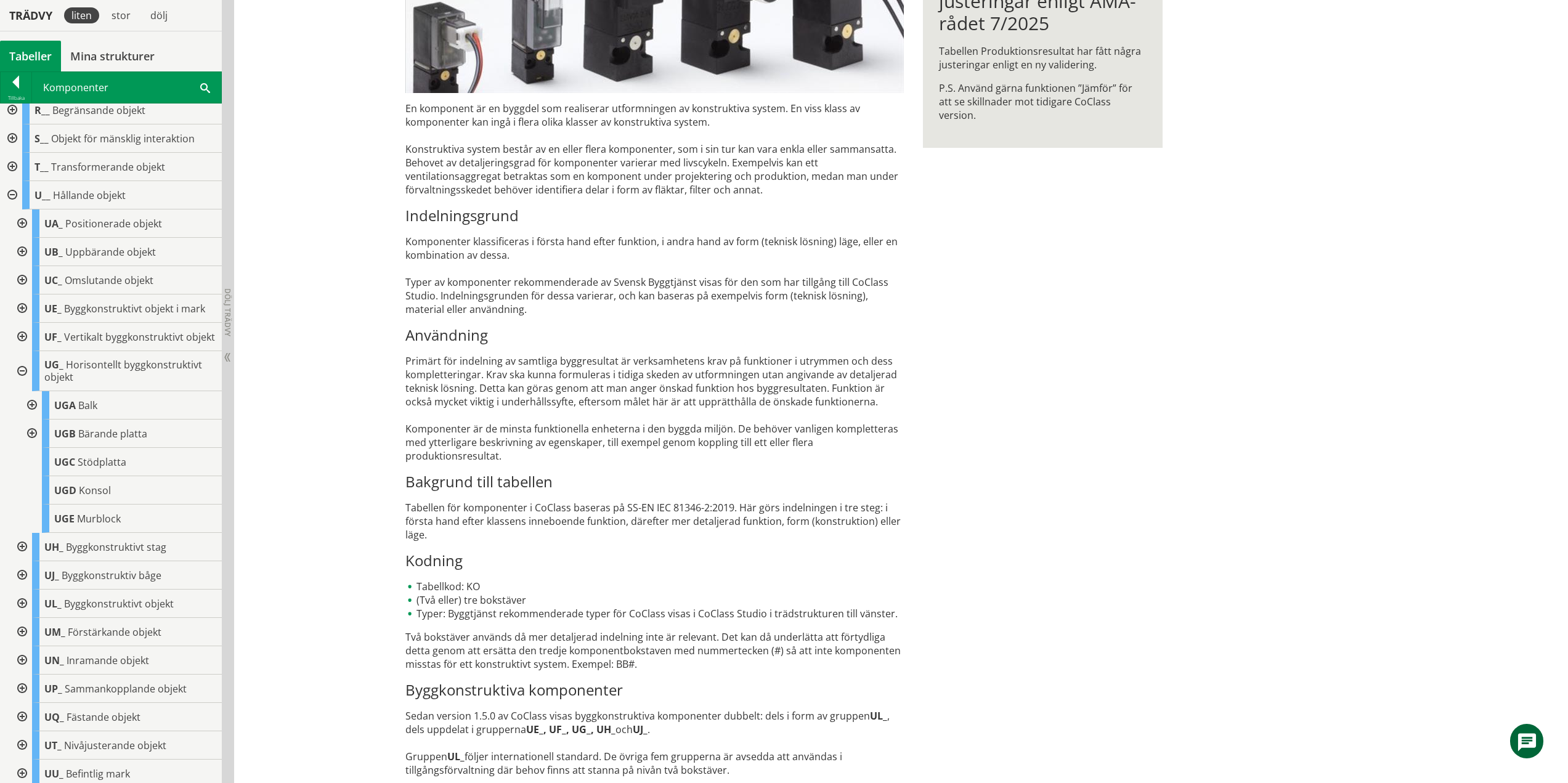
scroll to position [461, 0]
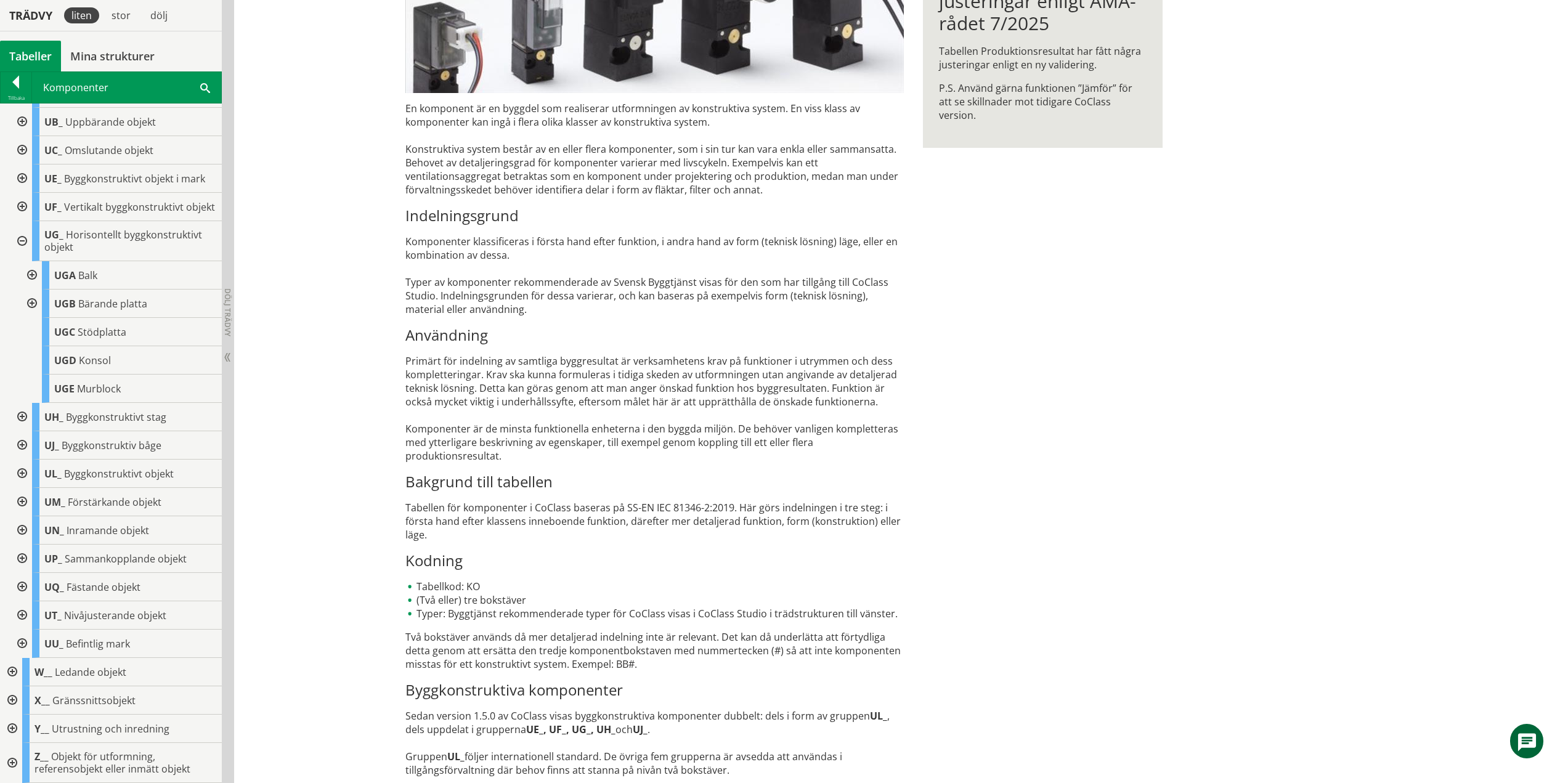
click at [31, 275] on div at bounding box center [31, 275] width 22 height 28
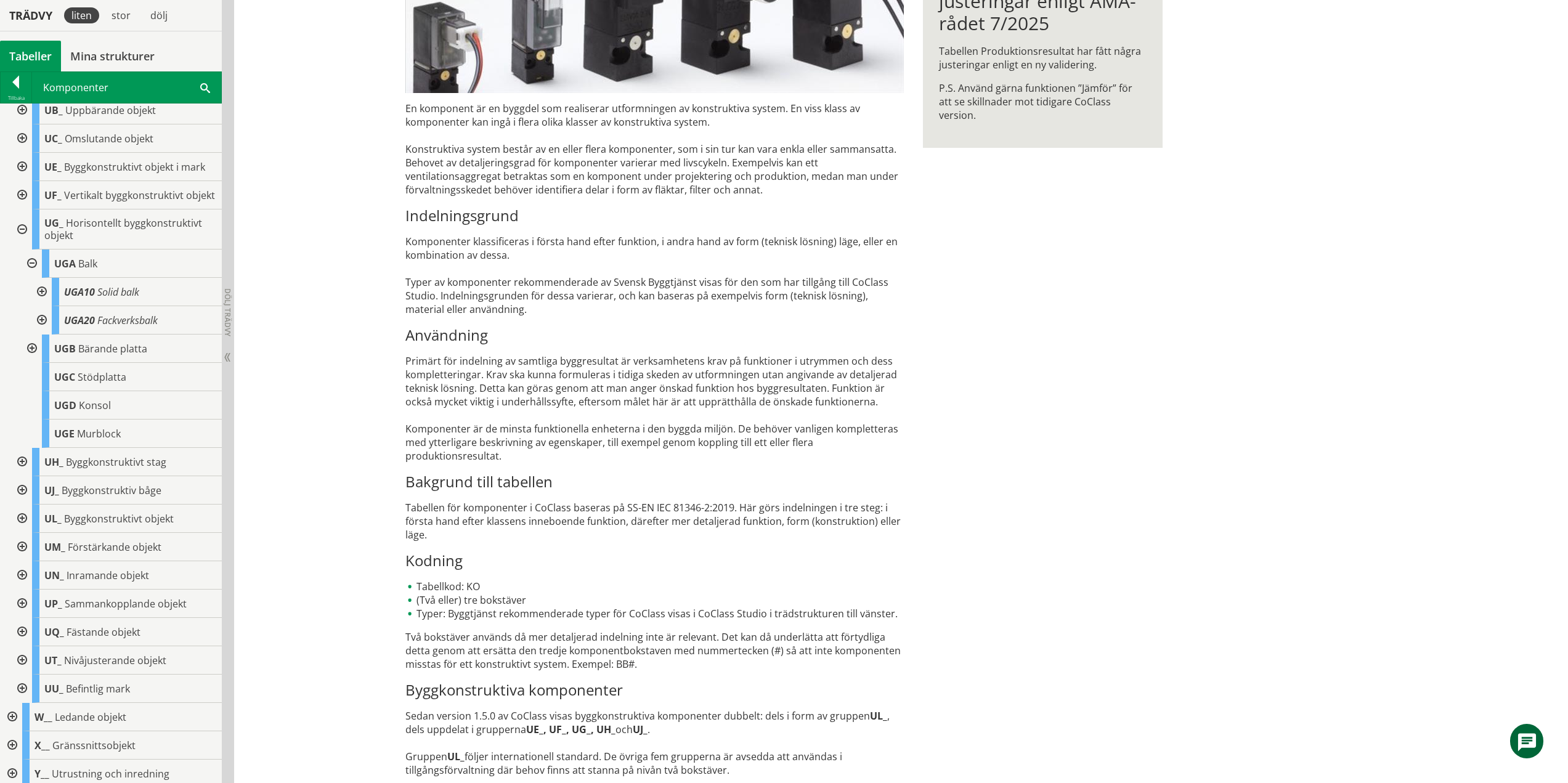
click at [41, 300] on div at bounding box center [41, 292] width 22 height 28
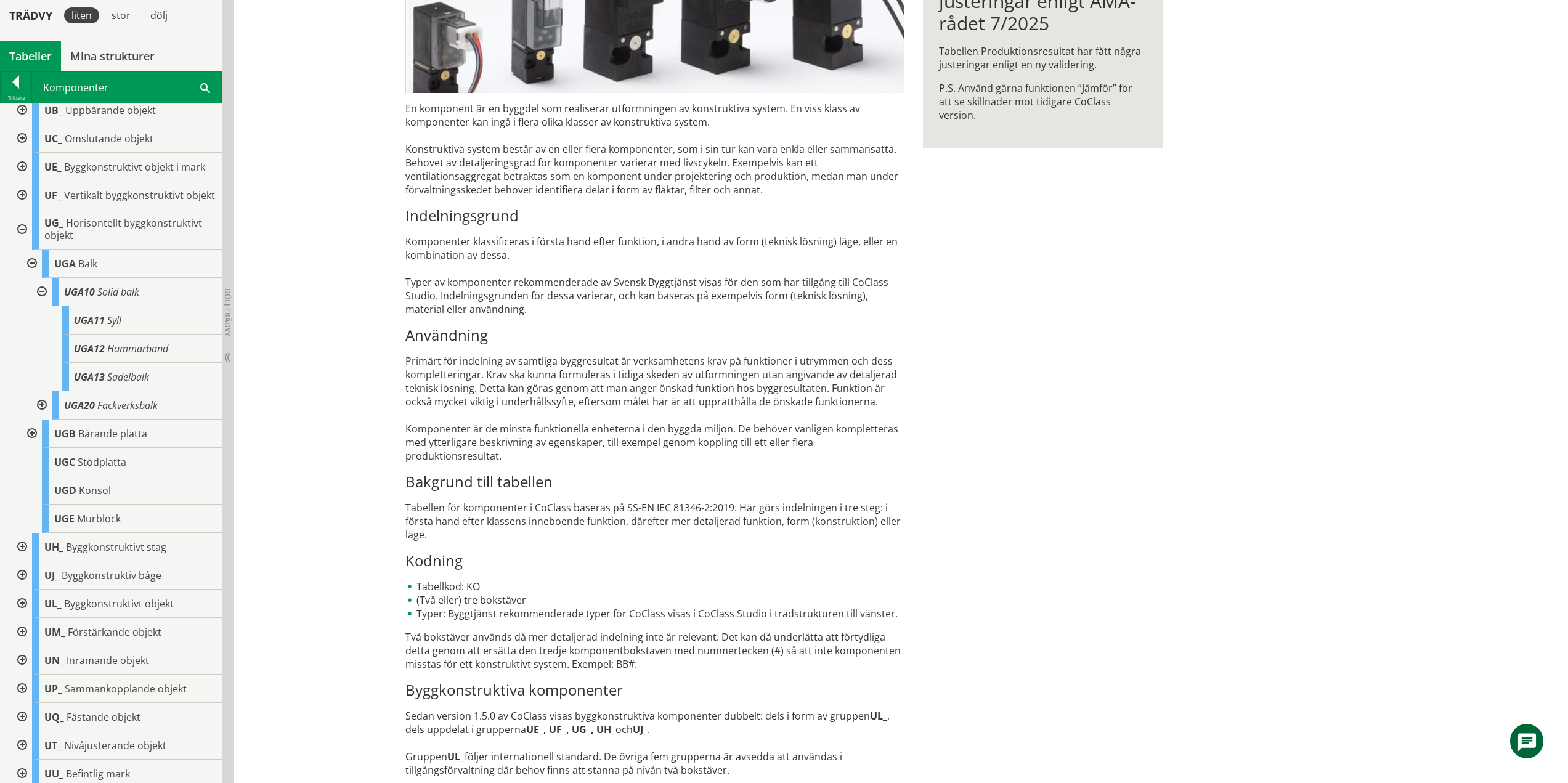
click at [42, 302] on div at bounding box center [41, 292] width 22 height 28
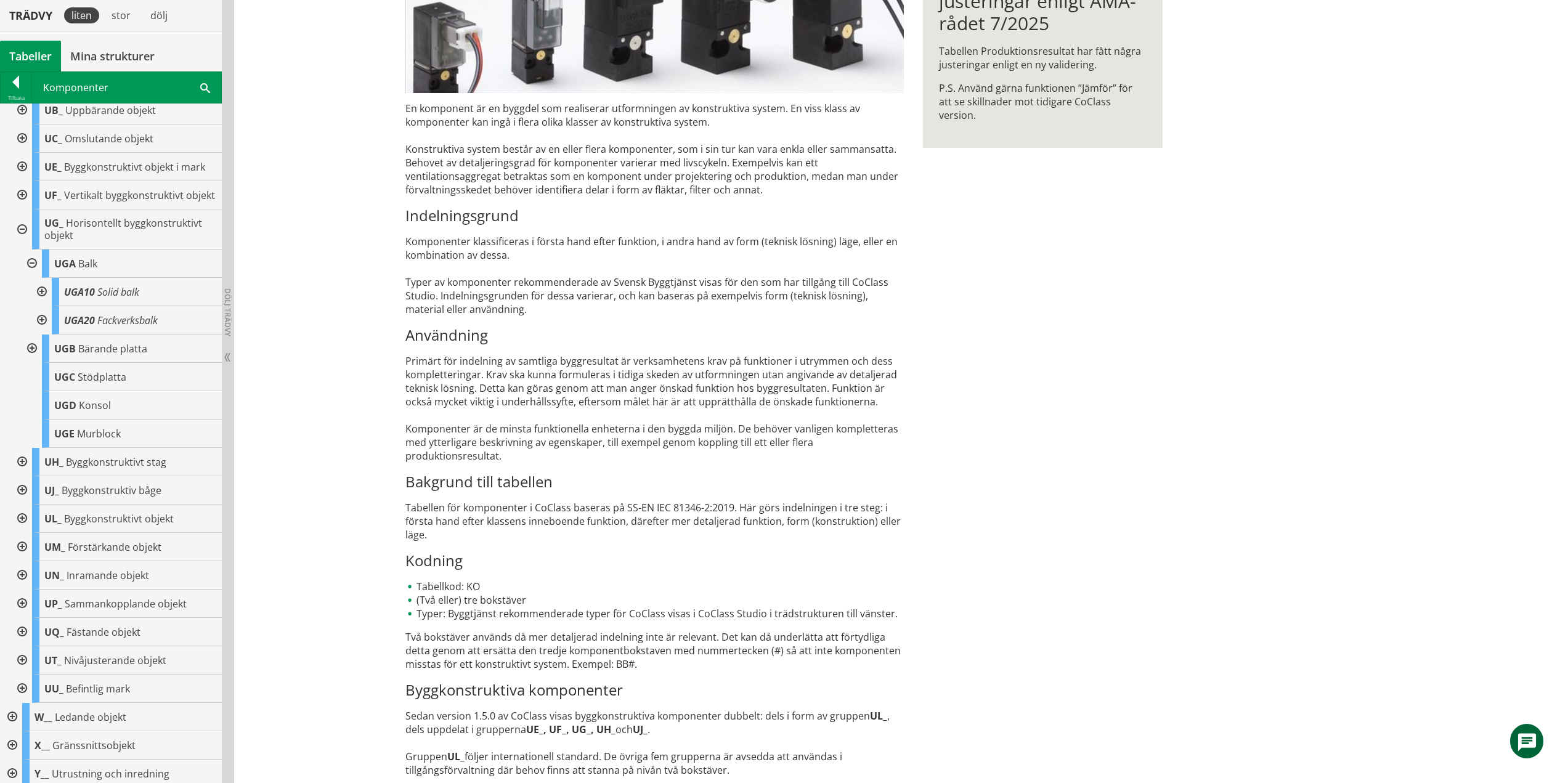
click at [45, 331] on div at bounding box center [41, 320] width 22 height 28
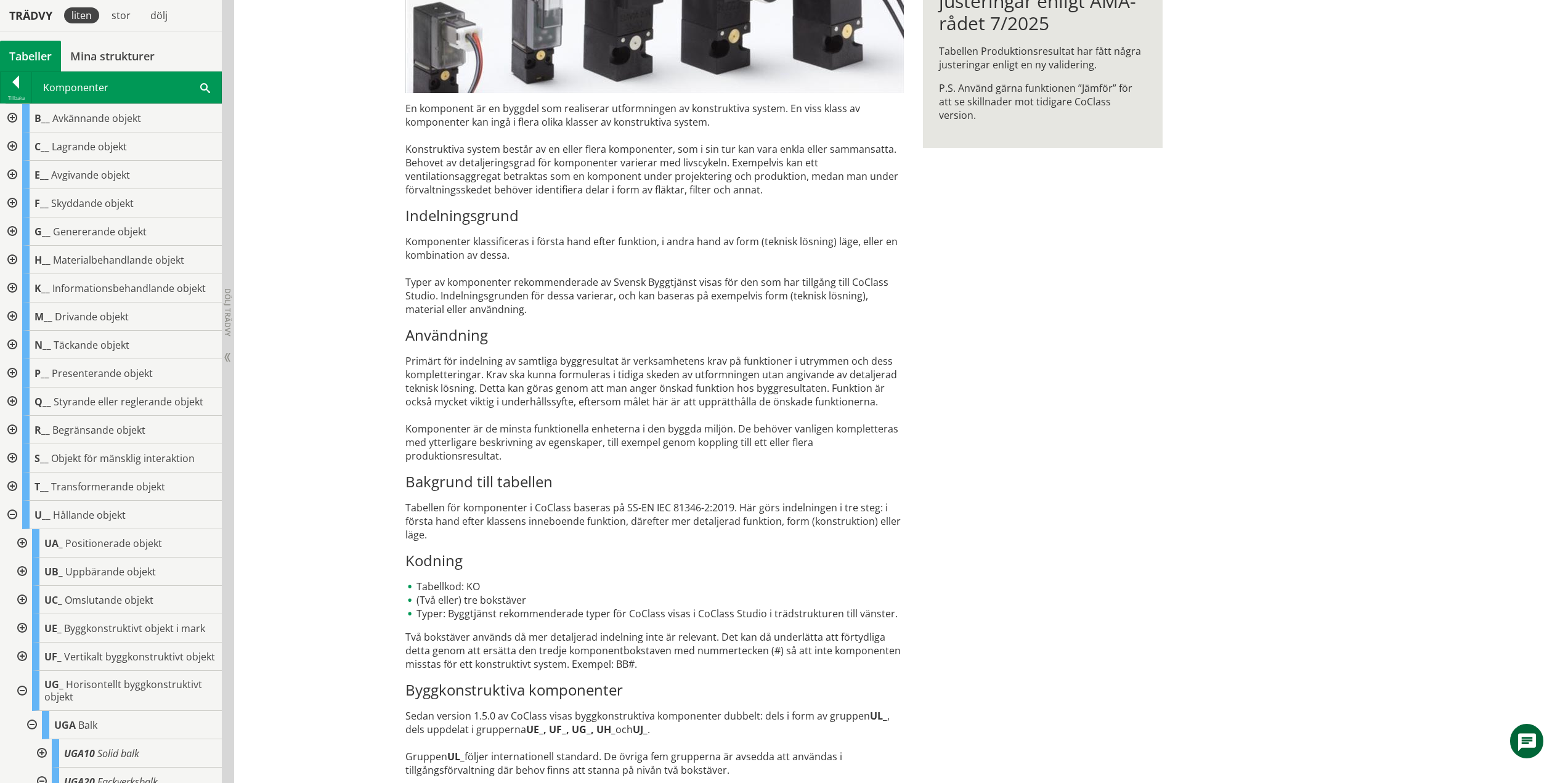
scroll to position [461, 0]
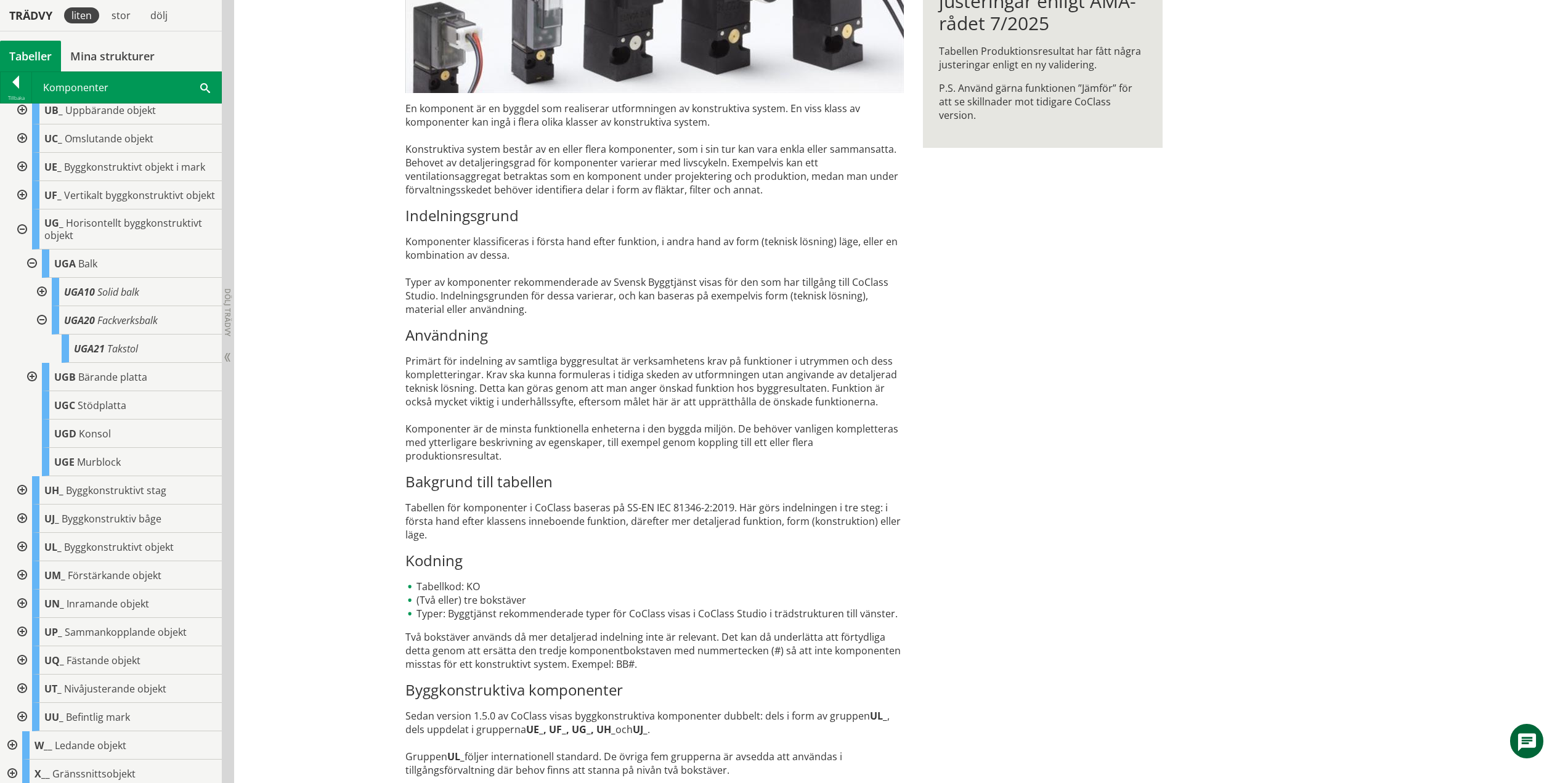
click at [43, 329] on div at bounding box center [41, 320] width 22 height 28
click at [34, 275] on div at bounding box center [31, 263] width 22 height 28
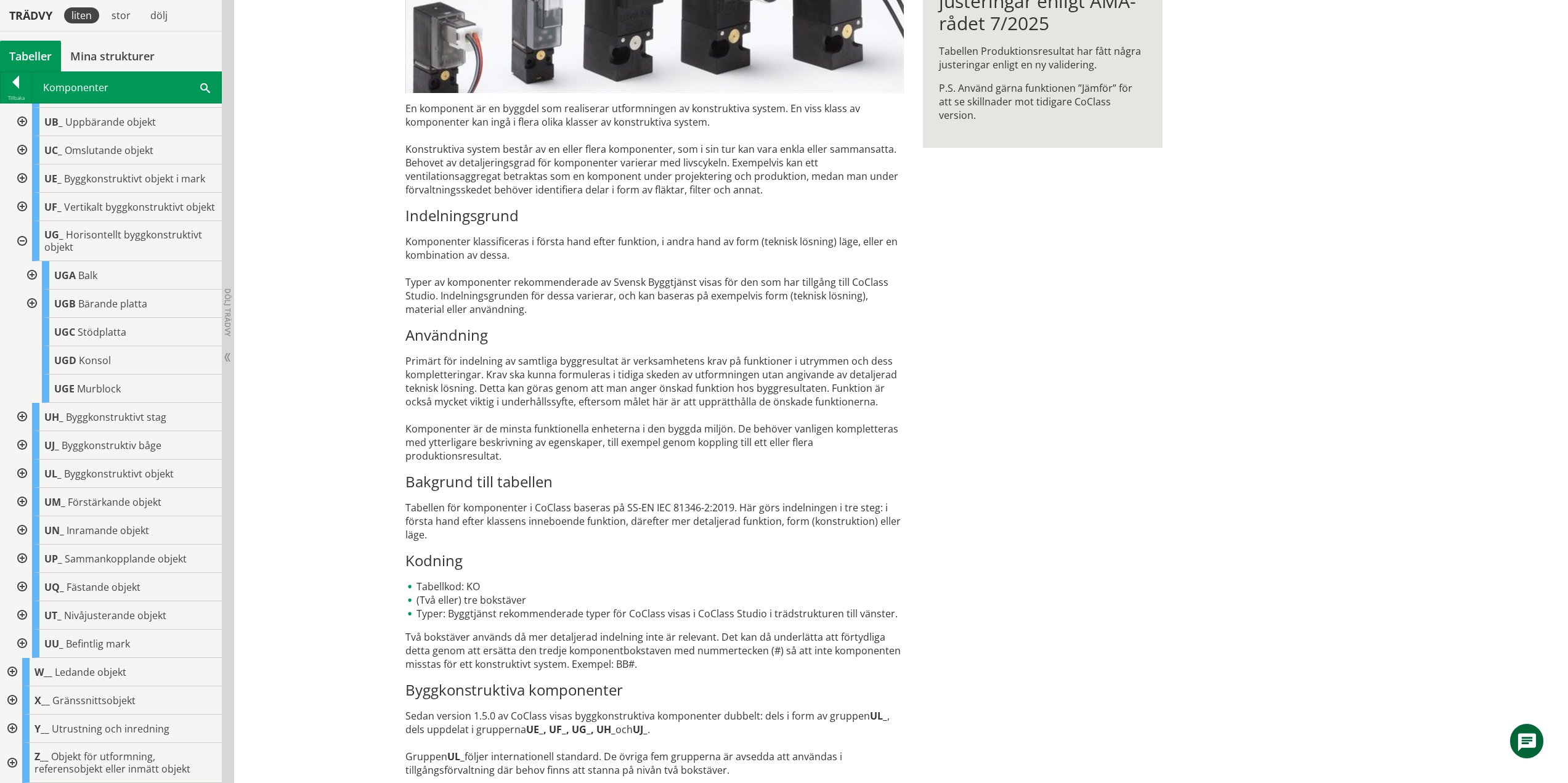
click at [33, 300] on div at bounding box center [31, 304] width 22 height 28
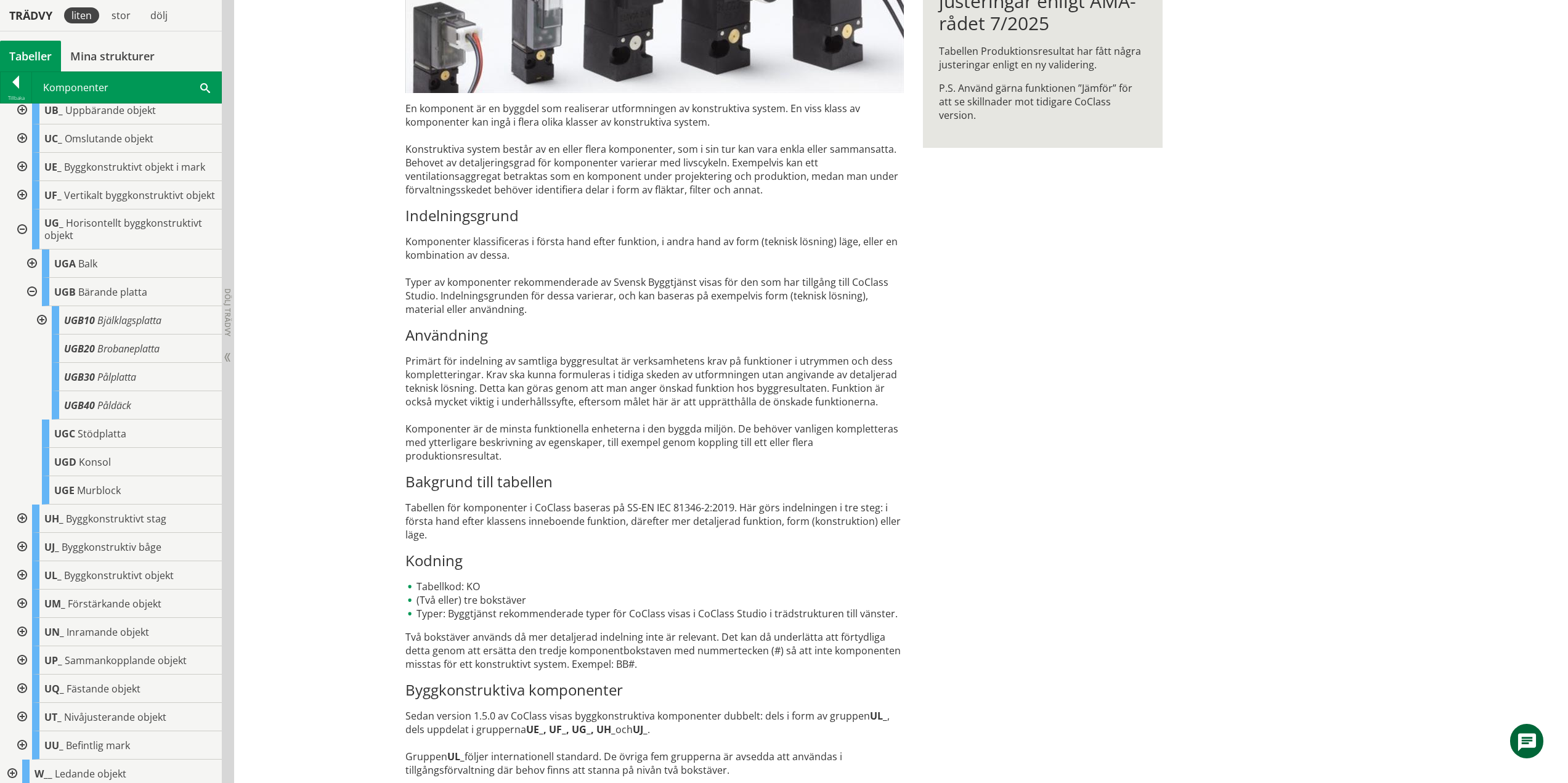
click at [43, 329] on div at bounding box center [41, 320] width 22 height 28
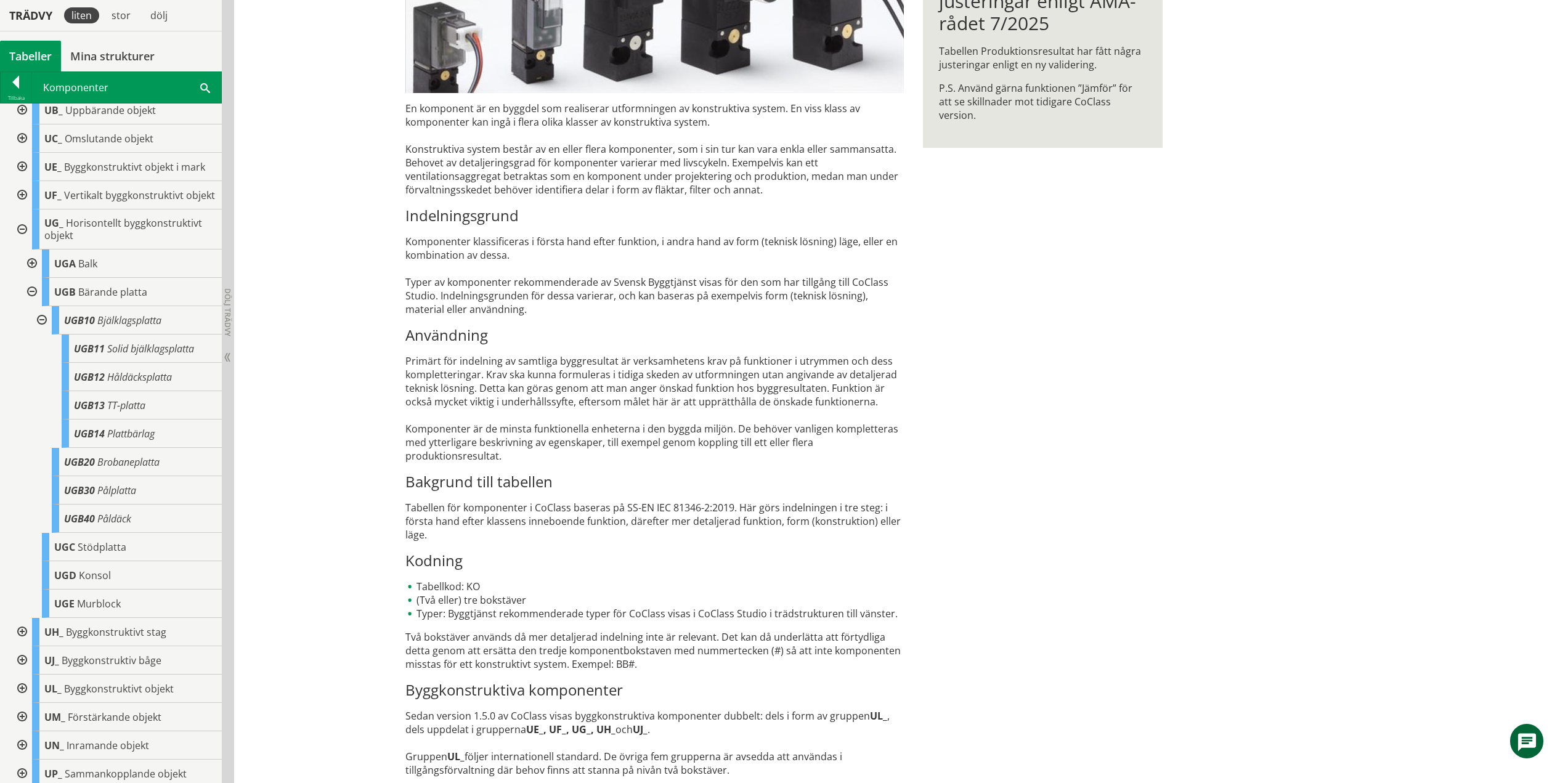
click at [45, 331] on div at bounding box center [41, 320] width 22 height 28
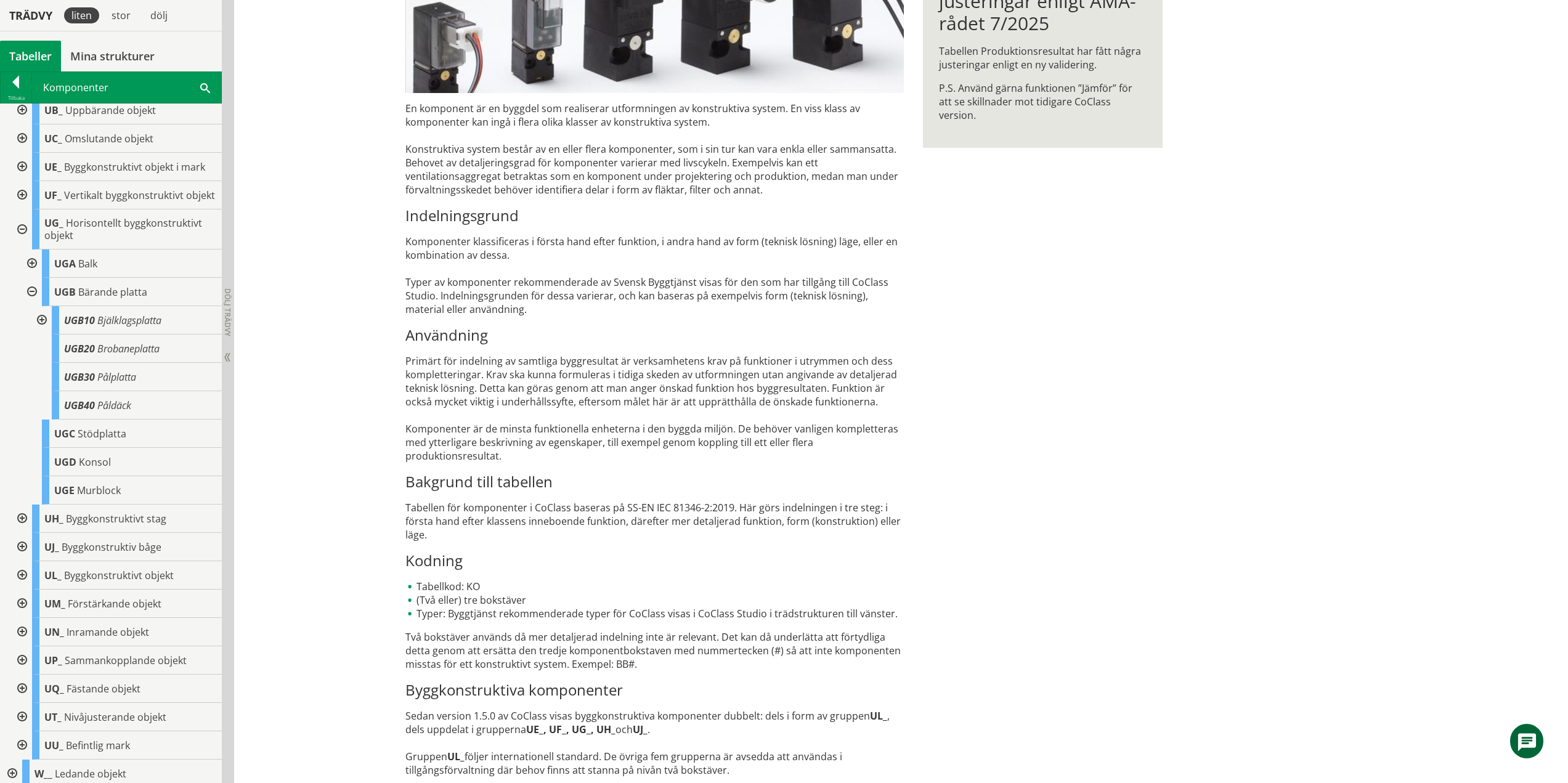
click at [38, 300] on div at bounding box center [31, 292] width 22 height 28
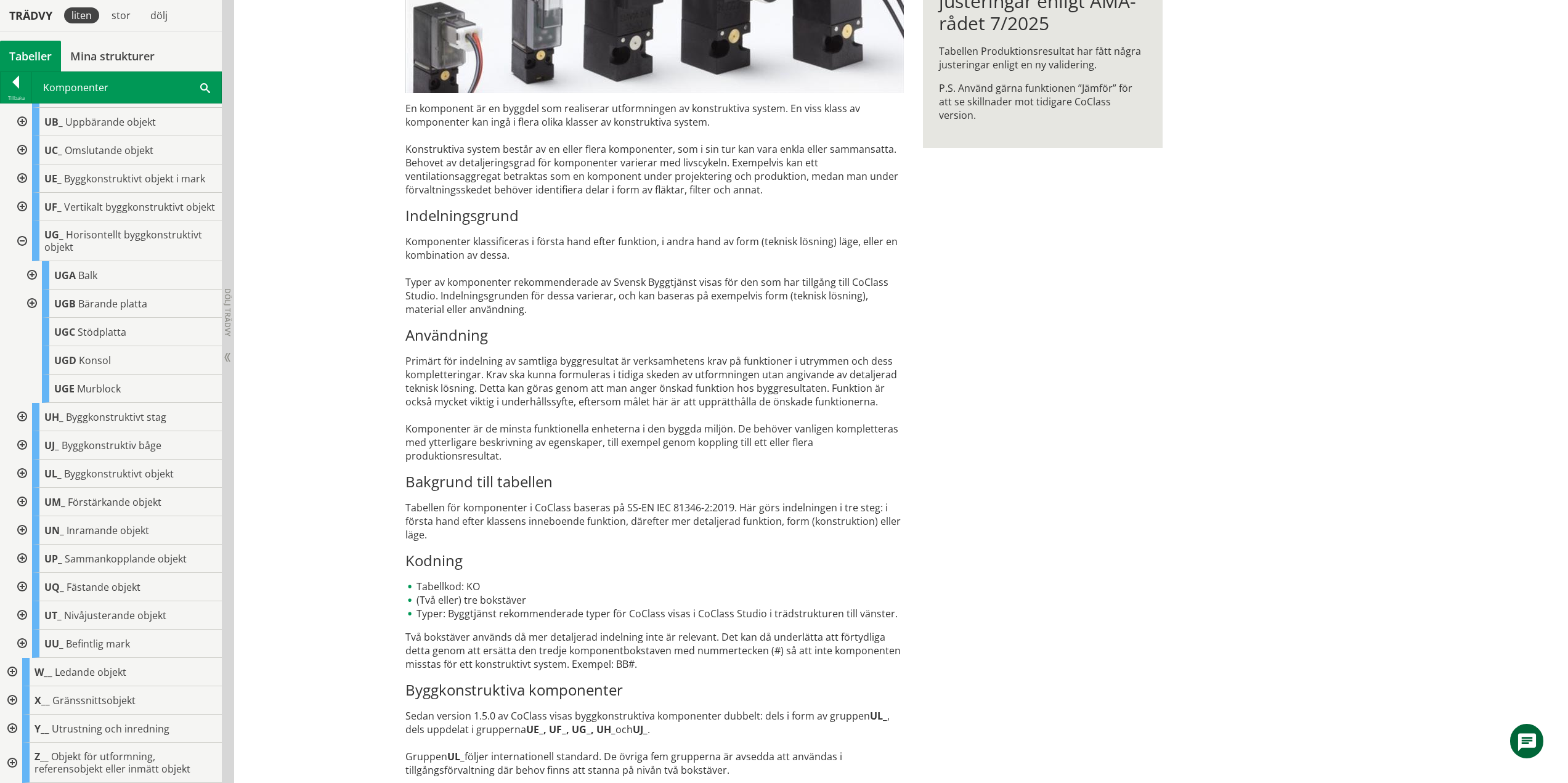
click at [21, 242] on div at bounding box center [21, 241] width 22 height 40
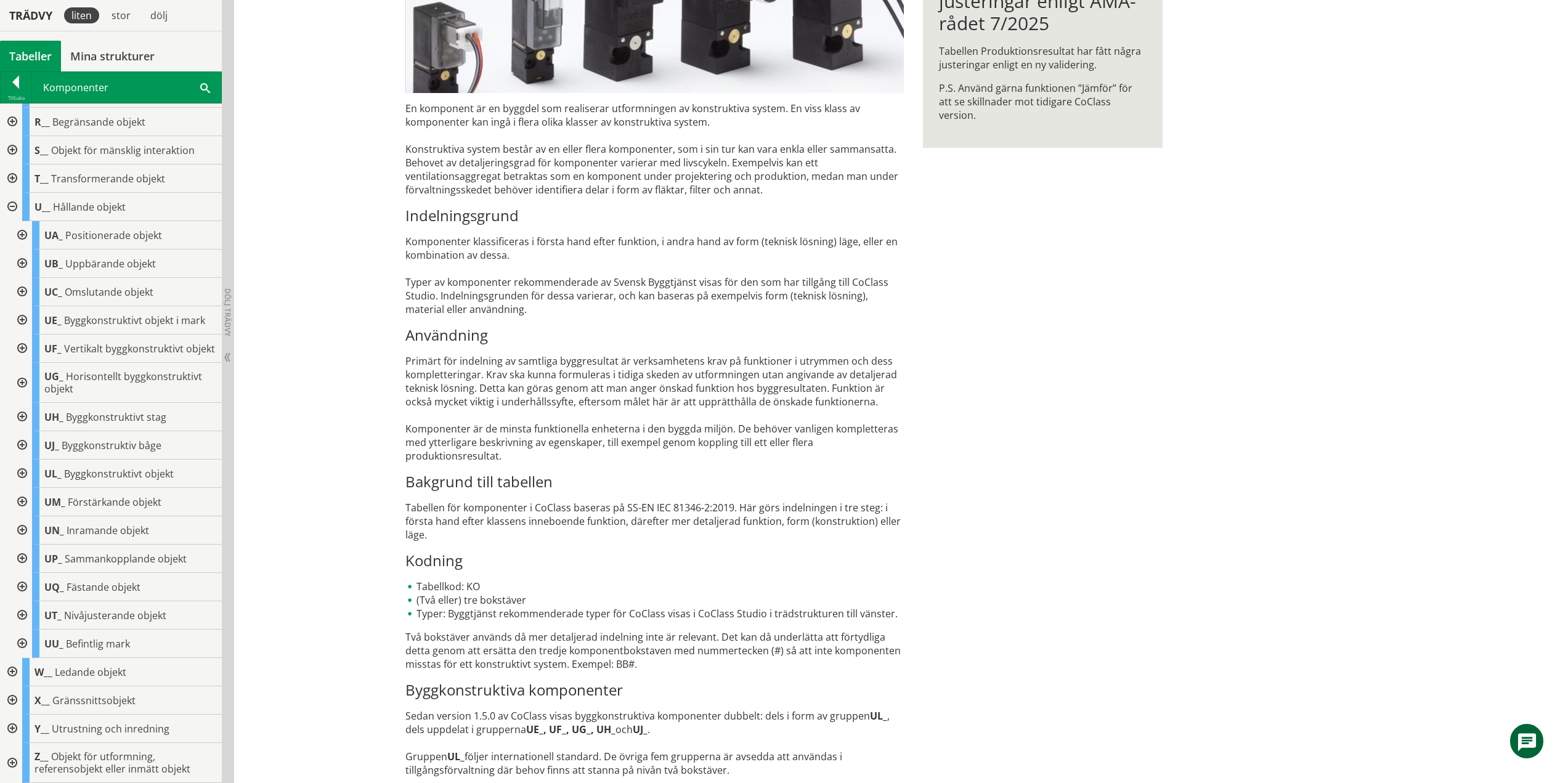
scroll to position [319, 0]
click at [22, 414] on div at bounding box center [21, 417] width 22 height 28
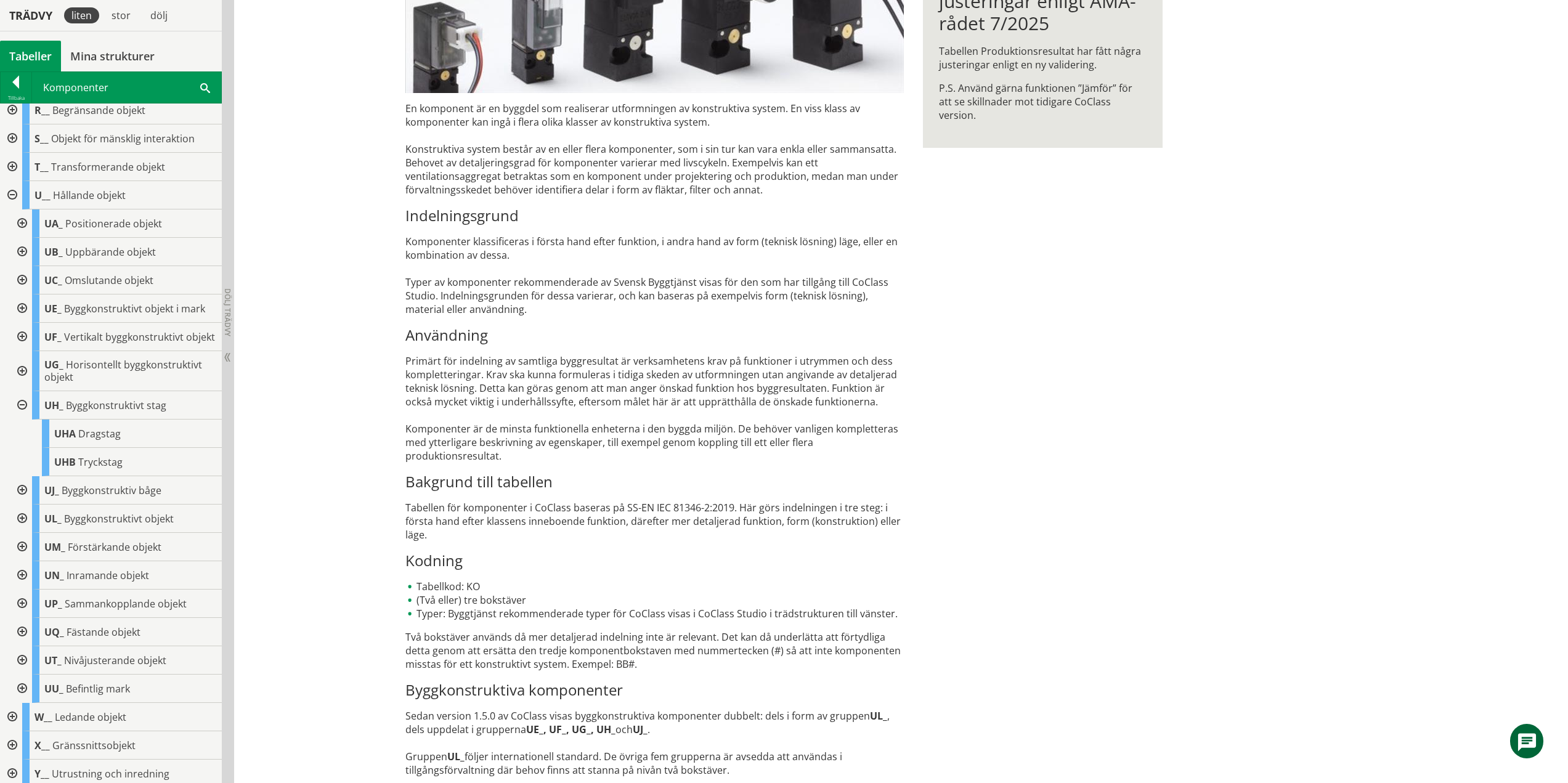
scroll to position [376, 0]
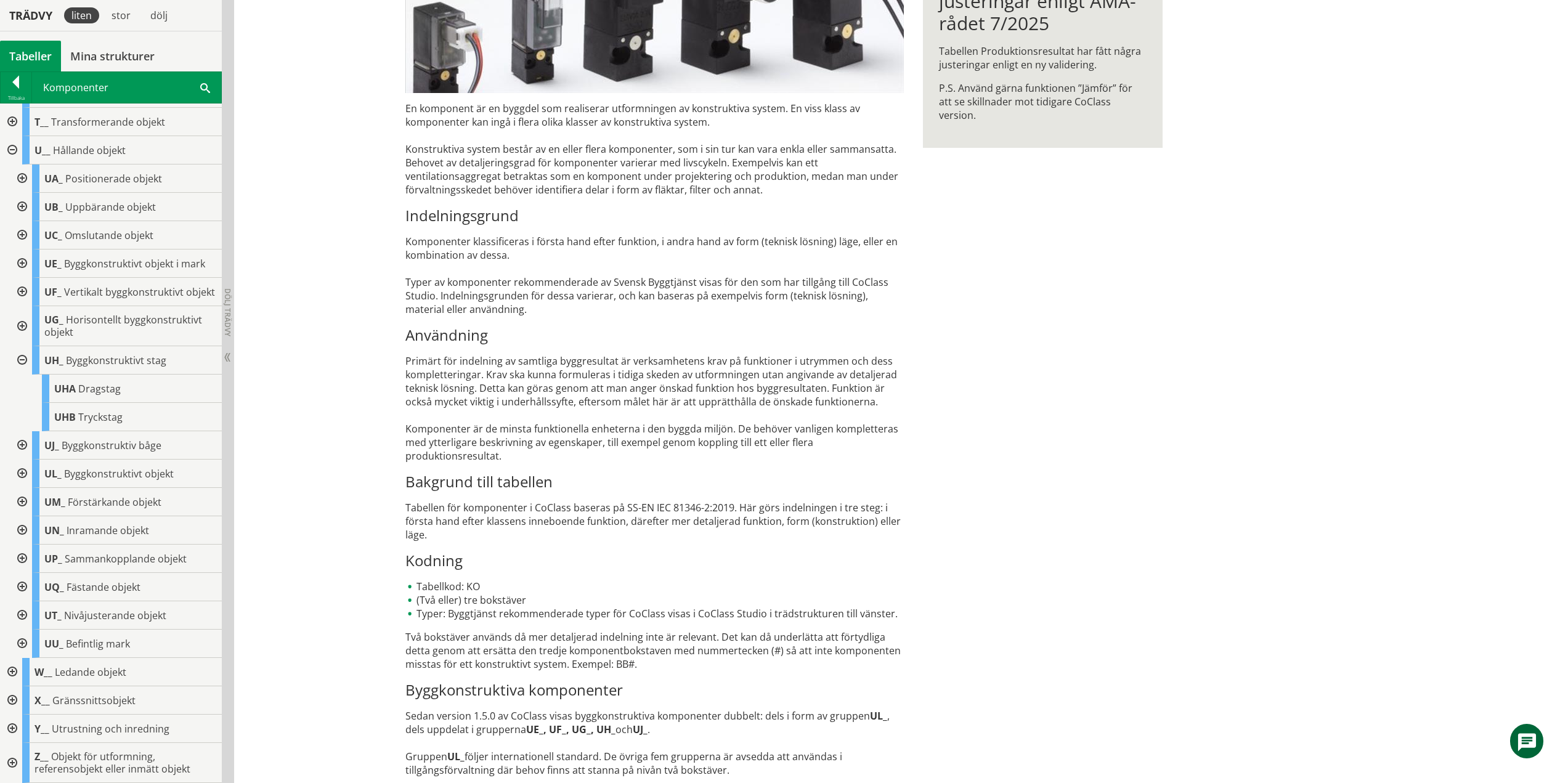
click at [21, 358] on div at bounding box center [21, 360] width 22 height 28
click at [24, 445] on div at bounding box center [21, 445] width 22 height 28
click at [19, 358] on div at bounding box center [21, 360] width 22 height 28
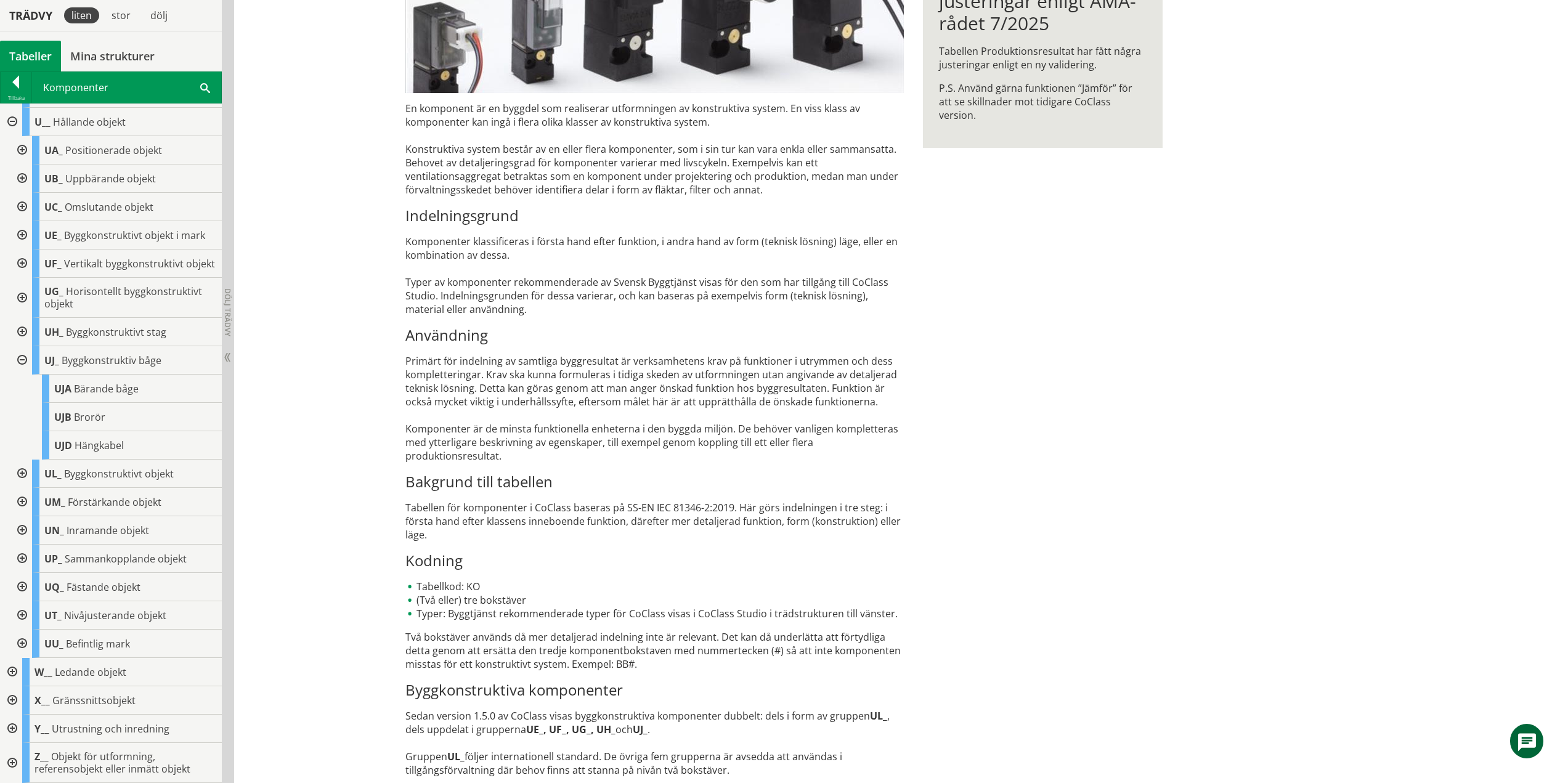
scroll to position [319, 0]
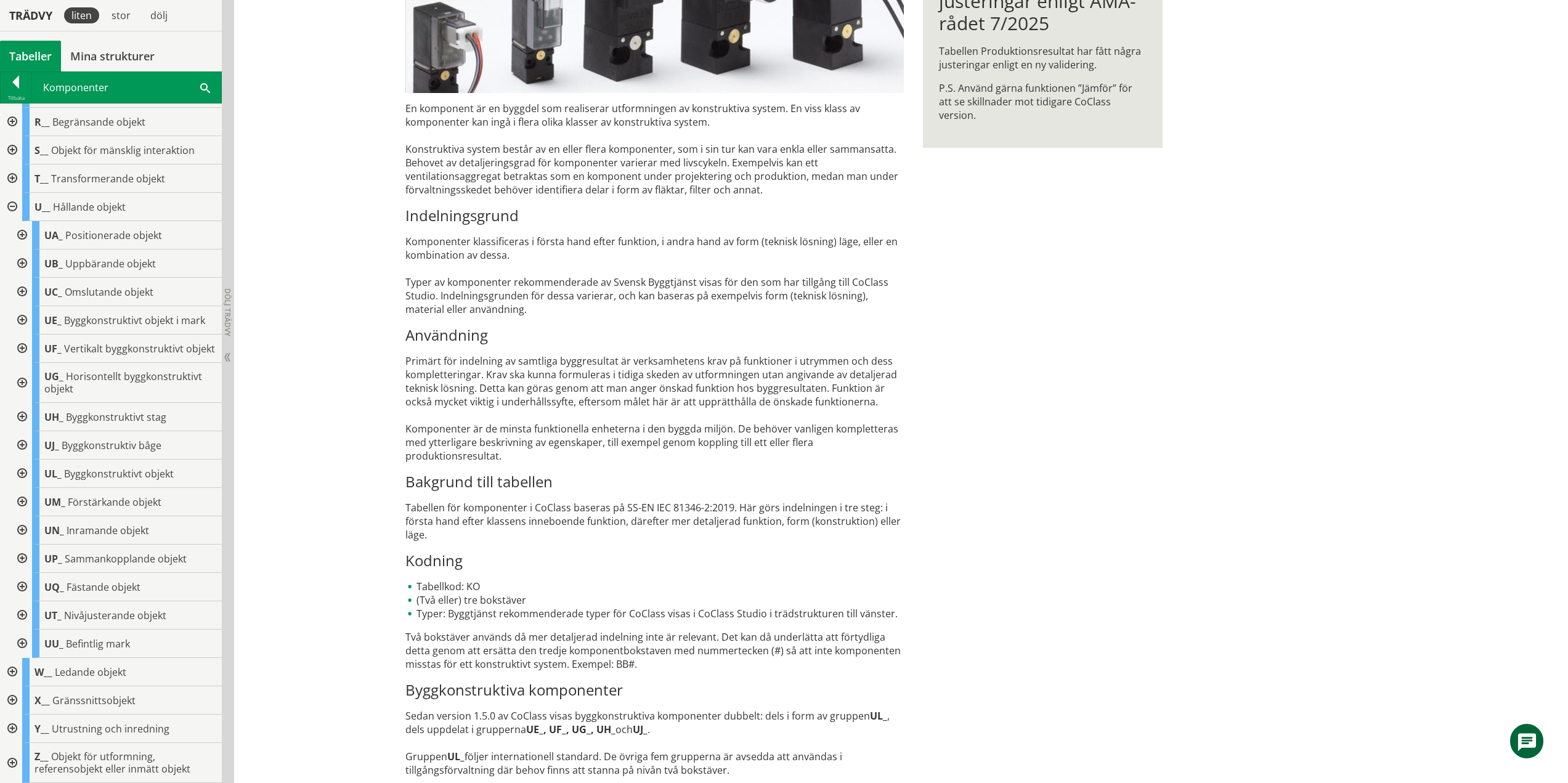
click at [24, 475] on div at bounding box center [21, 473] width 22 height 28
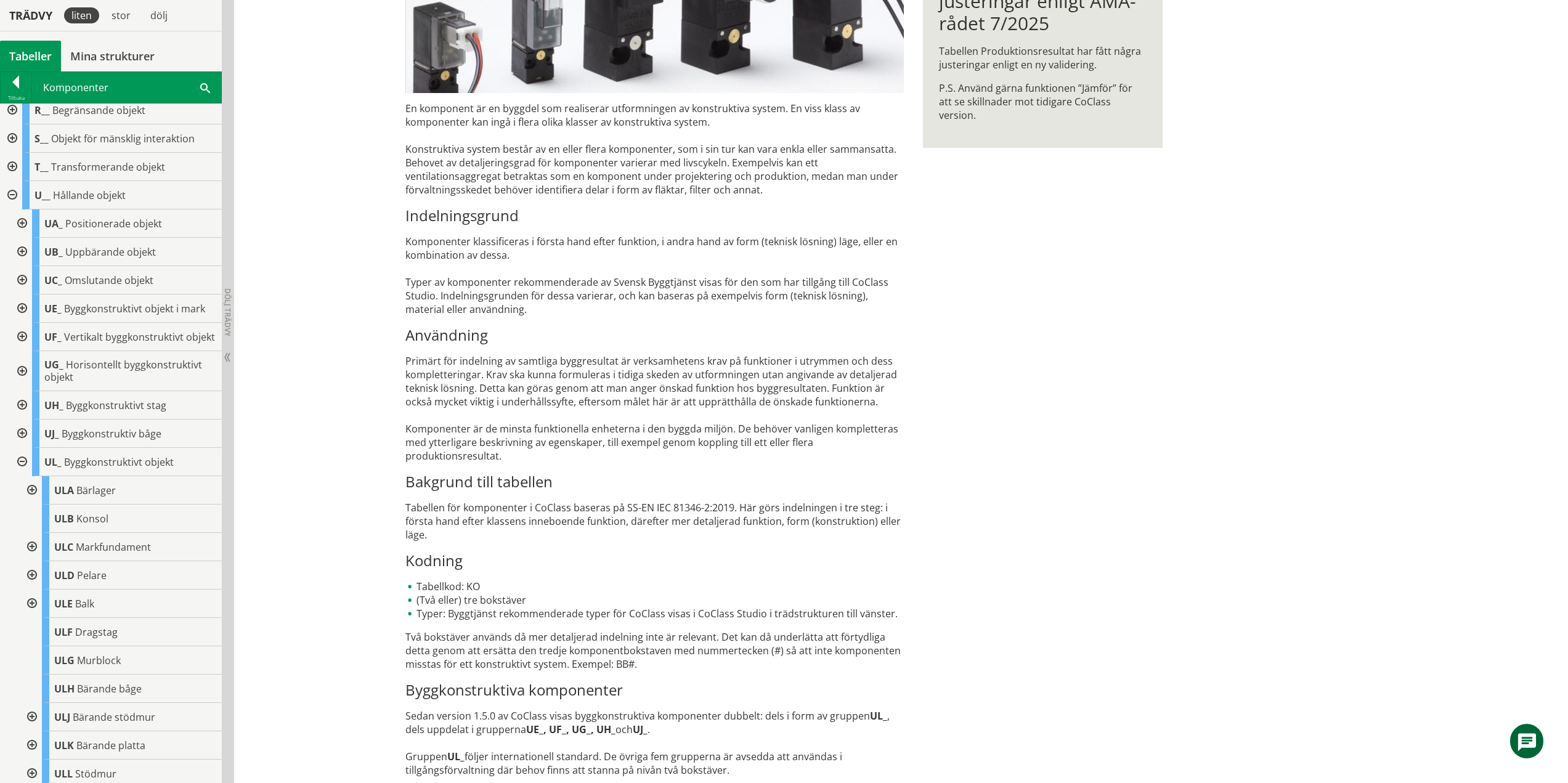
scroll to position [461, 0]
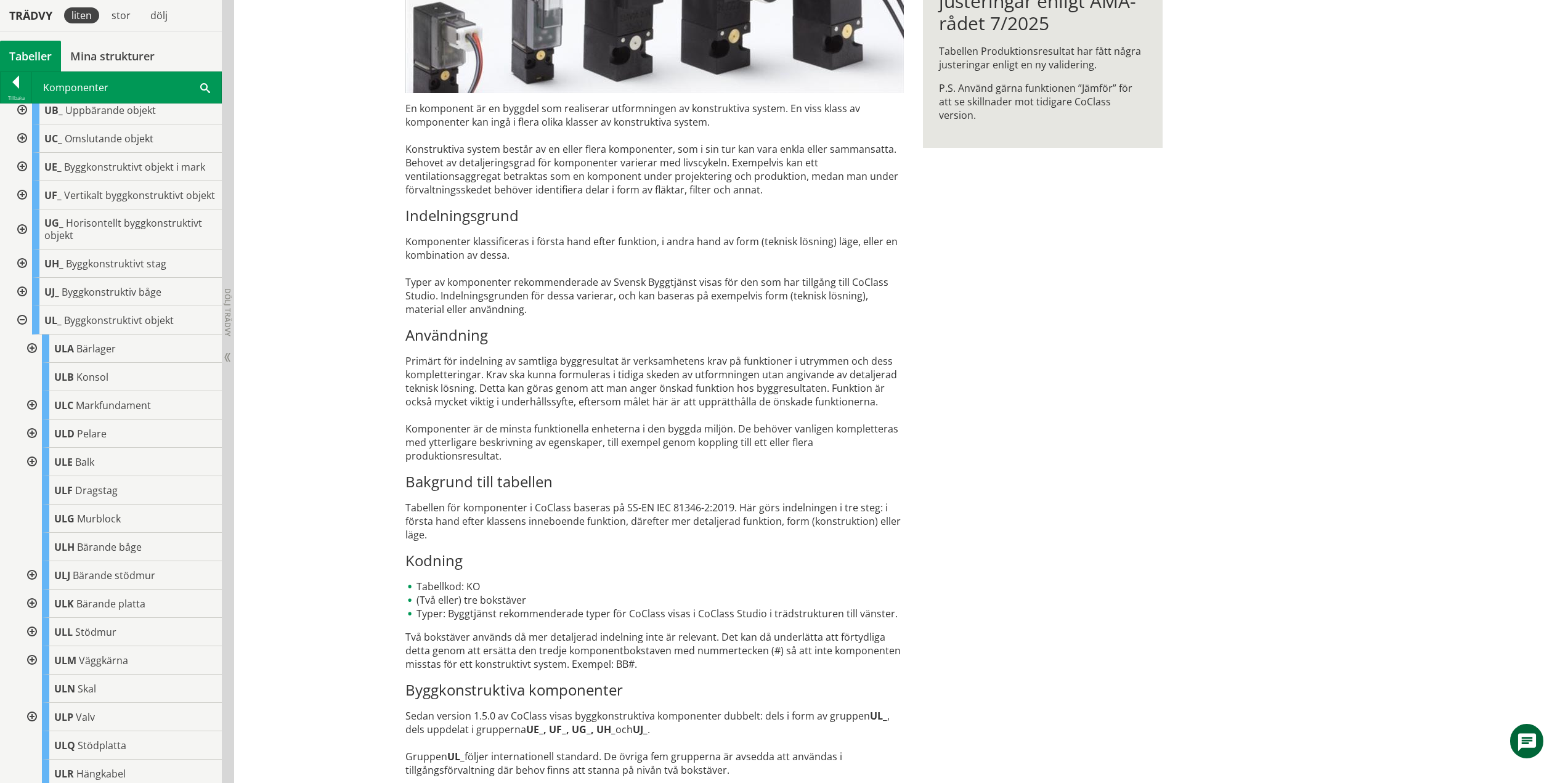
click at [33, 358] on div at bounding box center [31, 348] width 22 height 28
click at [42, 387] on div at bounding box center [41, 377] width 22 height 28
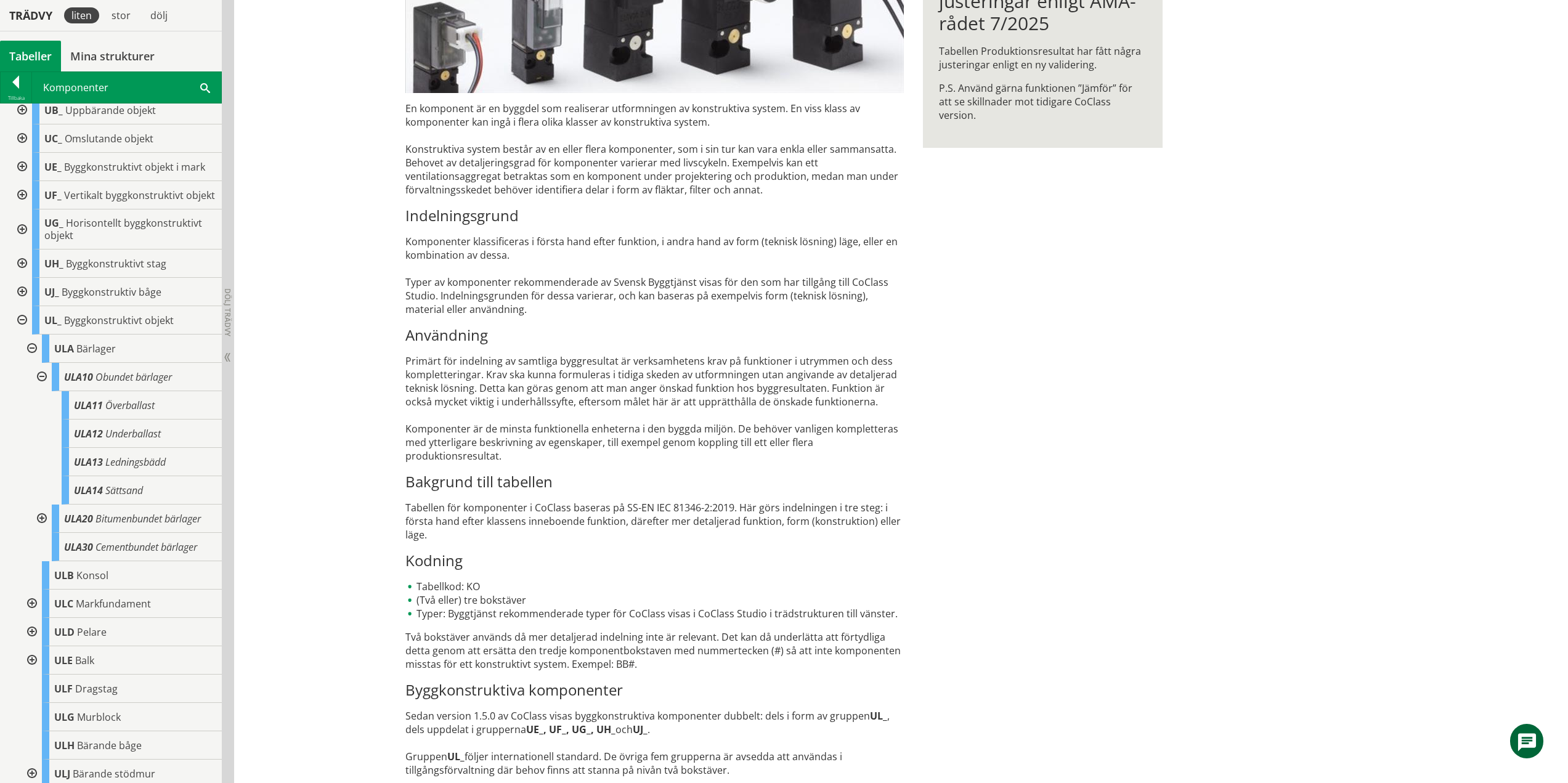
drag, startPoint x: 47, startPoint y: 389, endPoint x: 46, endPoint y: 394, distance: 5.1
click at [47, 389] on div at bounding box center [41, 377] width 22 height 28
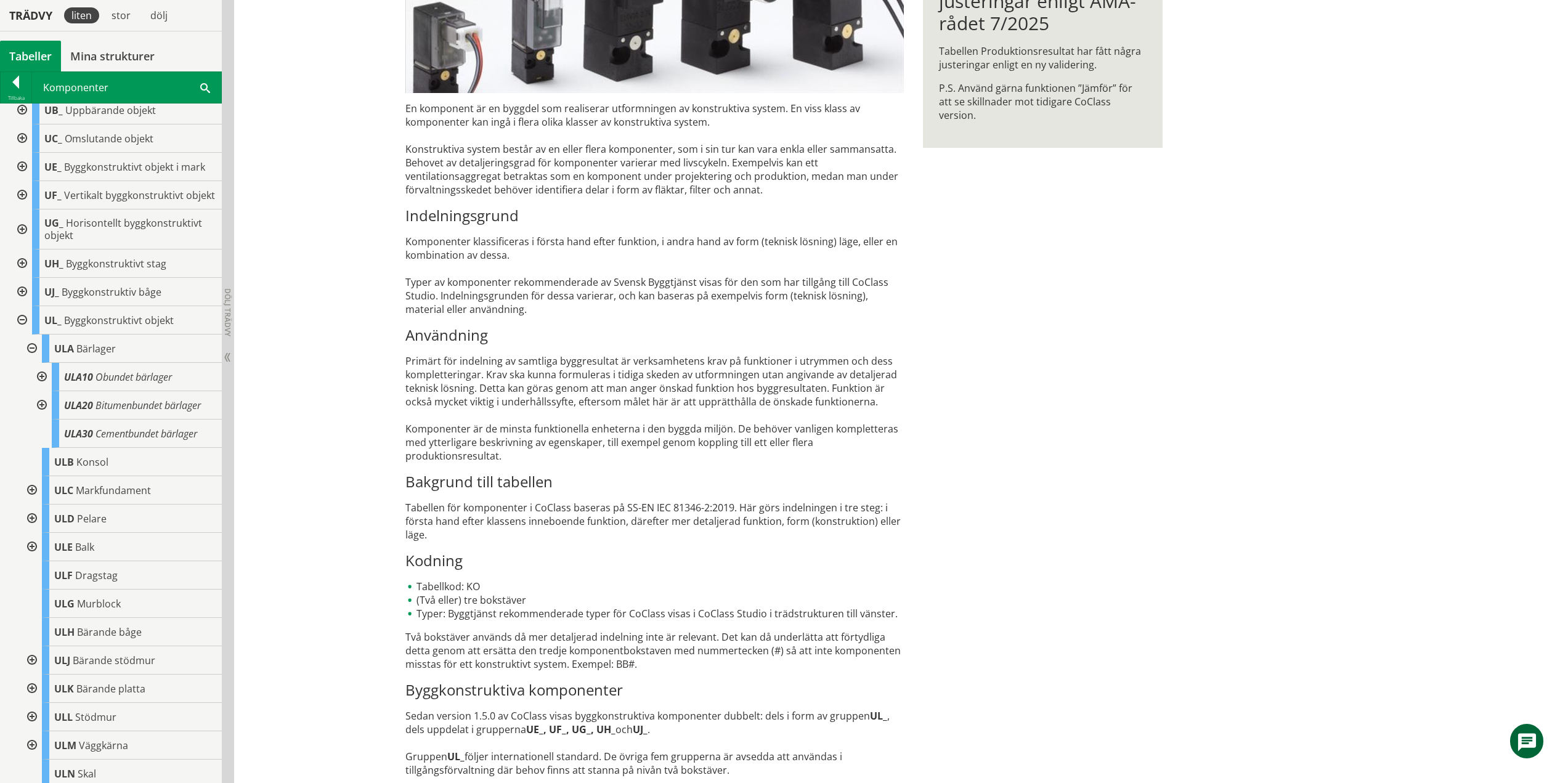
click at [42, 415] on div at bounding box center [41, 405] width 22 height 28
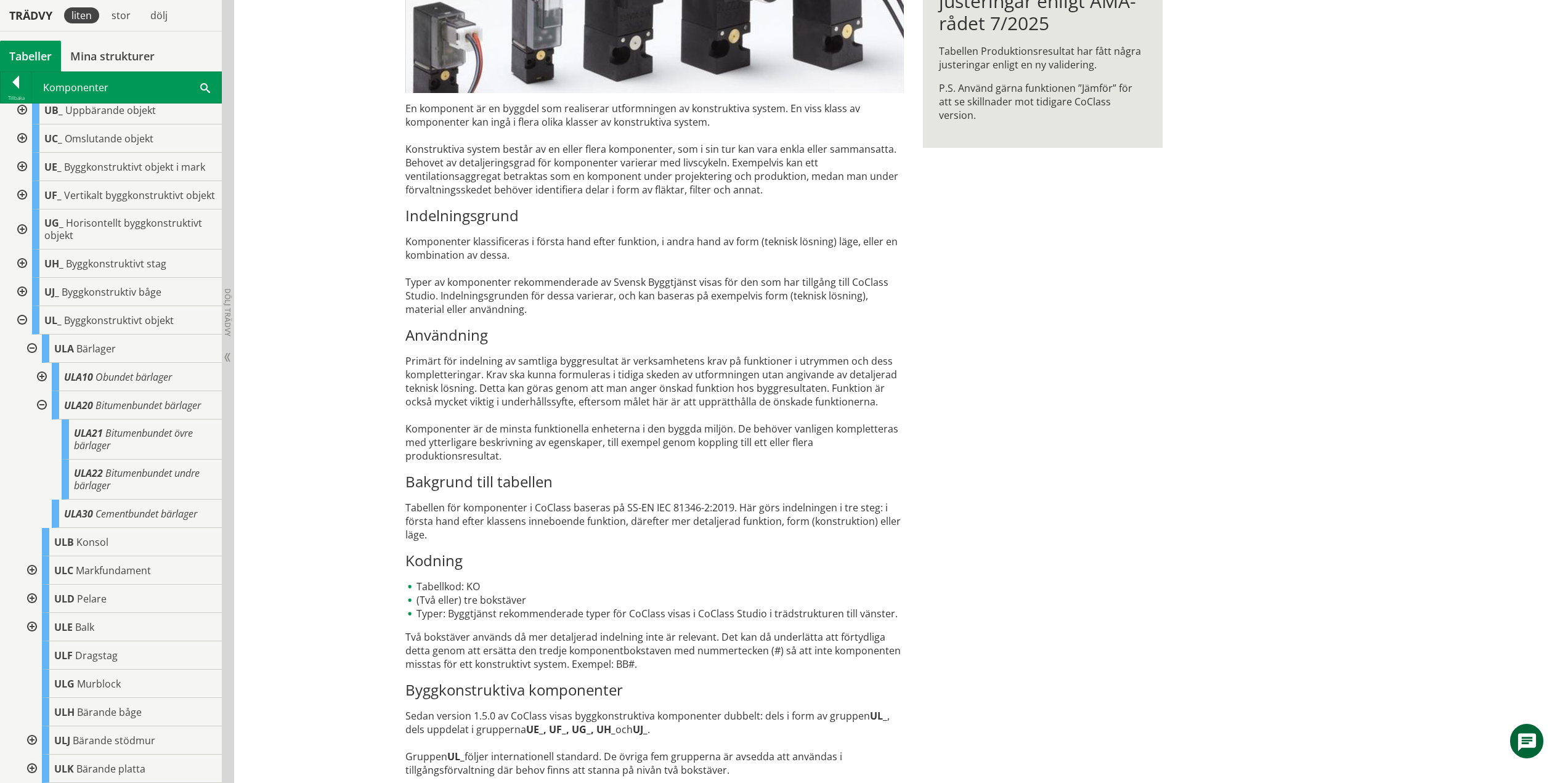
click at [45, 414] on div at bounding box center [41, 405] width 22 height 28
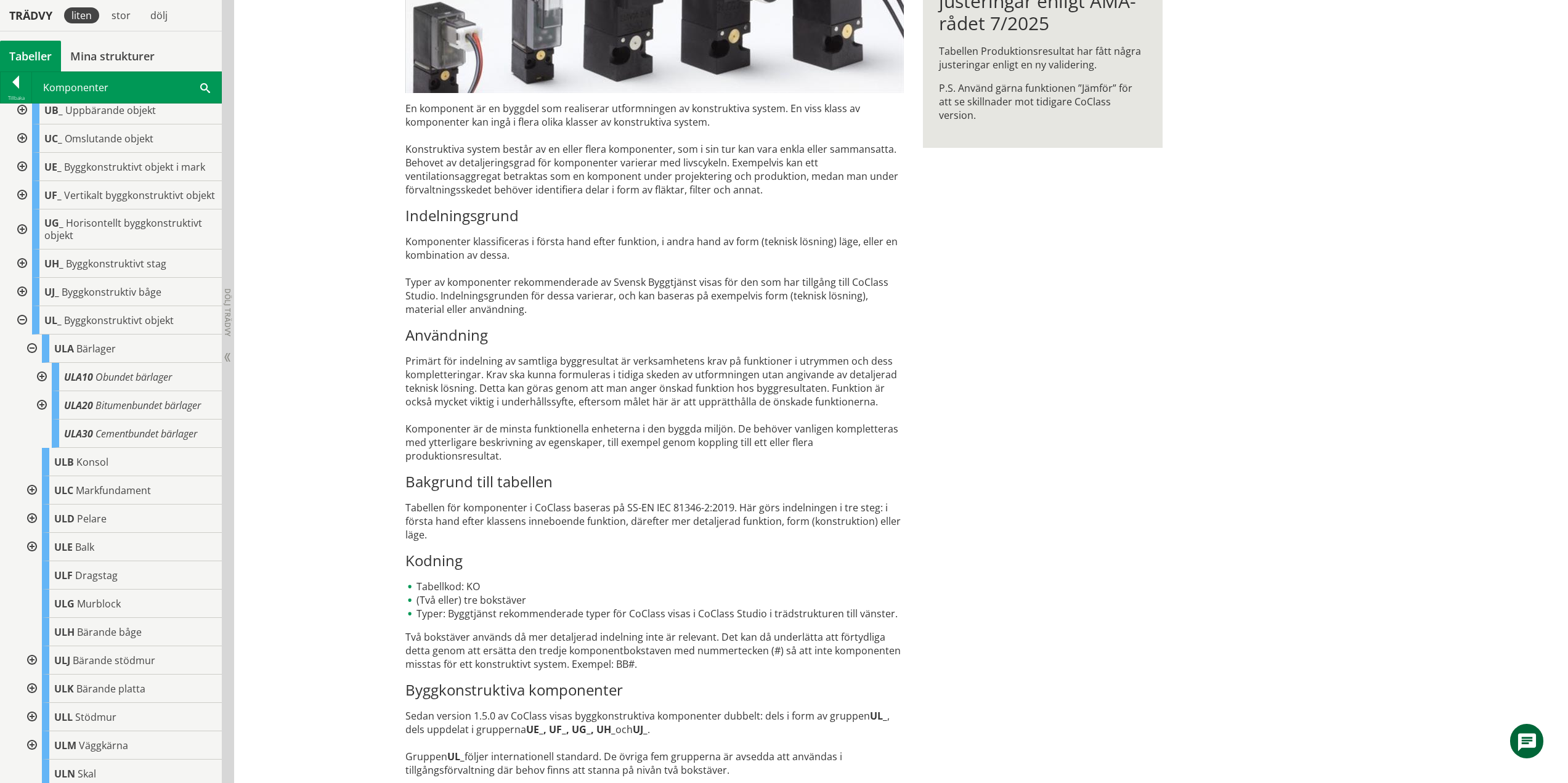
click at [30, 358] on div at bounding box center [31, 348] width 22 height 28
click at [33, 416] on div at bounding box center [31, 405] width 22 height 28
click at [43, 444] on div at bounding box center [41, 433] width 22 height 28
click at [48, 499] on div at bounding box center [41, 490] width 22 height 28
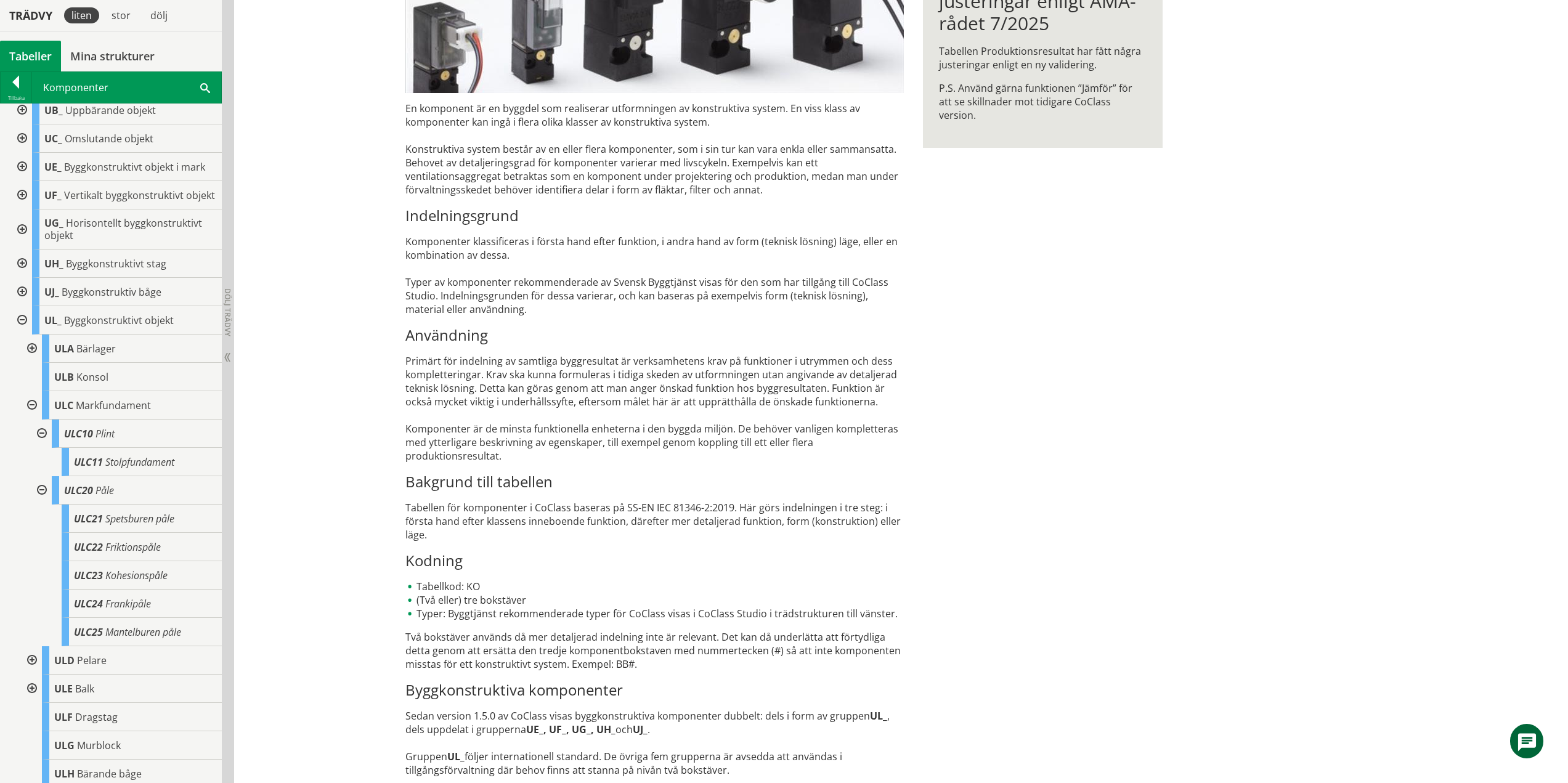
click at [43, 502] on div at bounding box center [41, 490] width 22 height 28
click at [43, 445] on div at bounding box center [41, 433] width 22 height 28
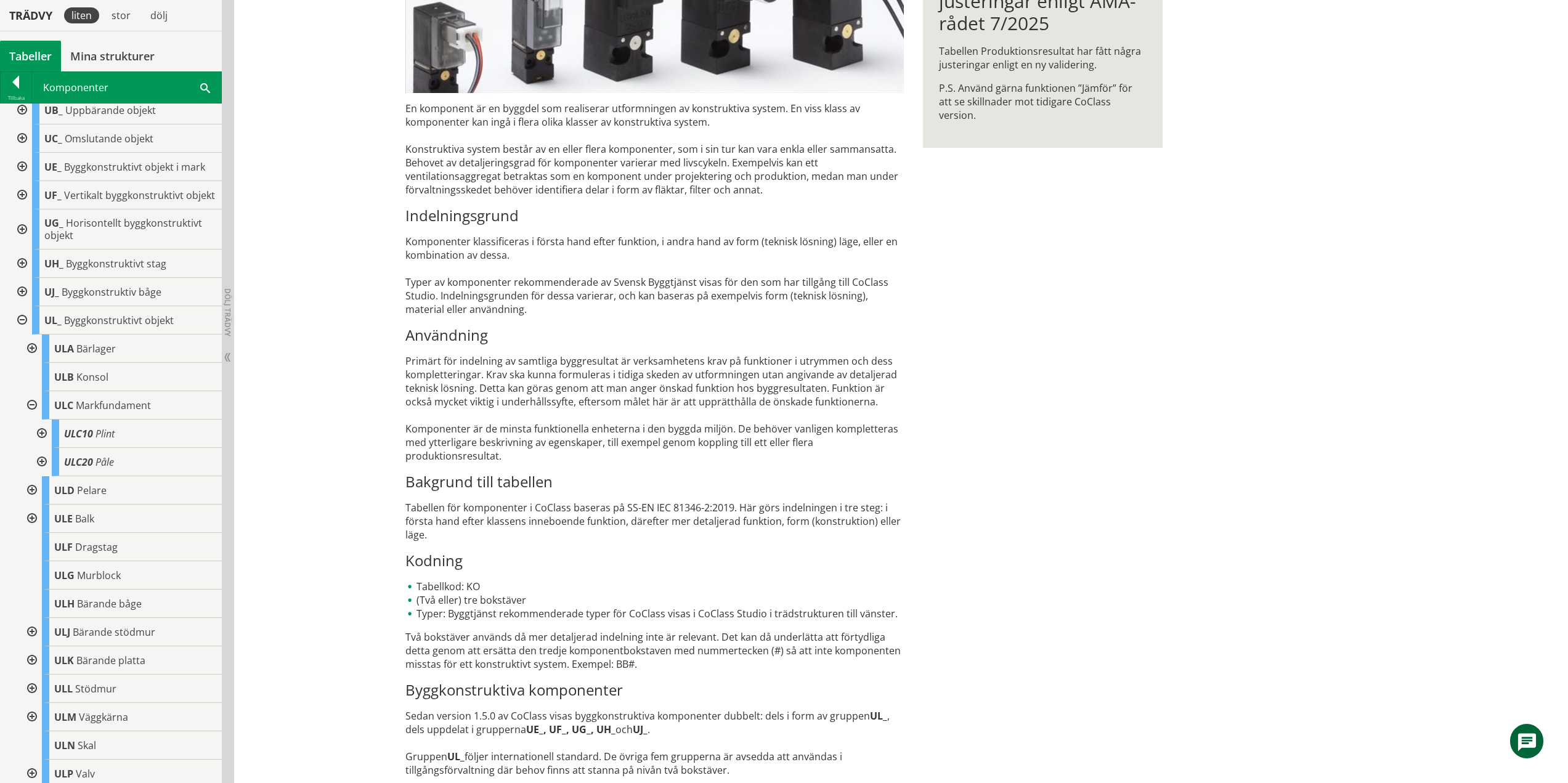
click at [30, 414] on div at bounding box center [31, 405] width 22 height 28
click at [34, 442] on div at bounding box center [31, 433] width 22 height 28
click at [42, 472] on div at bounding box center [41, 462] width 22 height 28
click at [43, 472] on div at bounding box center [41, 462] width 22 height 28
click at [34, 445] on div at bounding box center [31, 433] width 22 height 28
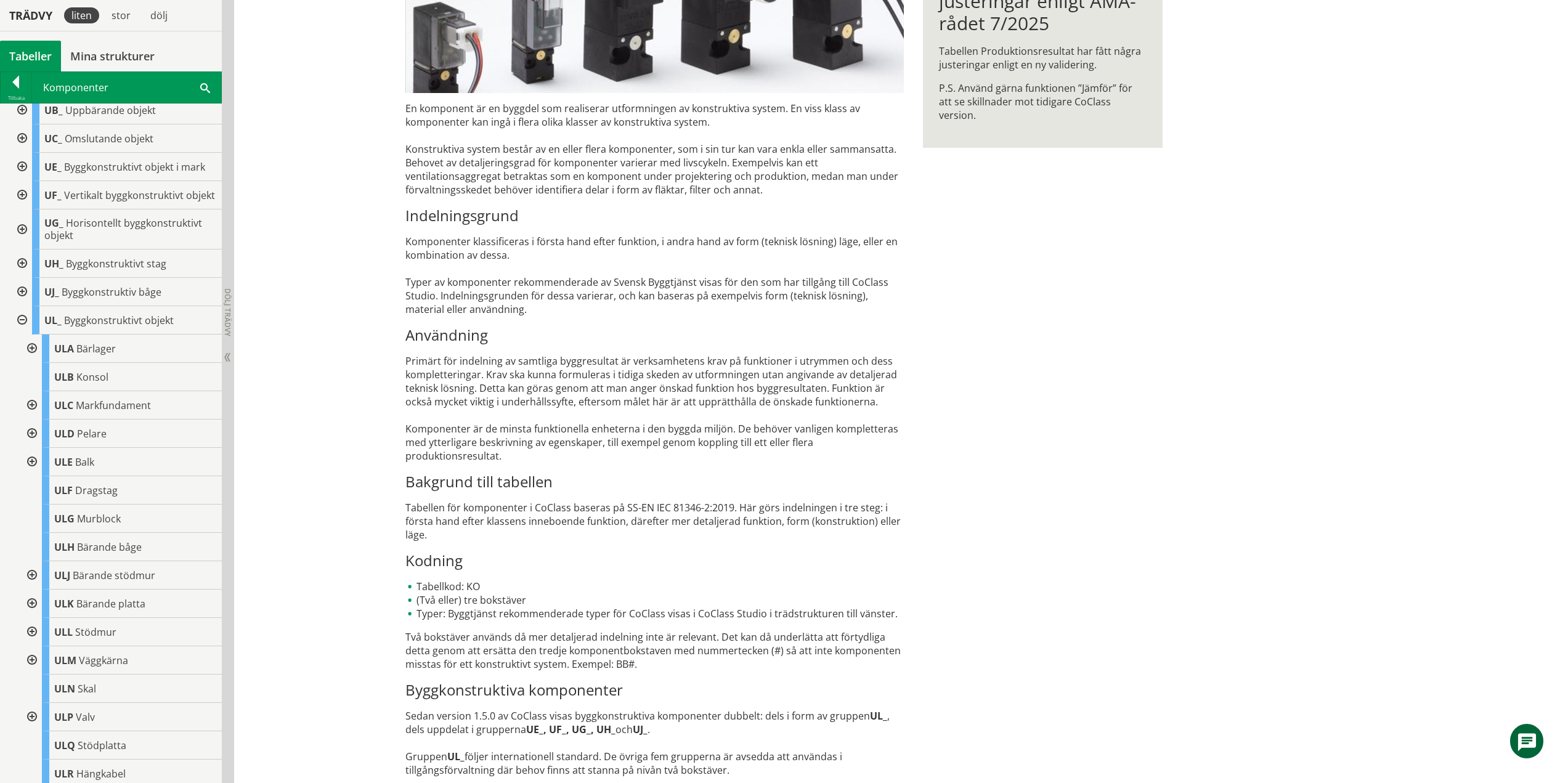
click at [28, 472] on div at bounding box center [31, 462] width 22 height 28
click at [45, 501] on div at bounding box center [41, 490] width 22 height 28
click at [40, 500] on div at bounding box center [41, 490] width 22 height 28
click at [42, 529] on div at bounding box center [41, 518] width 22 height 28
click at [43, 529] on div at bounding box center [41, 518] width 22 height 28
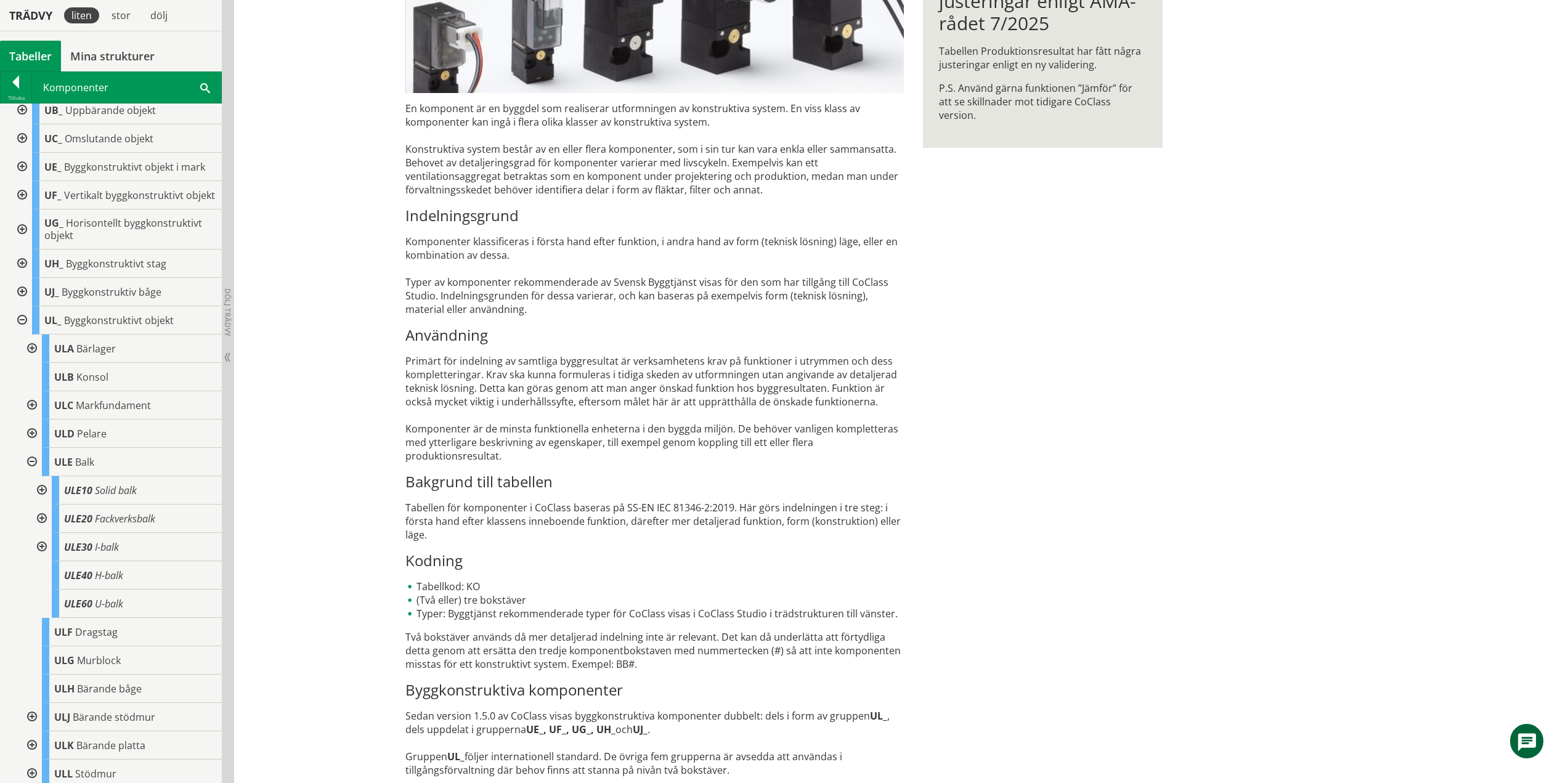
click at [42, 556] on div at bounding box center [41, 547] width 22 height 28
click at [41, 558] on div at bounding box center [41, 547] width 22 height 28
click at [34, 476] on div at bounding box center [31, 462] width 22 height 28
click at [30, 585] on div at bounding box center [31, 575] width 22 height 28
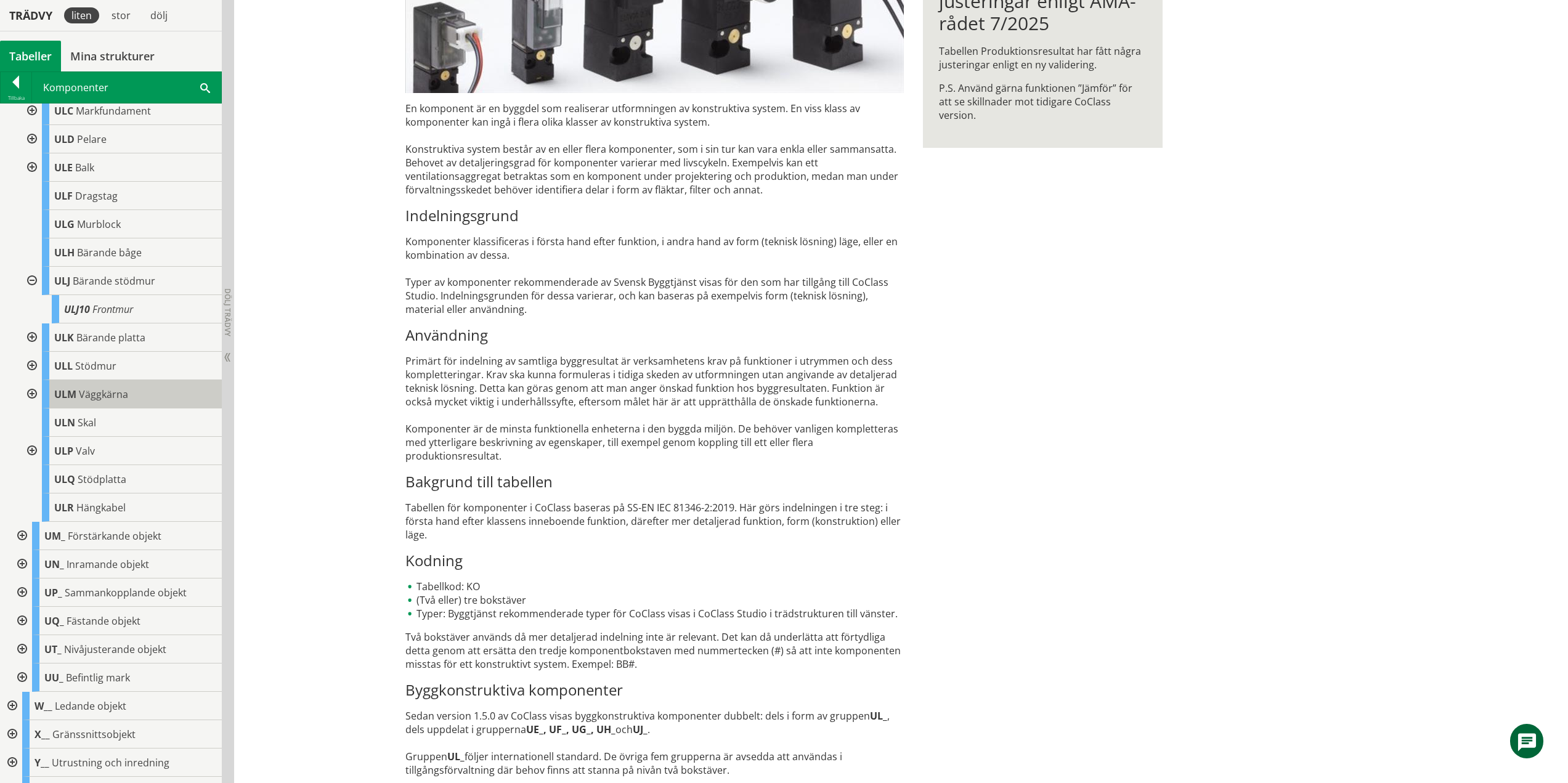
scroll to position [801, 0]
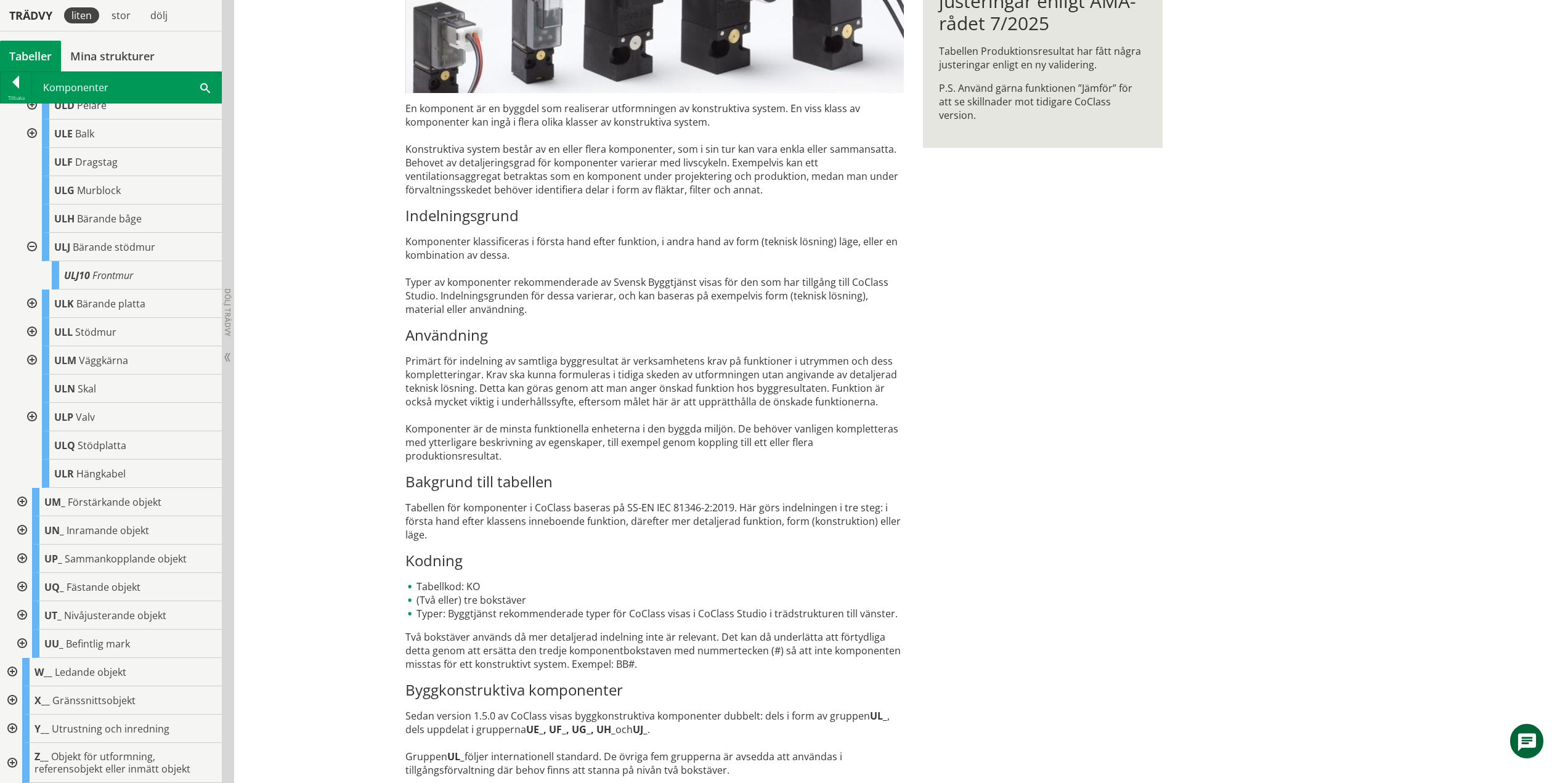
click at [33, 249] on div at bounding box center [31, 247] width 22 height 28
click at [34, 304] on div at bounding box center [31, 304] width 22 height 28
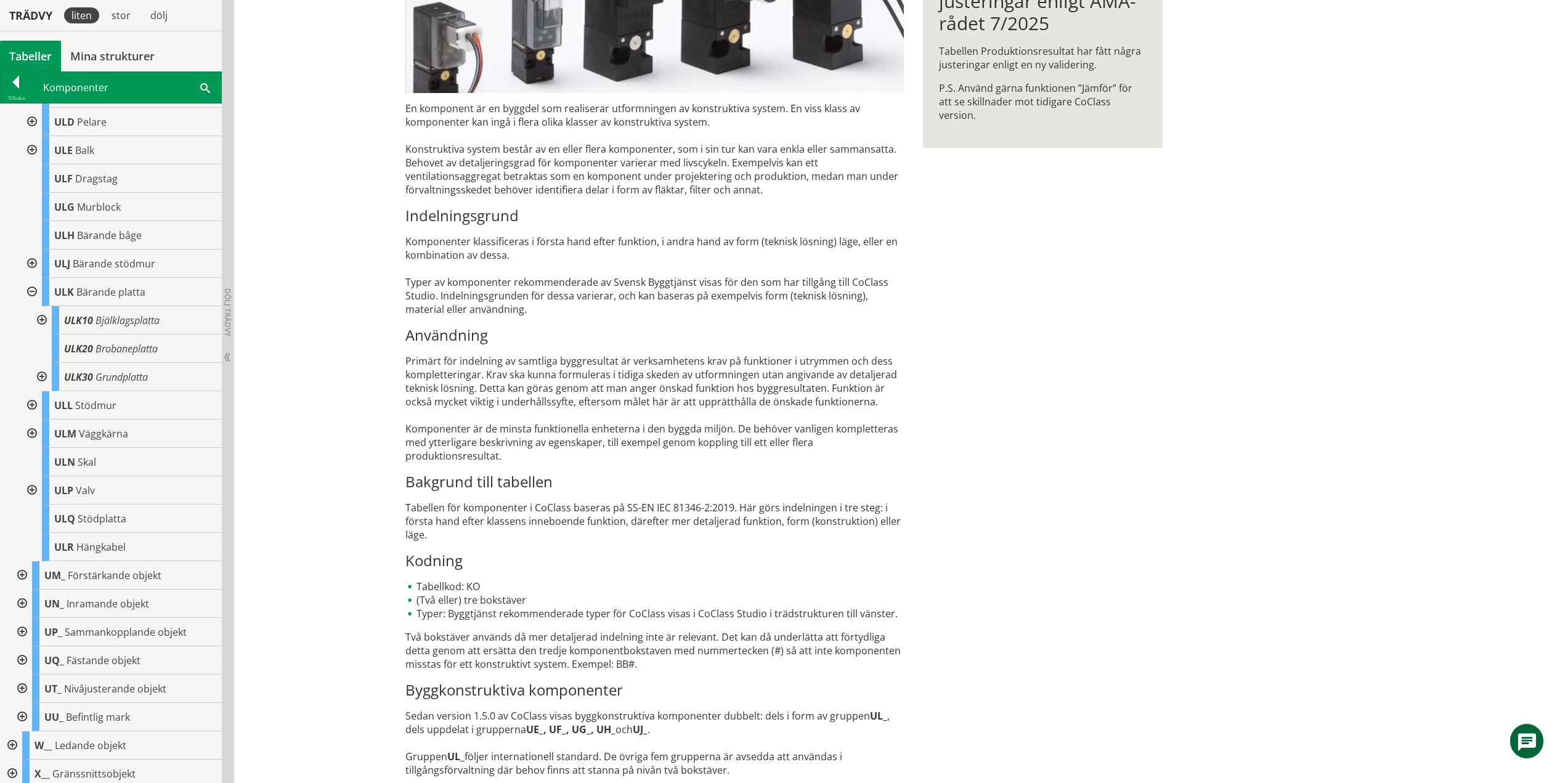
scroll to position [801, 0]
click at [40, 304] on div at bounding box center [41, 292] width 22 height 28
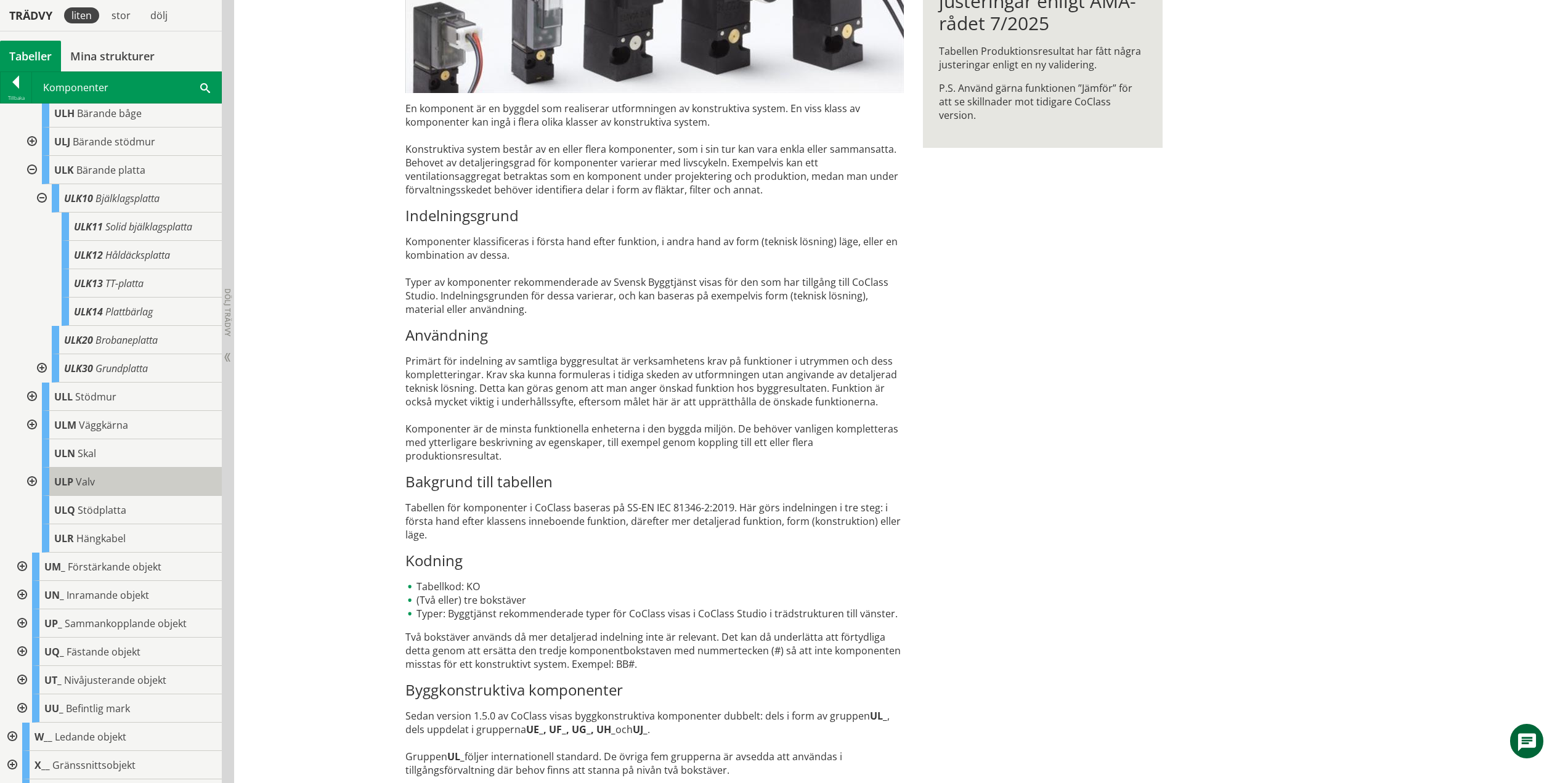
scroll to position [971, 0]
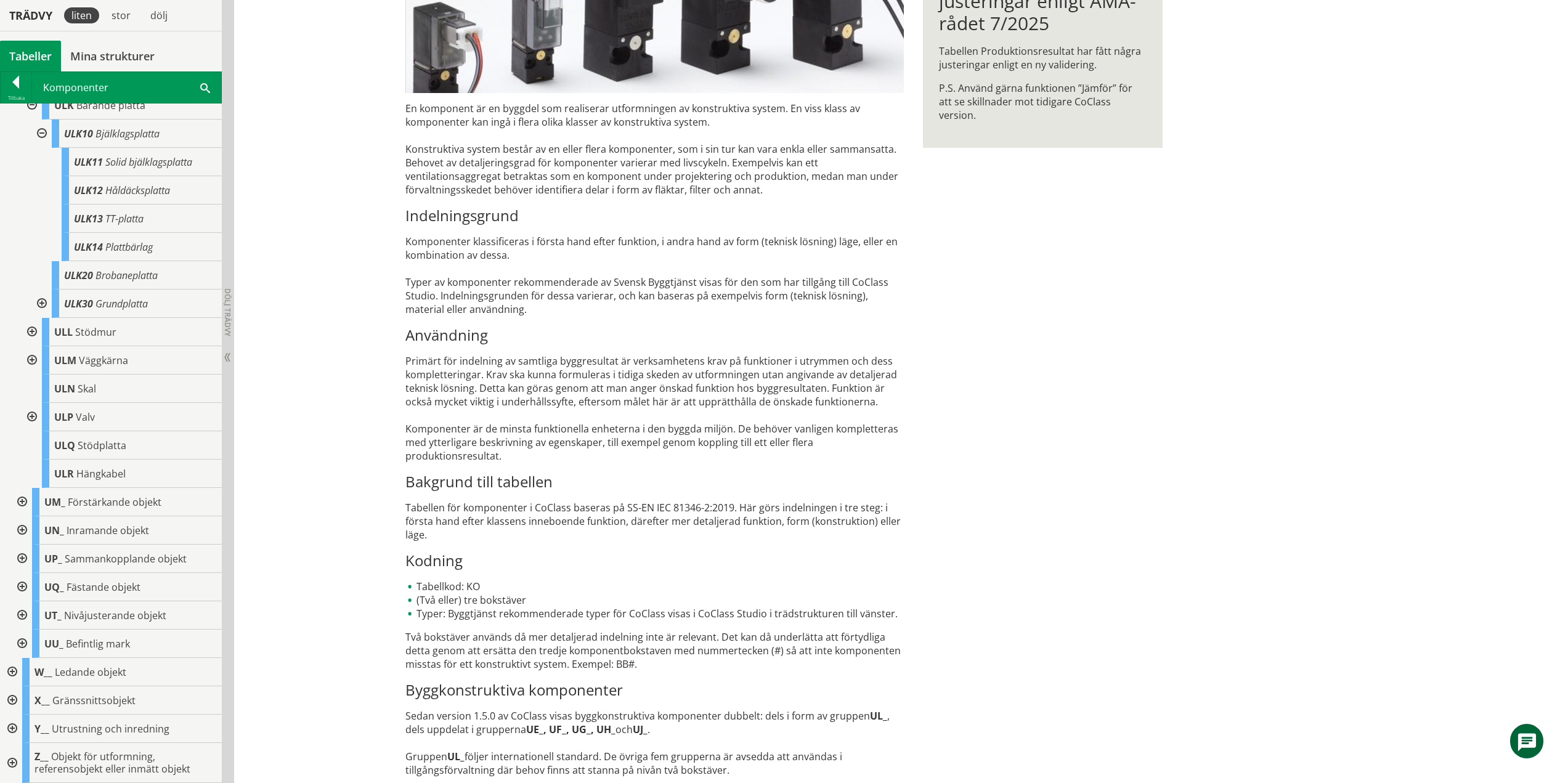
click at [38, 131] on div at bounding box center [41, 133] width 22 height 28
click at [41, 302] on div at bounding box center [41, 304] width 22 height 28
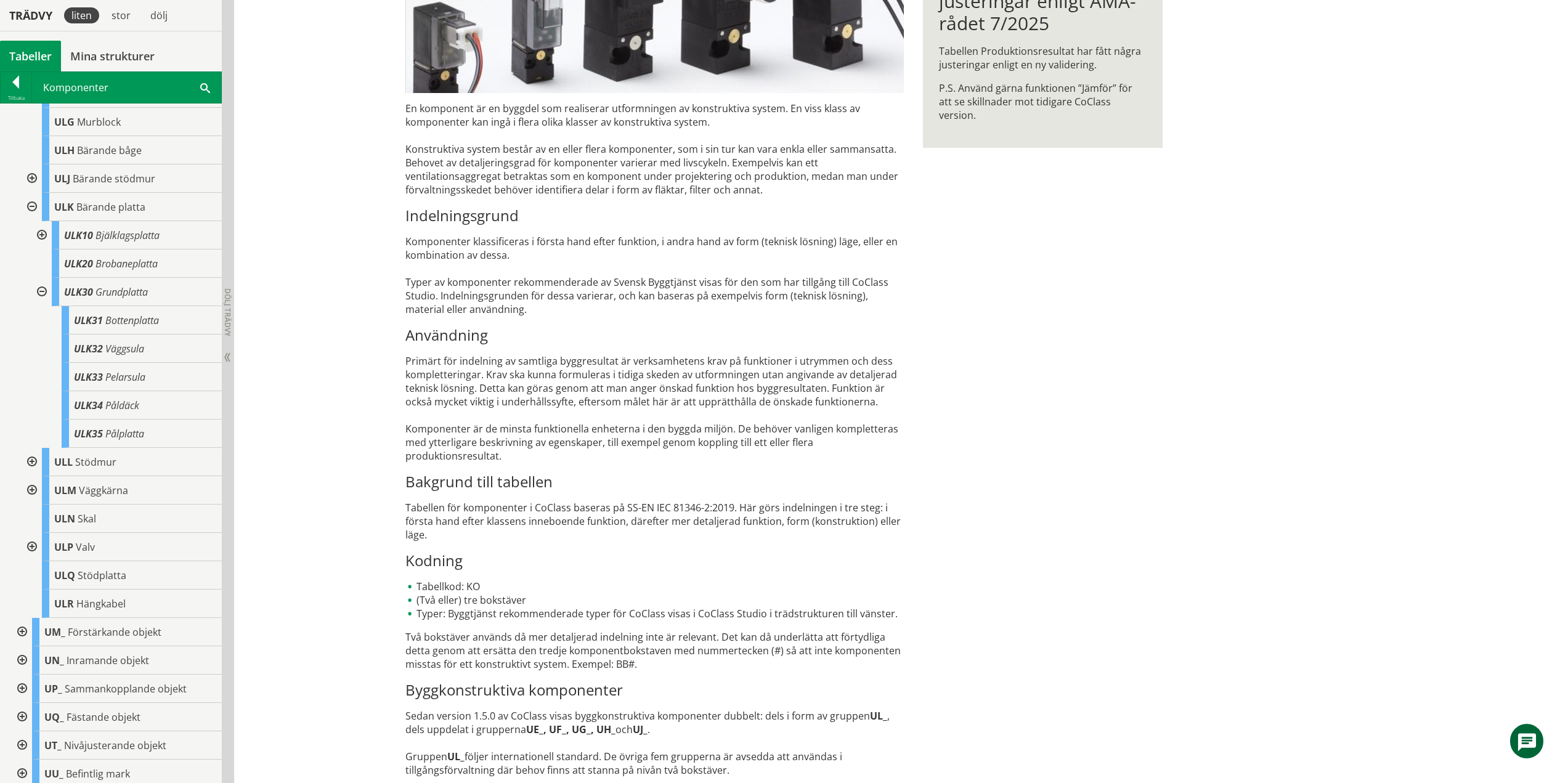
scroll to position [971, 0]
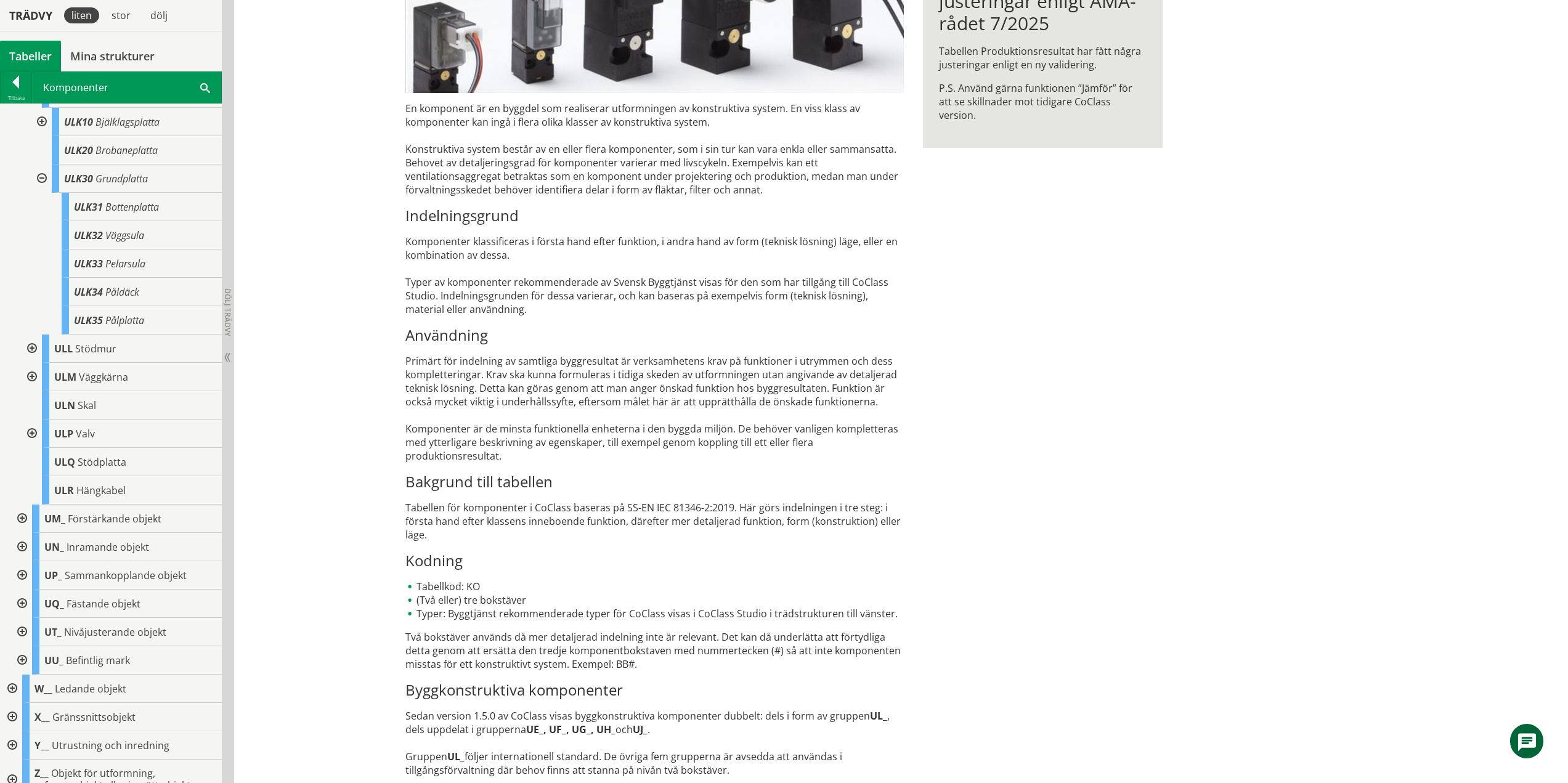
click at [41, 188] on div at bounding box center [41, 178] width 22 height 28
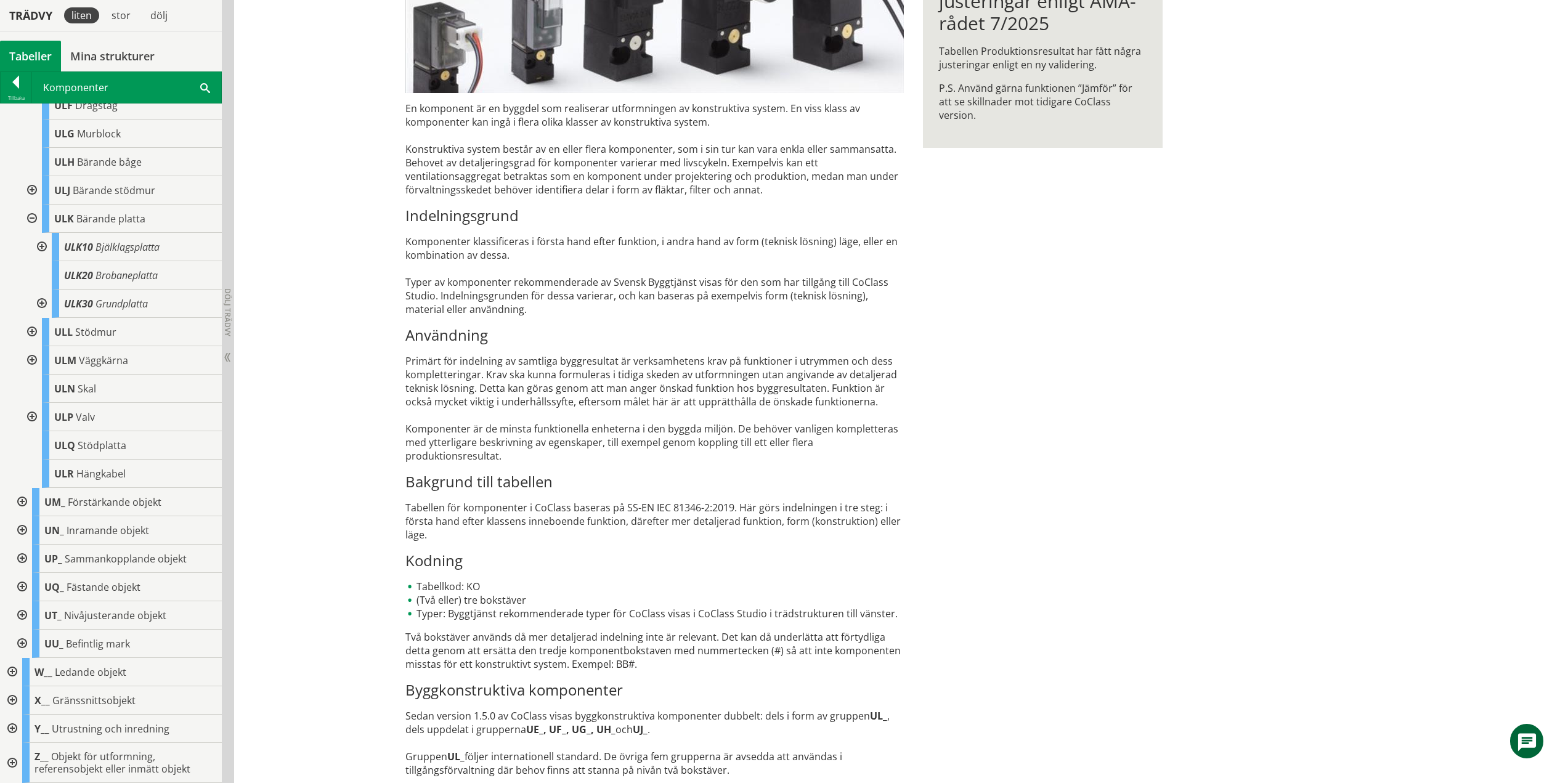
click at [30, 220] on div at bounding box center [31, 218] width 22 height 28
click at [34, 333] on div at bounding box center [31, 332] width 22 height 28
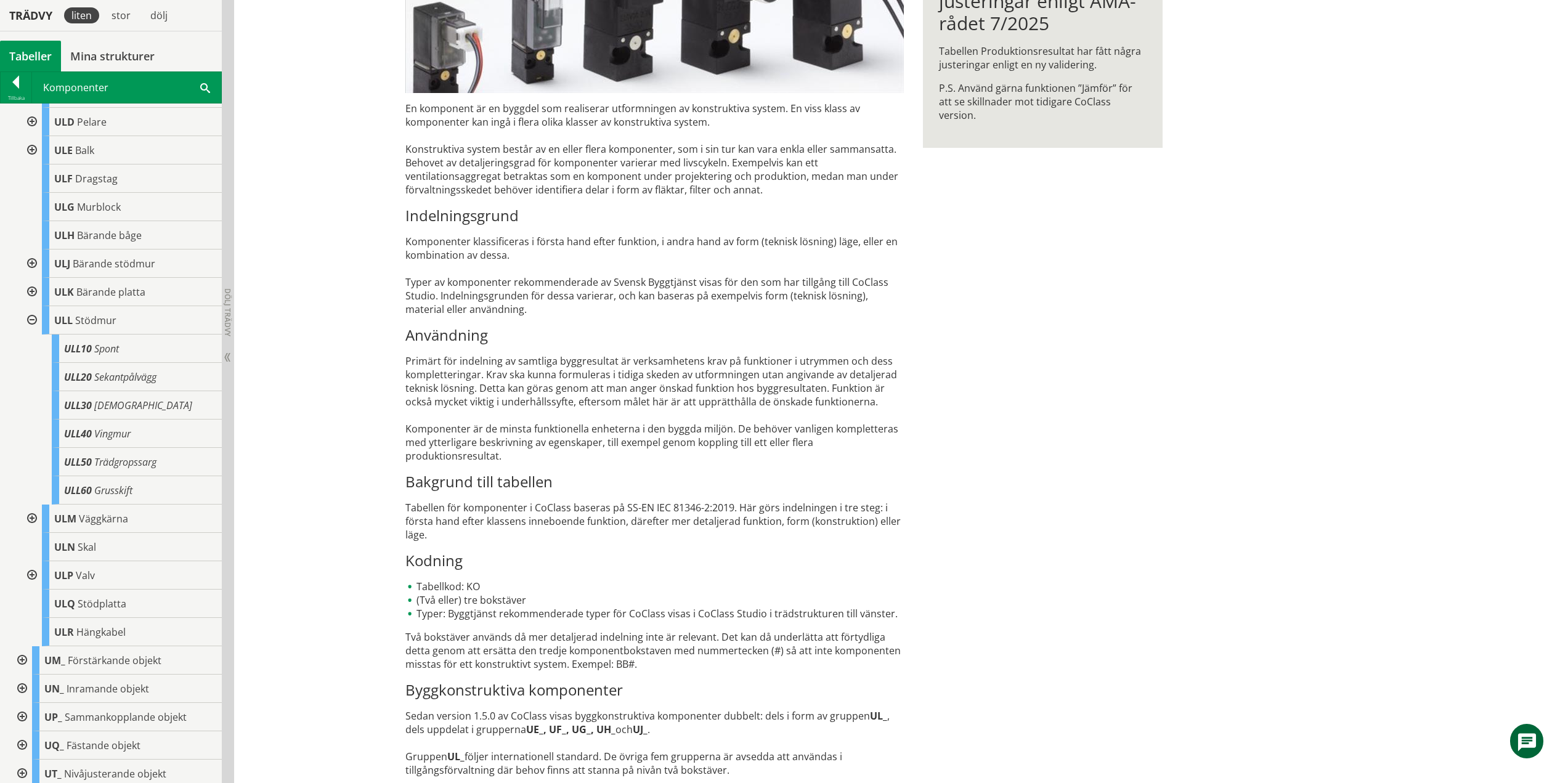
scroll to position [858, 0]
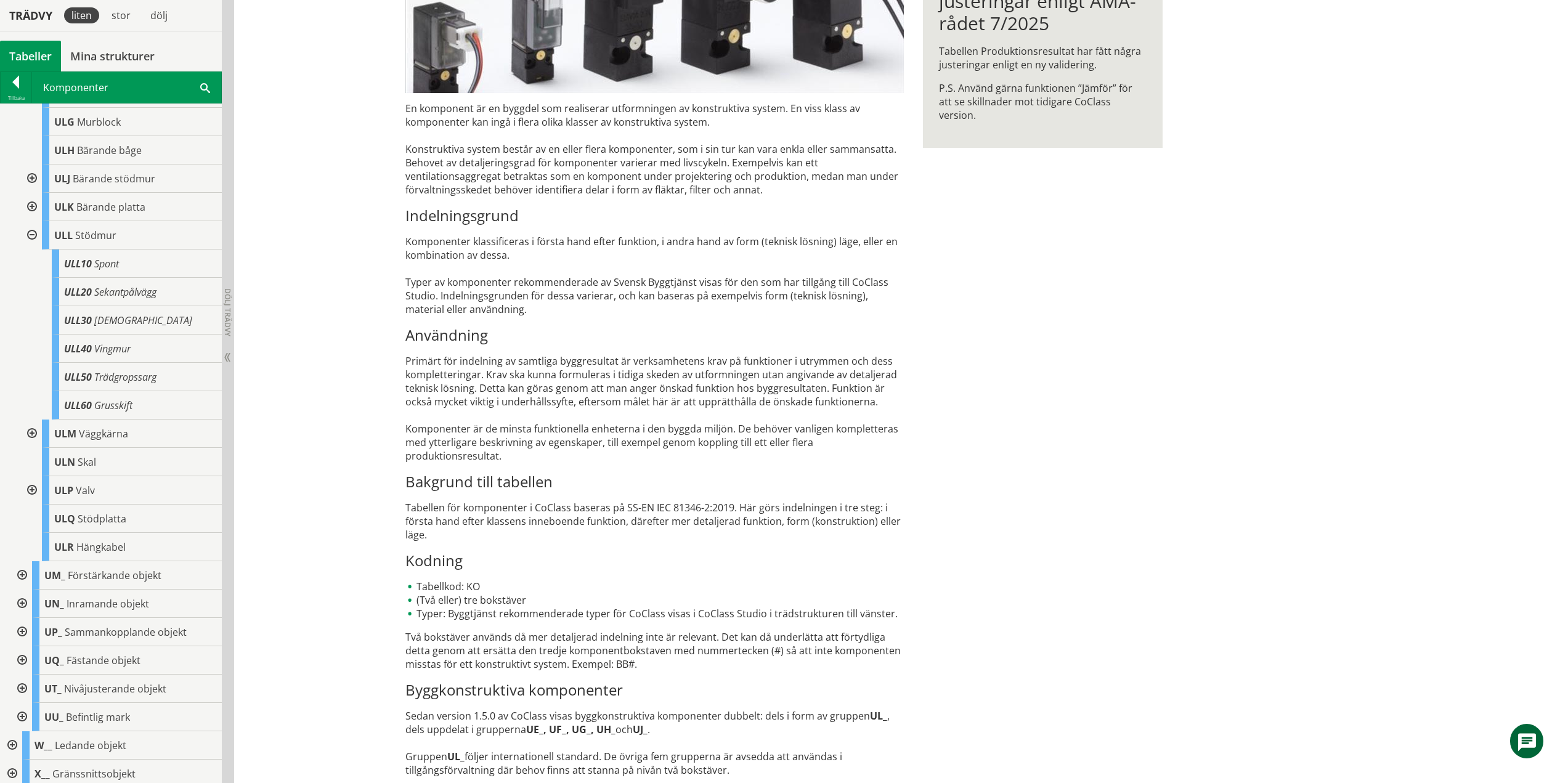
click at [32, 245] on div at bounding box center [31, 235] width 22 height 28
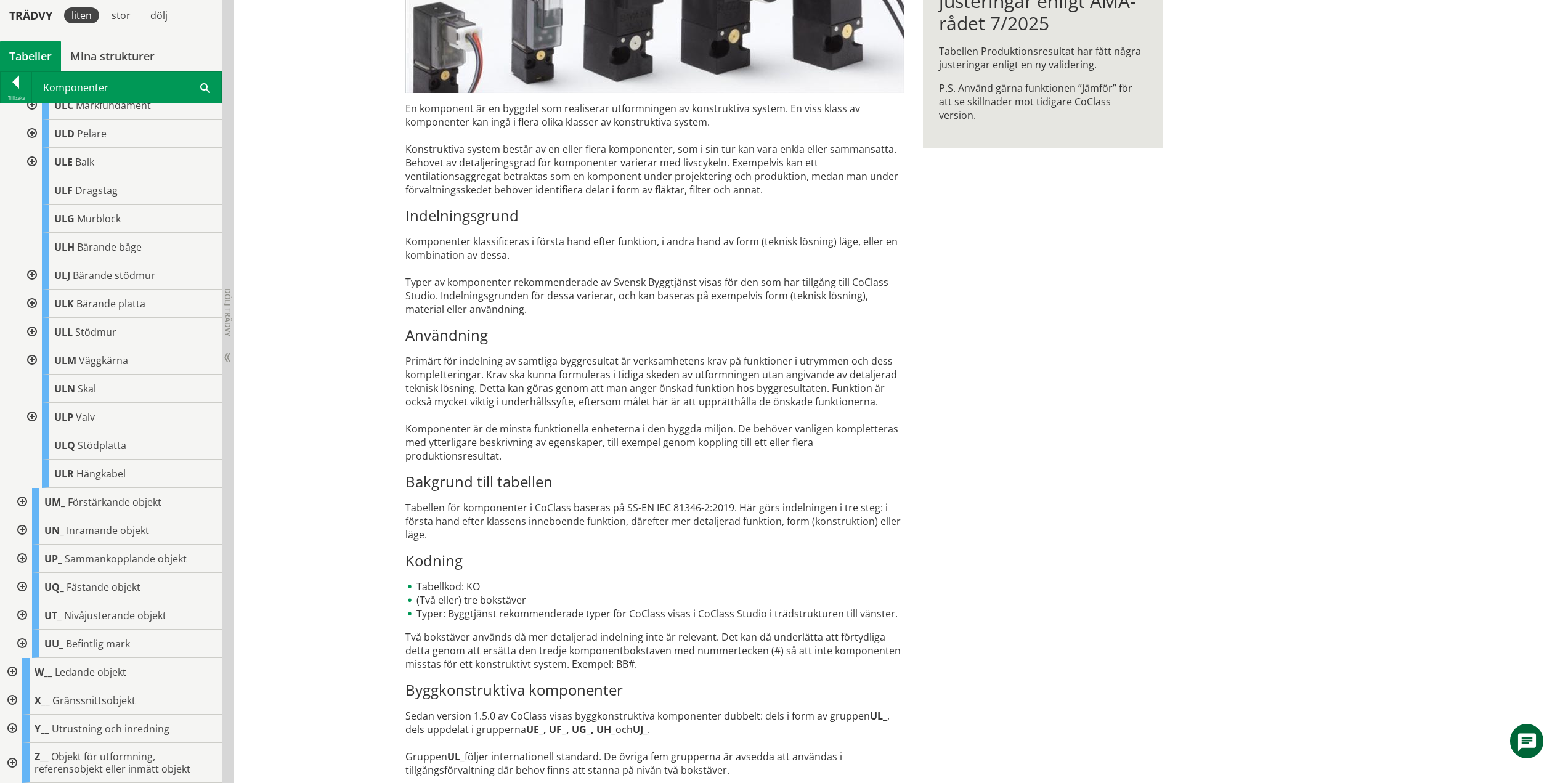
click at [32, 362] on div at bounding box center [31, 360] width 22 height 28
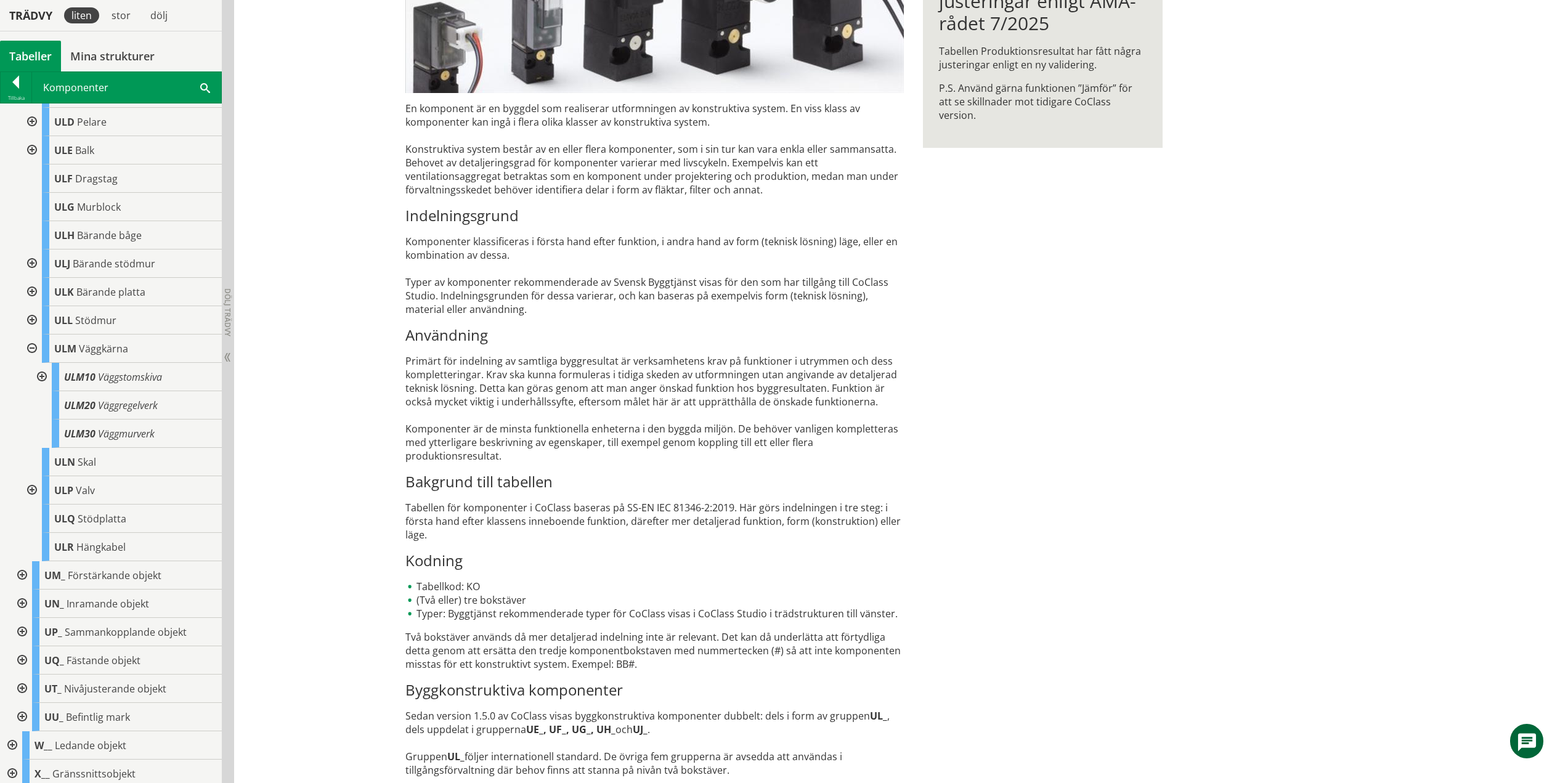
scroll to position [858, 0]
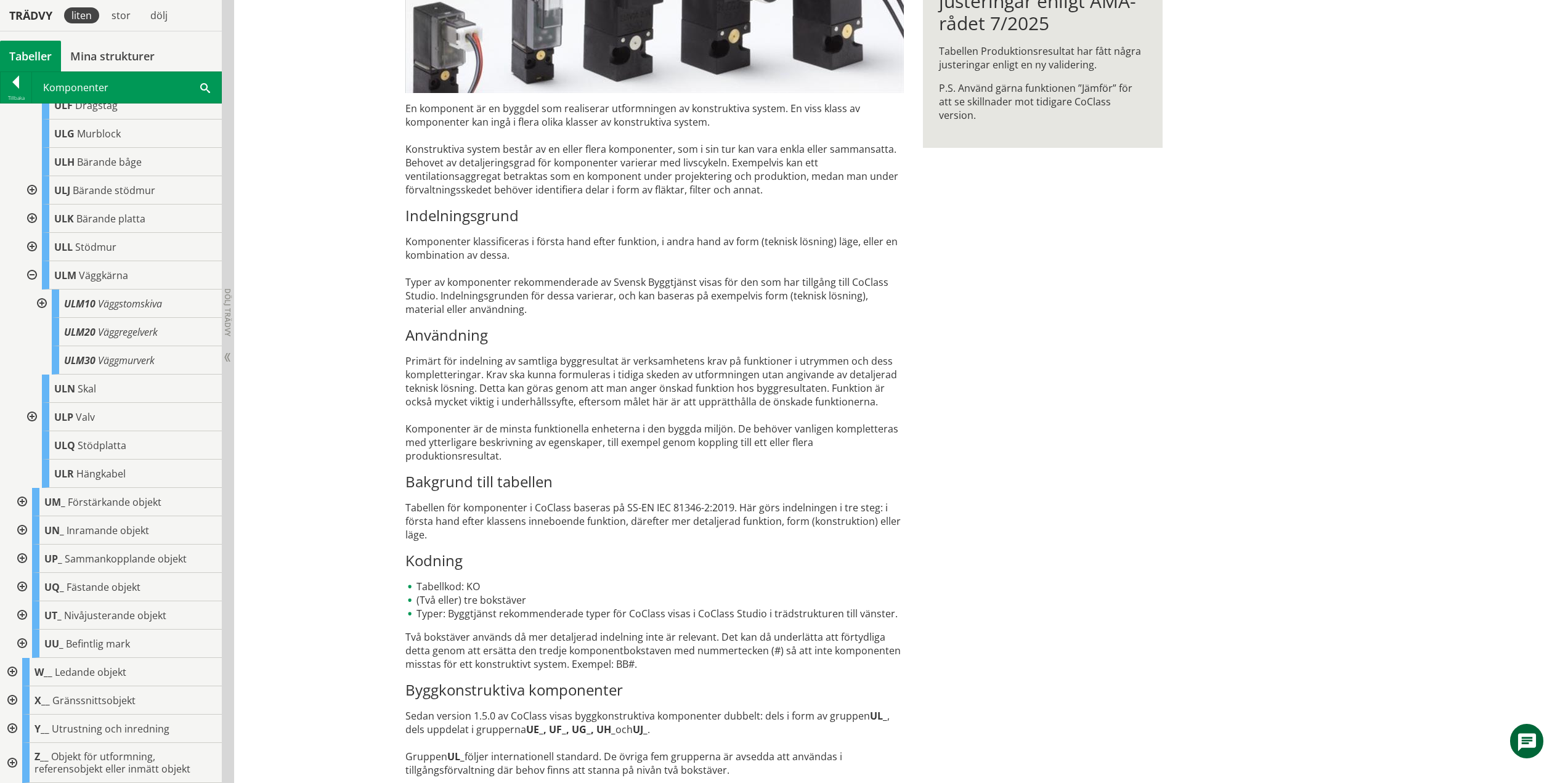
drag, startPoint x: 43, startPoint y: 302, endPoint x: 49, endPoint y: 319, distance: 18.0
click at [43, 302] on div at bounding box center [41, 304] width 22 height 28
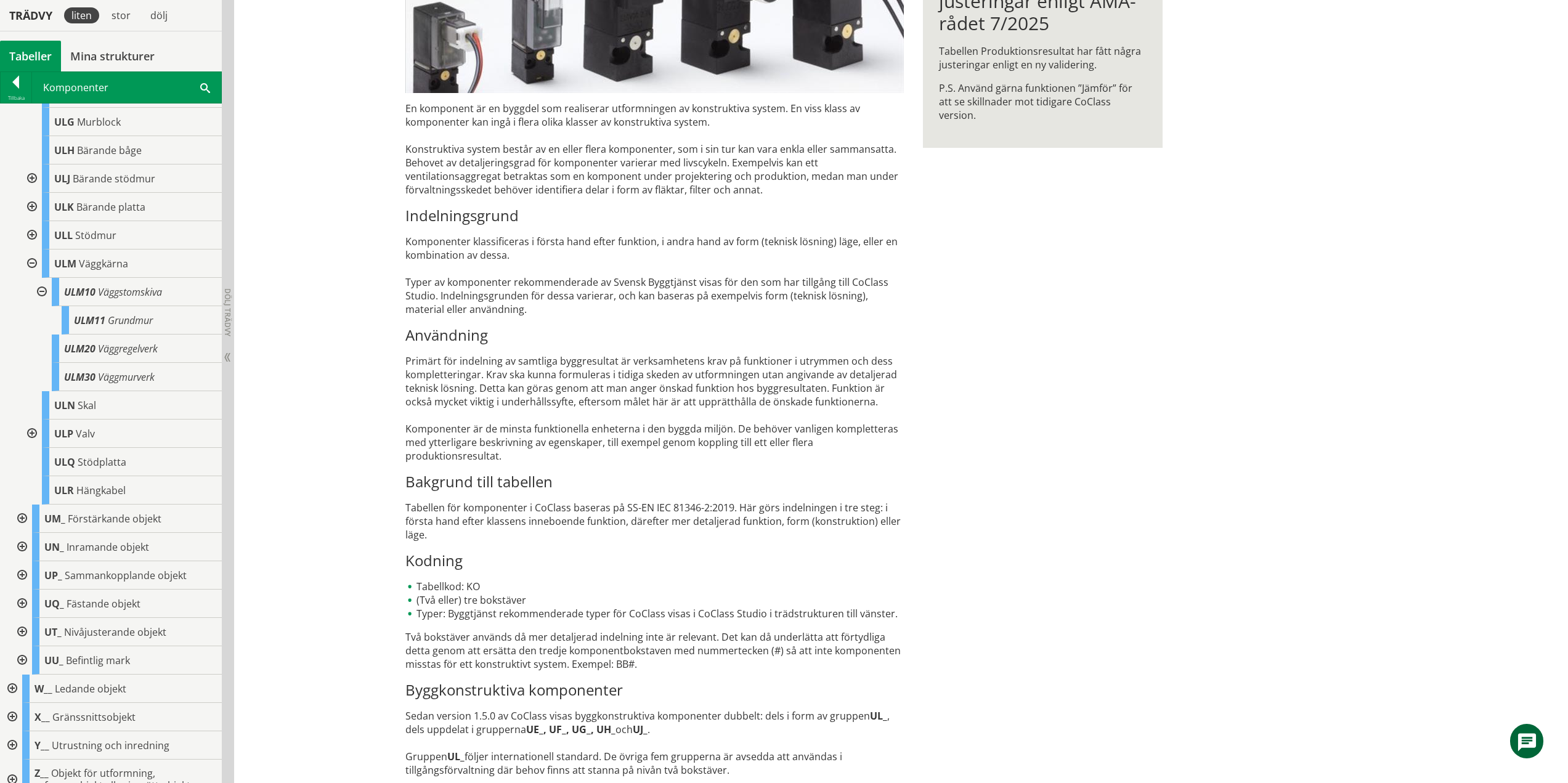
click at [43, 304] on div at bounding box center [41, 292] width 22 height 28
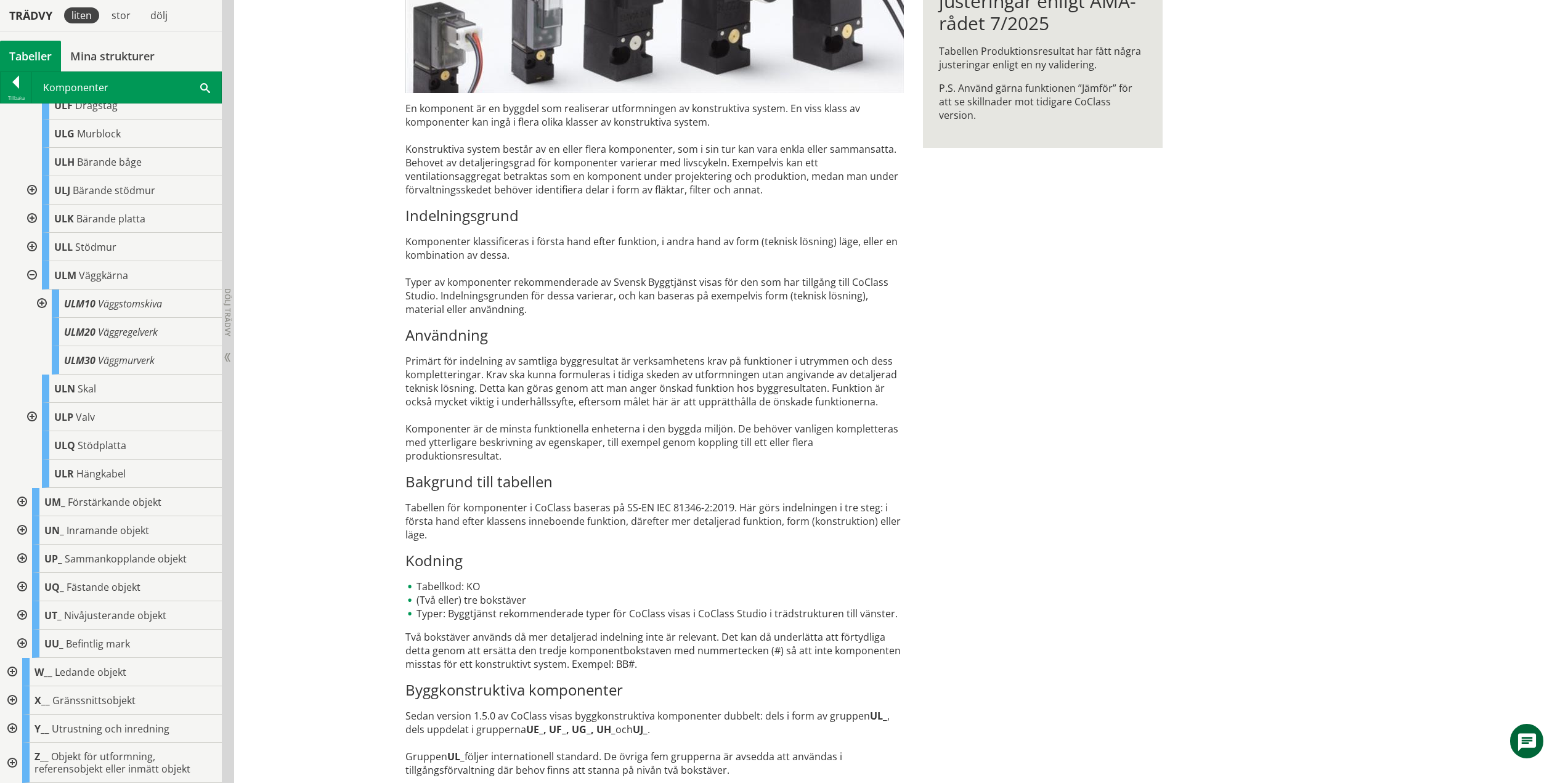
click at [30, 274] on div at bounding box center [31, 275] width 22 height 28
click at [35, 421] on div at bounding box center [31, 417] width 22 height 28
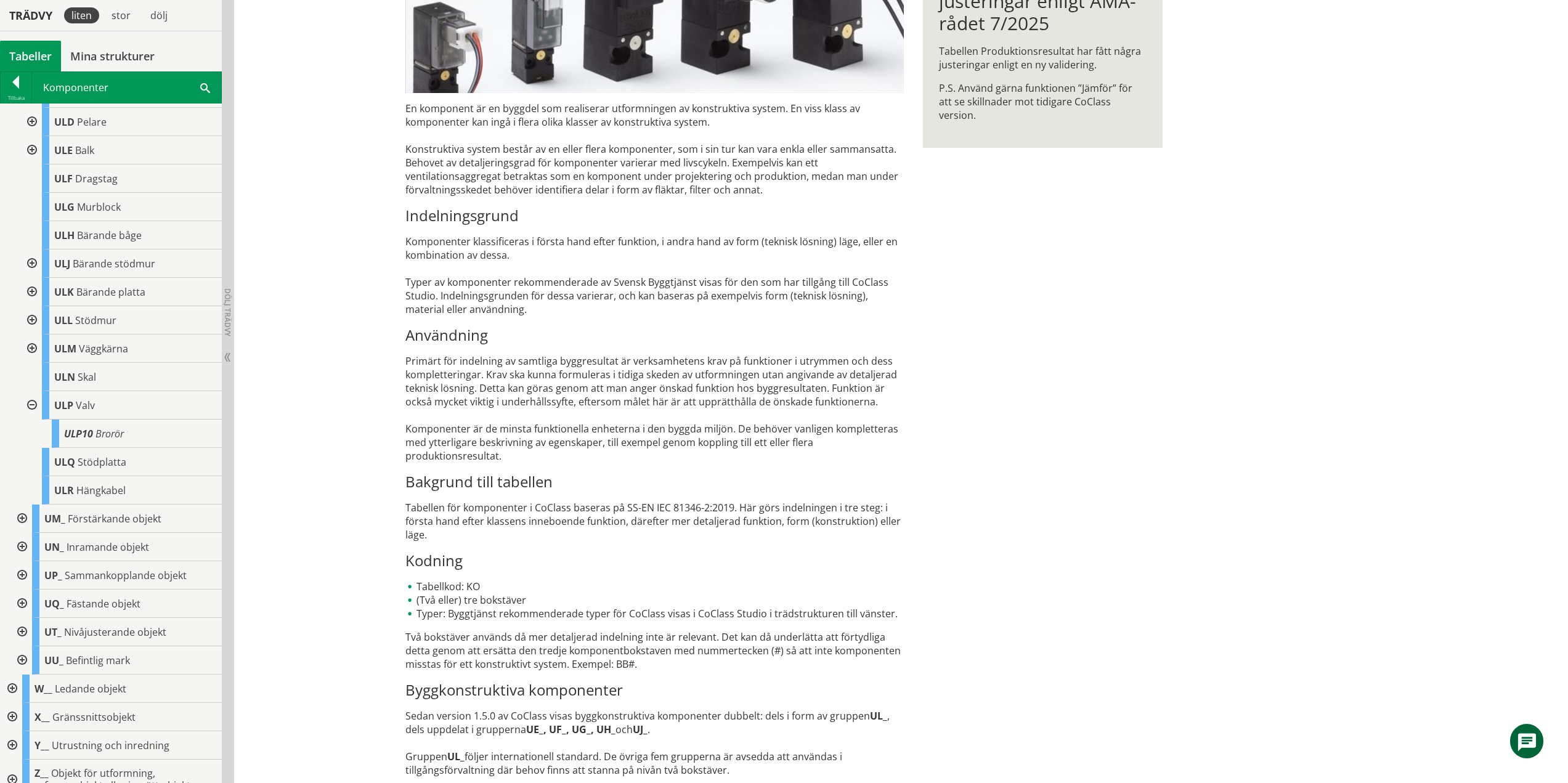
scroll to position [801, 0]
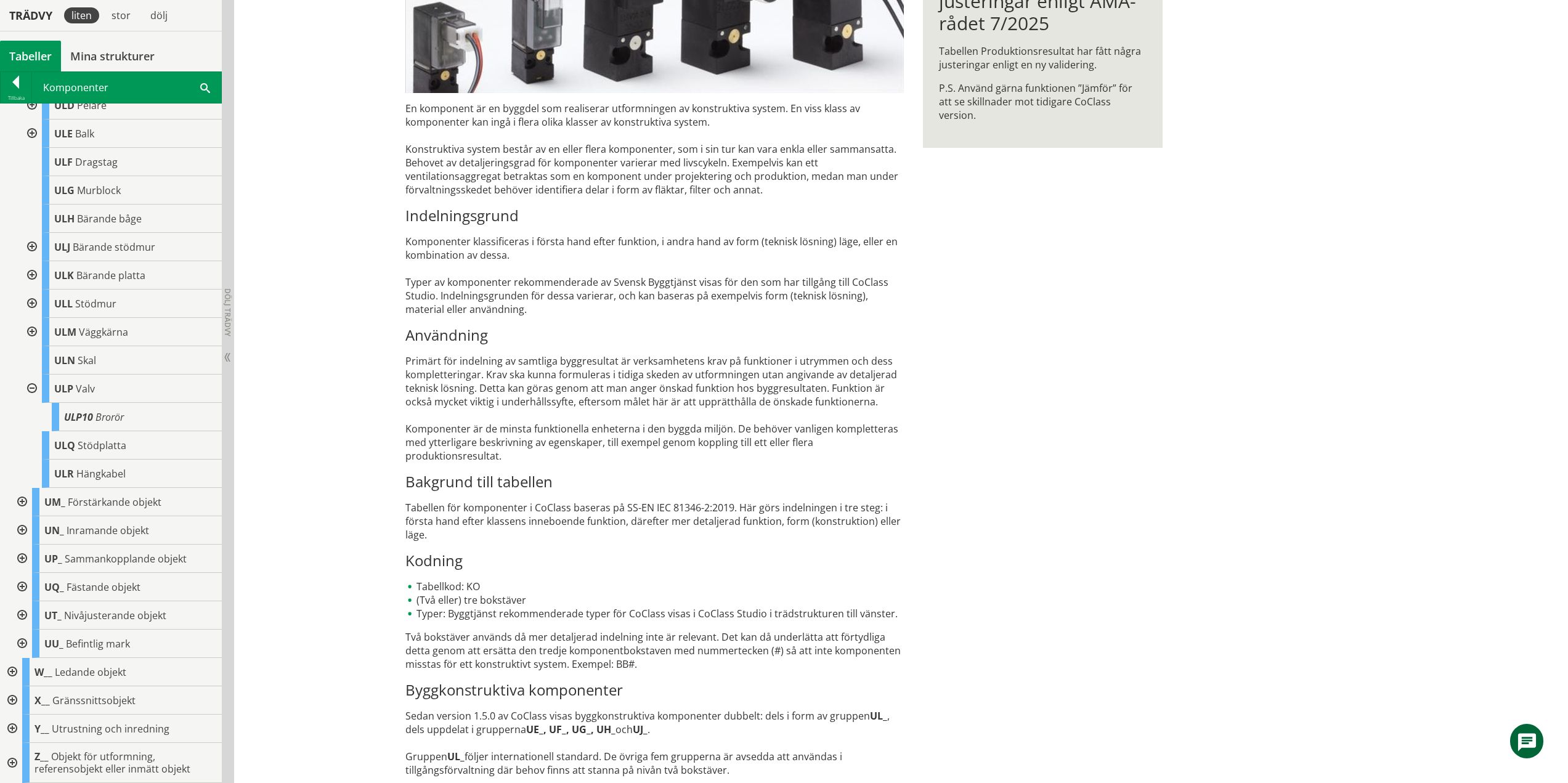
click at [34, 391] on div at bounding box center [31, 389] width 22 height 28
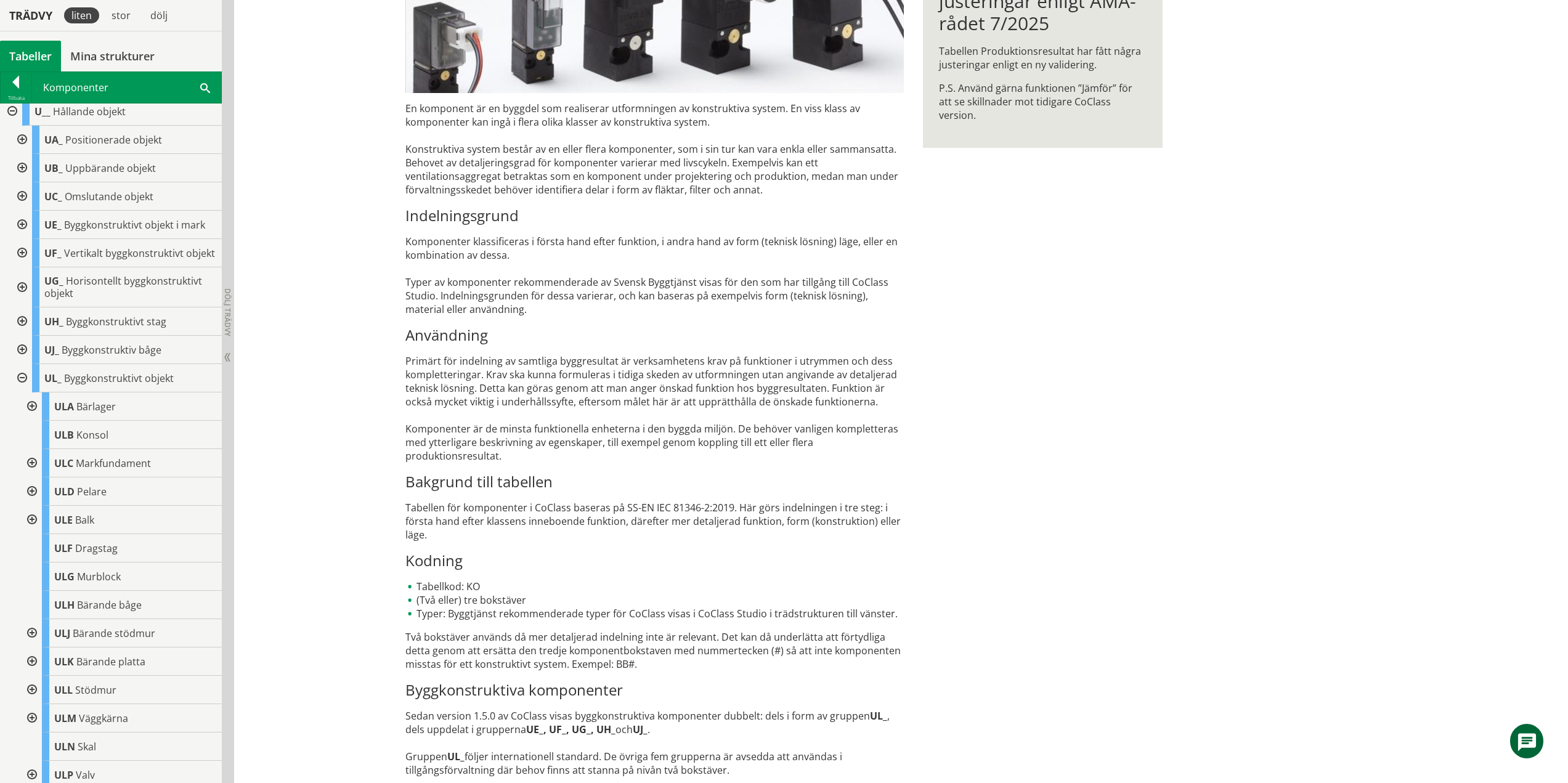
click at [24, 392] on div at bounding box center [21, 378] width 22 height 28
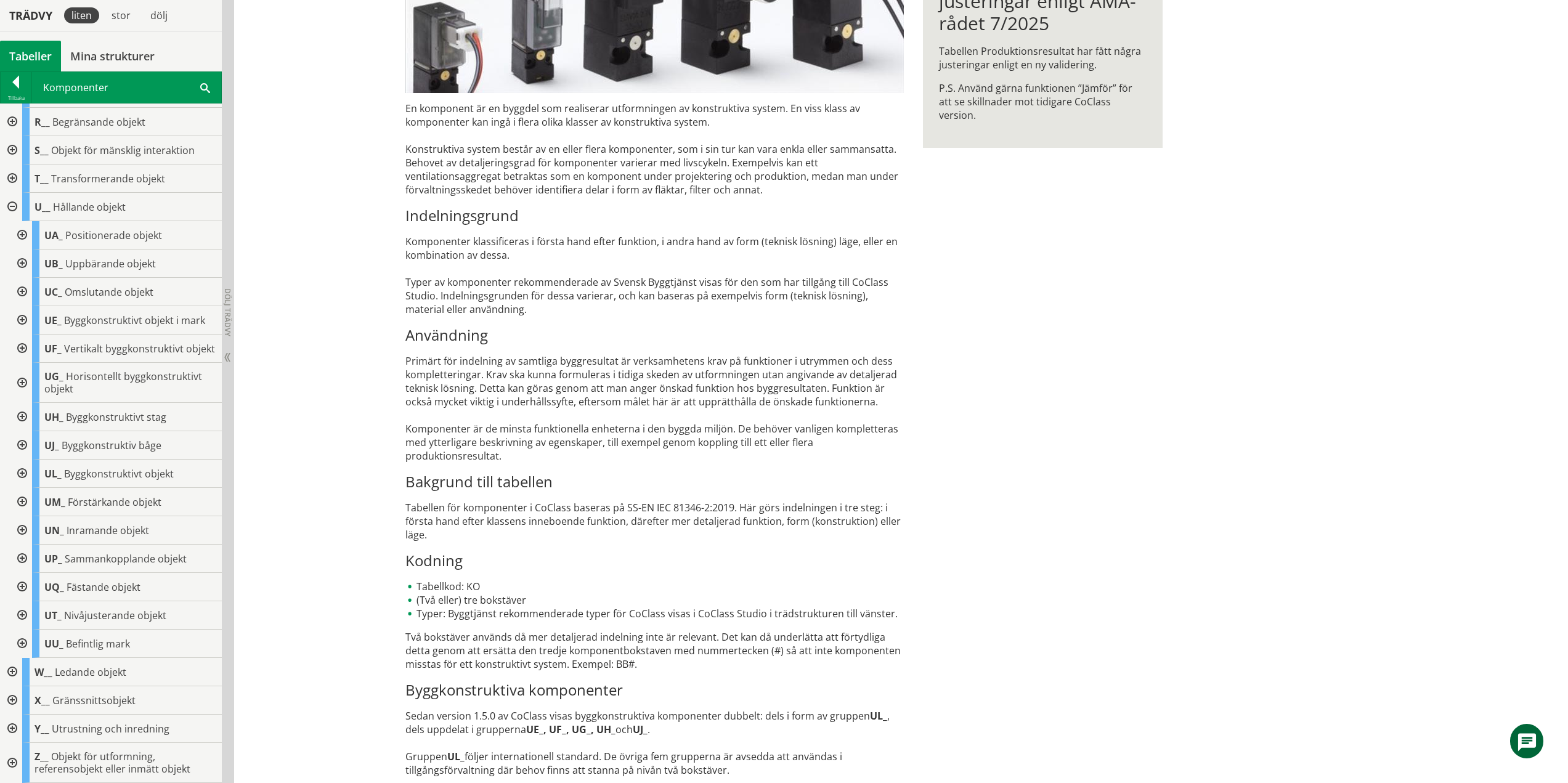
scroll to position [319, 0]
click at [23, 498] on div at bounding box center [21, 502] width 22 height 28
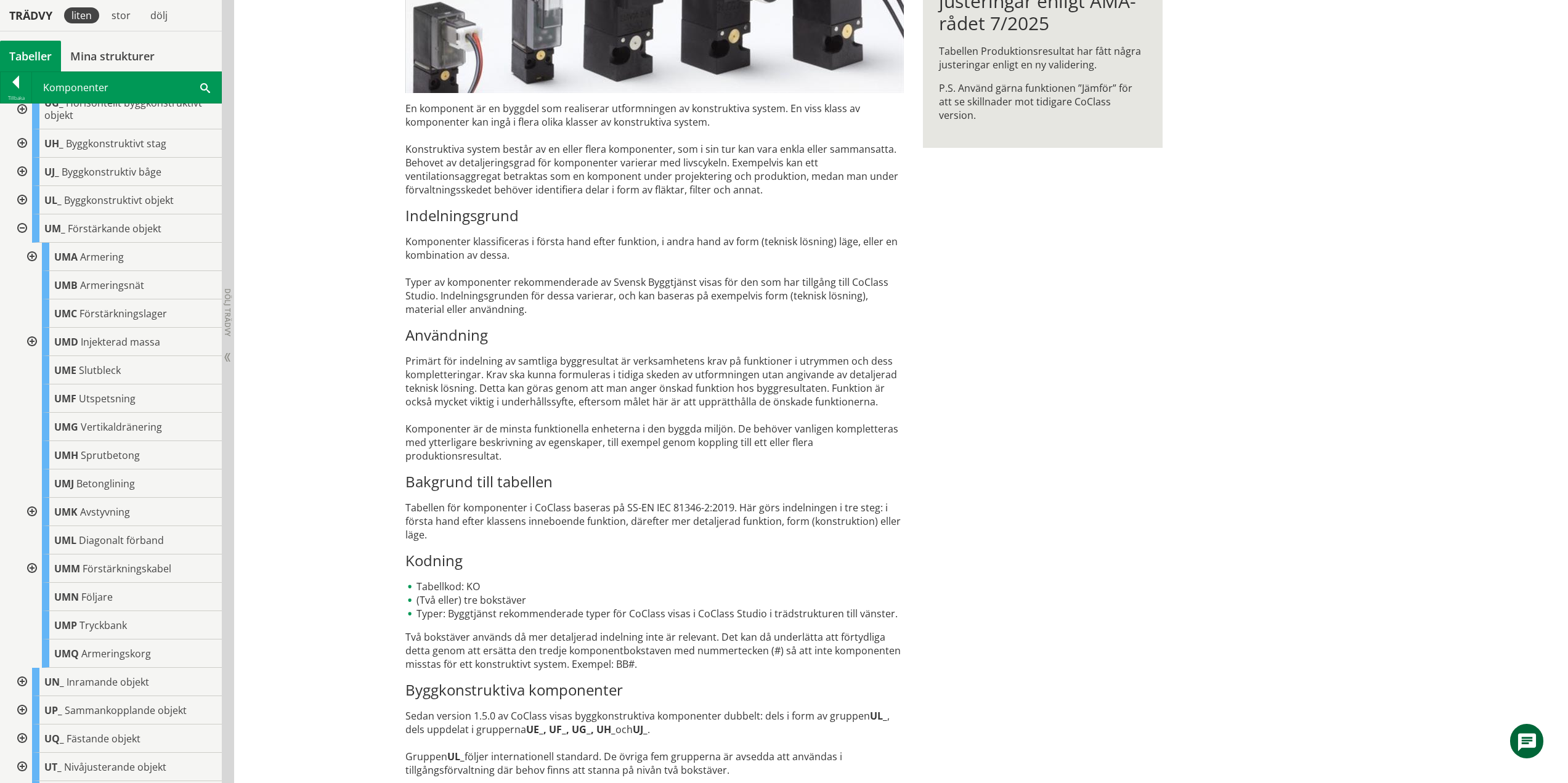
scroll to position [527, 0]
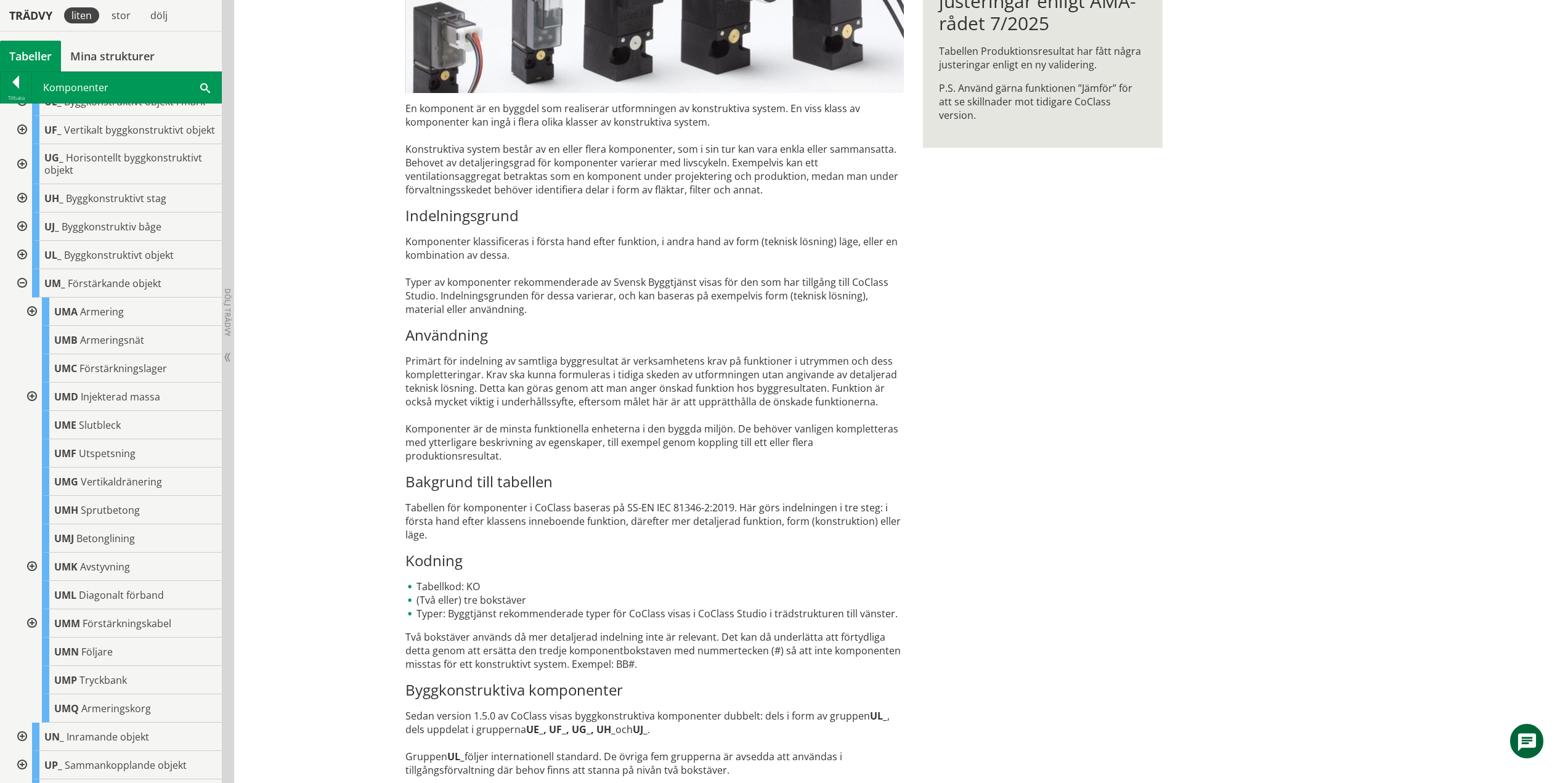
click at [34, 409] on div at bounding box center [31, 396] width 22 height 28
click at [26, 404] on div at bounding box center [31, 396] width 22 height 28
click at [34, 573] on div at bounding box center [31, 566] width 22 height 28
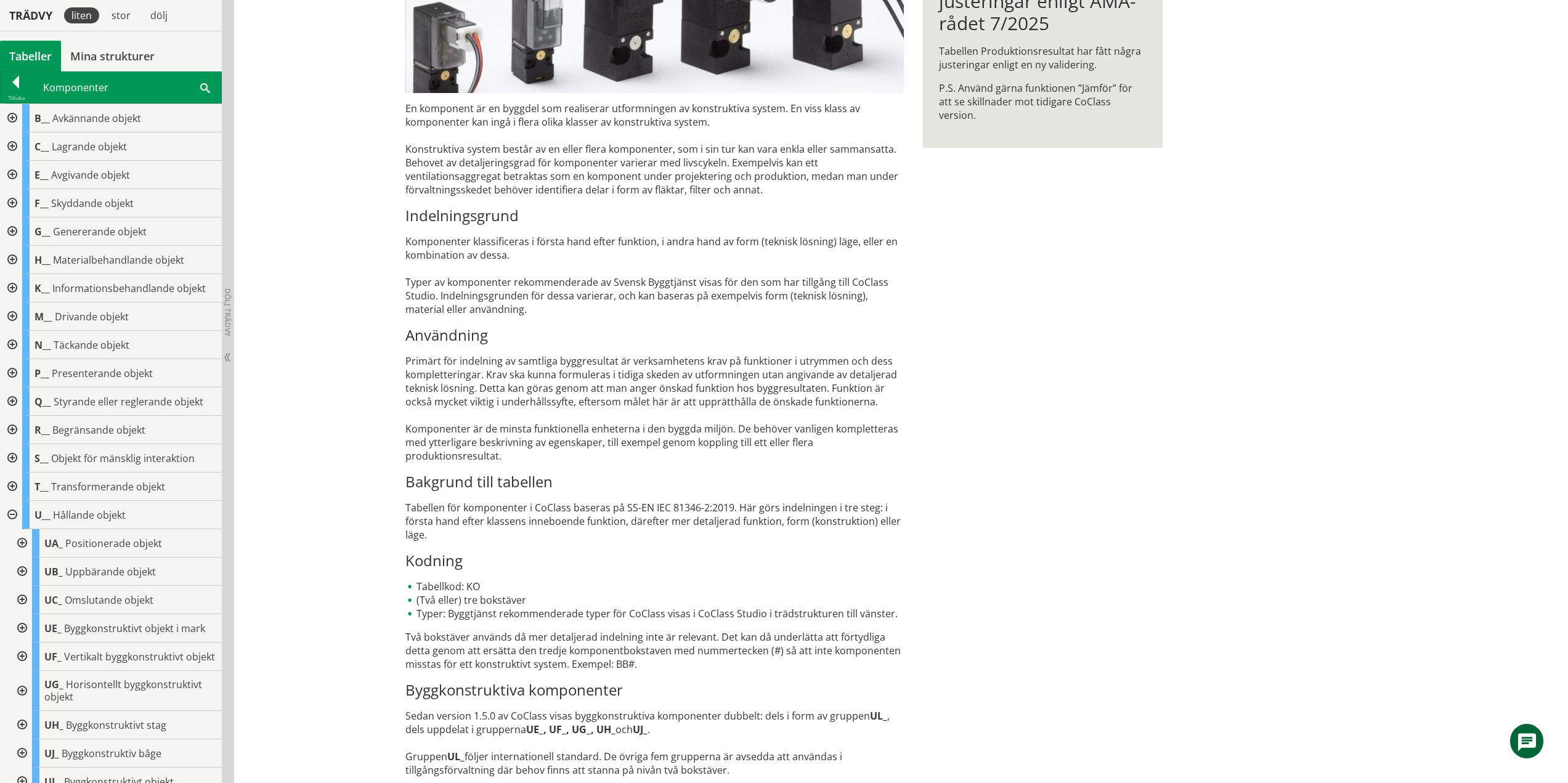
scroll to position [527, 0]
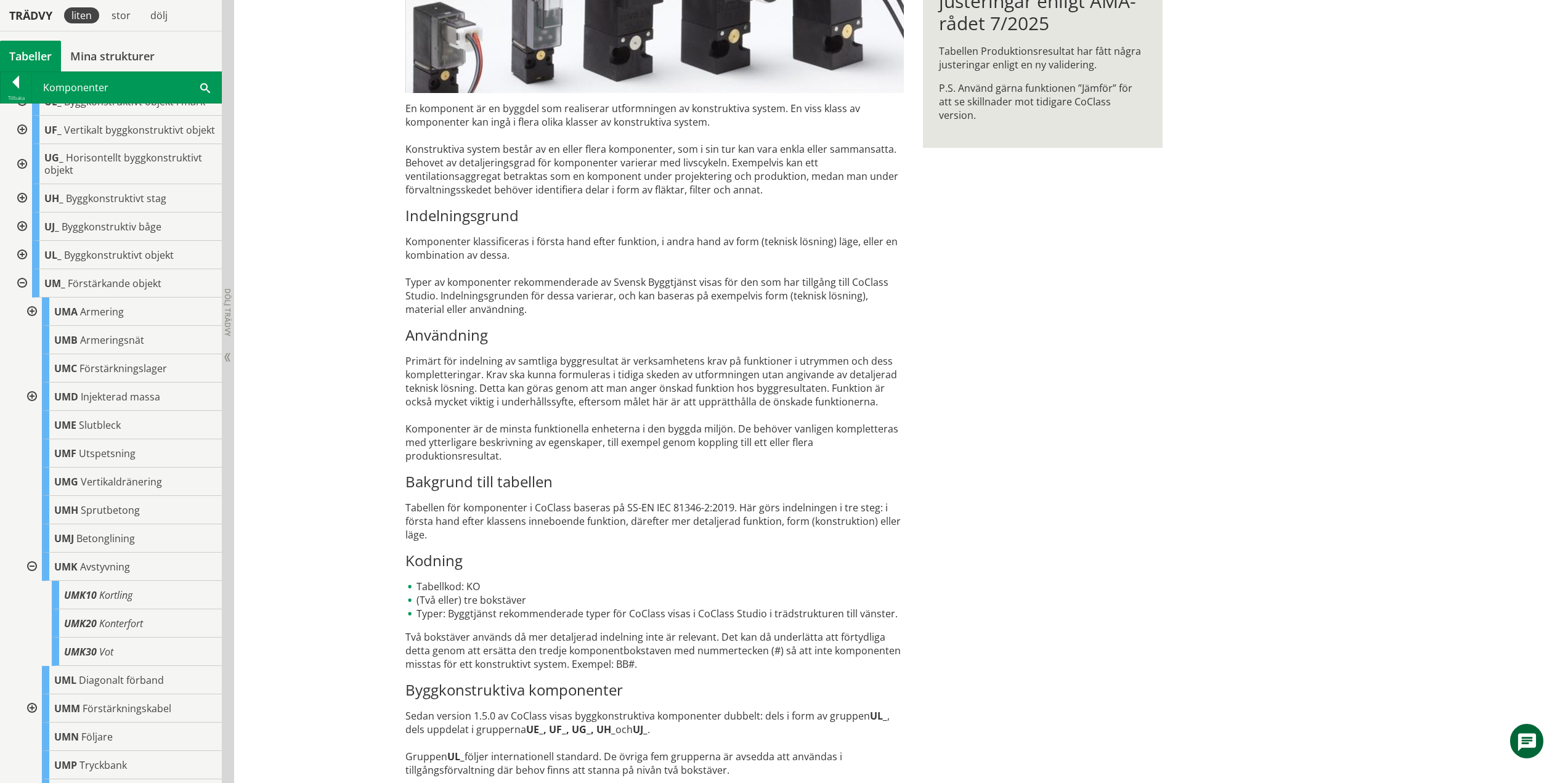
click at [31, 576] on div at bounding box center [31, 566] width 22 height 28
click at [30, 634] on div at bounding box center [31, 623] width 22 height 28
click at [32, 634] on div at bounding box center [31, 623] width 22 height 28
click at [22, 295] on div at bounding box center [21, 283] width 22 height 28
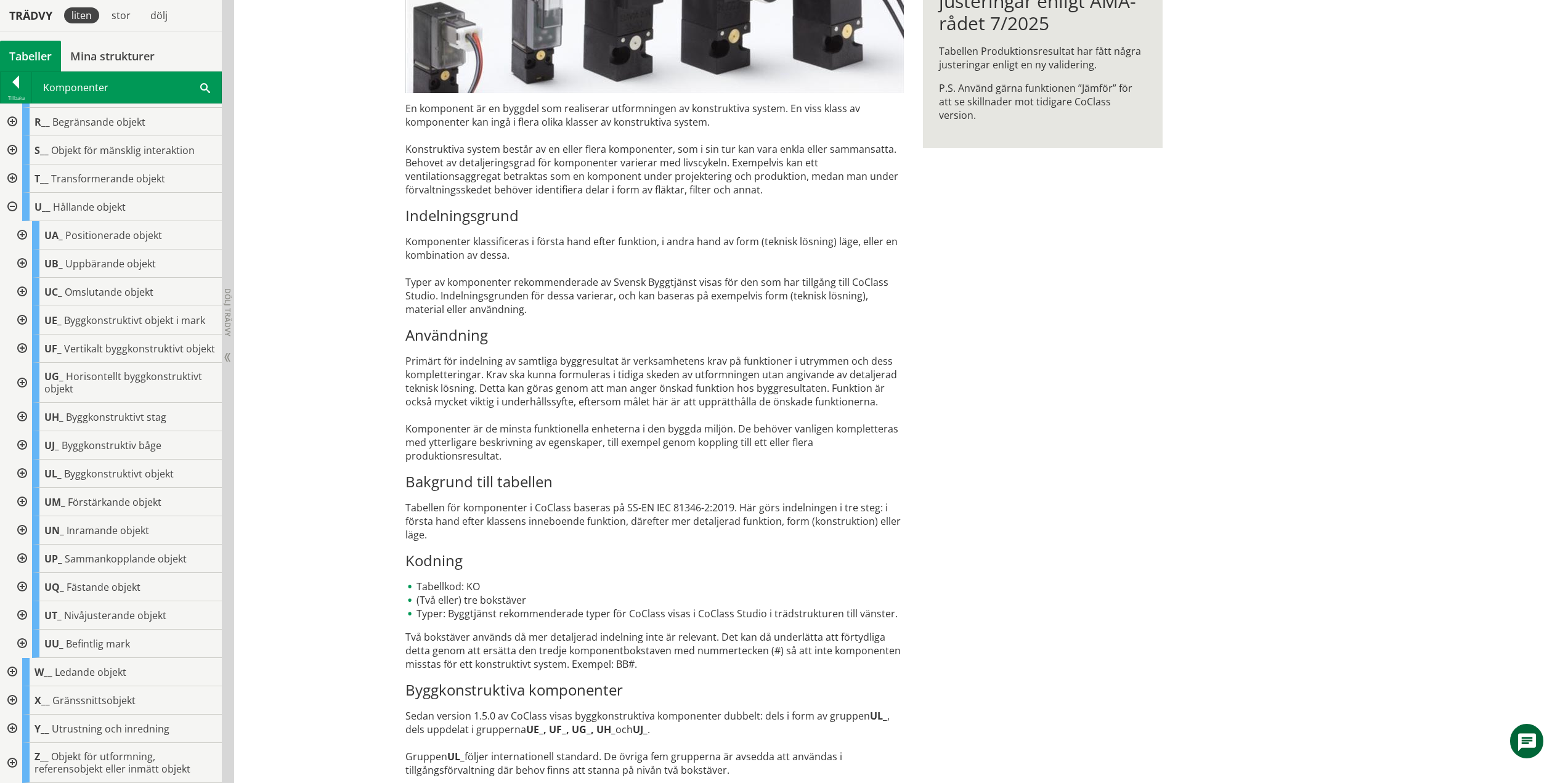
scroll to position [319, 0]
click at [24, 527] on div at bounding box center [21, 530] width 22 height 28
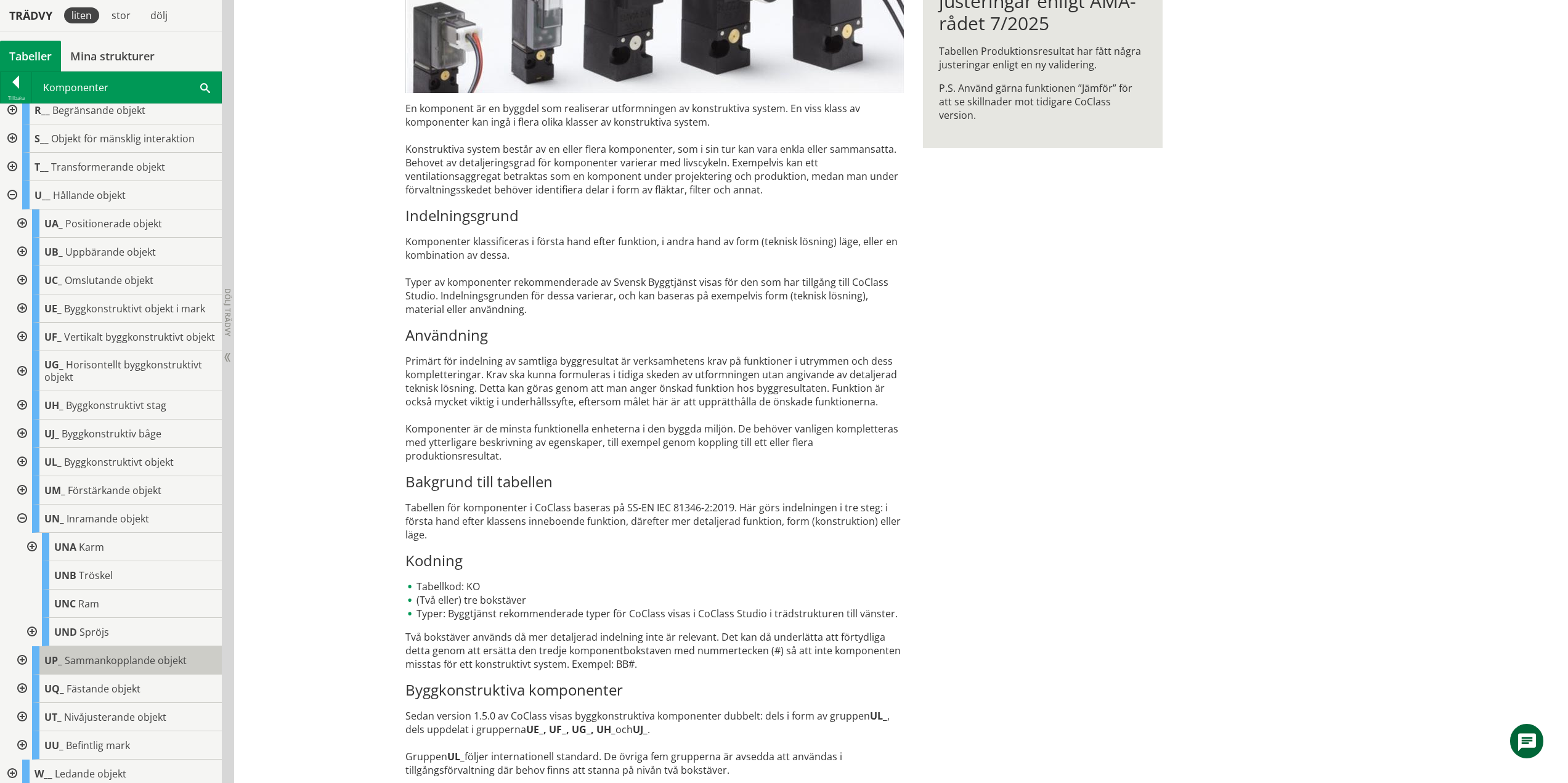
scroll to position [433, 0]
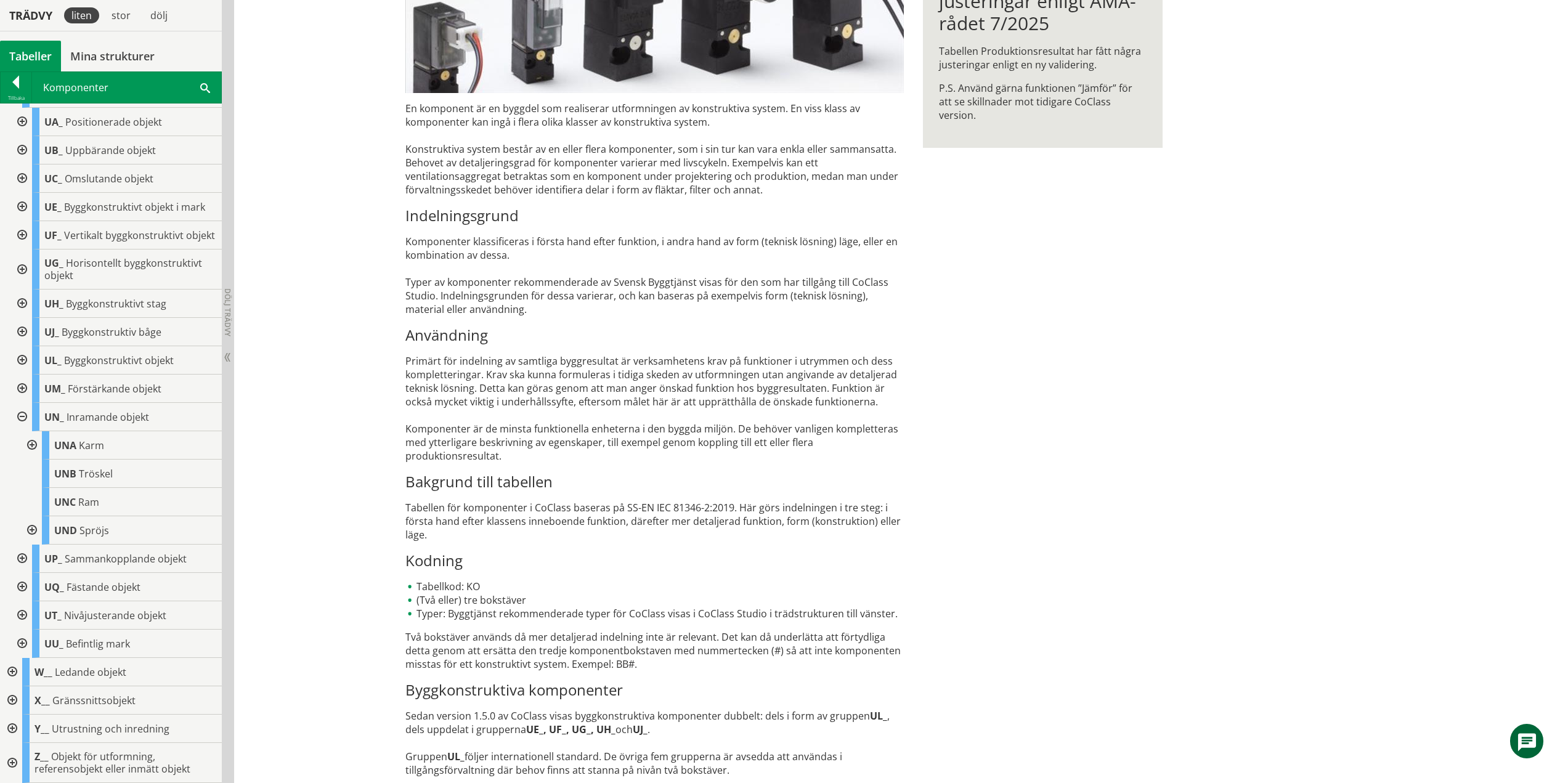
drag, startPoint x: 30, startPoint y: 442, endPoint x: 20, endPoint y: 447, distance: 11.2
click at [30, 442] on div at bounding box center [31, 445] width 22 height 28
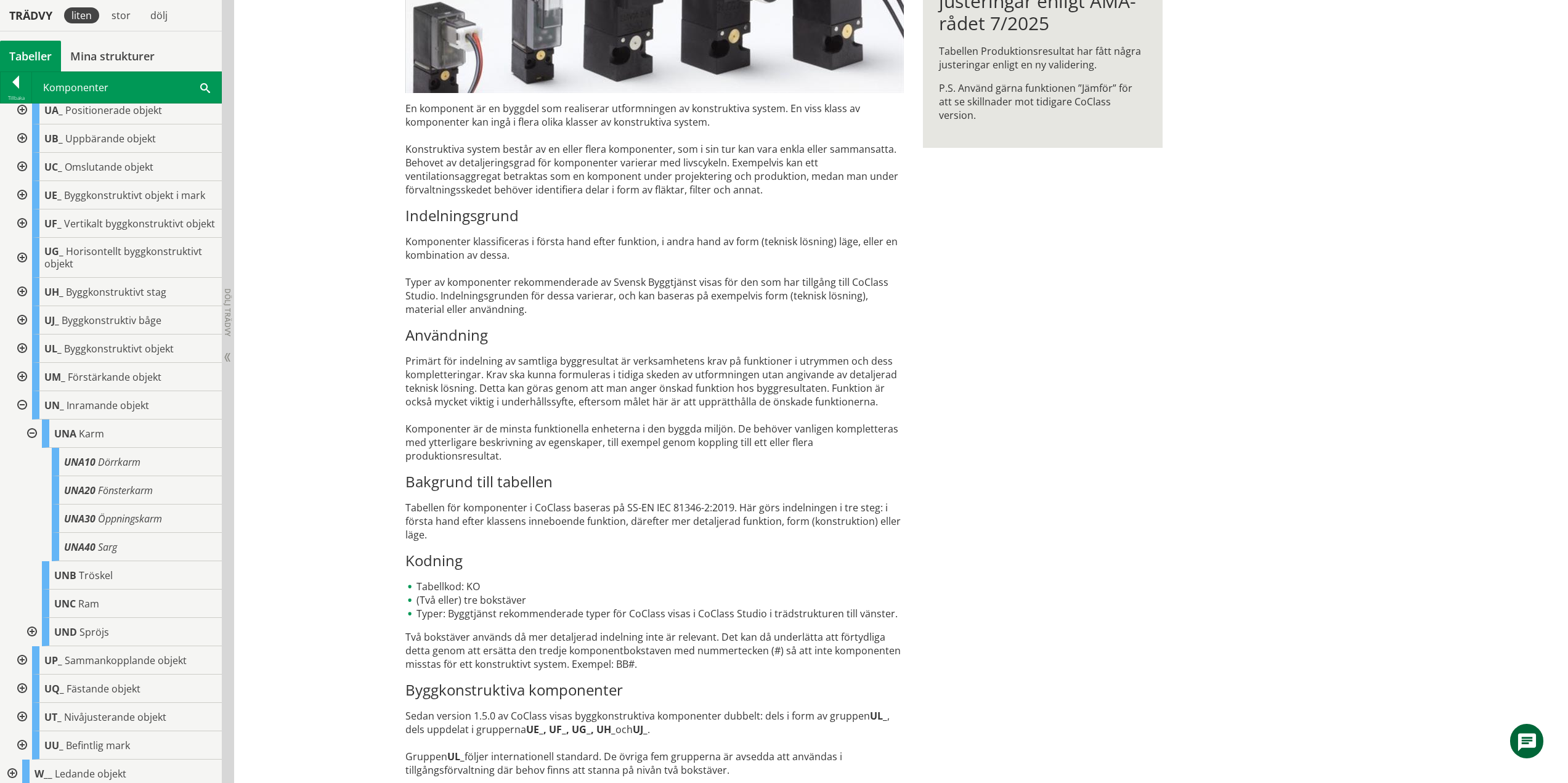
scroll to position [527, 0]
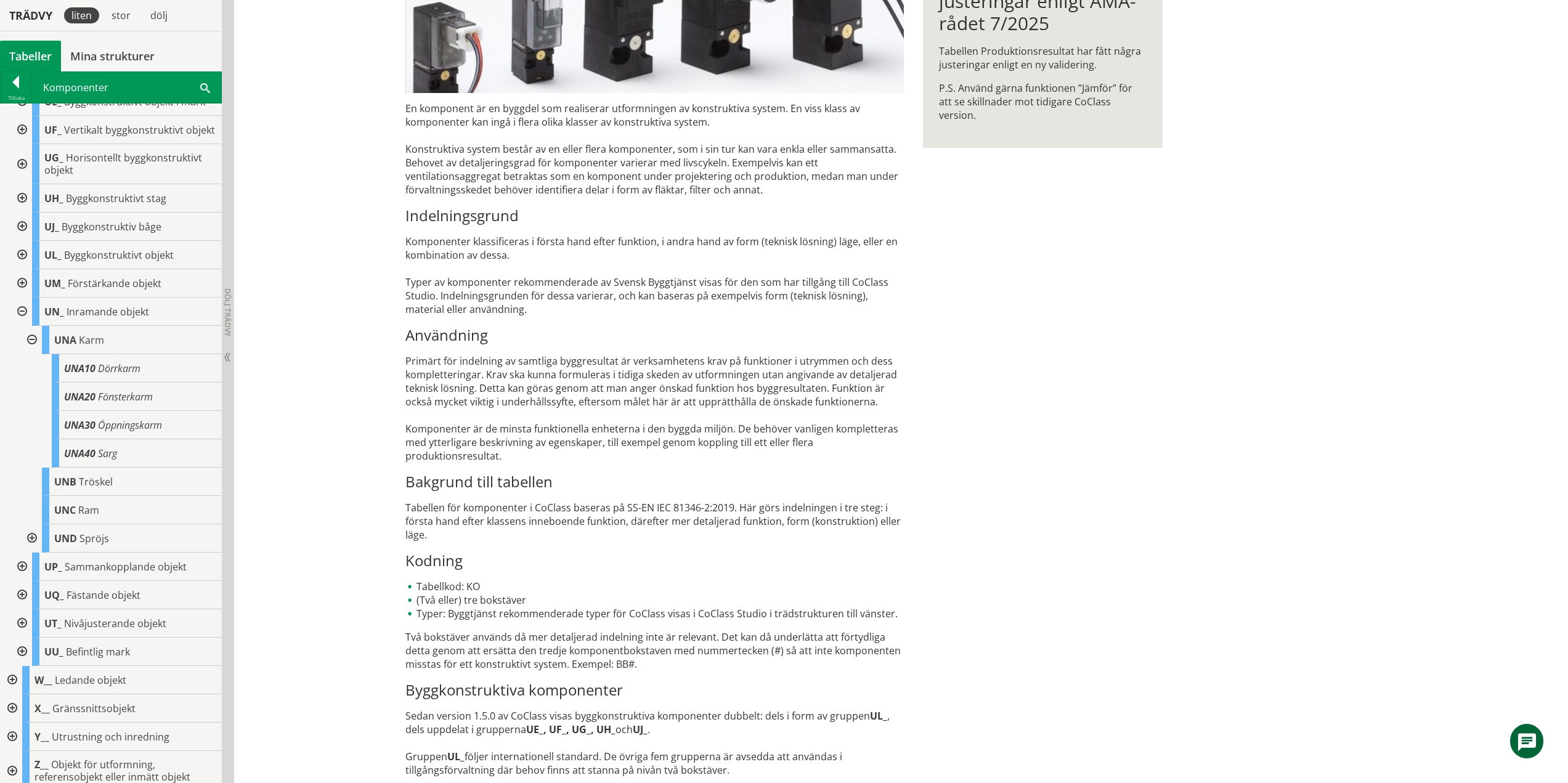
click at [30, 346] on div at bounding box center [31, 340] width 22 height 28
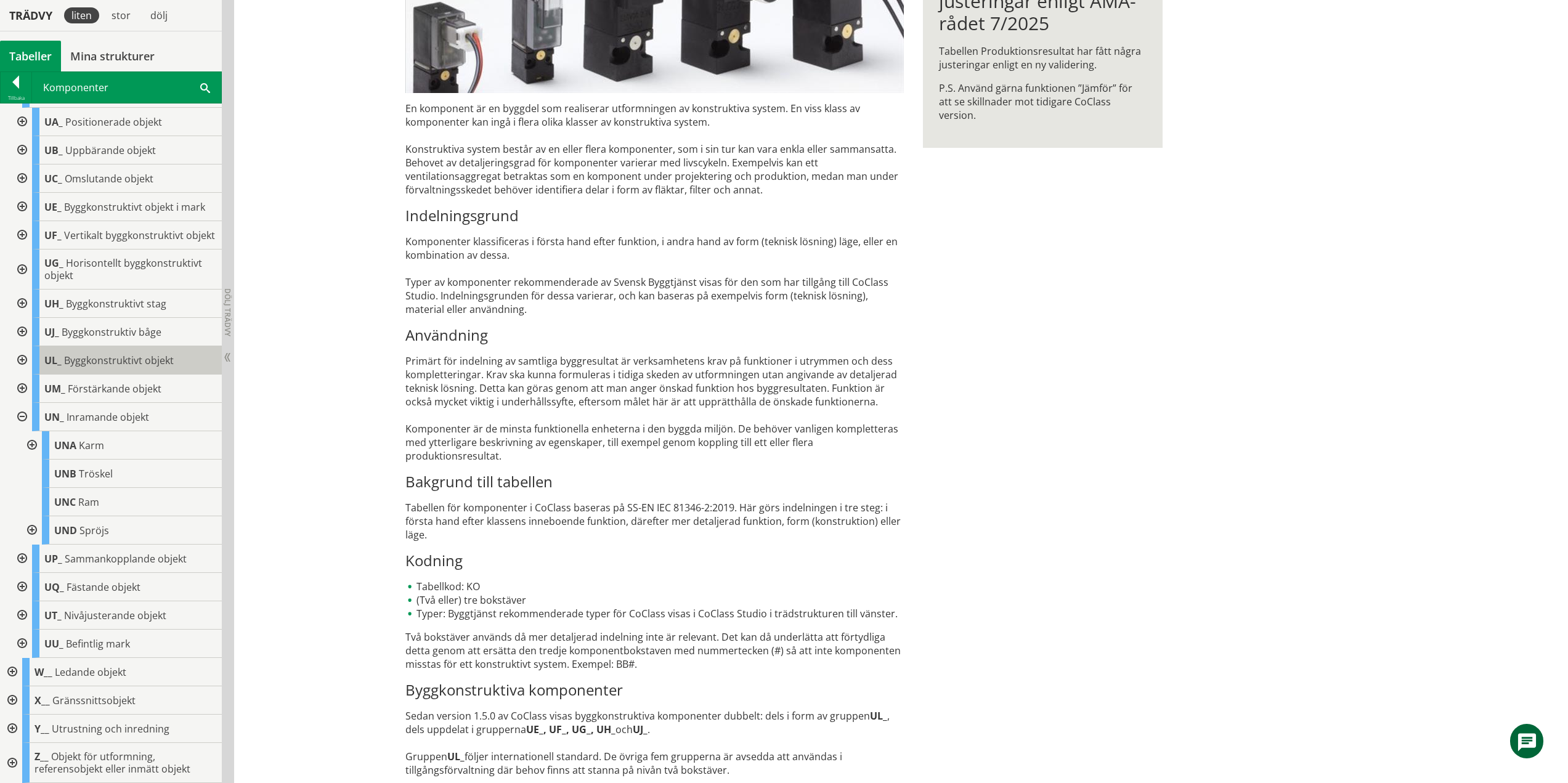
scroll to position [433, 0]
click at [34, 529] on div at bounding box center [31, 530] width 22 height 28
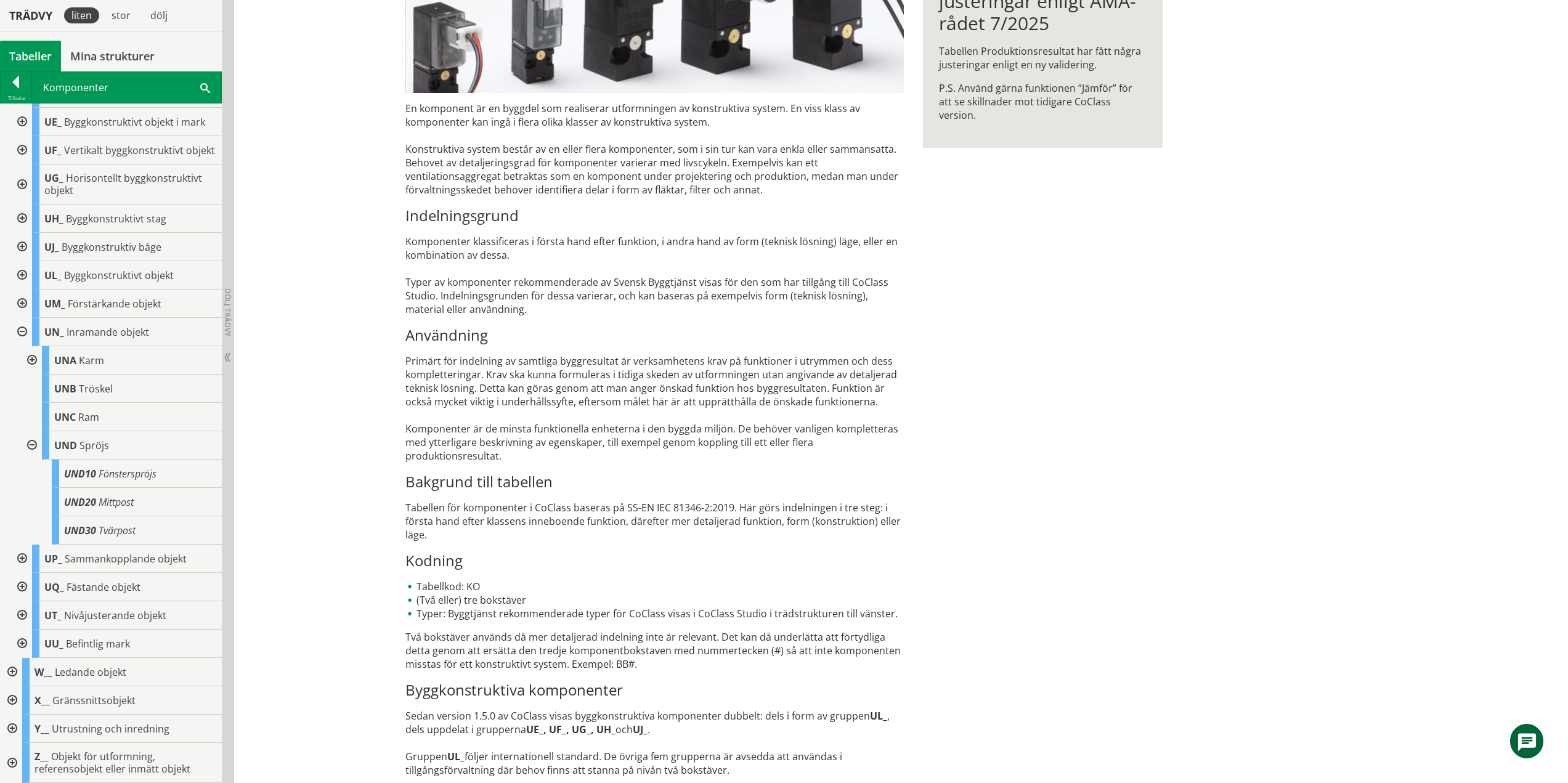
click at [31, 443] on div at bounding box center [31, 445] width 22 height 28
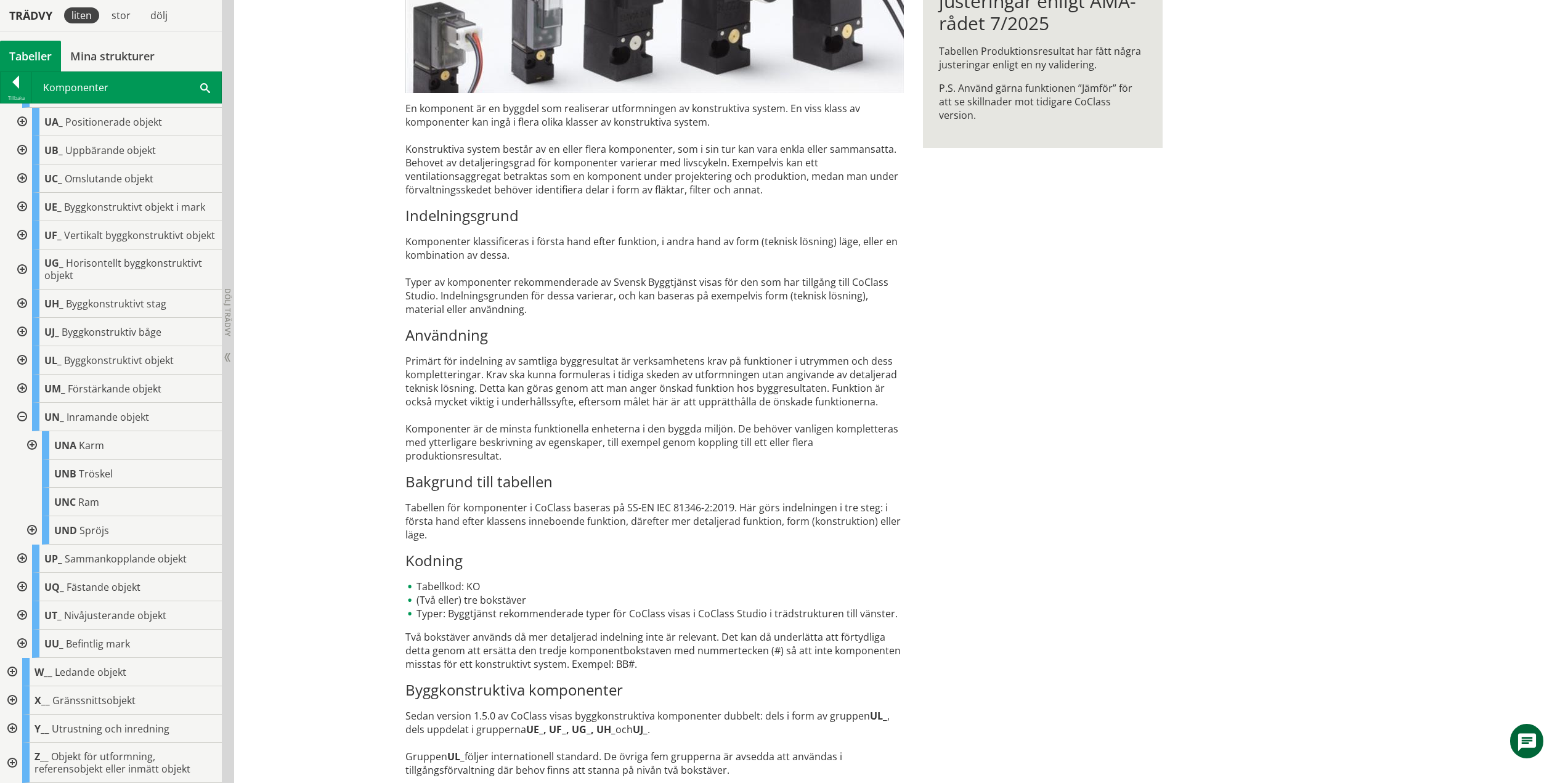
click at [23, 418] on div at bounding box center [21, 417] width 22 height 28
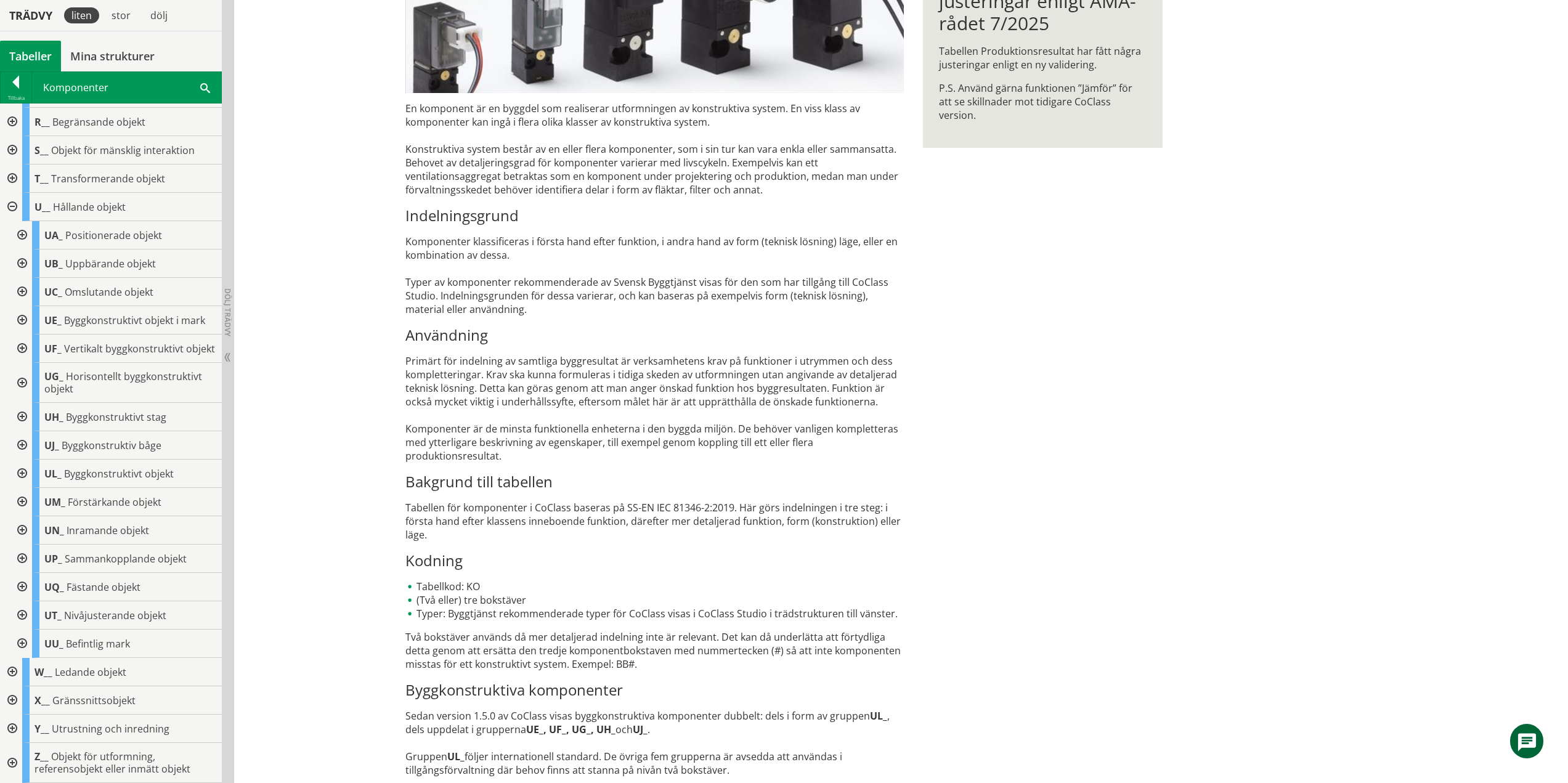
click at [23, 560] on div at bounding box center [21, 558] width 22 height 28
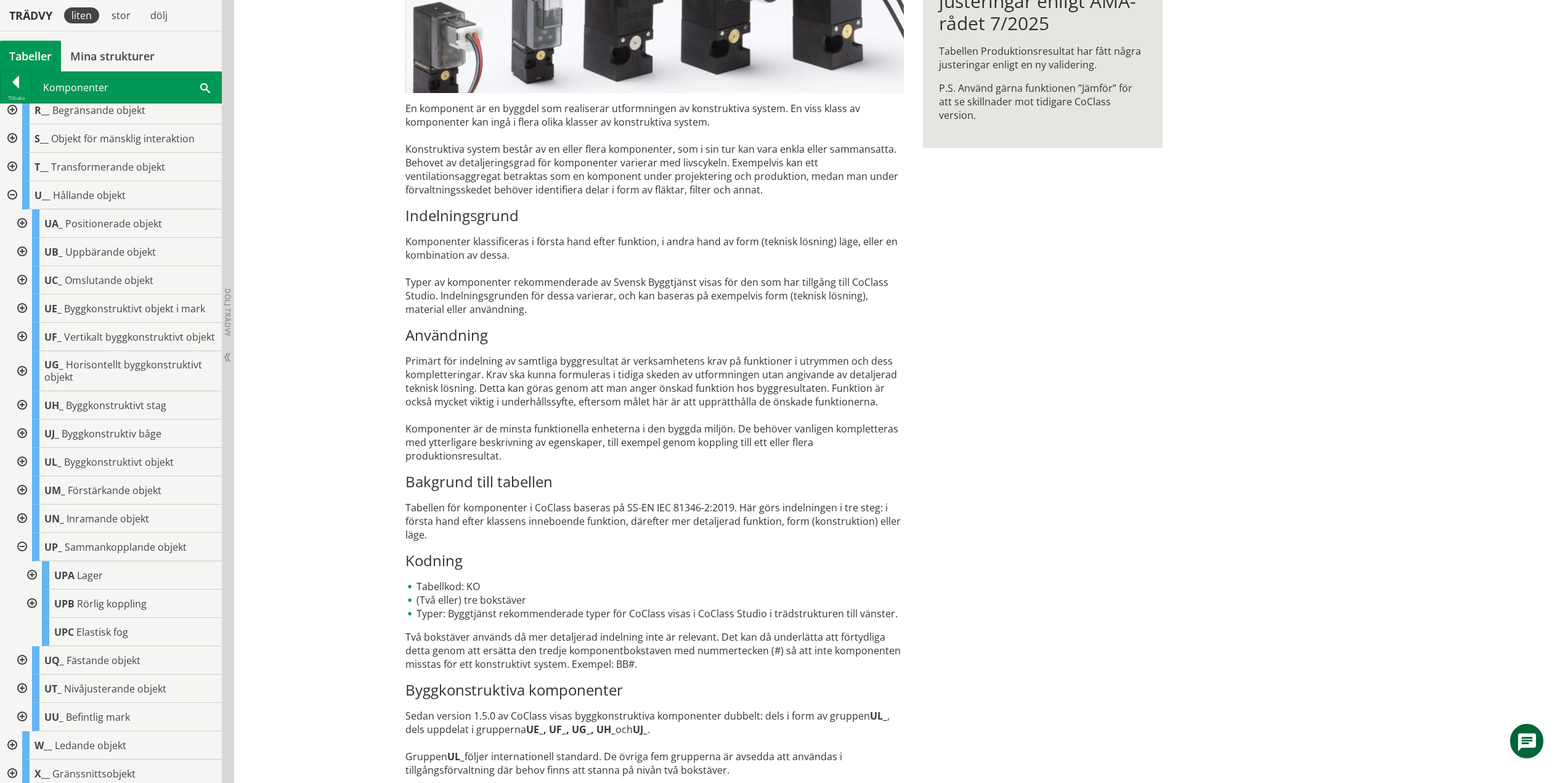
scroll to position [404, 0]
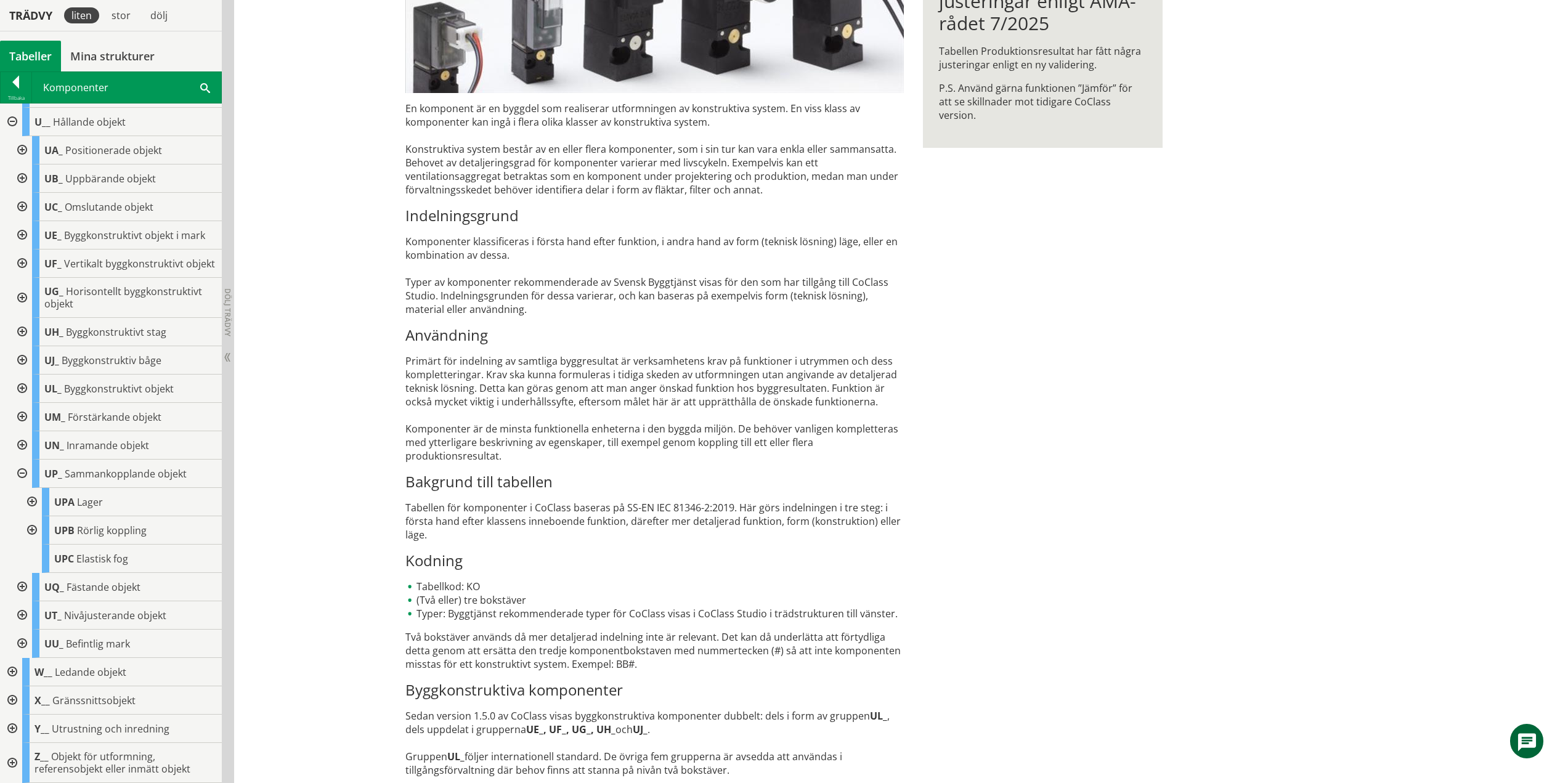
click at [34, 500] on div at bounding box center [31, 502] width 22 height 28
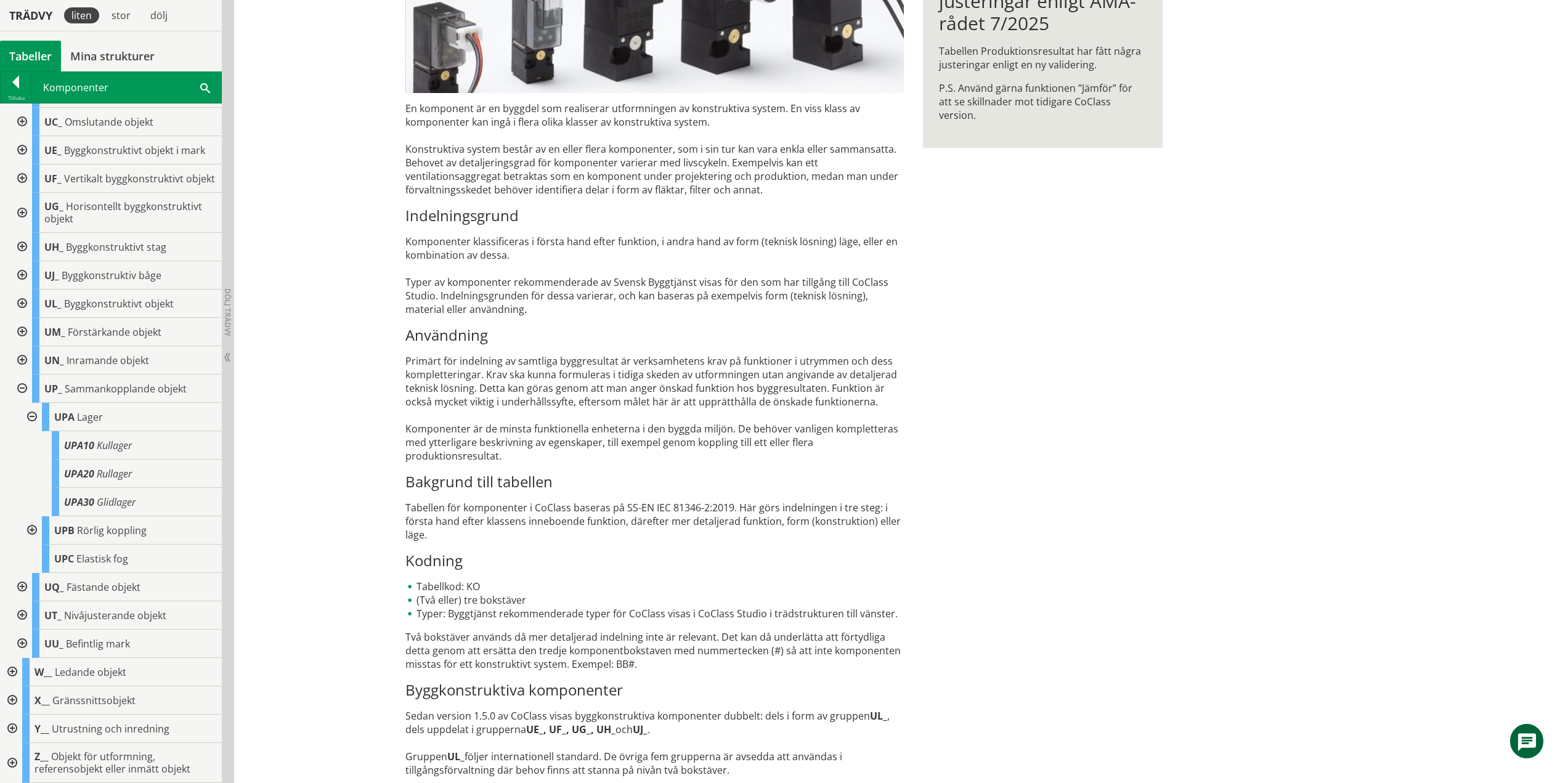
click at [36, 414] on div at bounding box center [31, 417] width 22 height 28
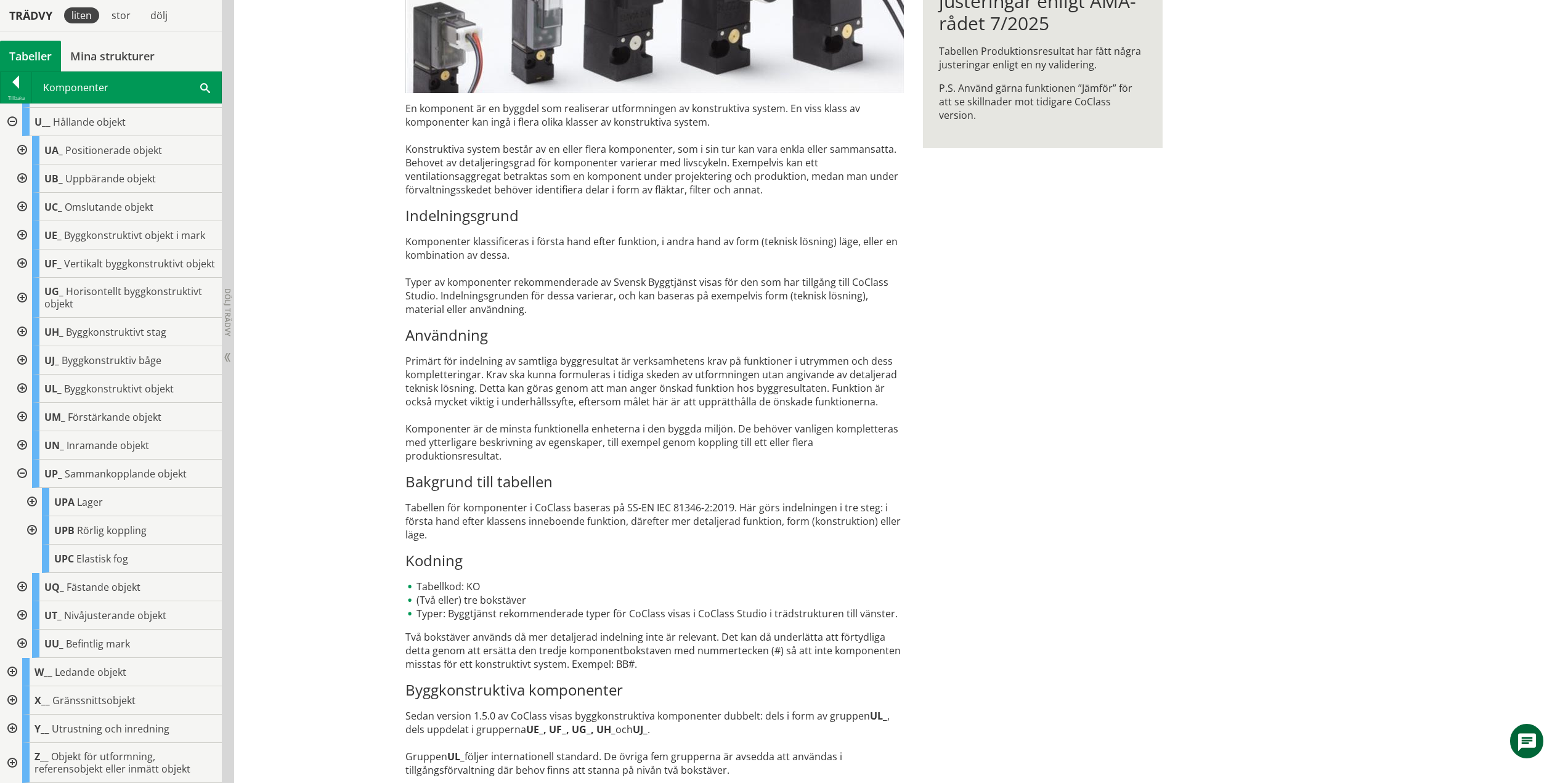
click at [32, 526] on div at bounding box center [31, 530] width 22 height 28
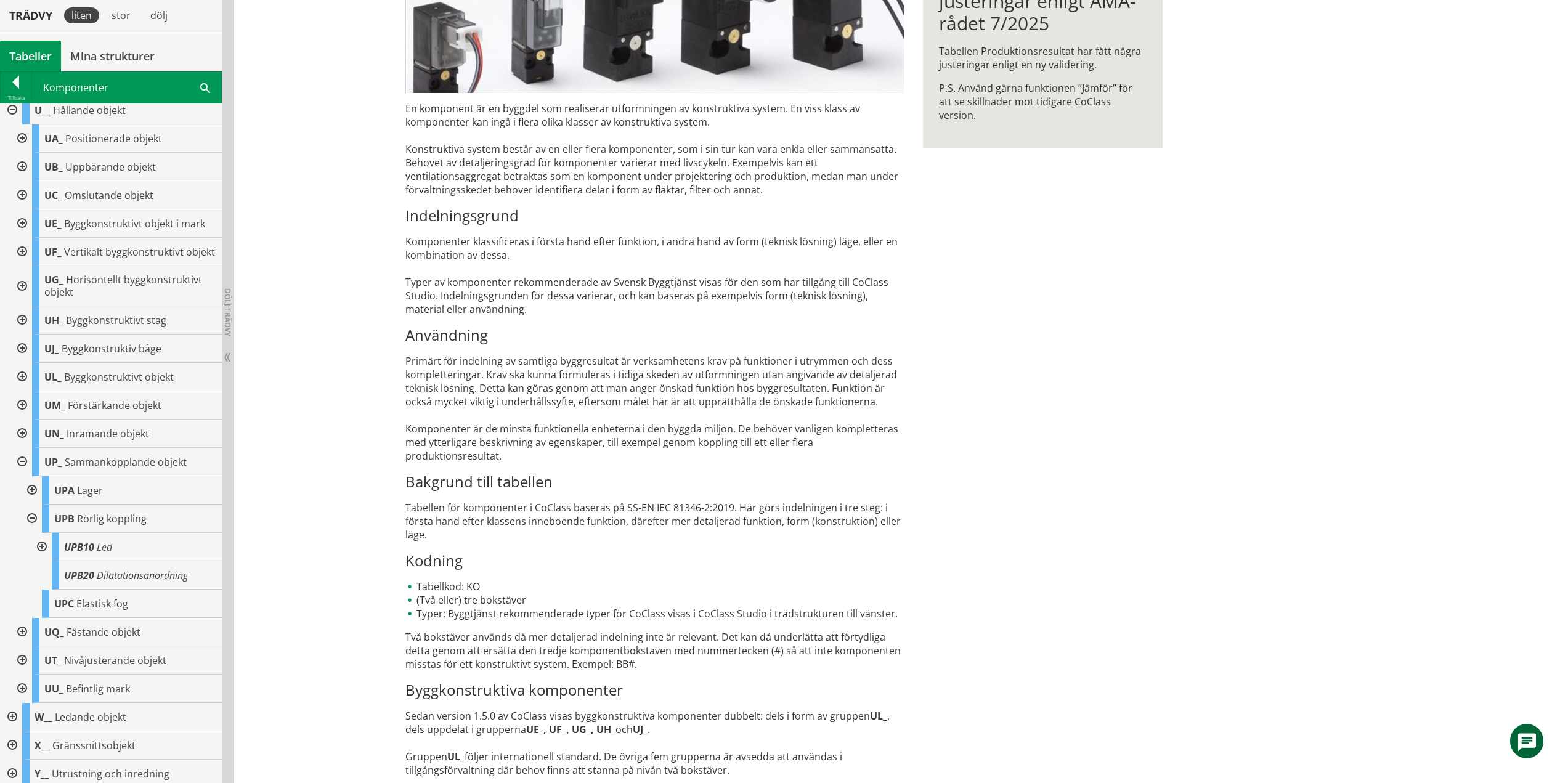
scroll to position [461, 0]
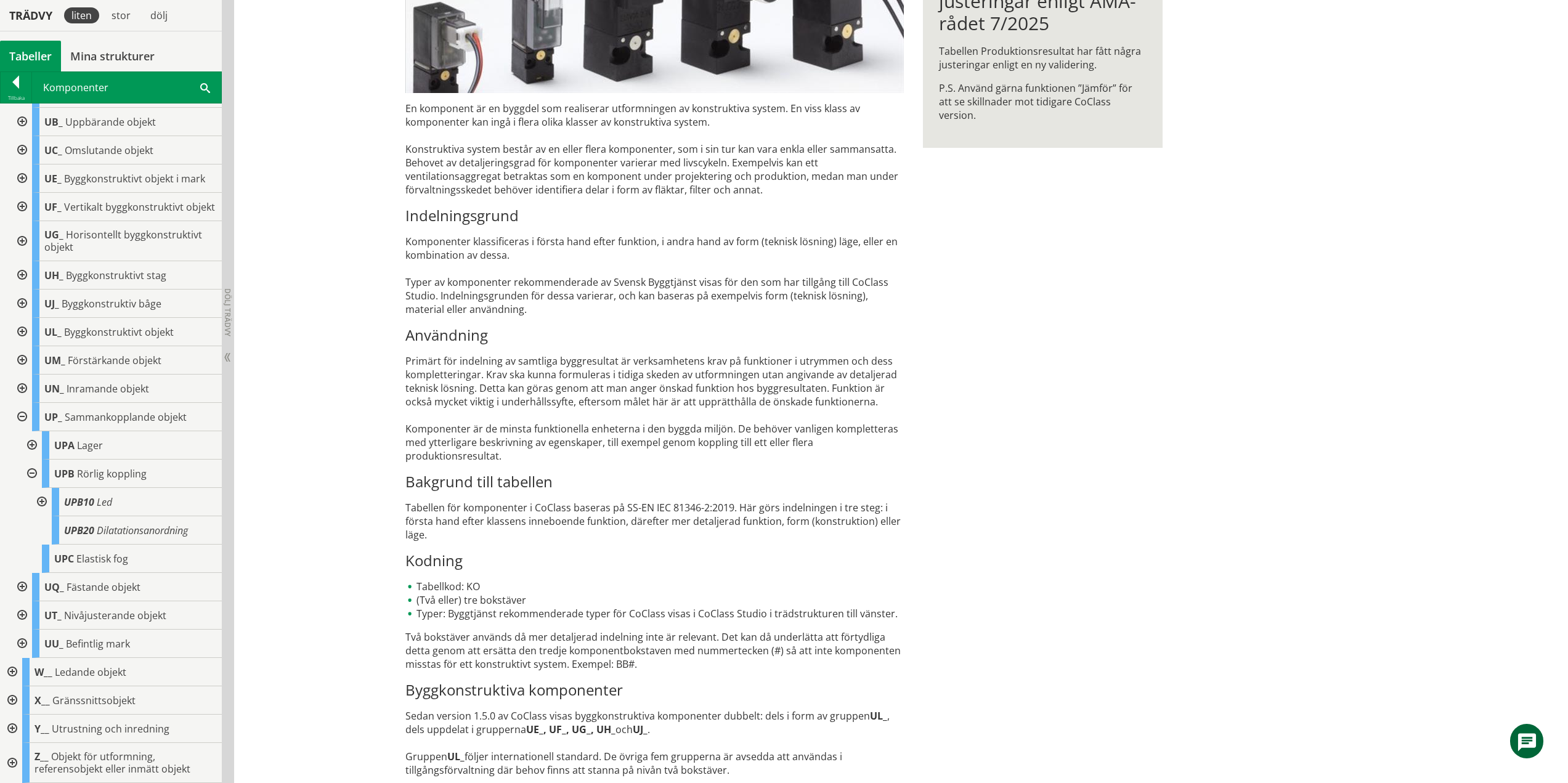
click at [43, 502] on div at bounding box center [41, 502] width 22 height 28
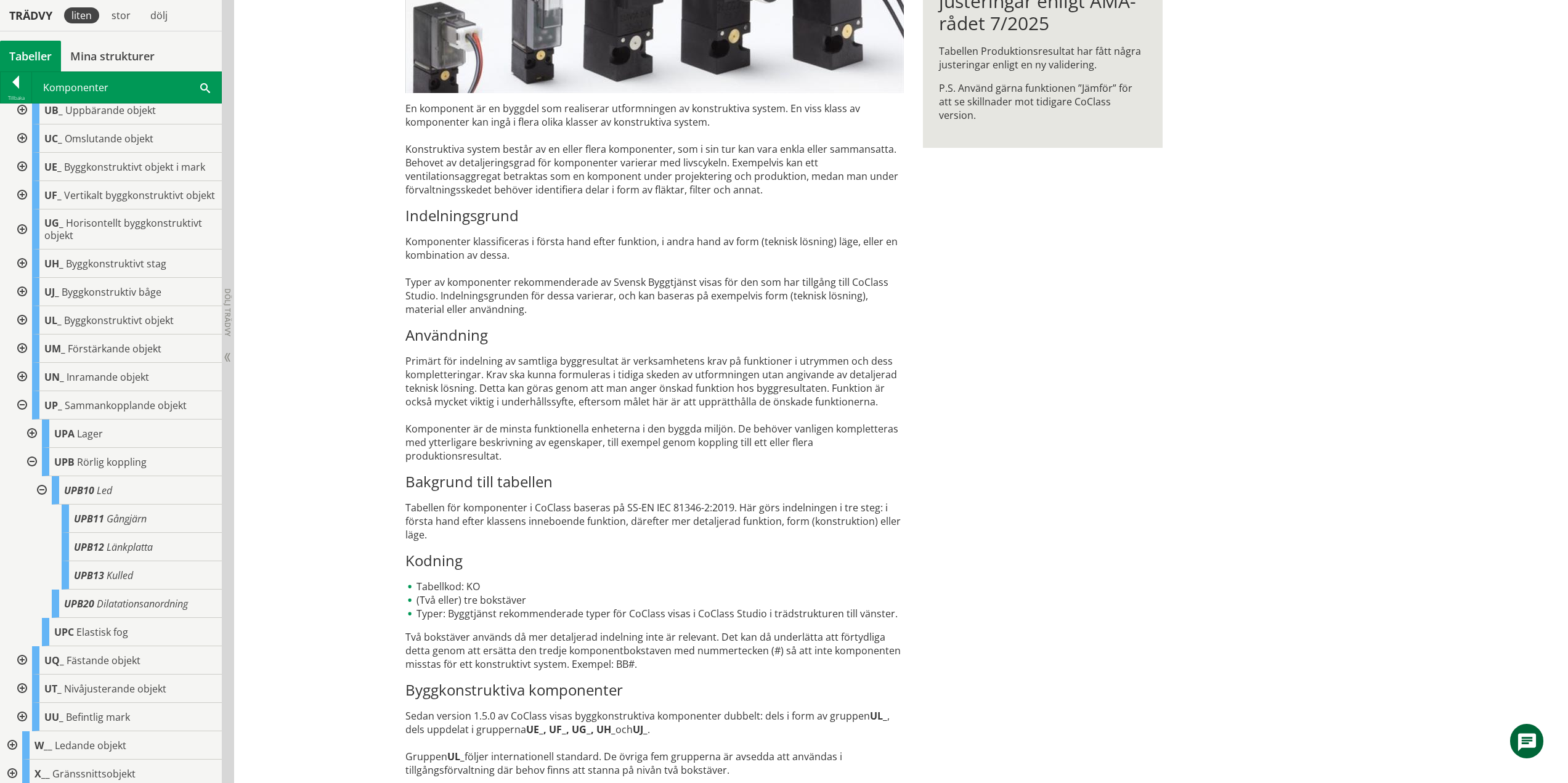
scroll to position [527, 0]
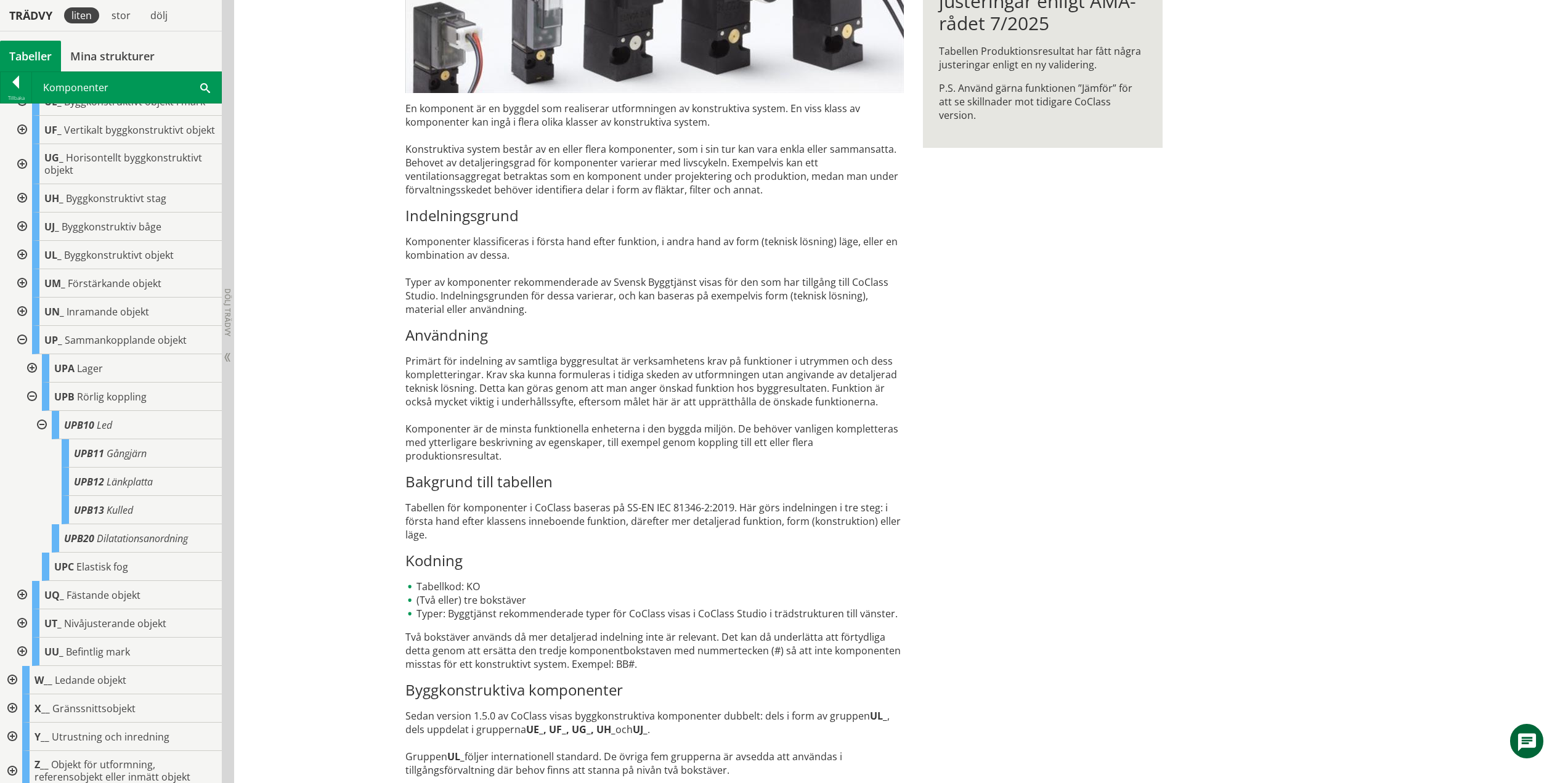
click at [43, 433] on div at bounding box center [41, 425] width 22 height 28
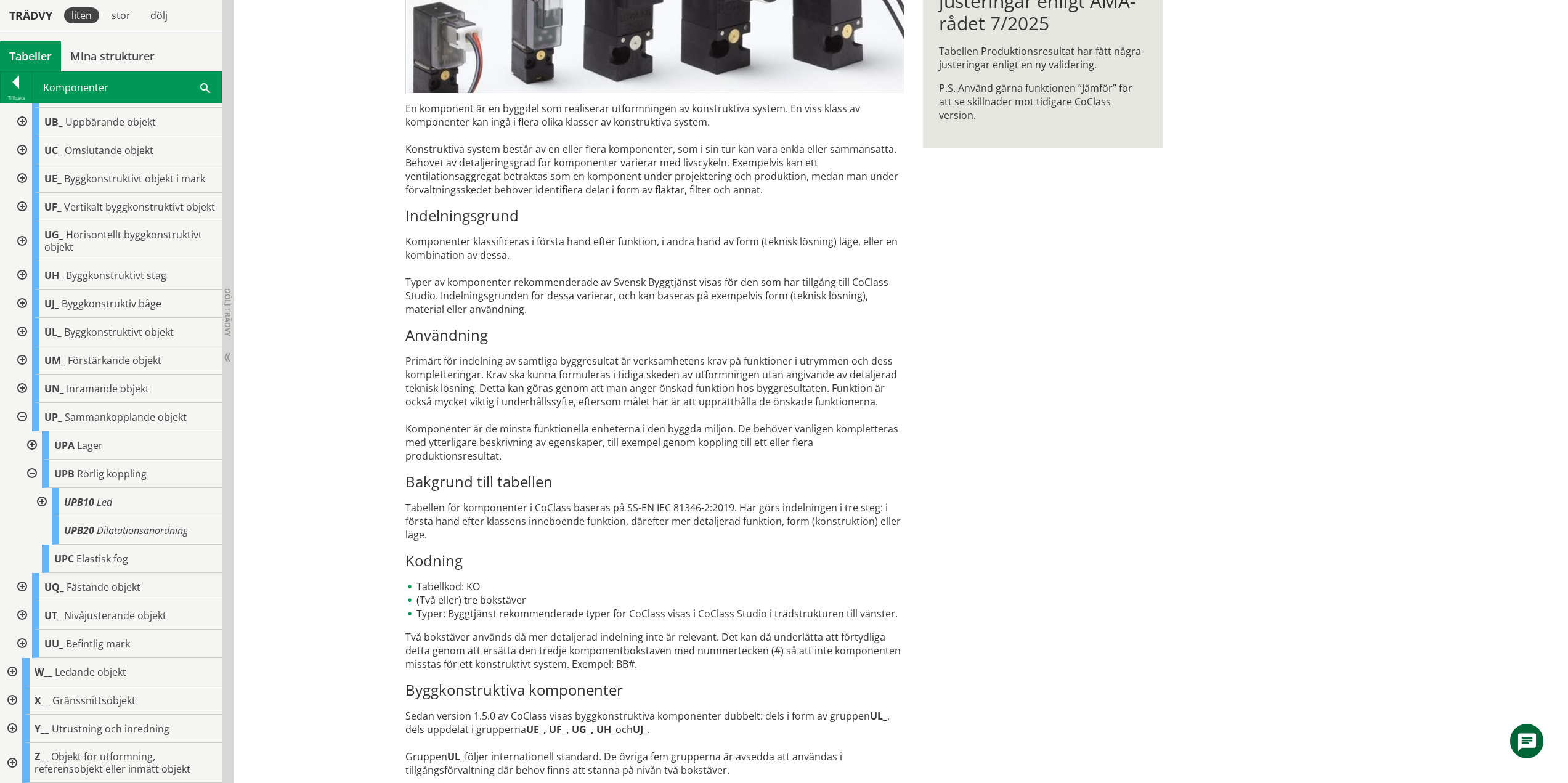
click at [30, 473] on div at bounding box center [31, 473] width 22 height 28
click at [22, 473] on div at bounding box center [21, 473] width 22 height 28
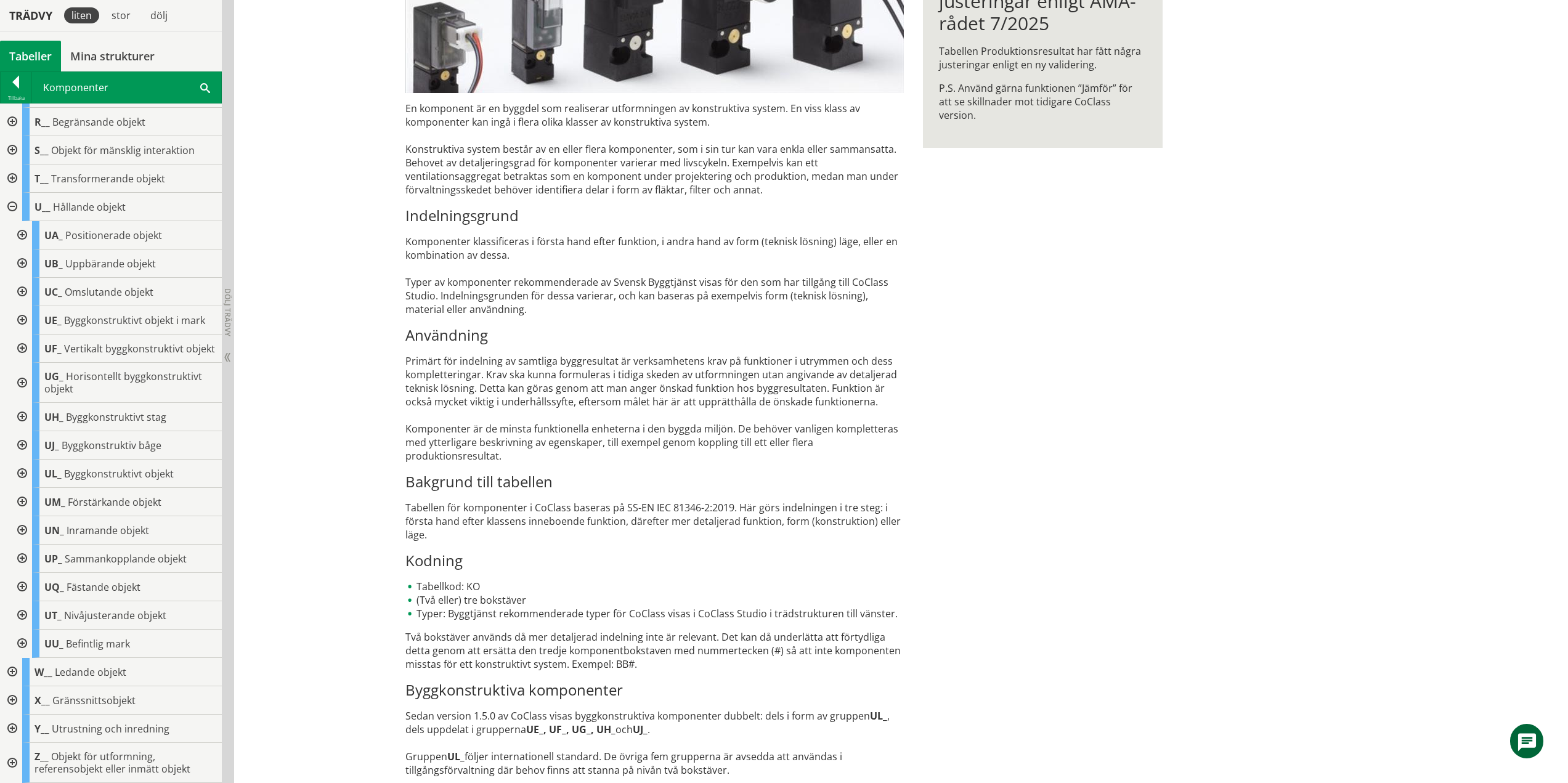
click at [24, 587] on div at bounding box center [21, 587] width 22 height 28
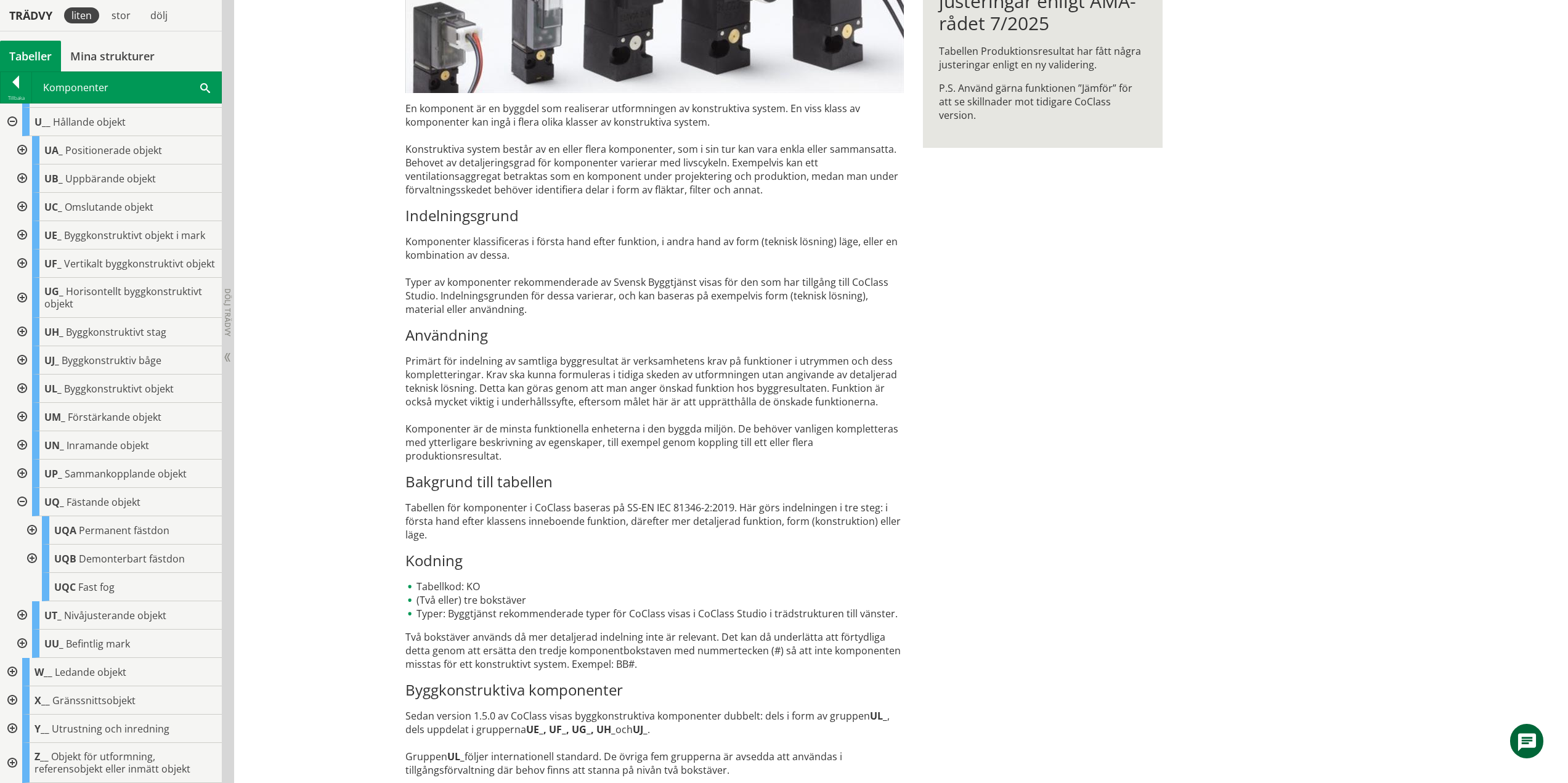
click at [31, 528] on div at bounding box center [31, 530] width 22 height 28
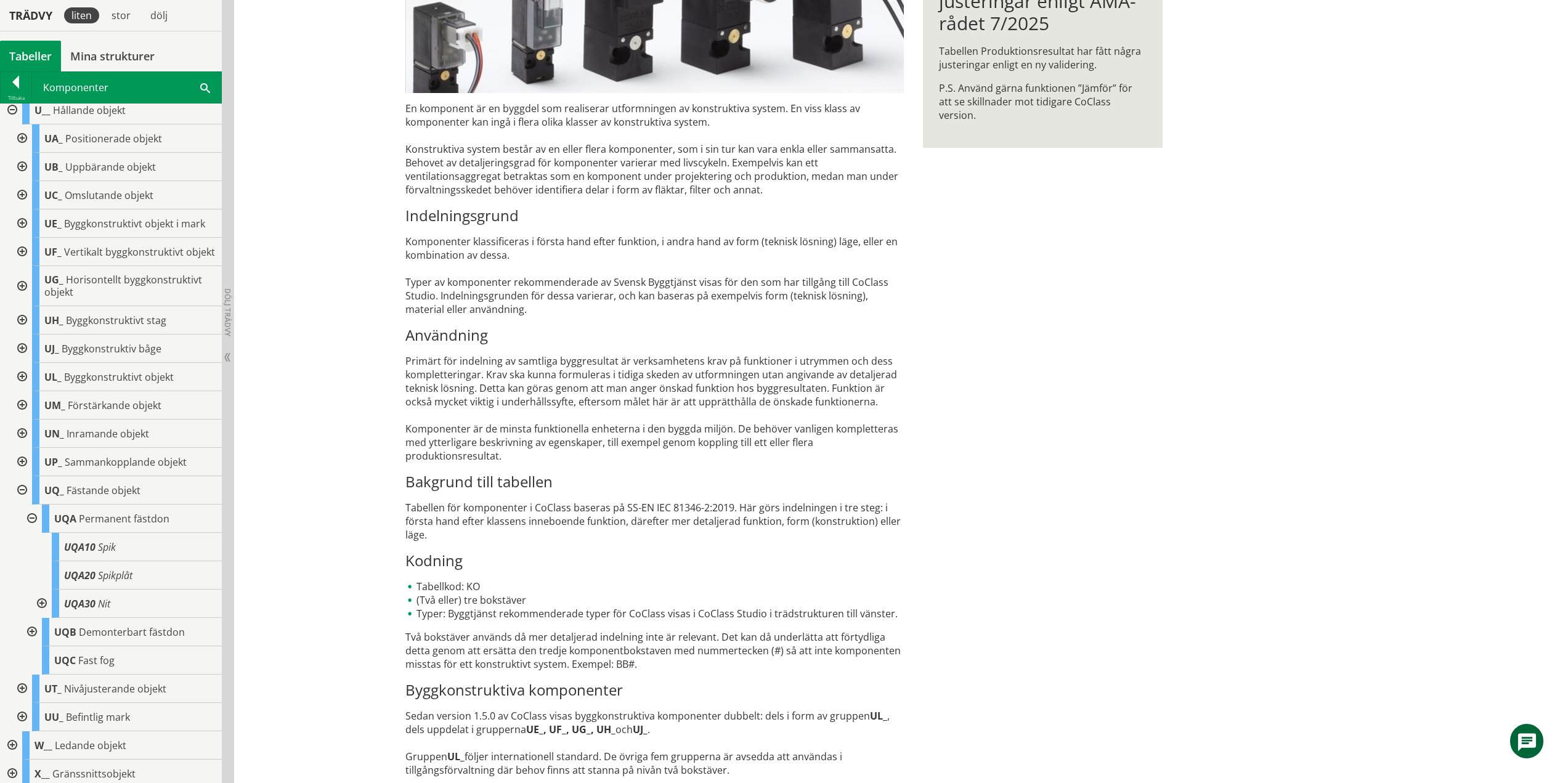
scroll to position [489, 0]
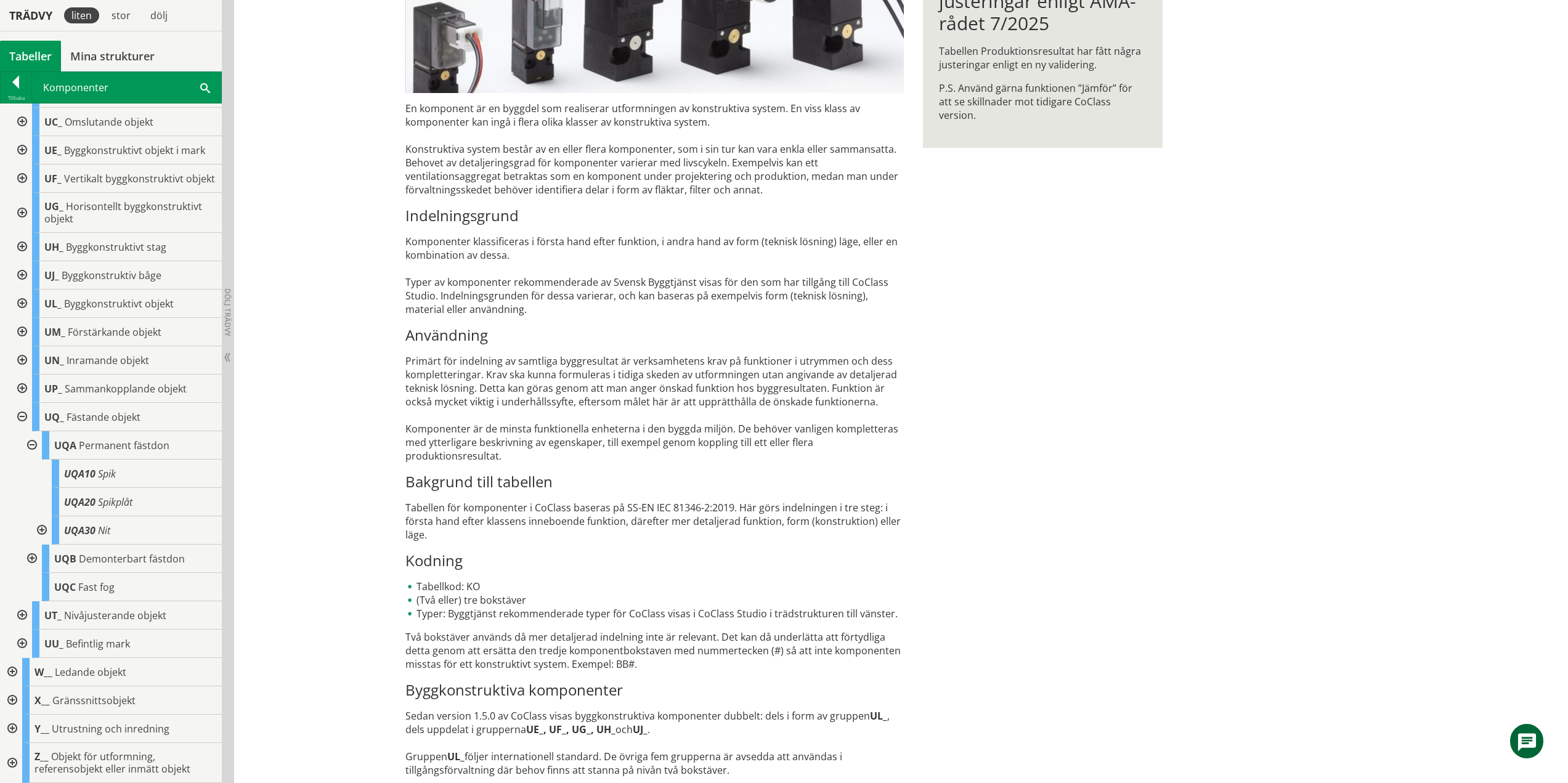
click at [42, 527] on div at bounding box center [41, 530] width 22 height 28
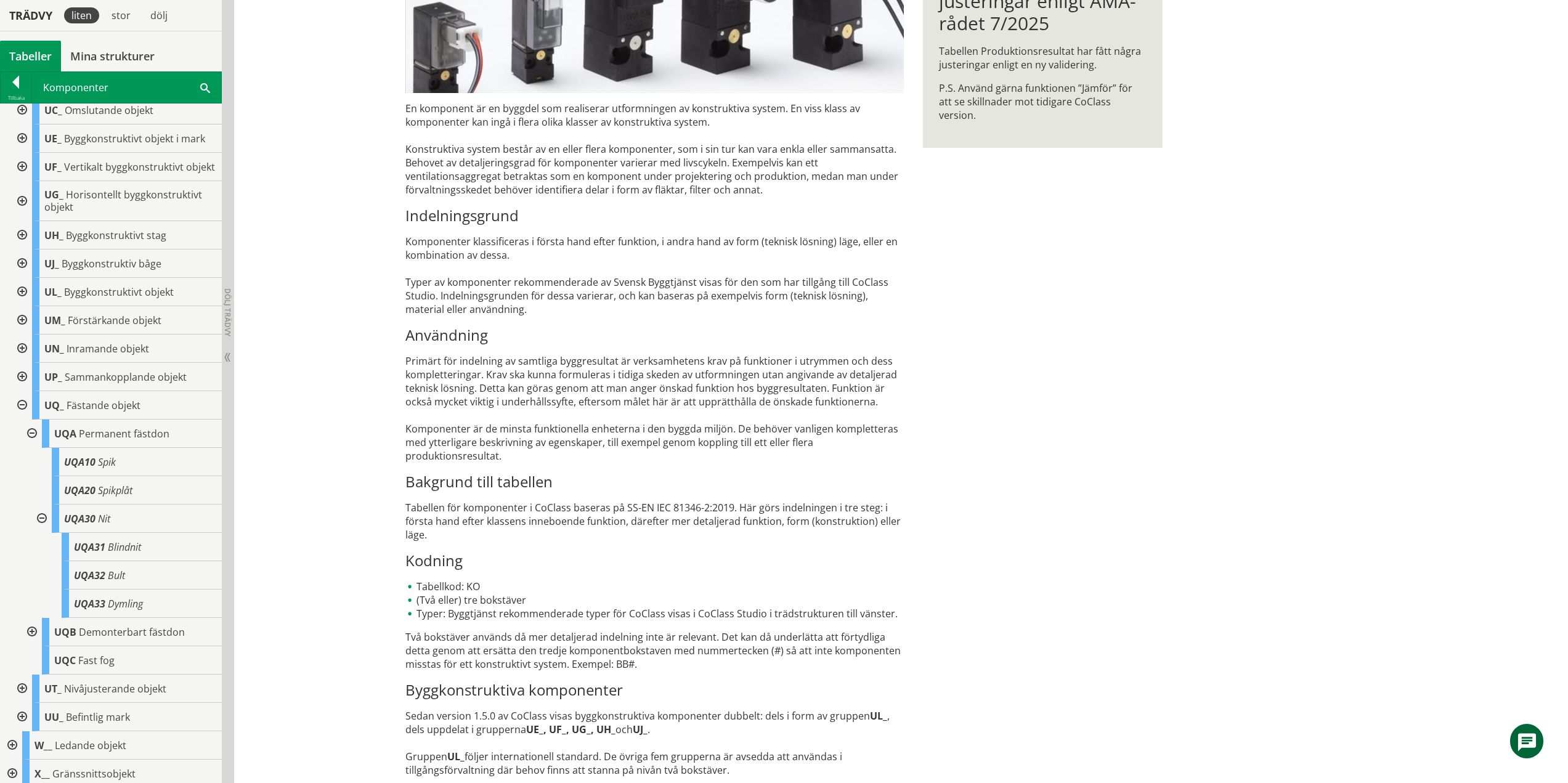
scroll to position [527, 0]
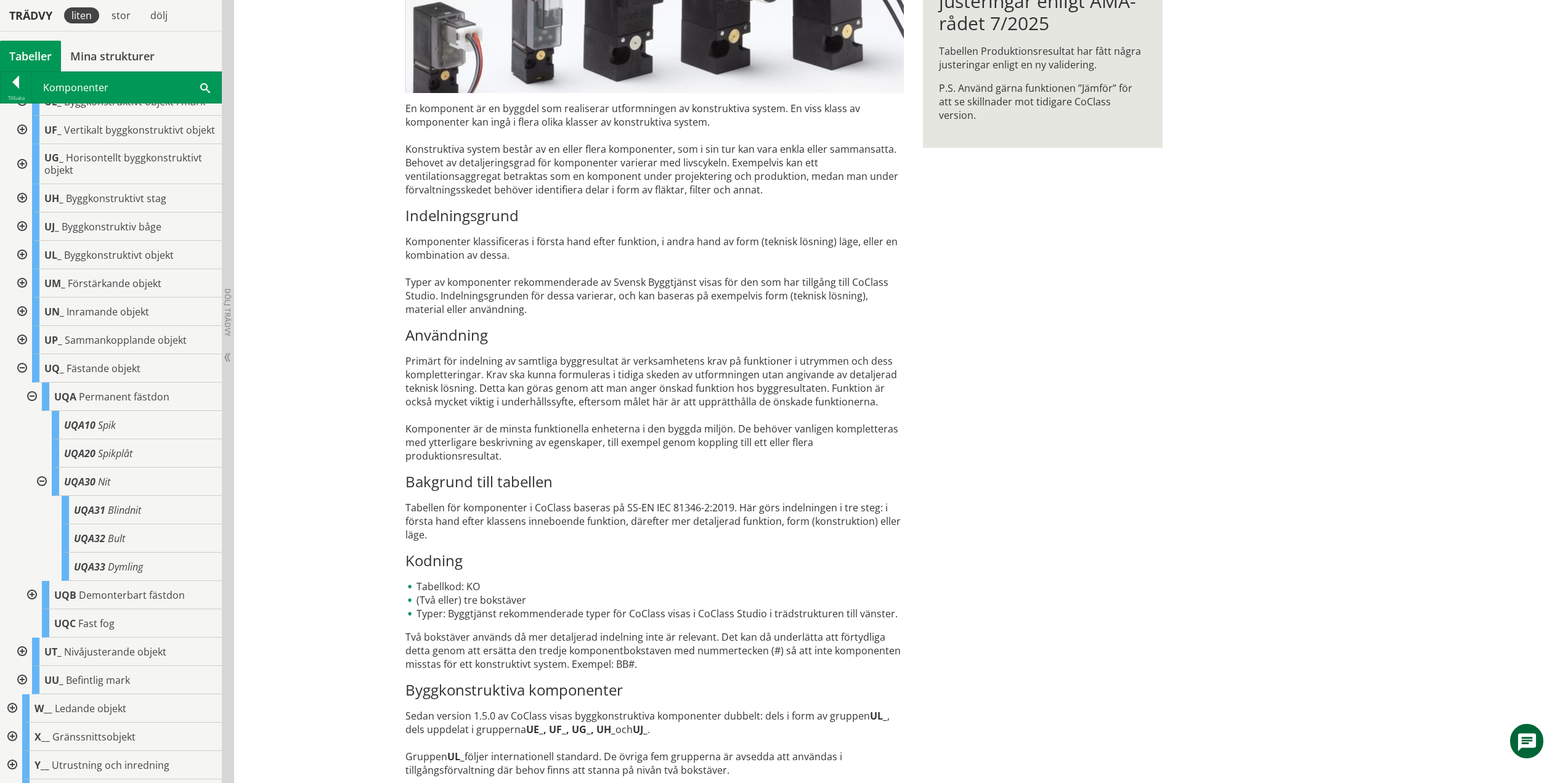
click at [43, 493] on div at bounding box center [41, 481] width 22 height 28
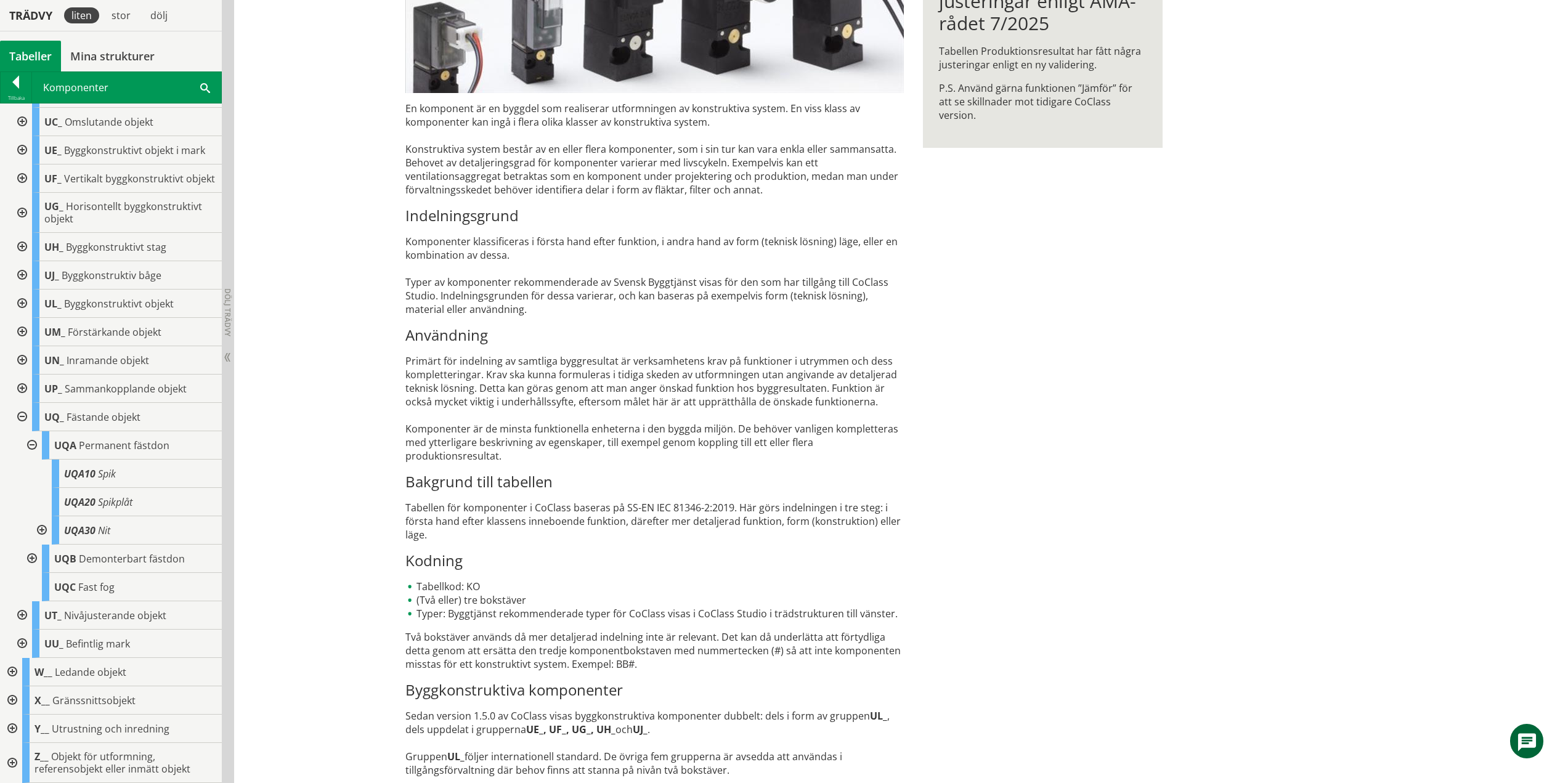
click at [32, 443] on div at bounding box center [31, 445] width 22 height 28
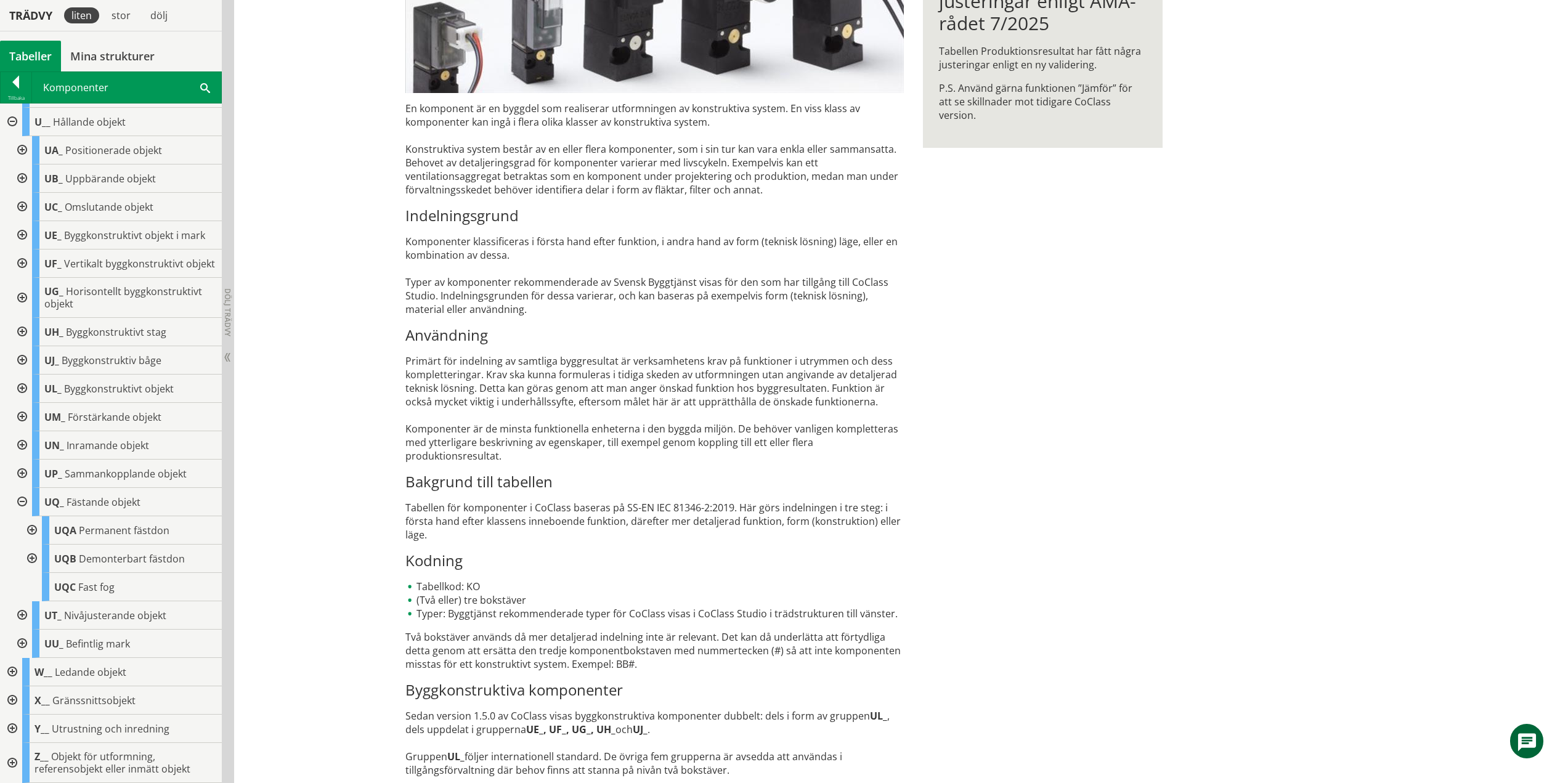
click at [33, 556] on div at bounding box center [31, 558] width 22 height 28
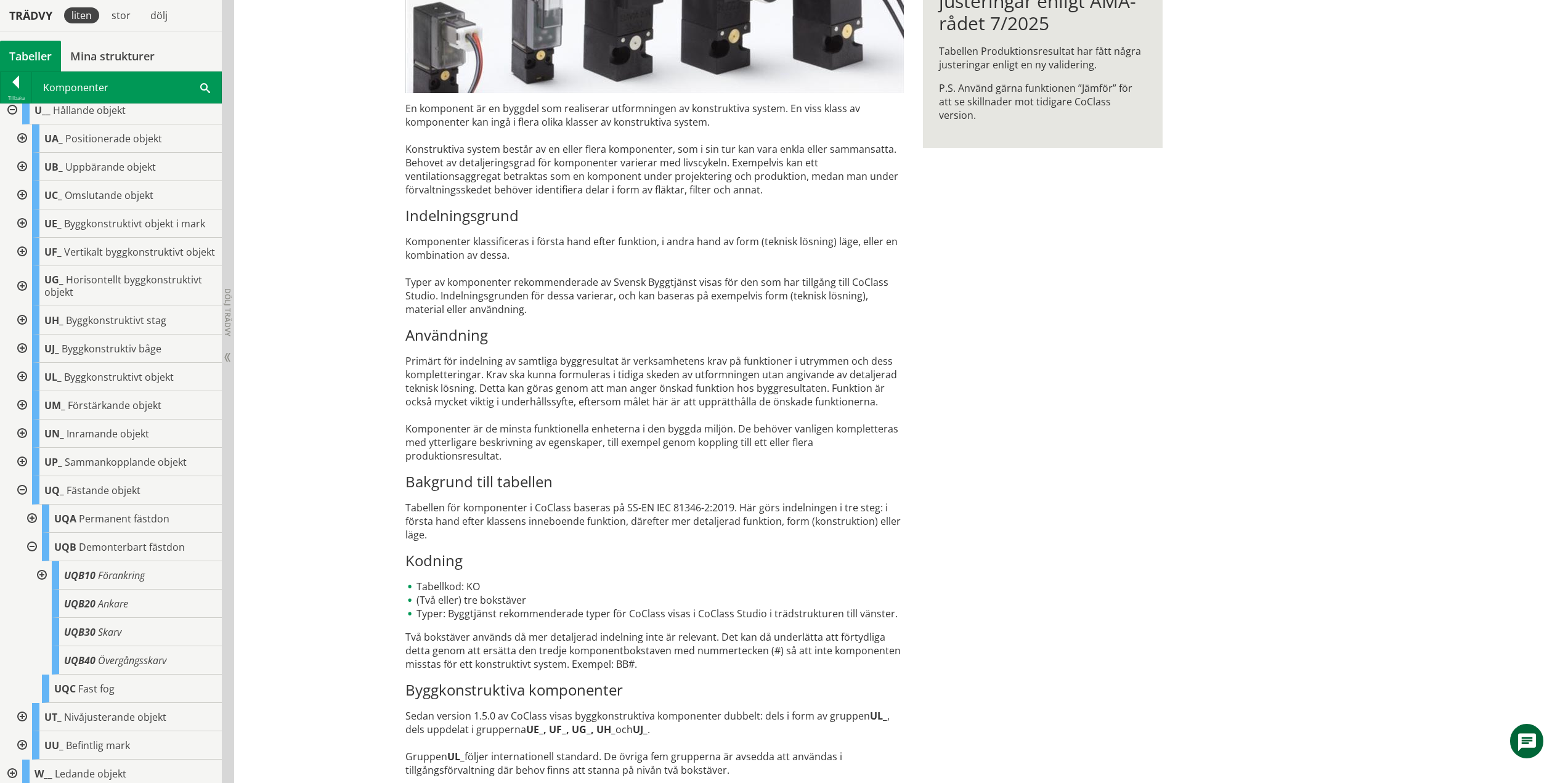
scroll to position [518, 0]
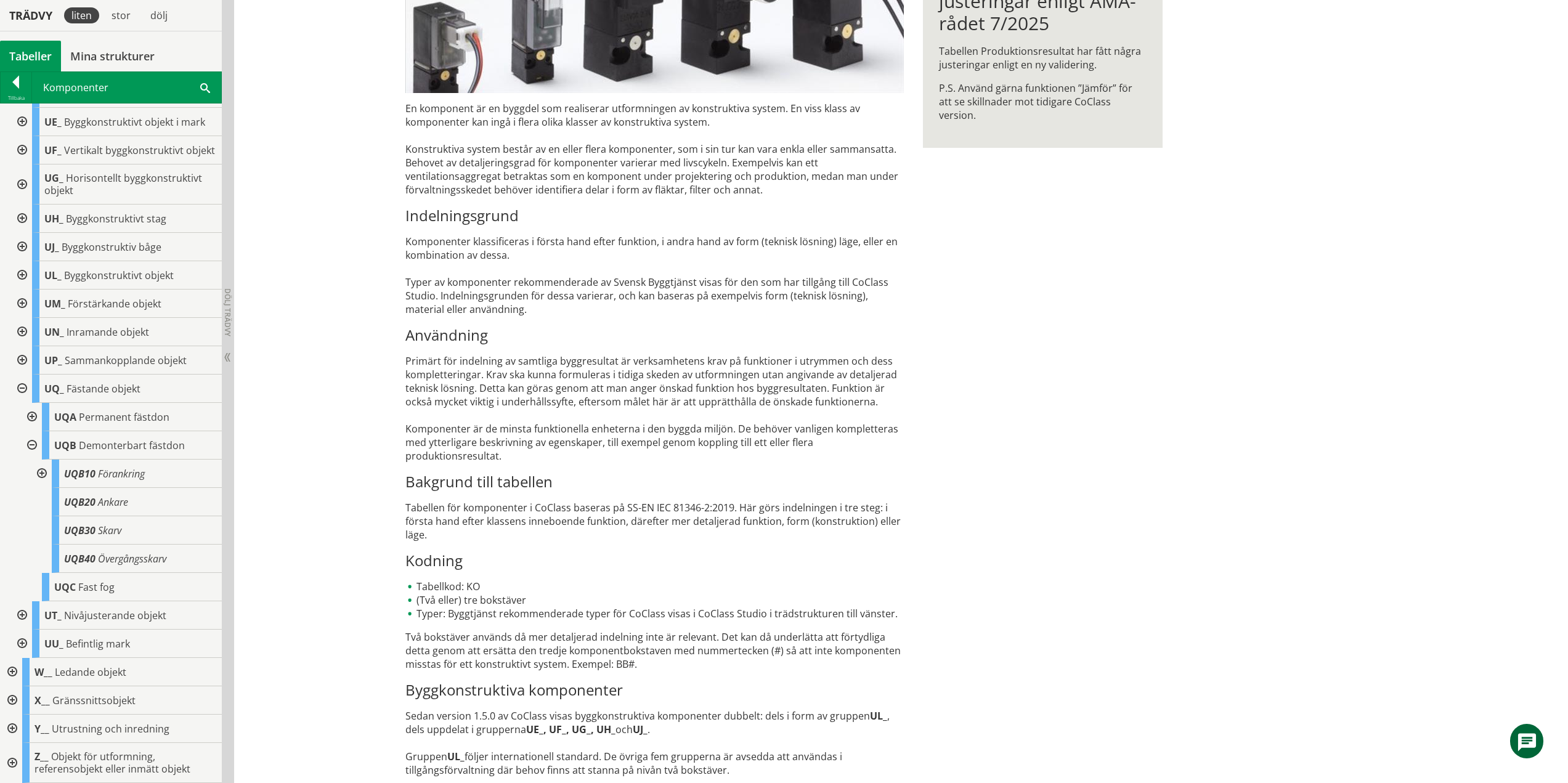
click at [43, 468] on div at bounding box center [41, 473] width 22 height 28
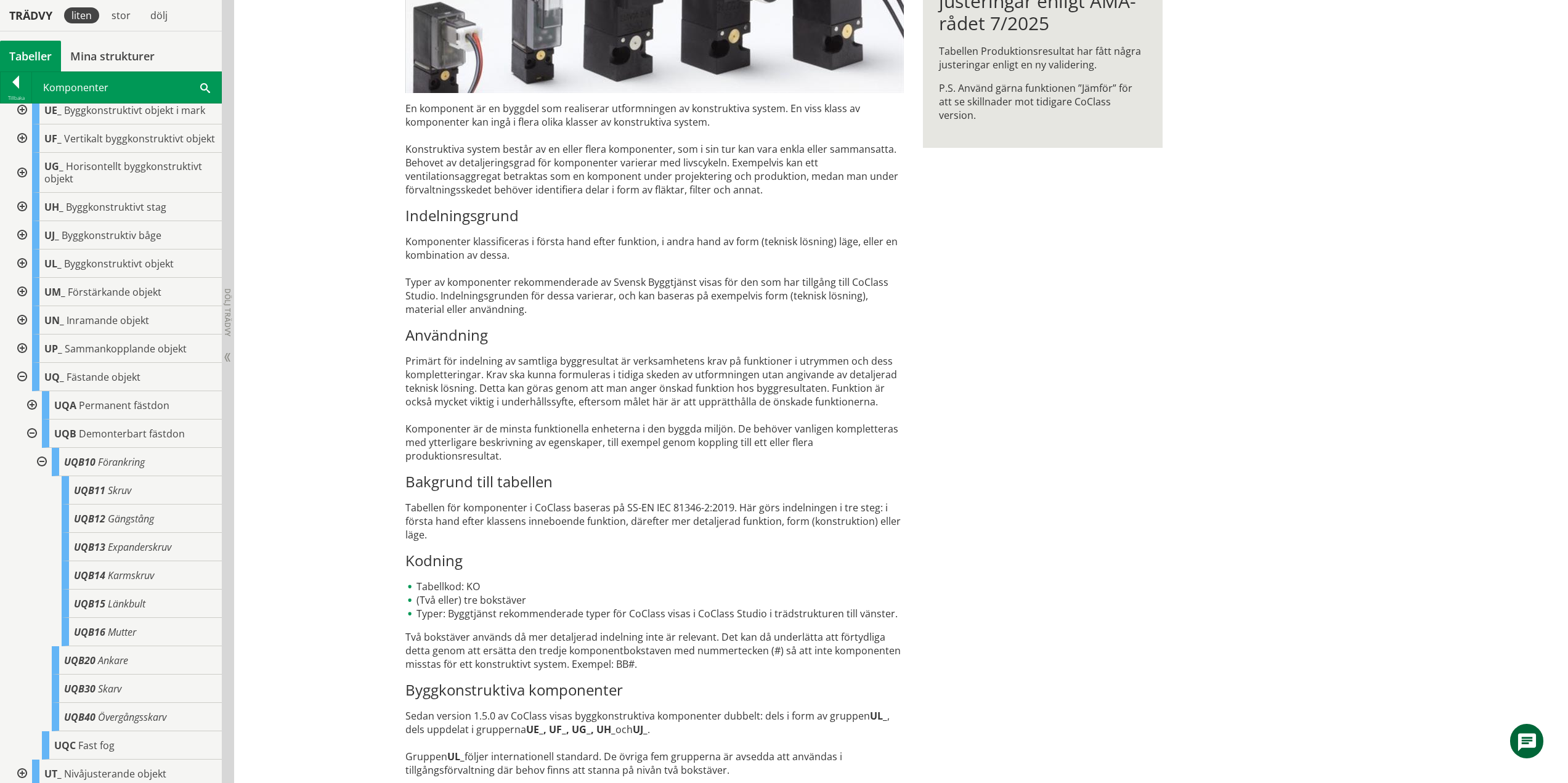
scroll to position [527, 0]
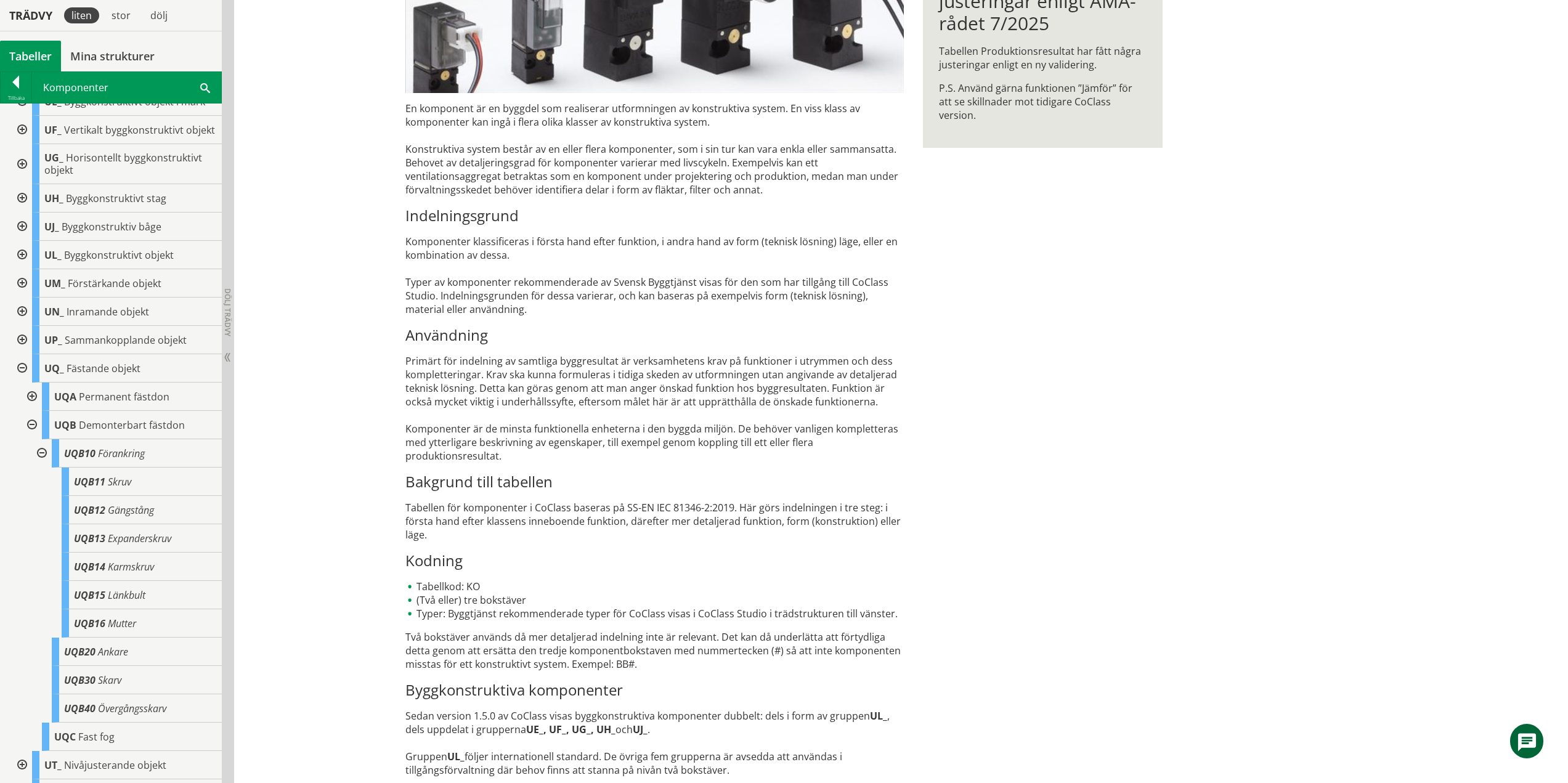
click at [43, 464] on div at bounding box center [41, 453] width 22 height 28
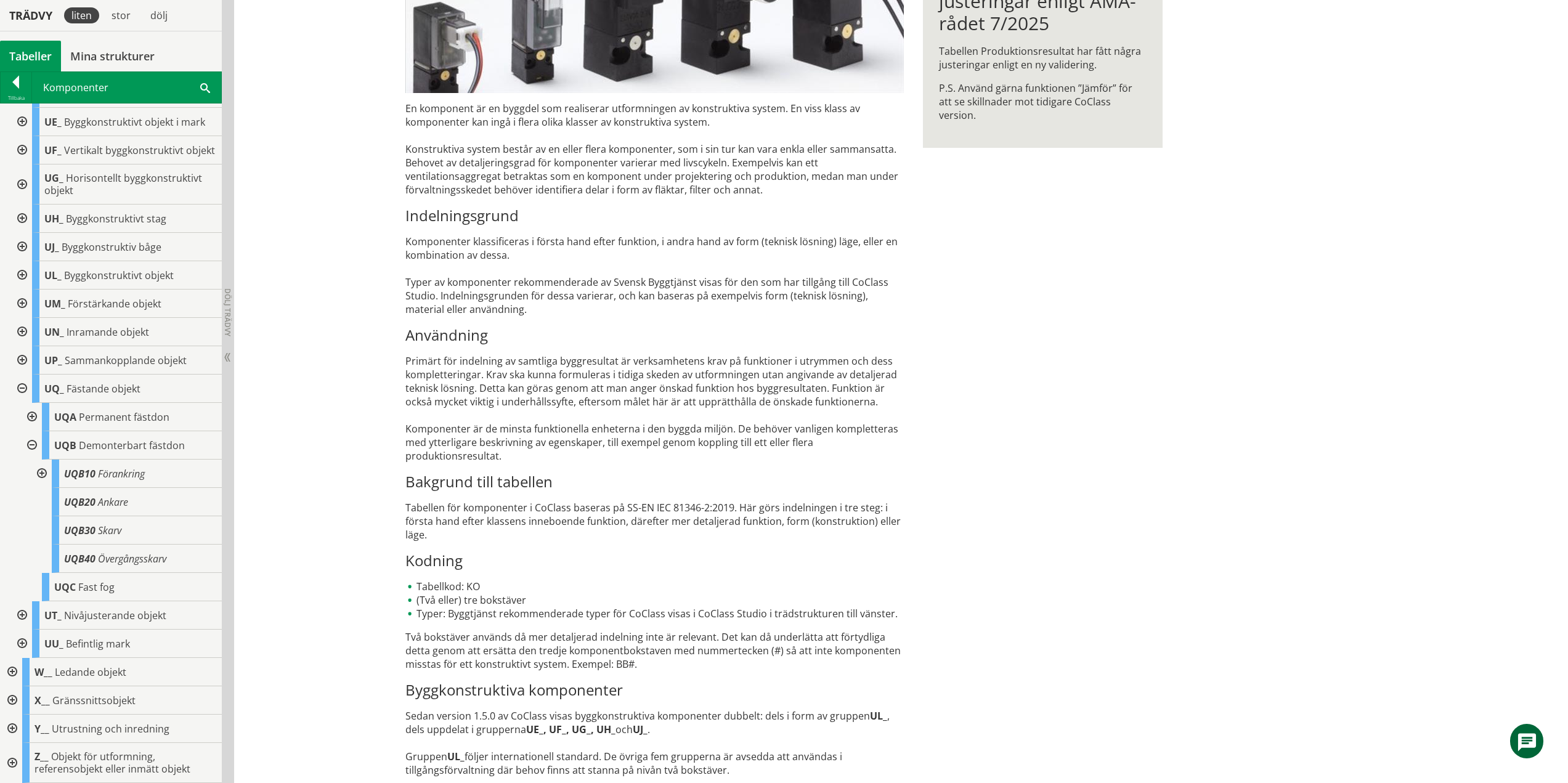
click at [34, 443] on div at bounding box center [31, 445] width 22 height 28
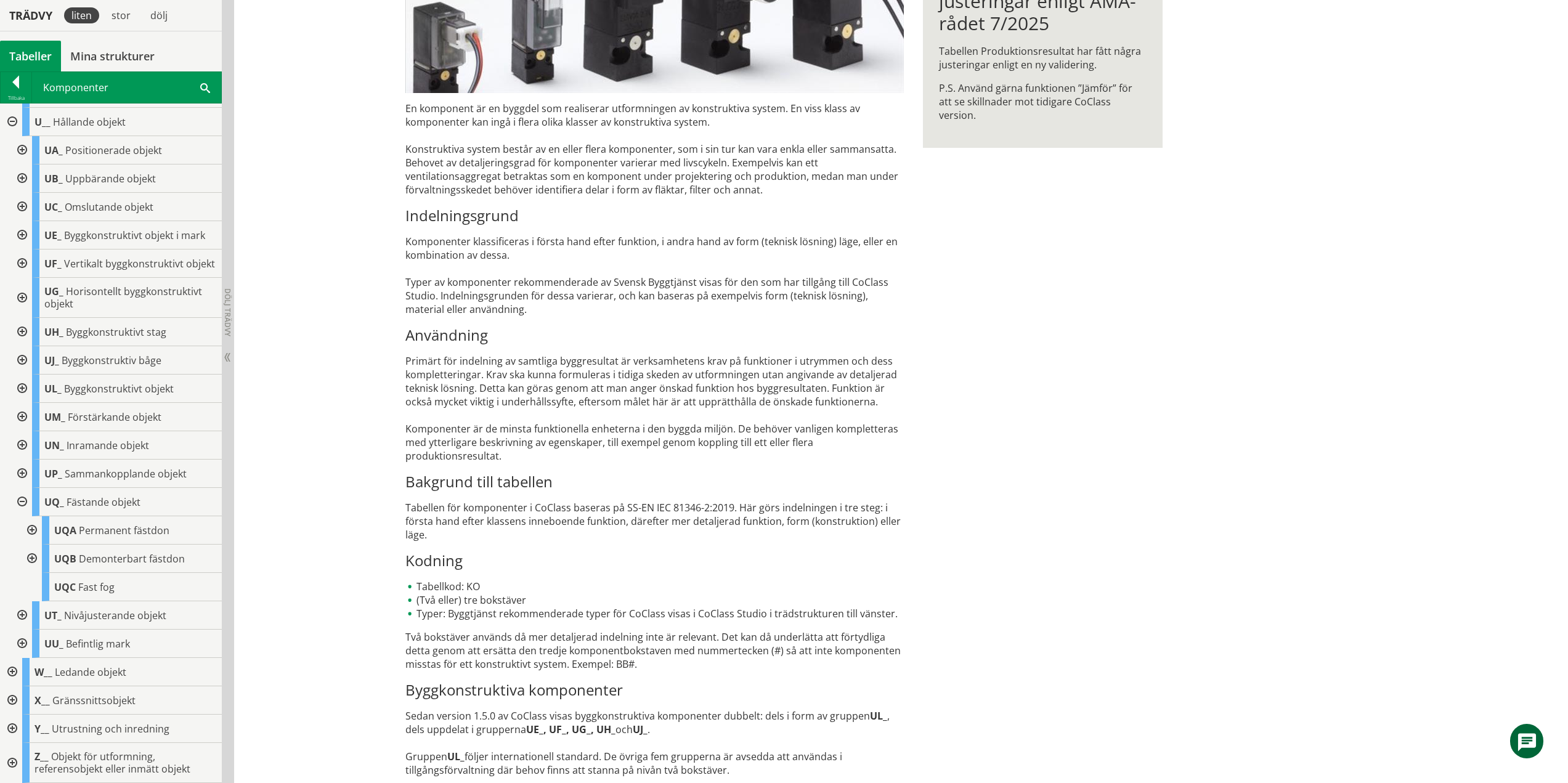
click at [24, 499] on div at bounding box center [21, 502] width 22 height 28
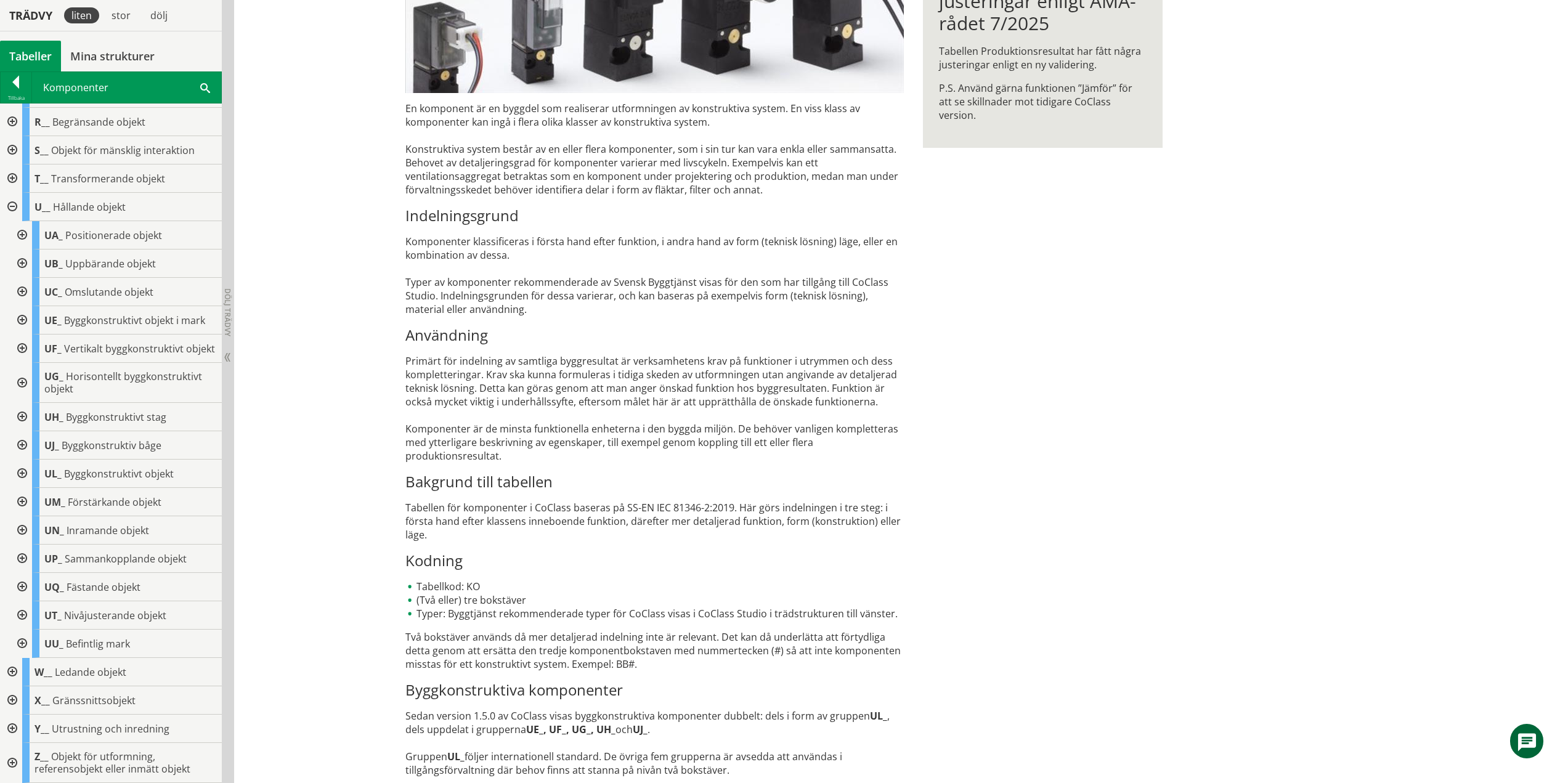
scroll to position [319, 0]
click at [21, 613] on div at bounding box center [21, 615] width 22 height 28
click at [38, 584] on div at bounding box center [31, 587] width 22 height 28
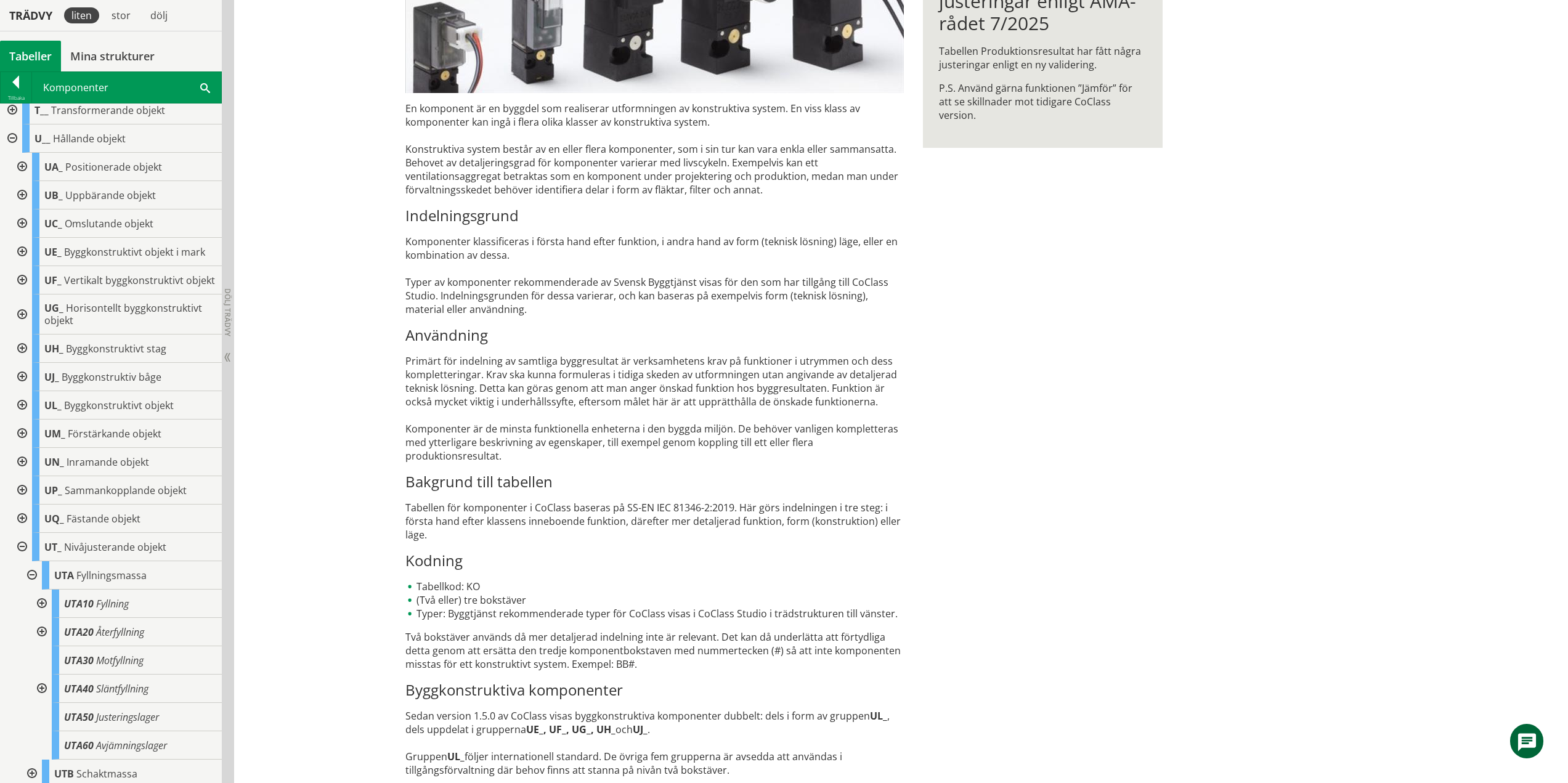
scroll to position [527, 0]
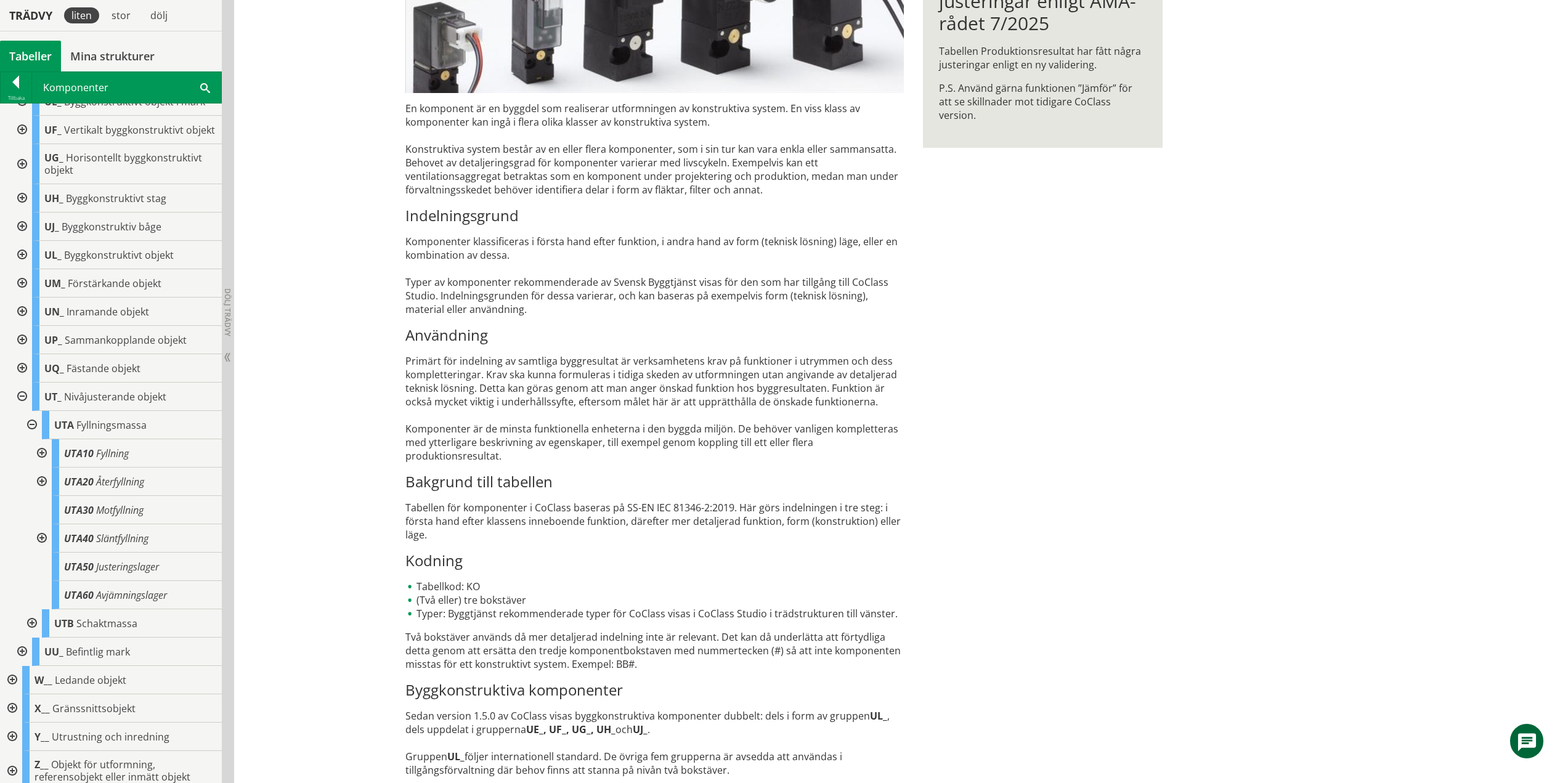
click at [42, 464] on div at bounding box center [41, 453] width 22 height 28
click at [37, 459] on div at bounding box center [41, 453] width 22 height 28
click at [47, 492] on div at bounding box center [41, 481] width 22 height 28
click at [42, 493] on div at bounding box center [41, 481] width 22 height 28
click at [41, 547] on div at bounding box center [41, 538] width 22 height 28
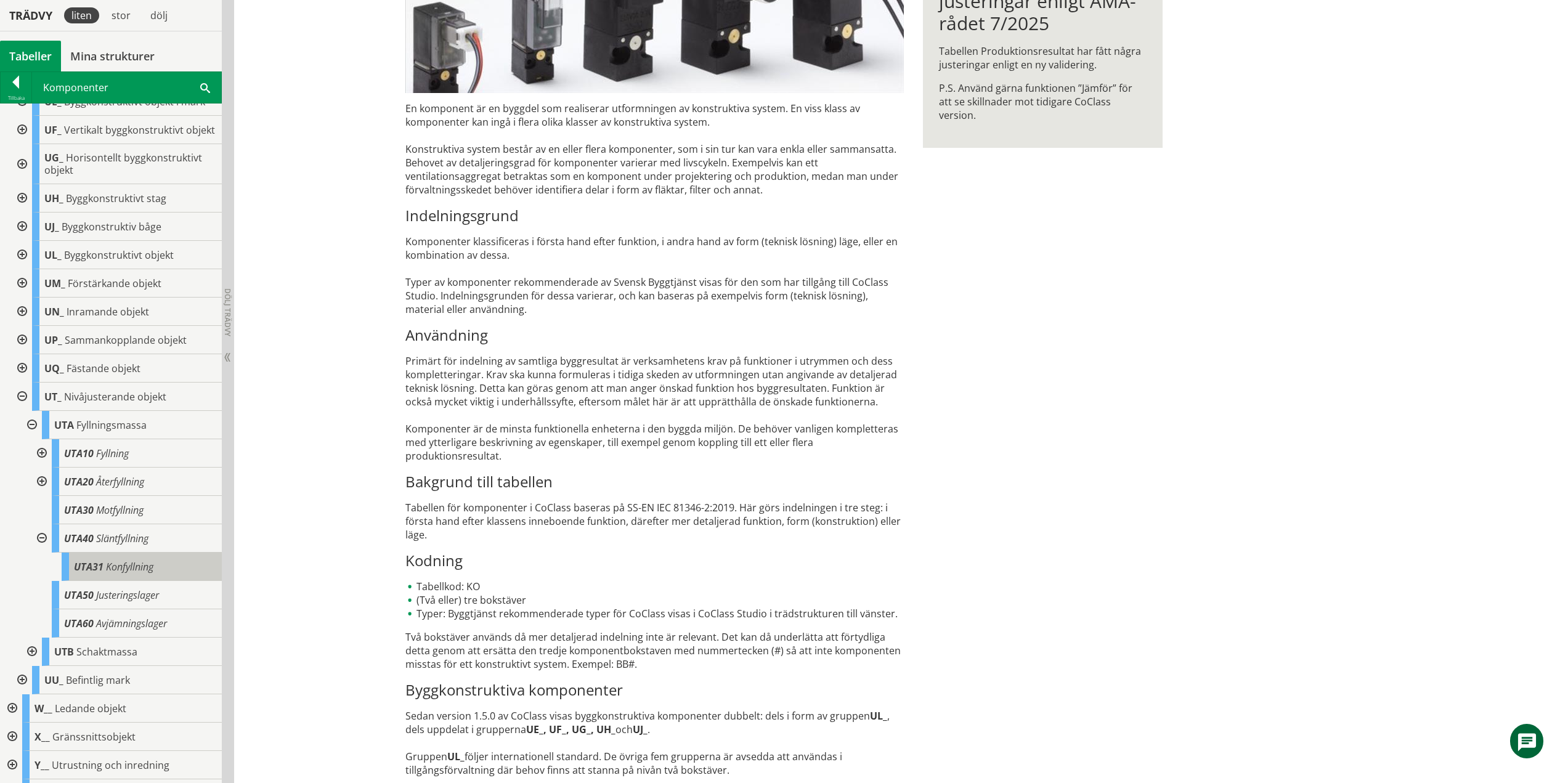
click at [99, 510] on body "AMA AMA Beskrivningsverktyg AMA Funktion BSAB Bygginfo Byggjura Byggkatalogen […" at bounding box center [784, 119] width 1568 height 783
click at [125, 581] on div "UTA31 Konfyllning" at bounding box center [142, 566] width 160 height 28
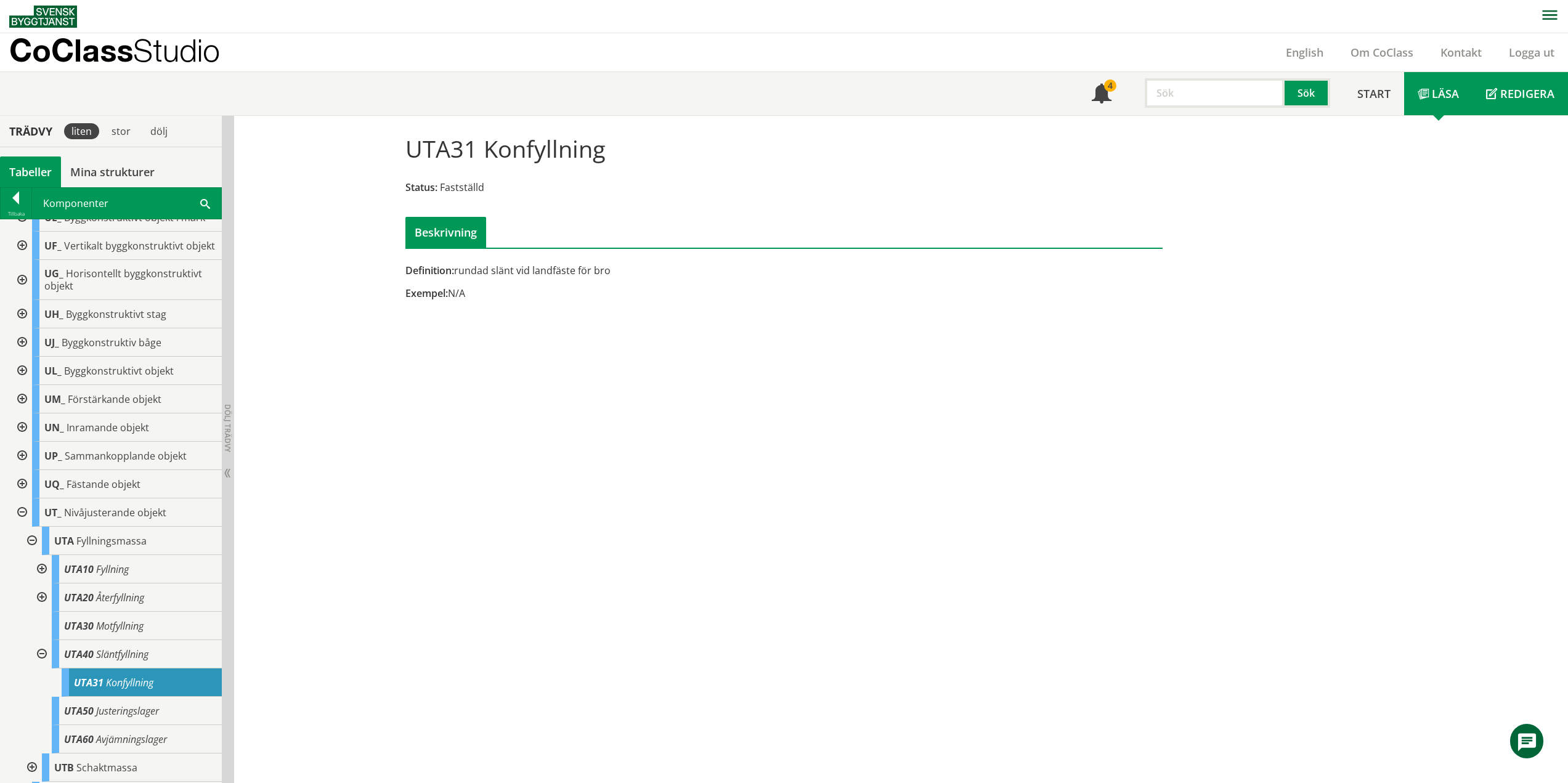
click at [1489, 104] on link "Redigera" at bounding box center [1520, 93] width 96 height 43
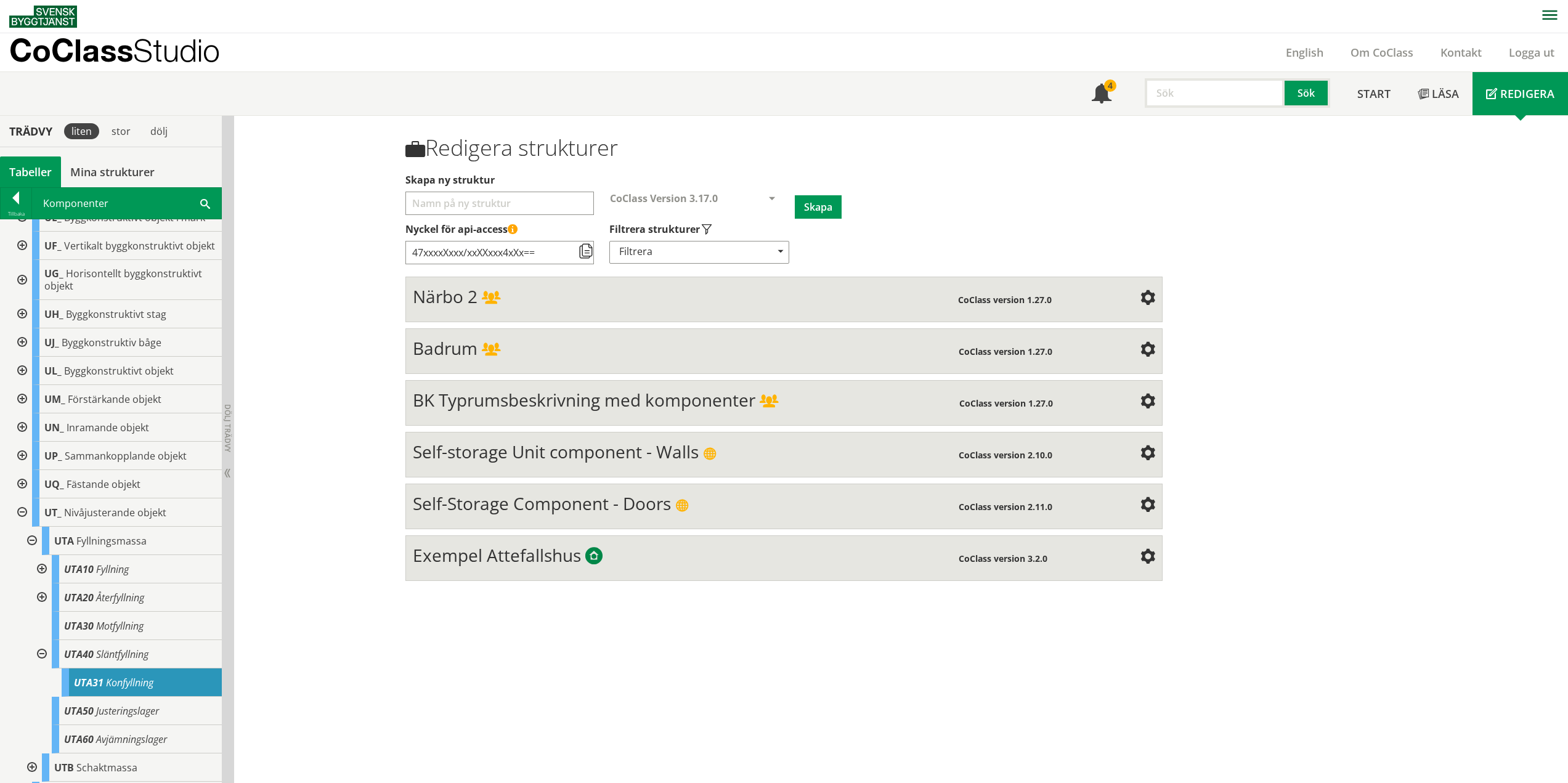
click at [344, 566] on div "Redigera strukturer Skapa ny struktur CoClass Version 3.17.0 CoClass Version 3.…" at bounding box center [901, 450] width 1334 height 668
click at [133, 689] on span "Konfyllning" at bounding box center [130, 682] width 47 height 14
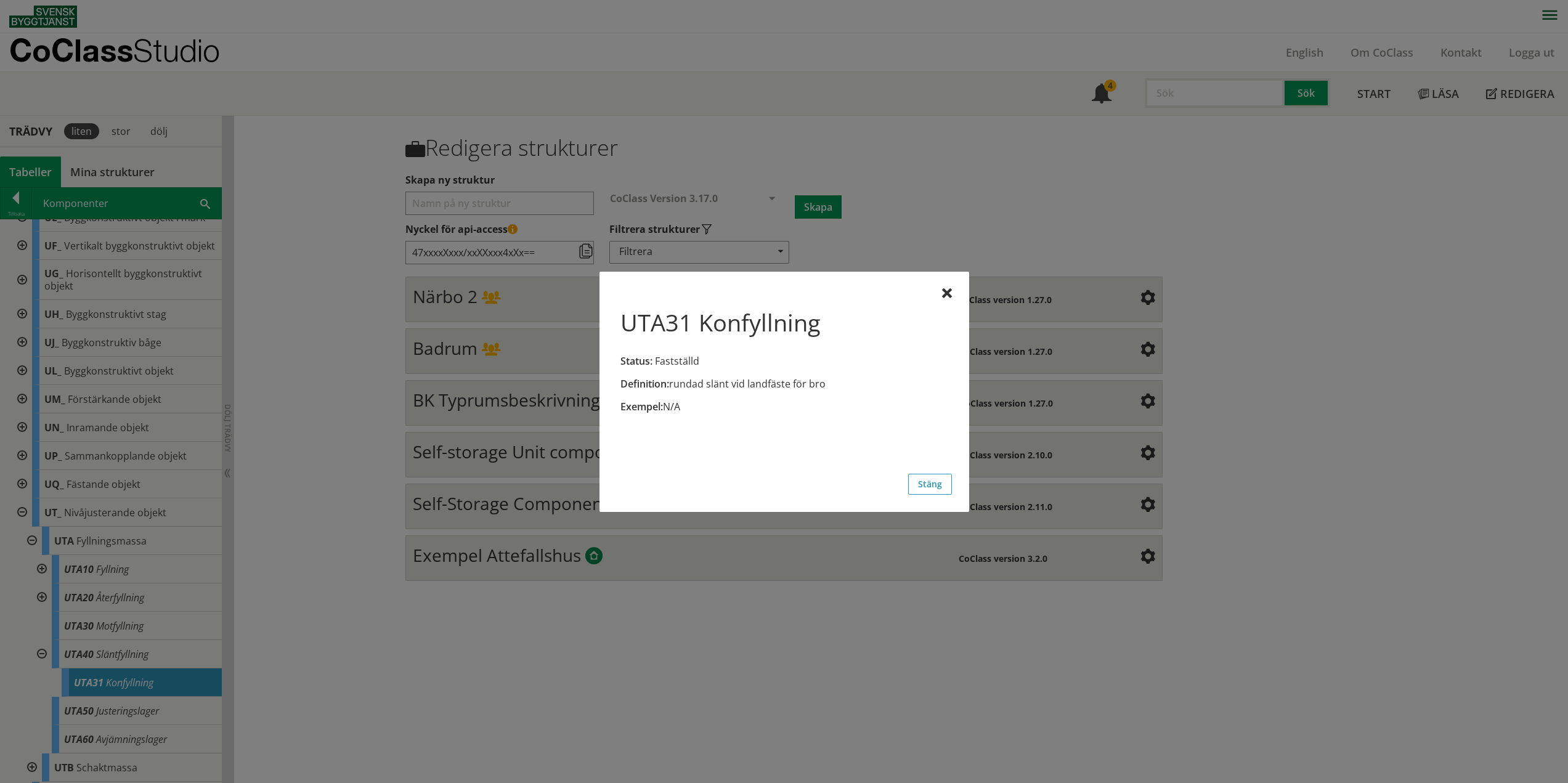
click at [938, 480] on button "Stäng" at bounding box center [930, 484] width 43 height 21
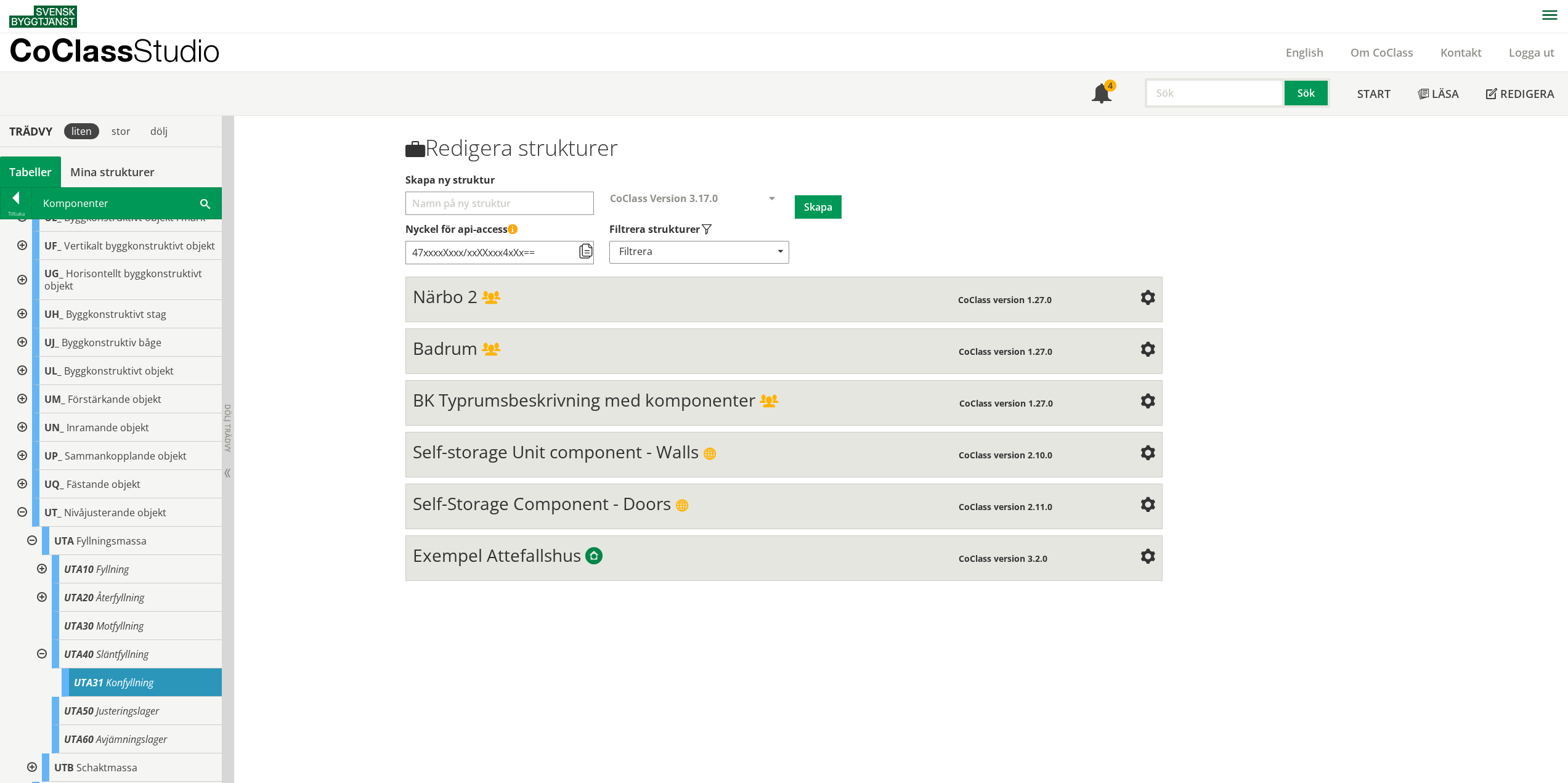
click at [43, 662] on div at bounding box center [41, 654] width 22 height 28
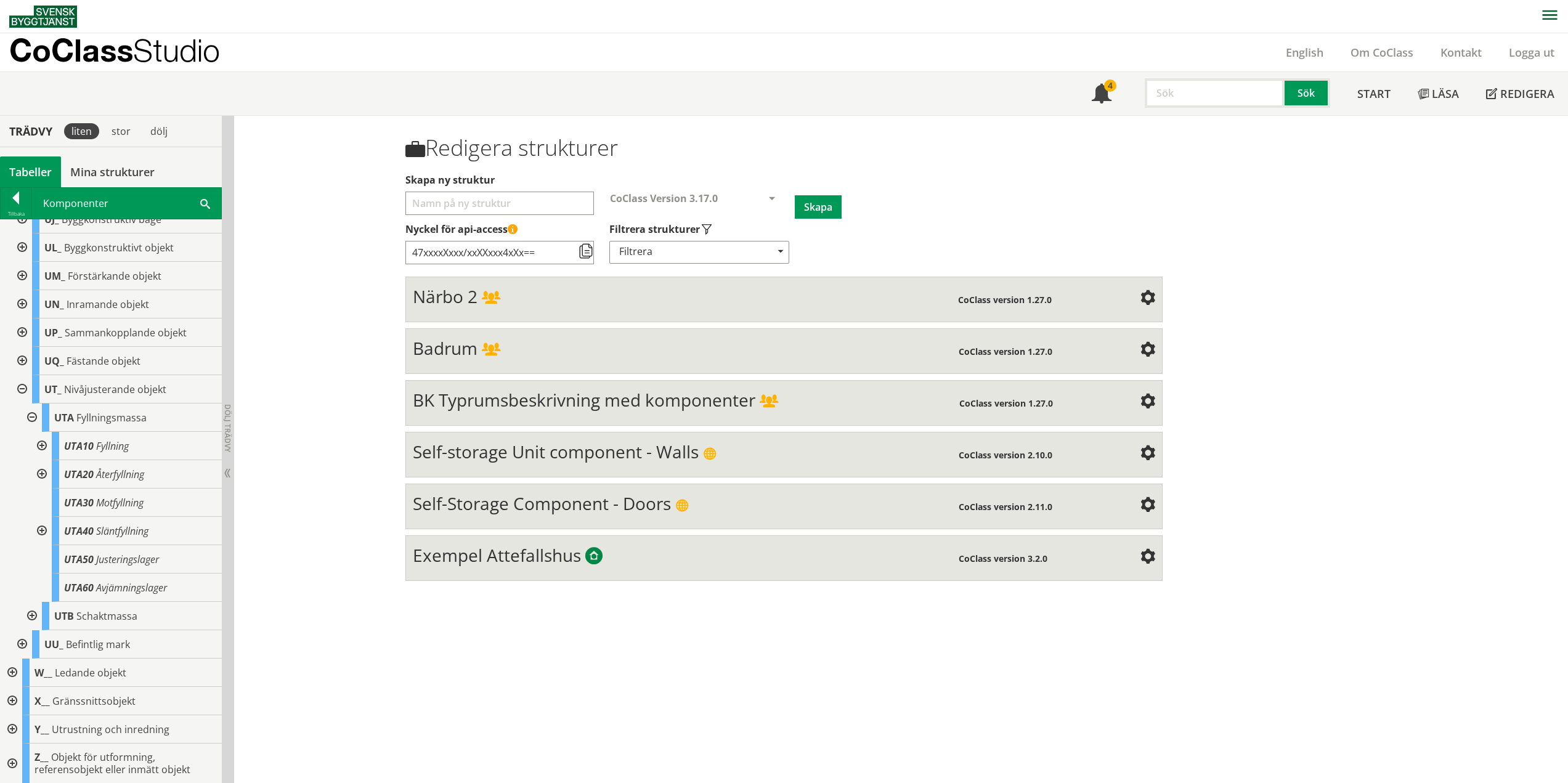
click at [32, 427] on div at bounding box center [31, 418] width 22 height 28
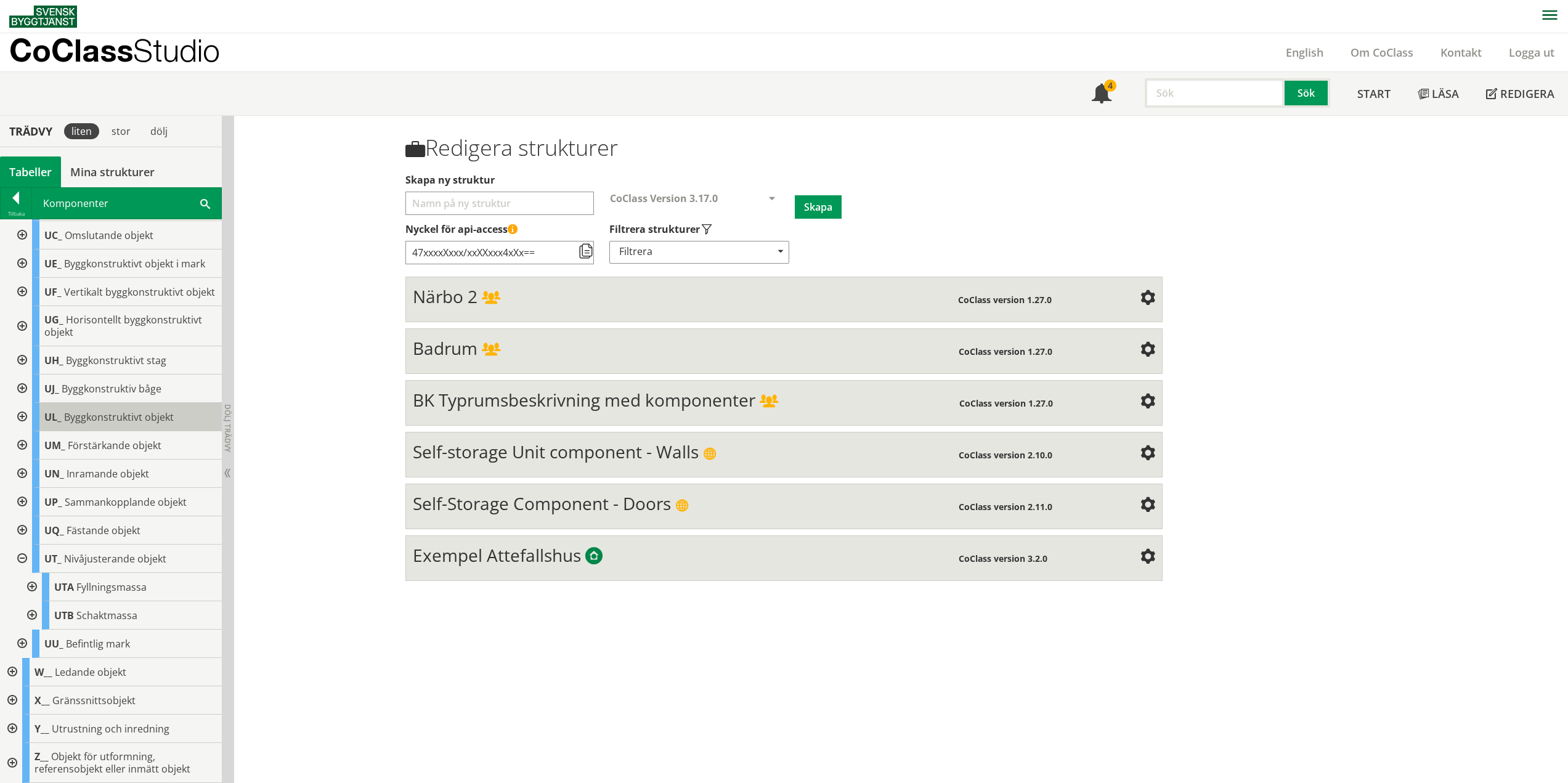
scroll to position [492, 0]
click at [33, 612] on div at bounding box center [31, 615] width 22 height 28
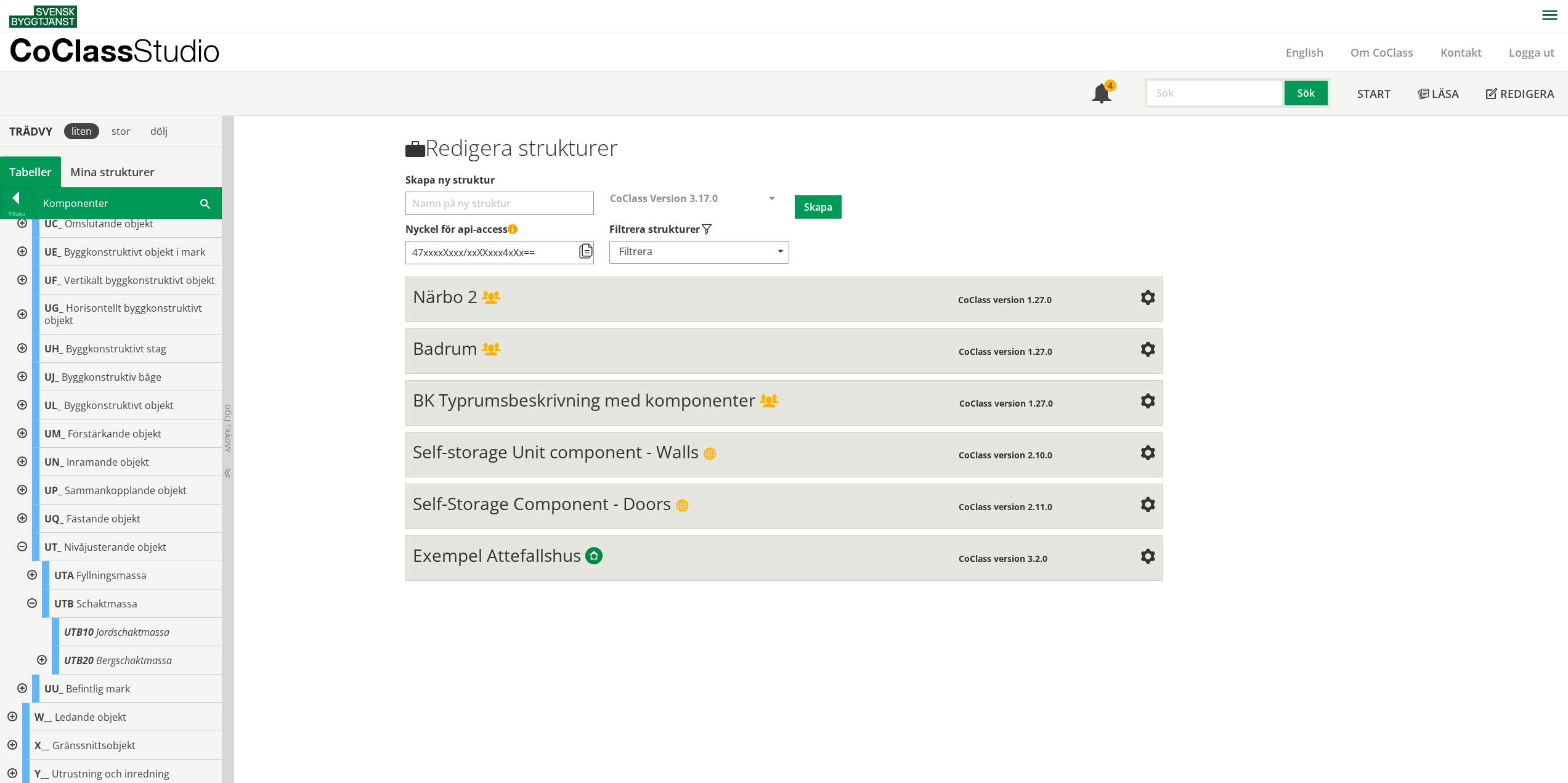
scroll to position [549, 0]
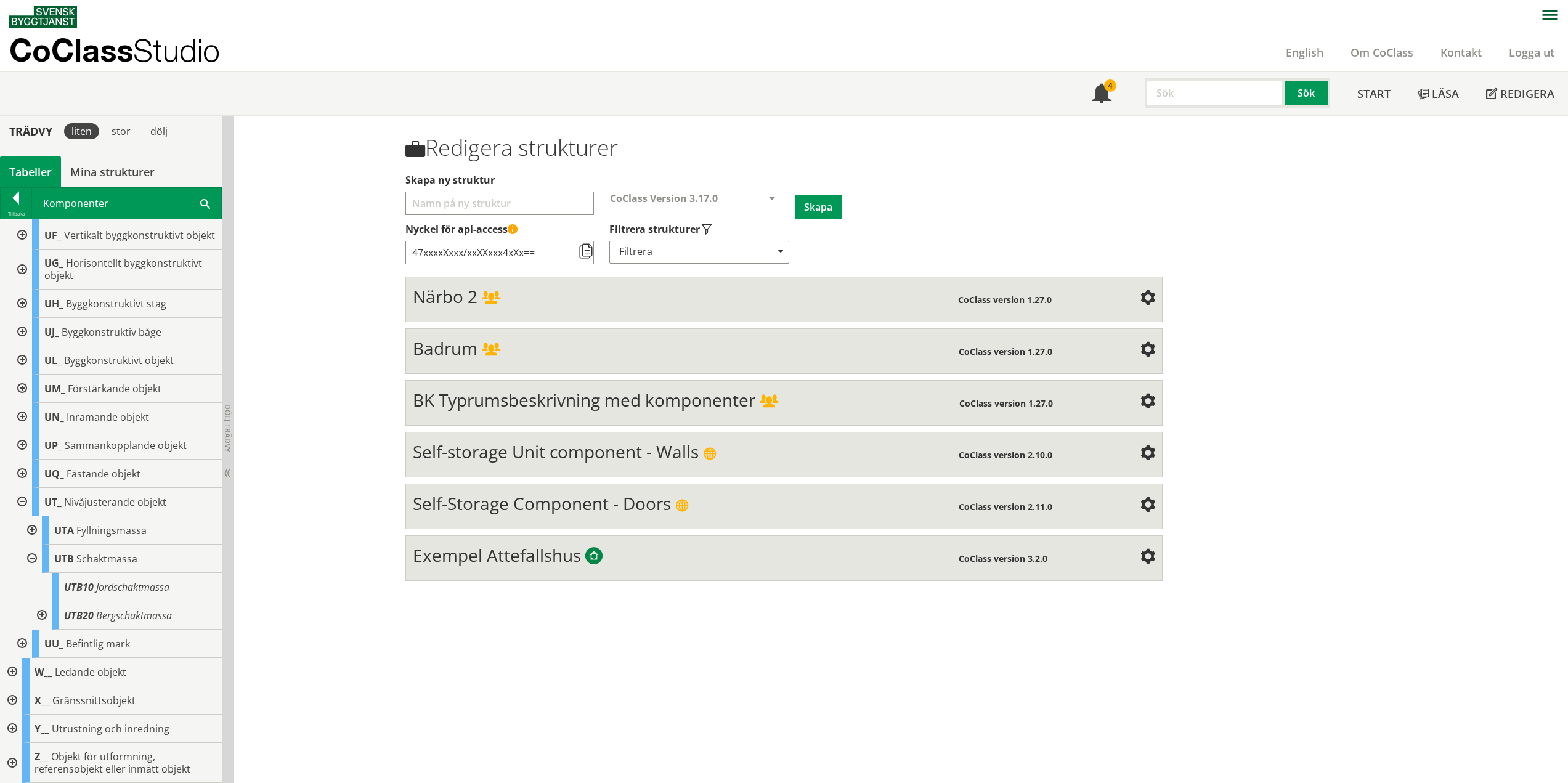
click at [47, 614] on div at bounding box center [41, 615] width 22 height 28
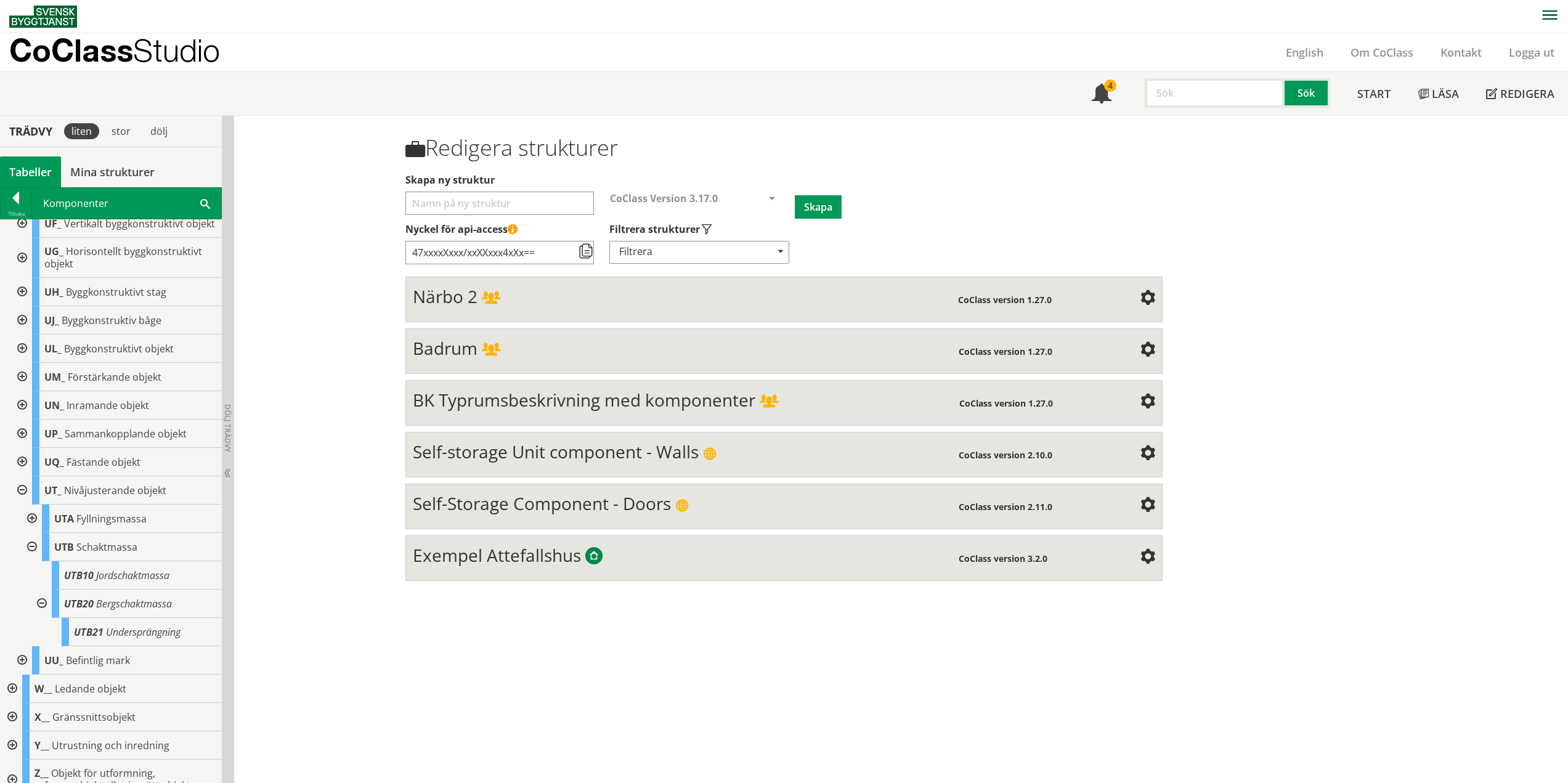
scroll to position [577, 0]
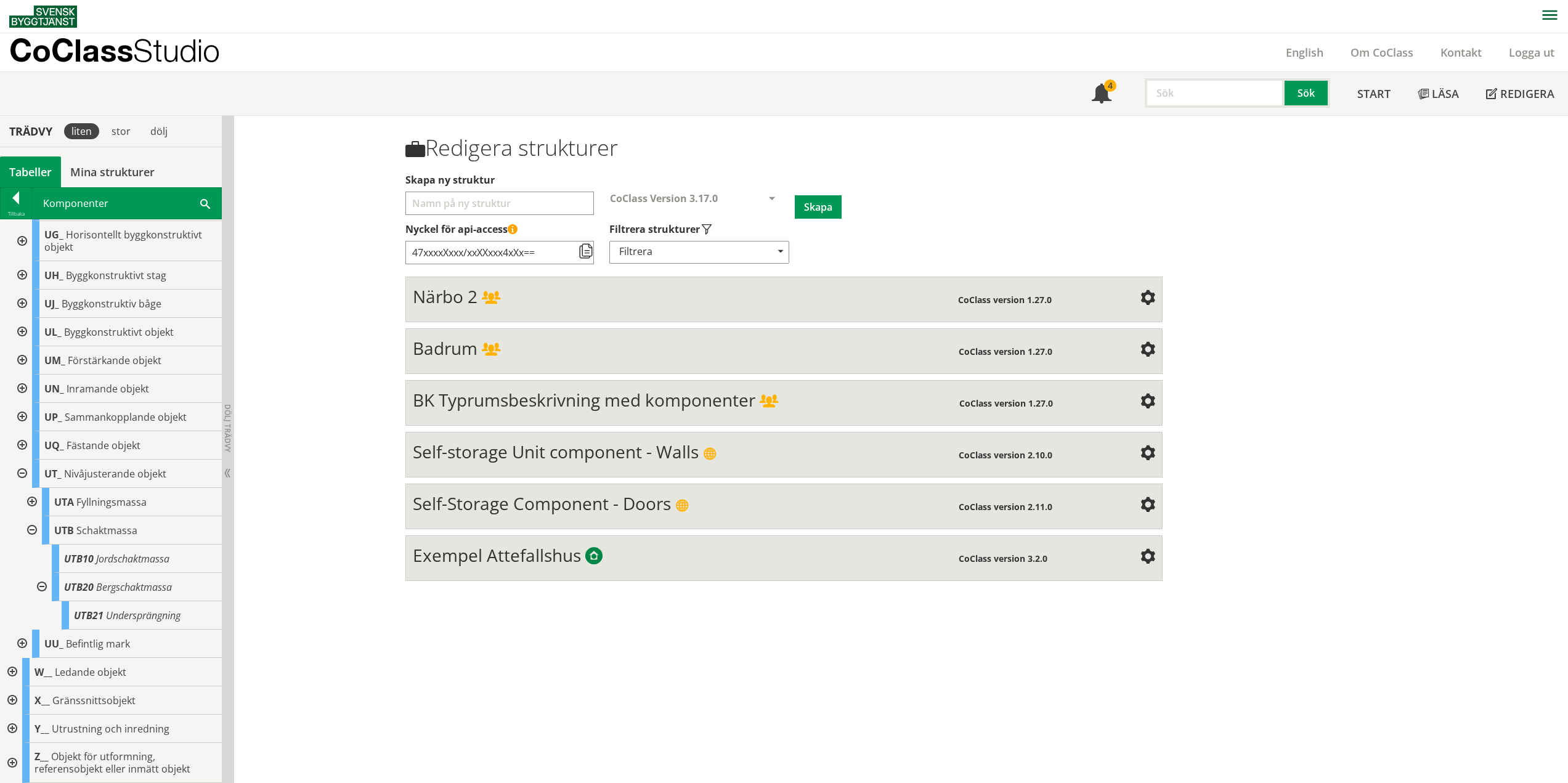
click at [47, 584] on div at bounding box center [41, 587] width 22 height 28
click at [33, 556] on div at bounding box center [31, 558] width 22 height 28
click at [32, 614] on div at bounding box center [31, 615] width 22 height 28
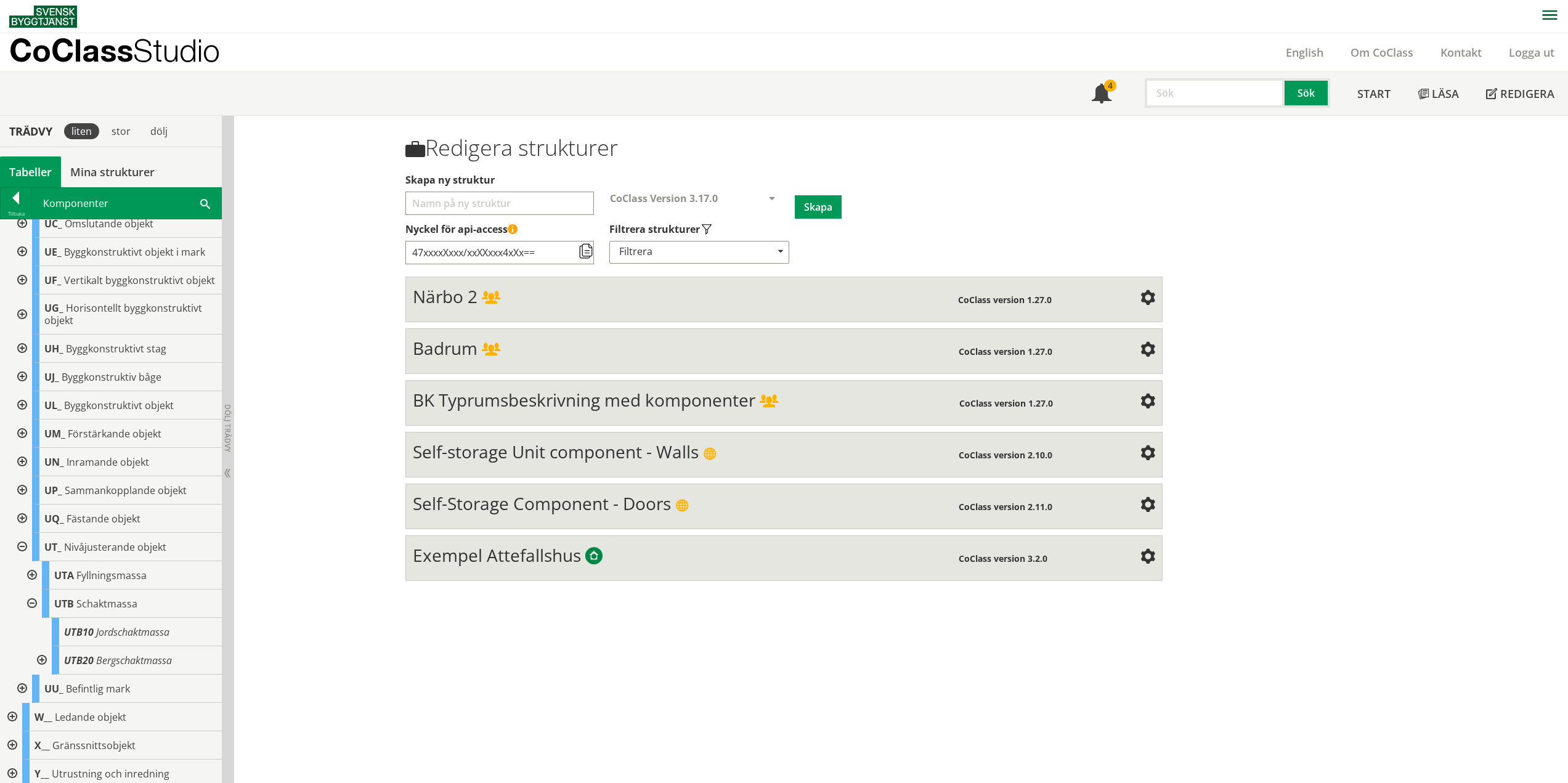
scroll to position [549, 0]
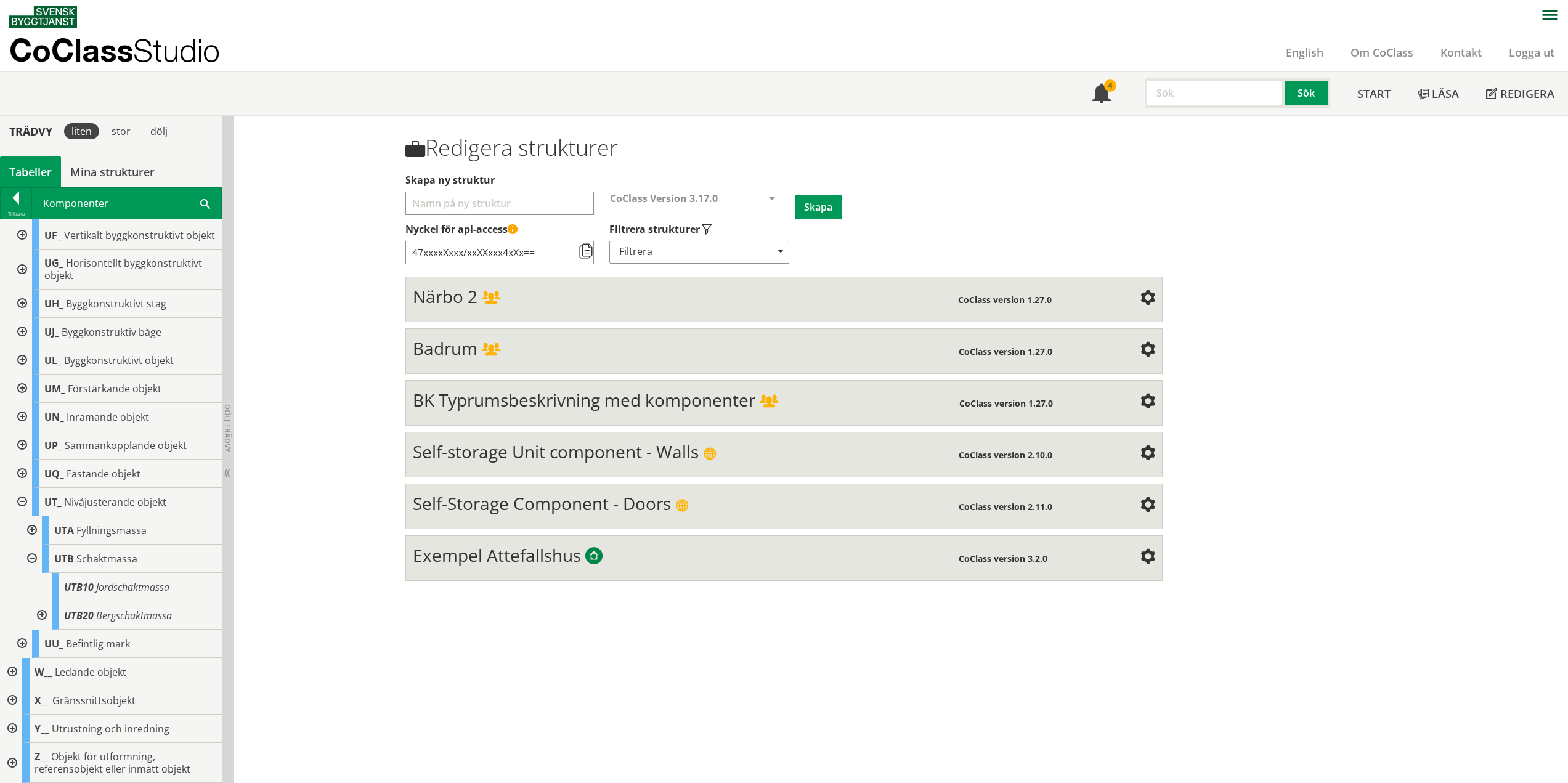
click at [32, 558] on div at bounding box center [31, 558] width 22 height 28
click at [23, 558] on div at bounding box center [21, 558] width 22 height 28
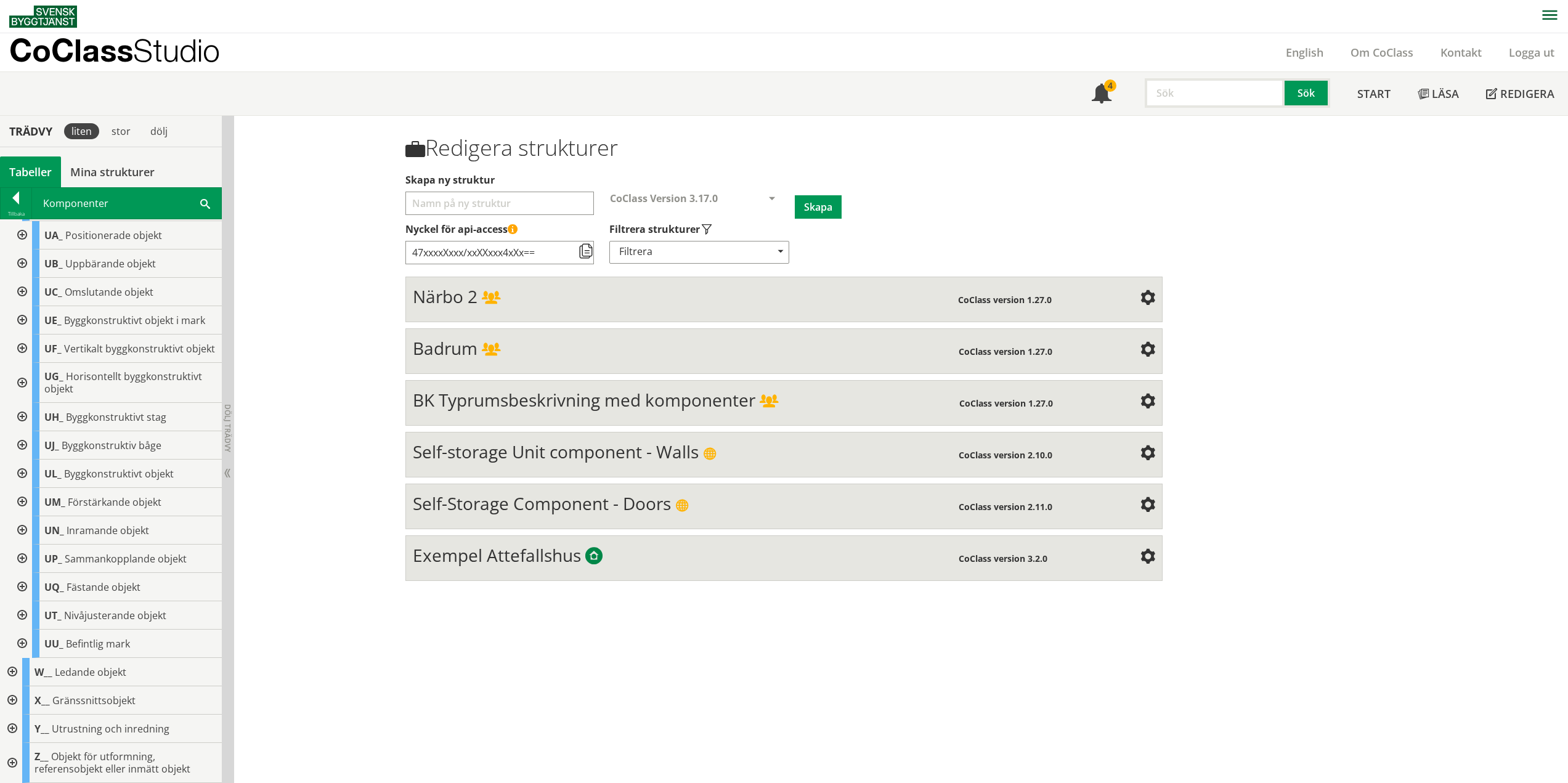
scroll to position [435, 0]
click at [19, 642] on div at bounding box center [21, 643] width 22 height 28
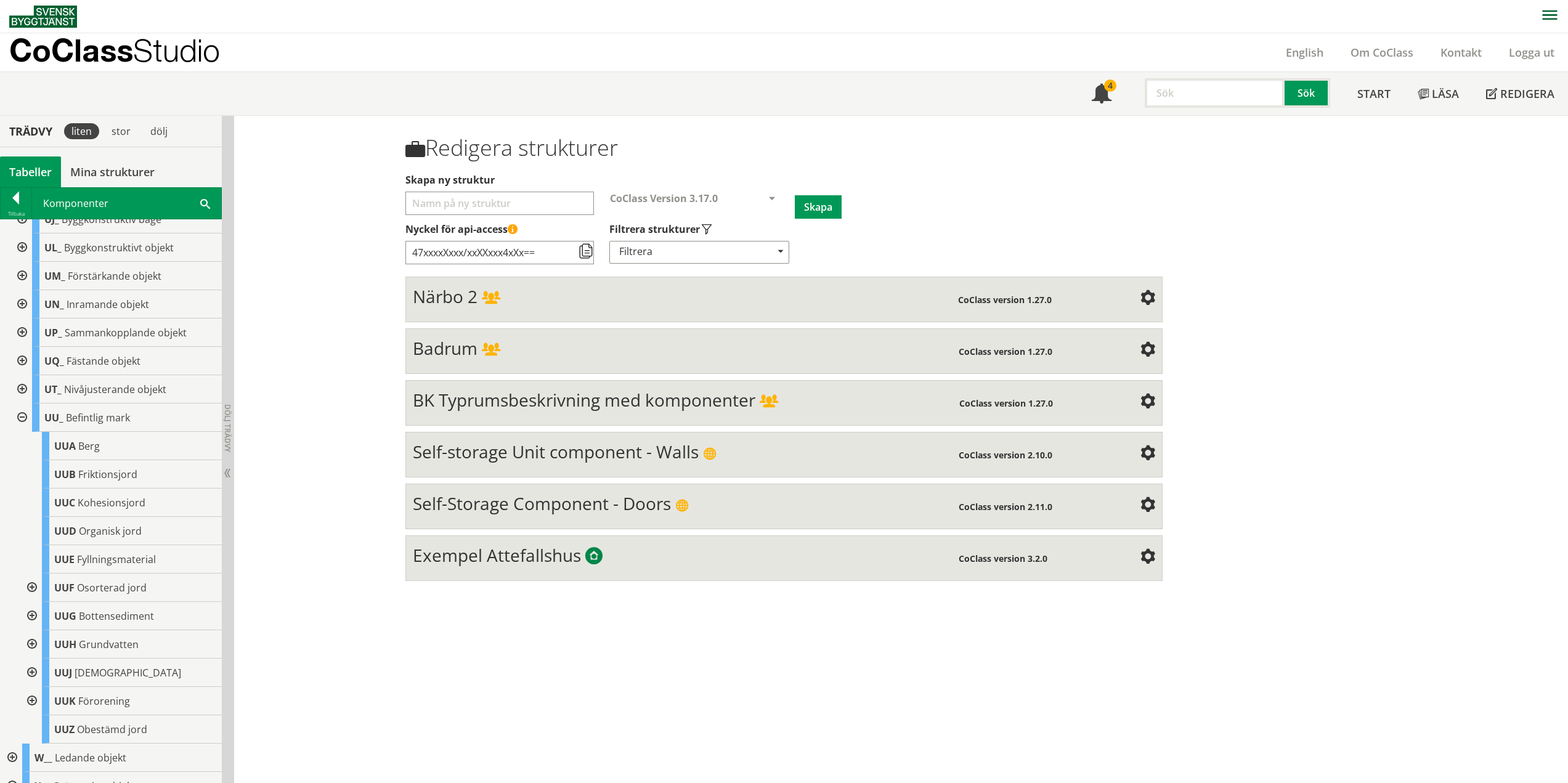
click at [31, 595] on div at bounding box center [31, 587] width 22 height 28
click at [34, 598] on div at bounding box center [31, 587] width 22 height 28
click at [36, 627] on div at bounding box center [31, 616] width 22 height 28
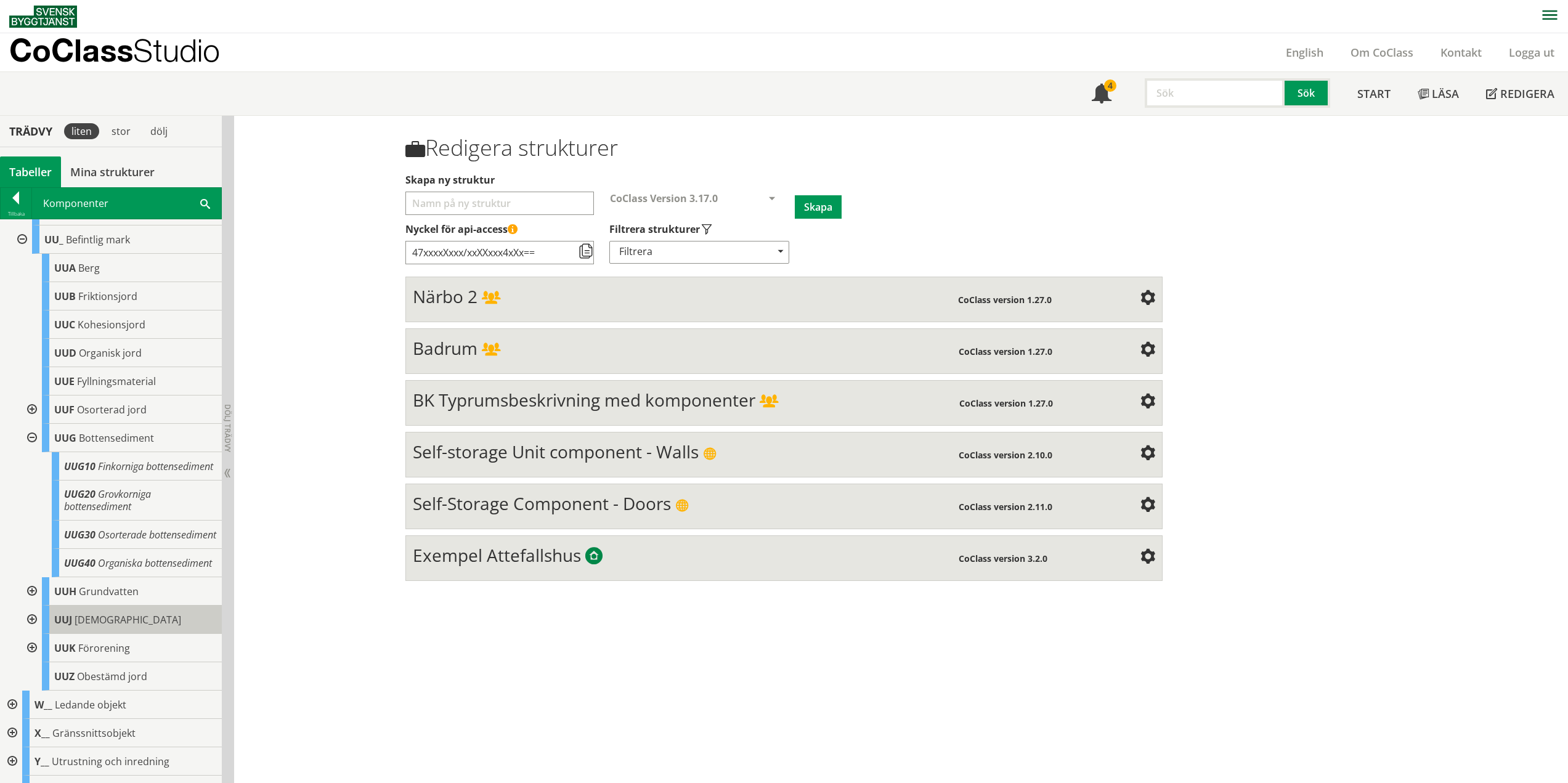
scroll to position [834, 0]
click at [28, 442] on div at bounding box center [31, 431] width 22 height 28
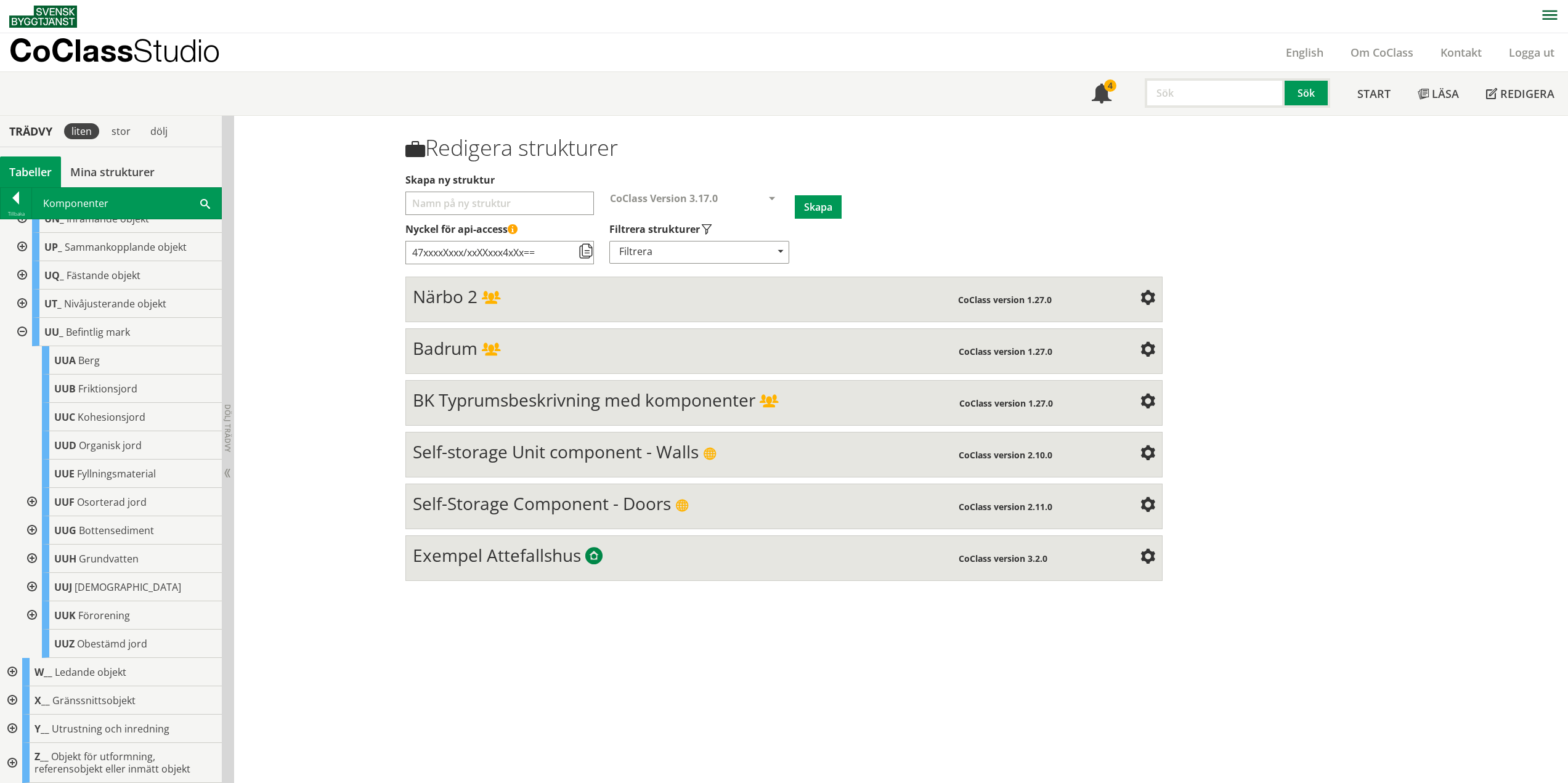
click at [30, 556] on div at bounding box center [31, 558] width 22 height 28
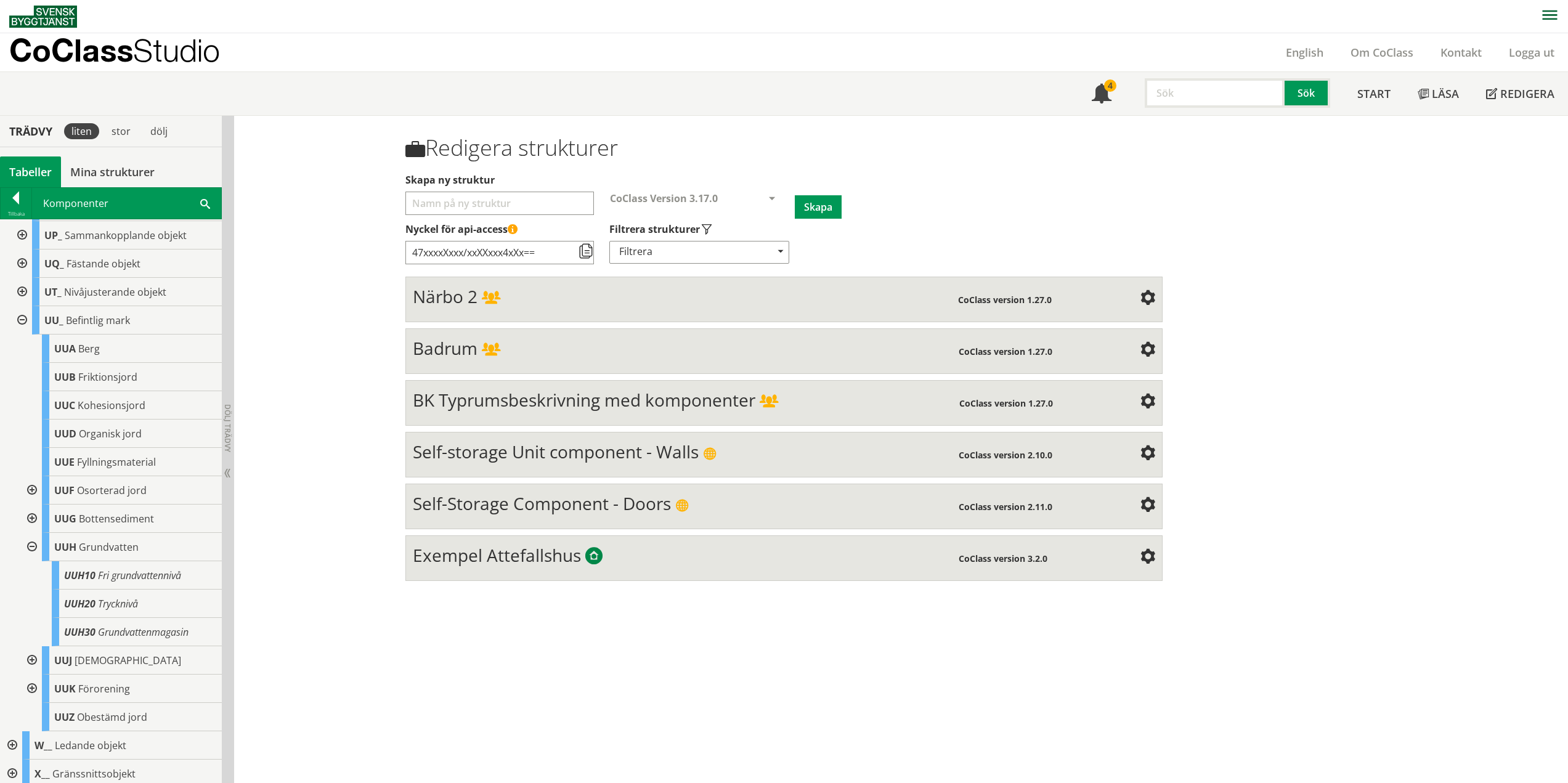
scroll to position [832, 0]
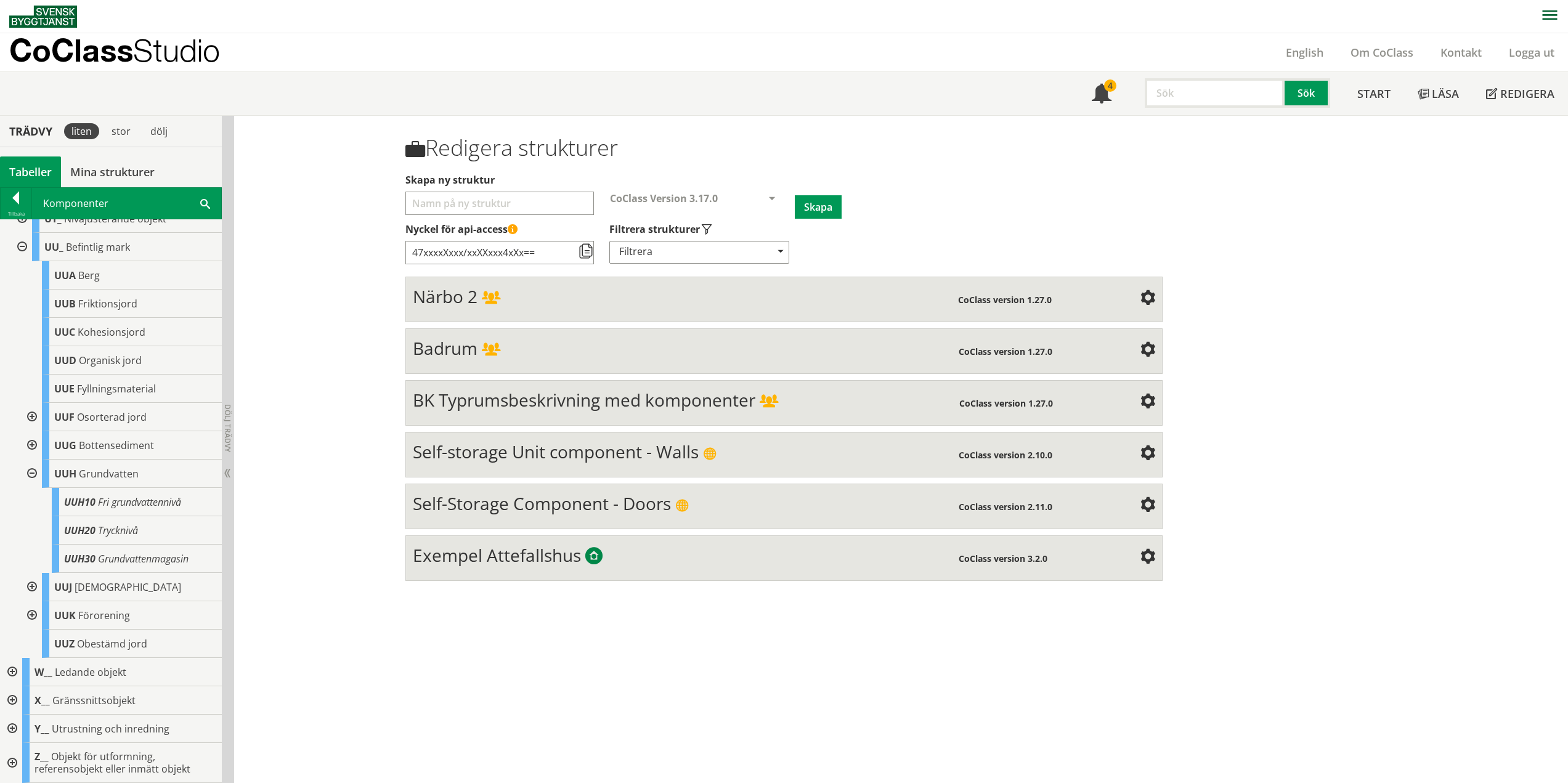
click at [29, 471] on div at bounding box center [31, 473] width 22 height 28
click at [34, 585] on div at bounding box center [31, 587] width 22 height 28
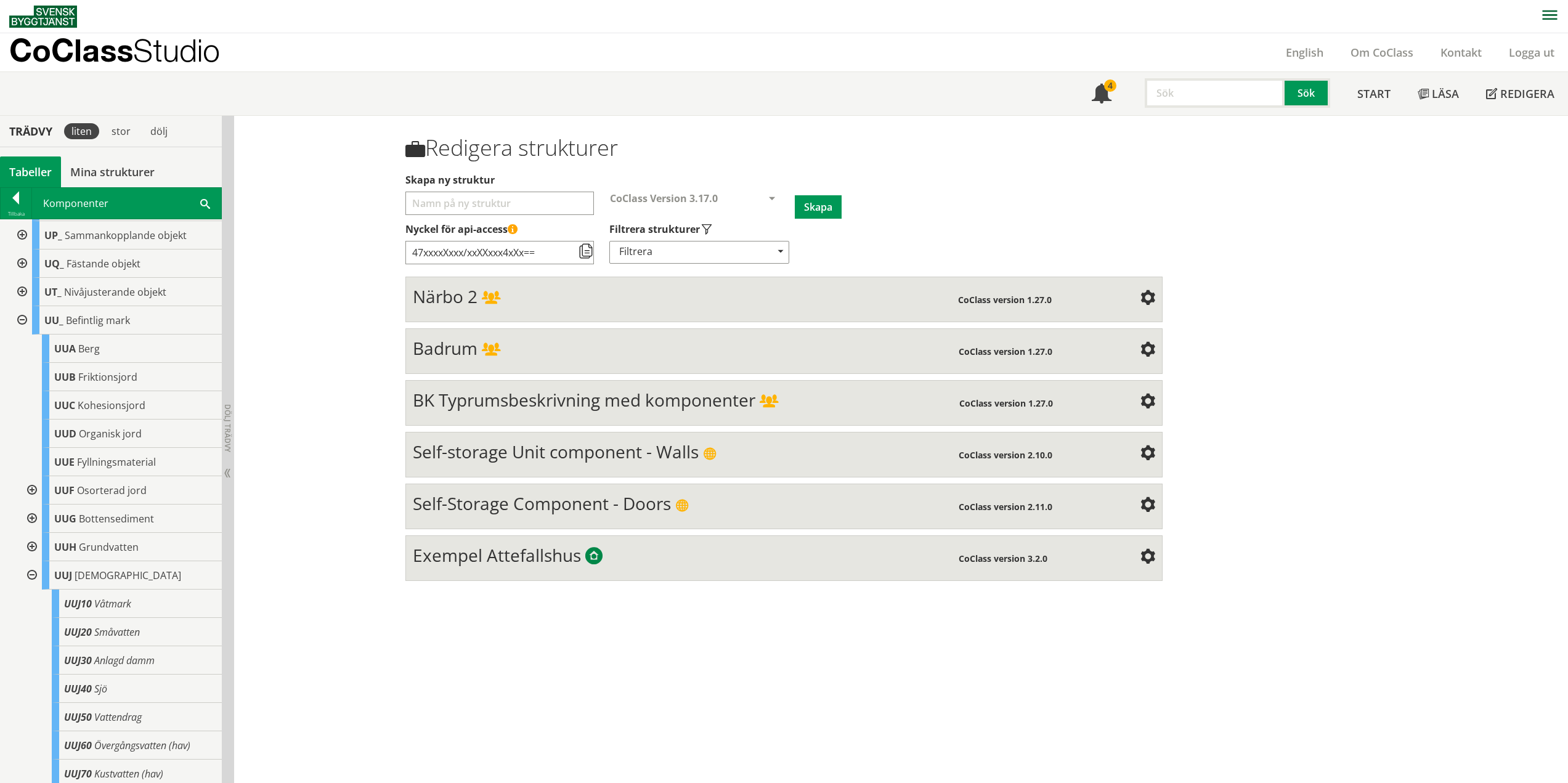
scroll to position [834, 0]
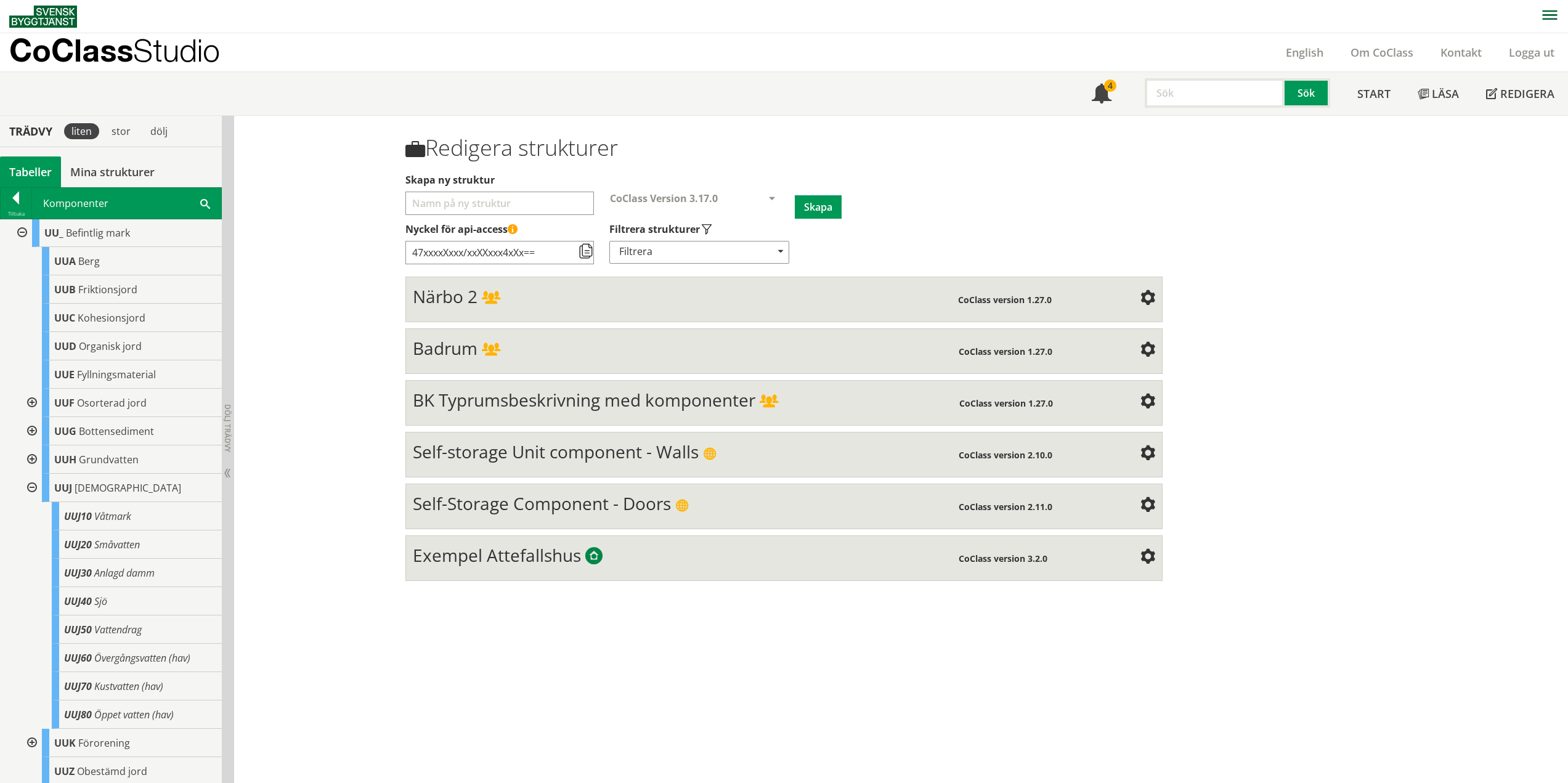
click at [30, 502] on div at bounding box center [31, 487] width 22 height 28
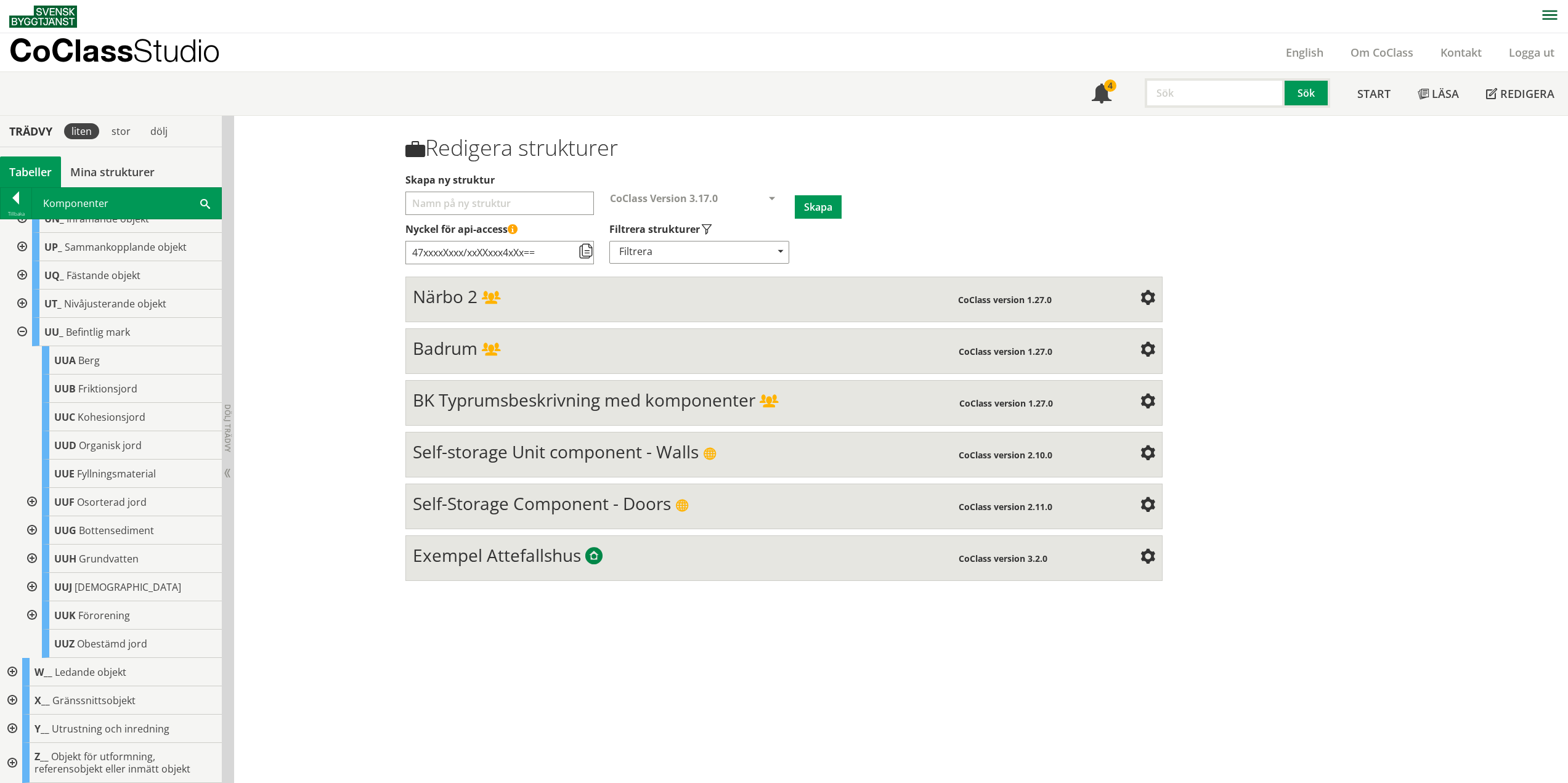
scroll to position [747, 0]
click at [30, 588] on div at bounding box center [31, 587] width 22 height 28
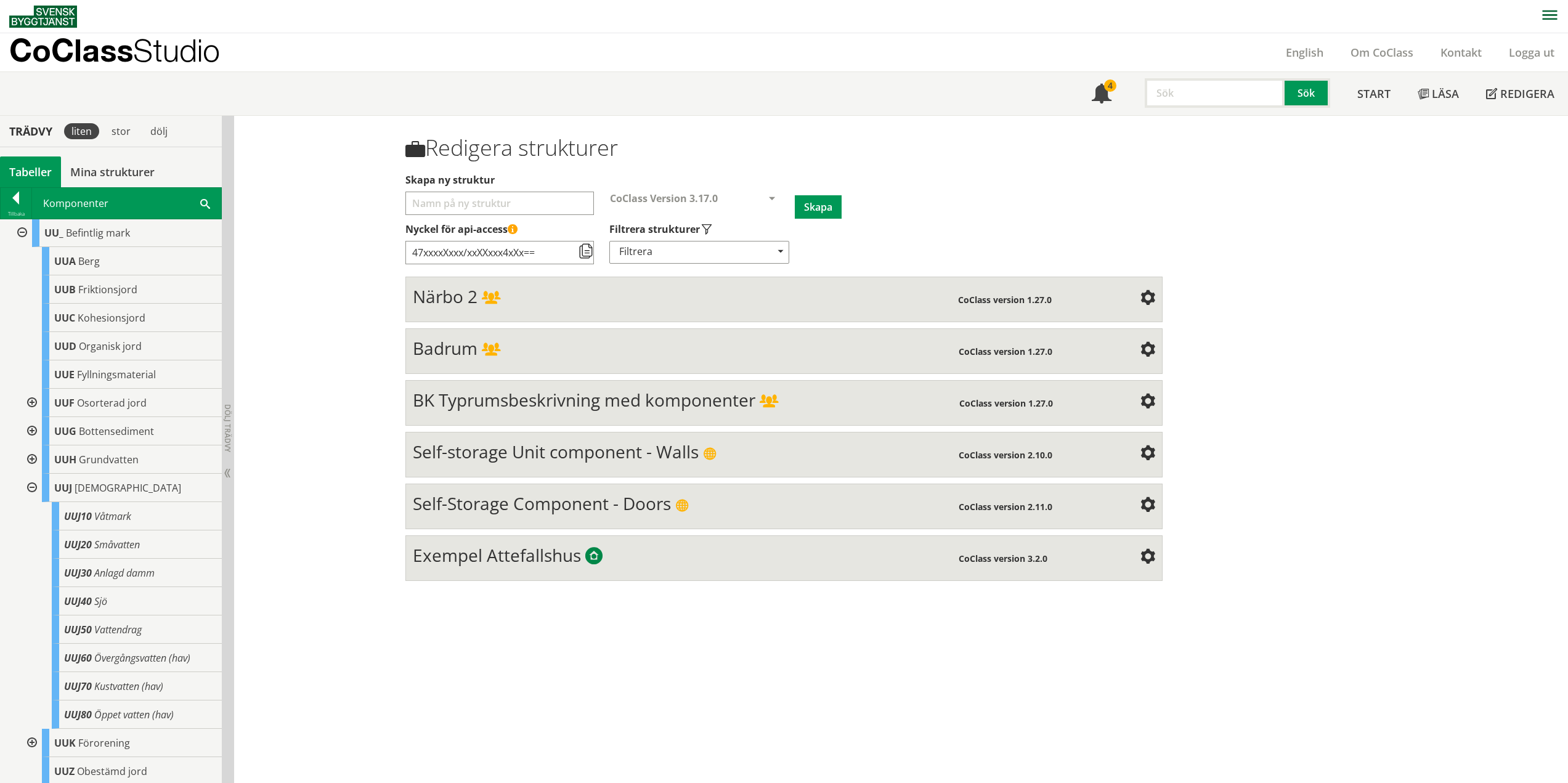
click at [36, 497] on div at bounding box center [31, 487] width 22 height 28
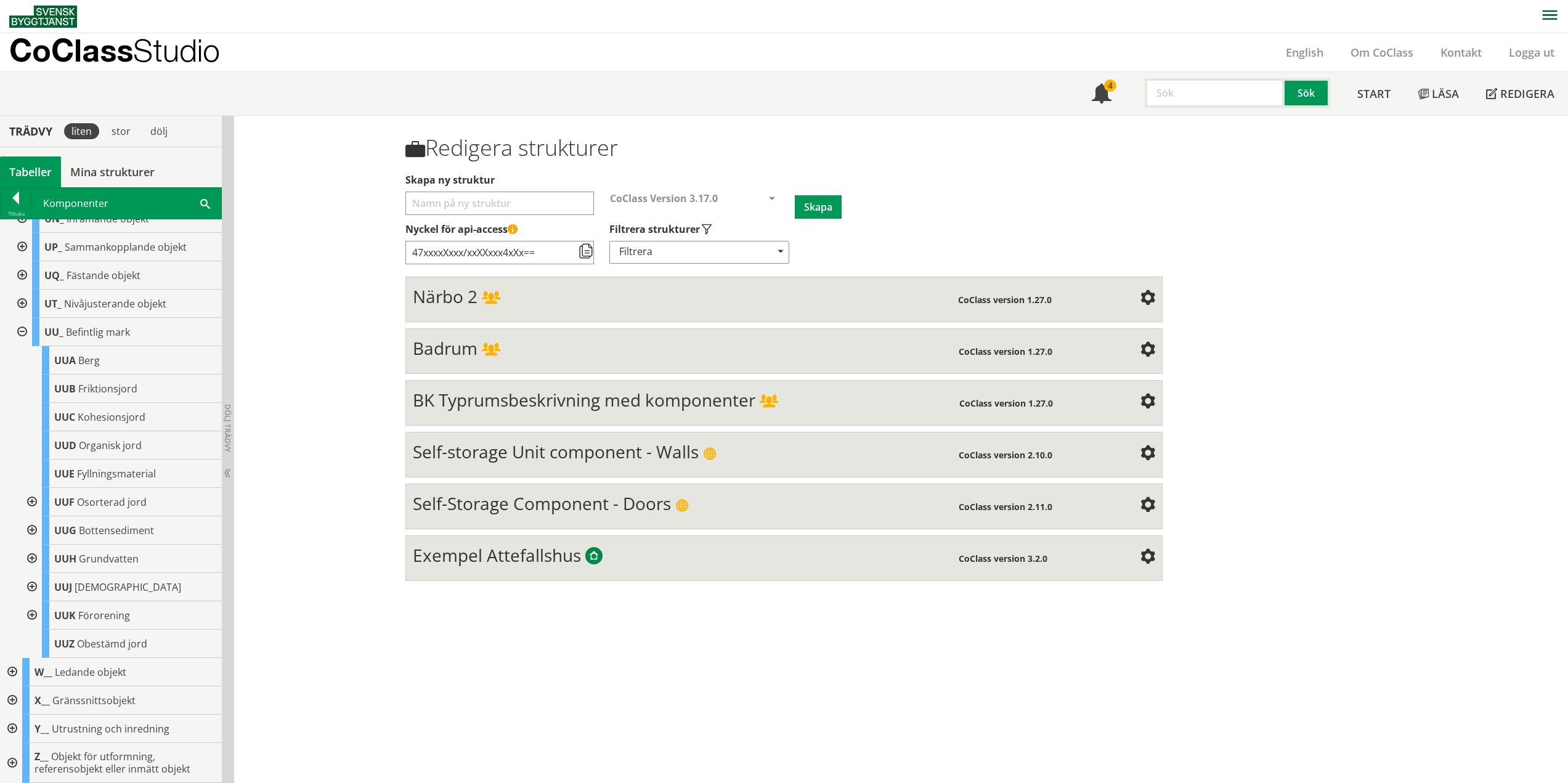
scroll to position [747, 0]
click at [31, 612] on div at bounding box center [31, 615] width 22 height 28
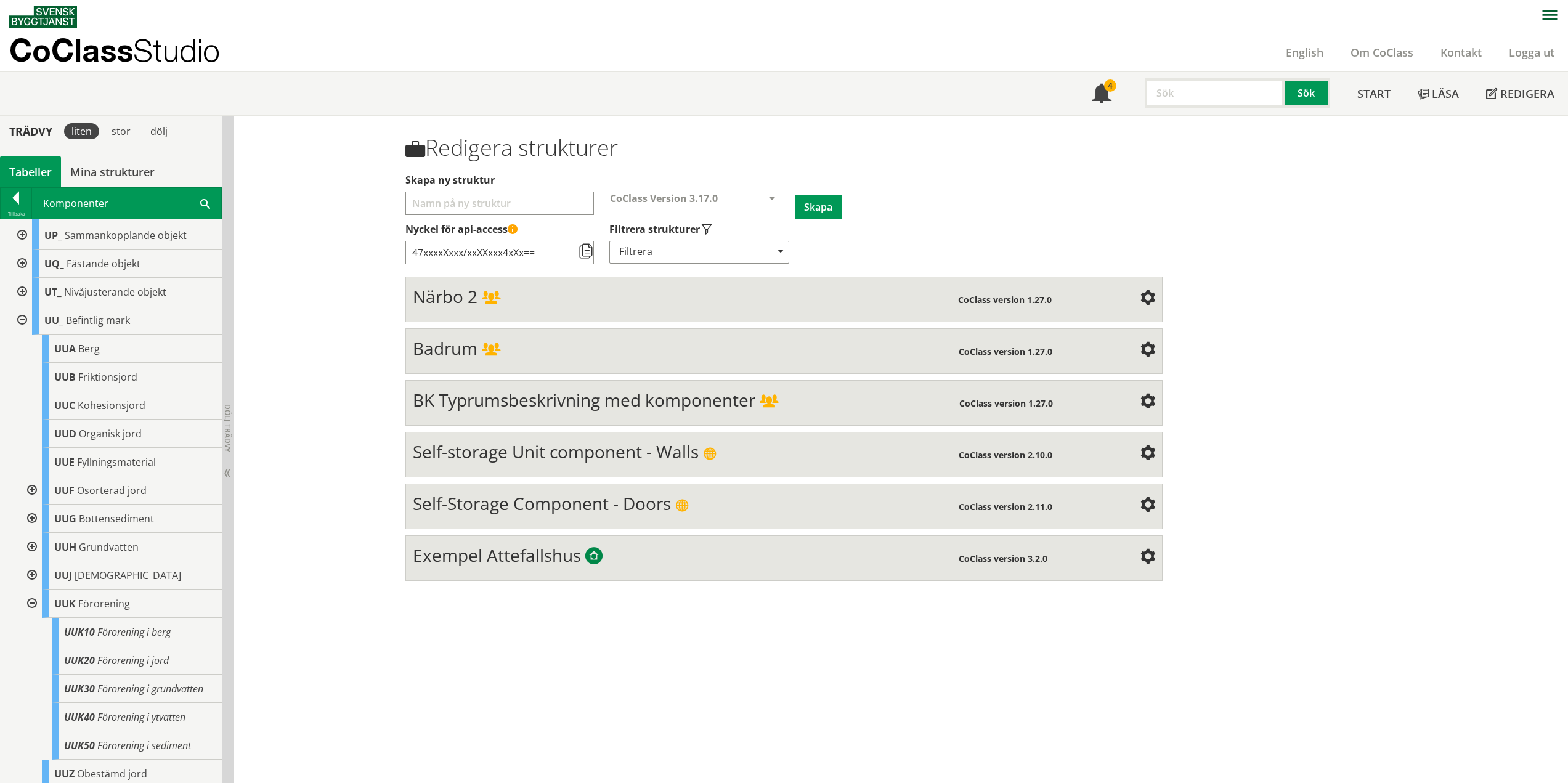
scroll to position [834, 0]
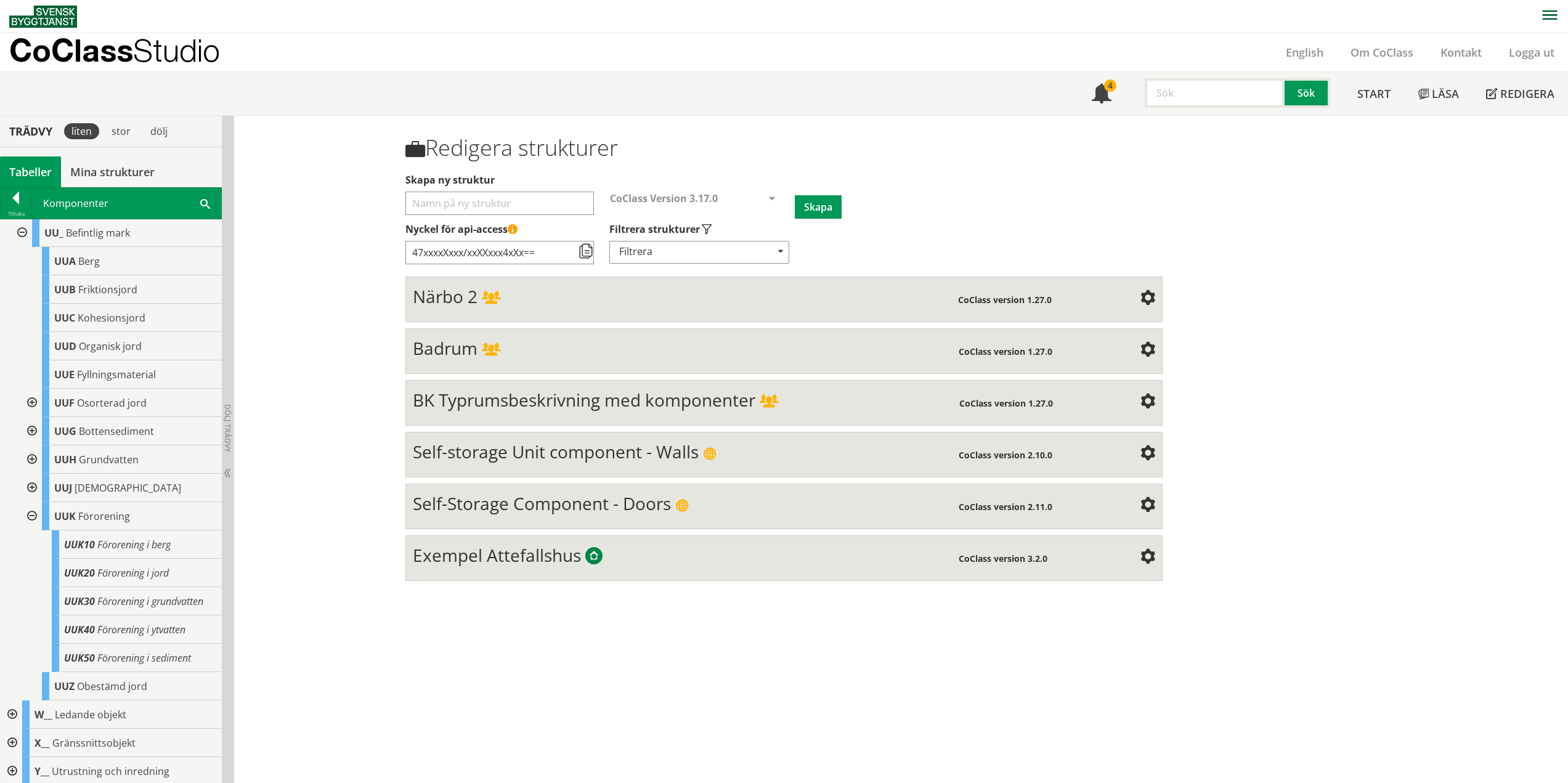
click at [33, 526] on div at bounding box center [31, 516] width 22 height 28
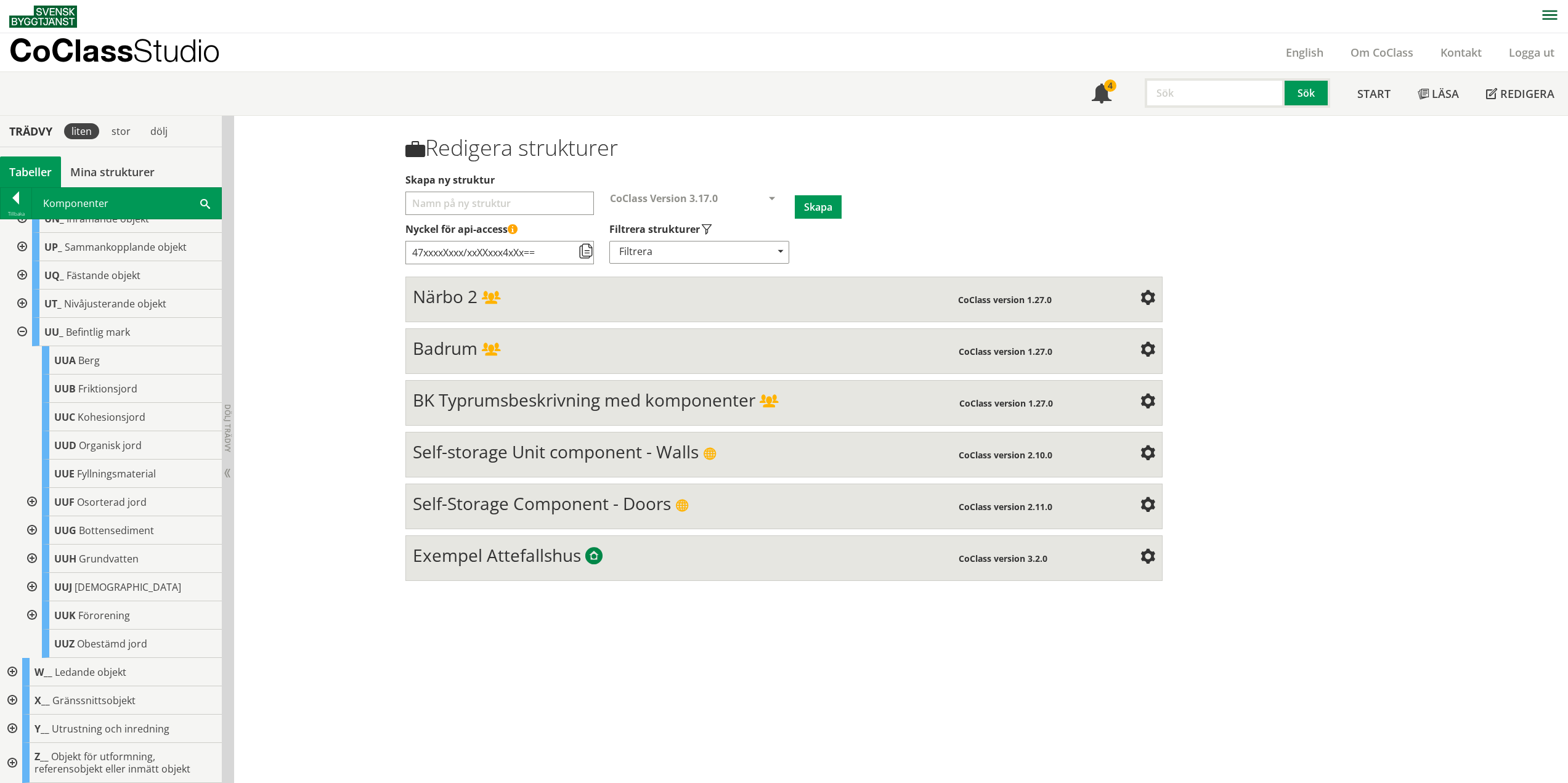
scroll to position [747, 0]
click at [23, 330] on div at bounding box center [21, 332] width 22 height 28
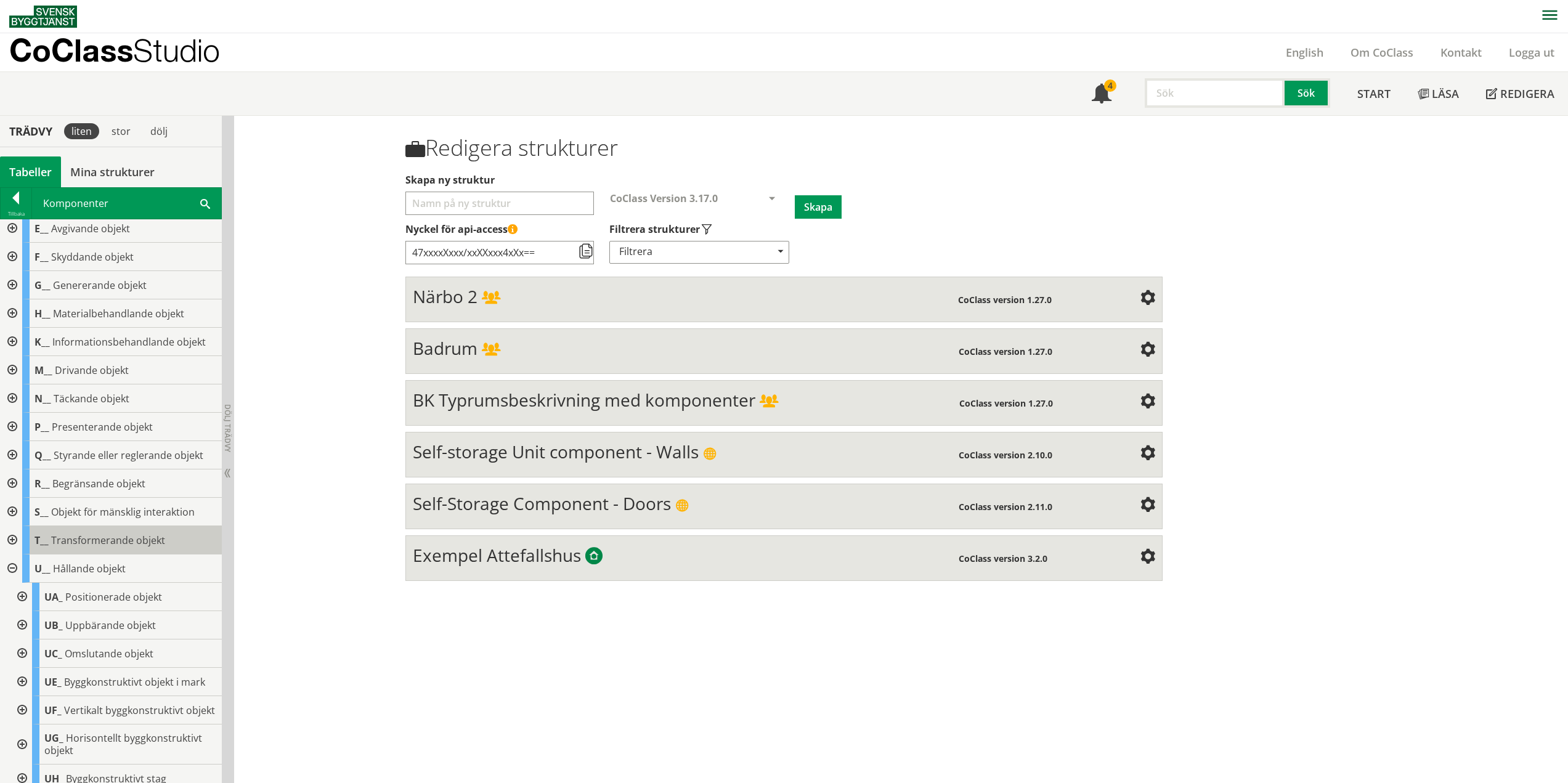
scroll to position [0, 0]
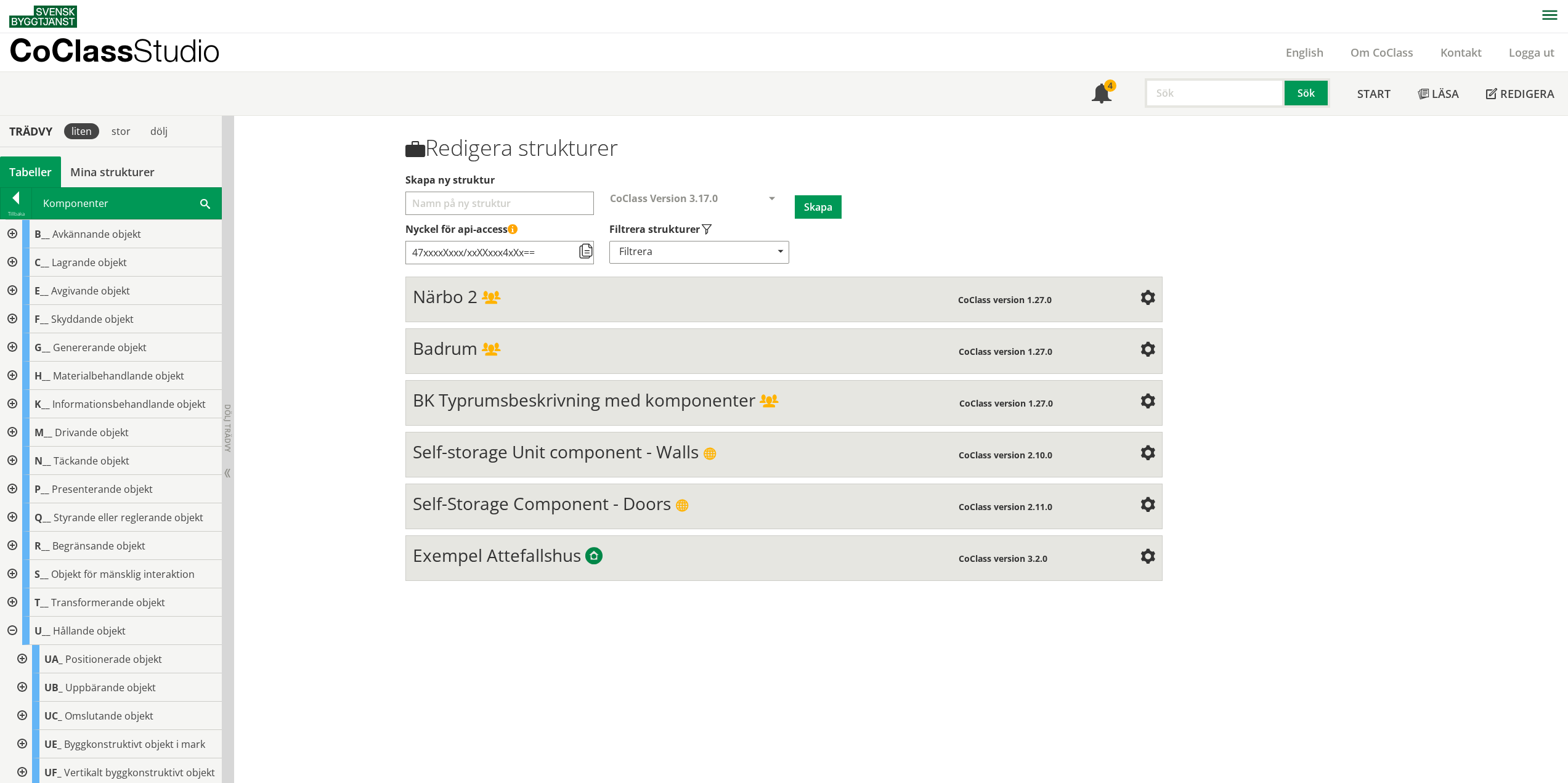
click at [11, 627] on div at bounding box center [11, 630] width 22 height 28
click at [14, 661] on div at bounding box center [11, 659] width 22 height 28
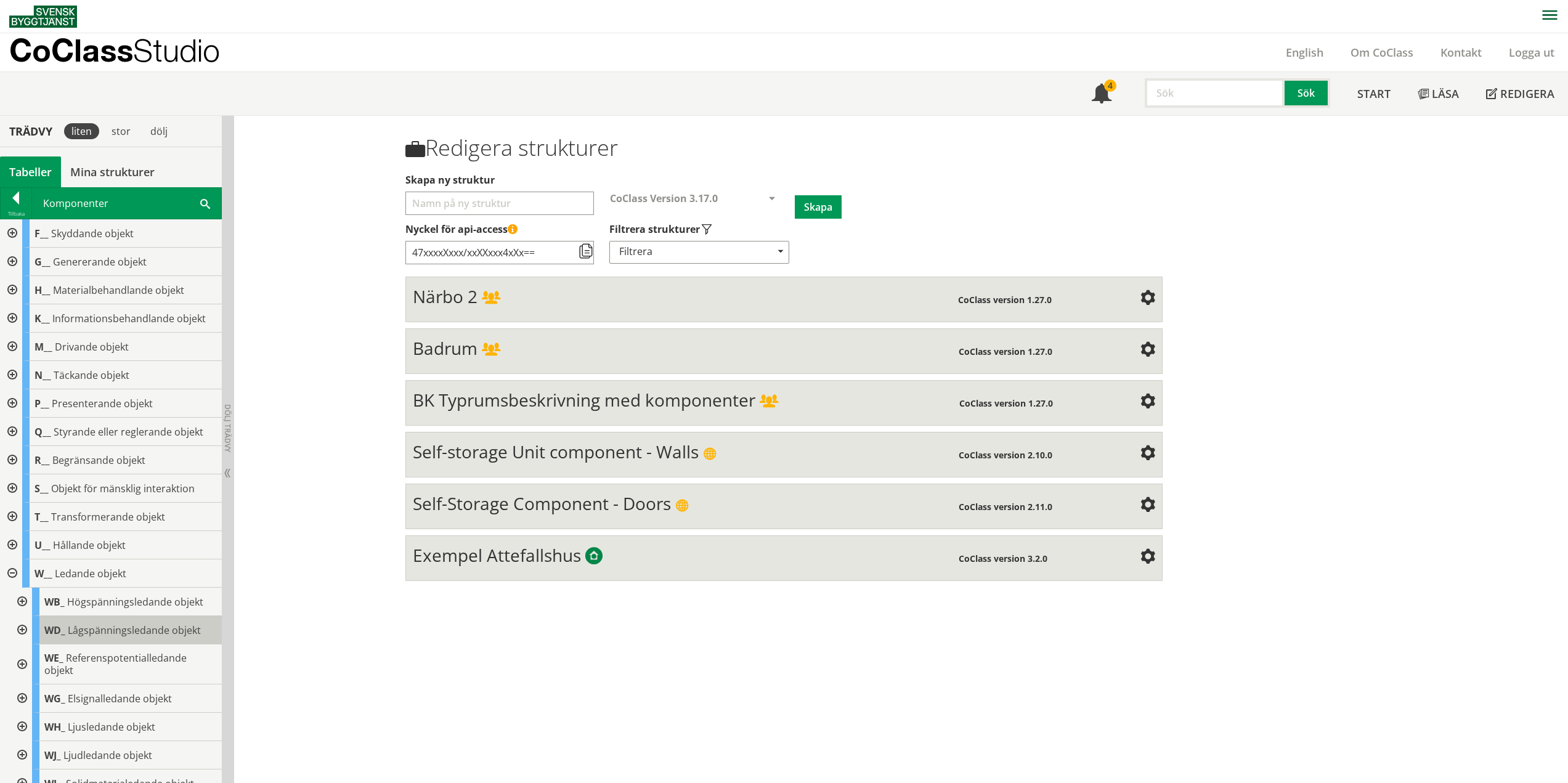
scroll to position [185, 0]
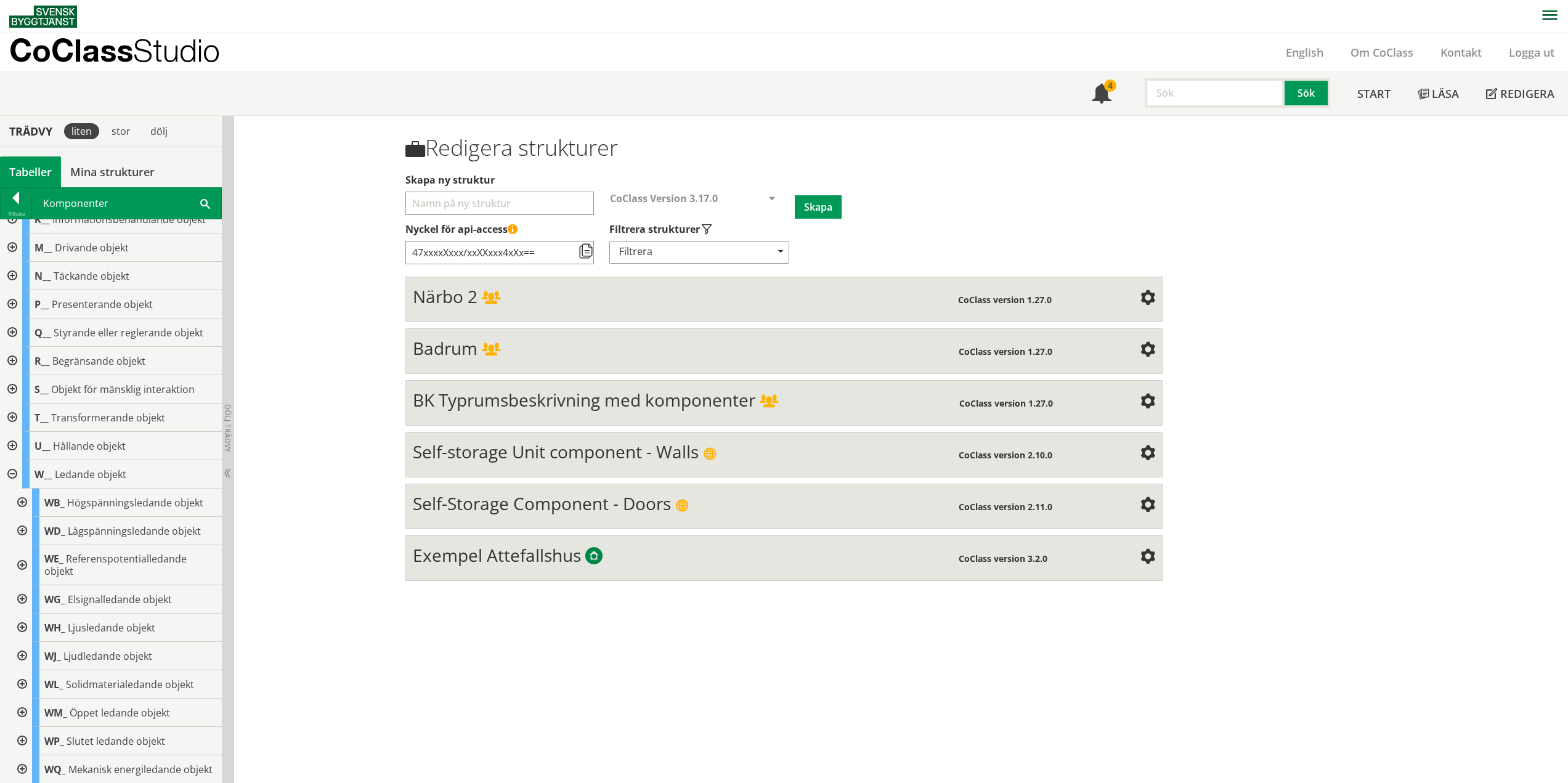
click at [20, 500] on div at bounding box center [21, 502] width 22 height 28
click at [24, 502] on div at bounding box center [21, 502] width 22 height 28
click at [24, 528] on div at bounding box center [21, 531] width 22 height 28
click at [22, 557] on div at bounding box center [21, 565] width 22 height 40
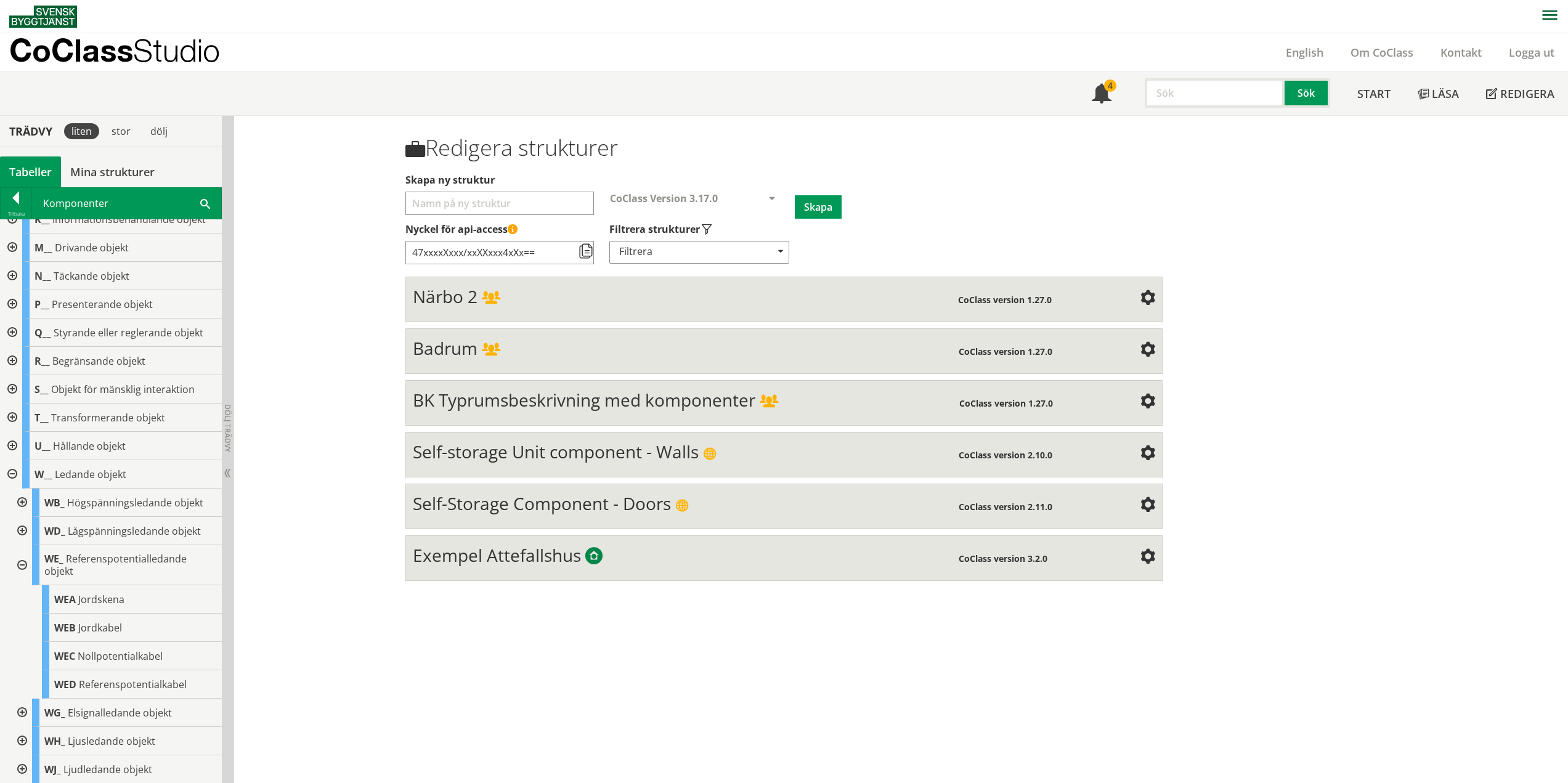
click at [22, 557] on div at bounding box center [21, 565] width 22 height 40
click at [24, 592] on div at bounding box center [21, 599] width 22 height 28
click at [24, 624] on div at bounding box center [21, 627] width 22 height 28
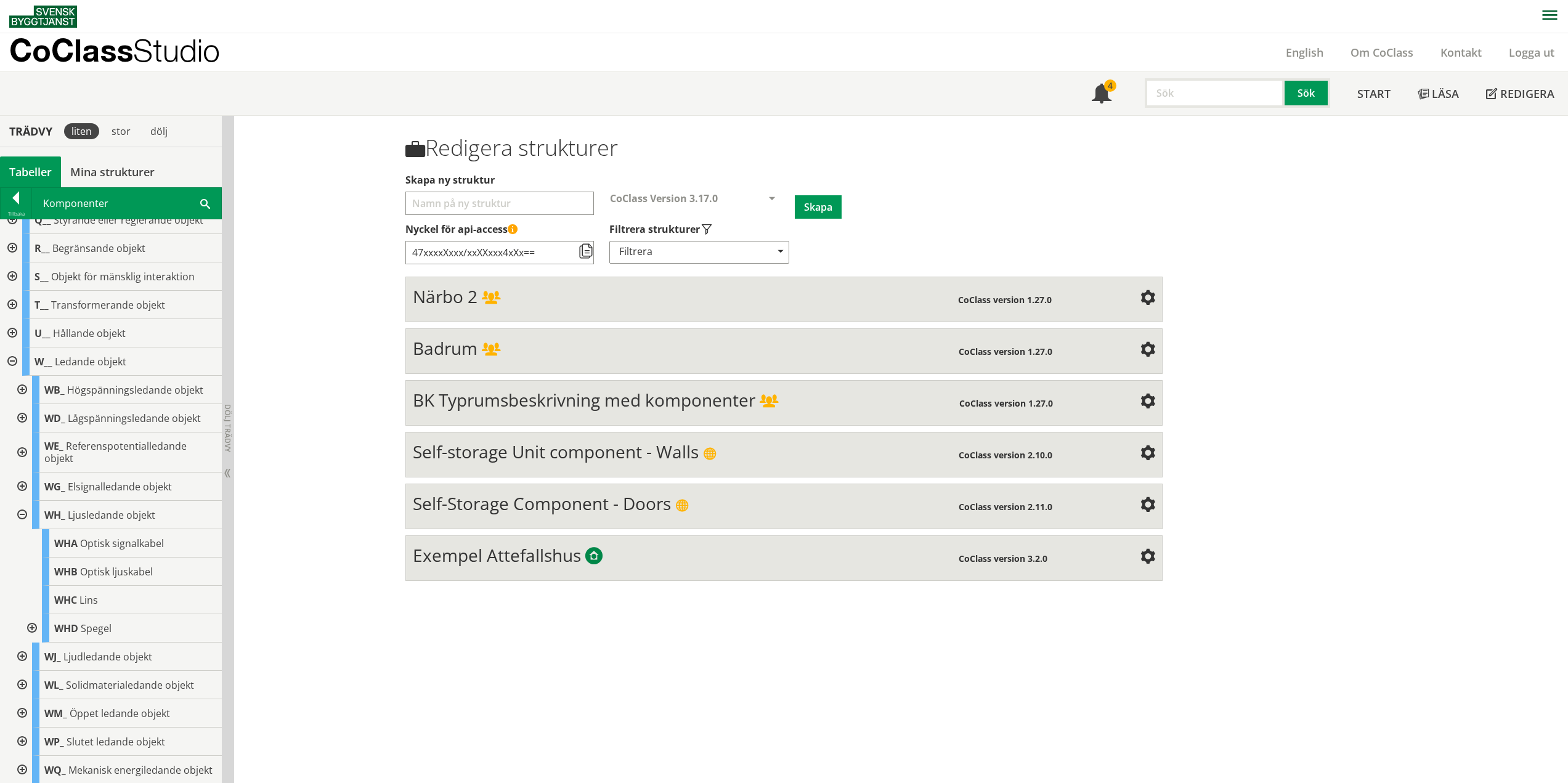
scroll to position [308, 0]
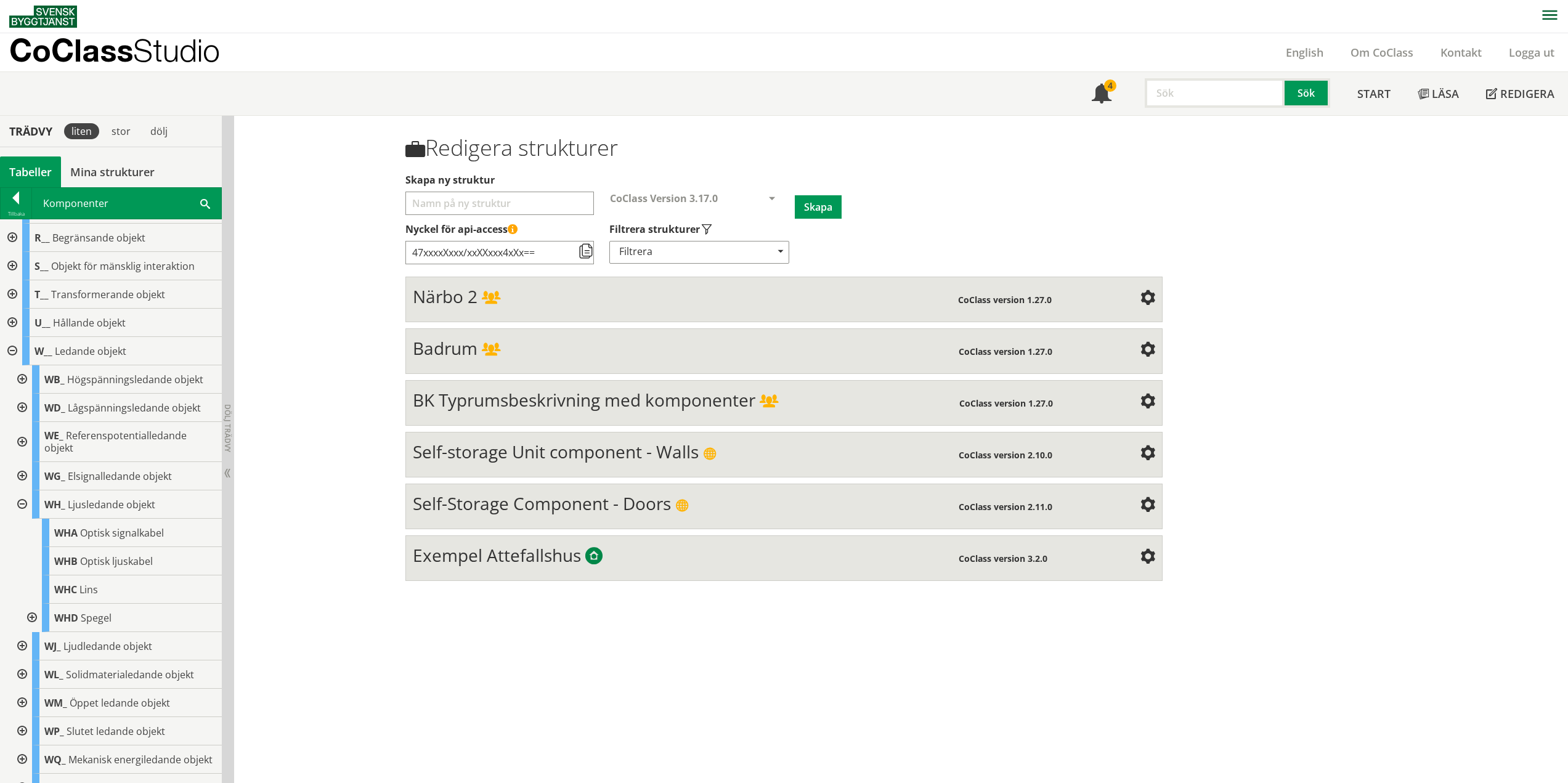
click at [32, 614] on div at bounding box center [31, 618] width 22 height 28
click at [44, 644] on div at bounding box center [41, 646] width 22 height 28
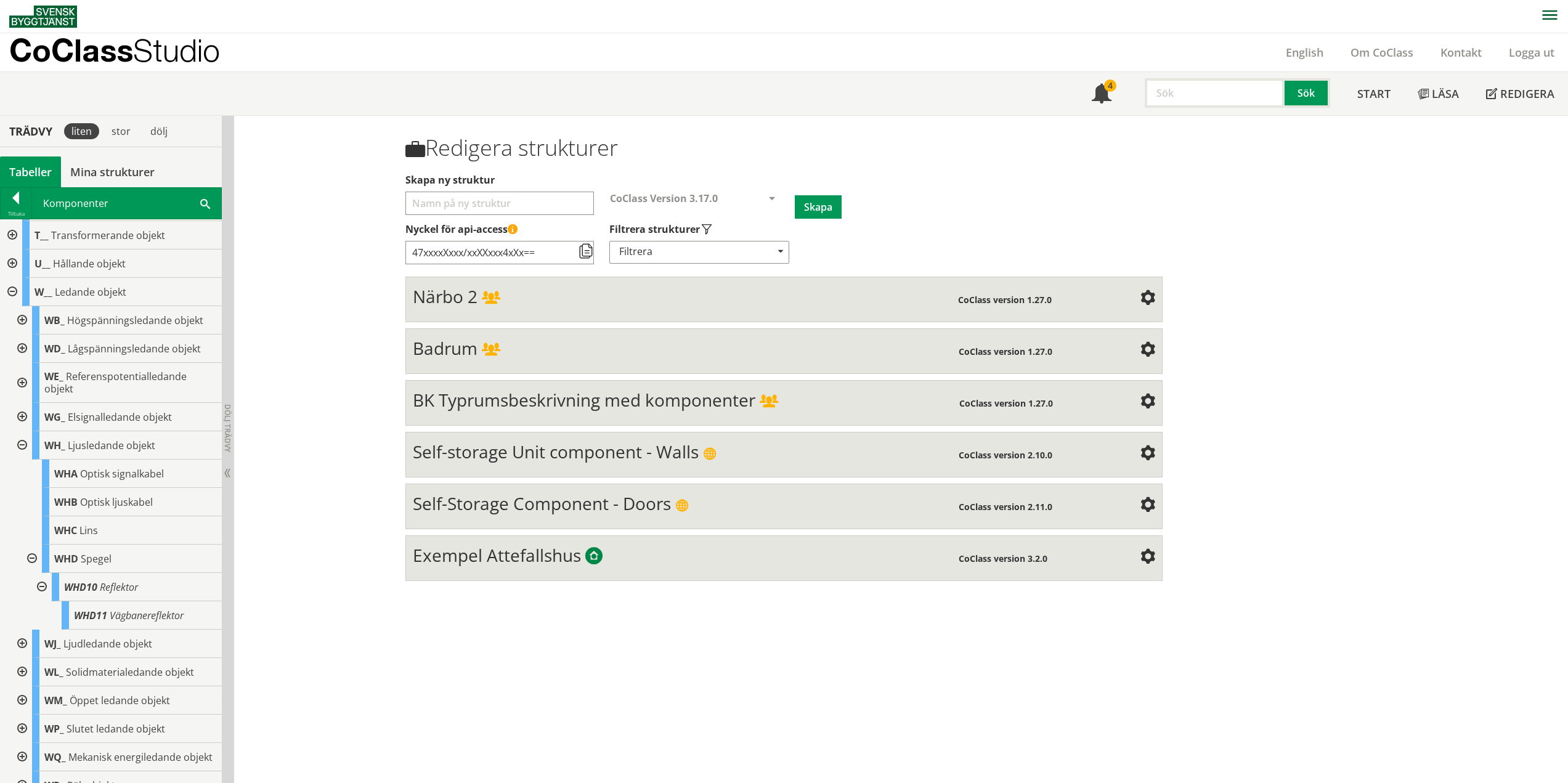
scroll to position [431, 0]
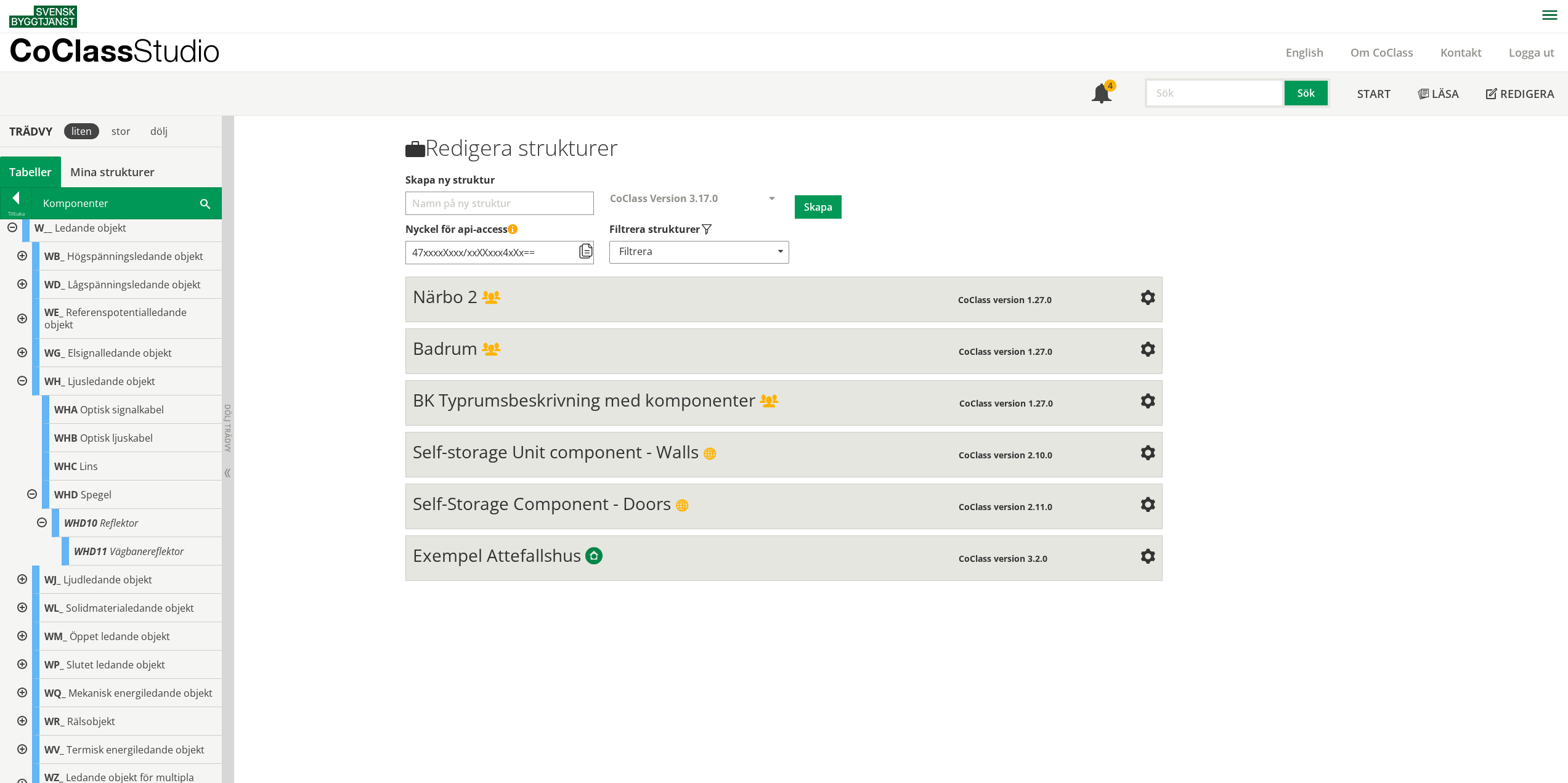
click at [41, 523] on div at bounding box center [41, 522] width 22 height 28
click at [33, 496] on div at bounding box center [31, 494] width 22 height 28
click at [24, 379] on div at bounding box center [21, 381] width 22 height 28
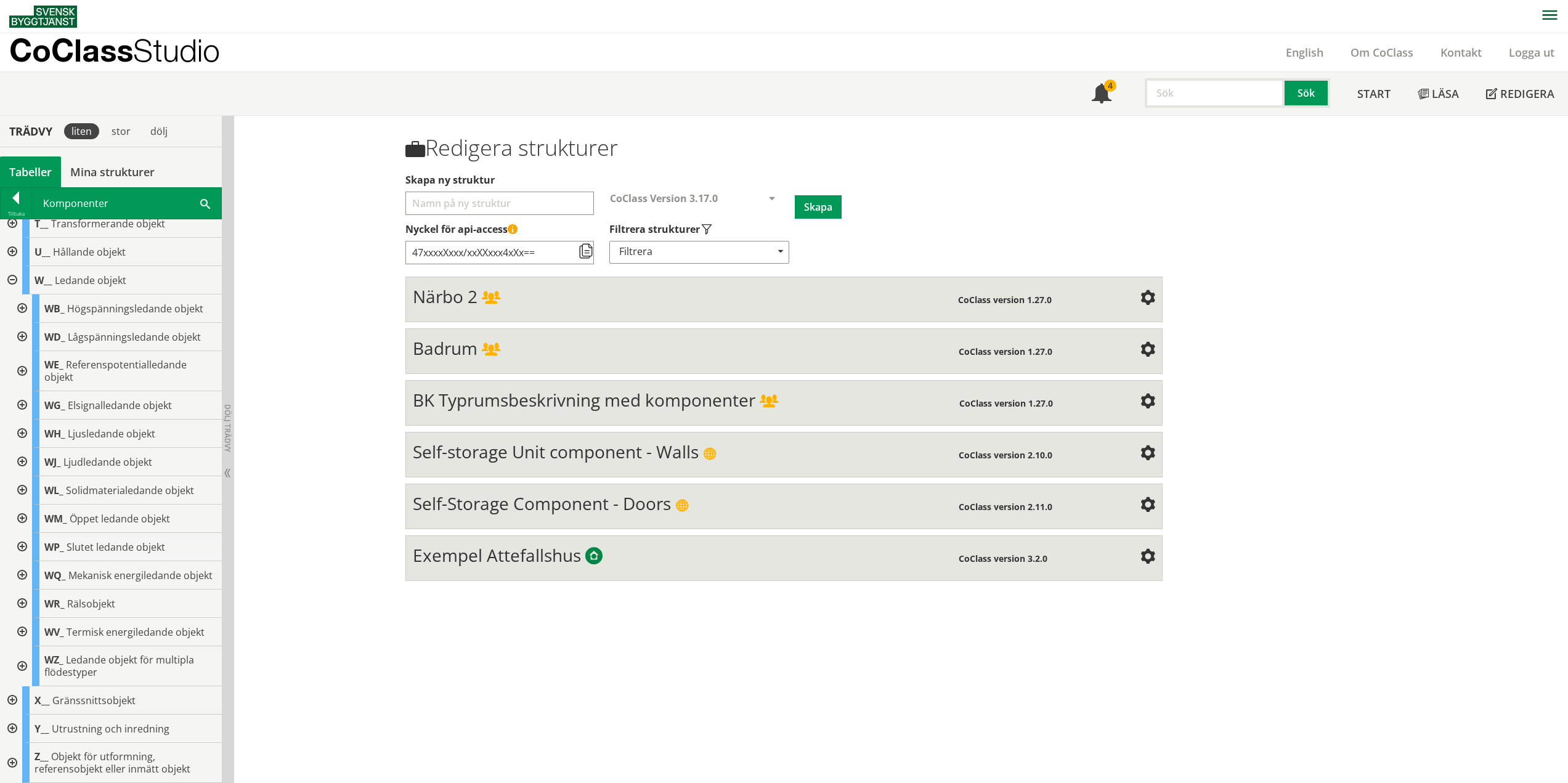
click at [25, 448] on div at bounding box center [21, 462] width 22 height 28
click at [24, 422] on div at bounding box center [21, 433] width 22 height 28
click at [24, 479] on div at bounding box center [21, 490] width 22 height 28
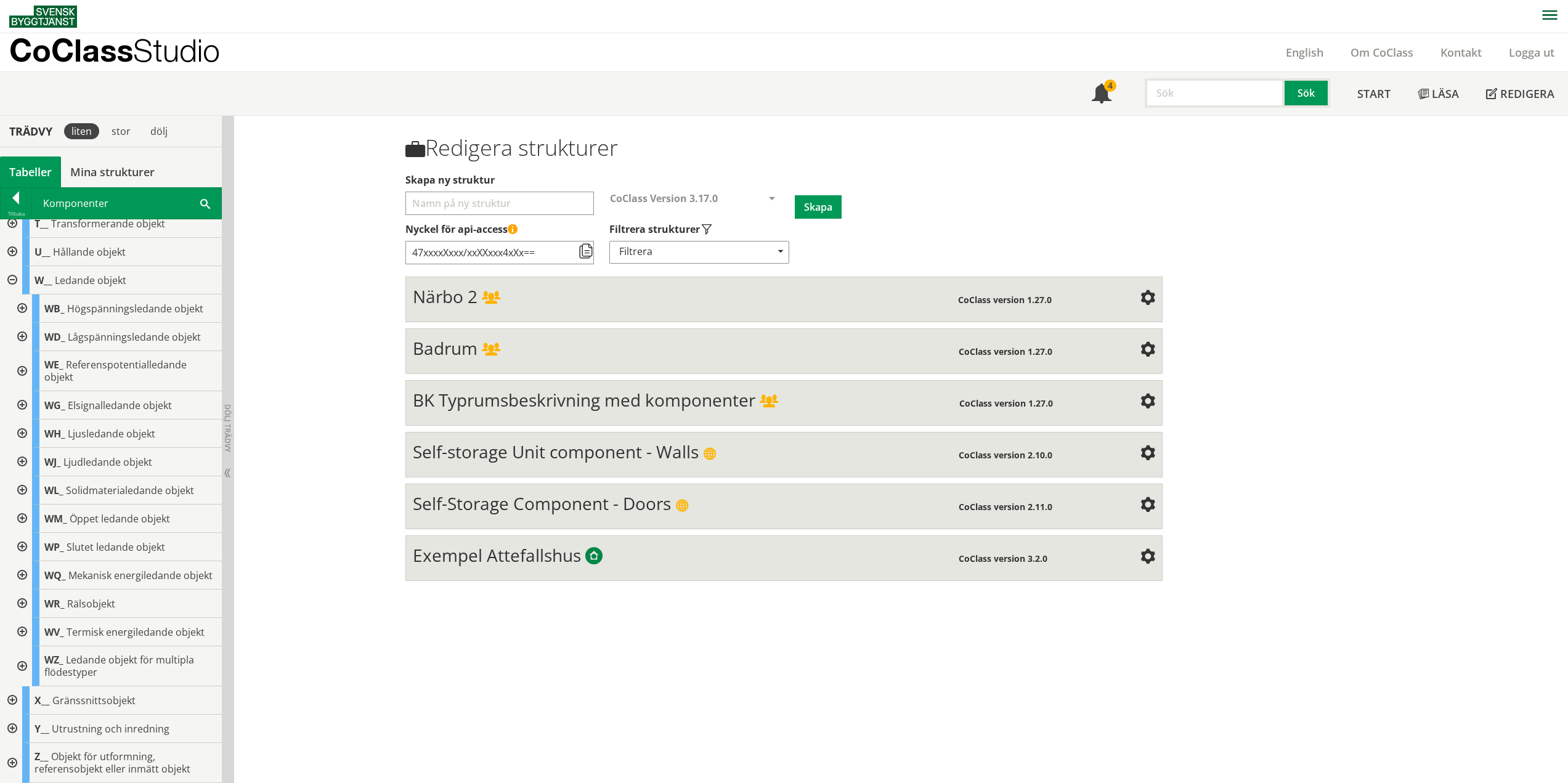
scroll to position [431, 0]
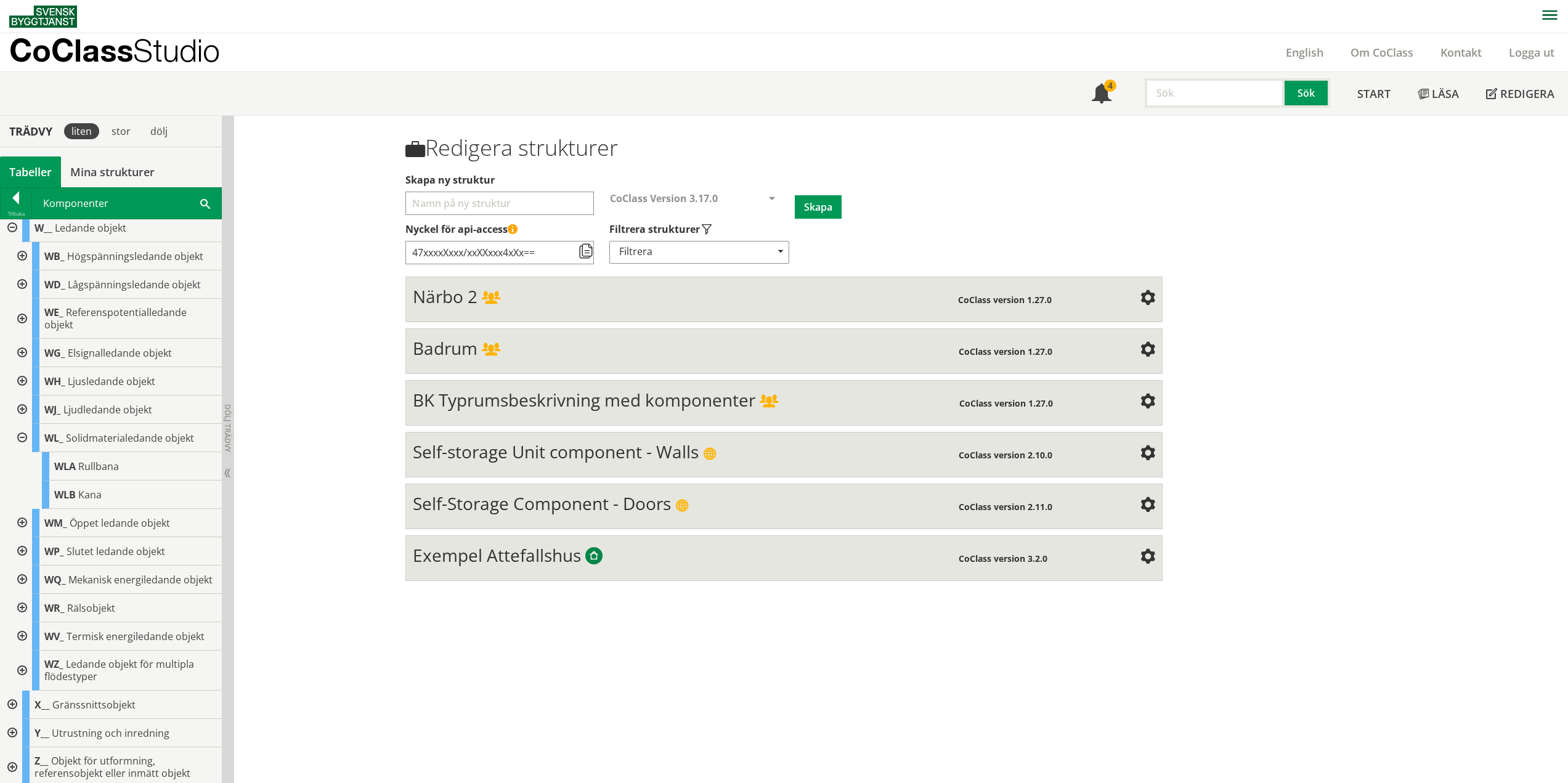
click at [23, 435] on div at bounding box center [21, 437] width 22 height 28
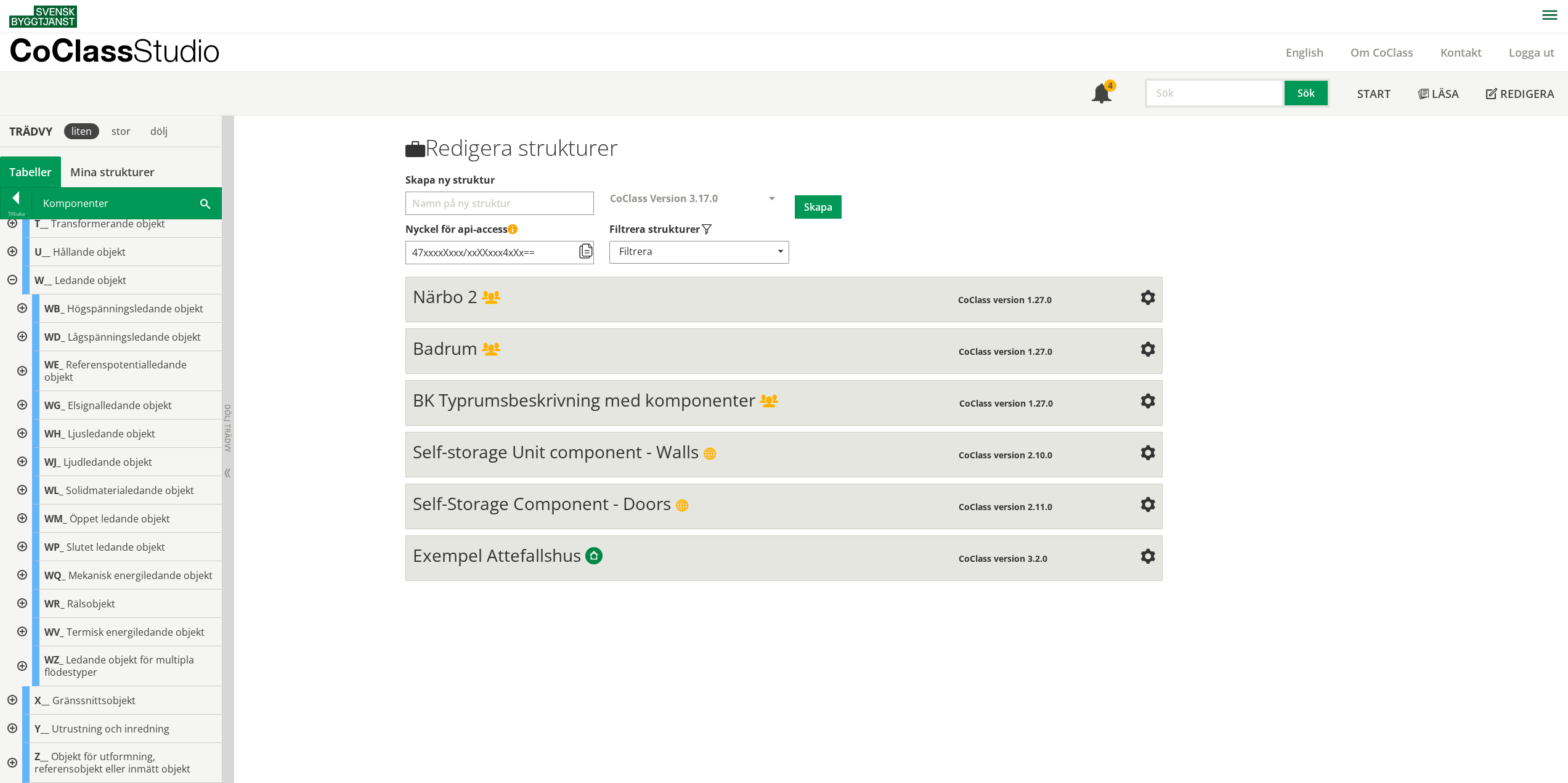
click at [24, 504] on div at bounding box center [21, 518] width 22 height 28
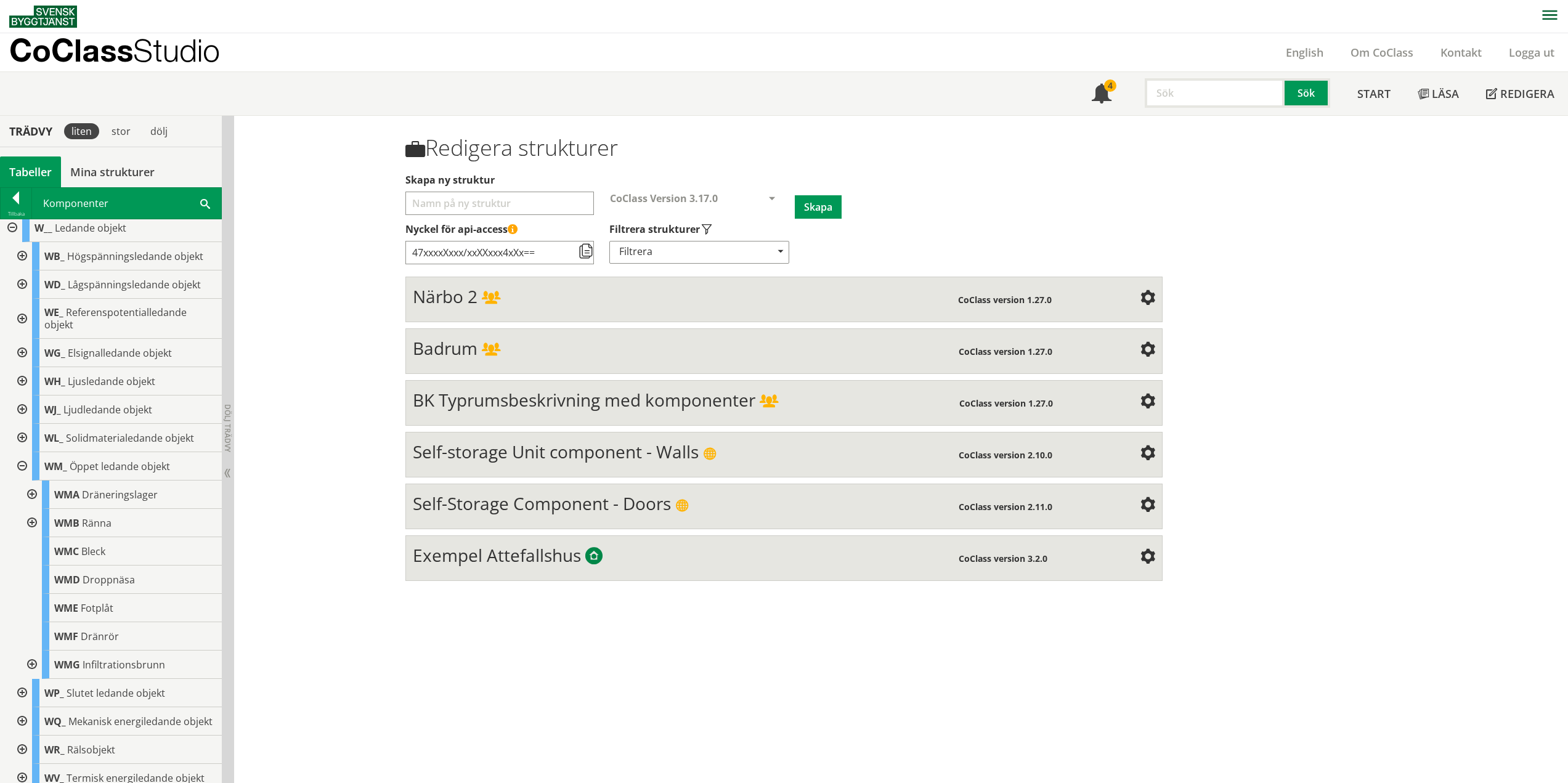
click at [33, 491] on div at bounding box center [31, 494] width 22 height 28
click at [30, 605] on div at bounding box center [31, 608] width 22 height 28
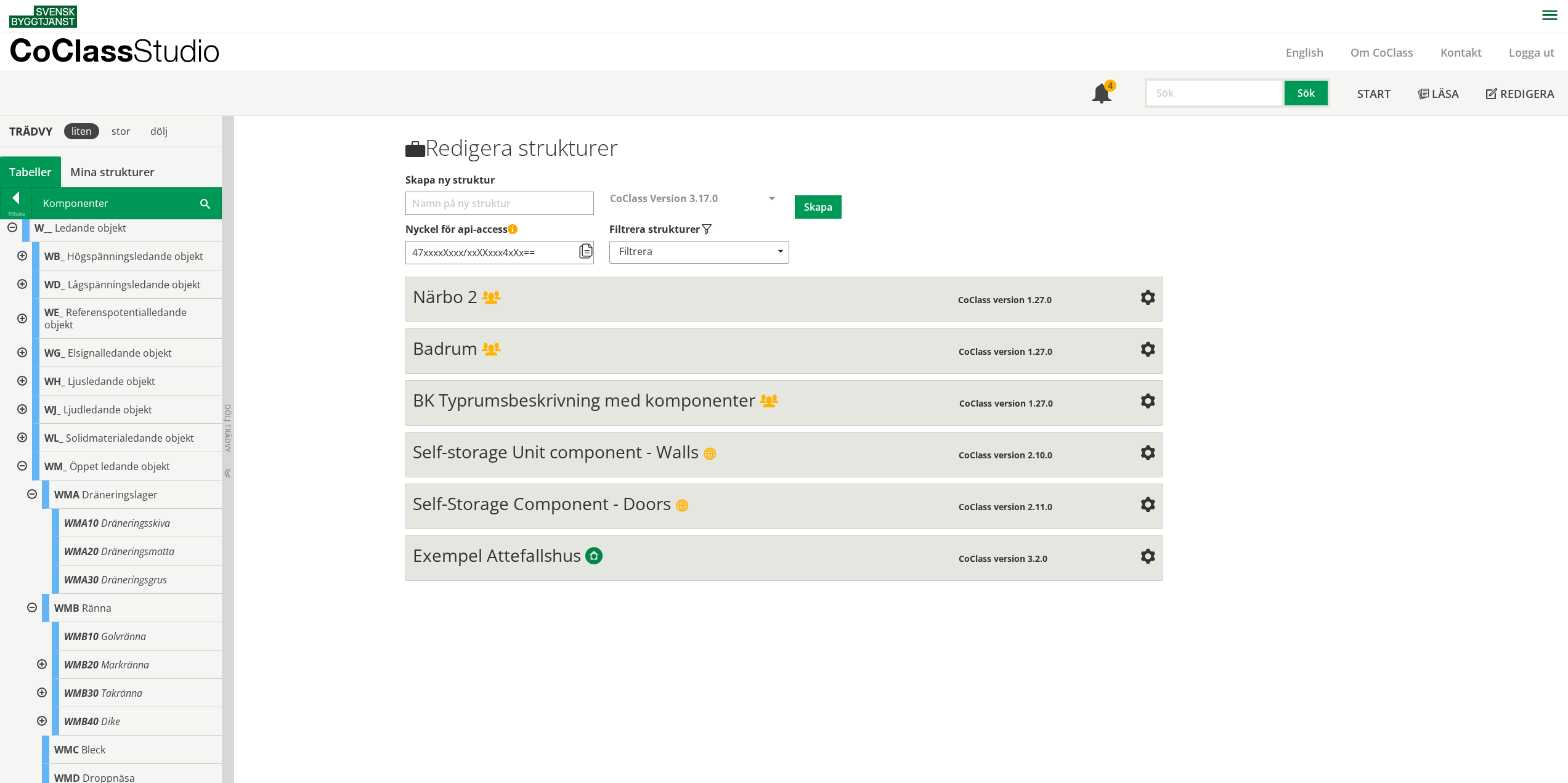
drag, startPoint x: 89, startPoint y: 664, endPoint x: 51, endPoint y: 662, distance: 38.1
click at [89, 664] on span "WMB20" at bounding box center [81, 664] width 34 height 14
click at [42, 665] on body "AMA AMA Beskrivningsverktyg AMA Funktion BSAB Bygginfo Byggjura Byggkatalogen […" at bounding box center [784, 391] width 1568 height 783
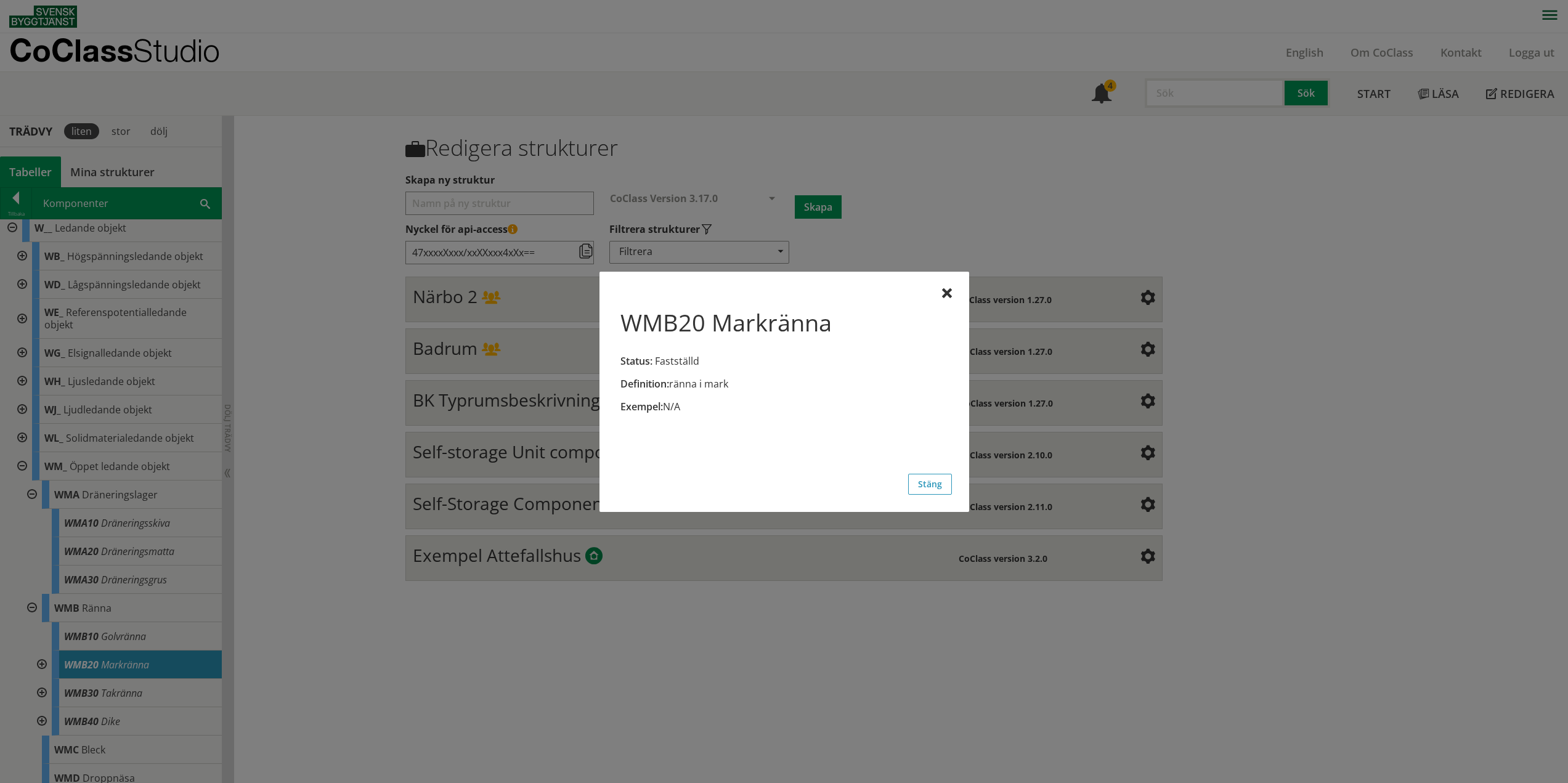
click at [941, 289] on div "Definition: ränna i mark Exempel: N/A" at bounding box center [784, 356] width 335 height 134
click at [951, 294] on div at bounding box center [947, 294] width 10 height 10
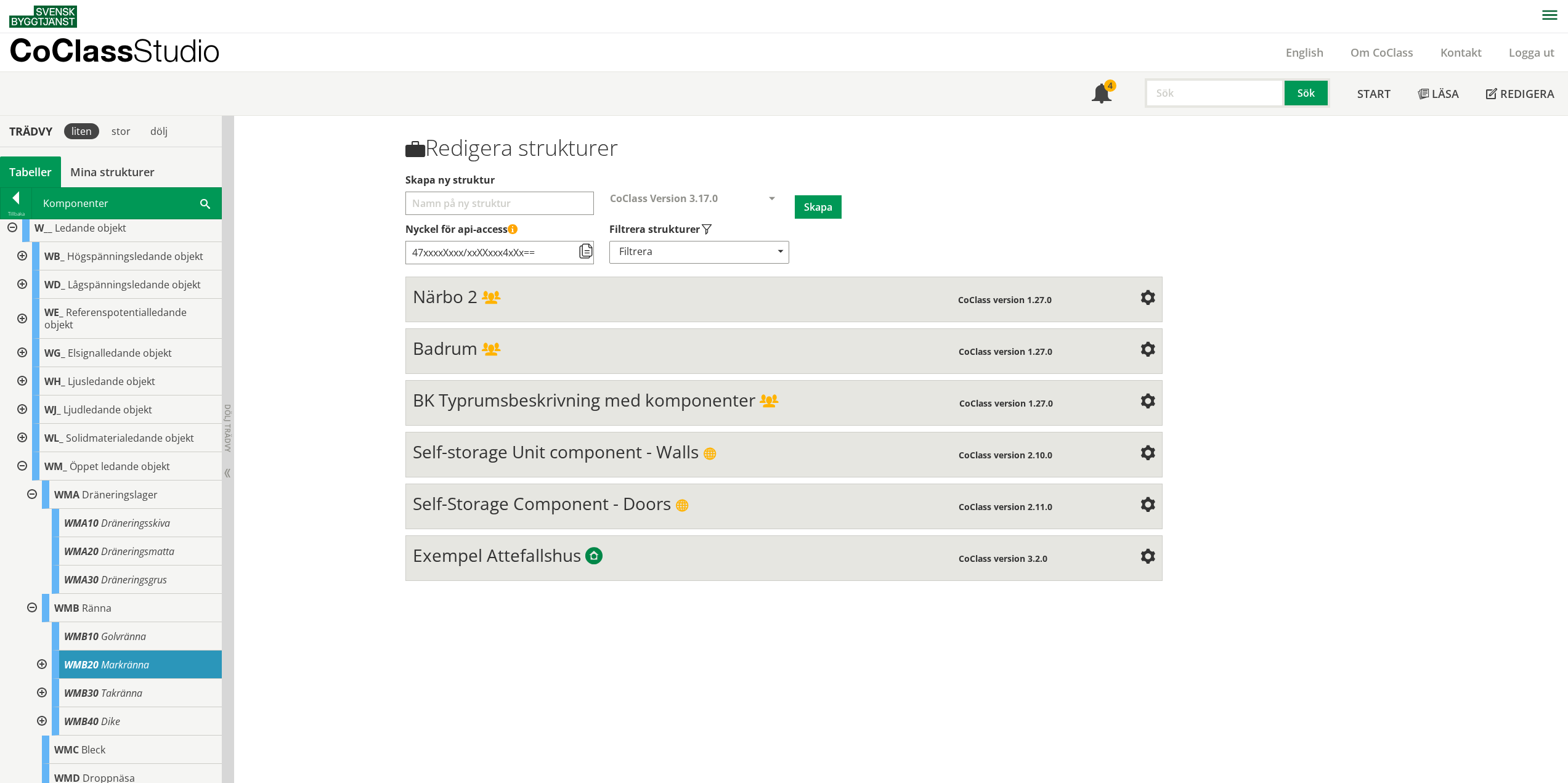
click at [43, 663] on div at bounding box center [41, 664] width 22 height 28
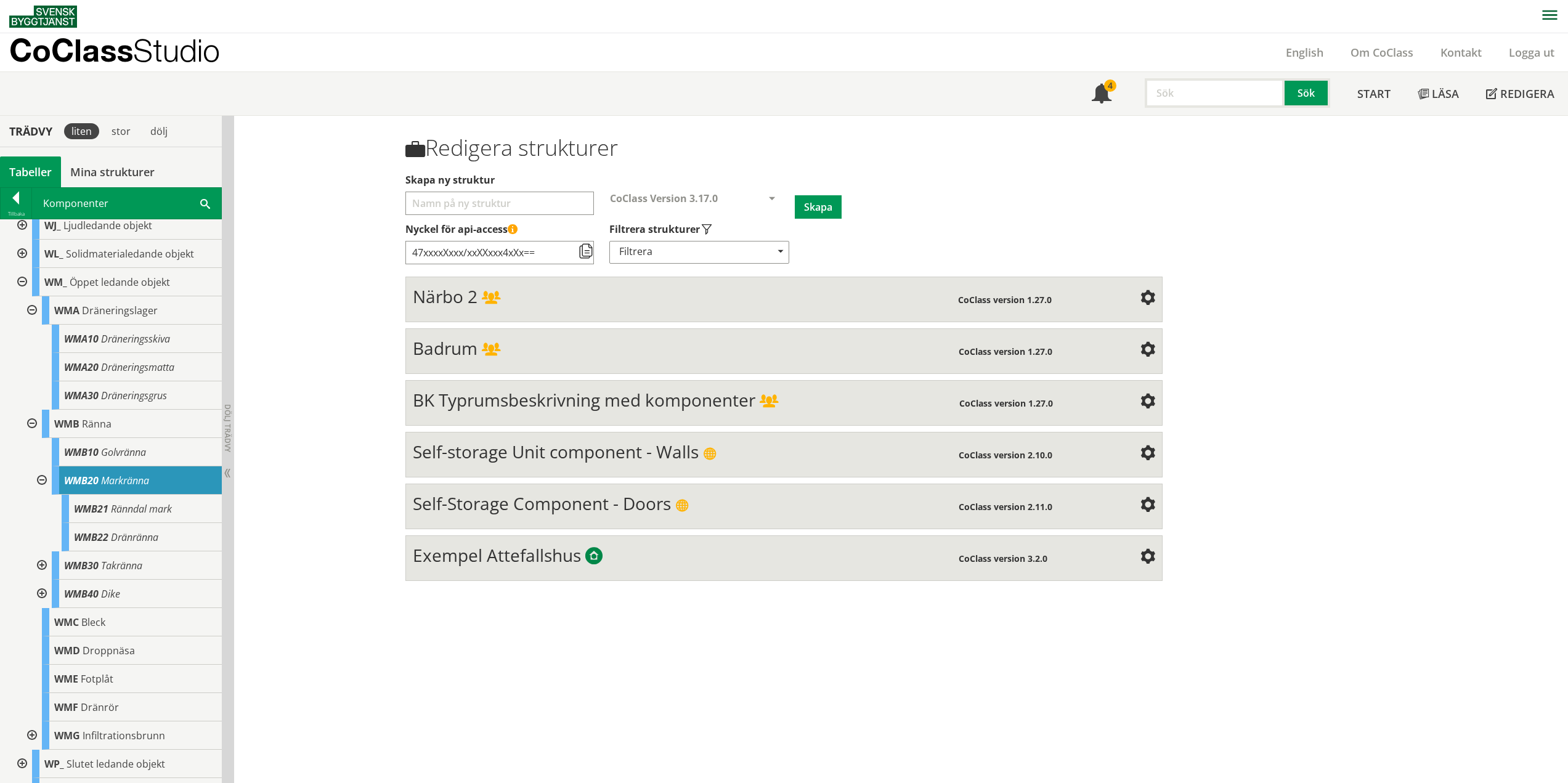
scroll to position [616, 0]
click at [45, 479] on div at bounding box center [41, 479] width 22 height 28
click at [45, 511] on div at bounding box center [41, 508] width 22 height 28
click at [42, 650] on div at bounding box center [41, 649] width 22 height 28
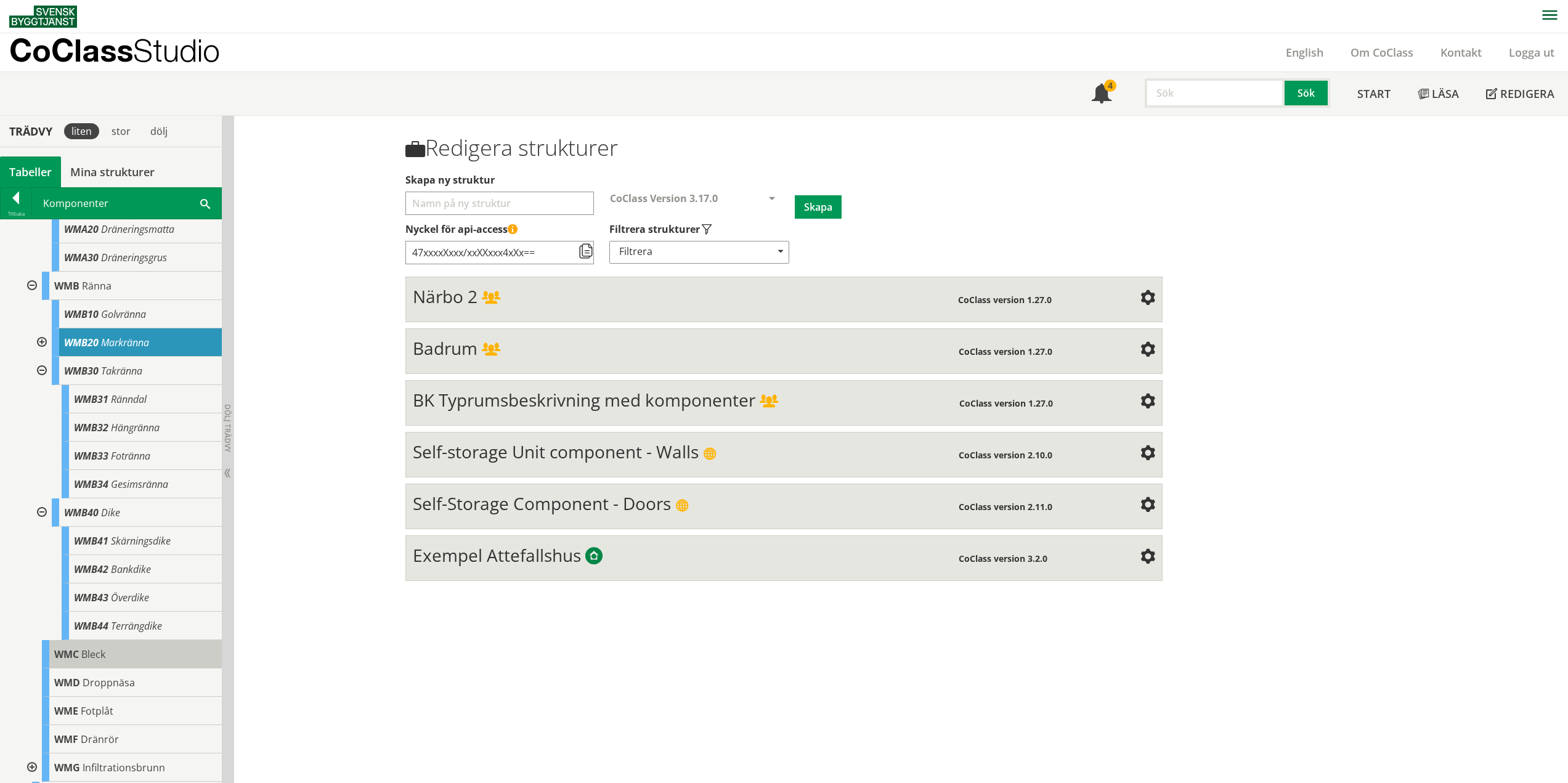
scroll to position [801, 0]
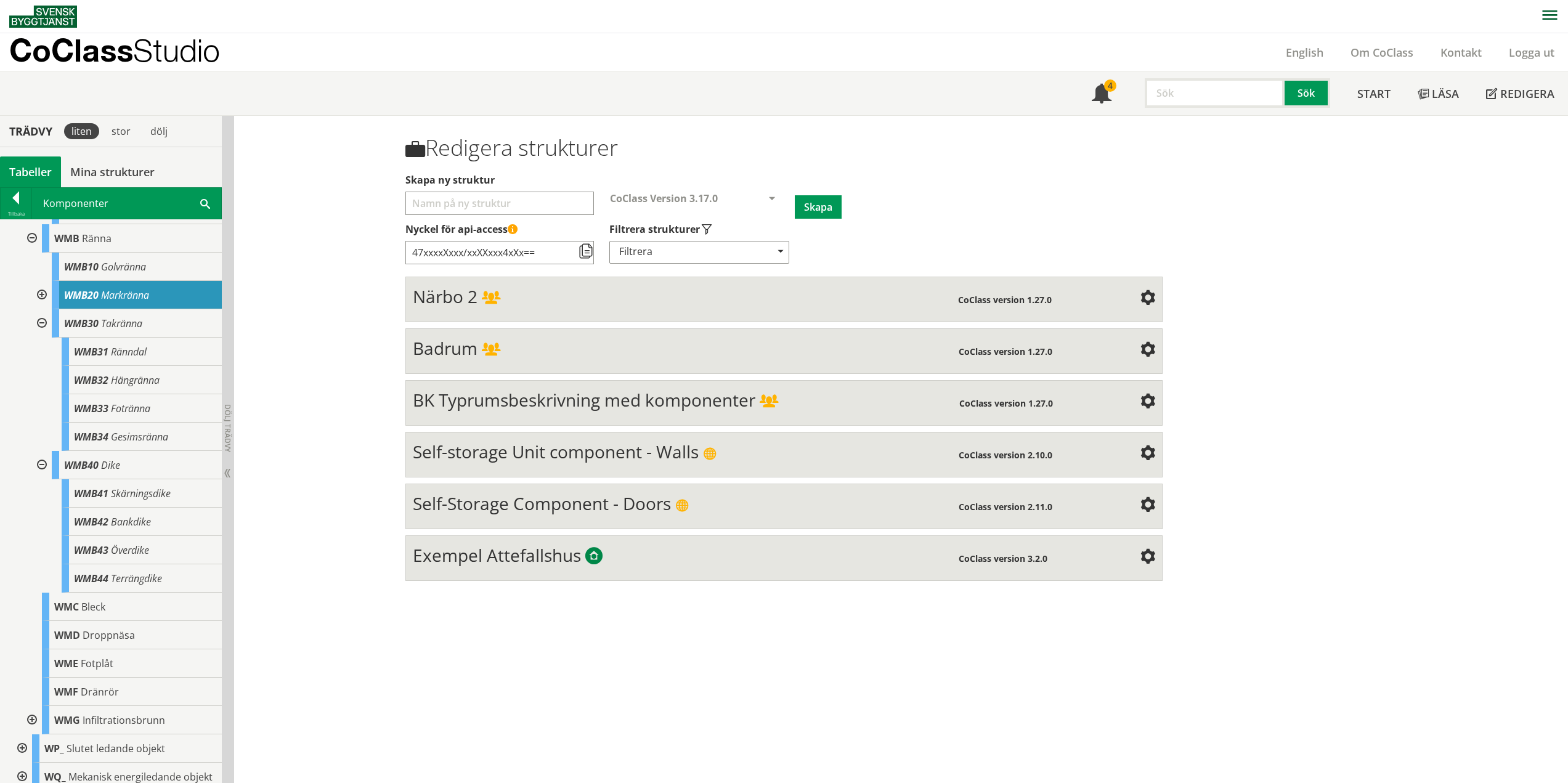
click at [43, 462] on div at bounding box center [41, 465] width 22 height 28
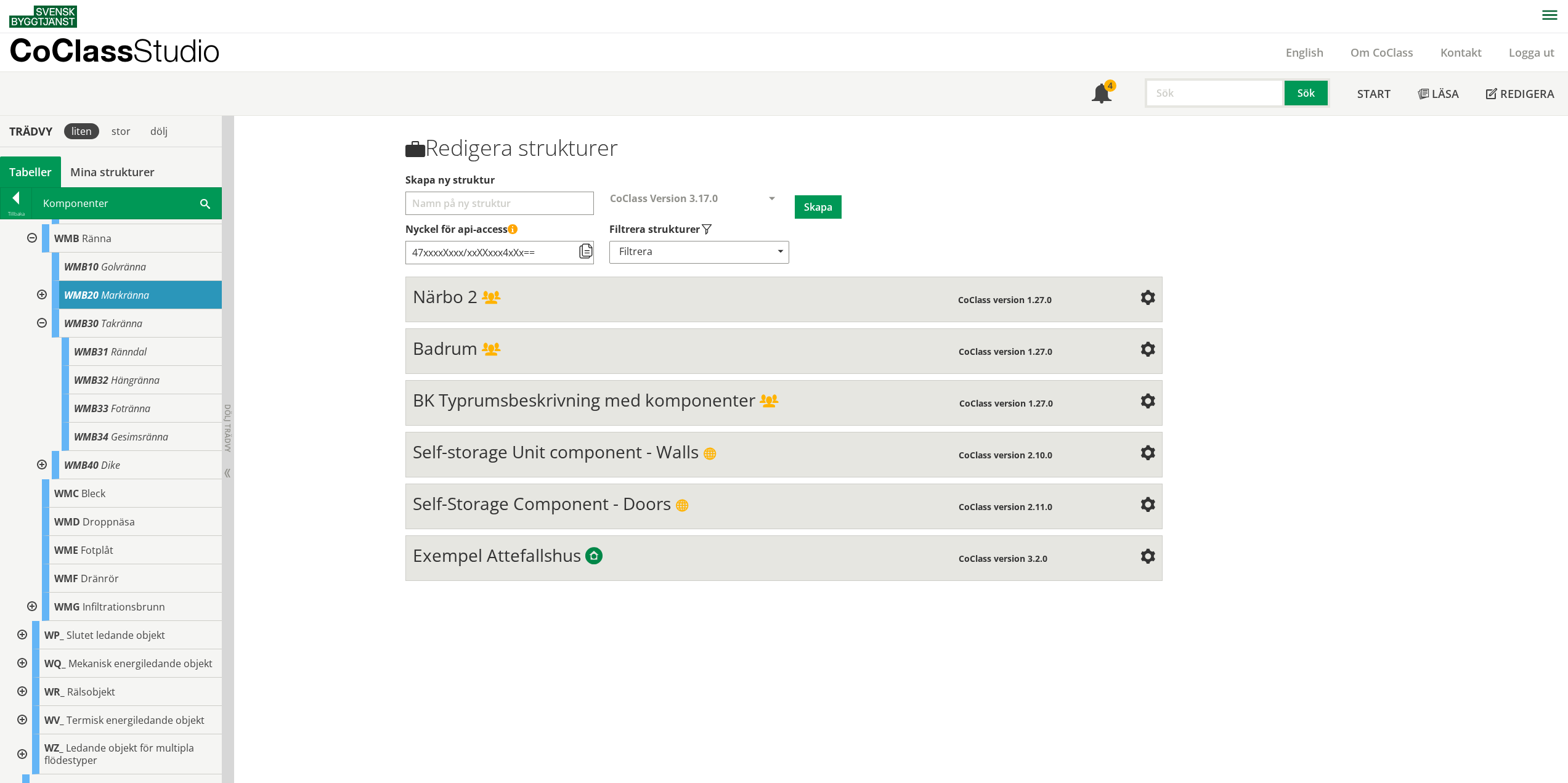
click at [47, 321] on div at bounding box center [41, 323] width 22 height 28
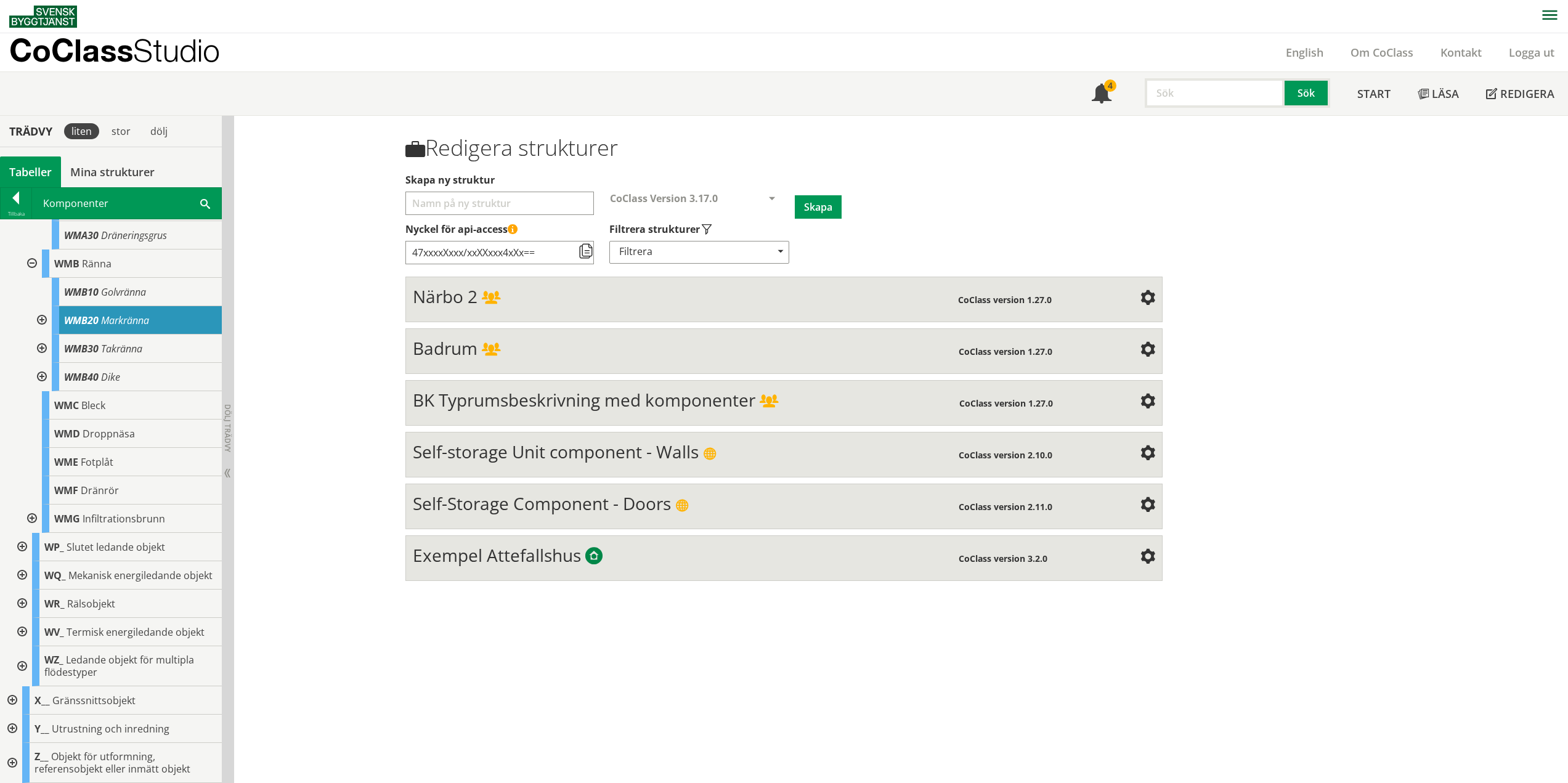
click at [36, 252] on div at bounding box center [31, 263] width 22 height 28
click at [30, 506] on div at bounding box center [31, 518] width 22 height 28
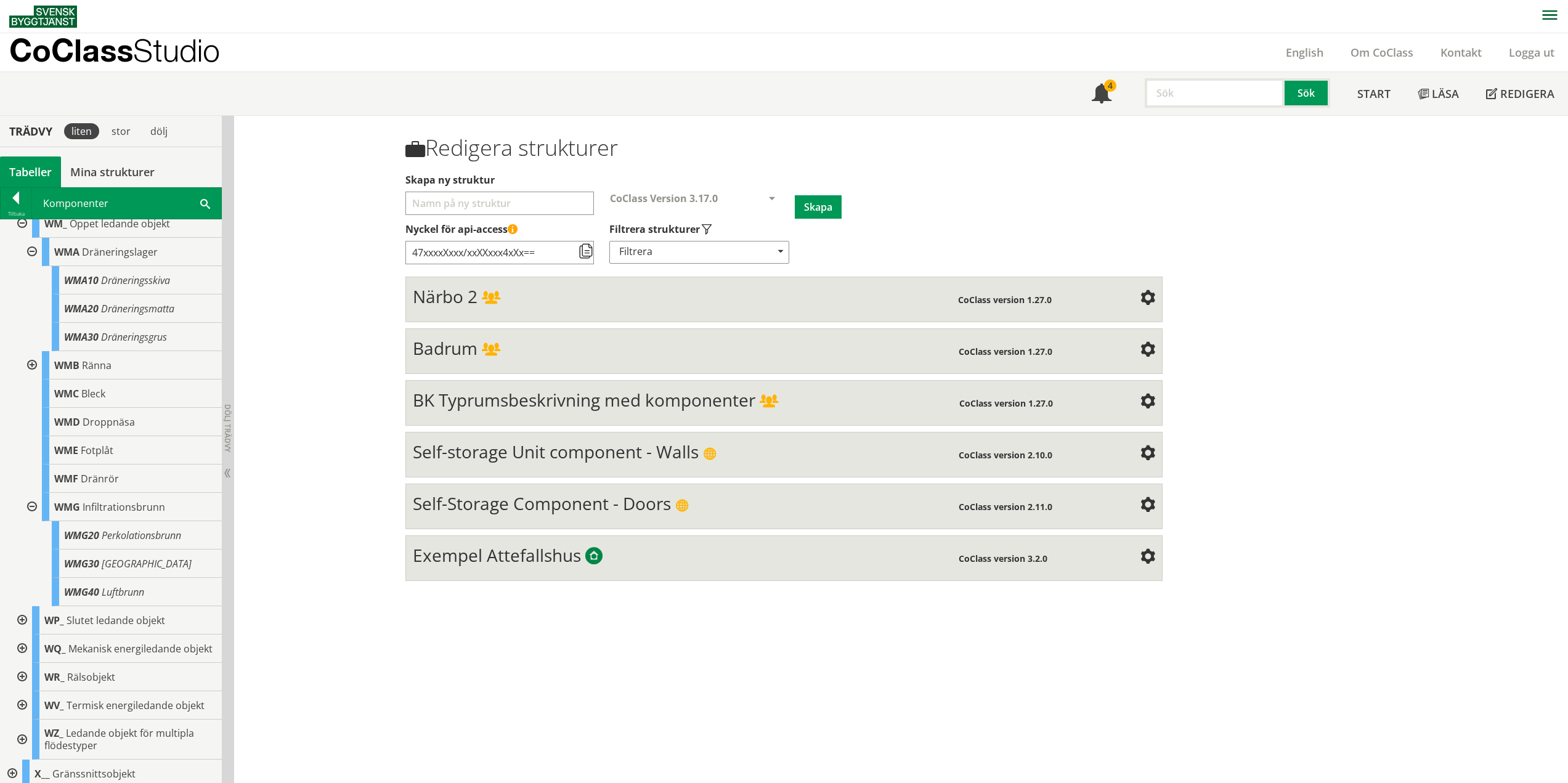
scroll to position [759, 0]
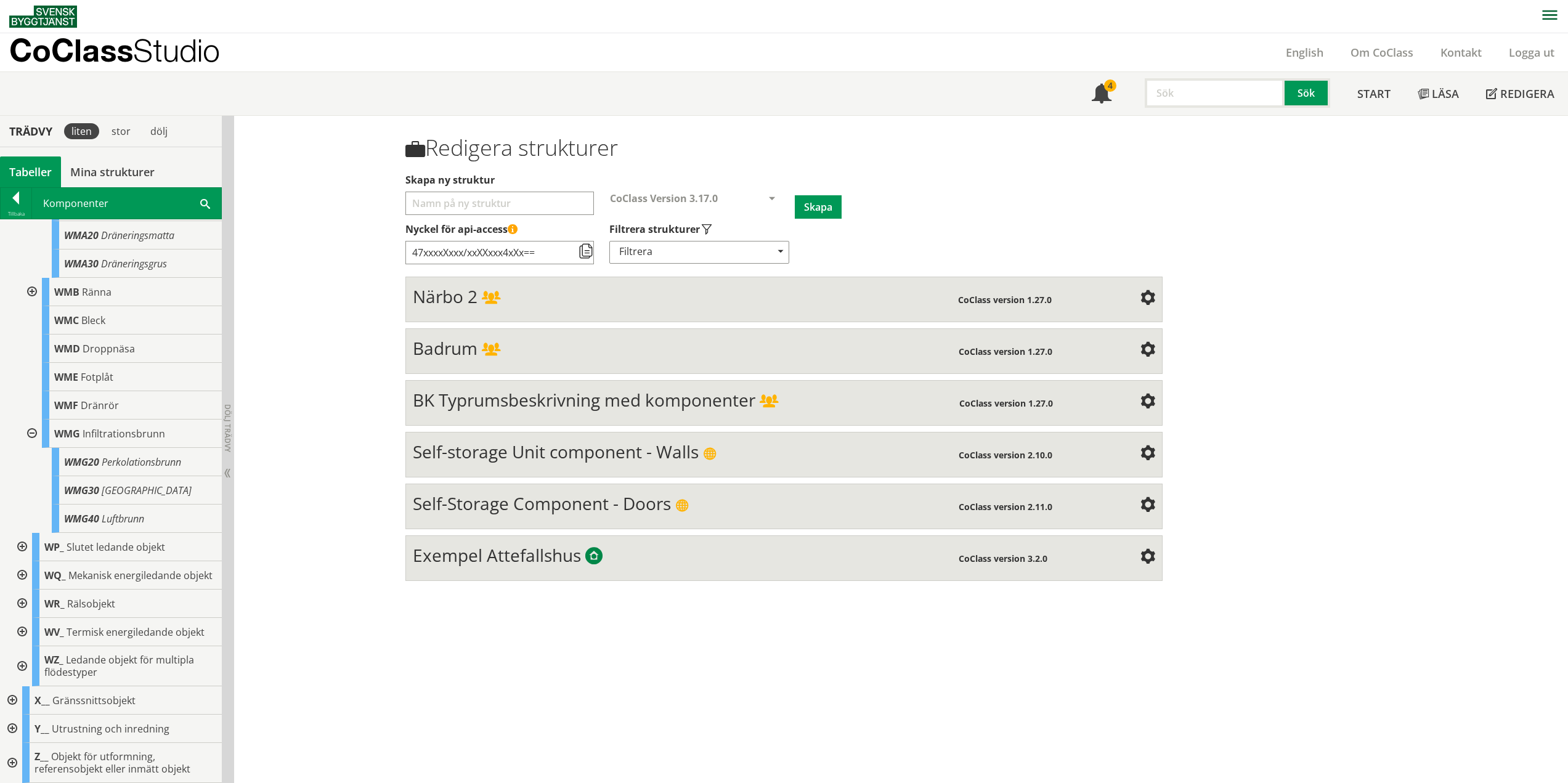
click at [39, 420] on div at bounding box center [31, 433] width 22 height 28
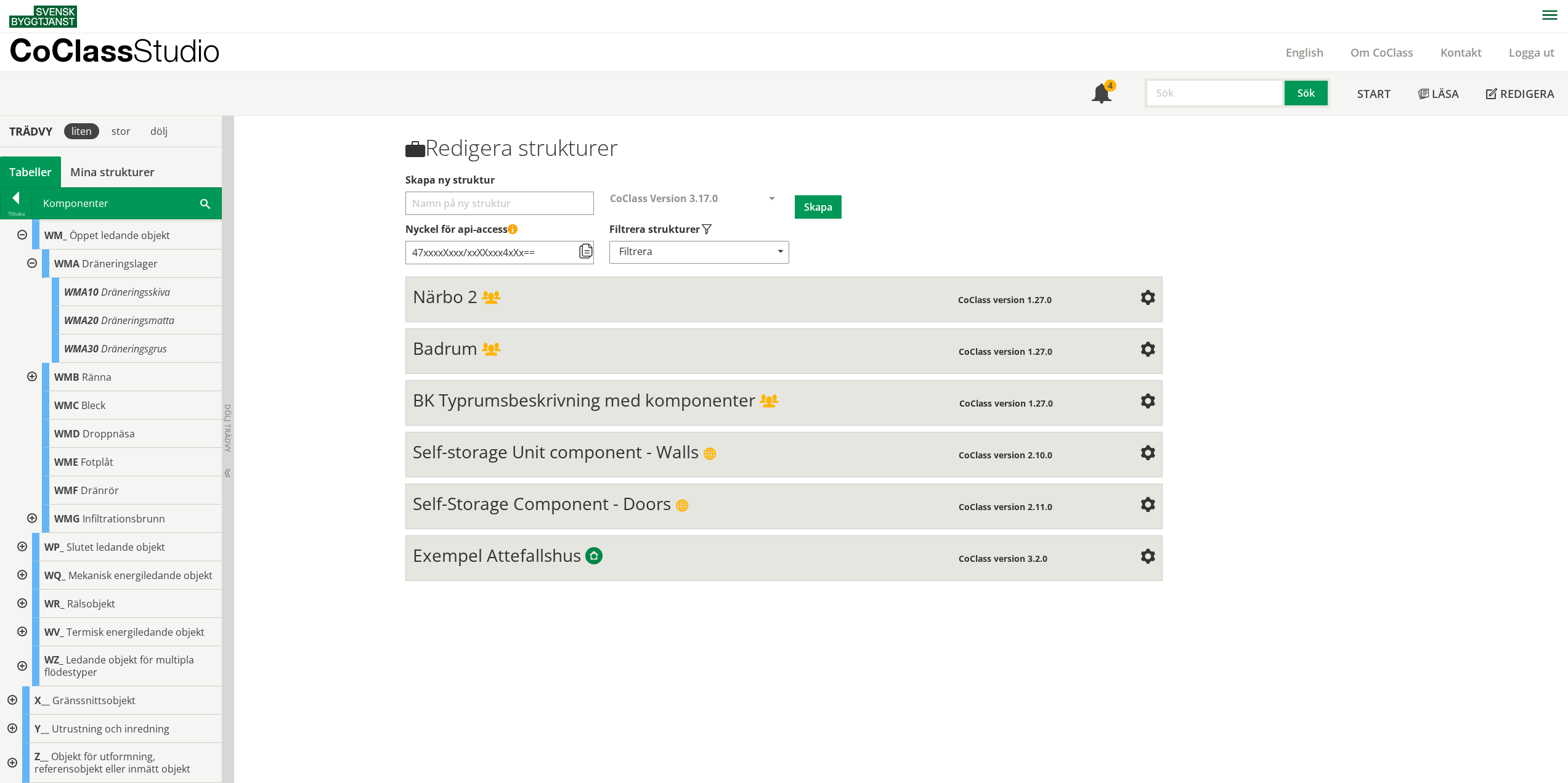
scroll to position [674, 0]
click at [32, 252] on div at bounding box center [31, 263] width 22 height 28
click at [19, 307] on div at bounding box center [21, 320] width 22 height 28
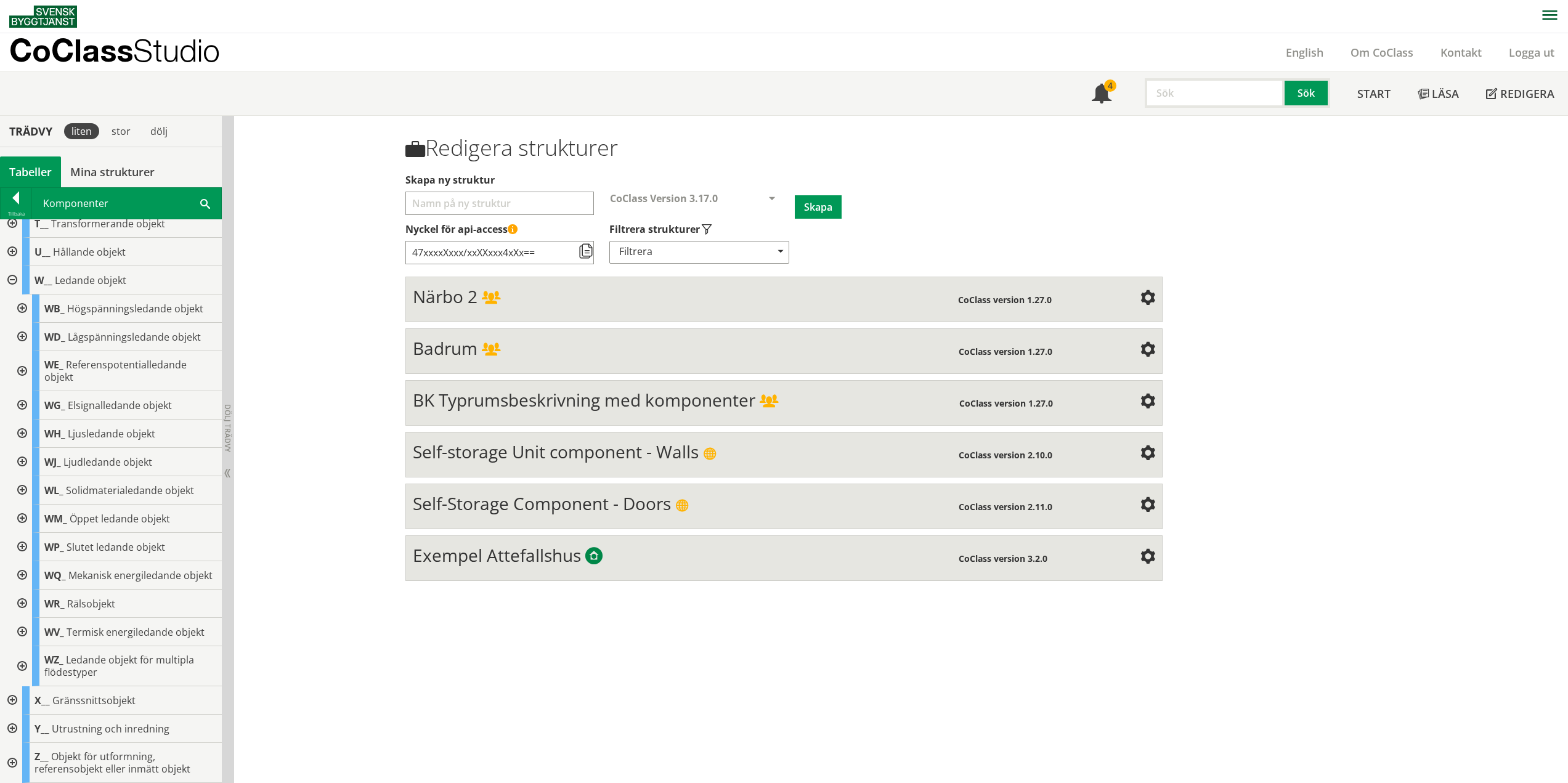
scroll to position [391, 0]
click at [20, 533] on div at bounding box center [21, 547] width 22 height 28
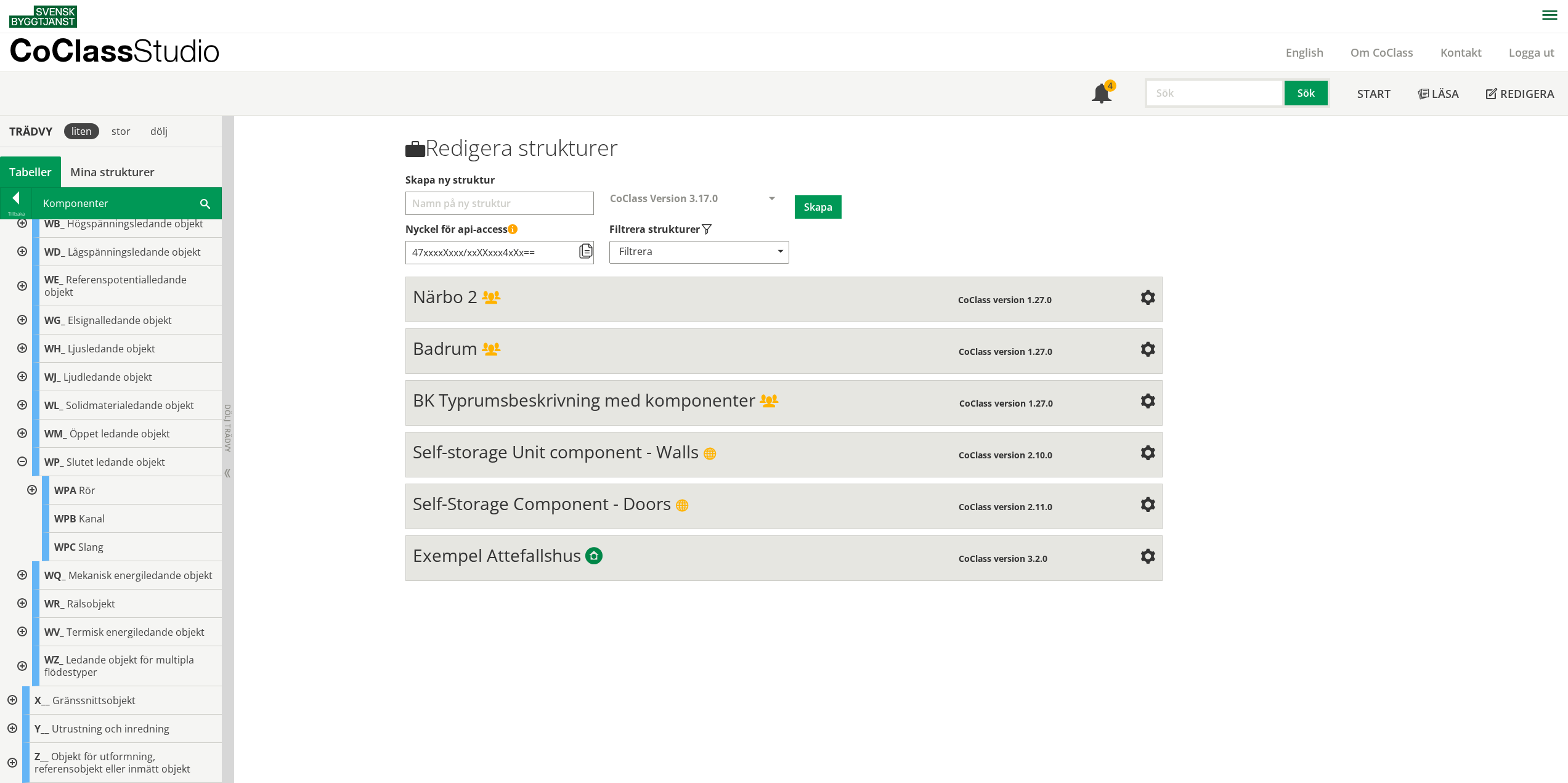
click at [30, 481] on div at bounding box center [31, 490] width 22 height 28
click at [44, 448] on div at bounding box center [41, 462] width 22 height 28
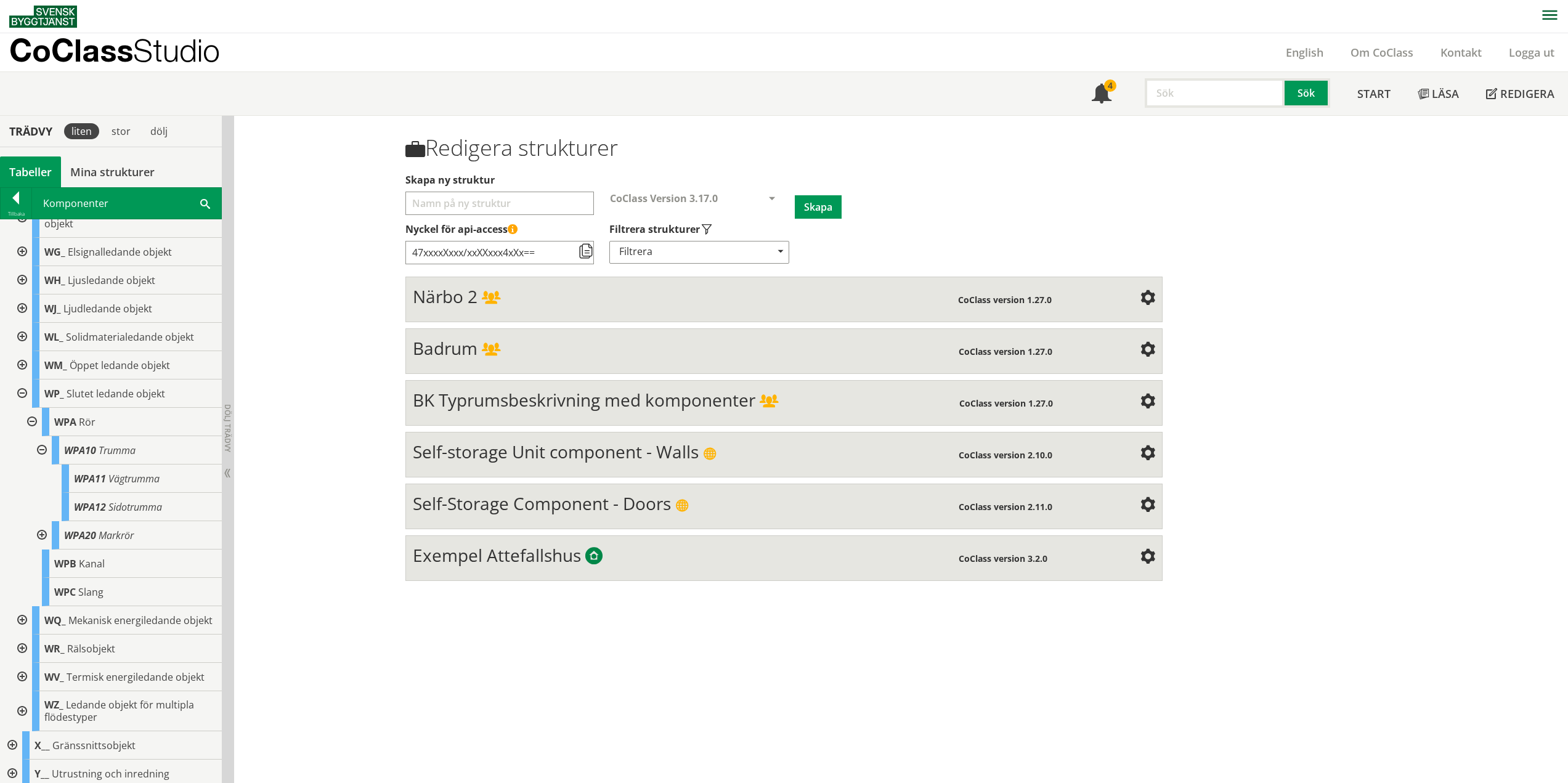
scroll to position [589, 0]
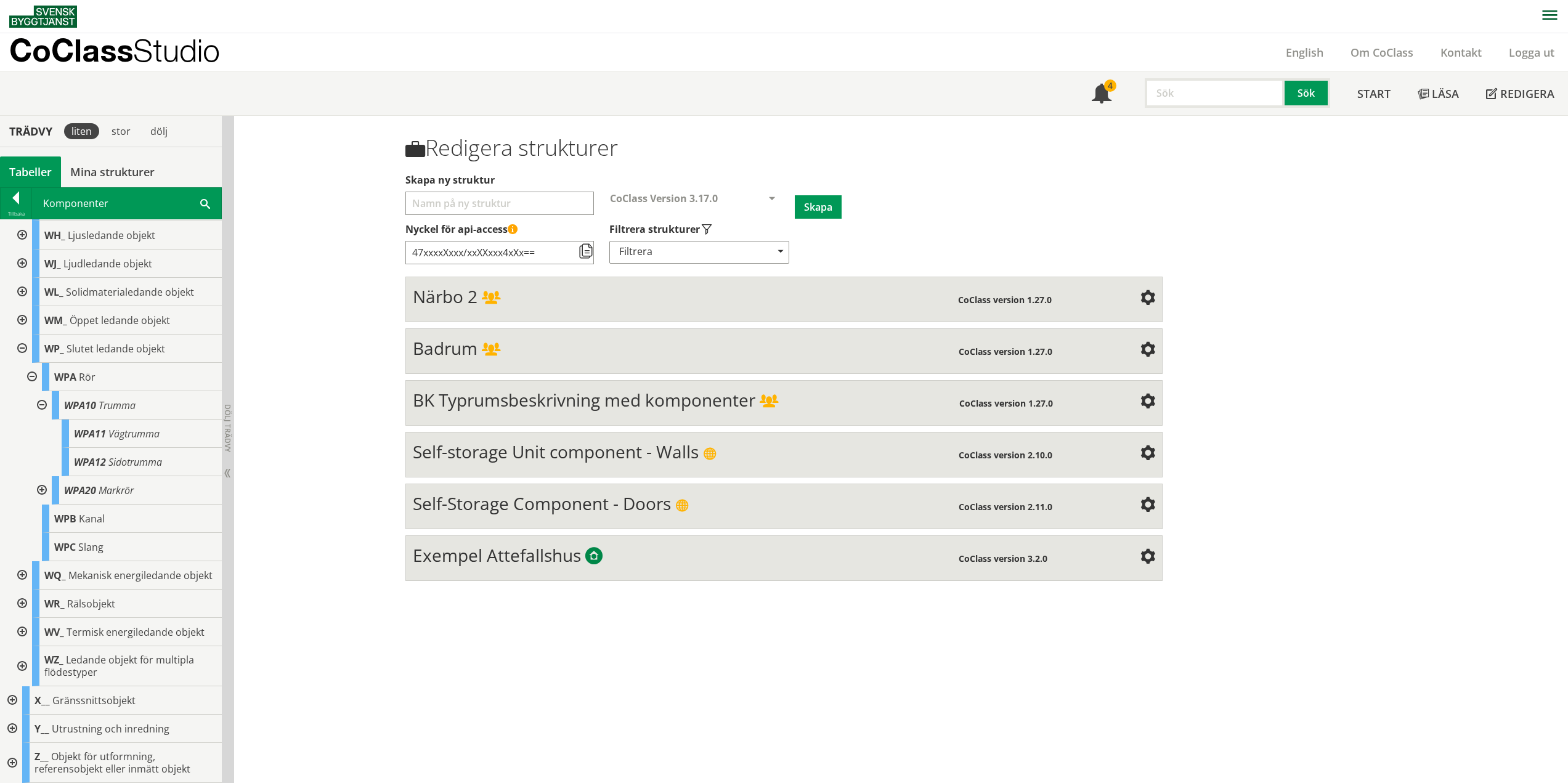
drag, startPoint x: 41, startPoint y: 392, endPoint x: 42, endPoint y: 400, distance: 8.1
click at [41, 392] on div at bounding box center [41, 405] width 22 height 28
click at [42, 477] on div at bounding box center [41, 490] width 22 height 28
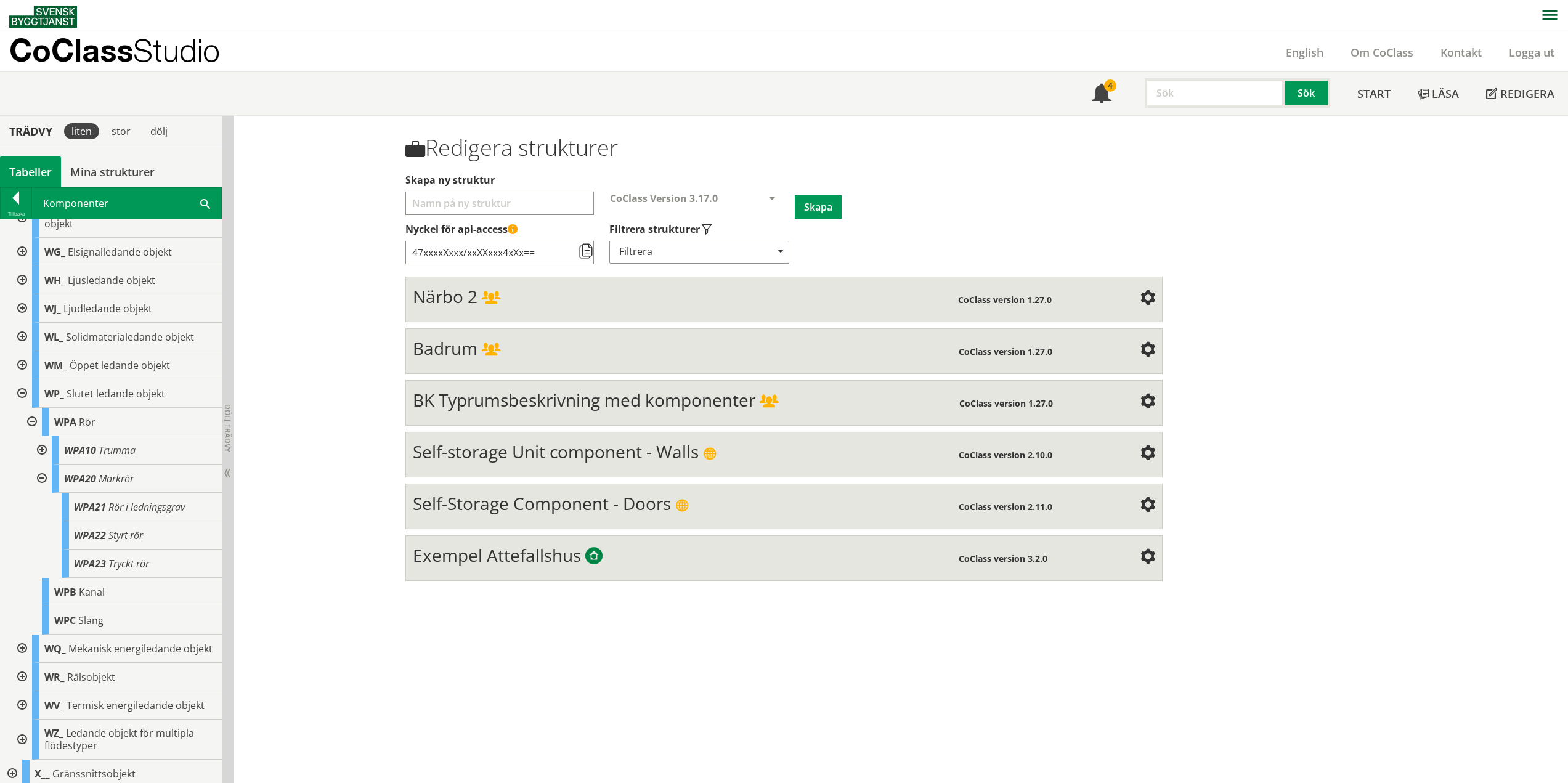
scroll to position [589, 0]
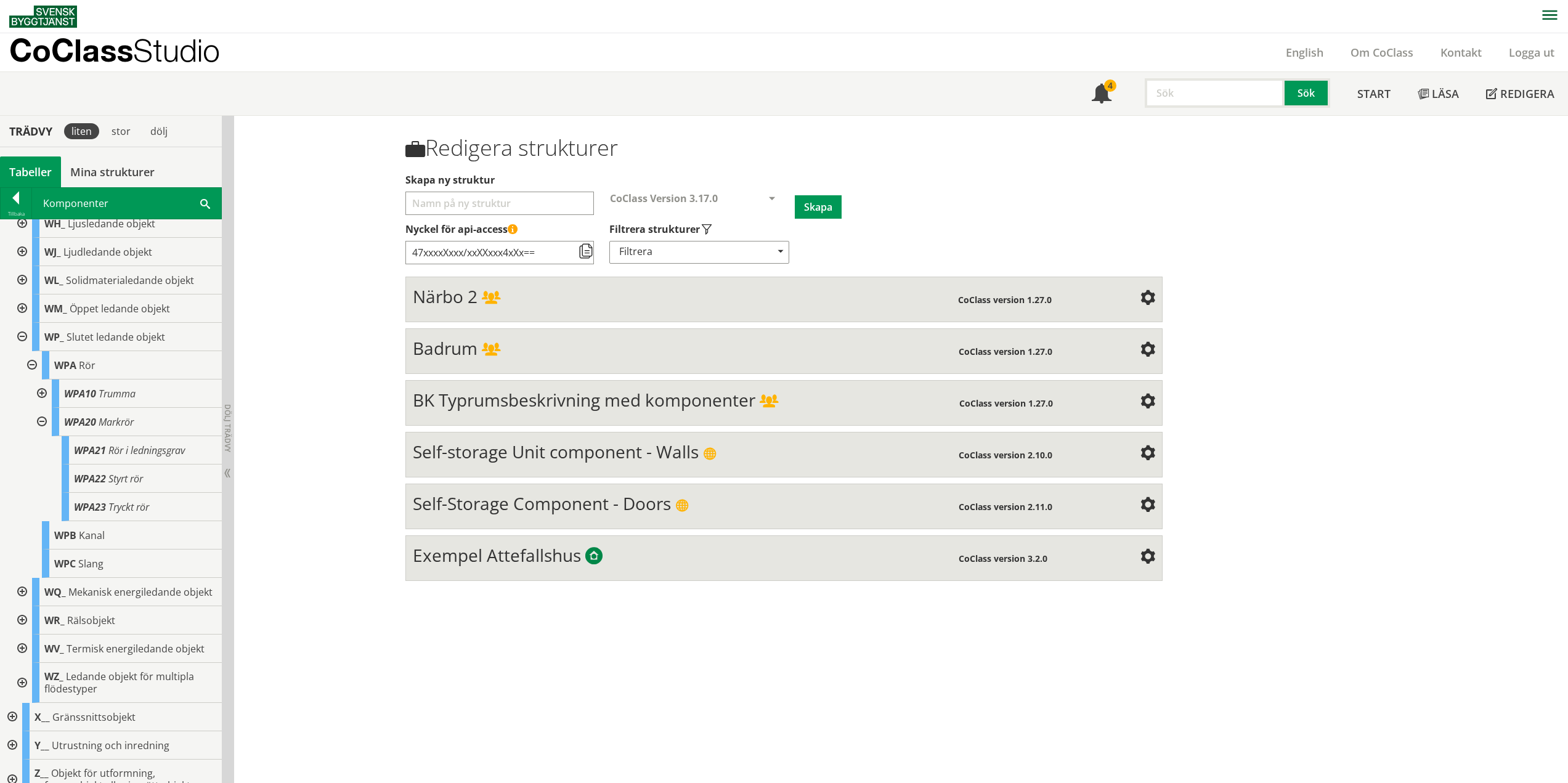
click at [40, 415] on div at bounding box center [41, 421] width 22 height 28
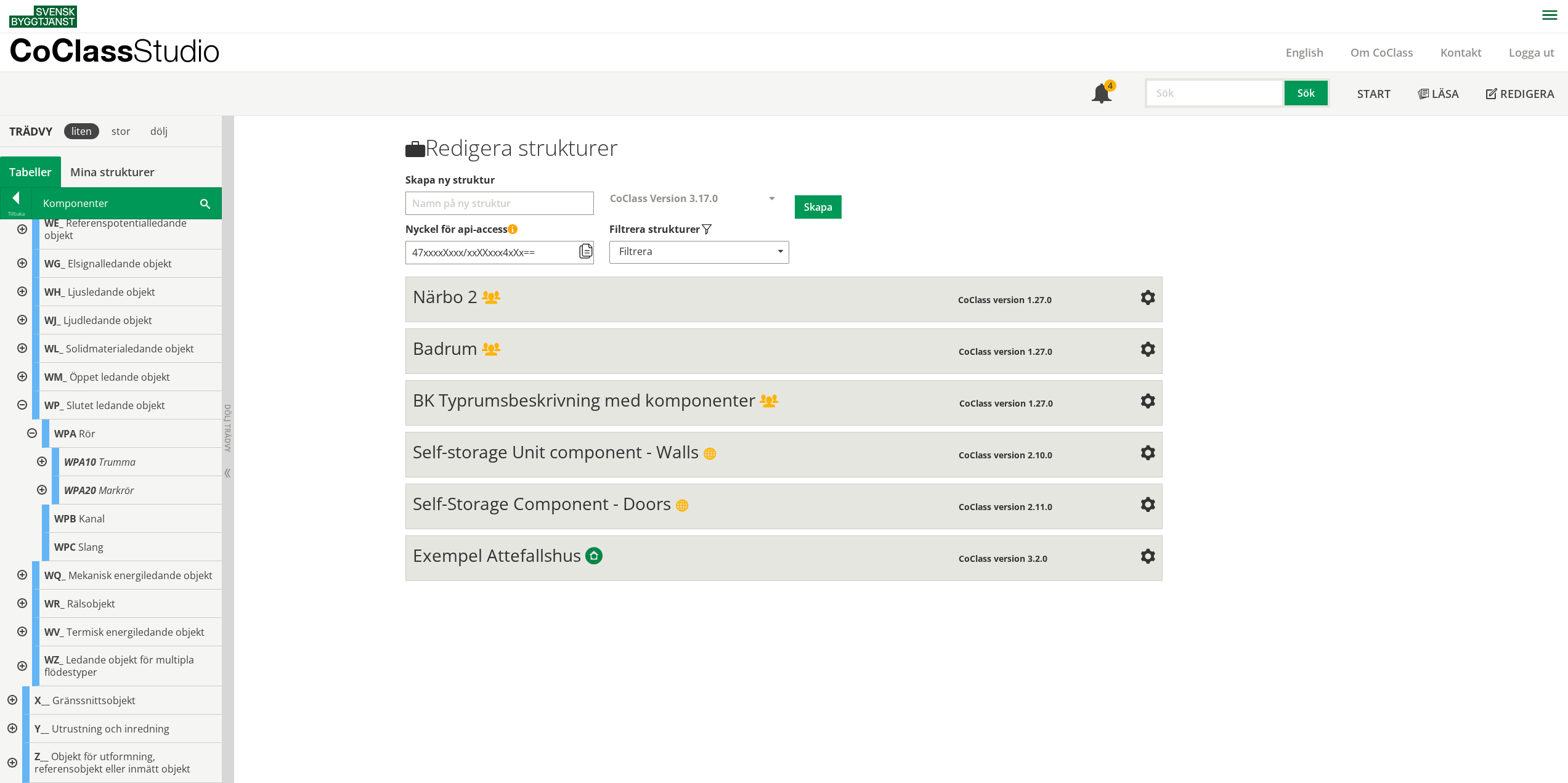
click at [29, 421] on div at bounding box center [31, 433] width 22 height 28
click at [24, 448] on div at bounding box center [21, 462] width 22 height 28
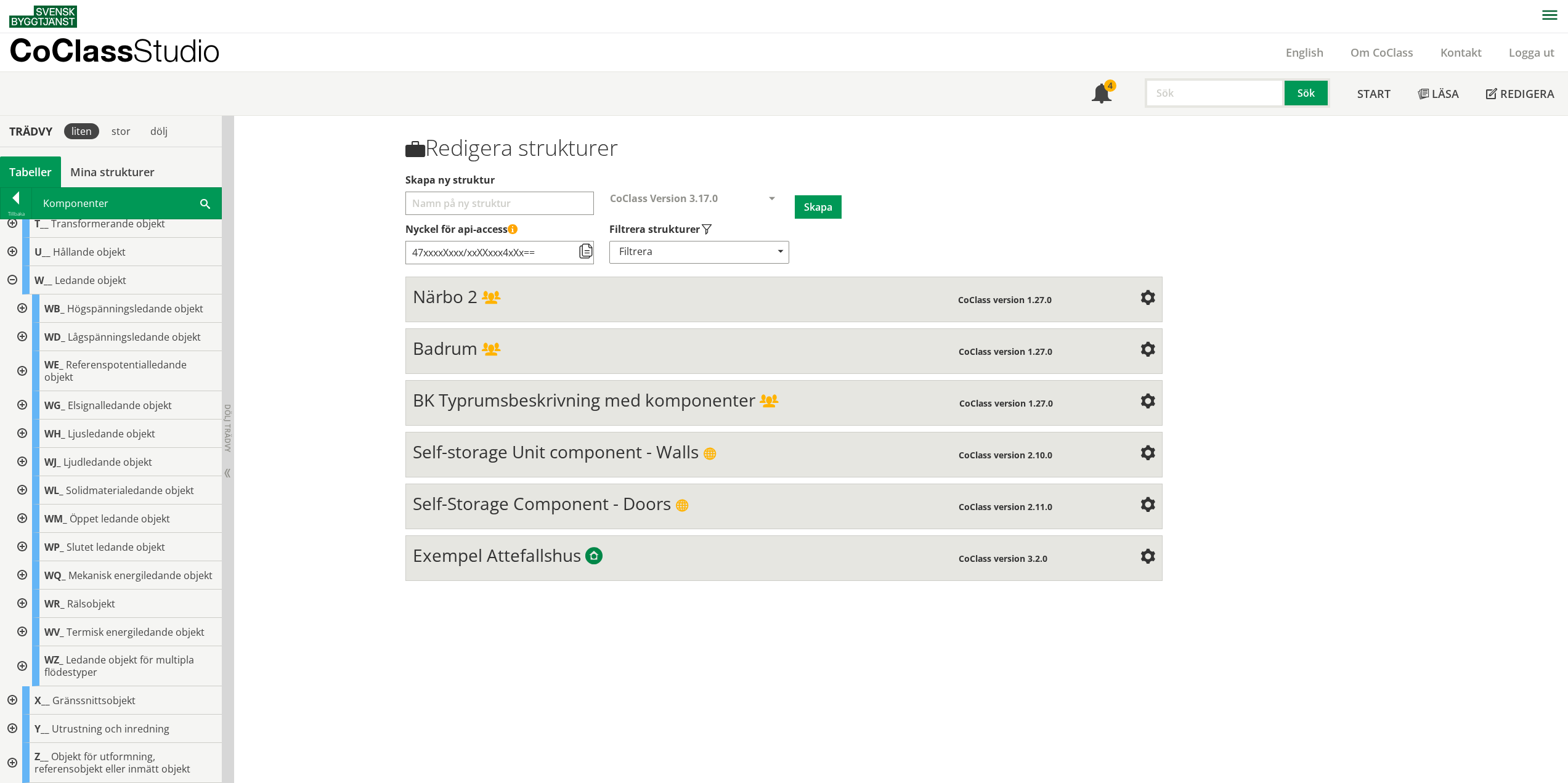
click at [20, 568] on div at bounding box center [21, 575] width 22 height 28
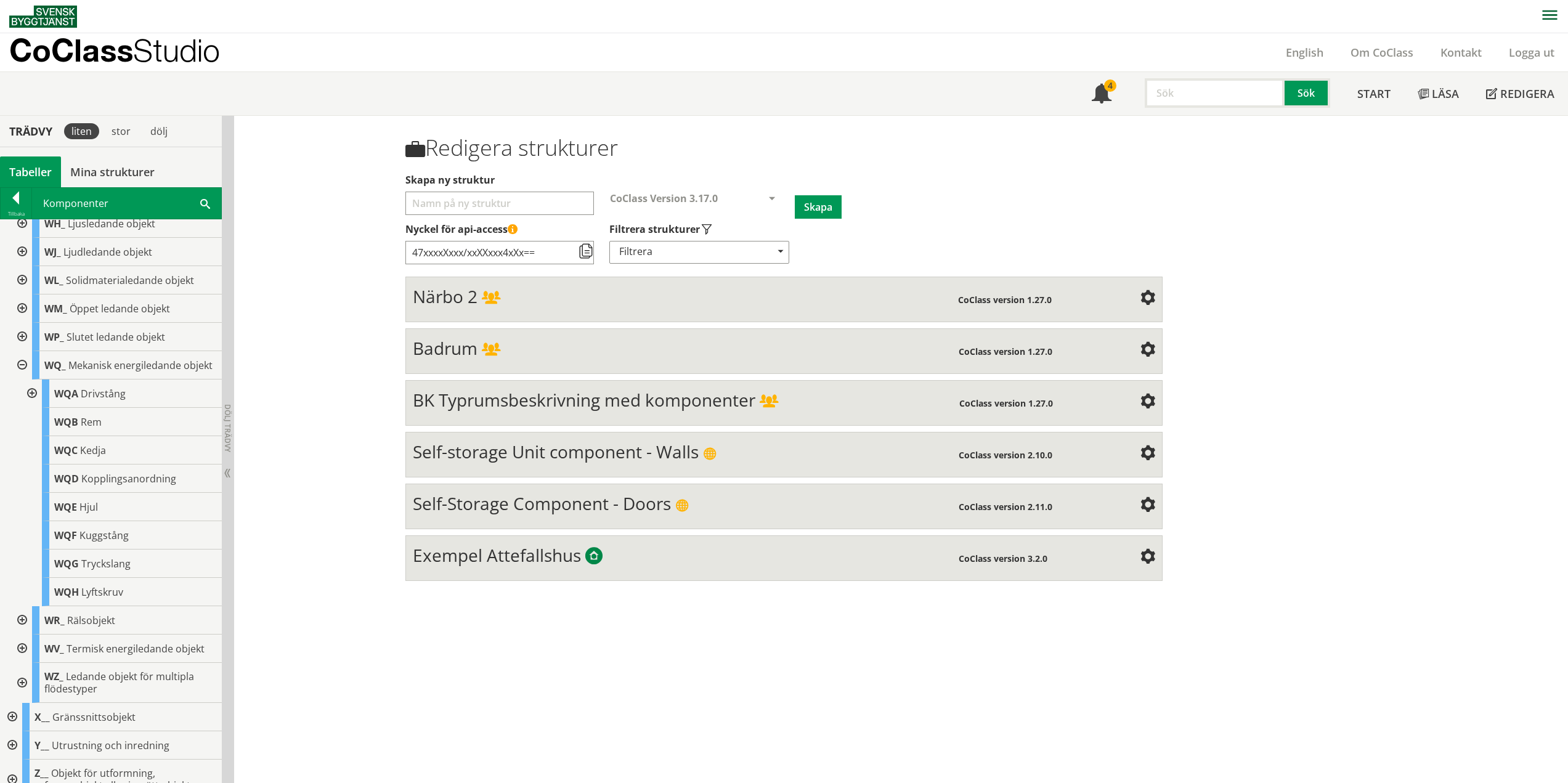
click at [30, 403] on div at bounding box center [31, 393] width 22 height 28
drag, startPoint x: 34, startPoint y: 404, endPoint x: 29, endPoint y: 412, distance: 9.4
click at [34, 404] on div at bounding box center [31, 393] width 22 height 28
click at [23, 371] on div at bounding box center [21, 365] width 22 height 28
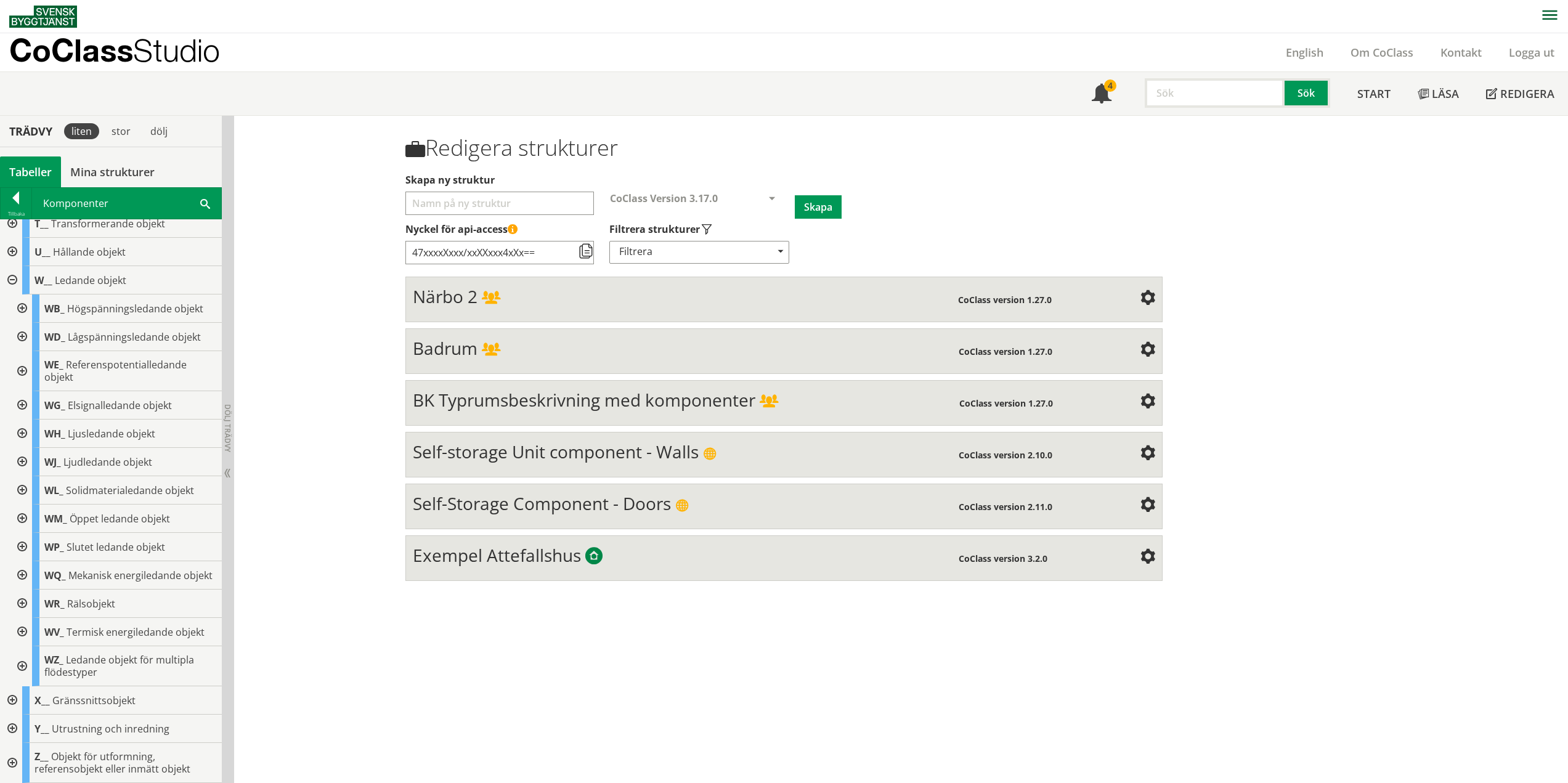
scroll to position [391, 0]
click at [22, 603] on div at bounding box center [21, 603] width 22 height 28
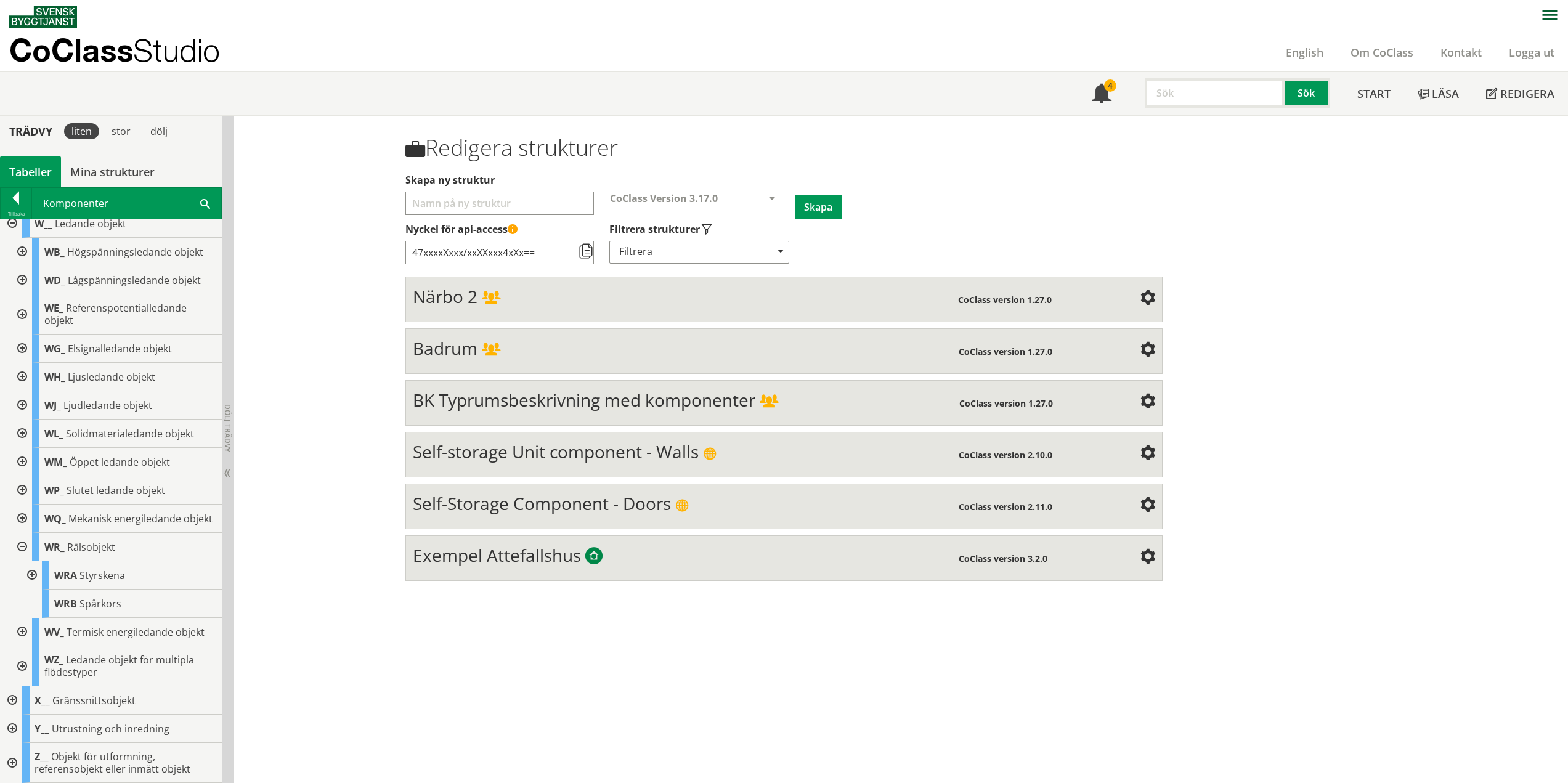
click at [28, 572] on div at bounding box center [31, 575] width 22 height 28
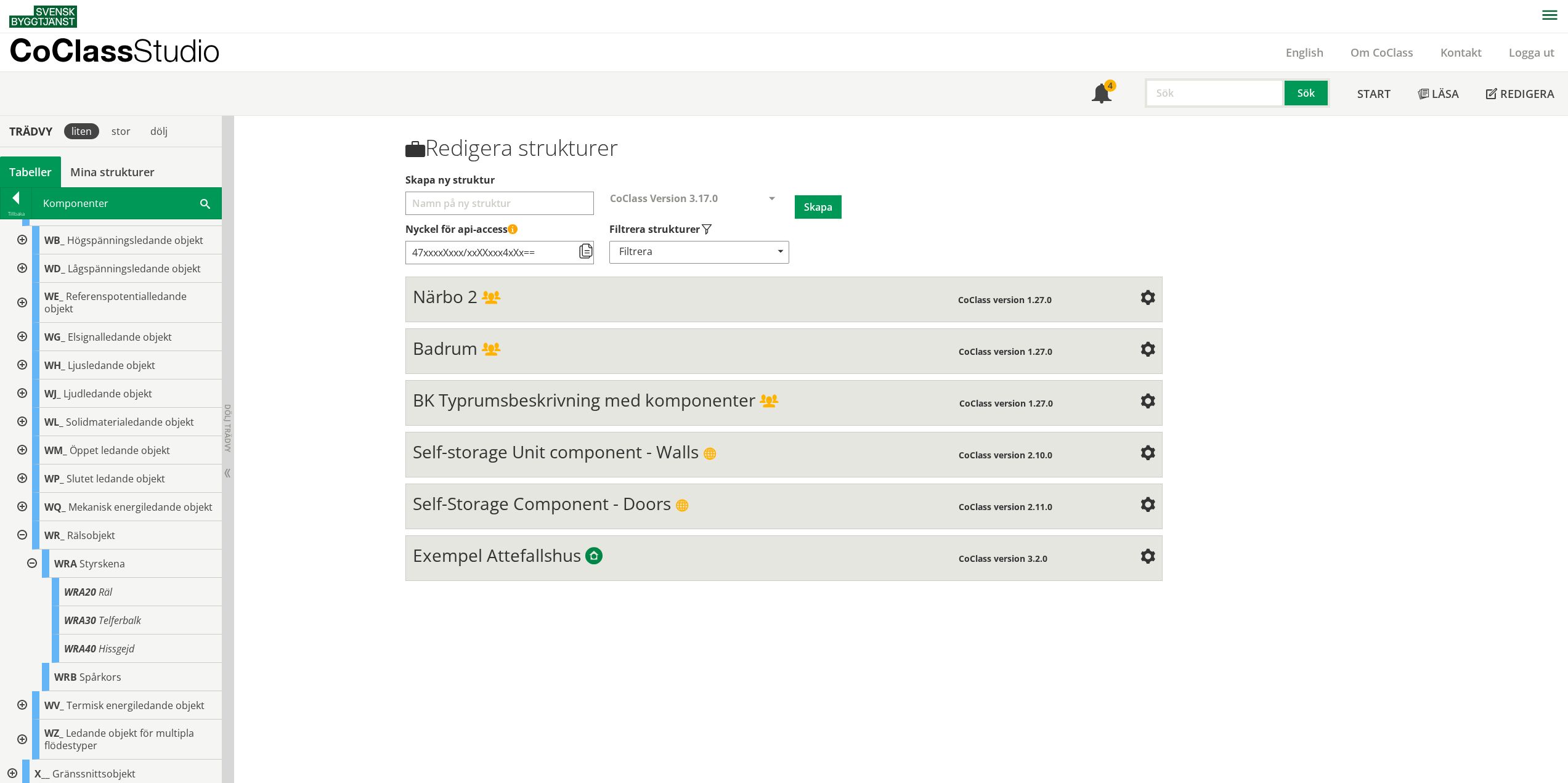
scroll to position [532, 0]
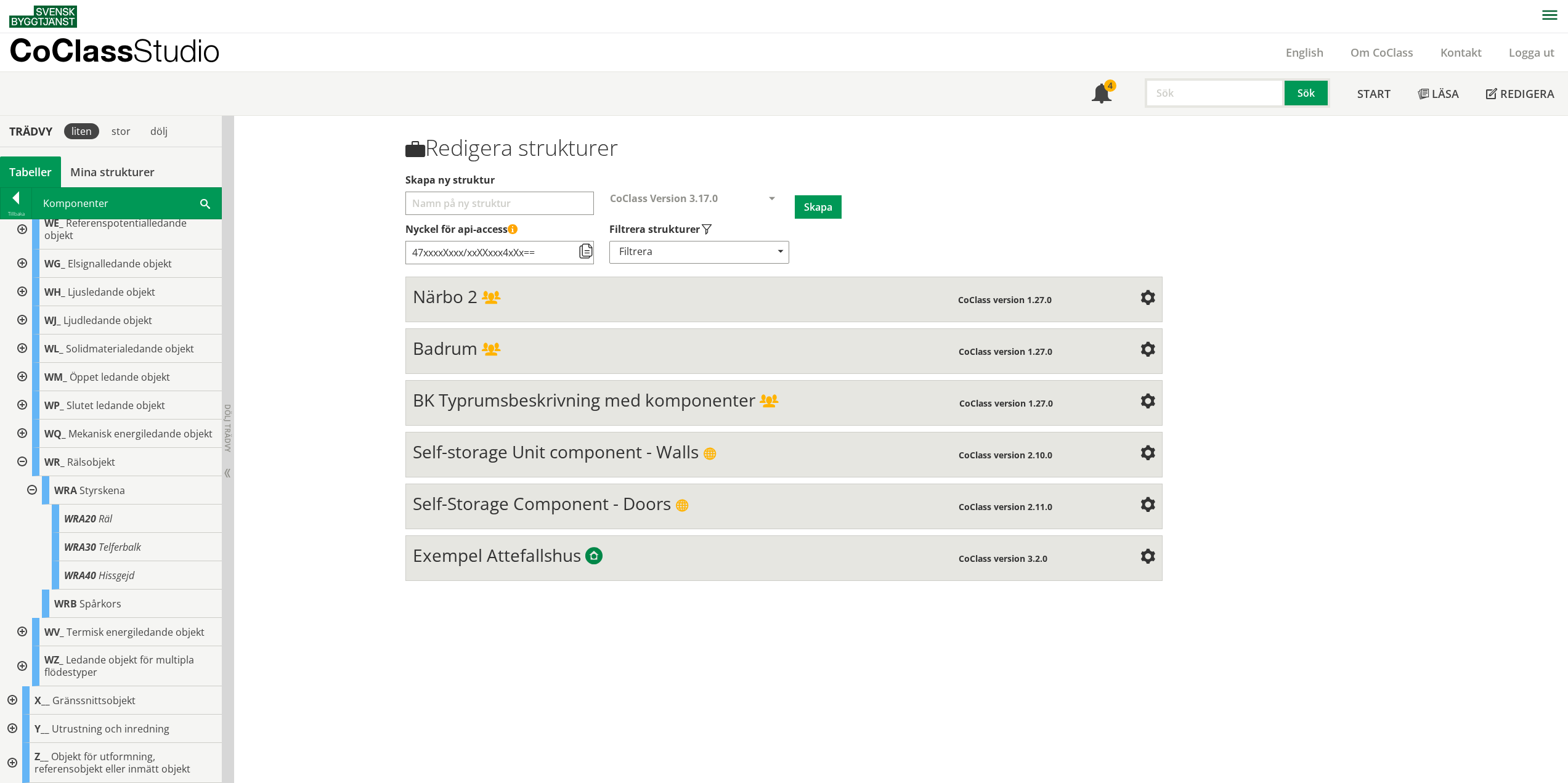
click at [34, 489] on div at bounding box center [31, 490] width 22 height 28
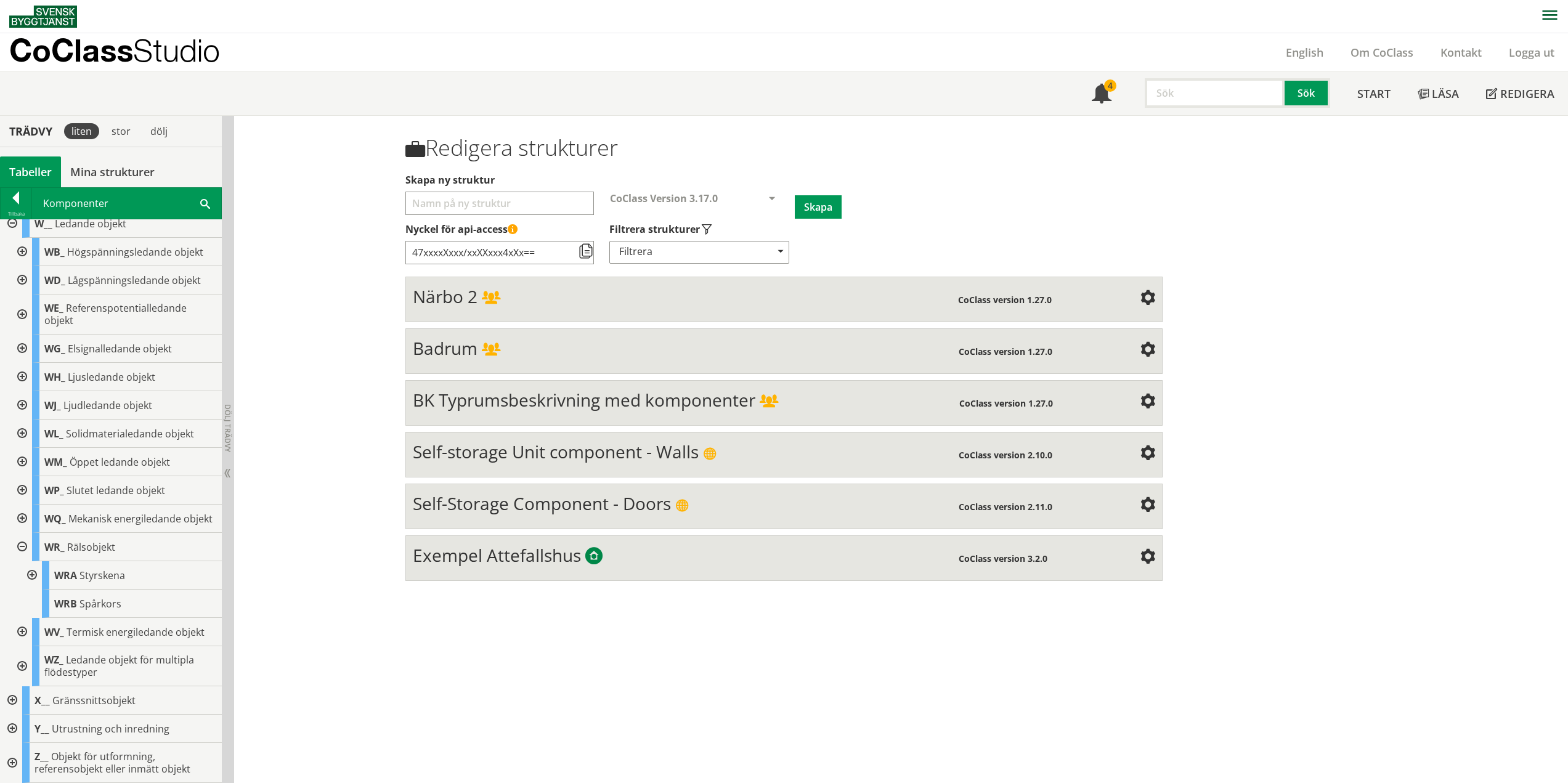
scroll to position [447, 0]
click at [18, 546] on div at bounding box center [21, 547] width 22 height 28
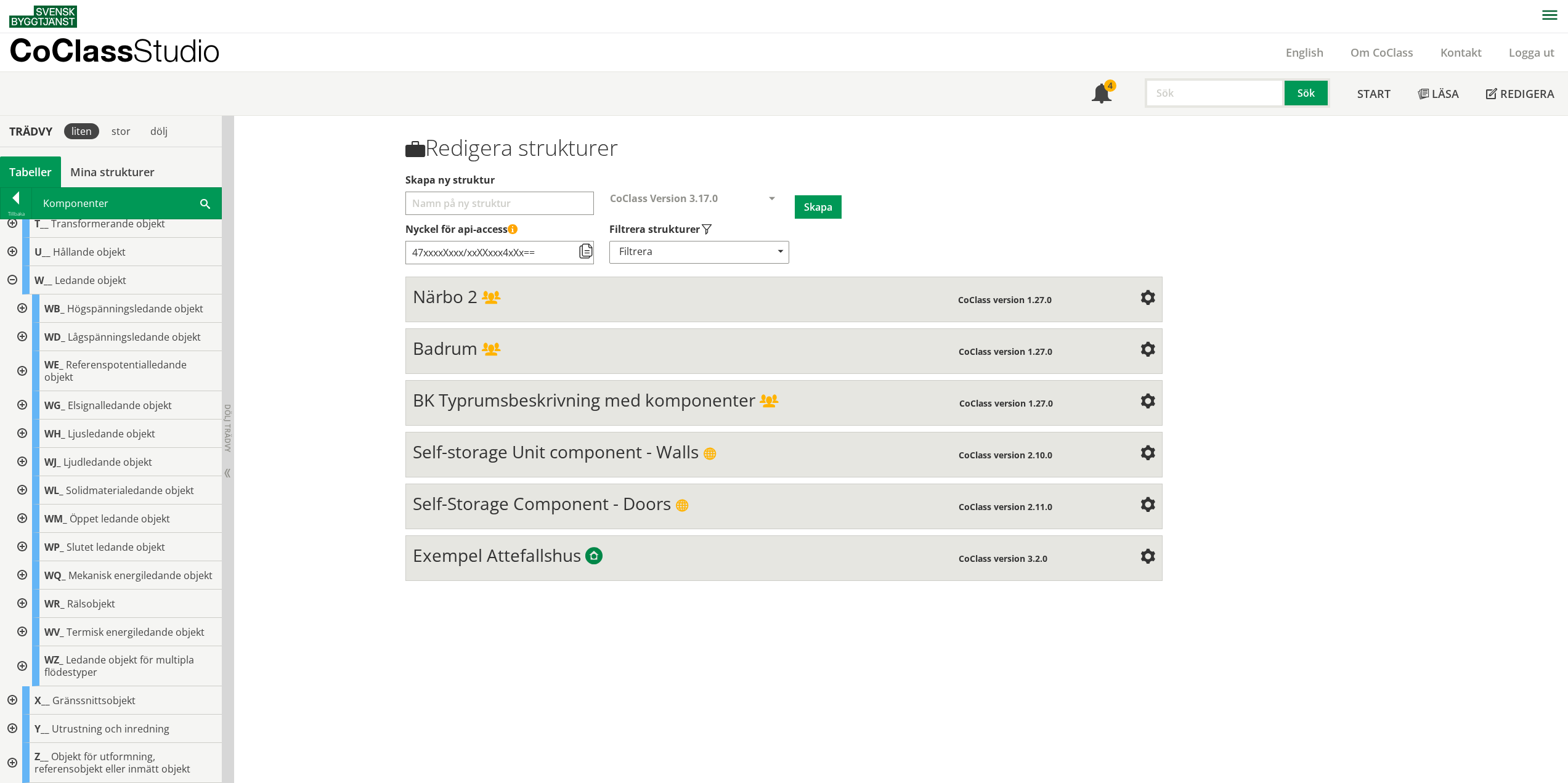
click at [24, 632] on div at bounding box center [21, 632] width 22 height 28
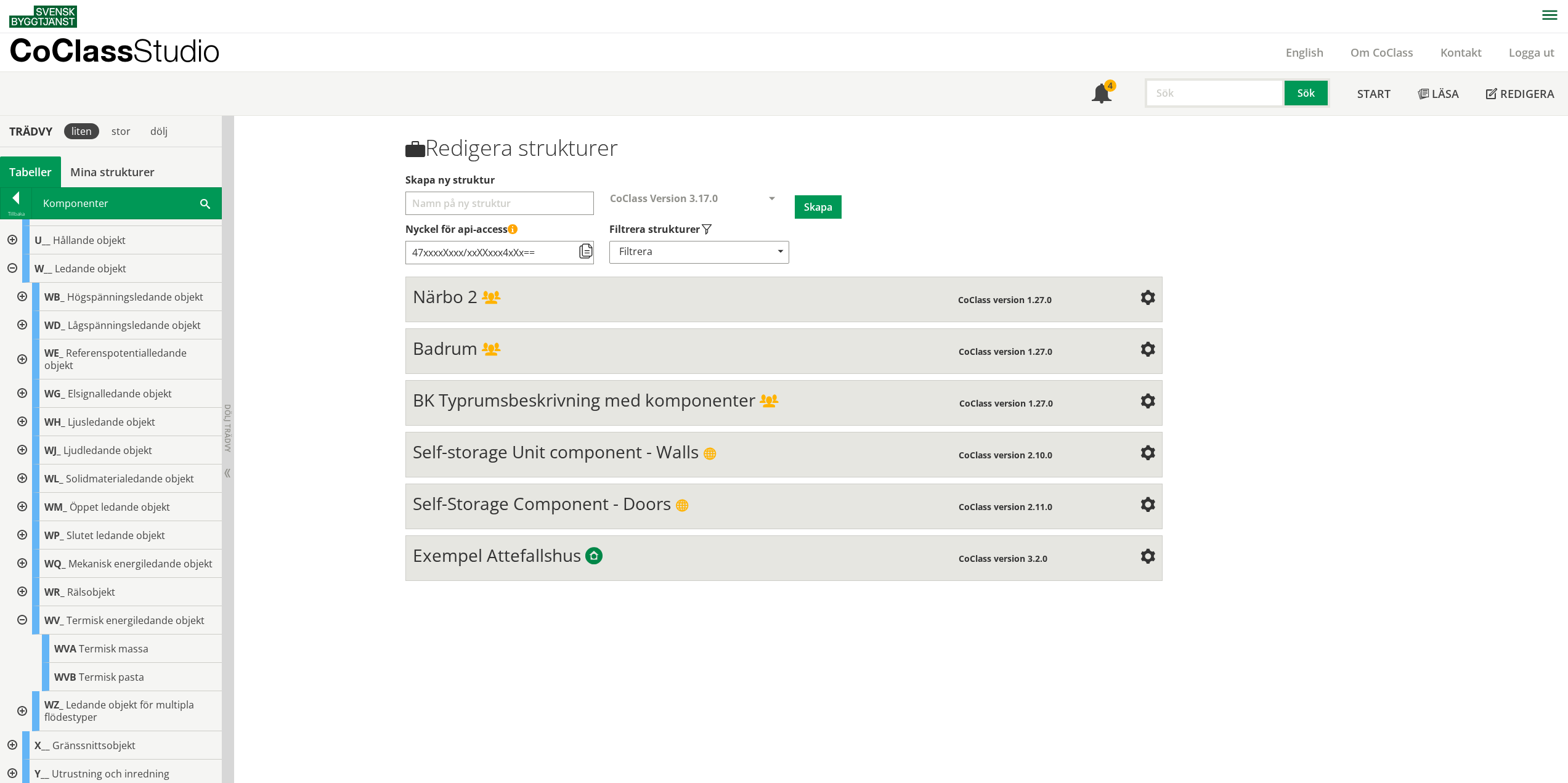
scroll to position [447, 0]
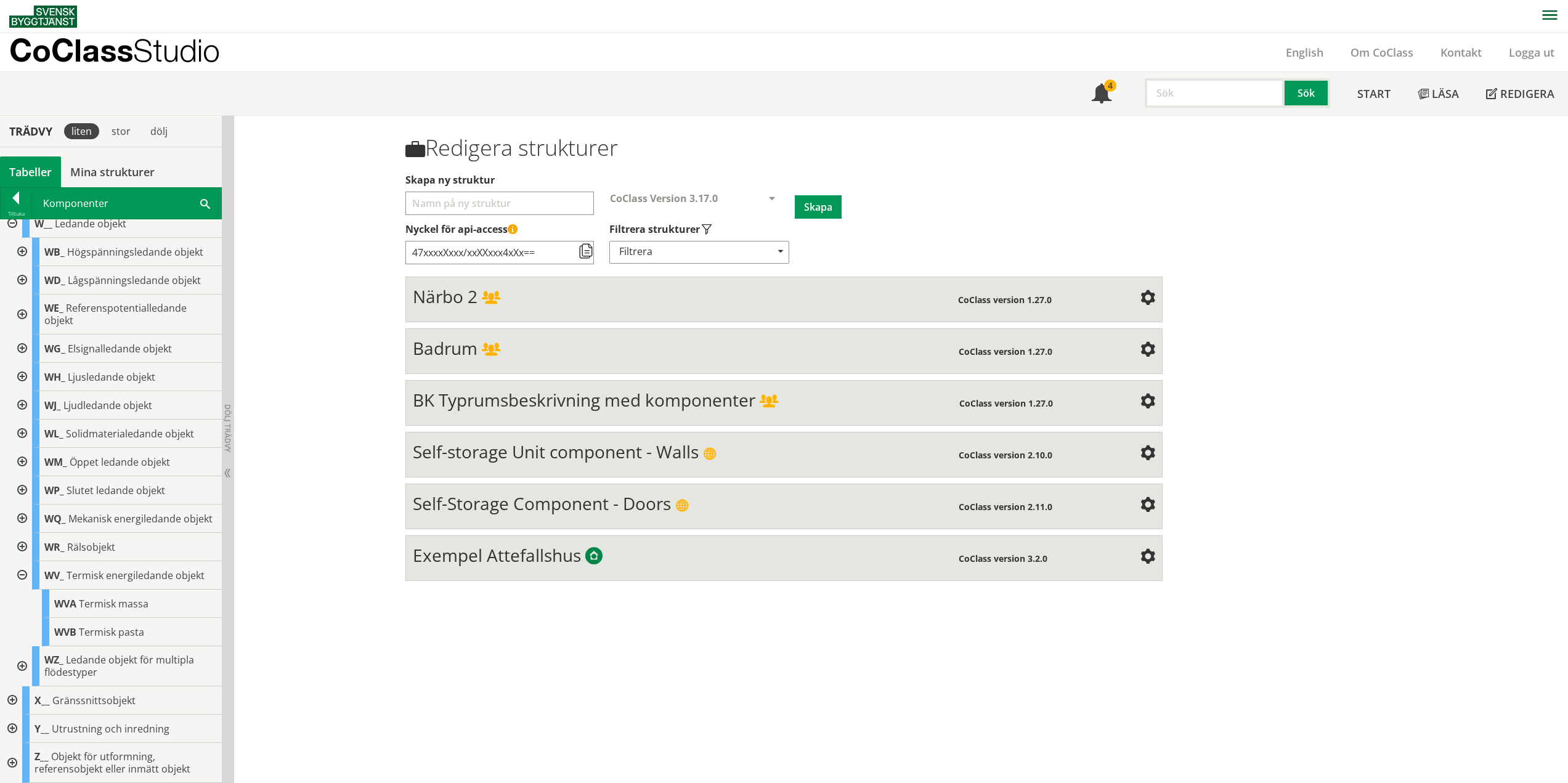
click at [22, 575] on div at bounding box center [21, 575] width 22 height 28
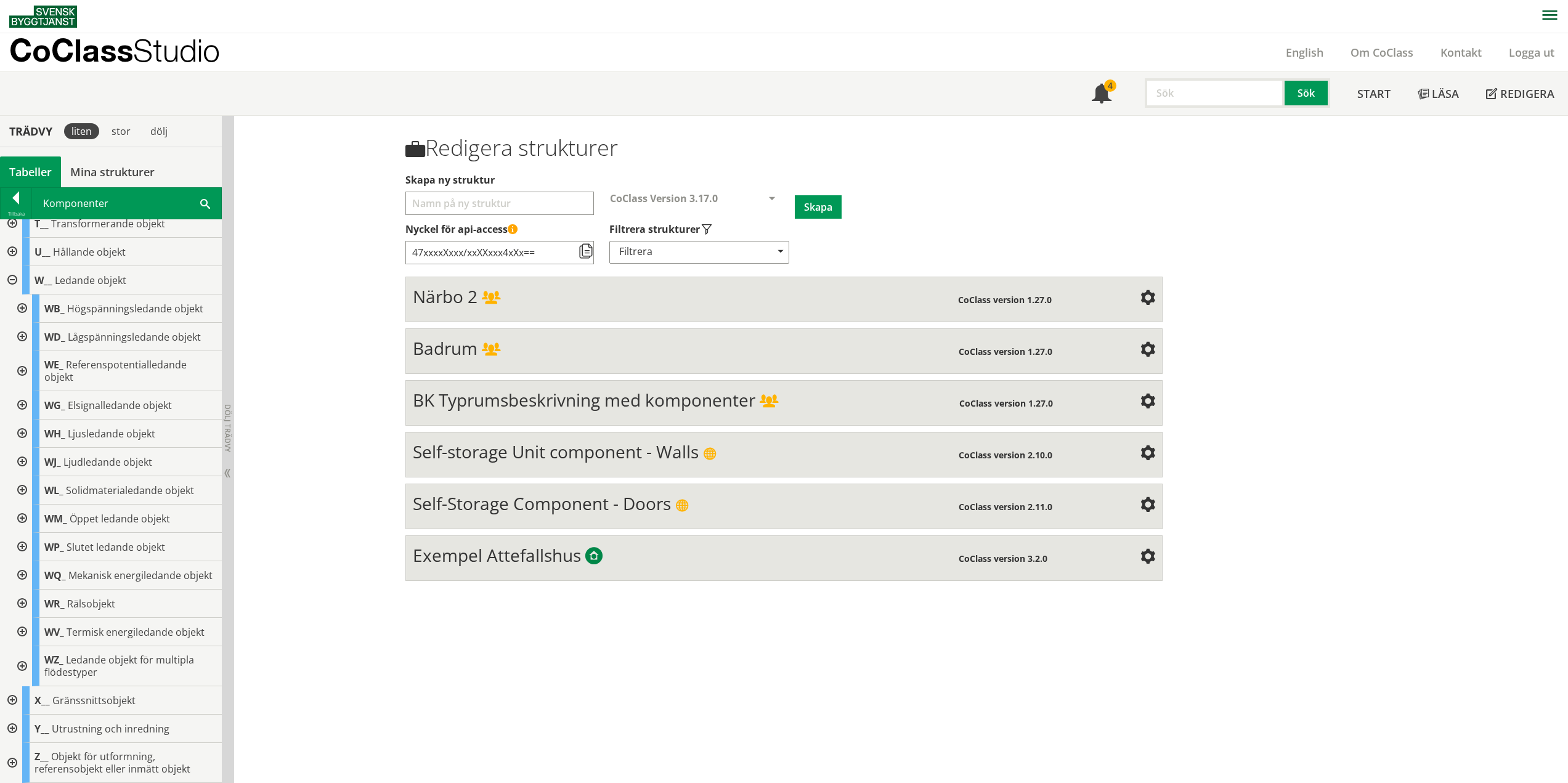
click at [24, 663] on div at bounding box center [21, 666] width 22 height 40
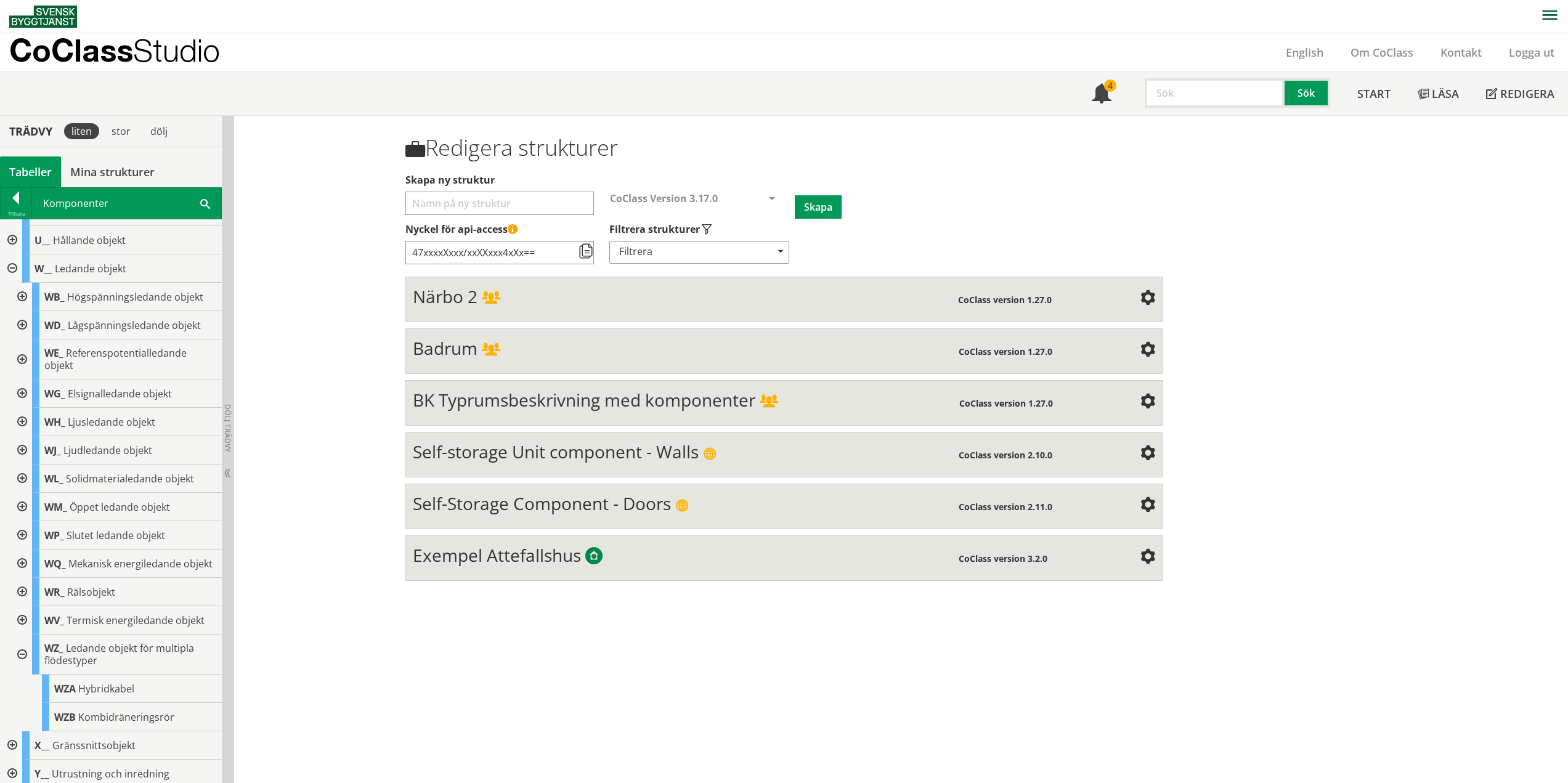
scroll to position [447, 0]
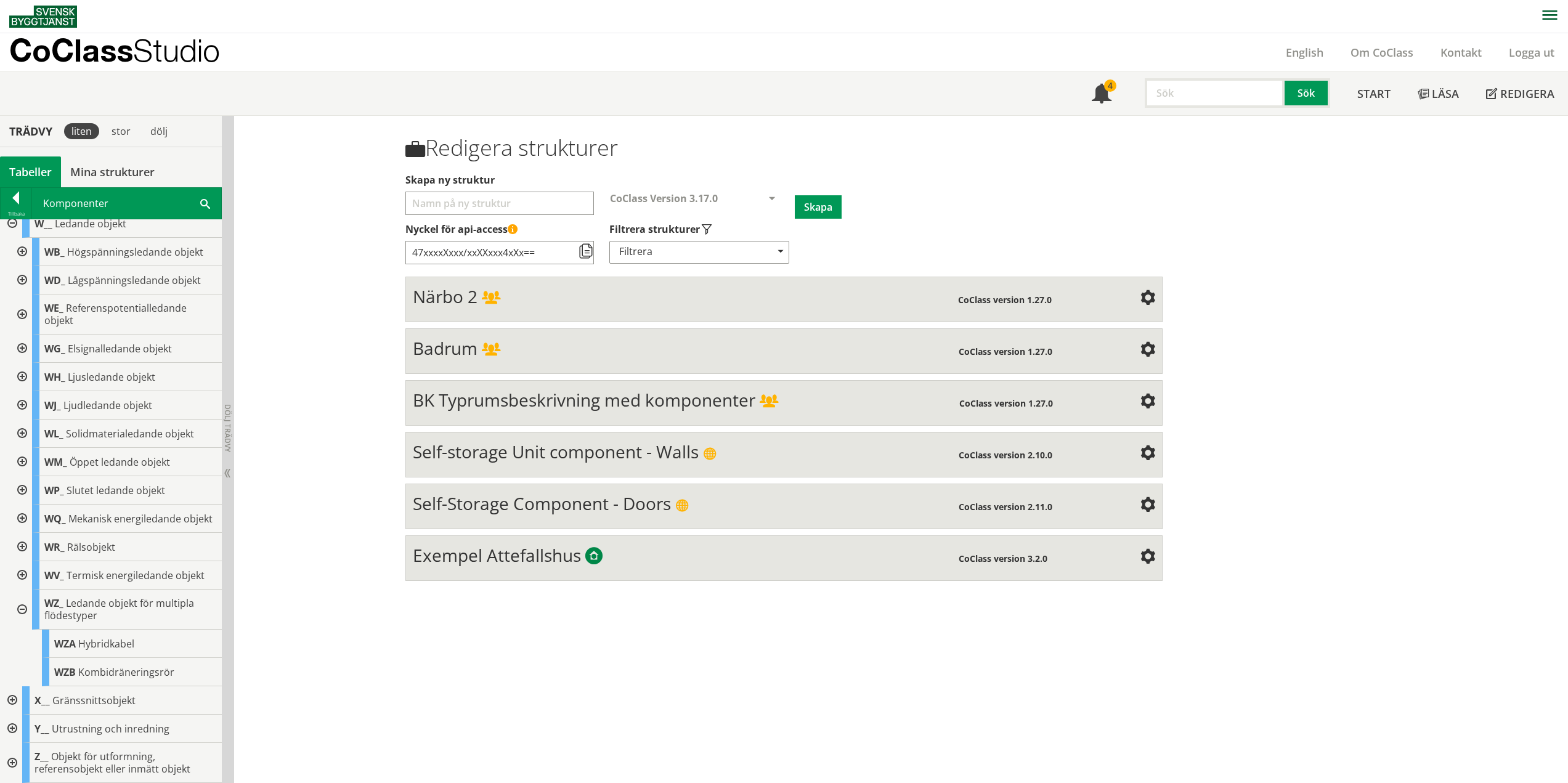
click at [22, 605] on div at bounding box center [21, 609] width 22 height 40
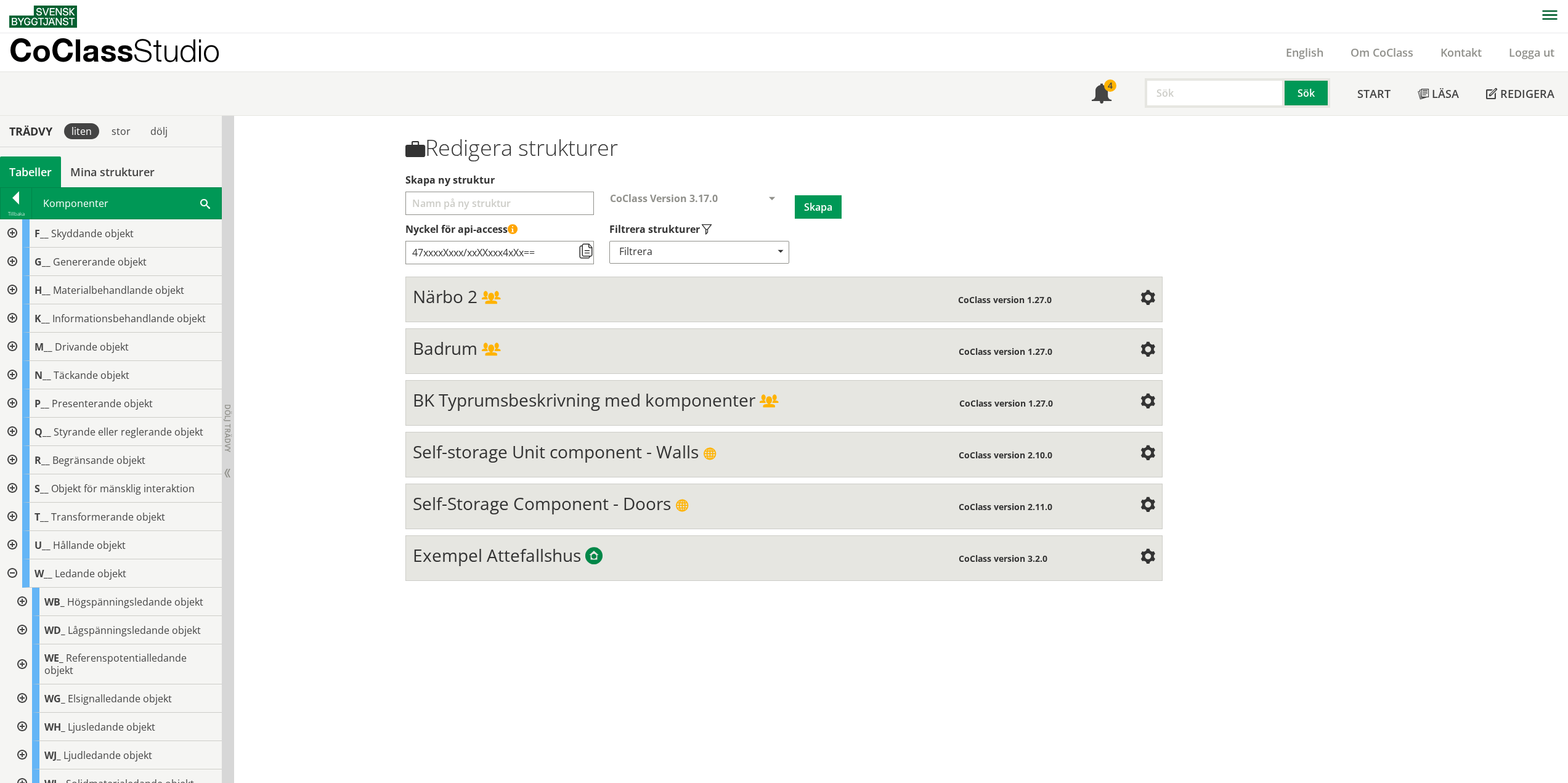
scroll to position [82, 0]
click at [14, 575] on div at bounding box center [11, 576] width 22 height 28
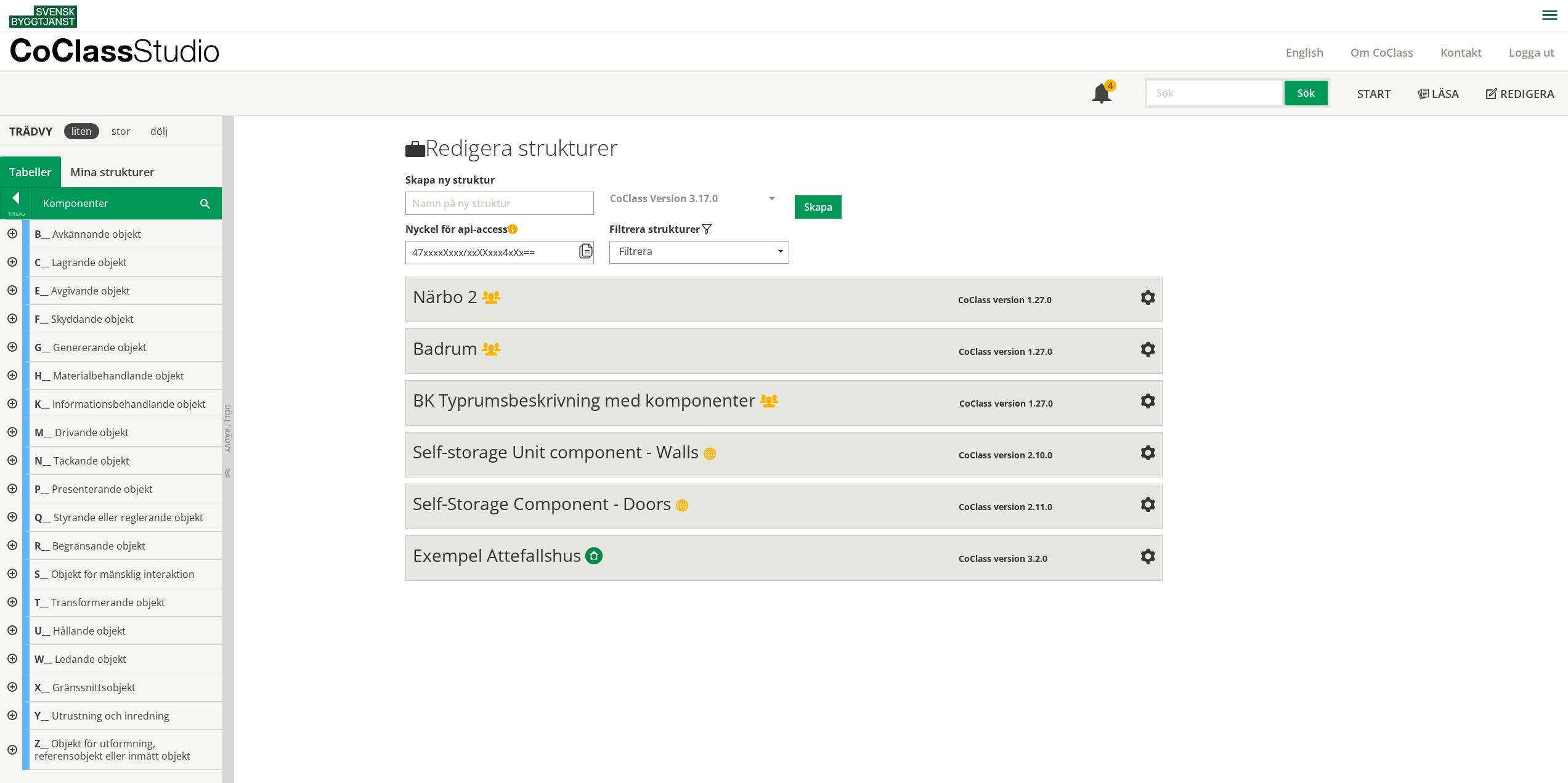
scroll to position [0, 0]
